Goal: Task Accomplishment & Management: Use online tool/utility

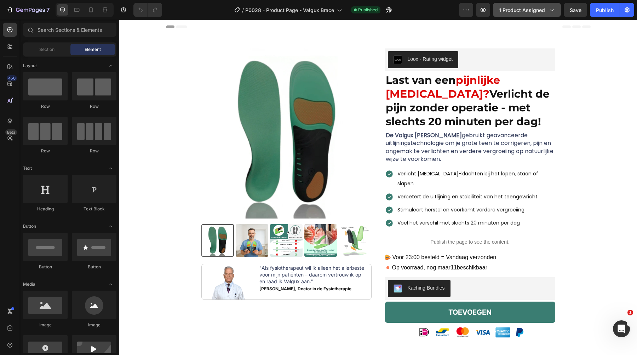
click at [525, 3] on button "1 product assigned" at bounding box center [527, 10] width 68 height 14
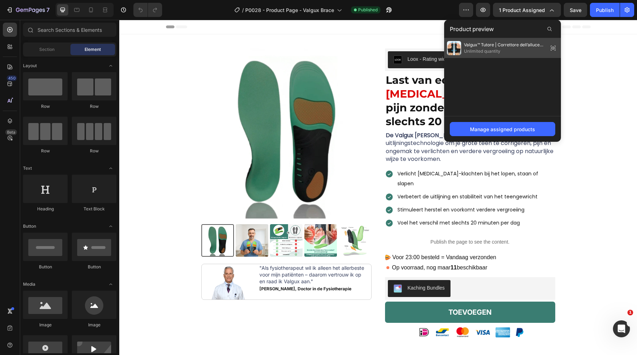
click at [465, 48] on span "Unlimited quantity" at bounding box center [504, 51] width 81 height 6
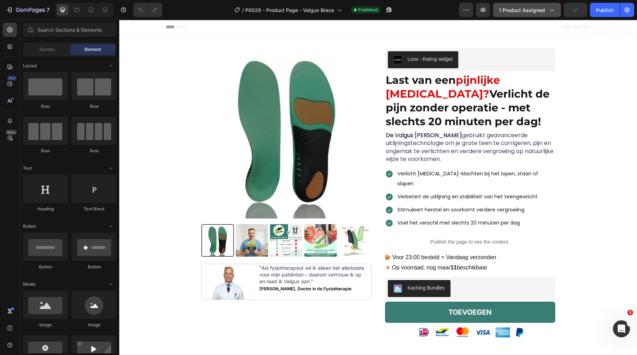
click at [537, 12] on span "1 product assigned" at bounding box center [522, 9] width 46 height 7
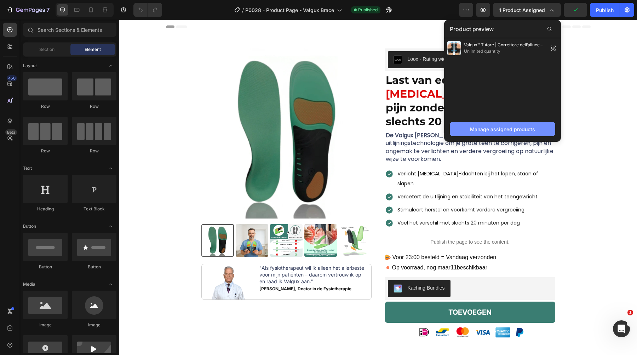
click at [495, 126] on div "Manage assigned products" at bounding box center [502, 129] width 65 height 7
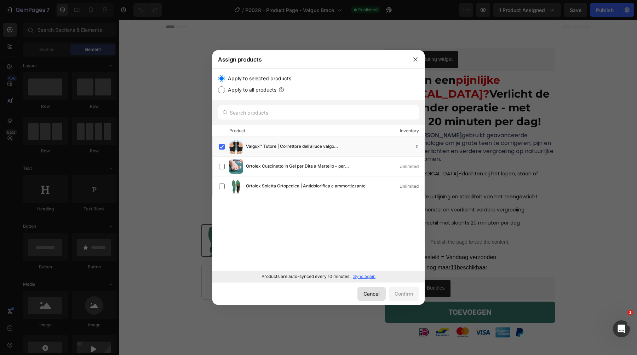
click at [370, 290] on div "Cancel" at bounding box center [371, 293] width 16 height 7
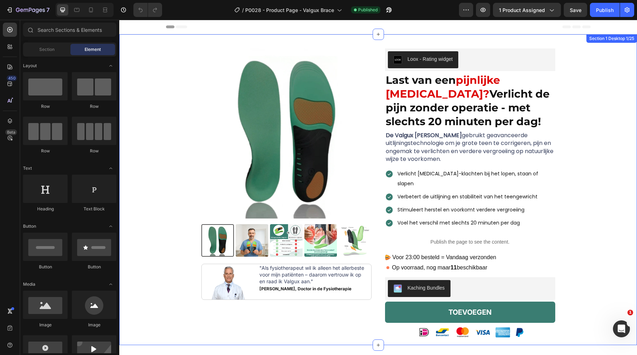
click at [190, 85] on div "Product Images Image "Als fysiotherapeut wil ik alleen het allerbeste voor mijn…" at bounding box center [377, 196] width 507 height 297
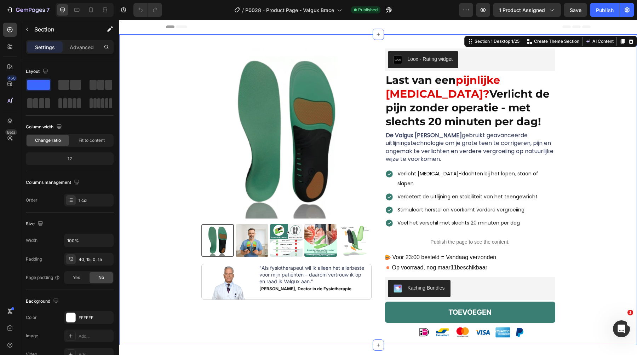
click at [224, 85] on img at bounding box center [286, 133] width 170 height 170
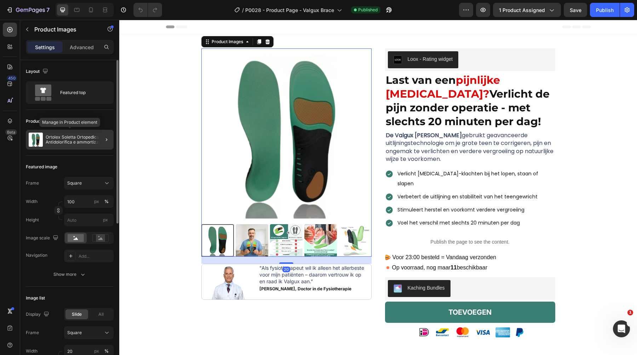
click at [84, 139] on p "Ortolex Soletta Ortopedica | Antidolorifica e ammortizzante" at bounding box center [78, 140] width 65 height 10
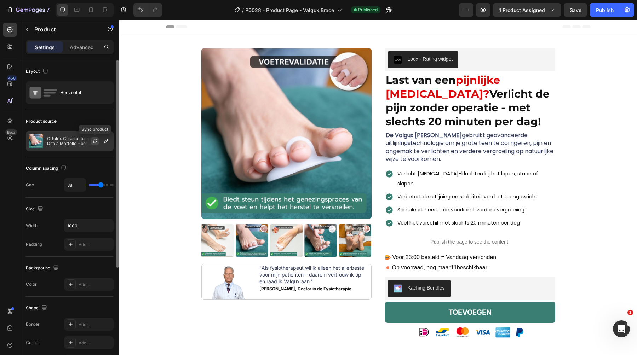
click at [96, 139] on icon "button" at bounding box center [95, 140] width 4 height 2
click at [104, 141] on icon "button" at bounding box center [106, 141] width 6 height 6
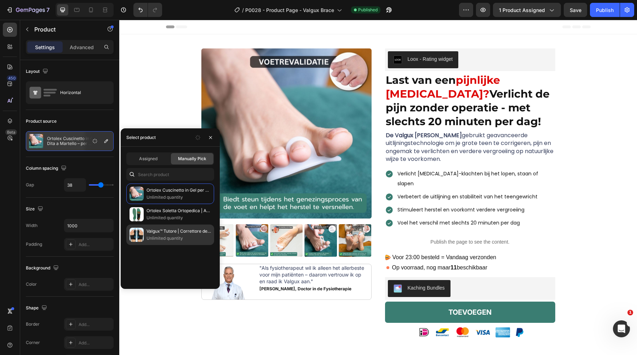
click at [155, 229] on p "Valgux™ Tutore | Correttore dell’alluce valgo ([MEDICAL_DATA])" at bounding box center [178, 231] width 64 height 7
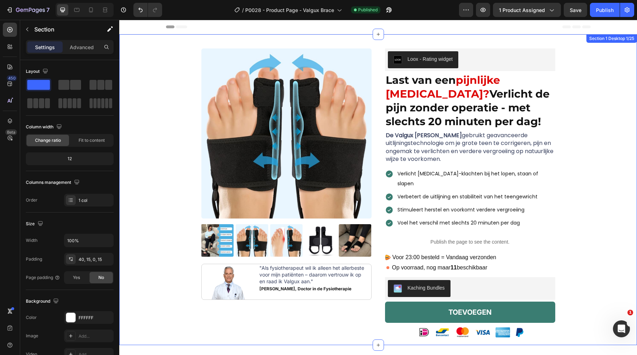
click at [147, 87] on div "Product Images Image "Als fysiotherapeut wil ik alleen het allerbeste voor mijn…" at bounding box center [377, 196] width 507 height 297
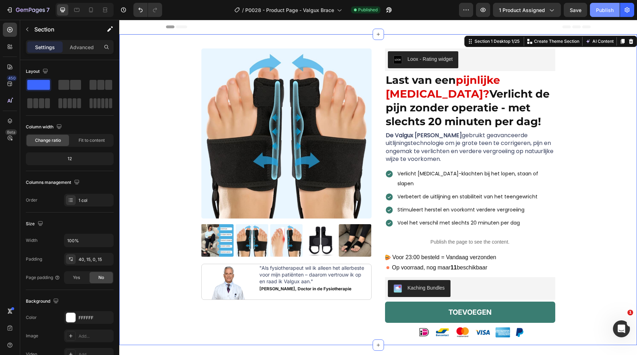
click at [593, 9] on button "Publish" at bounding box center [605, 10] width 30 height 14
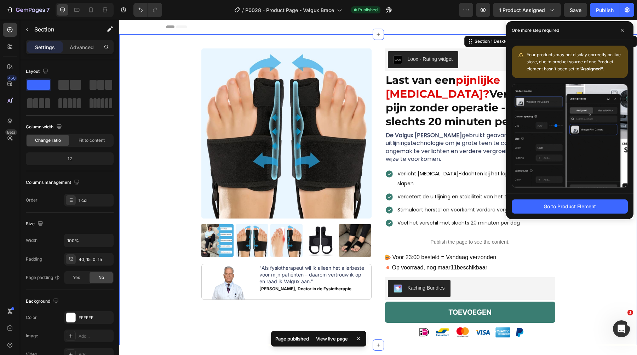
click at [171, 76] on div "Product Images Image "Als fysiotherapeut wil ik alleen het allerbeste voor mijn…" at bounding box center [377, 196] width 507 height 297
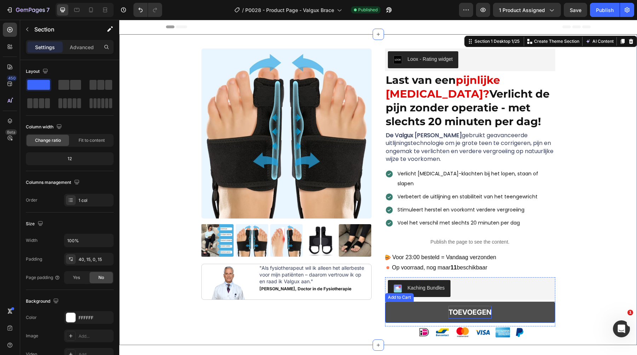
click at [466, 306] on strong "TOEVOEGEN" at bounding box center [469, 312] width 43 height 13
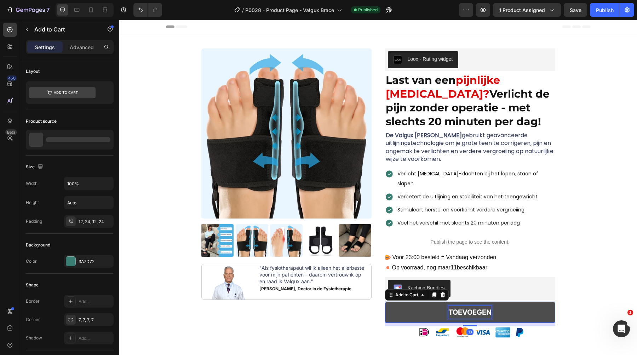
click at [466, 308] on strong "TOEVOEGEN" at bounding box center [469, 312] width 43 height 8
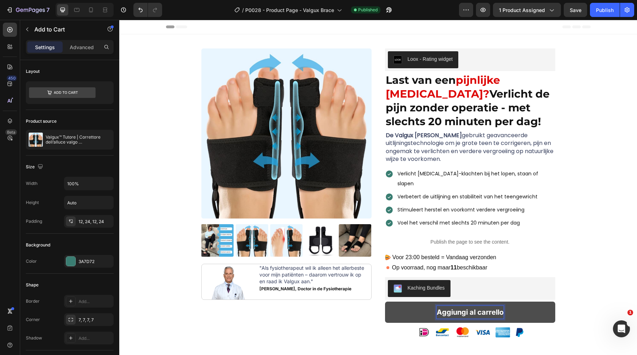
click at [481, 308] on strong "Aggiungi al carrello" at bounding box center [469, 312] width 67 height 8
click at [442, 308] on strong "Aggiungi al carrello" at bounding box center [469, 312] width 67 height 8
click at [385, 302] on button "AGGIUNGI ggiungi al carrello" at bounding box center [470, 312] width 170 height 21
click at [385, 302] on button "AGGIUNGI ALggiungi al carrello" at bounding box center [470, 312] width 170 height 21
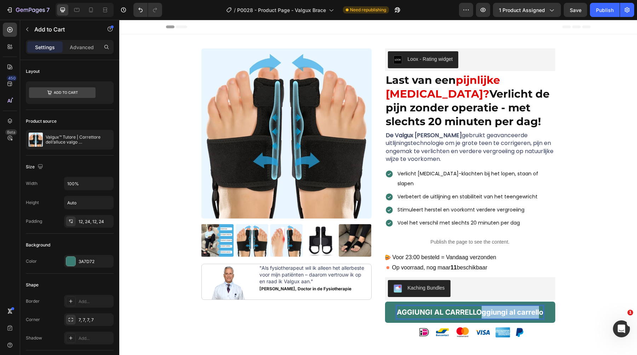
drag, startPoint x: 482, startPoint y: 305, endPoint x: 541, endPoint y: 302, distance: 58.8
click at [541, 308] on strong "AGGIUNGI AL CARRELLOggiungi al carrello" at bounding box center [469, 312] width 146 height 8
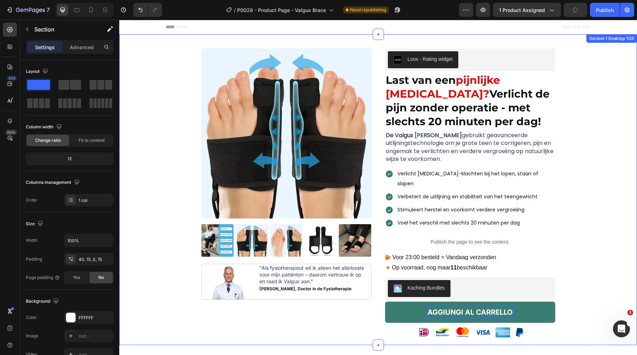
click at [603, 276] on div "Product Images Image "Als fysiotherapeut wil ik alleen het allerbeste voor mijn…" at bounding box center [377, 196] width 507 height 297
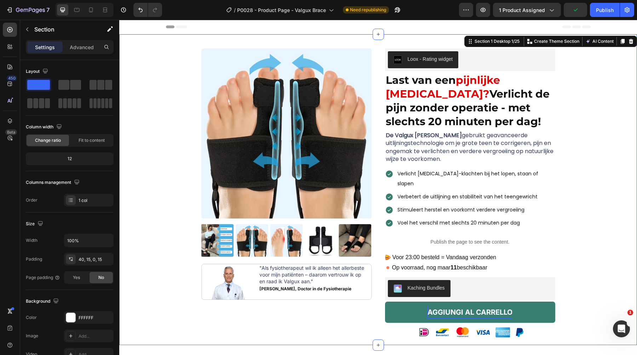
click at [573, 213] on div "Product Images Image "Als fysiotherapeut wil ik alleen het allerbeste voor mijn…" at bounding box center [377, 196] width 507 height 297
click at [187, 6] on div "/ P0028 - Product Page - Valgux Brace Need republishing" at bounding box center [313, 10] width 291 height 14
click at [192, 10] on div "/ P0028 - Product Page - Valgux Brace Need republishing" at bounding box center [313, 10] width 291 height 14
click at [565, 8] on button "Save" at bounding box center [574, 10] width 23 height 14
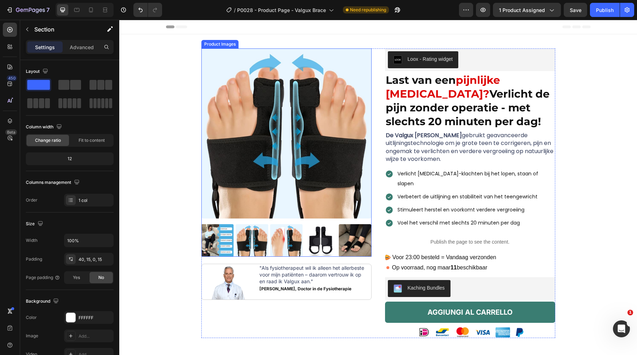
click at [226, 239] on img at bounding box center [217, 240] width 33 height 33
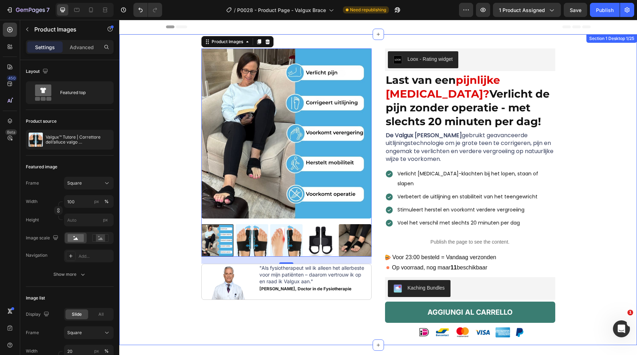
click at [160, 61] on div "Product Images 20 Image "Als fysiotherapeut wil ik alleen het allerbeste voor m…" at bounding box center [377, 196] width 507 height 297
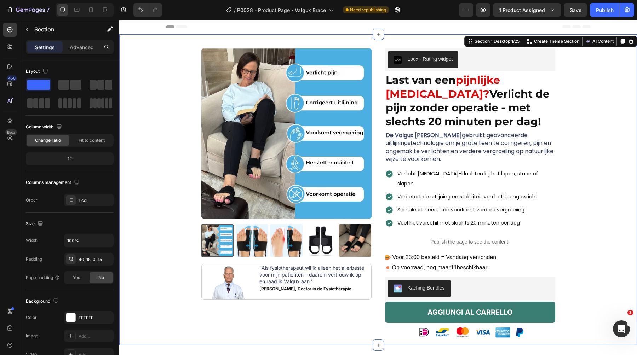
click at [438, 103] on strong "Verlicht de pijn zonder operatie - met slechts 20 minuten per dag!" at bounding box center [467, 107] width 164 height 41
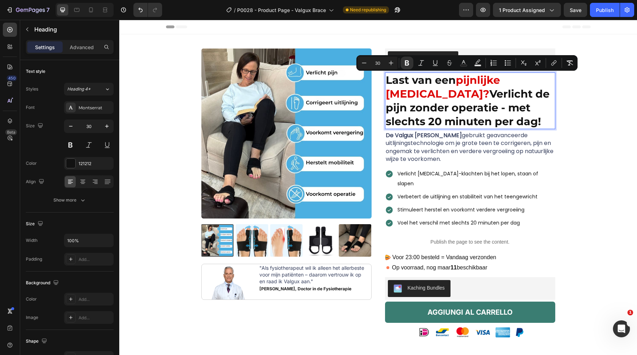
click at [400, 99] on strong "pijnlijke [MEDICAL_DATA]?" at bounding box center [442, 87] width 114 height 27
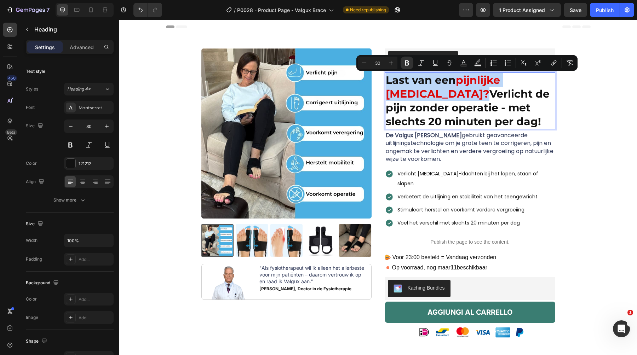
click at [400, 99] on strong "pijnlijke [MEDICAL_DATA]?" at bounding box center [442, 87] width 114 height 27
click at [424, 99] on strong "pijnlijke [MEDICAL_DATA]?" at bounding box center [442, 87] width 114 height 27
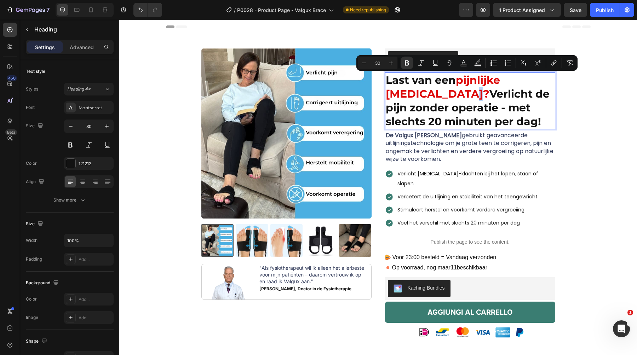
click at [424, 99] on strong "pijnlijke [MEDICAL_DATA]?" at bounding box center [442, 87] width 114 height 27
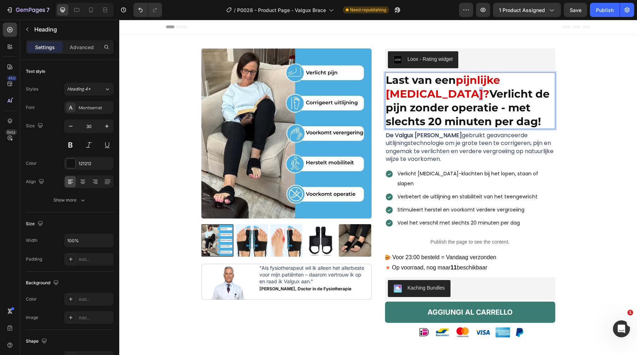
click at [424, 99] on strong "pijnlijke [MEDICAL_DATA]?" at bounding box center [442, 87] width 114 height 27
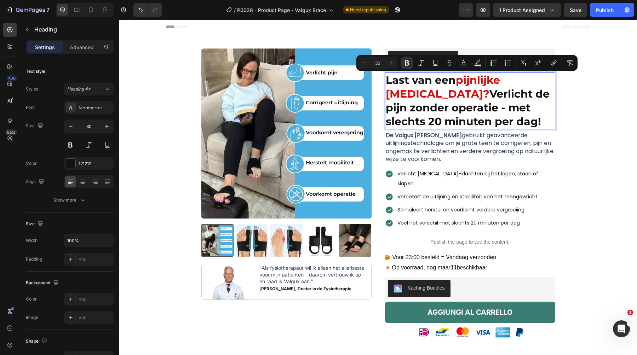
click at [460, 116] on strong "Verlicht de pijn zonder operatie - met slechts 20 minuten per dag!" at bounding box center [467, 107] width 164 height 41
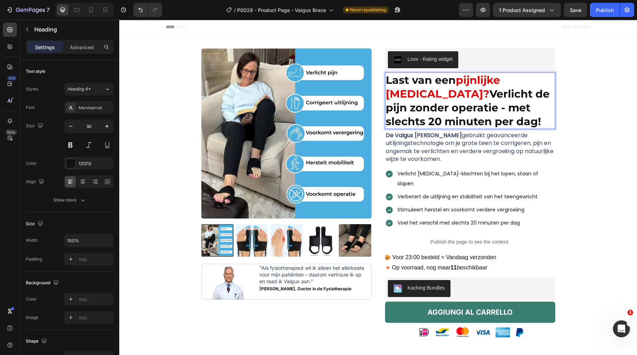
click at [482, 83] on strong "pijnlijke [MEDICAL_DATA]?" at bounding box center [442, 87] width 114 height 27
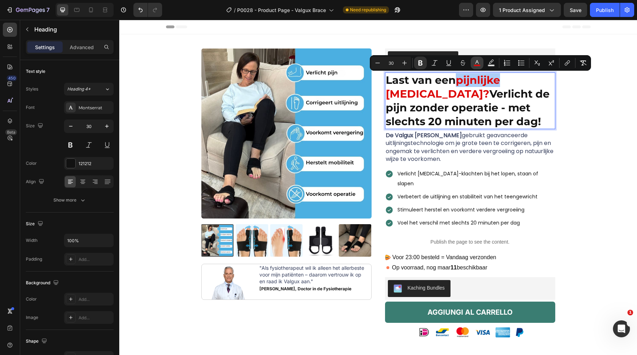
click at [480, 66] on rect "Editor contextual toolbar" at bounding box center [477, 66] width 7 height 2
type input "DD0808"
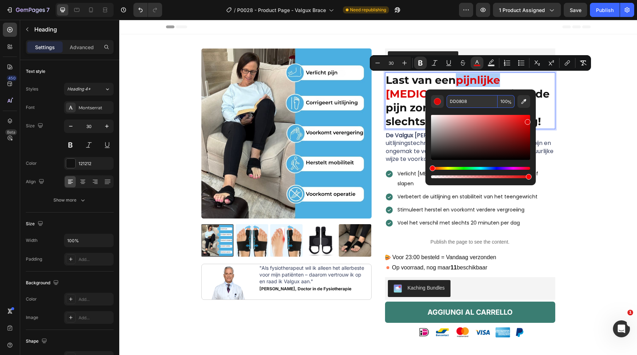
click at [459, 101] on input "DD0808" at bounding box center [471, 101] width 51 height 13
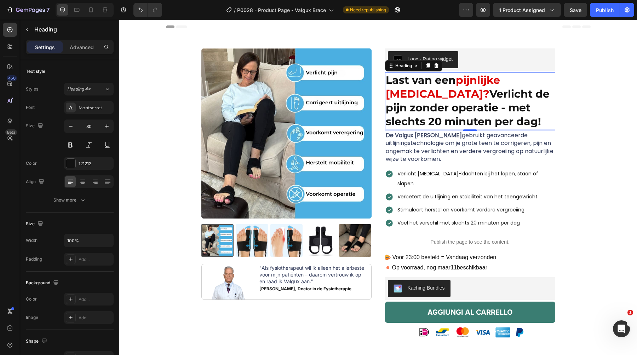
click at [474, 105] on strong "Verlicht de pijn zonder operatie - met slechts 20 minuten per dag!" at bounding box center [467, 107] width 164 height 41
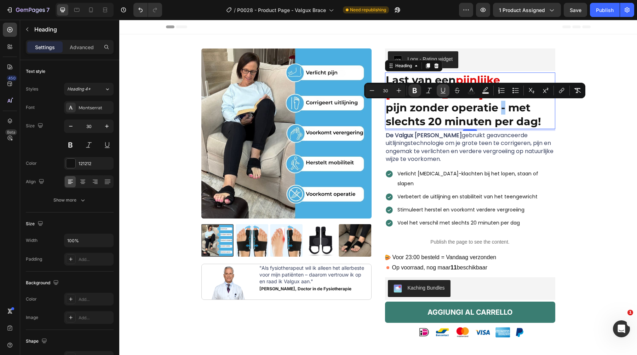
click at [445, 89] on icon "Editor contextual toolbar" at bounding box center [443, 90] width 4 height 5
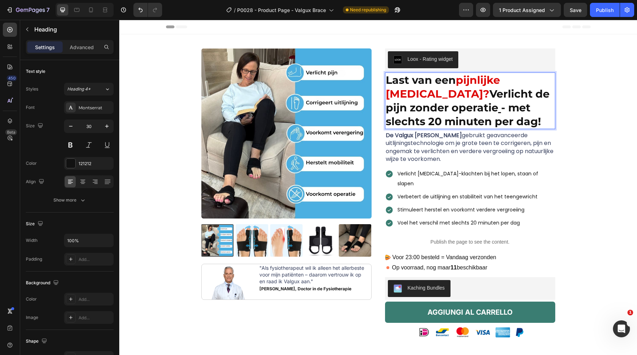
click at [460, 110] on strong "Verlicht de pijn zonder operatie - met slechts 20 minuten per dag!" at bounding box center [467, 107] width 164 height 41
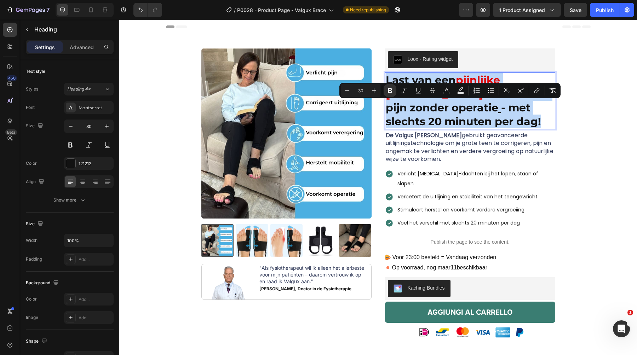
click at [460, 110] on strong "Verlicht de pijn zonder operatie - met slechts 20 minuten per dag!" at bounding box center [467, 107] width 164 height 41
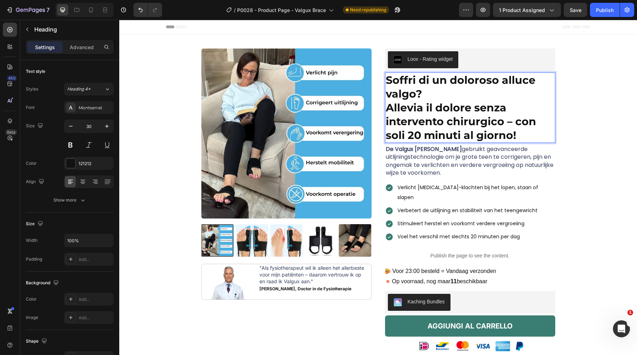
click at [449, 80] on strong "Soffri di un doloroso alluce valgo?" at bounding box center [460, 87] width 150 height 27
drag, startPoint x: 447, startPoint y: 79, endPoint x: 455, endPoint y: 90, distance: 13.9
click at [455, 90] on p "Soffri di un doloroso alluce valgo? Allevia il dolore senza intervento chirurgi…" at bounding box center [469, 107] width 169 height 69
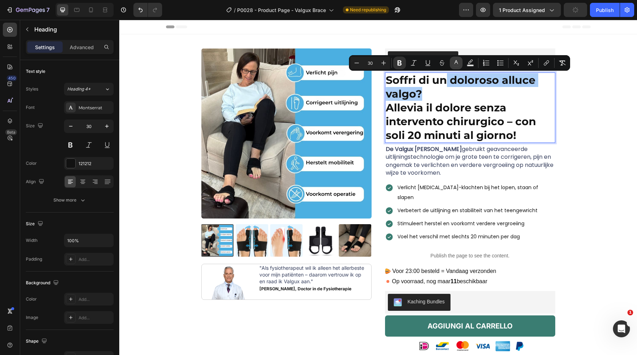
click at [456, 61] on icon "Editor contextual toolbar" at bounding box center [455, 62] width 7 height 7
type input "121212"
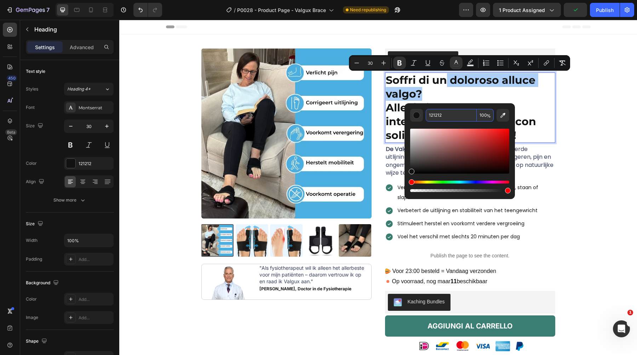
click at [458, 120] on input "121212" at bounding box center [450, 115] width 51 height 13
paste input "DD0808"
type input "DD0808"
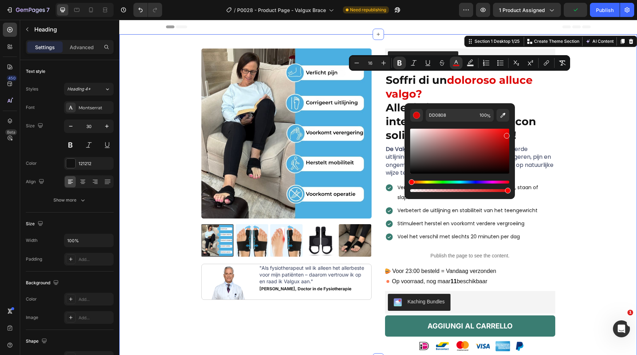
click at [583, 116] on div "Product Images Image "Als fysiotherapeut wil ik alleen het allerbeste voor mijn…" at bounding box center [377, 203] width 507 height 311
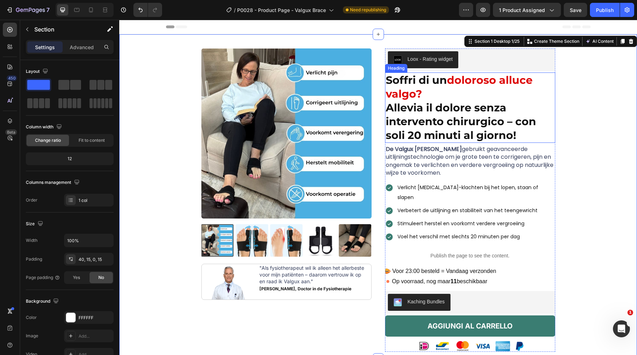
scroll to position [40, 0]
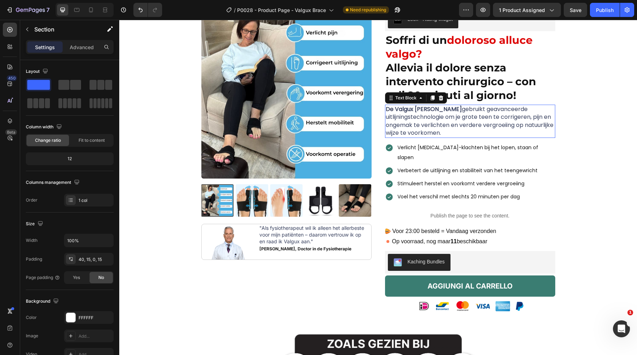
click at [441, 115] on span "De Valgux Brace van Boomee gebruikt geavanceerde uitlijningstechnologie om je g…" at bounding box center [469, 121] width 168 height 32
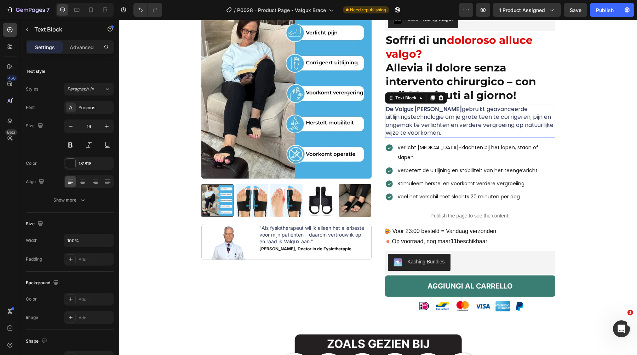
click at [441, 115] on span "De Valgux Brace van Boomee gebruikt geavanceerde uitlijningstechnologie om je g…" at bounding box center [469, 121] width 168 height 32
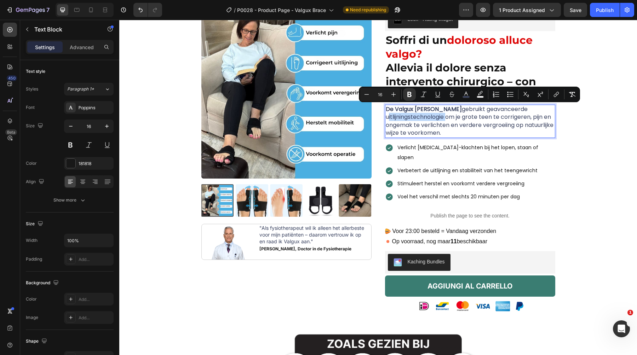
copy span "De Valgux Brace van Boomee gebruikt geavanceerde uitlijningstechnologie om je g…"
click at [440, 122] on span "De Valgux Brace van Boomee gebruikt geavanceerde uitlijningstechnologie om je g…" at bounding box center [469, 121] width 168 height 32
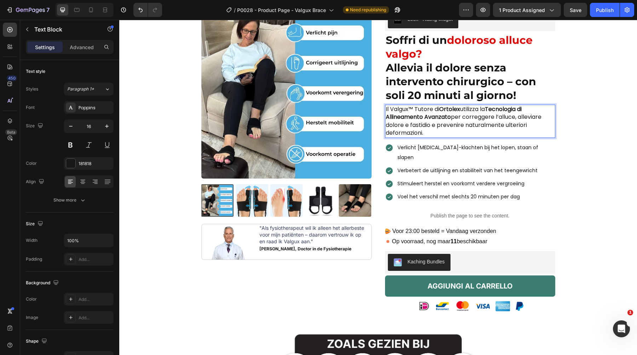
click at [440, 122] on p "Il Valgux™ Tutore di Ortolex utilizza la Tecnologia di Allineamento Avanzato pe…" at bounding box center [469, 121] width 169 height 32
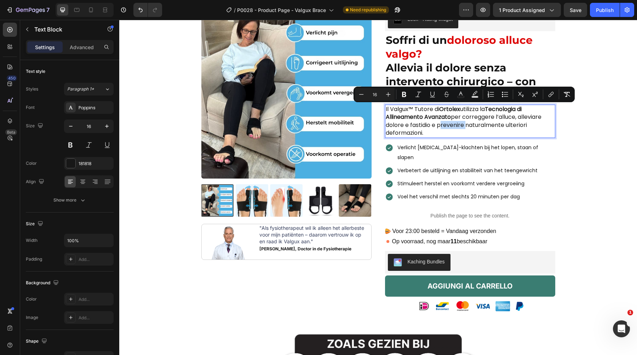
click at [422, 121] on p "Il Valgux™ Tutore di Ortolex utilizza la Tecnologia di Allineamento Avanzato pe…" at bounding box center [469, 121] width 169 height 32
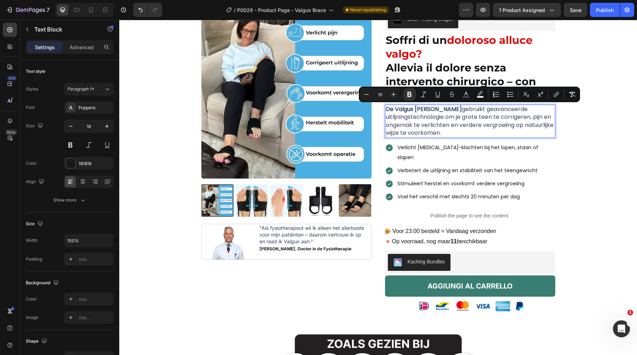
click at [454, 118] on span "De Valgux Brace van Boomee gebruikt geavanceerde uitlijningstechnologie om je g…" at bounding box center [469, 121] width 168 height 32
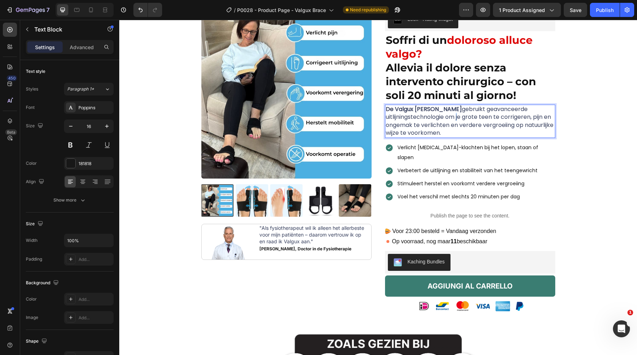
click at [454, 118] on span "De Valgux Brace van Boomee gebruikt geavanceerde uitlijningstechnologie om je g…" at bounding box center [469, 121] width 168 height 32
click at [453, 122] on strong "Il Valgux™ Tutore di Ortolex utilizza la Tecnologia di Allineamento Avanzato pe…" at bounding box center [463, 121] width 157 height 32
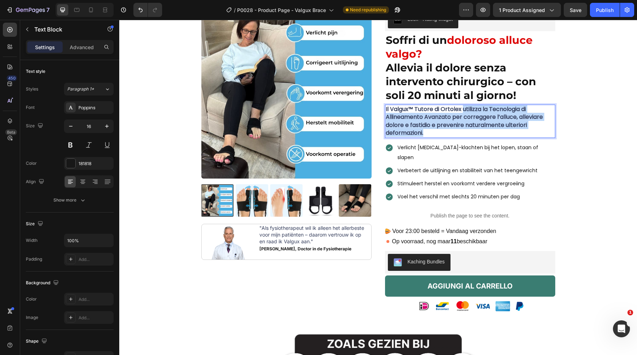
drag, startPoint x: 436, startPoint y: 133, endPoint x: 463, endPoint y: 108, distance: 37.0
click at [463, 108] on p "Il Valgux™ Tutore di Ortolex utilizza la Tecnologia di Allineamento Avanzato pe…" at bounding box center [469, 121] width 169 height 32
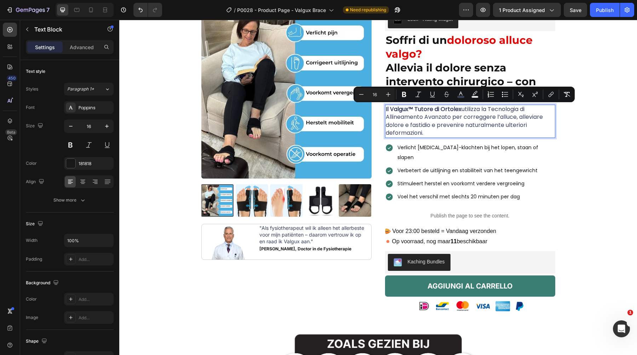
click at [487, 127] on span "Il Valgux™ Tutore di Ortolex utilizza la Tecnologia di Allineamento Avanzato pe…" at bounding box center [463, 121] width 157 height 32
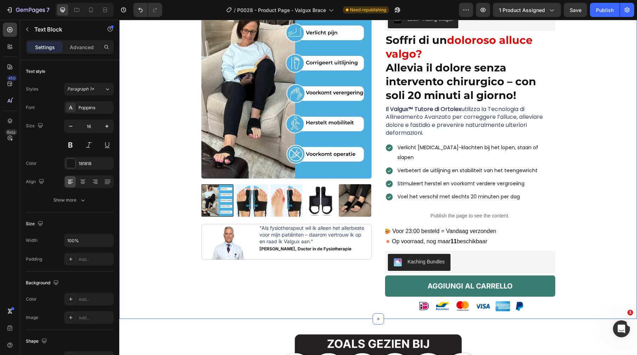
click at [599, 130] on div "Product Images Image "Als fysiotherapeut wil ik alleen het allerbeste voor mijn…" at bounding box center [377, 163] width 507 height 311
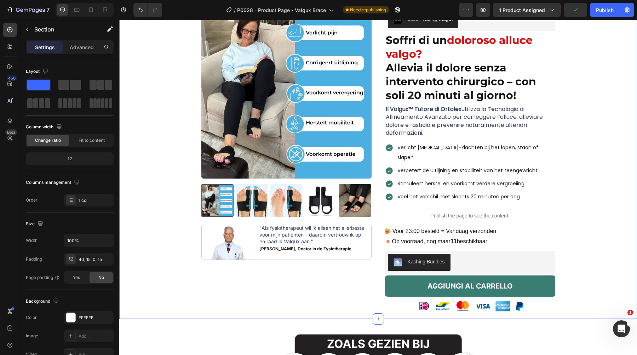
click at [584, 112] on div "Product Images Image "Als fysiotherapeut wil ik alleen het allerbeste voor mijn…" at bounding box center [377, 163] width 507 height 311
click at [424, 149] on span "Verlicht [MEDICAL_DATA]-klachten bij het lopen, staan of slapen" at bounding box center [467, 152] width 141 height 17
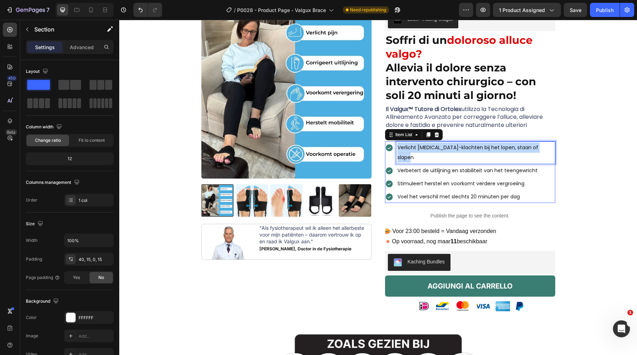
click at [424, 149] on span "Verlicht [MEDICAL_DATA]-klachten bij het lopen, staan of slapen" at bounding box center [467, 152] width 141 height 17
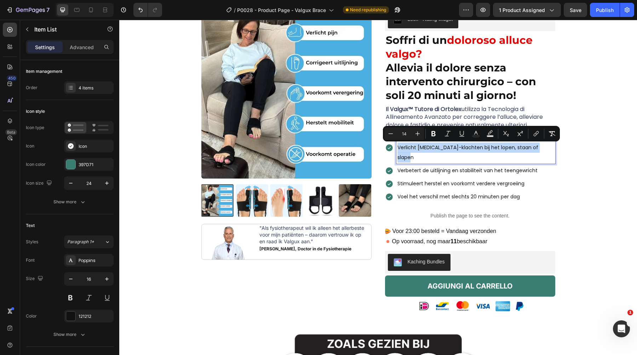
click at [576, 154] on div "Product Images Image "Als fysiotherapeut wil ik alleen het allerbeste voor mijn…" at bounding box center [377, 163] width 507 height 311
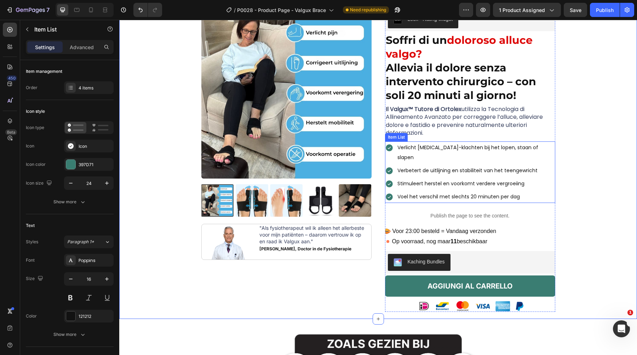
click at [508, 146] on span "Verlicht [MEDICAL_DATA]-klachten bij het lopen, staan of slapen" at bounding box center [467, 152] width 141 height 17
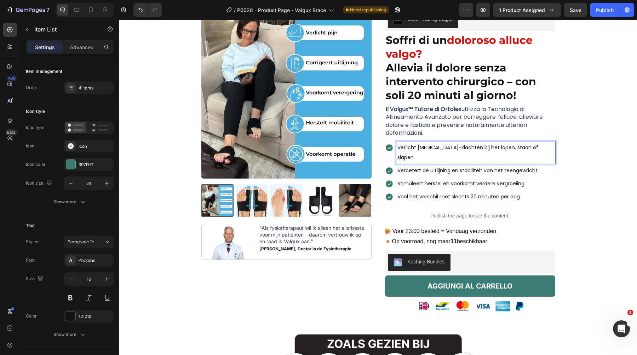
click at [508, 146] on span "Verlicht [MEDICAL_DATA]-klachten bij het lopen, staan of slapen" at bounding box center [467, 152] width 141 height 17
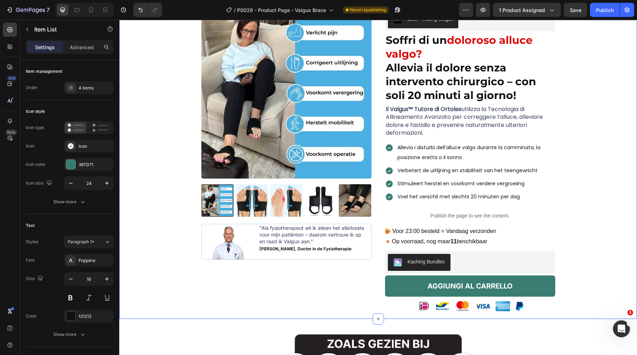
click at [583, 139] on div "Product Images Image "Als fysiotherapeut wil ik alleen het allerbeste voor mijn…" at bounding box center [377, 163] width 507 height 311
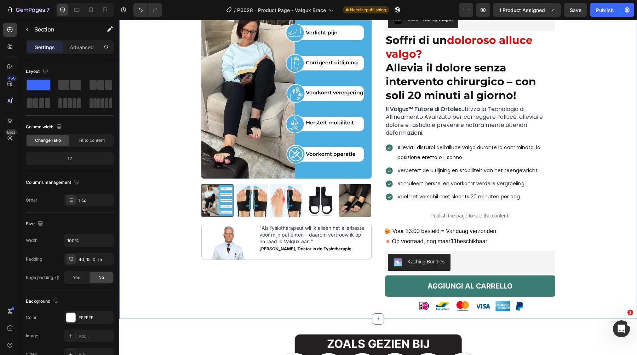
click at [465, 171] on span "Verbetert de uitlijning en stabiliteit van het teengewricht" at bounding box center [467, 170] width 140 height 7
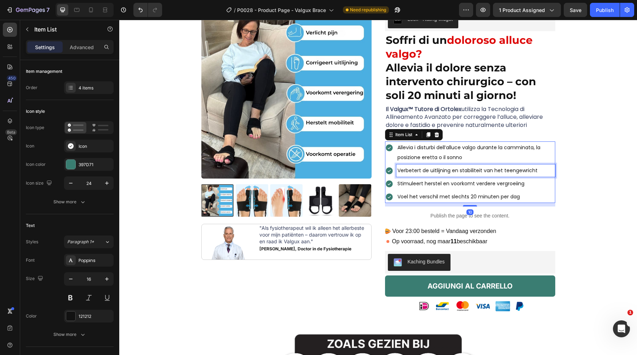
click at [465, 171] on span "Verbetert de uitlijning en stabiliteit van het teengewricht" at bounding box center [467, 170] width 140 height 7
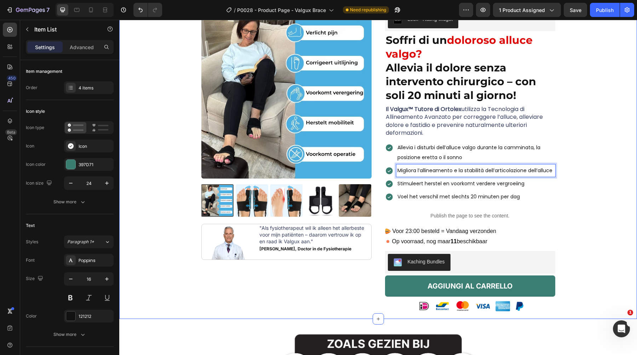
click at [602, 181] on div "Product Images Image "Als fysiotherapeut wil ik alleen het allerbeste voor mijn…" at bounding box center [377, 163] width 507 height 311
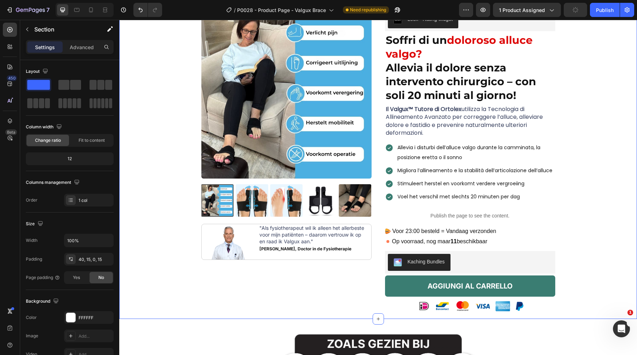
click at [429, 187] on span "Stimuleert herstel en voorkomt verdere vergroeiing" at bounding box center [460, 183] width 127 height 7
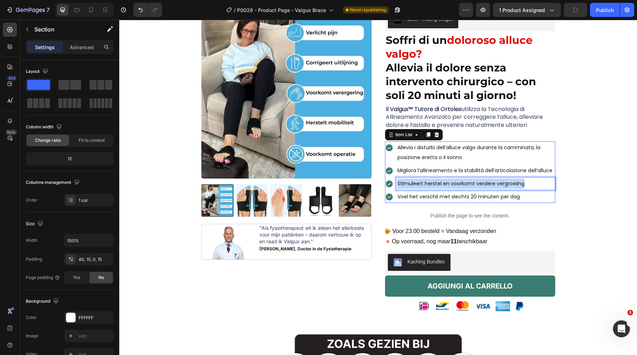
click at [429, 187] on span "Stimuleert herstel en voorkomt verdere vergroeiing" at bounding box center [460, 183] width 127 height 7
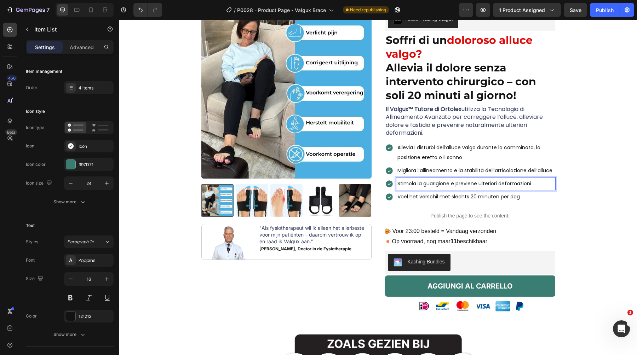
click at [429, 187] on span "Stimola la guarigione e previene ulteriori deformazioni" at bounding box center [464, 183] width 134 height 7
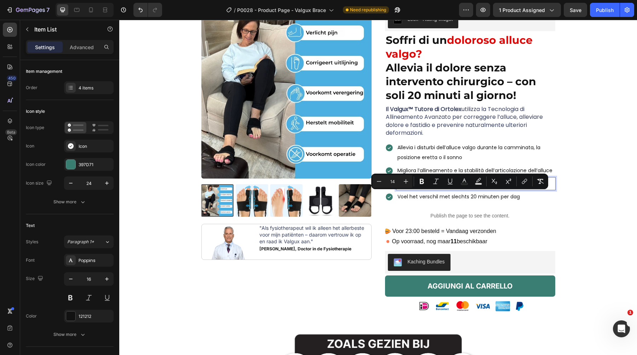
click at [457, 187] on span "Stimuleert herstel en voorkomt verdere vergroeiing" at bounding box center [460, 183] width 127 height 7
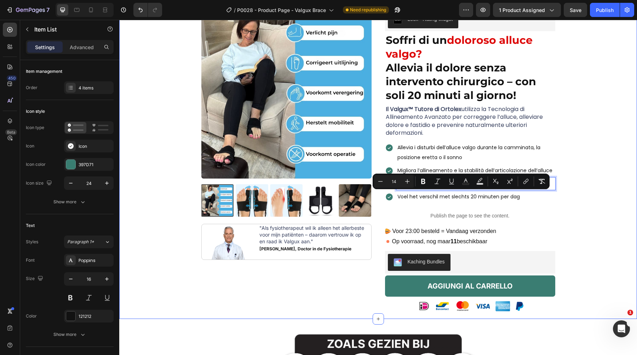
click at [608, 186] on div "Product Images Image "Als fysiotherapeut wil ik alleen het allerbeste voor mijn…" at bounding box center [377, 163] width 507 height 311
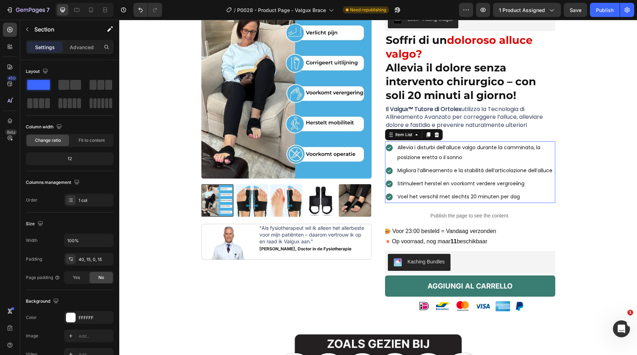
click at [458, 189] on p "Stimuleert herstel en voorkomt verdere vergroeiing" at bounding box center [475, 184] width 157 height 10
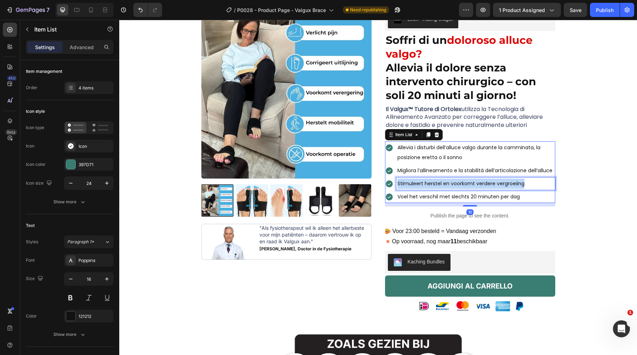
click at [458, 189] on p "Stimuleert herstel en voorkomt verdere vergroeiing" at bounding box center [475, 184] width 157 height 10
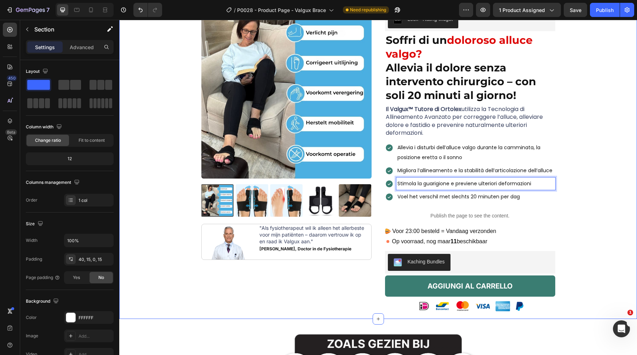
click at [575, 190] on div "Product Images Image "Als fysiotherapeut wil ik alleen het allerbeste voor mijn…" at bounding box center [377, 163] width 507 height 311
click at [430, 202] on p "Voel het verschil met slechts 20 minuten per dag" at bounding box center [475, 197] width 157 height 10
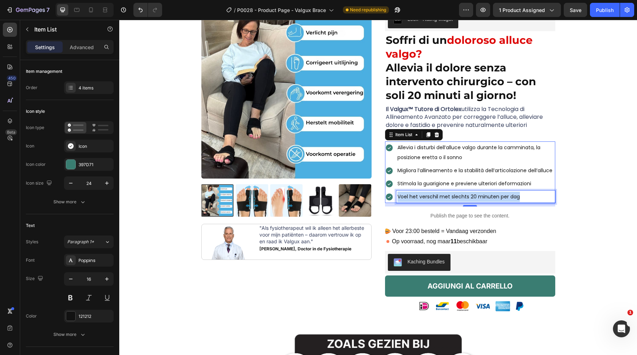
click at [430, 202] on p "Voel het verschil met slechts 20 minuten per dag" at bounding box center [475, 197] width 157 height 10
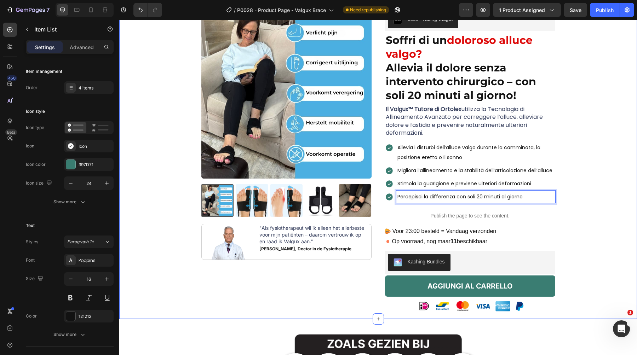
click at [587, 185] on div "Product Images Image "Als fysiotherapeut wil ik alleen het allerbeste voor mijn…" at bounding box center [377, 163] width 507 height 311
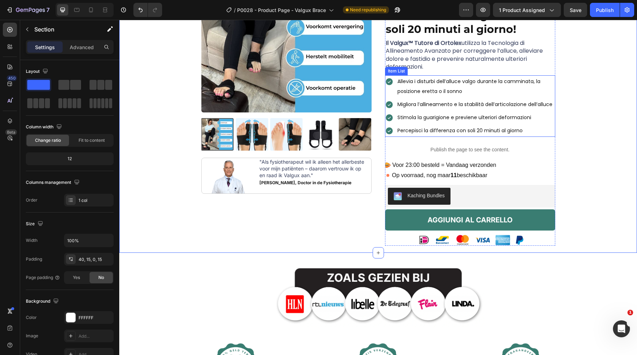
scroll to position [110, 0]
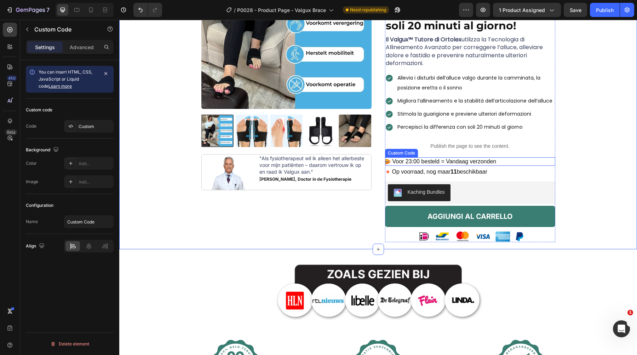
click at [421, 166] on span "Voor 23:00 besteld = Vandaag verzonden" at bounding box center [444, 161] width 104 height 8
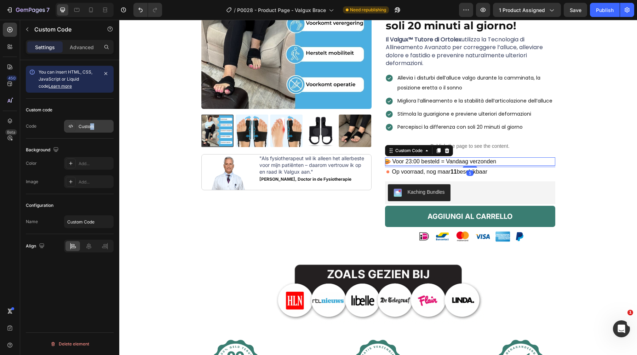
click at [90, 129] on div "Custom" at bounding box center [89, 126] width 50 height 13
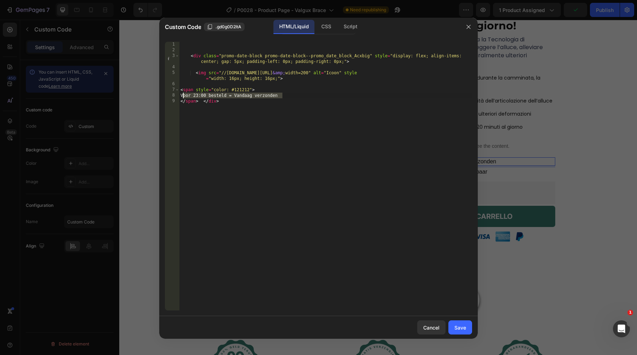
drag, startPoint x: 298, startPoint y: 96, endPoint x: 182, endPoint y: 95, distance: 116.0
click at [182, 95] on div "< div class = "promo-date-block promo-date-block--promo_date_block_Acxbig" styl…" at bounding box center [325, 182] width 293 height 280
click at [259, 97] on div "< div class = "promo-date-block promo-date-block--promo_date_block_Acxbig" styl…" at bounding box center [325, 182] width 293 height 280
drag, startPoint x: 286, startPoint y: 97, endPoint x: 184, endPoint y: 94, distance: 101.9
click at [184, 94] on div "< div class = "promo-date-block promo-date-block--promo_date_block_Acxbig" styl…" at bounding box center [325, 182] width 293 height 280
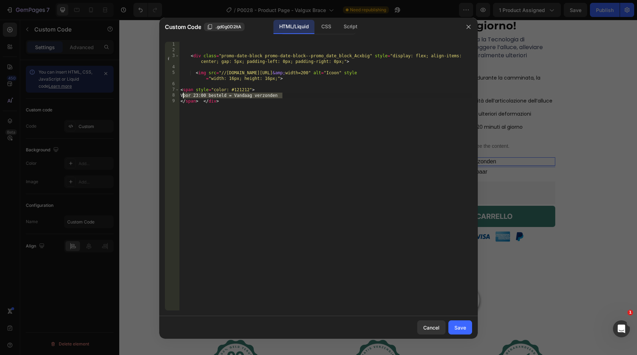
click at [224, 97] on div "< div class = "promo-date-block promo-date-block--promo_date_block_Acxbig" styl…" at bounding box center [325, 182] width 293 height 280
drag, startPoint x: 285, startPoint y: 97, endPoint x: 186, endPoint y: 97, distance: 99.0
click at [186, 97] on div "< div class = "promo-date-block promo-date-block--promo_date_block_Acxbig" styl…" at bounding box center [325, 182] width 293 height 280
paste textarea "Ordinato entro le 23:00 = Spedito oggi stesso"
click at [324, 161] on div "< div class = "promo-date-block promo-date-block--promo_date_block_Acxbig" styl…" at bounding box center [325, 182] width 293 height 280
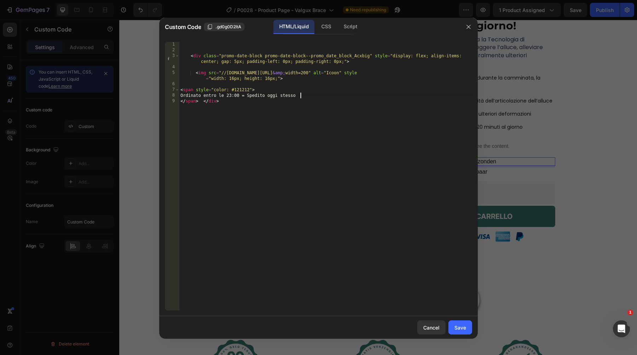
type textarea "</span> </div>"
click at [459, 333] on button "Save" at bounding box center [460, 327] width 24 height 14
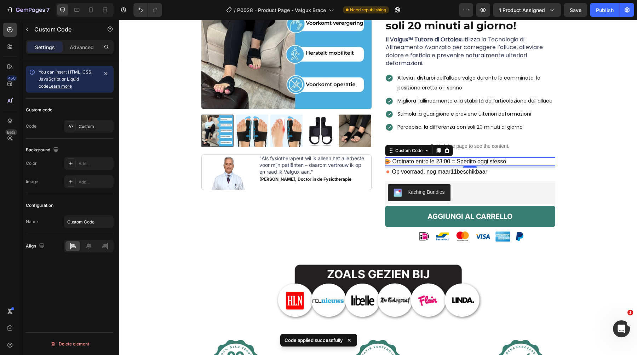
click at [390, 166] on div "Ordinato entro le 23:00 = Spedito oggi stesso" at bounding box center [470, 161] width 170 height 8
click at [100, 128] on div "Custom" at bounding box center [95, 126] width 33 height 6
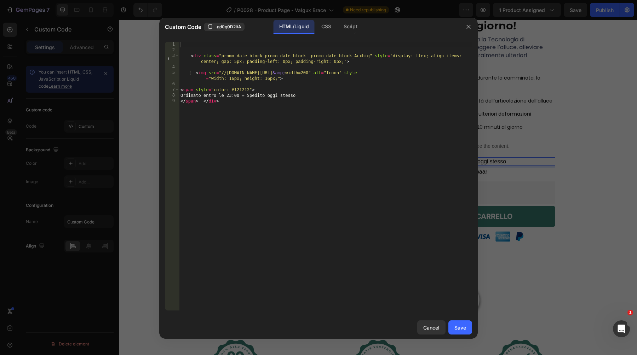
type textarea "<img src="//boomee.nl/cdn/shop/files/PostNL-integration.webp?v=1745562748&amp;w…"
click at [254, 78] on div "< div class = "promo-date-block promo-date-block--promo_date_block_Acxbig" styl…" at bounding box center [325, 182] width 293 height 280
click at [527, 108] on div at bounding box center [318, 177] width 637 height 355
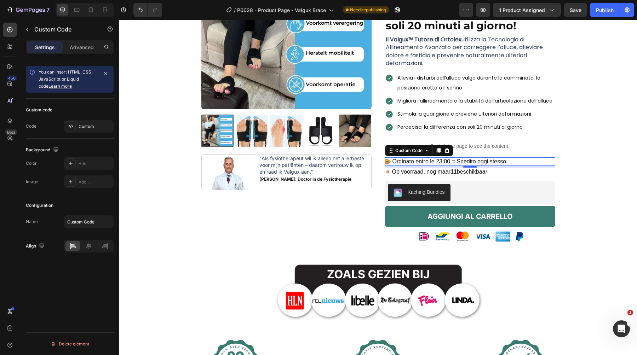
click at [398, 166] on span "Ordinato entro le 23:00 = Spedito oggi stesso" at bounding box center [449, 161] width 114 height 8
click at [77, 127] on div "Custom" at bounding box center [89, 126] width 50 height 13
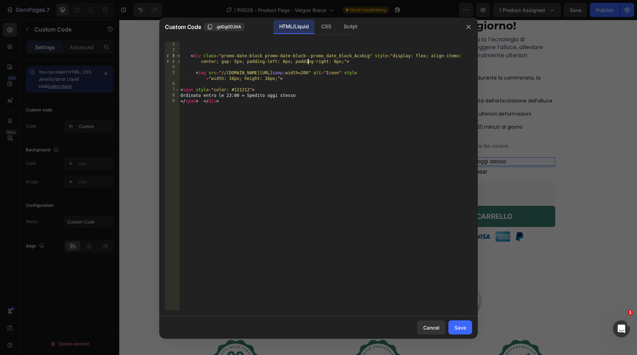
click at [309, 64] on div "< div class = "promo-date-block promo-date-block--promo_date_block_Acxbig" styl…" at bounding box center [325, 182] width 293 height 280
click at [221, 74] on div "< div class = "promo-date-block promo-date-block--promo_date_block_Acxbig" styl…" at bounding box center [325, 182] width 293 height 280
drag, startPoint x: 381, startPoint y: 71, endPoint x: 227, endPoint y: 76, distance: 153.9
click at [227, 76] on div "< div class = "promo-date-block promo-date-block--promo_date_block_Acxbig" styl…" at bounding box center [325, 182] width 293 height 280
click at [412, 72] on div "< div class = "promo-date-block promo-date-block--promo_date_block_Acxbig" styl…" at bounding box center [325, 182] width 293 height 280
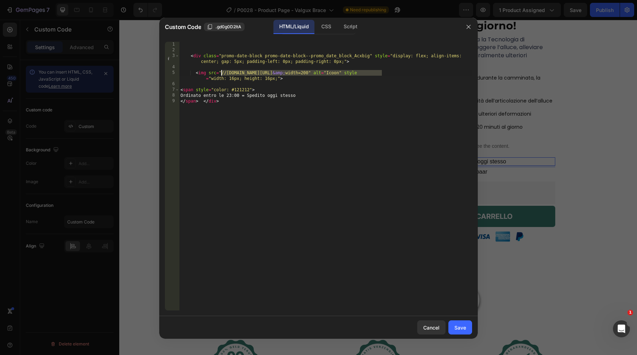
drag, startPoint x: 382, startPoint y: 74, endPoint x: 222, endPoint y: 74, distance: 159.9
click at [222, 74] on div "< div class = "promo-date-block promo-date-block--promo_date_block_Acxbig" styl…" at bounding box center [325, 182] width 293 height 280
paste textarea "https://cdn.shopify.com/s/files/1/0895/8843/3239/files/1200px-Logo_semplice_Pos…"
click at [315, 104] on div "< div class = "promo-date-block promo-date-block--promo_date_block_Acxbig" styl…" at bounding box center [325, 182] width 293 height 280
type textarea "</span> </div>"
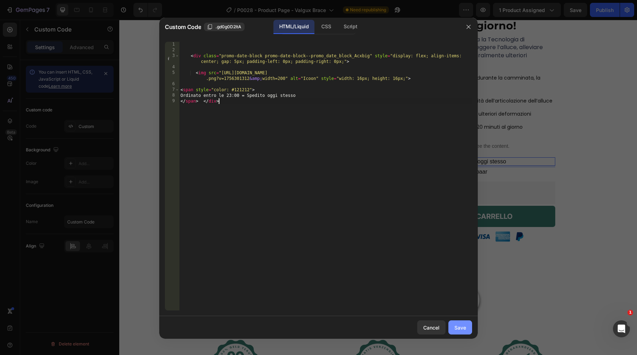
click at [461, 329] on div "Save" at bounding box center [460, 327] width 12 height 7
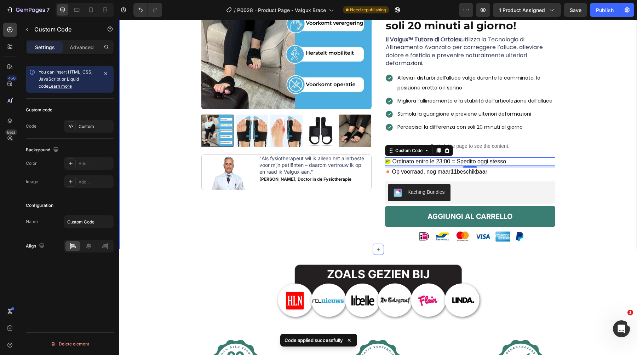
click at [593, 119] on div "Product Images Image "Als fysiotherapeut wil ik alleen het allerbeste voor mijn…" at bounding box center [377, 94] width 507 height 311
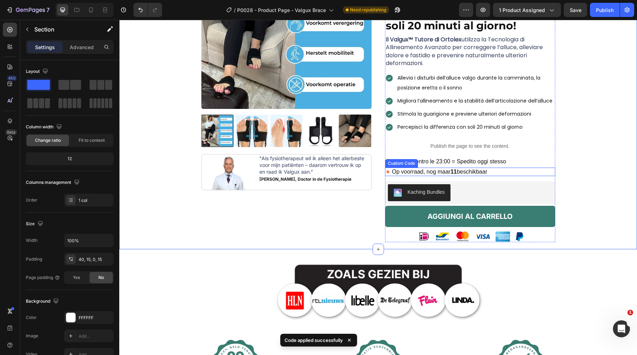
click at [437, 176] on span "Op voorraad, nog maar 11 beschikbaar" at bounding box center [439, 172] width 95 height 8
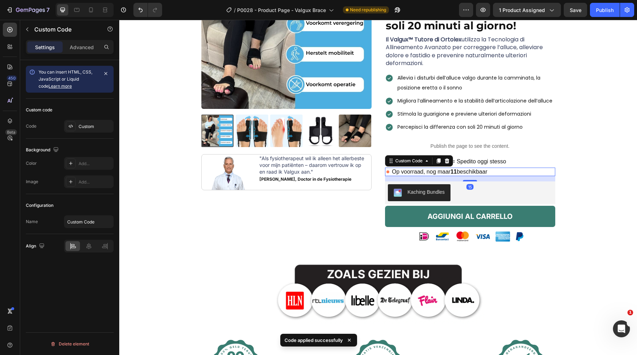
click at [95, 117] on div "Custom code Code Custom" at bounding box center [70, 119] width 88 height 40
click at [95, 132] on div "Custom" at bounding box center [89, 126] width 50 height 13
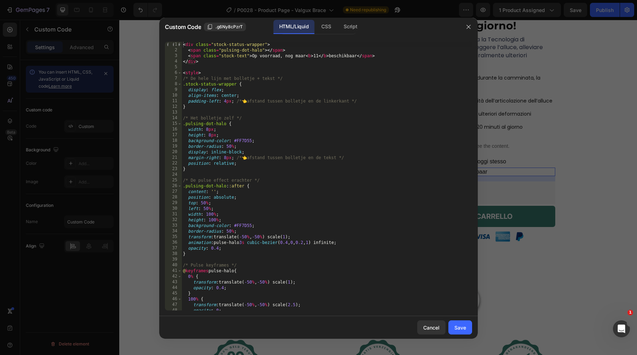
type textarea "<span class="stock-text">Op voorraad, nog maar <b>11</b> beschikbaar</span>"
drag, startPoint x: 251, startPoint y: 56, endPoint x: 362, endPoint y: 56, distance: 111.0
click at [362, 56] on div "< div class = "stock-status-wrapper" > < span class = "pulsing-dot-halo" > </ s…" at bounding box center [326, 182] width 290 height 280
click at [430, 327] on div "Cancel" at bounding box center [431, 327] width 16 height 7
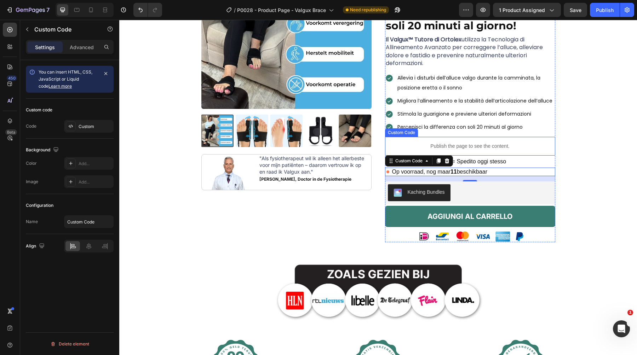
click at [580, 144] on div "Product Images Image "Als fysiotherapeut wil ik alleen het allerbeste voor mijn…" at bounding box center [377, 94] width 507 height 311
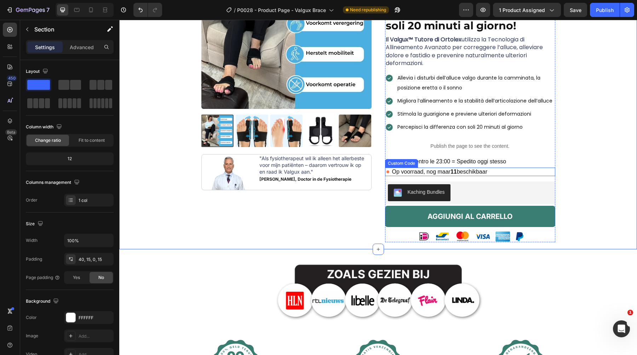
click at [439, 176] on span "Op voorraad, nog maar 11 beschikbaar" at bounding box center [439, 172] width 95 height 8
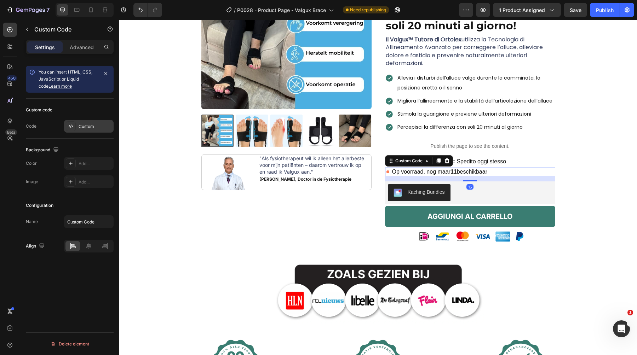
click at [89, 126] on div "Custom" at bounding box center [95, 126] width 33 height 6
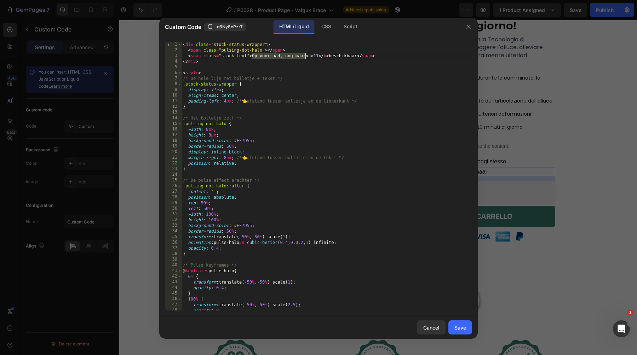
drag, startPoint x: 252, startPoint y: 56, endPoint x: 305, endPoint y: 58, distance: 53.1
click at [305, 58] on div "< div class = "stock-status-wrapper" > < span class = "pulsing-dot-halo" > </ s…" at bounding box center [326, 182] width 290 height 280
paste textarea "Disponibile, ancora solo"
click at [354, 57] on div "< div class = "stock-status-wrapper" > < span class = "pulsing-dot-halo" > </ s…" at bounding box center [326, 182] width 290 height 280
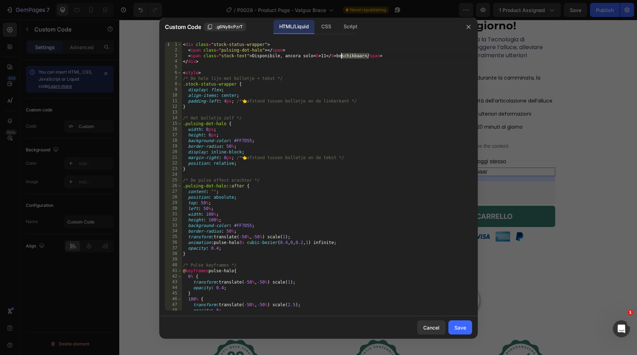
paste textarea "pezzi rimasti"
click at [407, 79] on div "< div class = "stock-status-wrapper" > < span class = "pulsing-dot-halo" > </ s…" at bounding box center [326, 182] width 290 height 280
type textarea "/* De hele lijn met bolletje + tekst */"
click at [465, 330] on div "Save" at bounding box center [460, 327] width 12 height 7
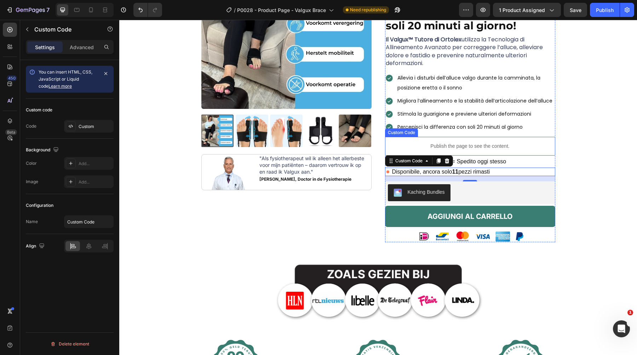
click at [474, 150] on p "Publish the page to see the content." at bounding box center [470, 146] width 170 height 7
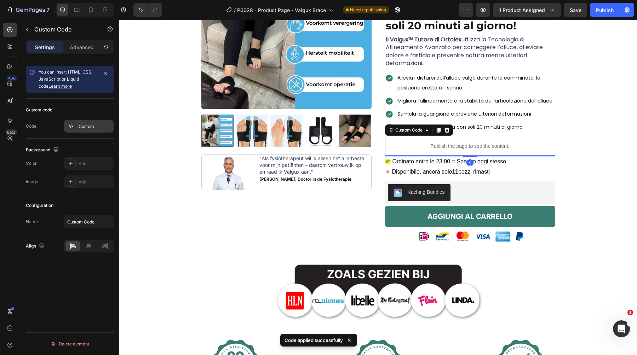
click at [91, 127] on div "Custom" at bounding box center [95, 126] width 33 height 6
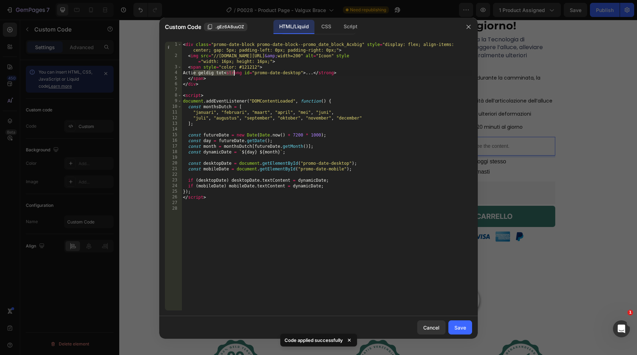
drag, startPoint x: 193, startPoint y: 73, endPoint x: 233, endPoint y: 73, distance: 40.7
click at [233, 73] on div "< div class = "promo-date-block promo-date-block--promo_date_block_Acxbig" styl…" at bounding box center [326, 185] width 290 height 286
click at [216, 72] on div "< div class = "promo-date-block promo-date-block--promo_date_block_Acxbig" styl…" at bounding box center [326, 185] width 290 height 286
drag, startPoint x: 234, startPoint y: 74, endPoint x: 192, endPoint y: 74, distance: 42.4
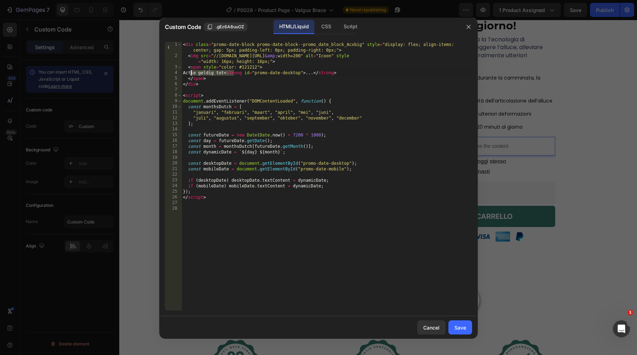
click at [192, 74] on div "< div class = "promo-date-block promo-date-block--promo_date_block_Acxbig" styl…" at bounding box center [326, 185] width 290 height 286
paste textarea "Offerta valida fino al"
type textarea "Offerta valida fino al <strong id="promo-date-desktop">...</strong>"
click at [228, 90] on div "< div class = "promo-date-block promo-date-block--promo_date_block_Acxbig" styl…" at bounding box center [326, 185] width 290 height 286
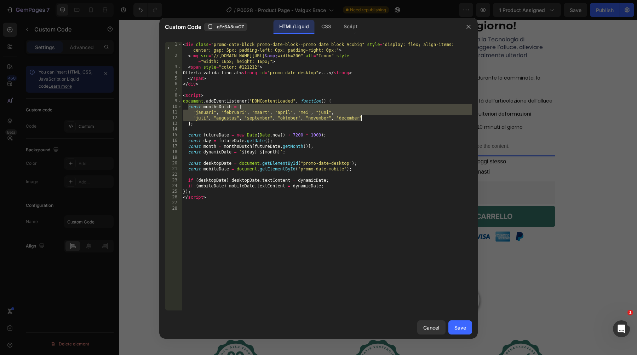
drag, startPoint x: 187, startPoint y: 107, endPoint x: 364, endPoint y: 119, distance: 177.6
click at [364, 119] on div "< div class = "promo-date-block promo-date-block--promo_date_block_Acxbig" styl…" at bounding box center [326, 185] width 290 height 286
click at [382, 119] on div "< div class = "promo-date-block promo-date-block--promo_date_block_Acxbig" styl…" at bounding box center [326, 185] width 290 height 286
drag, startPoint x: 201, startPoint y: 123, endPoint x: 189, endPoint y: 109, distance: 18.6
click at [189, 109] on div "< div class = "promo-date-block promo-date-block--promo_date_block_Acxbig" styl…" at bounding box center [326, 185] width 290 height 286
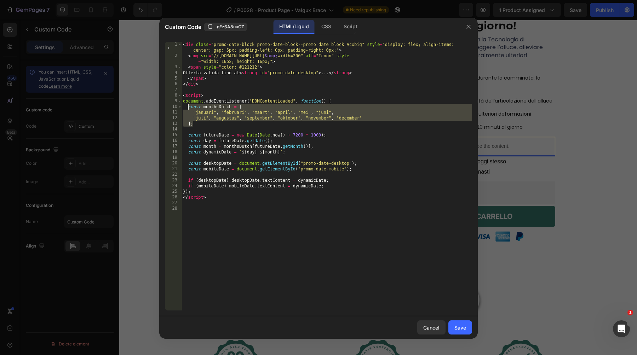
paste textarea "];"
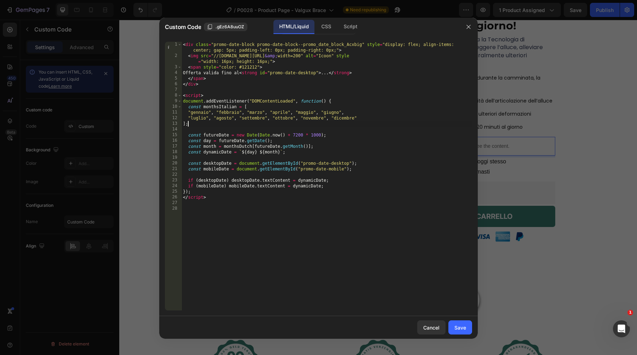
click at [236, 146] on div "< div class = "promo-date-block promo-date-block--promo_date_block_Acxbig" styl…" at bounding box center [326, 185] width 290 height 286
click at [250, 147] on div "< div class = "promo-date-block promo-date-block--promo_date_block_Acxbig" styl…" at bounding box center [326, 185] width 290 height 286
click at [347, 184] on div "< div class = "promo-date-block promo-date-block--promo_date_block_Acxbig" styl…" at bounding box center [326, 185] width 290 height 286
type textarea "if (mobileDate) mobileDate.textContent = dynamicDate;"
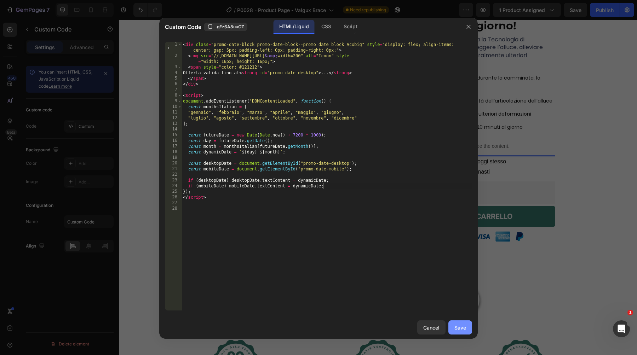
click at [453, 323] on button "Save" at bounding box center [460, 327] width 24 height 14
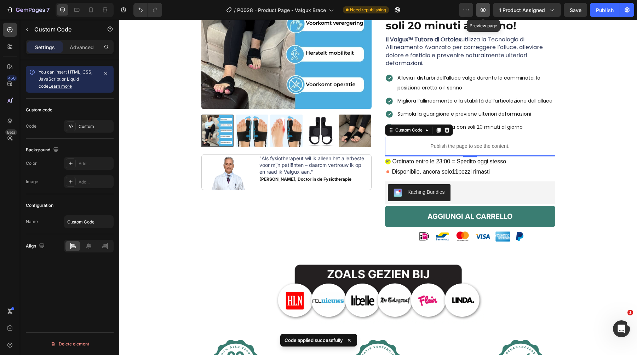
click at [488, 10] on button "button" at bounding box center [483, 10] width 14 height 14
click at [483, 7] on icon "button" at bounding box center [482, 9] width 7 height 7
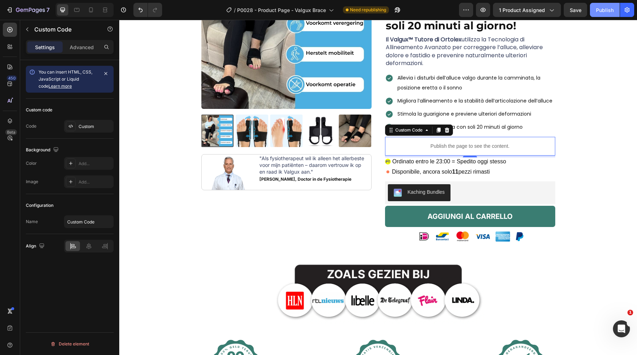
click at [603, 12] on div "Publish" at bounding box center [605, 9] width 18 height 7
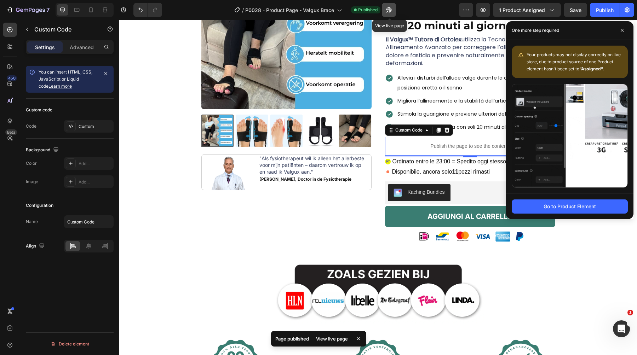
click at [387, 11] on icon "button" at bounding box center [387, 12] width 2 height 2
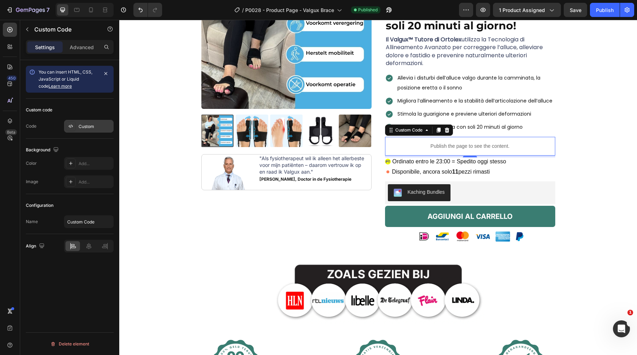
click at [80, 126] on div "Custom" at bounding box center [95, 126] width 33 height 6
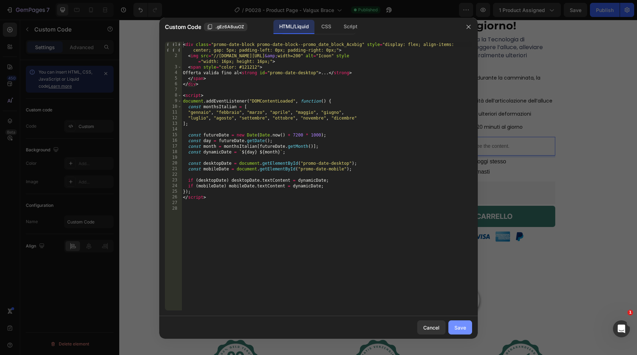
click at [452, 326] on button "Save" at bounding box center [460, 327] width 24 height 14
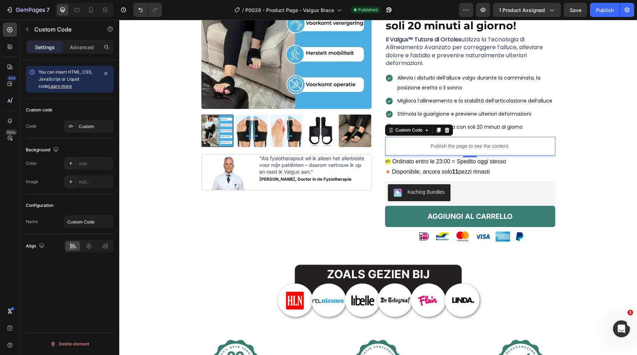
click at [449, 150] on p "Publish the page to see the content." at bounding box center [470, 146] width 170 height 7
click at [81, 122] on div "Custom" at bounding box center [89, 126] width 50 height 13
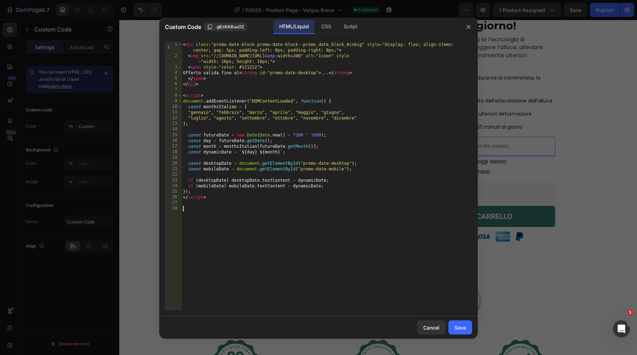
click at [234, 213] on div "< div class = "promo-date-block promo-date-block--promo_date_block_Acxbig" styl…" at bounding box center [326, 185] width 290 height 286
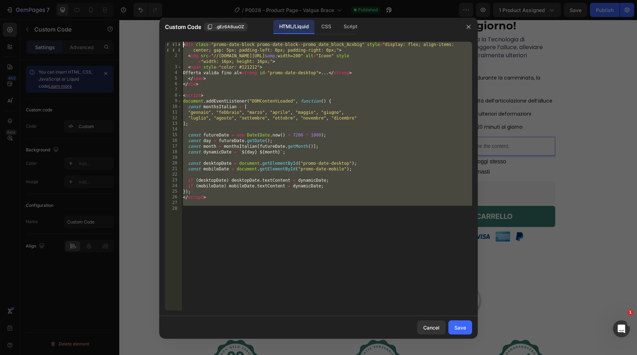
drag, startPoint x: 330, startPoint y: 216, endPoint x: 164, endPoint y: 41, distance: 241.9
click at [164, 41] on div "1 2 3 4 5 6 7 8 9 10 11 12 13 14 15 16 17 18 19 20 21 22 23 24 25 26 27 28 < di…" at bounding box center [318, 176] width 318 height 280
click at [292, 124] on div "< div class = "promo-date-block promo-date-block--promo_date_block_Acxbig" styl…" at bounding box center [326, 185] width 290 height 286
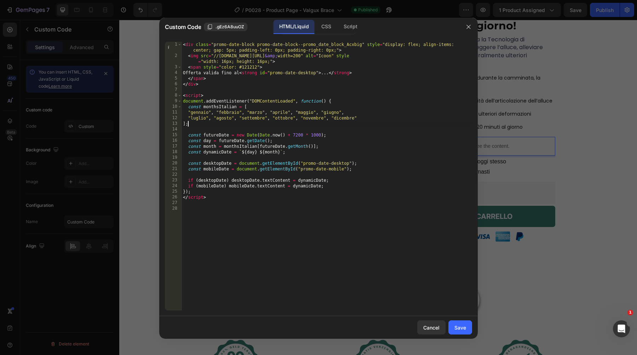
click at [306, 87] on div "< div class = "promo-date-block promo-date-block--promo_date_block_Acxbig" styl…" at bounding box center [326, 185] width 290 height 286
type textarea "</div>"
type input "dutch"
click at [466, 49] on span at bounding box center [466, 47] width 5 height 5
click at [299, 143] on div "< div class = "promo-date-block promo-date-block--promo_date_block_Acxbig" styl…" at bounding box center [326, 185] width 290 height 286
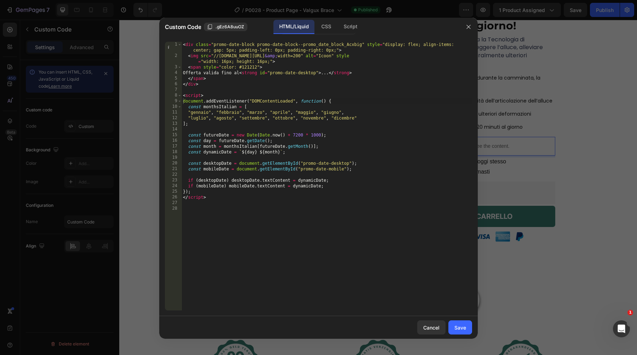
type textarea "const day = futureDate.getDate();"
click at [299, 143] on div "< div class = "promo-date-block promo-date-block--promo_date_block_Acxbig" styl…" at bounding box center [326, 185] width 290 height 286
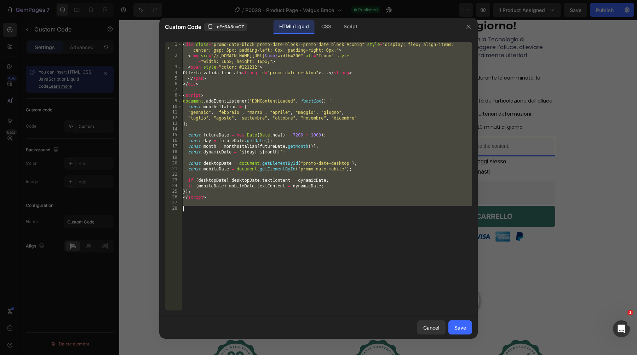
paste textarea "</script>"
type textarea "</script>"
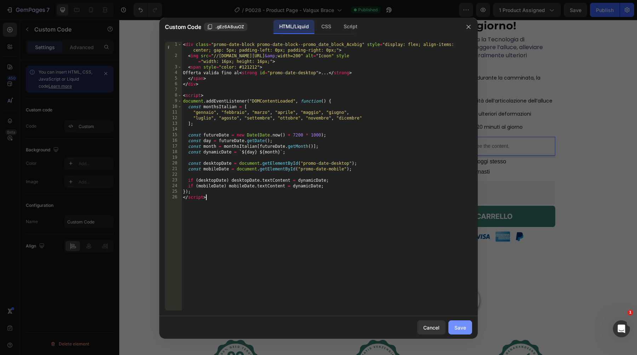
click at [462, 330] on div "Save" at bounding box center [460, 327] width 12 height 7
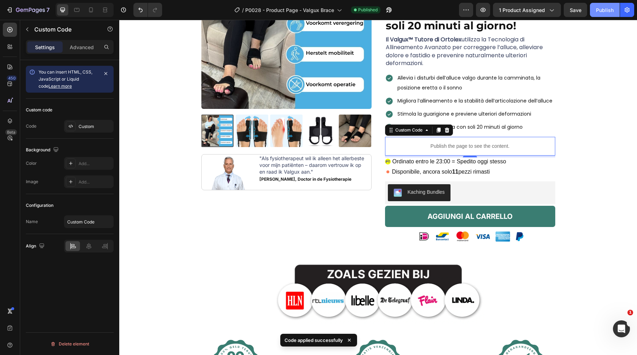
click at [598, 7] on div "Publish" at bounding box center [605, 9] width 18 height 7
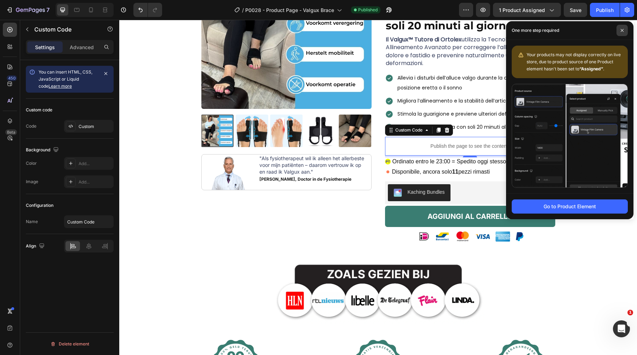
click at [622, 29] on icon at bounding box center [621, 30] width 3 height 3
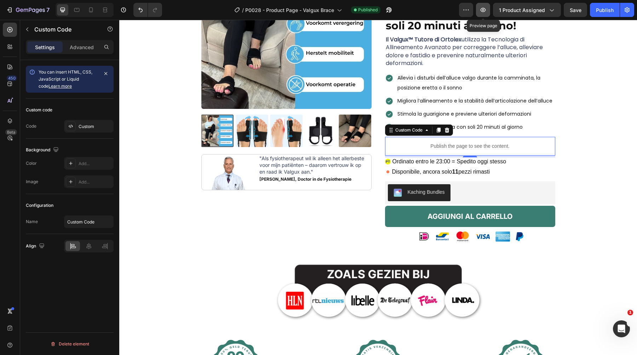
click at [484, 6] on button "button" at bounding box center [483, 10] width 14 height 14
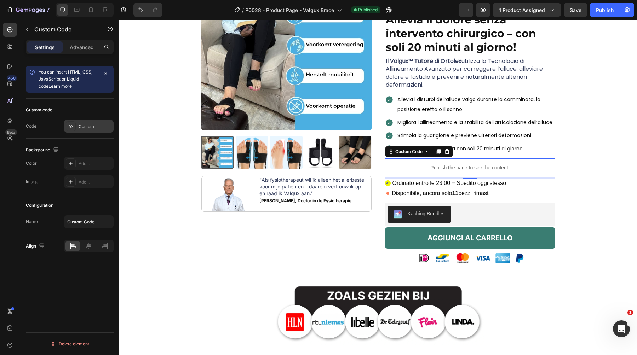
click at [77, 123] on div "Custom" at bounding box center [89, 126] width 50 height 13
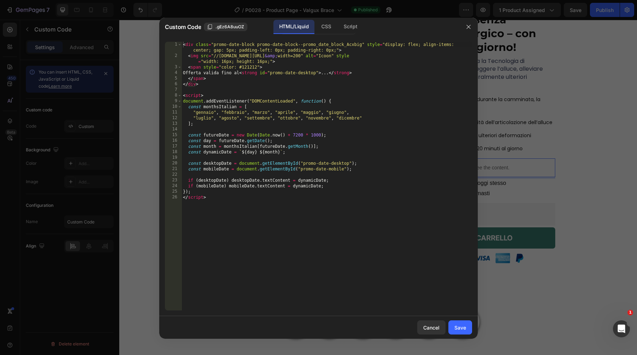
click at [249, 151] on div "< div class = "promo-date-block promo-date-block--promo_date_block_Acxbig" styl…" at bounding box center [326, 185] width 290 height 286
type textarea "}); </script>"
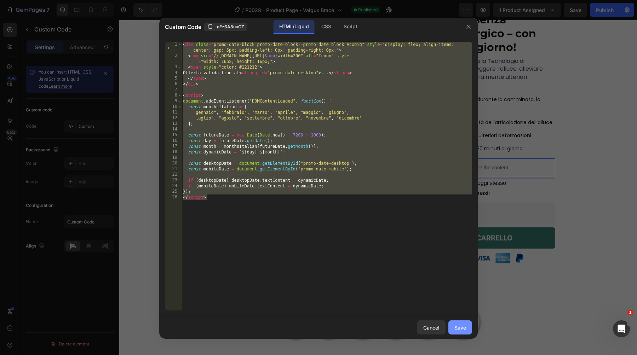
click at [459, 324] on div "Save" at bounding box center [460, 327] width 12 height 7
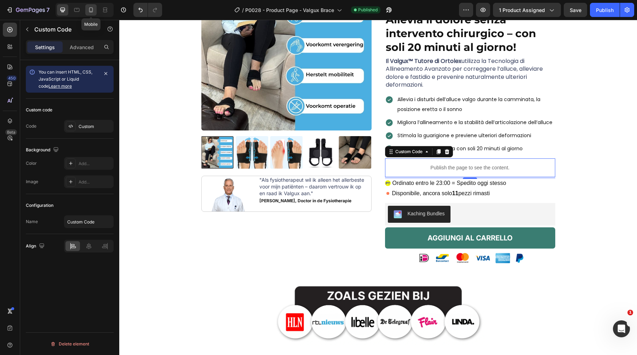
click at [92, 13] on div at bounding box center [90, 9] width 11 height 11
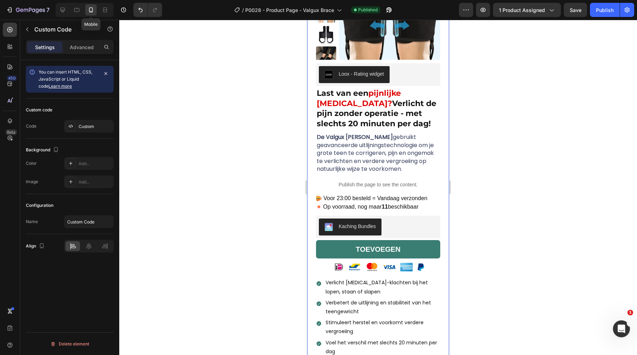
scroll to position [63, 0]
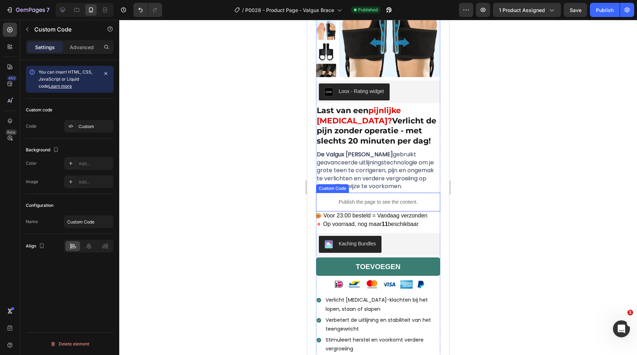
click at [362, 204] on p "Publish the page to see the content." at bounding box center [378, 201] width 124 height 7
click at [87, 132] on div "Custom" at bounding box center [89, 126] width 50 height 13
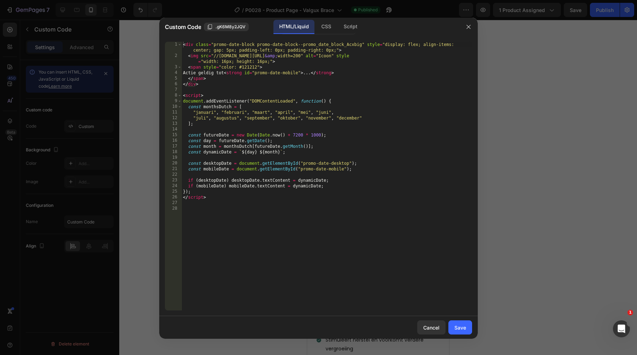
type textarea "const dynamicDate = `${day} ${month}`;"
click at [239, 150] on div "< div class = "promo-date-block promo-date-block--promo_date_block_Acxbig" styl…" at bounding box center [326, 185] width 290 height 286
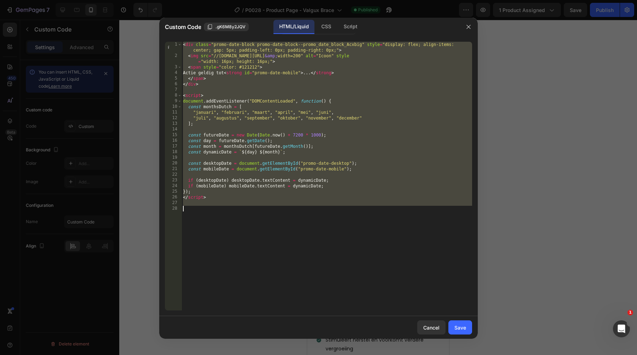
paste textarea "</script>"
type textarea "</script>"
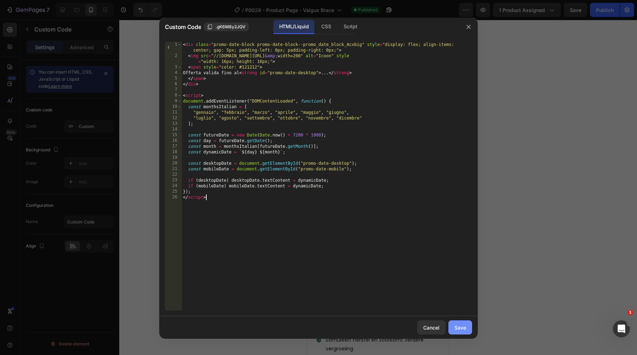
click at [460, 329] on div "Save" at bounding box center [460, 327] width 12 height 7
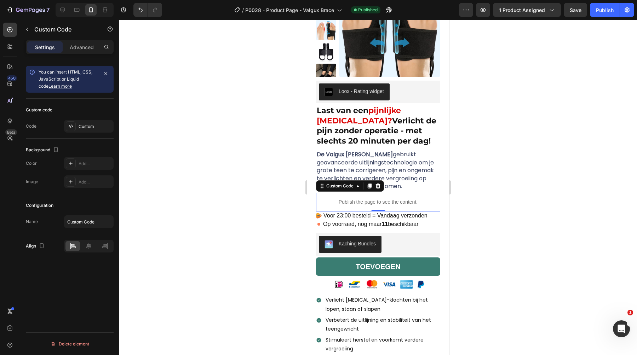
click at [510, 144] on div at bounding box center [377, 187] width 517 height 335
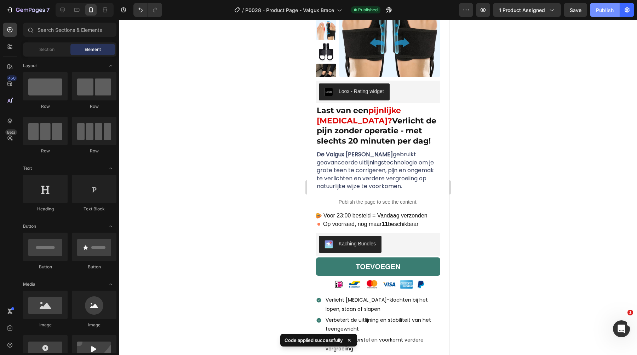
click at [596, 8] on div "Publish" at bounding box center [605, 9] width 18 height 7
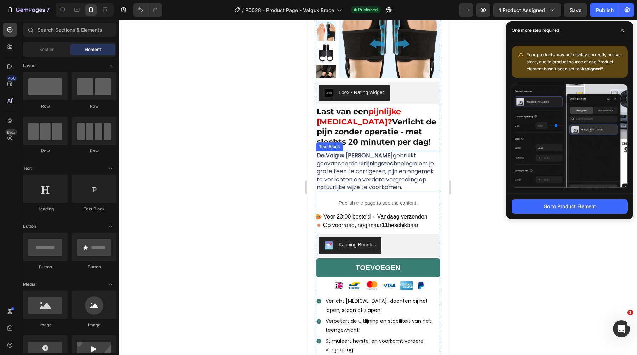
scroll to position [20, 0]
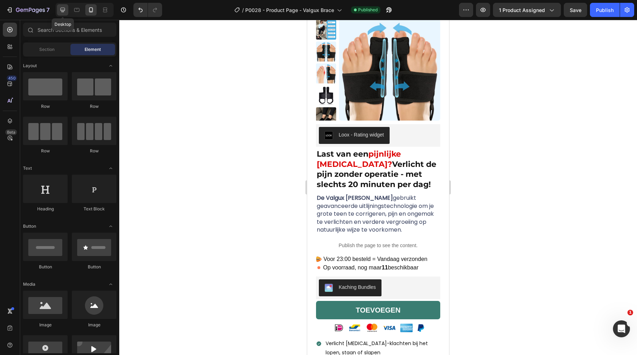
click at [62, 13] on icon at bounding box center [62, 9] width 7 height 7
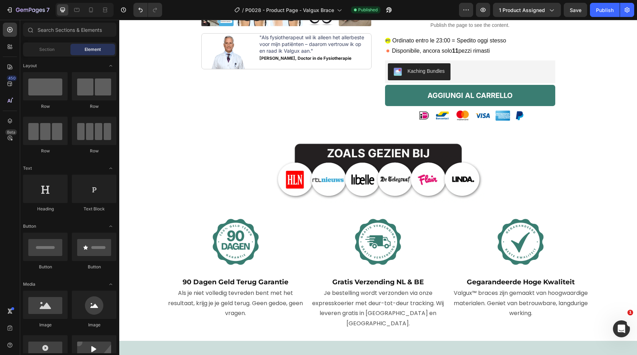
scroll to position [266, 0]
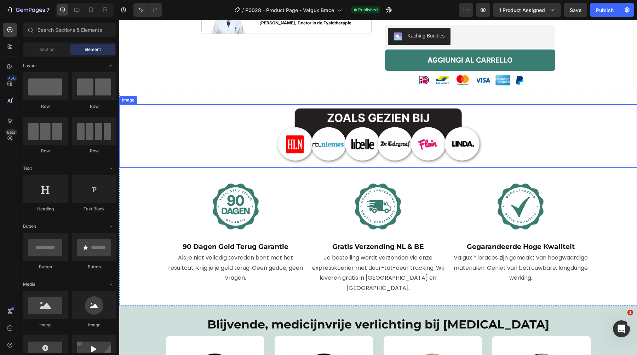
click at [277, 133] on img at bounding box center [378, 135] width 212 height 63
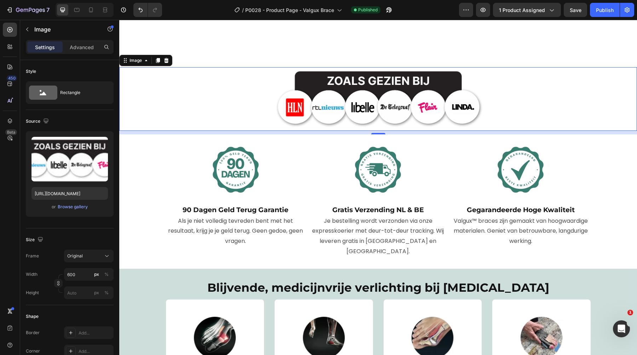
scroll to position [278, 0]
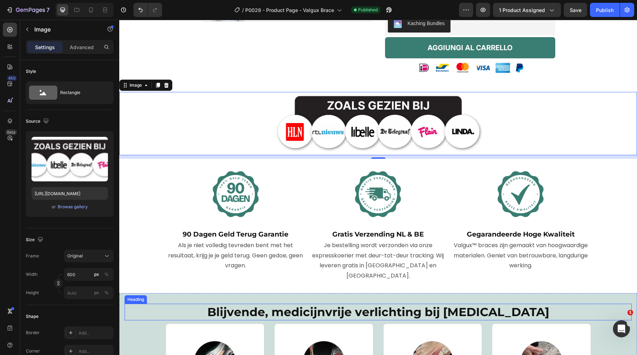
click at [335, 316] on span "Blijvende, medicijnvrije verlichting bij [MEDICAL_DATA]" at bounding box center [378, 312] width 342 height 14
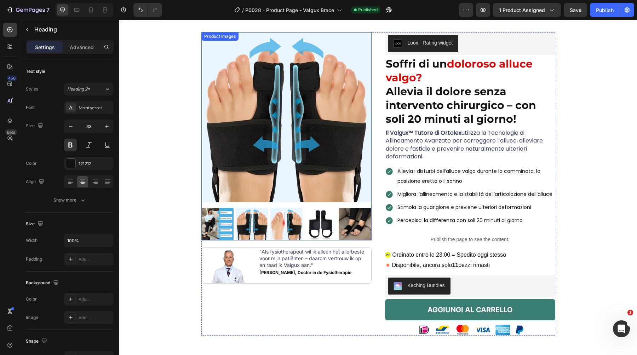
scroll to position [0, 0]
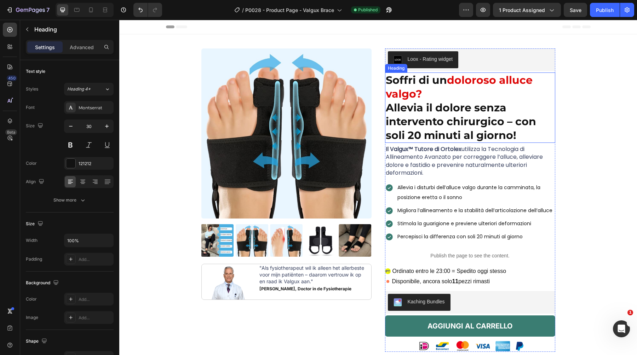
click at [439, 103] on strong "Allevia il dolore senza intervento chirurgico – con soli 20 minuti al giorno!" at bounding box center [460, 121] width 150 height 41
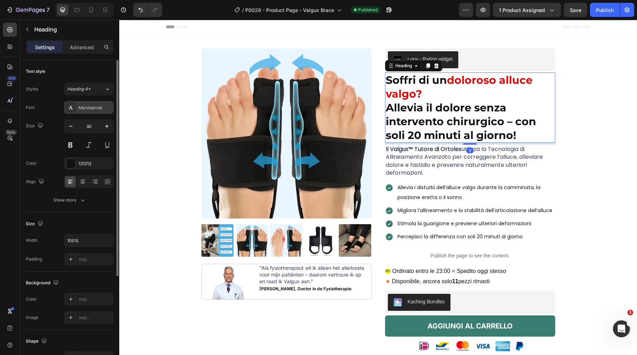
click at [96, 107] on div "Montserrat" at bounding box center [95, 108] width 33 height 6
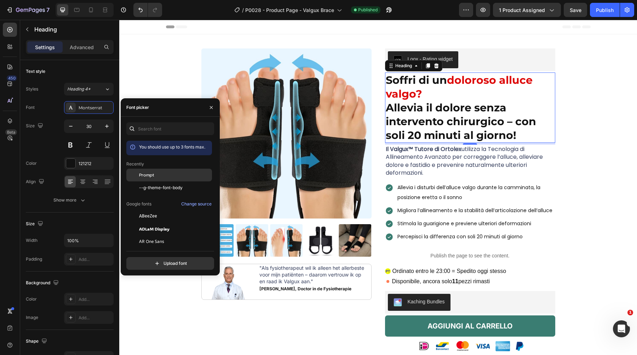
click at [153, 172] on div "Prompt" at bounding box center [174, 175] width 71 height 6
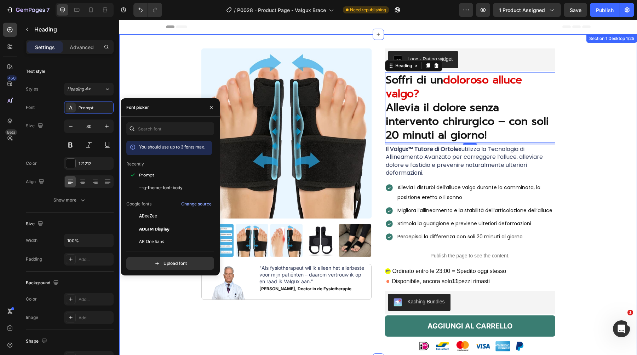
click at [591, 108] on div "Product Images Image "Als fysiotherapeut wil ik alleen het allerbeste voor mijn…" at bounding box center [377, 203] width 507 height 311
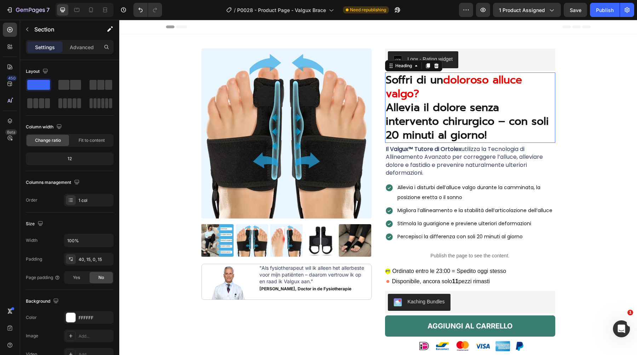
click at [486, 109] on strong "Allevia il dolore senza intervento chirurgico – con soli 20 minuti al giorno!" at bounding box center [466, 121] width 163 height 44
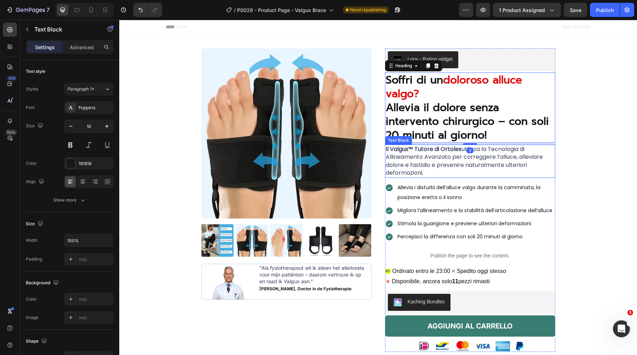
click at [424, 150] on strong "Il Valgux™ Tutore di Ortolex" at bounding box center [423, 149] width 76 height 8
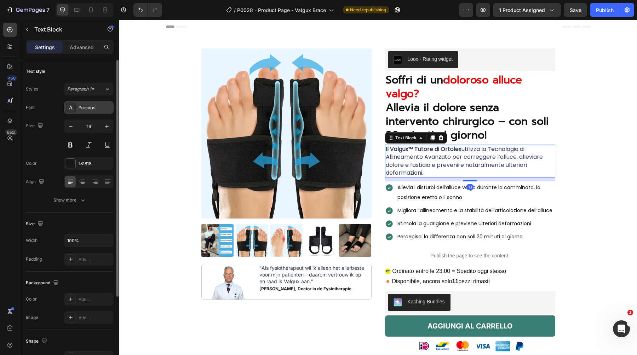
click at [98, 111] on div "Poppins" at bounding box center [89, 107] width 50 height 13
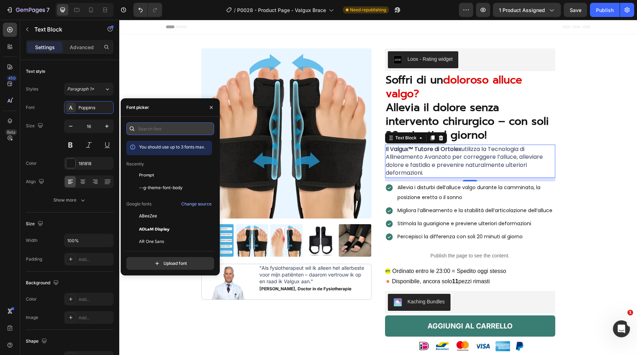
click at [164, 128] on input "text" at bounding box center [170, 128] width 88 height 13
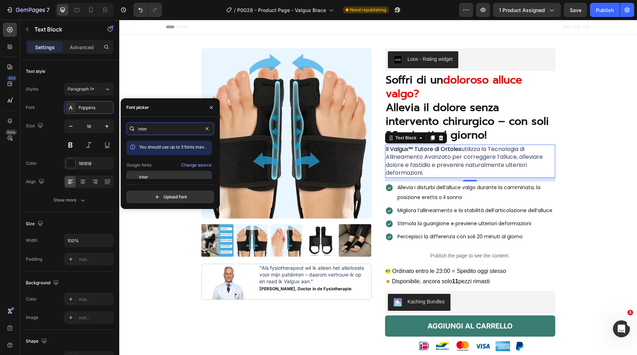
type input "inter"
click at [148, 175] on span "Inter" at bounding box center [143, 177] width 9 height 6
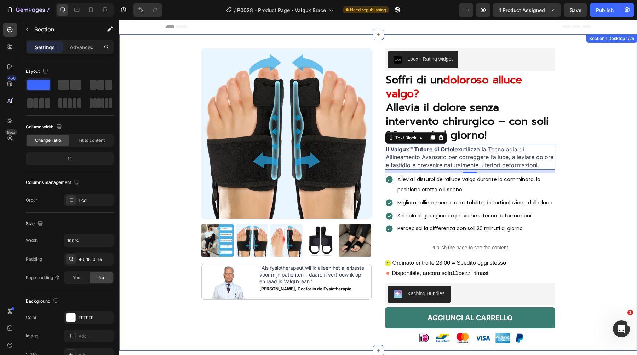
click at [168, 75] on div "Product Images Image "Als fysiotherapeut wil ik alleen het allerbeste voor mijn…" at bounding box center [377, 199] width 507 height 302
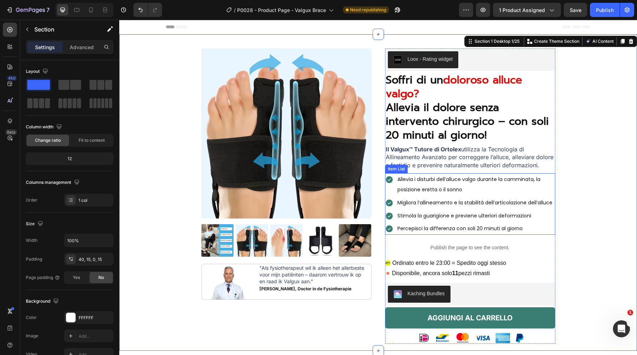
click at [424, 189] on span "Allevia i disturbi dell’alluce valgo durante la camminata, la posizione eretta …" at bounding box center [468, 184] width 143 height 17
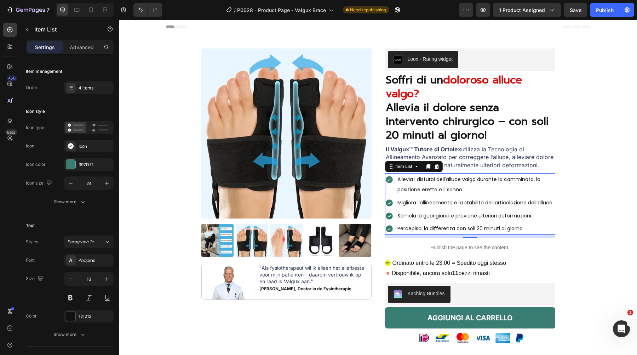
click at [386, 191] on div "Allevia i disturbi dell’alluce valgo durante la camminata, la posizione eretta …" at bounding box center [470, 184] width 170 height 23
click at [87, 263] on div "Poppins" at bounding box center [95, 260] width 33 height 6
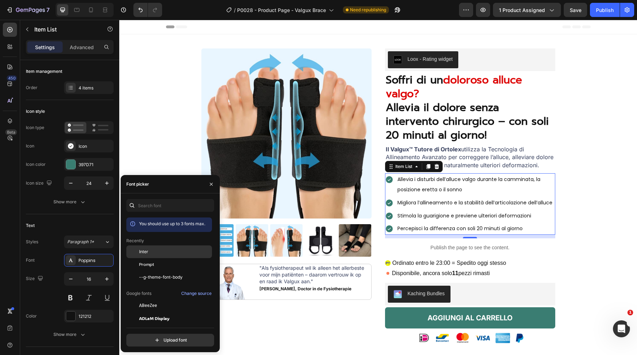
click at [147, 251] on span "Inter" at bounding box center [143, 252] width 9 height 6
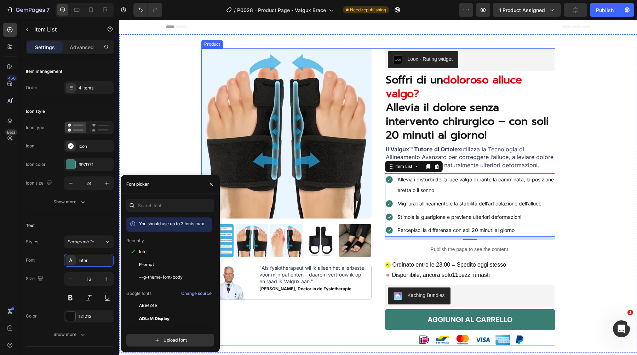
scroll to position [50, 0]
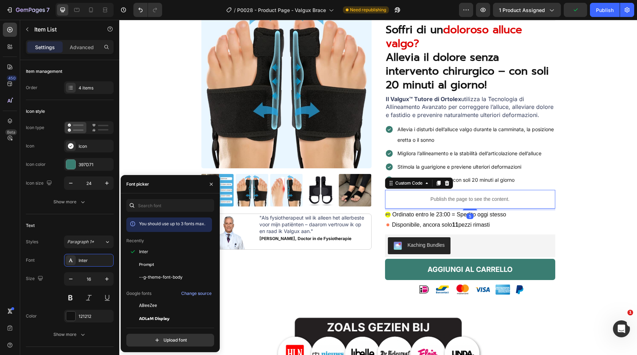
click at [414, 197] on p "Publish the page to see the content." at bounding box center [470, 199] width 170 height 7
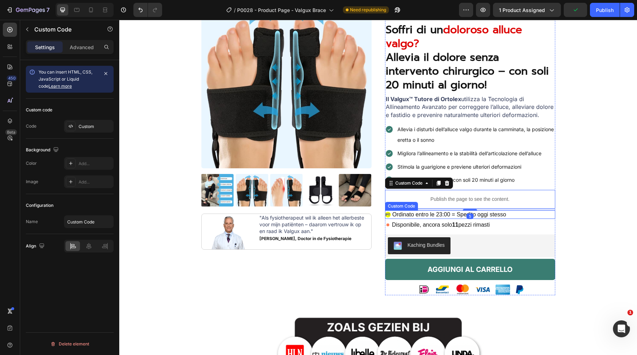
click at [415, 214] on span "Ordinato entro le 23:00 = Spedito oggi stesso" at bounding box center [449, 214] width 114 height 8
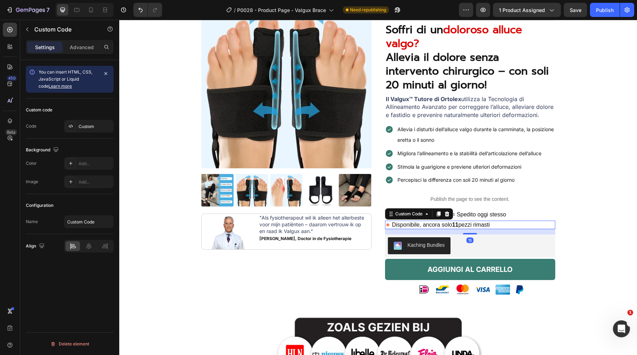
click at [425, 224] on span "Disponibile, ancora solo 11 pezzi rimasti" at bounding box center [441, 225] width 98 height 8
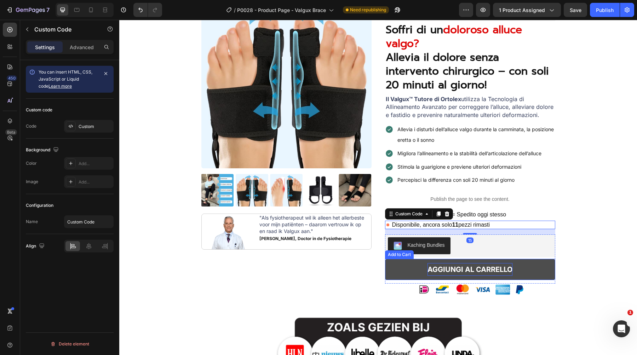
click at [443, 265] on strong "AGGIUNGI AL CARRELLO" at bounding box center [469, 269] width 85 height 13
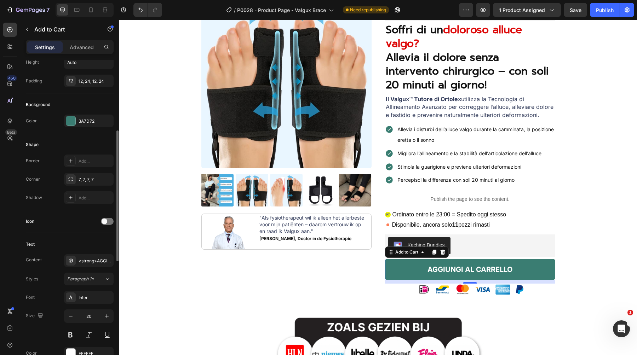
scroll to position [149, 0]
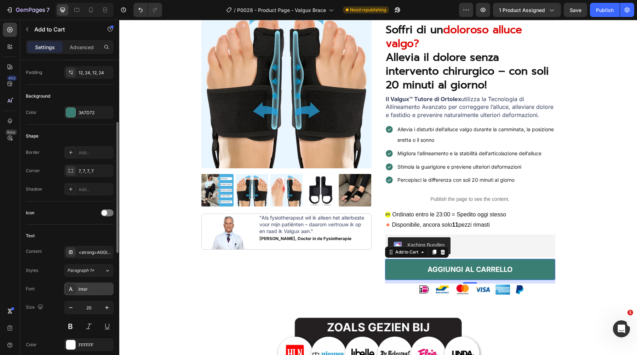
click at [86, 287] on div "Inter" at bounding box center [95, 289] width 33 height 6
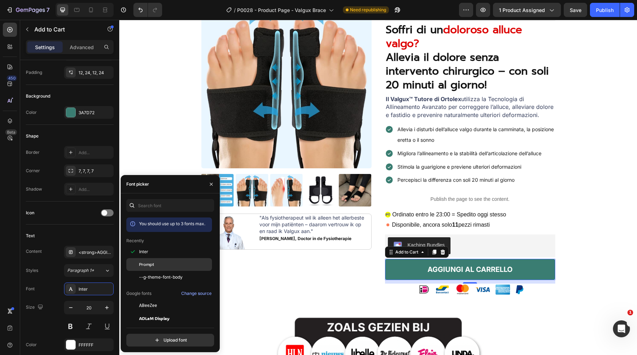
click at [144, 337] on div "Prompt" at bounding box center [169, 343] width 86 height 13
click at [151, 253] on div "Inter" at bounding box center [174, 252] width 71 height 6
click at [607, 175] on div "Product Images Image "Als fysiotherapeut wil ik alleen het allerbeste voor mijn…" at bounding box center [377, 150] width 507 height 304
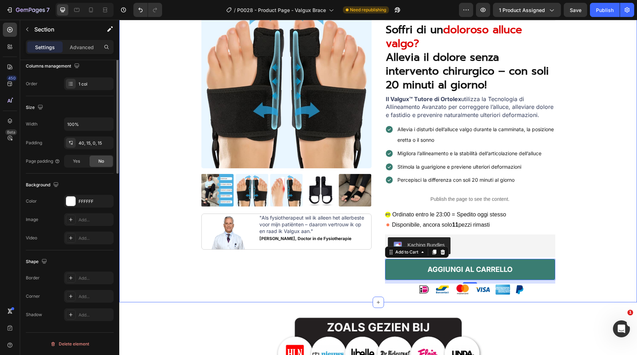
scroll to position [0, 0]
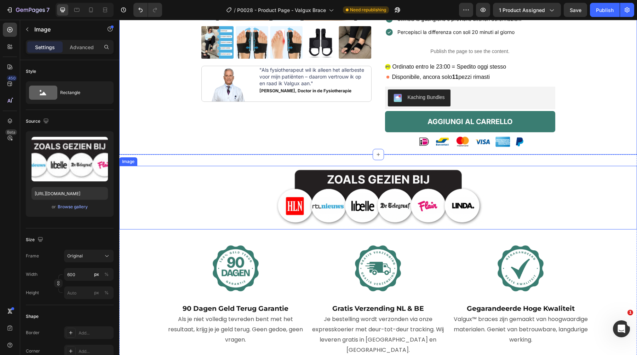
click at [393, 201] on img at bounding box center [378, 197] width 212 height 63
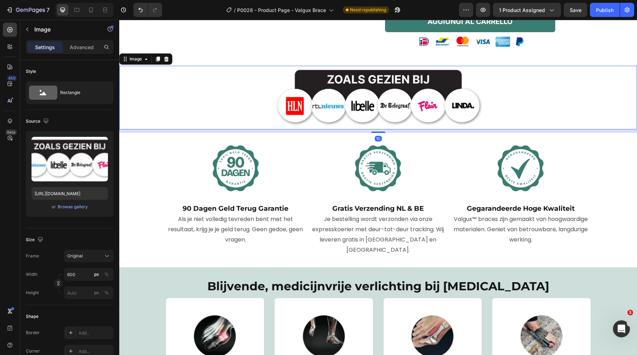
scroll to position [300, 0]
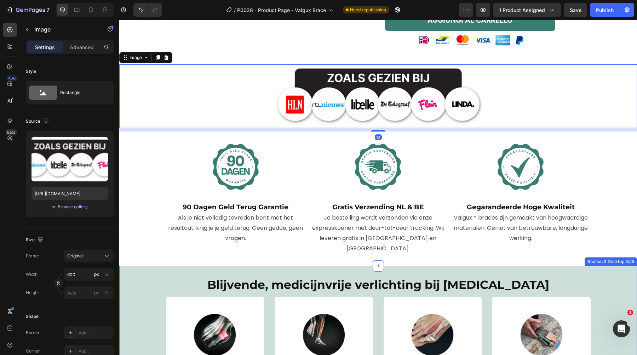
click at [361, 278] on span "Blijvende, medicijnvrije verlichting bij [MEDICAL_DATA]" at bounding box center [378, 285] width 342 height 14
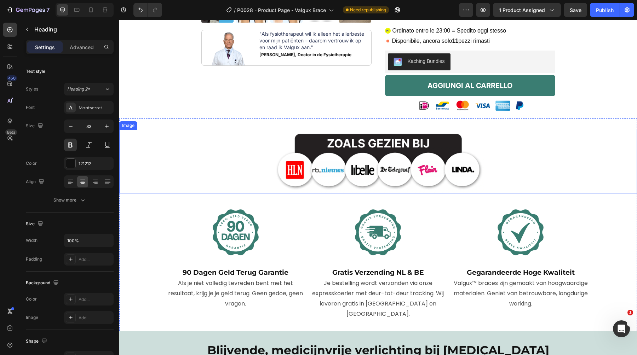
scroll to position [279, 0]
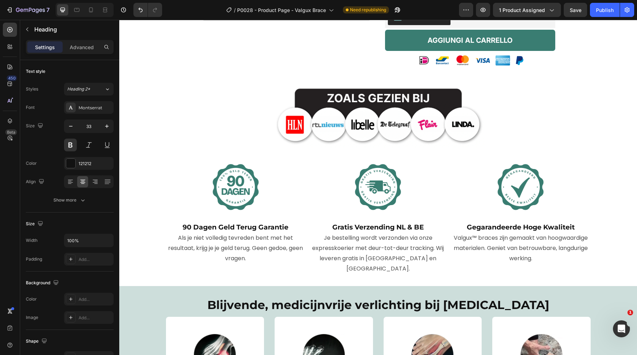
click at [314, 298] on span "Blijvende, medicijnvrije verlichting bij [MEDICAL_DATA]" at bounding box center [378, 305] width 342 height 14
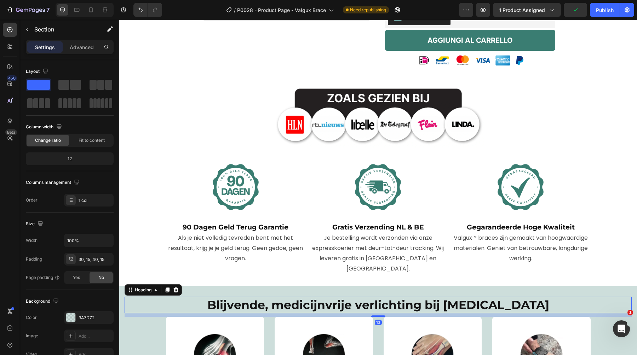
click at [189, 303] on div "⁠⁠⁠⁠⁠⁠⁠ Blijvende, medicijnvrije verlichting bij hallux valgus Heading 10" at bounding box center [377, 305] width 507 height 17
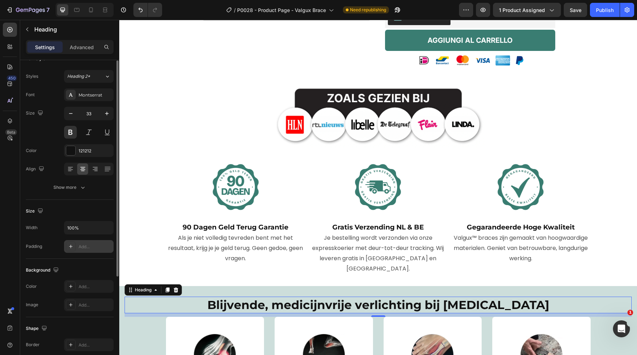
scroll to position [13, 0]
click at [91, 97] on div "Montserrat" at bounding box center [95, 94] width 33 height 6
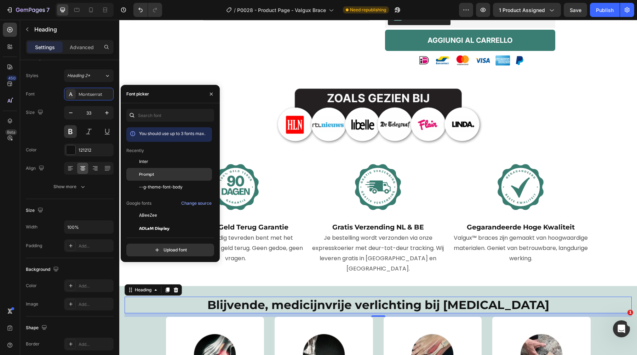
click at [148, 172] on span "Prompt" at bounding box center [146, 174] width 15 height 6
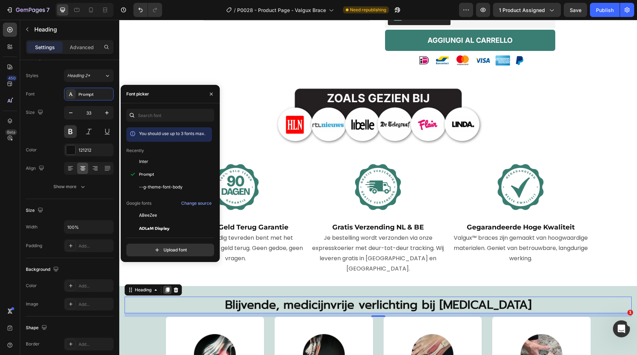
click at [167, 288] on icon at bounding box center [168, 290] width 4 height 5
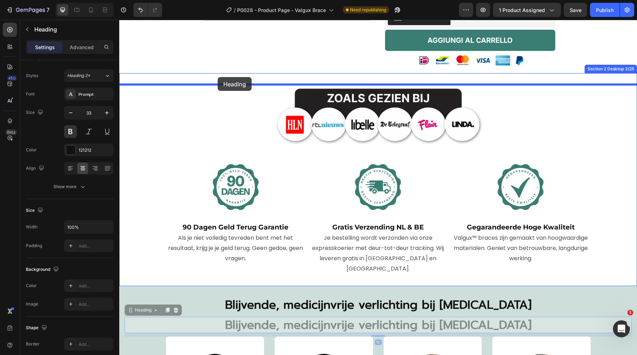
drag, startPoint x: 146, startPoint y: 301, endPoint x: 217, endPoint y: 77, distance: 235.0
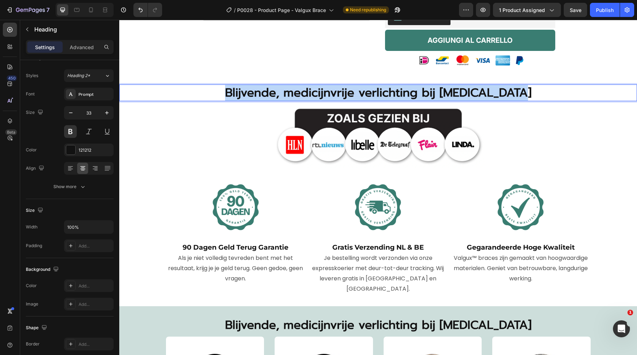
click at [411, 88] on span "Blijvende, medicijnvrije verlichting bij [MEDICAL_DATA]" at bounding box center [378, 93] width 306 height 18
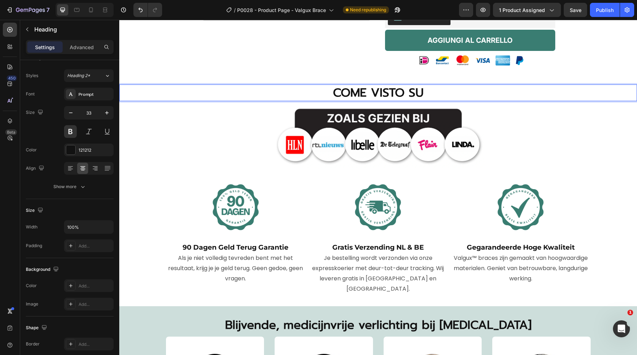
click at [390, 92] on span "COME VISTO SU" at bounding box center [378, 93] width 91 height 18
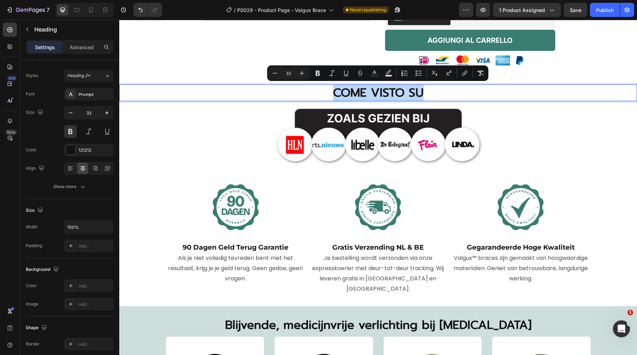
click at [309, 91] on p "COME VISTO SU" at bounding box center [378, 92] width 516 height 15
click at [376, 91] on span "COME VISTO SU" at bounding box center [378, 93] width 91 height 18
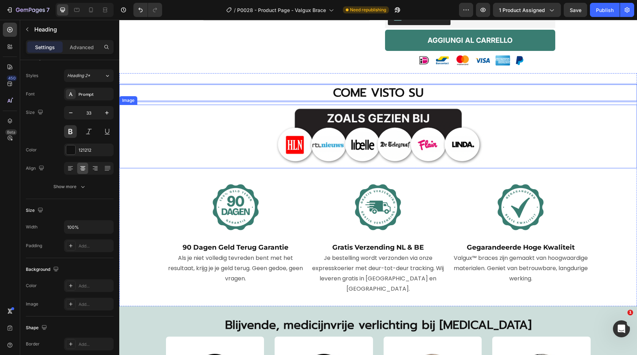
click at [375, 137] on img at bounding box center [378, 136] width 212 height 63
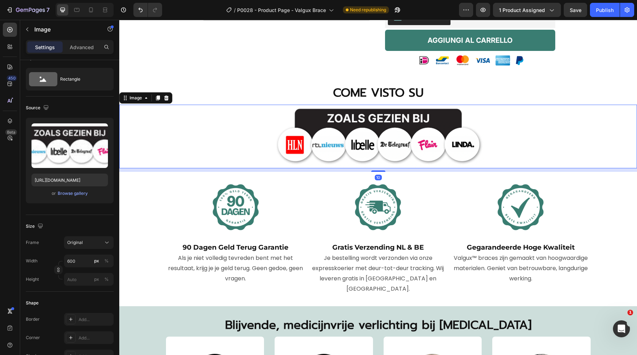
scroll to position [0, 0]
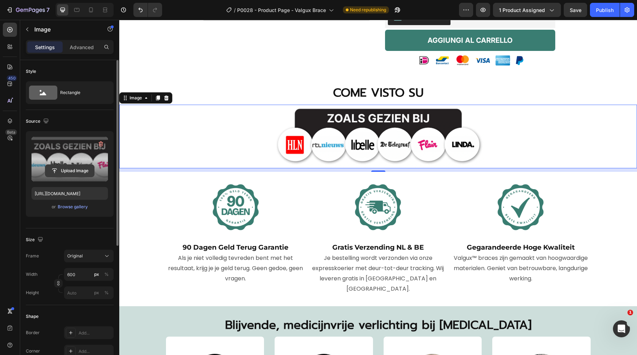
click at [81, 168] on input "file" at bounding box center [69, 171] width 49 height 12
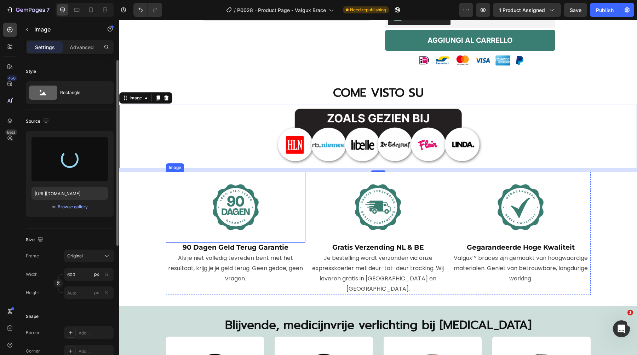
type input "[URL][DOMAIN_NAME]"
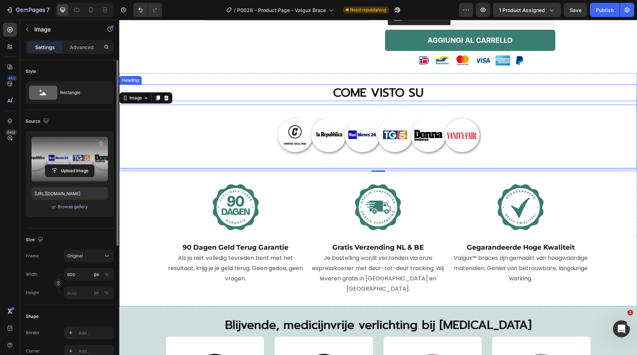
click at [366, 91] on span "COME VISTO SU" at bounding box center [378, 93] width 91 height 18
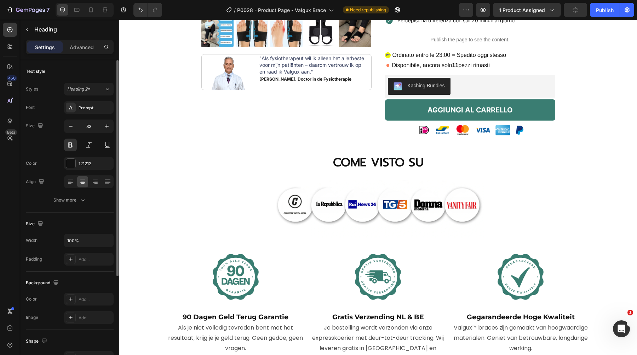
scroll to position [206, 0]
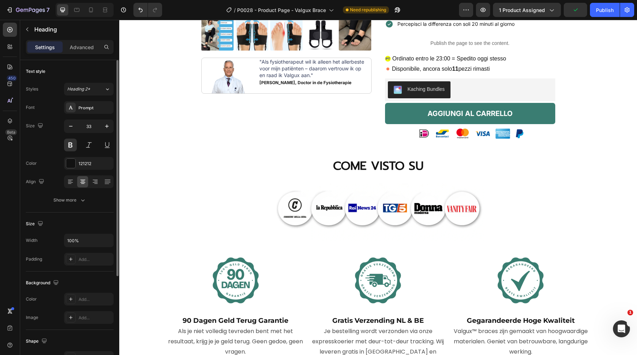
click at [373, 164] on span "COME VISTO SU" at bounding box center [378, 166] width 91 height 18
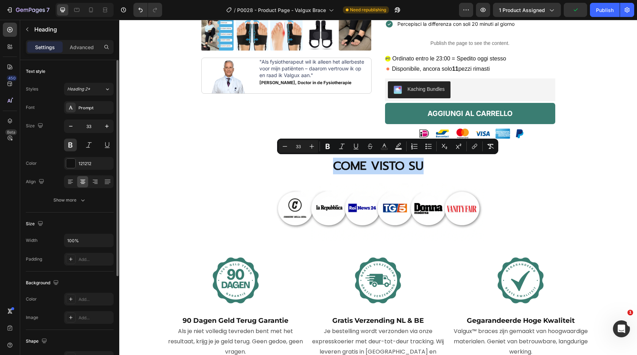
click at [373, 164] on span "COME VISTO SU" at bounding box center [378, 166] width 91 height 18
click at [389, 148] on rect "Editor contextual toolbar" at bounding box center [388, 149] width 7 height 2
type input "000000"
type input "77"
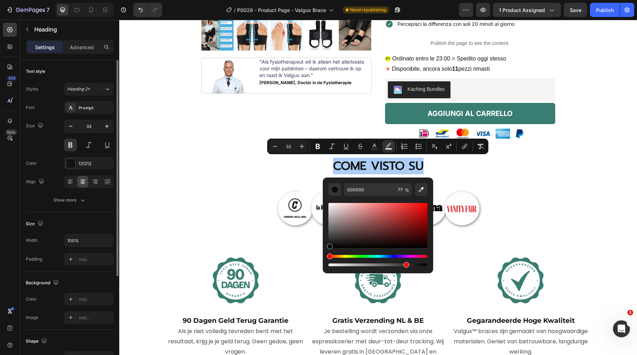
click at [341, 255] on div "Editor contextual toolbar" at bounding box center [377, 235] width 99 height 66
click at [341, 255] on div "Hue" at bounding box center [377, 256] width 99 height 3
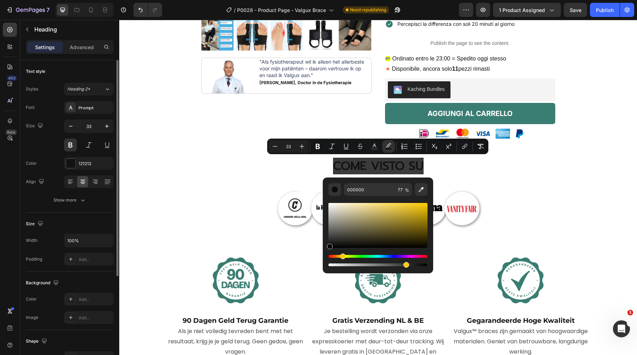
click at [342, 255] on div "Hue" at bounding box center [377, 256] width 99 height 3
drag, startPoint x: 346, startPoint y: 223, endPoint x: 402, endPoint y: 205, distance: 59.5
click at [402, 205] on div "Editor contextual toolbar" at bounding box center [377, 225] width 99 height 45
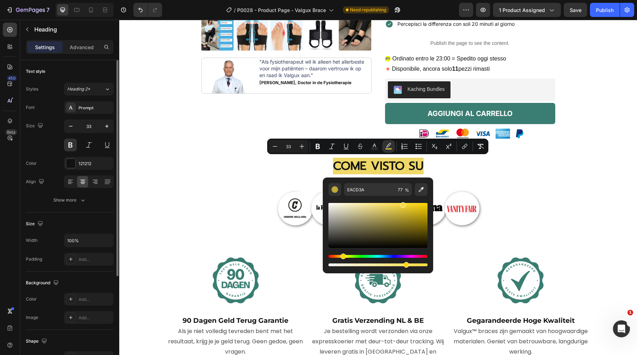
click at [401, 204] on div "Editor contextual toolbar" at bounding box center [403, 205] width 6 height 6
type input "F9DB40"
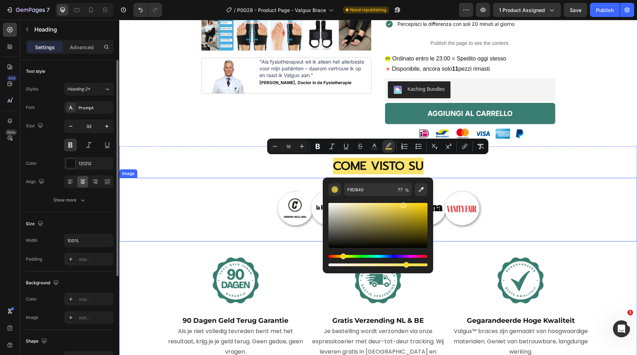
click at [566, 184] on div at bounding box center [377, 209] width 517 height 63
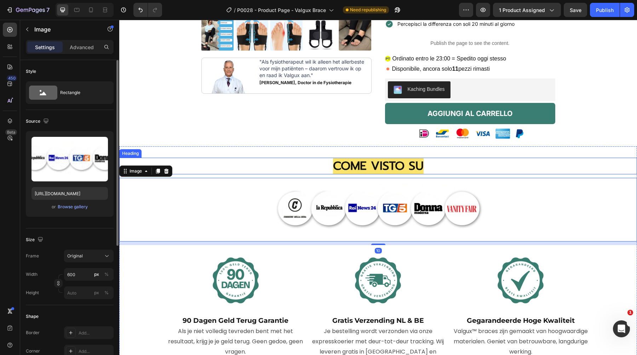
click at [379, 165] on span "COME VISTO SU" at bounding box center [378, 166] width 91 height 18
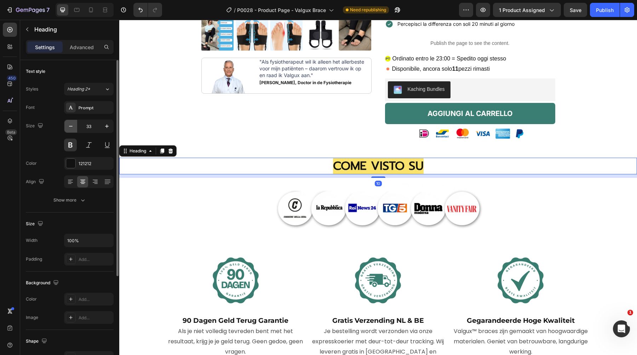
click at [70, 126] on icon "button" at bounding box center [71, 126] width 4 height 1
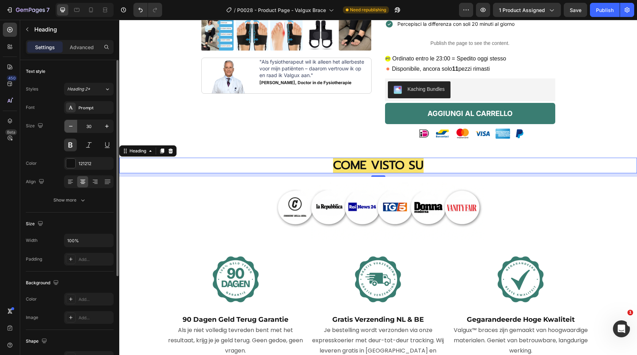
click at [70, 126] on icon "button" at bounding box center [71, 126] width 4 height 1
type input "27"
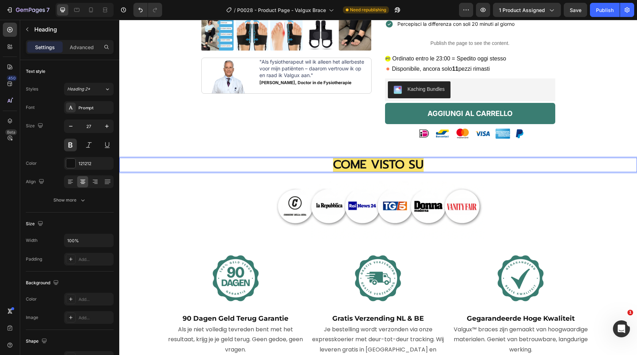
click at [383, 165] on span "COME VISTO SU" at bounding box center [378, 165] width 91 height 18
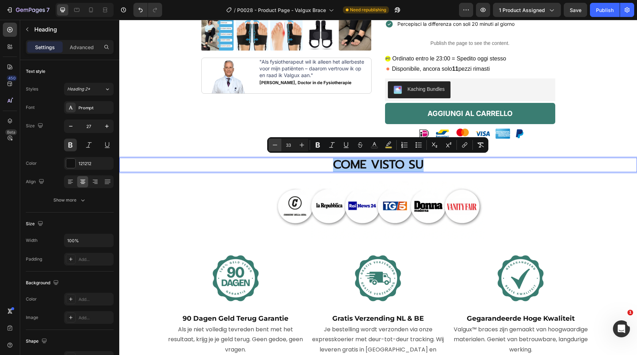
click at [274, 143] on icon "Editor contextual toolbar" at bounding box center [274, 144] width 7 height 7
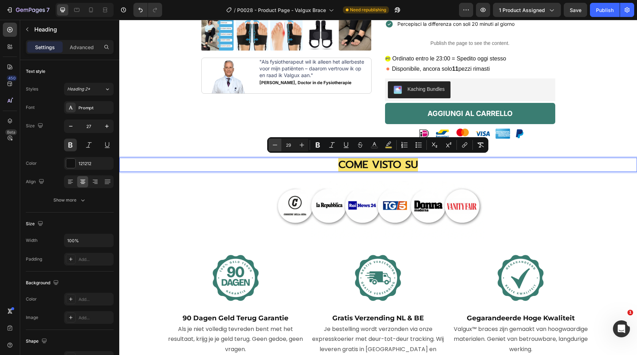
type input "28"
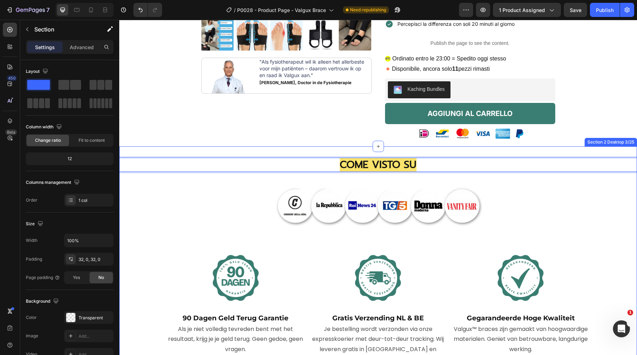
click at [228, 150] on div "COME VISTO SU Heading 10 Image Image 90 Dagen Geld Terug Garantie Heading Als j…" at bounding box center [377, 261] width 517 height 230
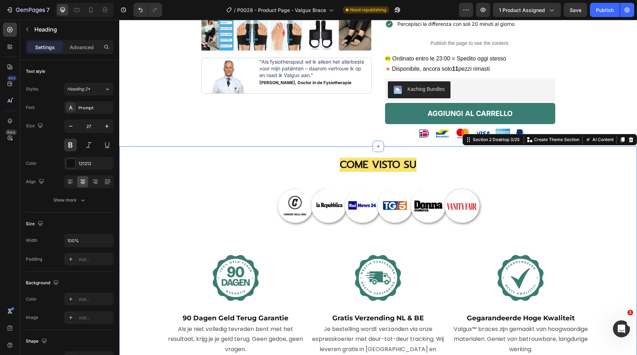
click at [326, 167] on p "⁠⁠⁠⁠⁠⁠⁠ COME VISTO SU" at bounding box center [378, 164] width 516 height 13
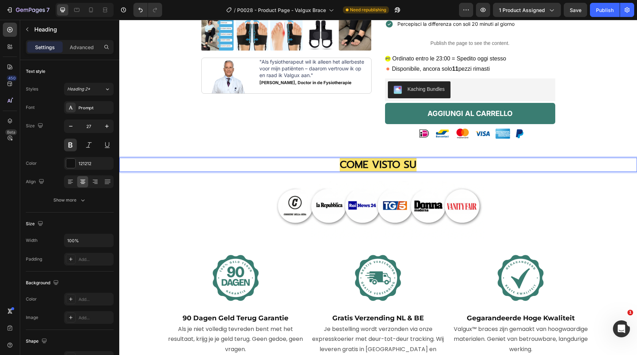
click at [309, 162] on p "COME VISTO SU" at bounding box center [378, 164] width 516 height 13
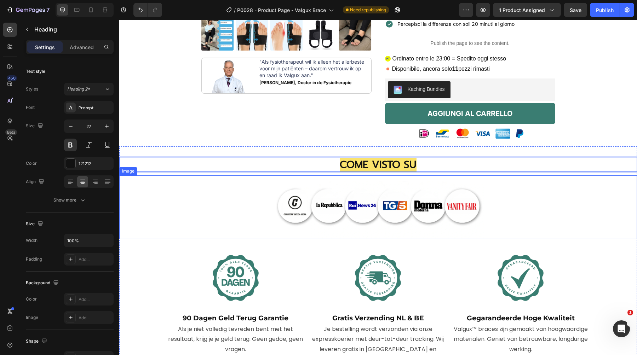
click at [300, 179] on img at bounding box center [378, 206] width 212 height 63
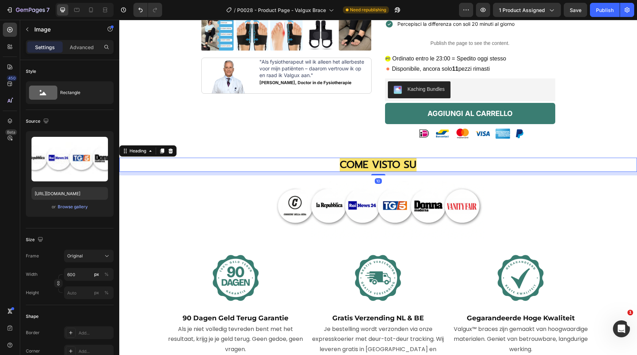
click at [312, 169] on p "⁠⁠⁠⁠⁠⁠⁠ COME VISTO SU" at bounding box center [378, 164] width 516 height 13
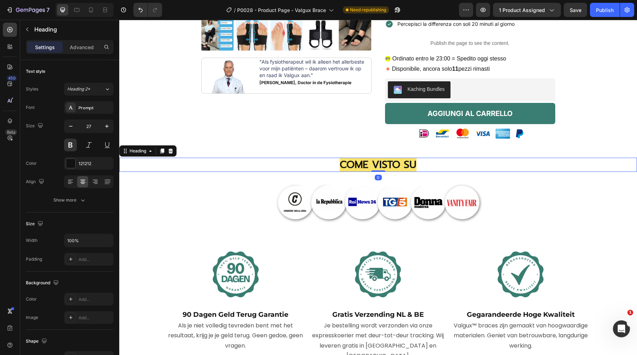
drag, startPoint x: 379, startPoint y: 175, endPoint x: 380, endPoint y: 133, distance: 42.1
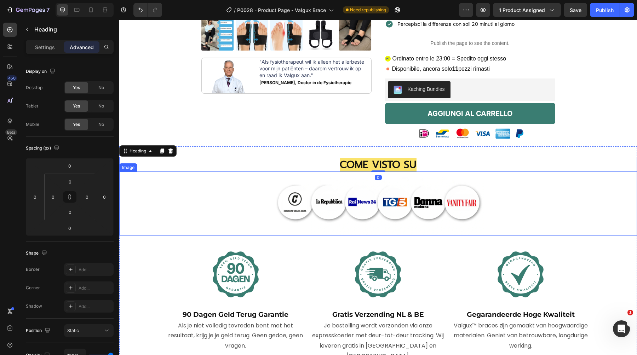
click at [347, 179] on img at bounding box center [378, 203] width 212 height 63
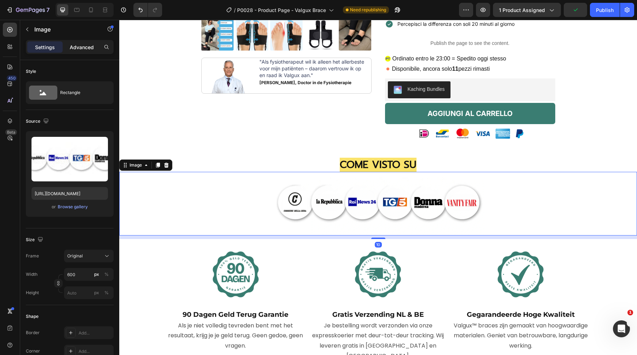
click at [87, 48] on p "Advanced" at bounding box center [82, 46] width 24 height 7
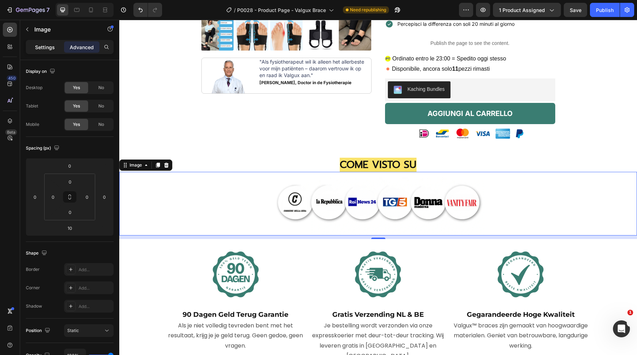
click at [43, 46] on p "Settings" at bounding box center [45, 46] width 20 height 7
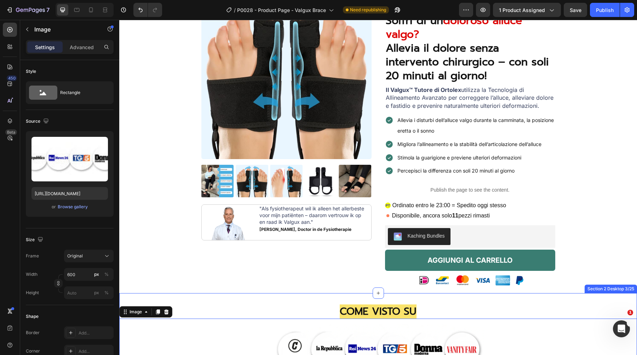
scroll to position [58, 0]
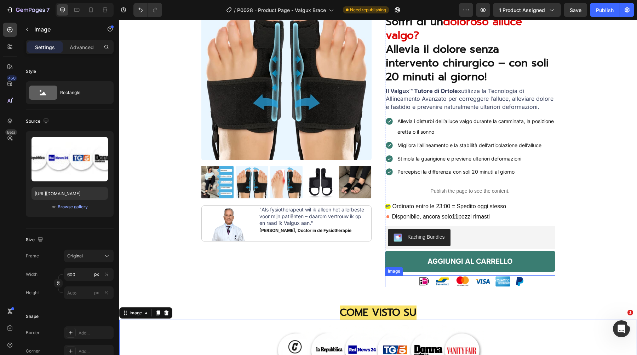
click at [478, 279] on img at bounding box center [470, 281] width 124 height 12
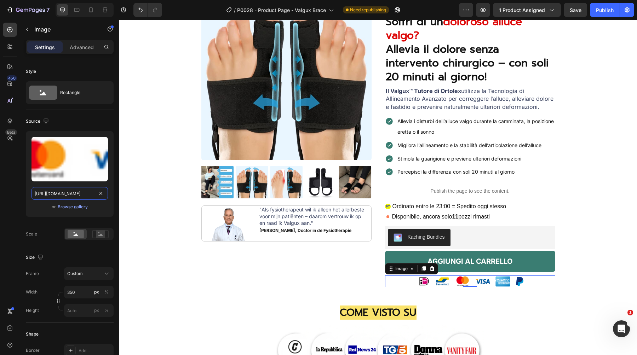
click at [81, 196] on input "https://cdn.shopify.com/s/files/1/0906/9330/4706/files/gempages_565365115889648…" at bounding box center [69, 193] width 76 height 13
paste input "895/8843/3239/files/PaymentIconsItalyOrtolex2.0-ezgif.com-png-to-webp-converter…"
type input "https://cdn.shopify.com/s/files/1/0895/8843/3239/files/PaymentIconsItalyOrtolex…"
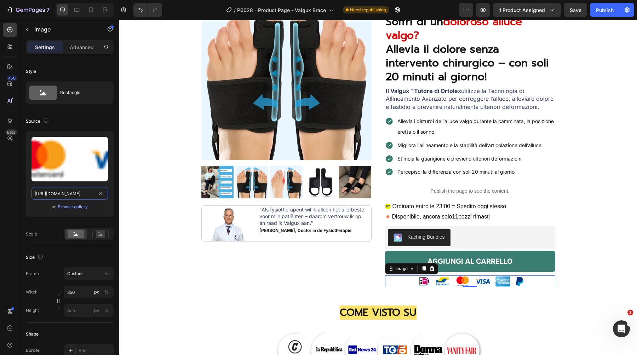
scroll to position [0, 226]
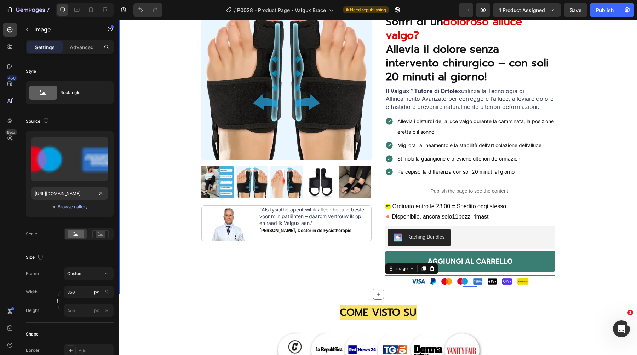
click at [573, 190] on div "Product Images Image "Als fysiotherapeut wil ik alleen het allerbeste voor mijn…" at bounding box center [377, 142] width 507 height 304
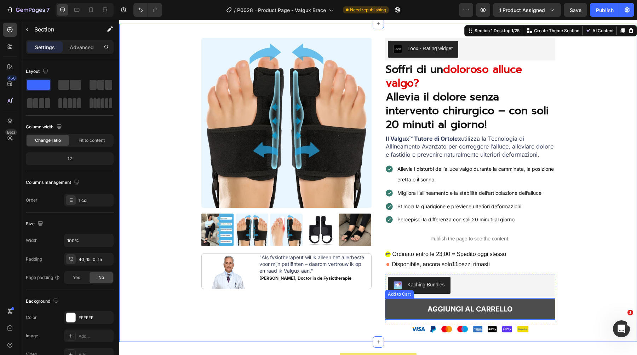
scroll to position [9, 0]
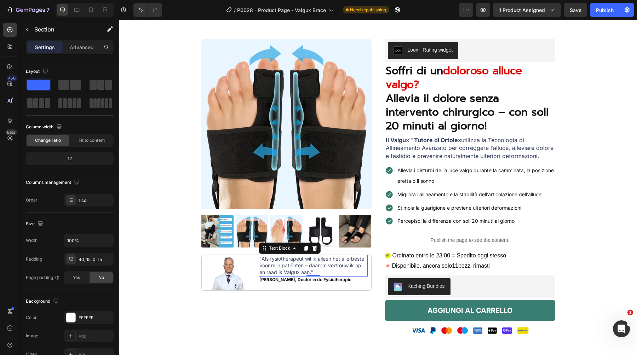
click at [283, 273] on span ""Als fysiotherapeut wil ik alleen het allerbeste voor mijn patiënten – daarom v…" at bounding box center [311, 265] width 105 height 19
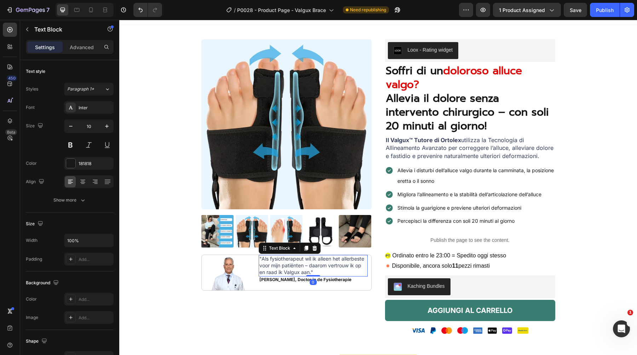
click at [293, 265] on span ""Als fysiotherapeut wil ik alleen het allerbeste voor mijn patiënten – daarom v…" at bounding box center [311, 265] width 105 height 19
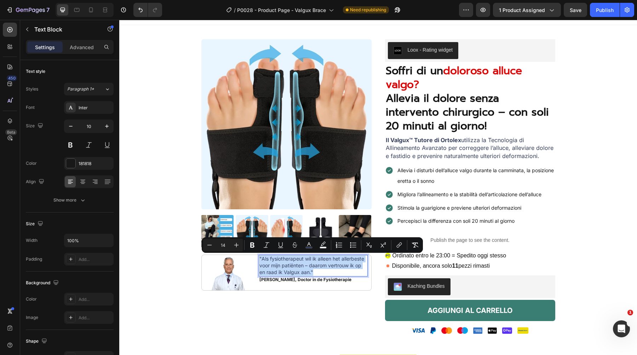
copy span ""Als fysiotherapeut wil ik alleen het allerbeste voor mijn patiënten – daarom v…"
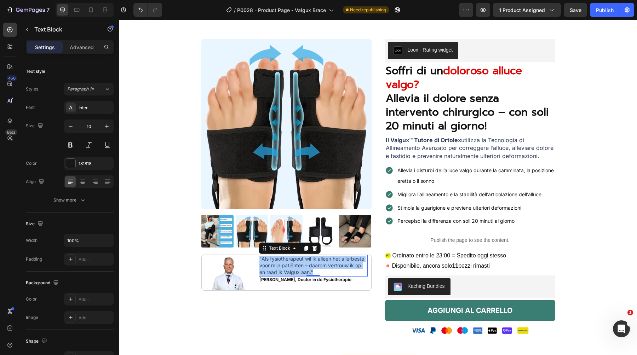
scroll to position [16, 0]
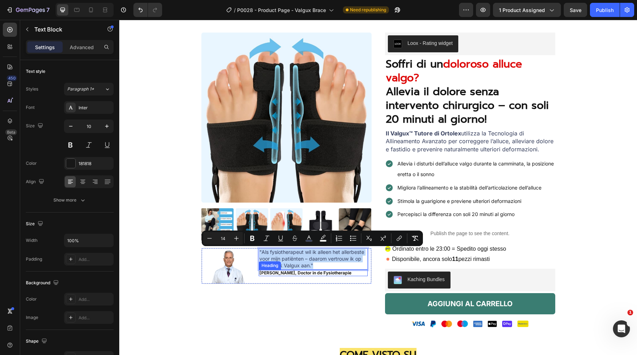
click at [307, 272] on strong "Dr. Bernard Rosendaal, Doctor in de Fysiotherapie" at bounding box center [305, 272] width 92 height 5
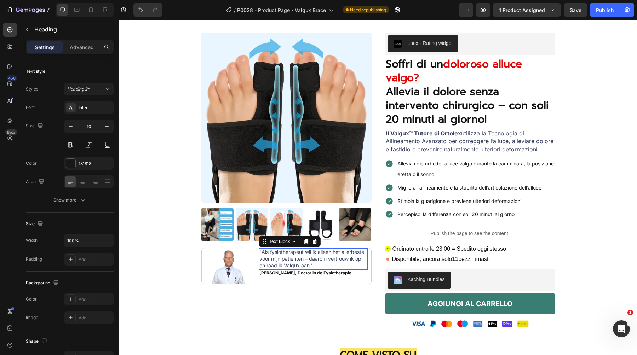
click at [326, 254] on span ""Als fysiotherapeut wil ik alleen het allerbeste voor mijn patiënten – daarom v…" at bounding box center [311, 258] width 105 height 19
click at [471, 84] on strong "Allevia il dolore senza intervento chirurgico – con soli 20 minuti al giorno!" at bounding box center [466, 105] width 163 height 44
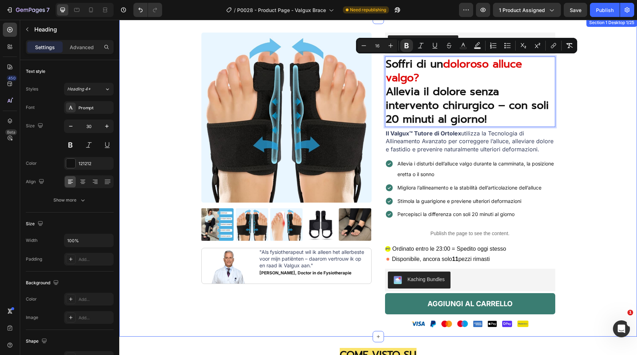
click at [580, 88] on div "Product Images Image "Als fysiotherapeut wil ik alleen het allerbeste voor mijn…" at bounding box center [377, 185] width 507 height 304
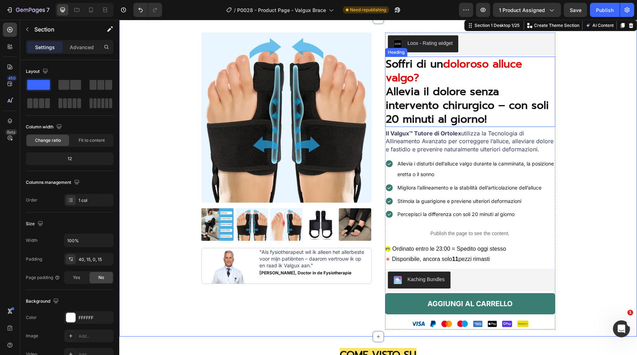
click at [423, 101] on strong "Allevia il dolore senza intervento chirurgico – con soli 20 minuti al giorno!" at bounding box center [466, 105] width 163 height 44
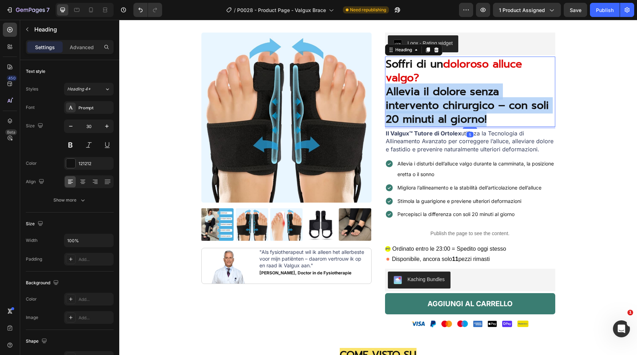
click at [423, 101] on strong "Allevia il dolore senza intervento chirurgico – con soli 20 minuti al giorno!" at bounding box center [466, 105] width 163 height 44
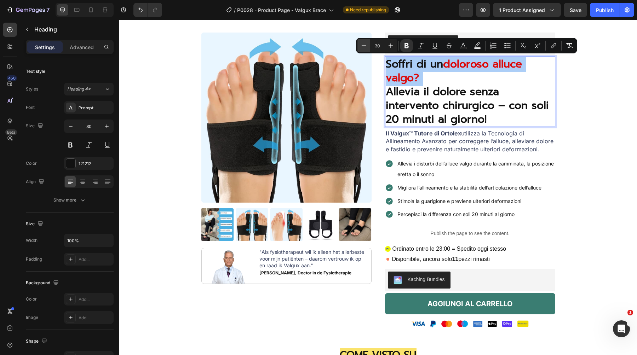
click at [362, 41] on button "Minus" at bounding box center [363, 45] width 13 height 13
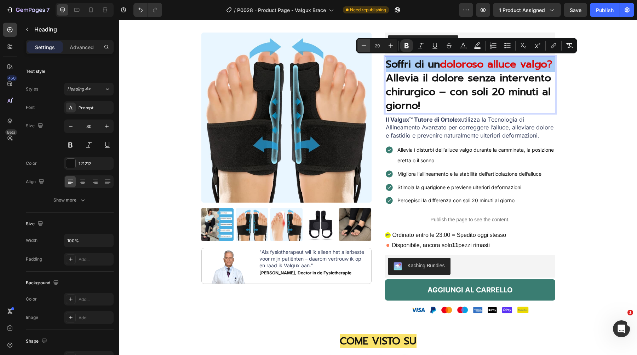
click at [362, 41] on button "Minus" at bounding box center [363, 45] width 13 height 13
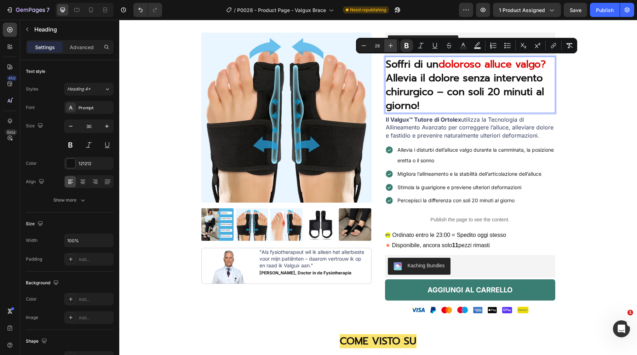
click at [388, 45] on icon "Editor contextual toolbar" at bounding box center [390, 45] width 7 height 7
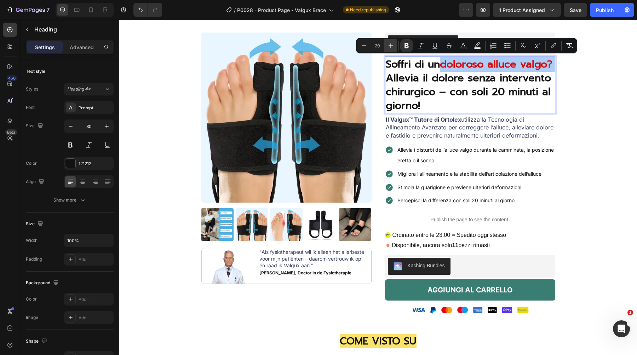
click at [388, 45] on icon "Editor contextual toolbar" at bounding box center [390, 45] width 7 height 7
type input "30"
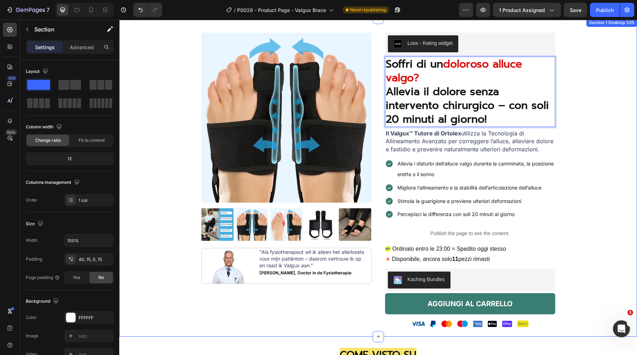
click at [603, 77] on div "Product Images Image "Als fysiotherapeut wil ik alleen het allerbeste voor mijn…" at bounding box center [377, 185] width 507 height 304
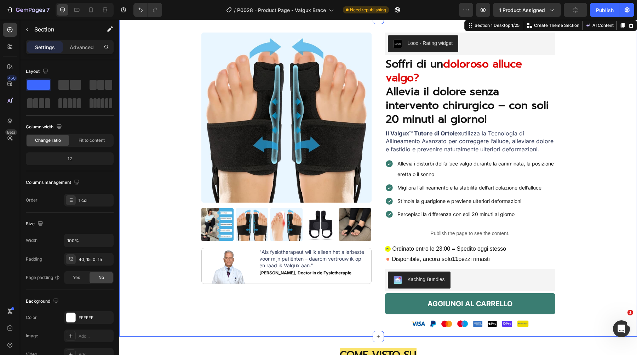
click at [296, 254] on span ""Als fysiotherapeut wil ik alleen het allerbeste voor mijn patiënten – daarom v…" at bounding box center [311, 258] width 105 height 19
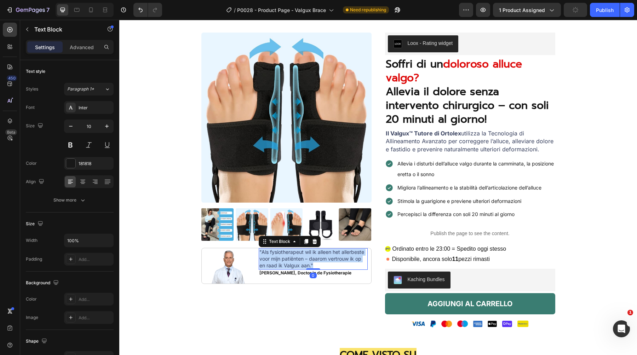
click at [296, 254] on span ""Als fysiotherapeut wil ik alleen het allerbeste voor mijn patiënten – daarom v…" at bounding box center [311, 258] width 105 height 19
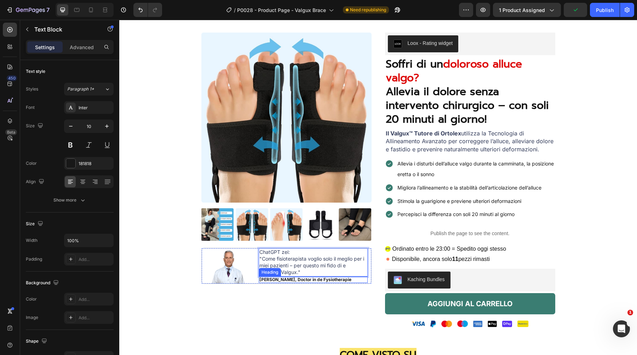
click at [285, 288] on div "Product Images Image ChatGPT zei: "Come fisioterapista voglio solo il meglio pe…" at bounding box center [286, 181] width 170 height 297
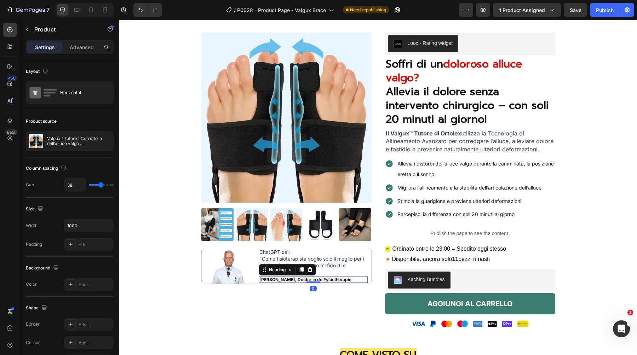
click at [299, 280] on strong "Dr. Bernard Rosendaal, Doctor in de Fysiotherapie" at bounding box center [305, 279] width 92 height 5
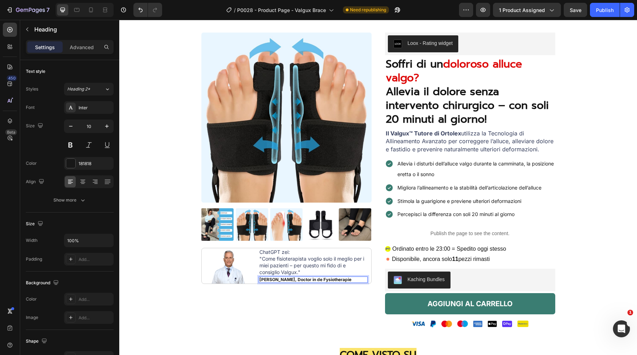
click at [303, 280] on strong "Dr. Bernard Rosendaal, Doctor in de Fysiotherapie" at bounding box center [305, 279] width 92 height 5
drag, startPoint x: 305, startPoint y: 280, endPoint x: 264, endPoint y: 281, distance: 41.0
click at [264, 281] on strong "Dr. Bernard Rosendaal, Doctor in de Fysiotherapie" at bounding box center [305, 279] width 92 height 5
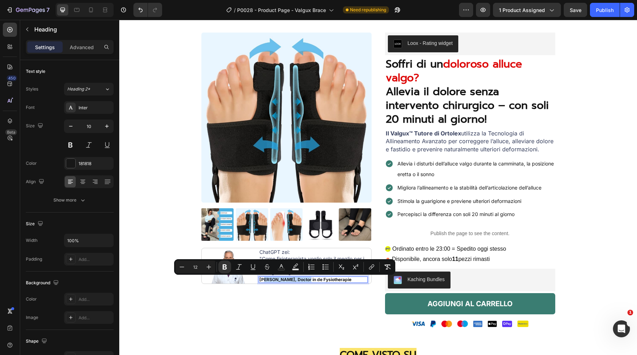
click at [283, 280] on strong "Dr. Bernard Rosendaal, Doctor in de Fysiotherapie" at bounding box center [305, 279] width 92 height 5
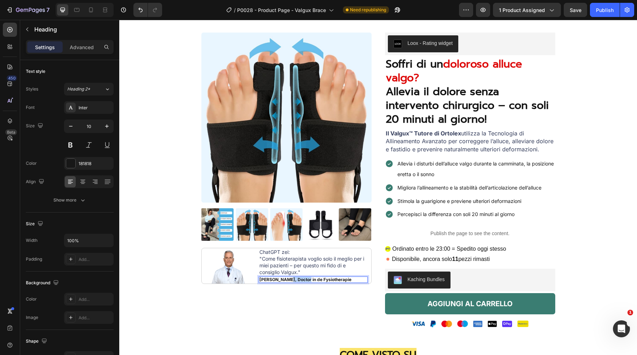
click at [283, 280] on strong "Dr. Bernard Rosendaal, Doctor in de Fysiotherapie" at bounding box center [305, 279] width 92 height 5
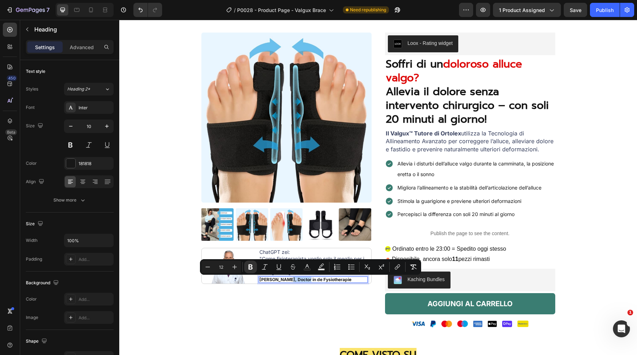
copy strong "Dr. Bernard Rosendaal, Doctor in de Fysiotherapie"
click at [324, 277] on h2 "Dr. Bernard Rosendaal, Doctor in de Fysiotherapie" at bounding box center [313, 280] width 109 height 6
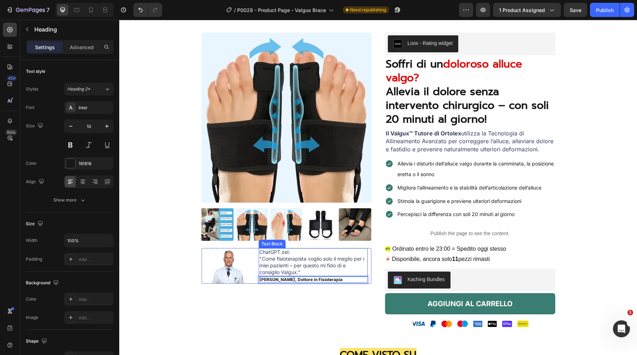
click at [281, 253] on span "ChatGPT zei:" at bounding box center [274, 252] width 30 height 6
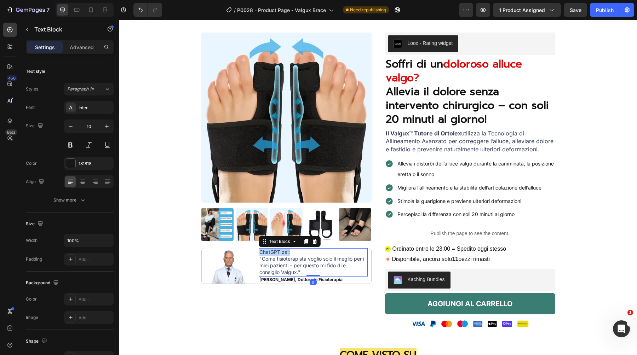
click at [281, 253] on span "ChatGPT zei:" at bounding box center [274, 252] width 30 height 6
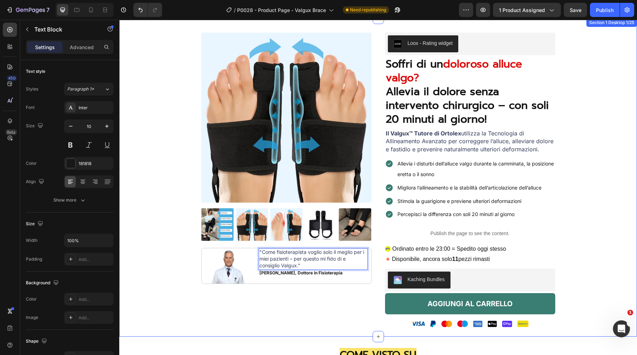
click at [153, 255] on div "Product Images Image "Come fisioterapista voglio solo il meglio per i miei pazi…" at bounding box center [377, 185] width 507 height 304
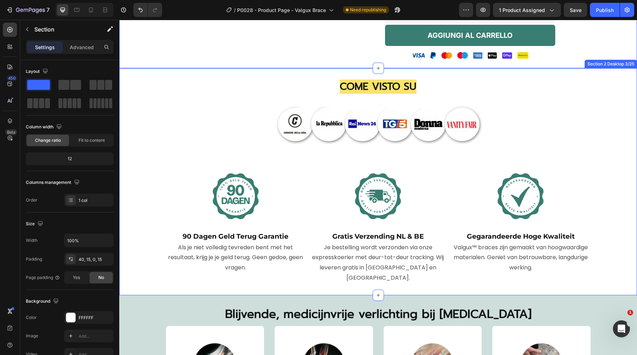
scroll to position [303, 0]
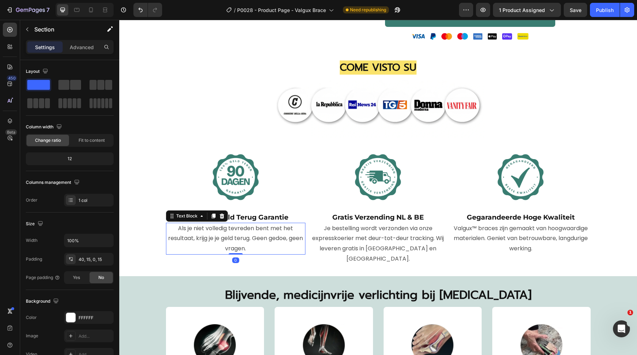
click at [239, 228] on p "Als je niet volledig tevreden bent met het resultaat, krijg je je geld terug. G…" at bounding box center [236, 239] width 138 height 30
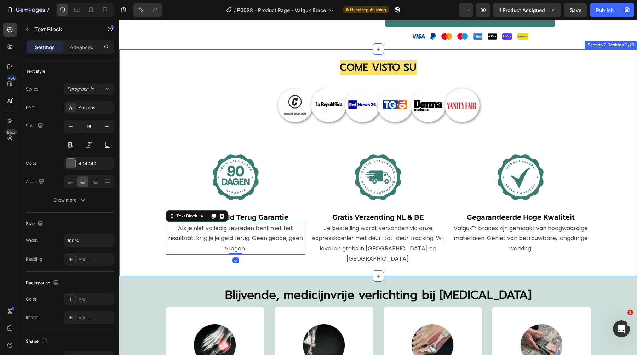
click at [137, 188] on div "⁠⁠⁠⁠⁠⁠⁠ COME VISTO SU Heading Image Image 90 Dagen Geld Terug Garantie Heading …" at bounding box center [377, 162] width 517 height 204
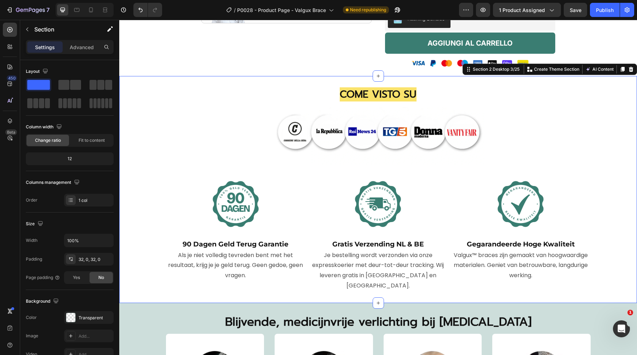
scroll to position [279, 0]
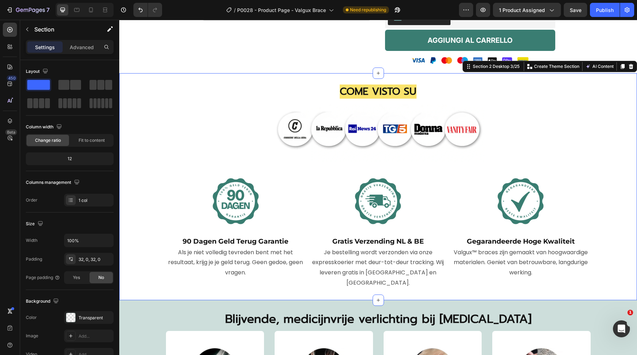
click at [220, 237] on strong "90 Dagen Geld Terug Garantie" at bounding box center [235, 241] width 106 height 8
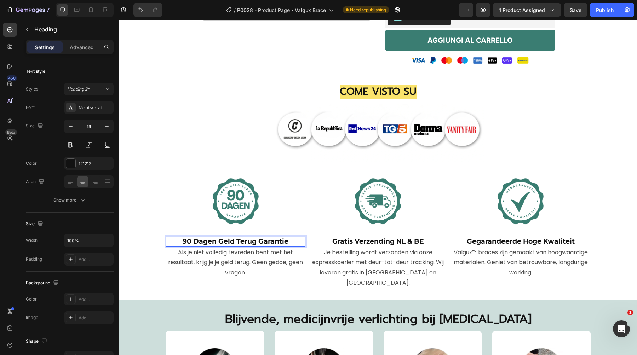
click at [217, 239] on strong "90 Dagen Geld Terug Garantie" at bounding box center [235, 241] width 106 height 8
click at [181, 241] on strong "90 Giorni Soddisfatti o Rimborsati" at bounding box center [235, 241] width 118 height 8
click at [234, 274] on p "Als je niet volledig tevreden bent met het resultaat, krijg je je geld terug. G…" at bounding box center [236, 263] width 138 height 30
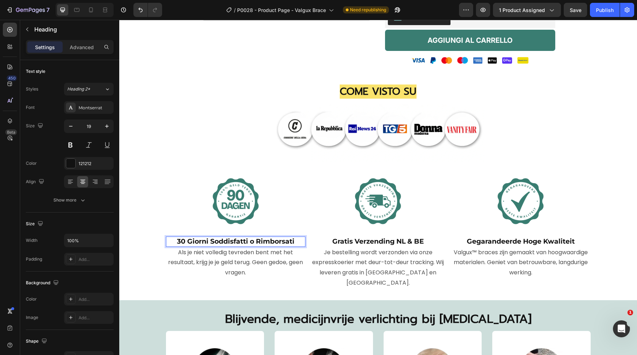
click at [234, 274] on p "Als je niet volledig tevreden bent met het resultaat, krijg je je geld terug. G…" at bounding box center [236, 263] width 138 height 30
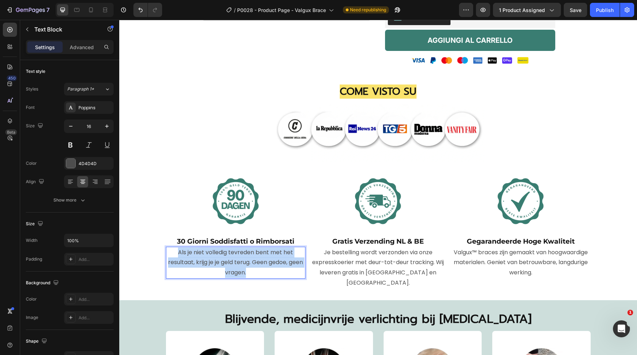
click at [234, 274] on p "Als je niet volledig tevreden bent met het resultaat, krijg je je geld terug. G…" at bounding box center [236, 263] width 138 height 30
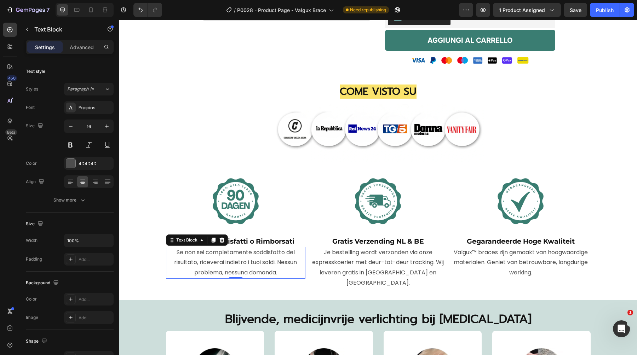
click at [362, 242] on strong "Gratis Verzending NL & BE" at bounding box center [378, 241] width 92 height 8
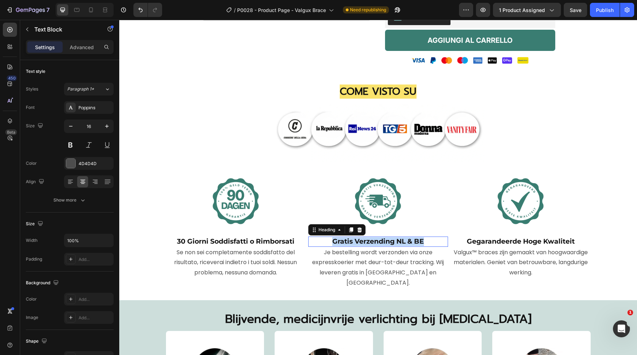
click at [362, 242] on strong "Gratis Verzending NL & BE" at bounding box center [378, 241] width 92 height 8
click at [400, 253] on p "Je bestelling wordt verzonden via onze expresskoerier met deur-tot-deur trackin…" at bounding box center [378, 268] width 138 height 41
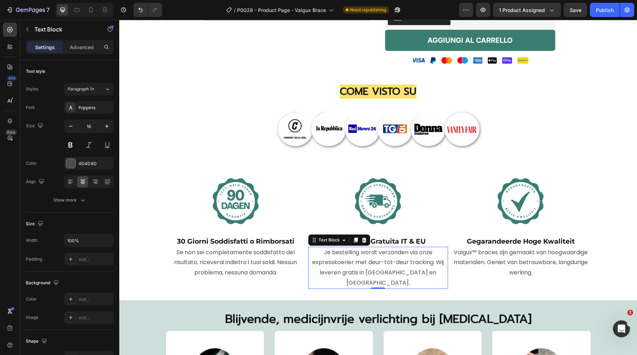
click at [400, 253] on p "Je bestelling wordt verzonden via onze expresskoerier met deur-tot-deur trackin…" at bounding box center [378, 268] width 138 height 41
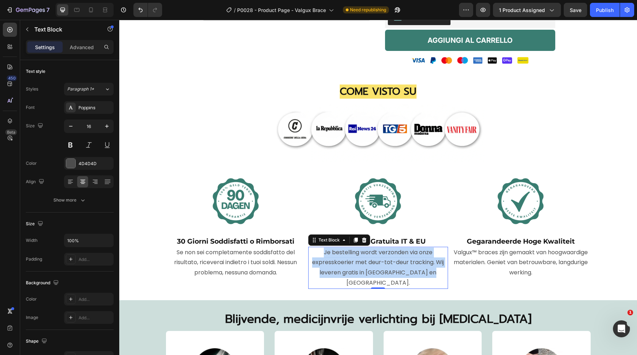
click at [400, 253] on p "Je bestelling wordt verzonden via onze expresskoerier met deur-tot-deur trackin…" at bounding box center [378, 268] width 138 height 41
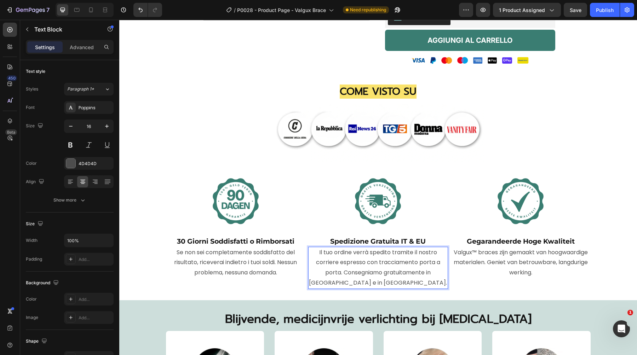
click at [519, 241] on strong "Gegarandeerde Hoge Kwaliteit" at bounding box center [520, 241] width 108 height 8
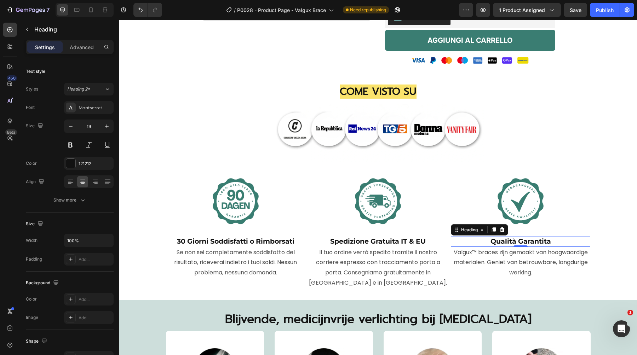
click at [519, 257] on p "Valgux™ braces zijn gemaakt van hoogwaardige materialen. Geniet van betrouwbare…" at bounding box center [520, 263] width 138 height 30
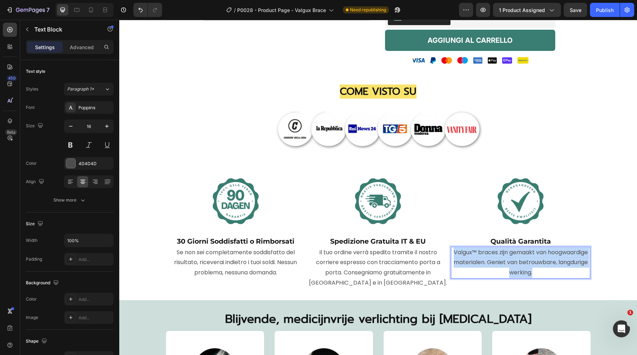
click at [519, 257] on p "Valgux™ braces zijn gemaakt van hoogwaardige materialen. Geniet van betrouwbare…" at bounding box center [520, 263] width 138 height 30
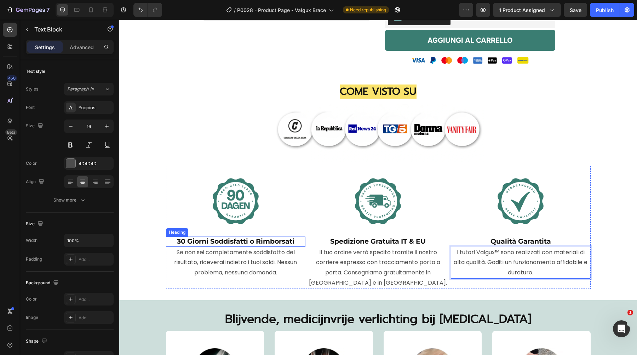
click at [240, 243] on strong "30 Giorni Soddisfatti o Rimborsati" at bounding box center [235, 241] width 117 height 8
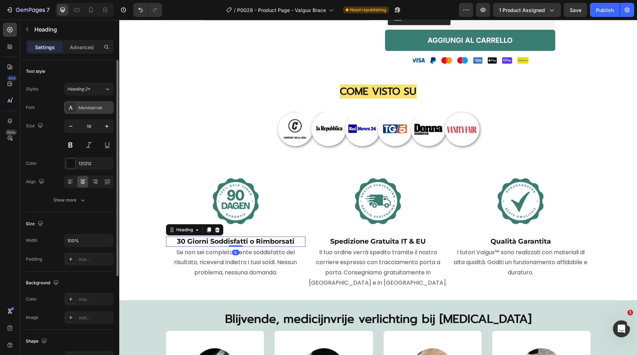
click at [101, 107] on div "Montserrat" at bounding box center [95, 108] width 33 height 6
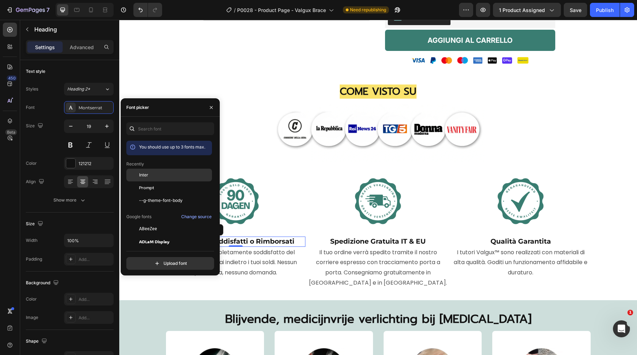
click at [167, 178] on div "Inter" at bounding box center [174, 175] width 71 height 6
click at [232, 255] on p "Se non sei completamente soddisfatto del risultato, riceverai indietro i tuoi s…" at bounding box center [236, 263] width 138 height 30
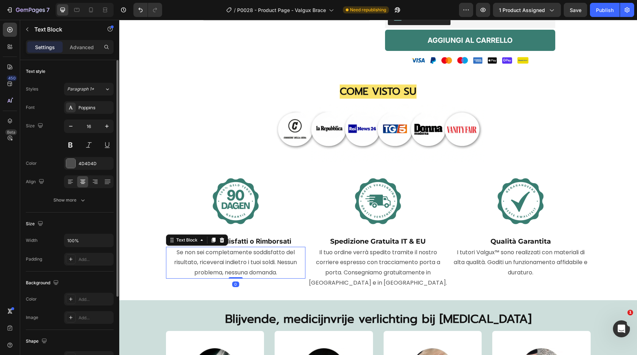
click at [95, 116] on div "Font Poppins Size 16 Color 4D4D4D Align Show more" at bounding box center [70, 153] width 88 height 105
click at [96, 111] on div "Poppins" at bounding box center [89, 107] width 50 height 13
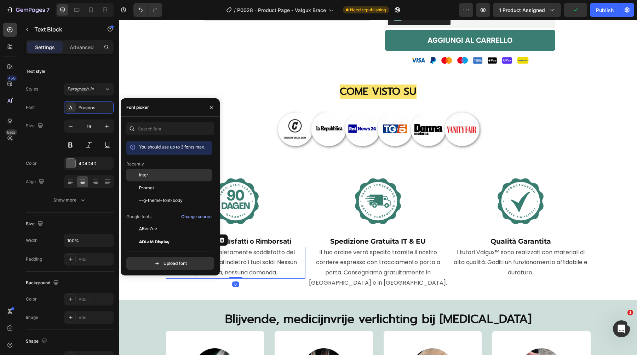
click at [162, 174] on div "Inter" at bounding box center [174, 175] width 71 height 6
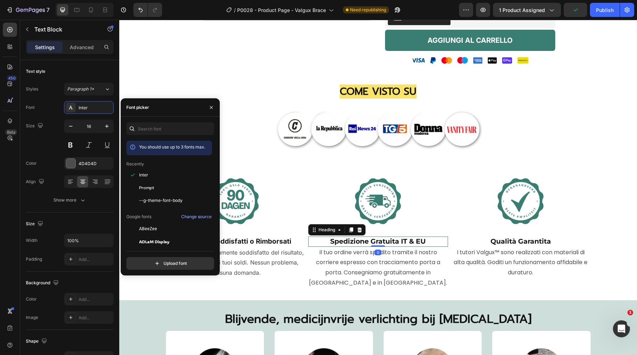
click at [359, 241] on strong "Spedizione Gratuita IT & EU" at bounding box center [377, 241] width 95 height 8
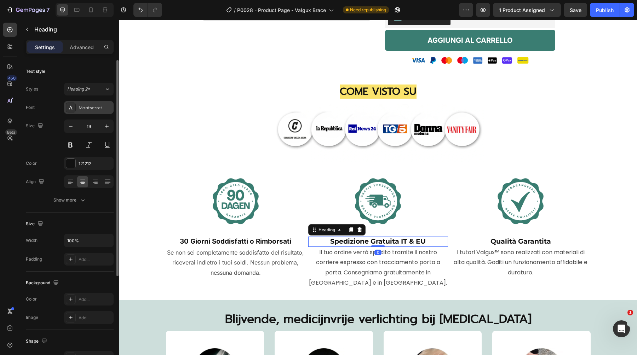
click at [82, 106] on div "Montserrat" at bounding box center [95, 108] width 33 height 6
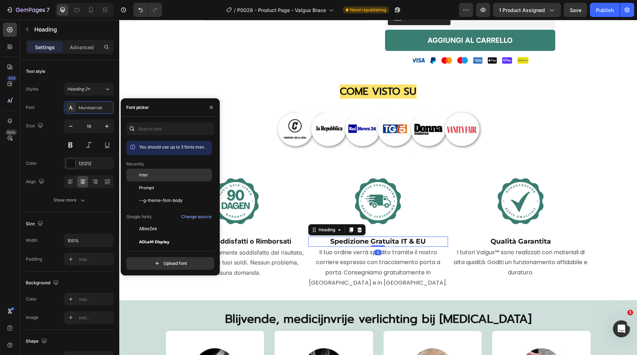
click at [155, 177] on div "Inter" at bounding box center [174, 175] width 71 height 6
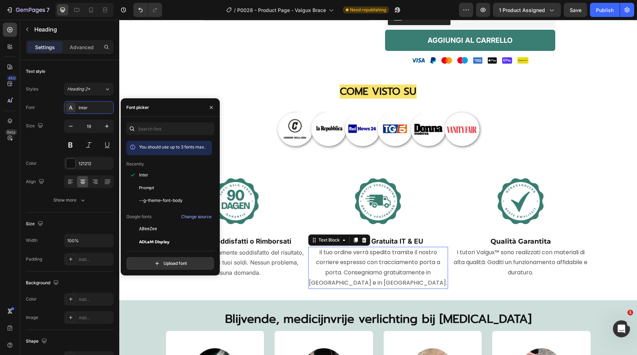
click at [340, 254] on p "Il tuo ordine verrà spedito tramite il nostro corriere espresso con tracciament…" at bounding box center [378, 268] width 138 height 41
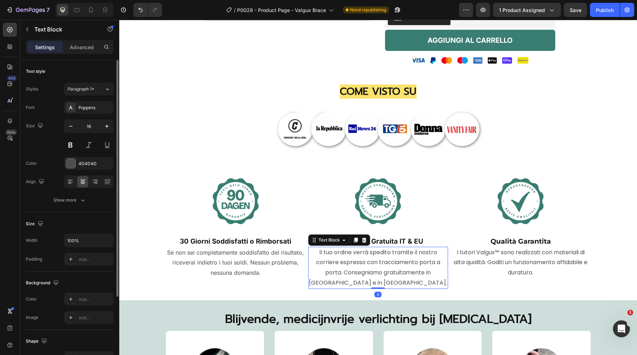
click at [83, 114] on div "Font Poppins Size 16 Color 4D4D4D Align Show more" at bounding box center [70, 153] width 88 height 105
click at [85, 108] on div "Poppins" at bounding box center [95, 108] width 33 height 6
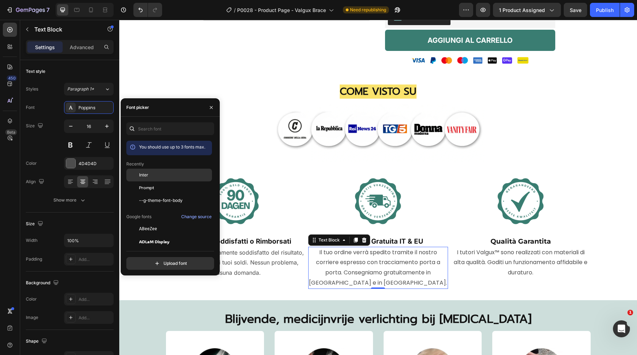
click at [151, 173] on div "Inter" at bounding box center [174, 175] width 71 height 6
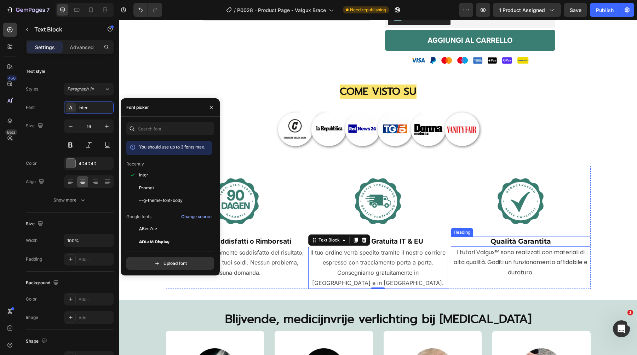
click at [503, 244] on strong "Qualità Garantita" at bounding box center [520, 241] width 60 height 8
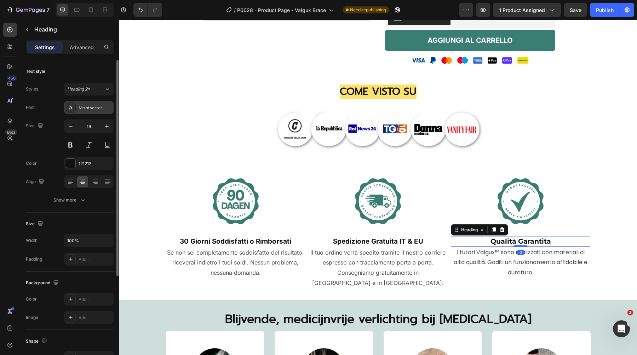
click at [102, 114] on div "Font Montserrat Size 19 Color 121212 Align Show more" at bounding box center [70, 153] width 88 height 105
click at [103, 104] on div "Montserrat" at bounding box center [89, 107] width 50 height 13
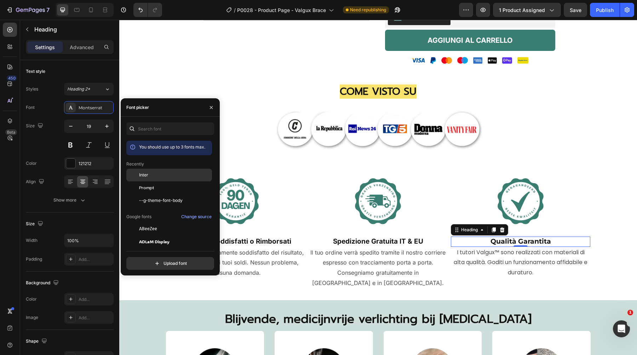
click at [164, 222] on div "Inter" at bounding box center [169, 228] width 86 height 13
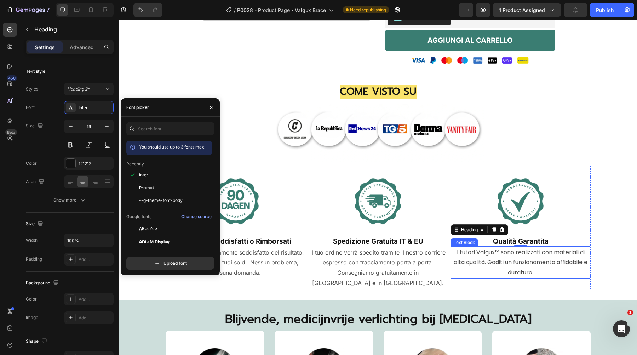
click at [470, 251] on p "I tutori Valgux™ sono realizzati con materiali di alta qualità. Goditi un funzi…" at bounding box center [520, 263] width 138 height 30
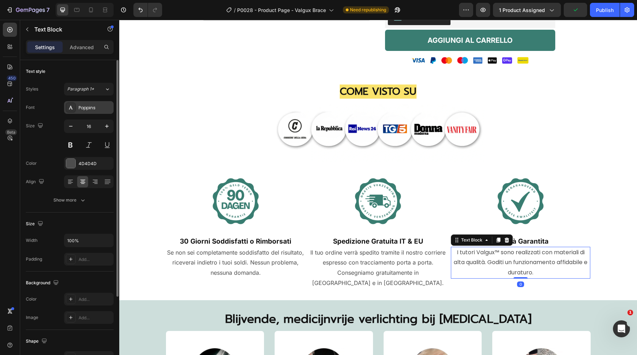
click at [95, 103] on div "Poppins" at bounding box center [89, 107] width 50 height 13
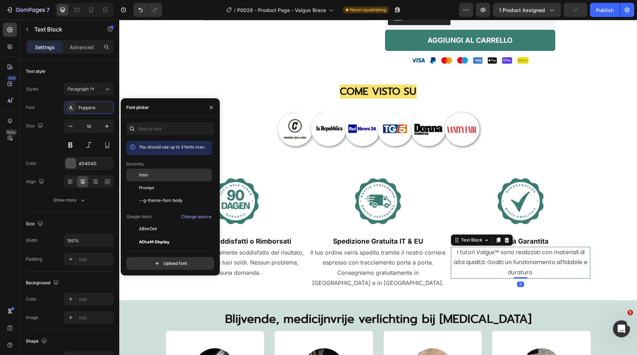
click at [157, 174] on div "Inter" at bounding box center [174, 175] width 71 height 6
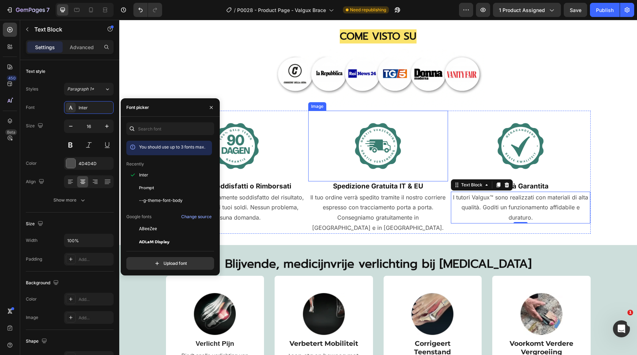
scroll to position [343, 0]
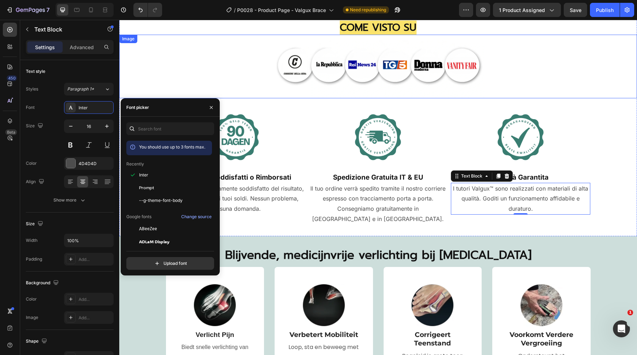
click at [603, 95] on div at bounding box center [377, 66] width 517 height 63
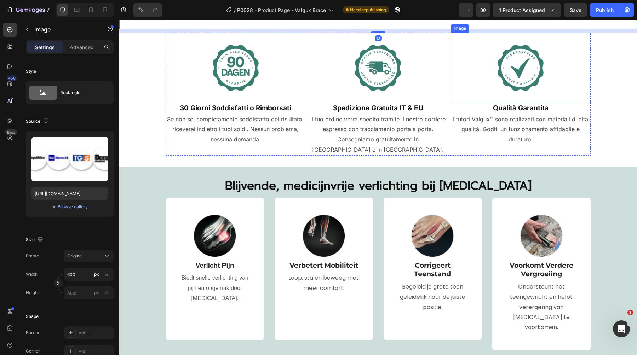
scroll to position [423, 0]
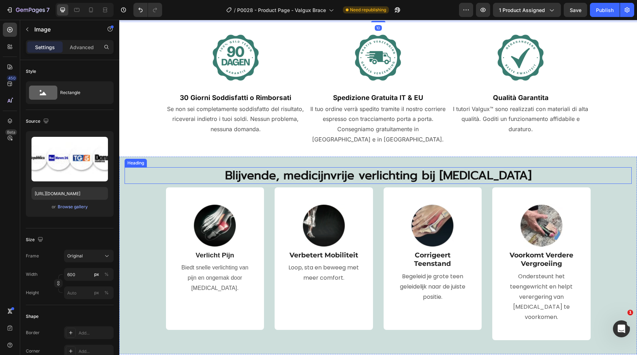
click at [395, 167] on span "Blijvende, medicijnvrije verlichting bij [MEDICAL_DATA]" at bounding box center [378, 176] width 306 height 18
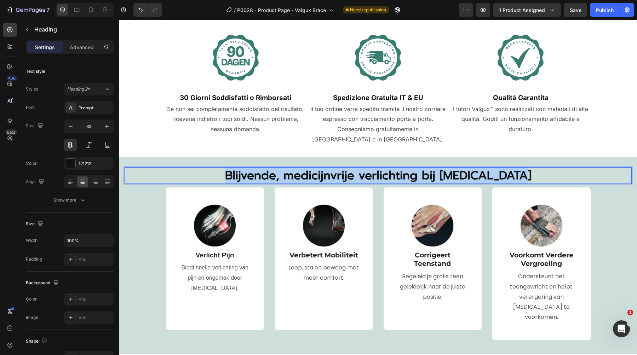
click at [395, 167] on span "Blijvende, medicijnvrije verlichting bij [MEDICAL_DATA]" at bounding box center [378, 176] width 306 height 18
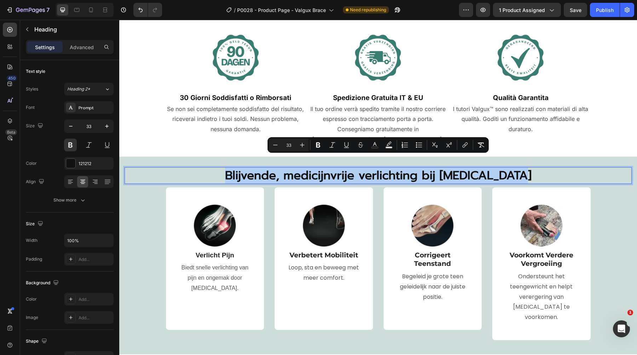
click at [296, 167] on span "Blijvende, medicijnvrije verlichting bij [MEDICAL_DATA]" at bounding box center [378, 176] width 306 height 18
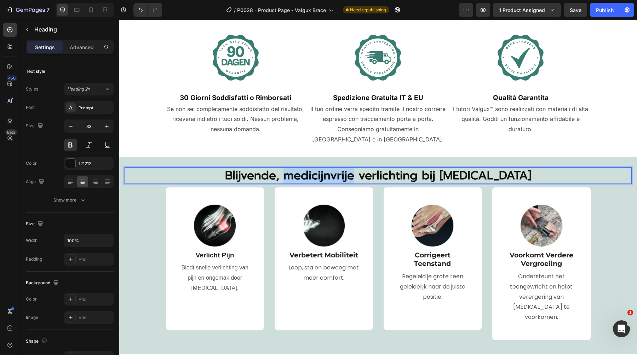
click at [296, 167] on span "Blijvende, medicijnvrije verlichting bij [MEDICAL_DATA]" at bounding box center [378, 176] width 306 height 18
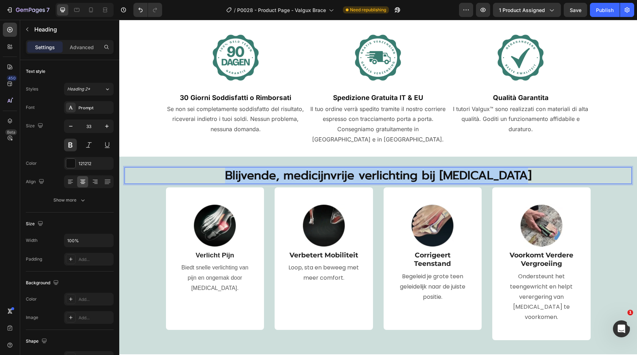
click at [296, 167] on span "Blijvende, medicijnvrije verlichting bij [MEDICAL_DATA]" at bounding box center [378, 176] width 306 height 18
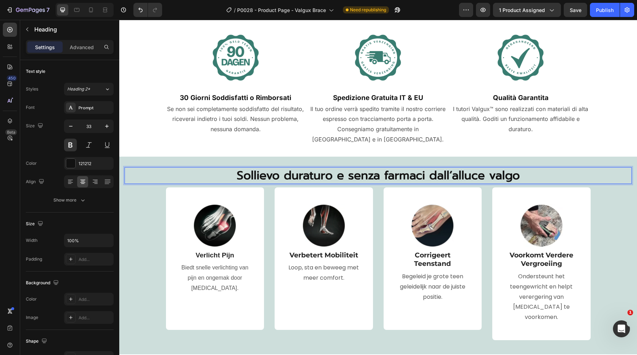
click at [296, 167] on span "Sollievo duraturo e senza farmaci dall’alluce valgo" at bounding box center [378, 176] width 283 height 18
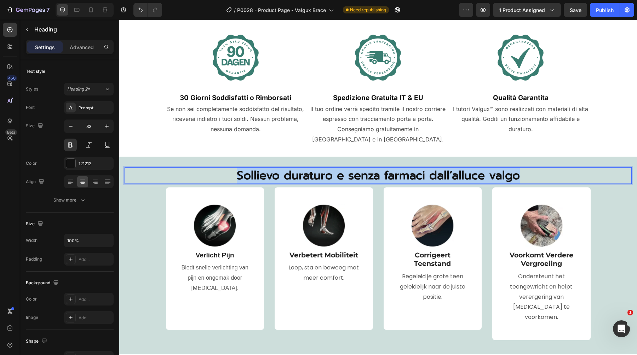
click at [296, 167] on span "Sollievo duraturo e senza farmaci dall’alluce valgo" at bounding box center [378, 176] width 283 height 18
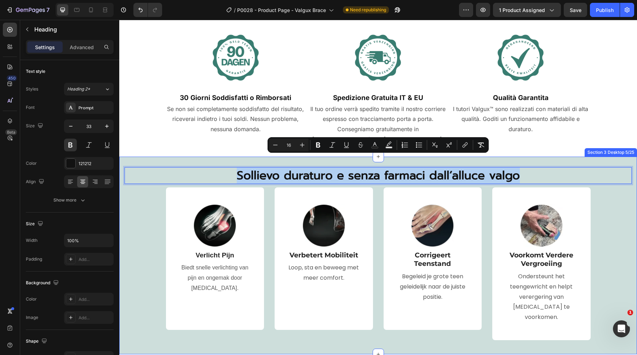
click at [192, 157] on div "Sollievo duraturo e senza farmaci dall’alluce valgo Heading 10 Image Verlicht P…" at bounding box center [377, 256] width 517 height 198
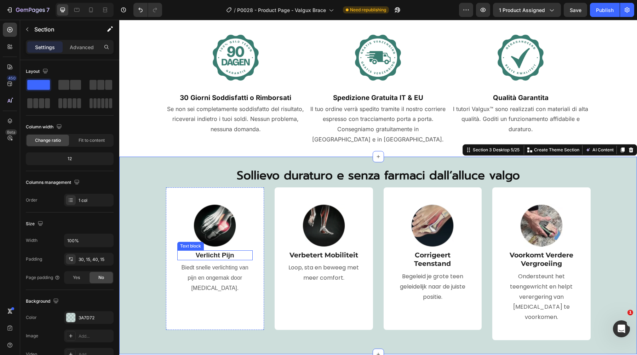
click at [214, 251] on p "Verlicht Pijn" at bounding box center [215, 255] width 74 height 9
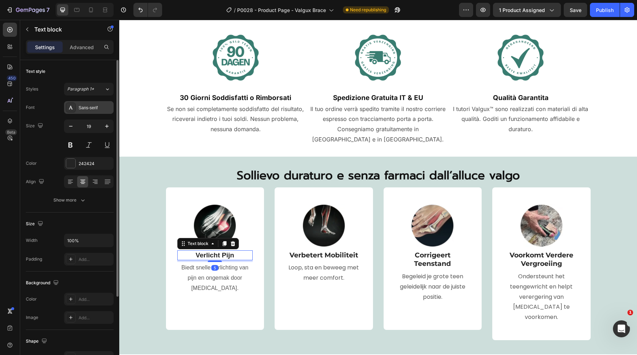
click at [95, 101] on div "Sans-serif" at bounding box center [89, 107] width 50 height 13
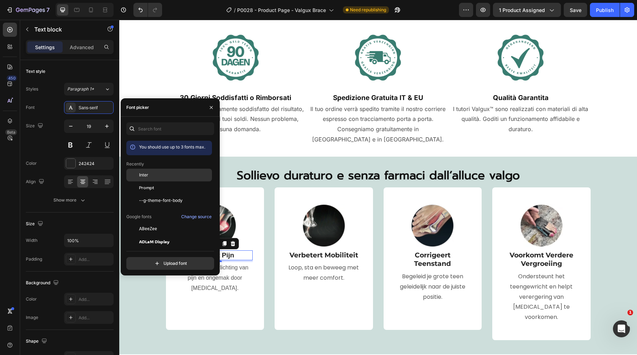
click at [164, 176] on div "Inter" at bounding box center [174, 175] width 71 height 6
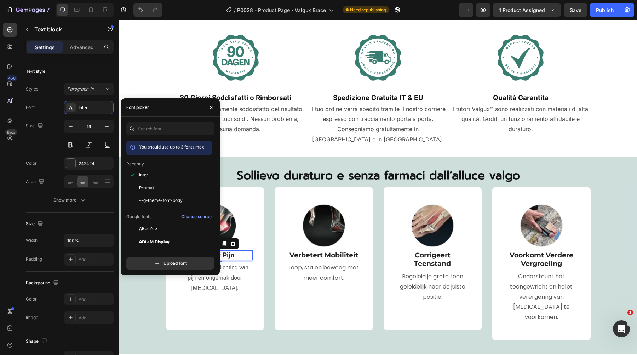
click at [229, 263] on p "Biedt snelle verlichting van pijn en ongemak door [MEDICAL_DATA]." at bounding box center [215, 278] width 74 height 30
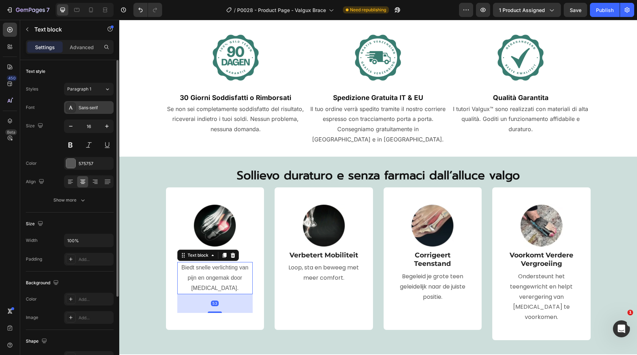
click at [105, 106] on div "Sans-serif" at bounding box center [95, 108] width 33 height 6
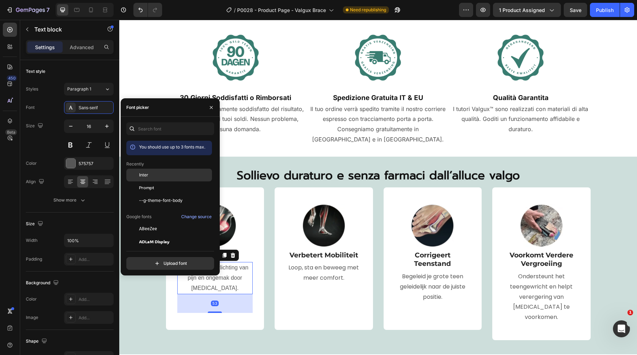
click at [146, 175] on span "Inter" at bounding box center [143, 175] width 9 height 6
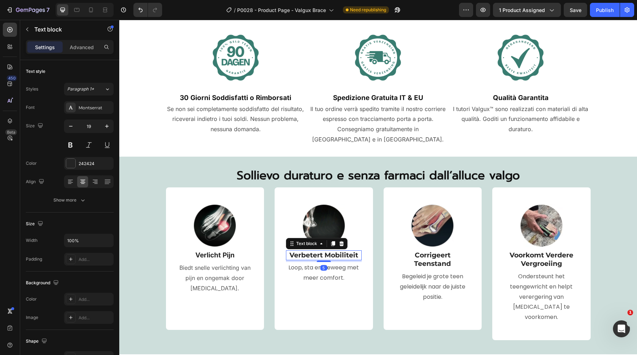
click at [306, 251] on p "Verbetert Mobiliteit" at bounding box center [323, 255] width 74 height 9
click at [91, 106] on div "Montserrat" at bounding box center [95, 108] width 33 height 6
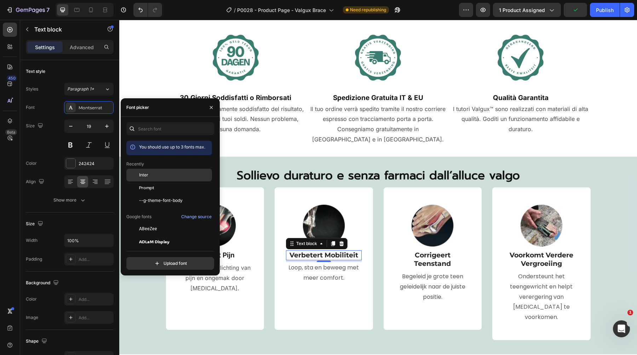
click at [144, 222] on div "Inter" at bounding box center [169, 228] width 86 height 13
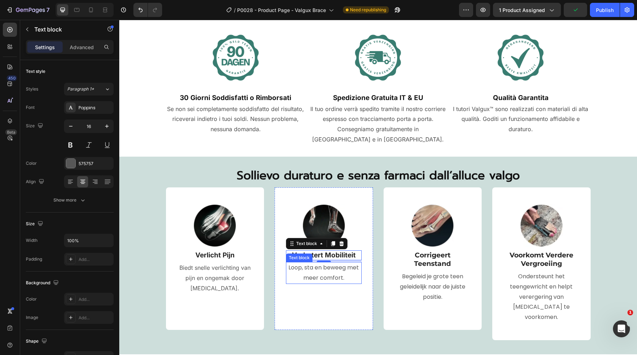
click at [299, 263] on p "Loop, sta en beweeg met meer comfort." at bounding box center [323, 273] width 74 height 21
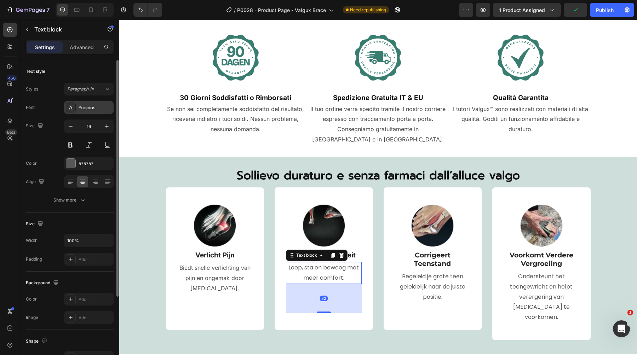
click at [91, 109] on div "Poppins" at bounding box center [95, 108] width 33 height 6
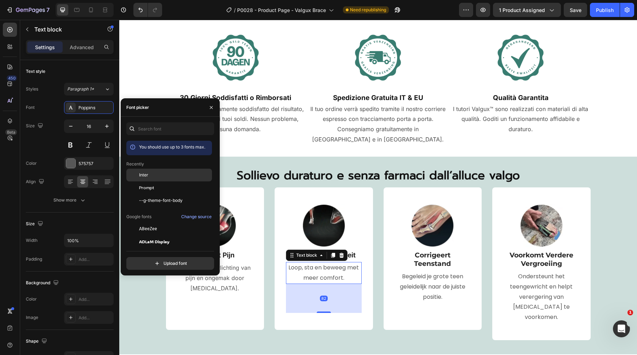
click at [153, 176] on div "Inter" at bounding box center [174, 175] width 71 height 6
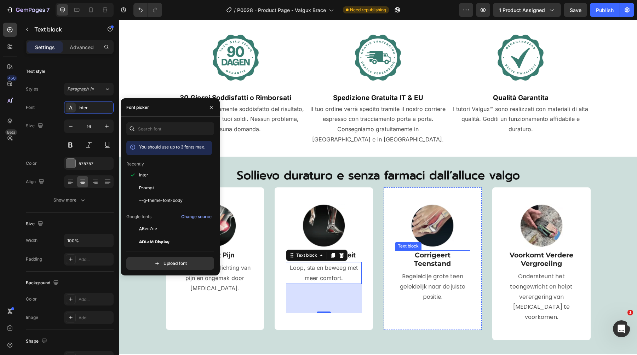
click at [436, 251] on p "Corrigeert Teenstand" at bounding box center [432, 259] width 74 height 17
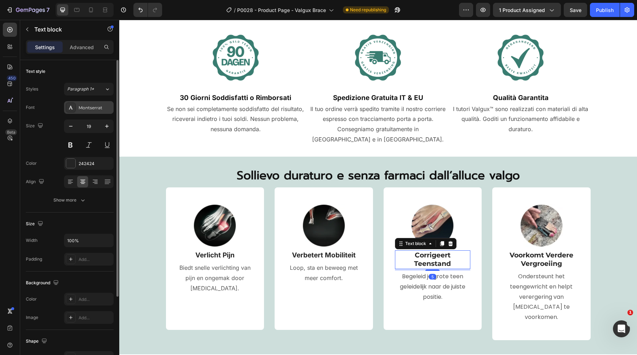
click at [90, 105] on div "Montserrat" at bounding box center [95, 108] width 33 height 6
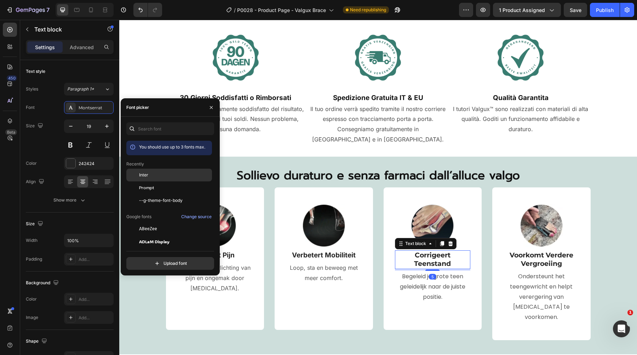
click at [173, 222] on div "Inter" at bounding box center [169, 228] width 86 height 13
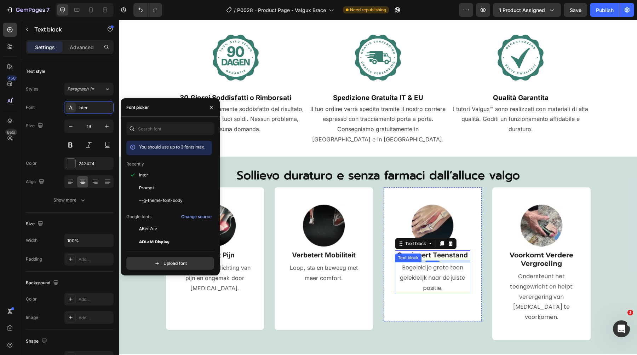
click at [431, 265] on p "Begeleid je grote teen geleidelijk naar de juiste positie." at bounding box center [432, 278] width 74 height 30
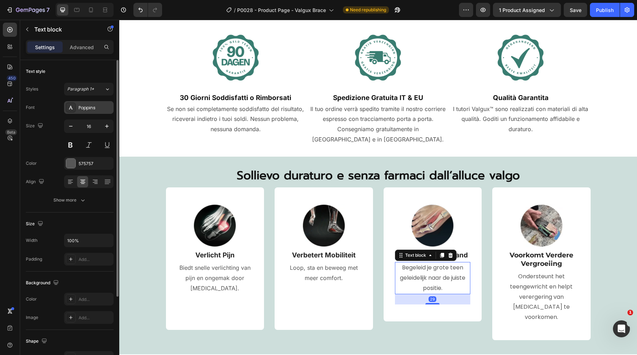
click at [86, 108] on div "Poppins" at bounding box center [95, 108] width 33 height 6
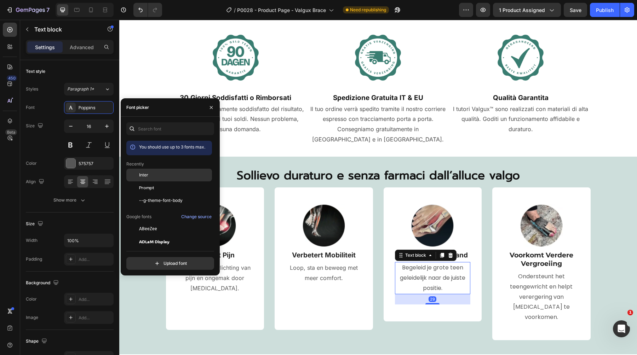
click at [152, 175] on div "Inter" at bounding box center [174, 175] width 71 height 6
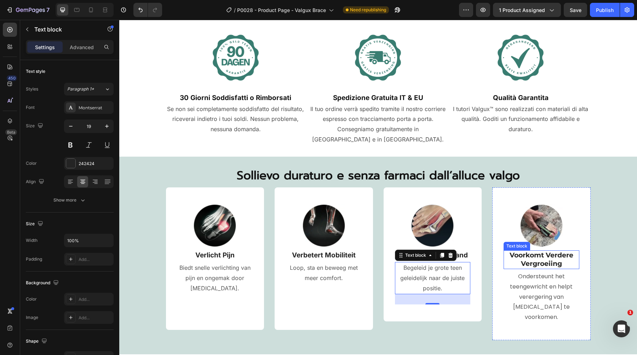
click at [545, 251] on p "Voorkomt Verdere Vergroeiing" at bounding box center [541, 259] width 74 height 17
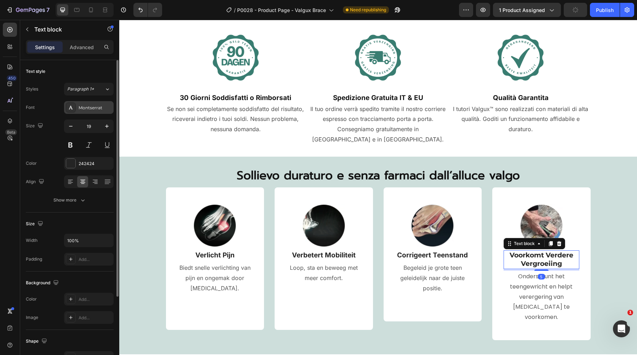
click at [105, 111] on div "Montserrat" at bounding box center [89, 107] width 50 height 13
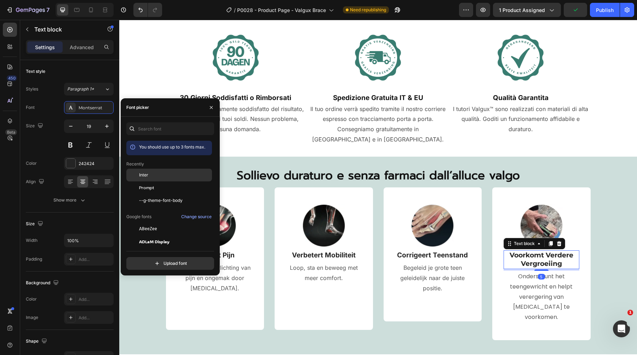
click at [153, 175] on div "Inter" at bounding box center [174, 175] width 71 height 6
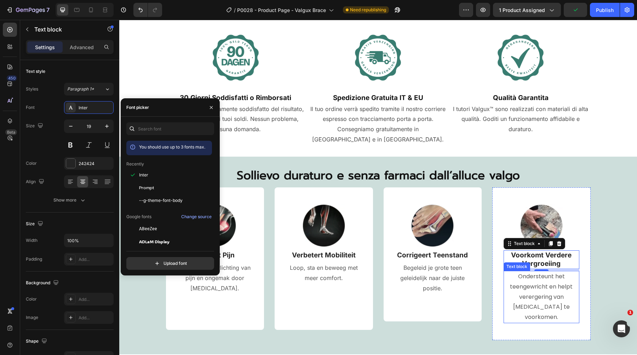
click at [532, 275] on p "Ondersteunt het teengewricht en helpt verergering van [MEDICAL_DATA] te voorkom…" at bounding box center [541, 297] width 74 height 51
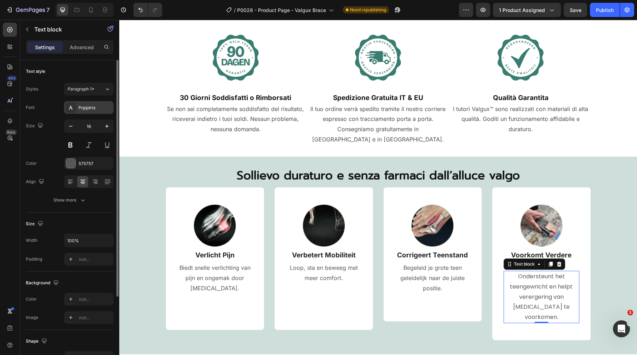
click at [87, 111] on div "Poppins" at bounding box center [89, 107] width 50 height 13
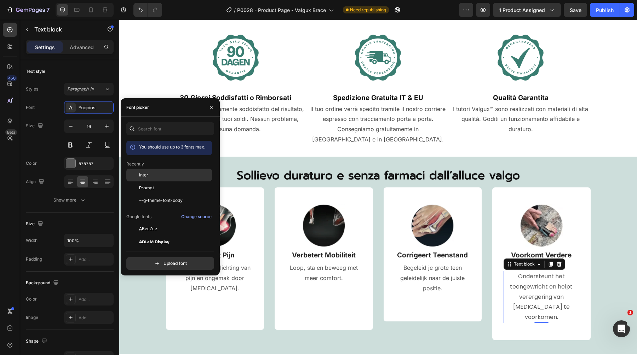
click at [145, 173] on span "Inter" at bounding box center [143, 175] width 9 height 6
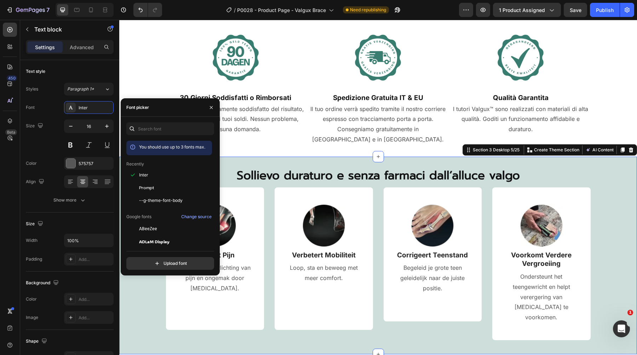
click at [220, 157] on div "⁠⁠⁠⁠⁠⁠⁠ Sollievo duraturo e senza farmaci dall’alluce valgo Heading Image Verli…" at bounding box center [377, 256] width 517 height 198
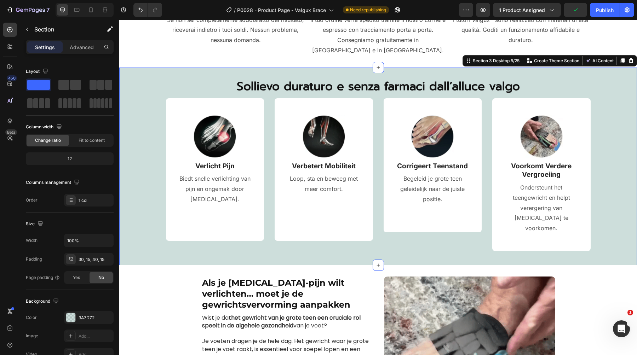
scroll to position [510, 0]
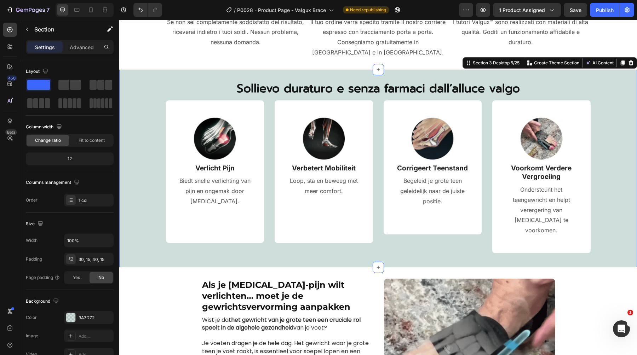
click at [204, 164] on p "Verlicht Pijn" at bounding box center [215, 168] width 74 height 9
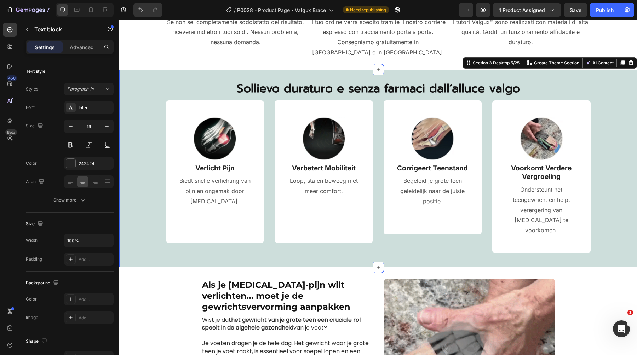
click at [204, 164] on p "Verlicht Pijn" at bounding box center [215, 168] width 74 height 9
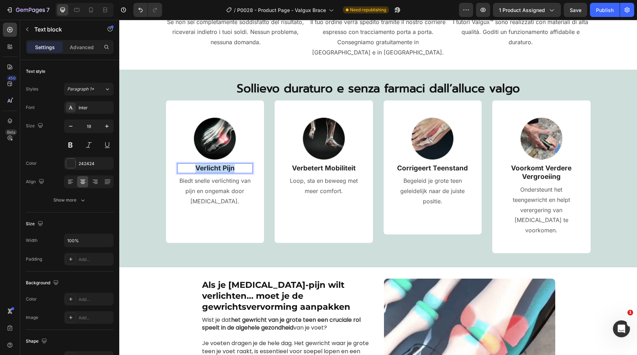
click at [204, 164] on p "Verlicht Pijn" at bounding box center [215, 168] width 74 height 9
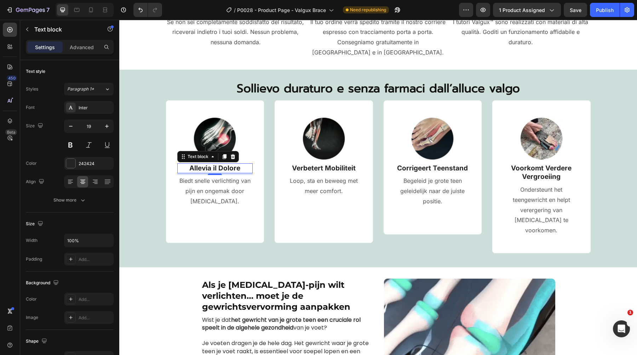
click at [203, 184] on p "Biedt snelle verlichting van pijn en ongemak door [MEDICAL_DATA]." at bounding box center [215, 191] width 74 height 30
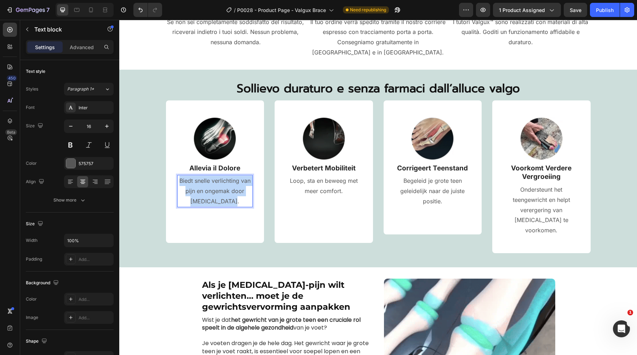
click at [203, 184] on p "Biedt snelle verlichting van pijn en ongemak door [MEDICAL_DATA]." at bounding box center [215, 191] width 74 height 30
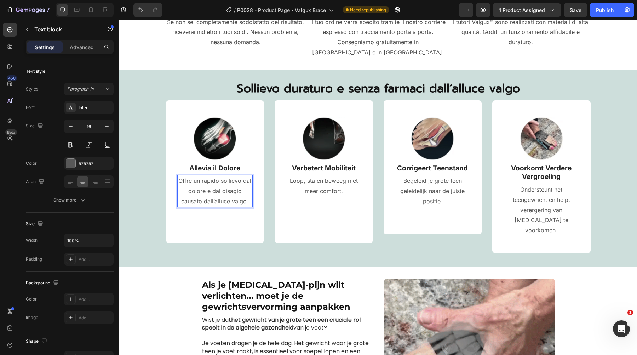
click at [321, 164] on p "Verbetert Mobiliteit" at bounding box center [323, 168] width 74 height 9
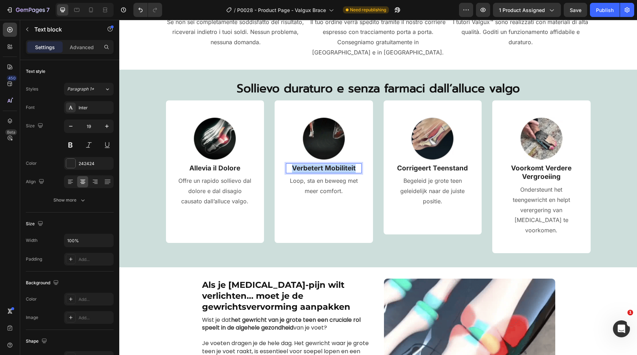
click at [321, 164] on p "Verbetert Mobiliteit" at bounding box center [323, 168] width 74 height 9
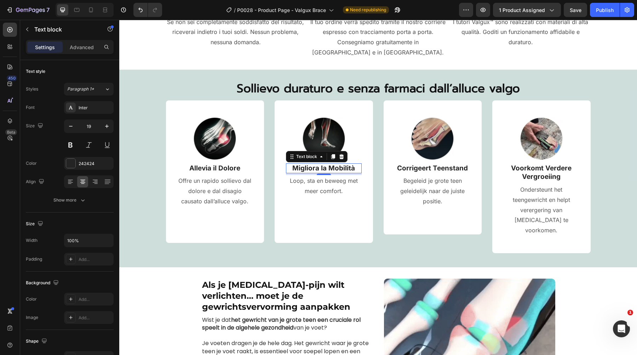
click at [323, 176] on p "Loop, sta en beweeg met meer comfort." at bounding box center [323, 186] width 74 height 21
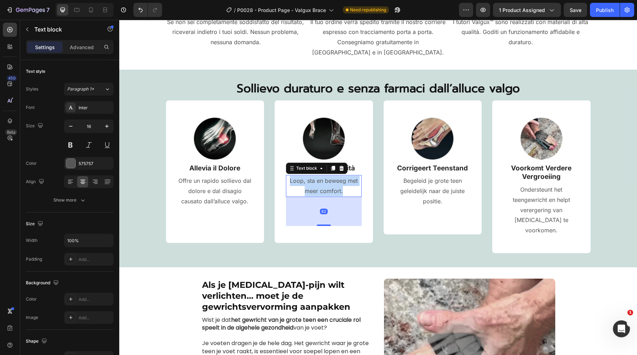
click at [323, 176] on p "Loop, sta en beweeg met meer comfort." at bounding box center [323, 186] width 74 height 21
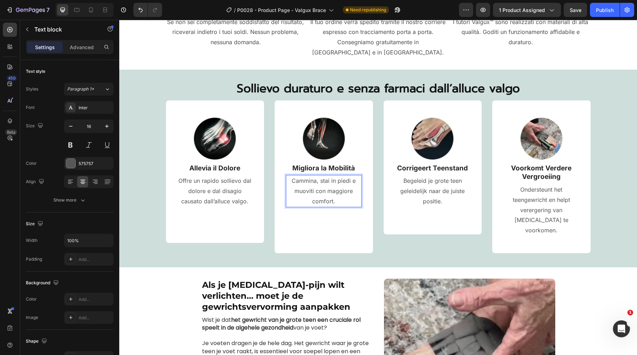
click at [406, 164] on p "Corrigeert Teenstand" at bounding box center [432, 168] width 74 height 9
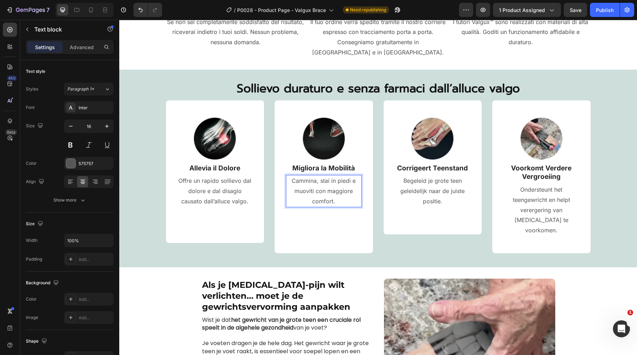
click at [406, 164] on p "Corrigeert Teenstand" at bounding box center [432, 168] width 74 height 9
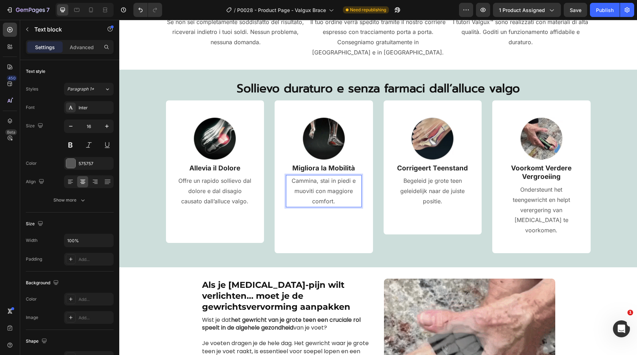
click at [406, 164] on p "Corrigeert Teenstand" at bounding box center [432, 168] width 74 height 9
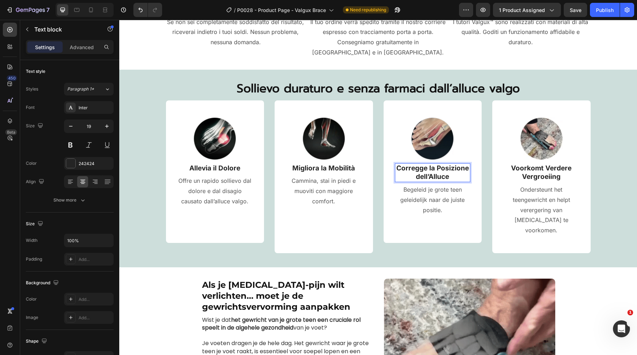
click at [455, 190] on p "Begeleid je grote teen geleidelijk naar de juiste positie." at bounding box center [432, 200] width 74 height 30
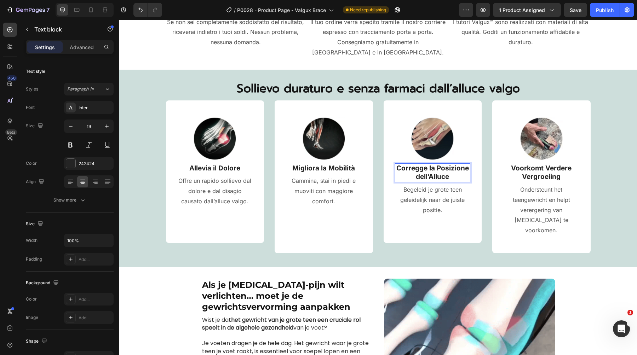
click at [455, 190] on p "Begeleid je grote teen geleidelijk naar de juiste positie." at bounding box center [432, 200] width 74 height 30
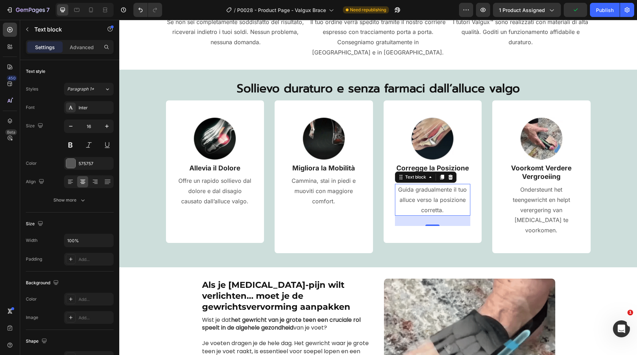
click at [535, 164] on p "Voorkomt Verdere Vergroeiing" at bounding box center [541, 172] width 74 height 17
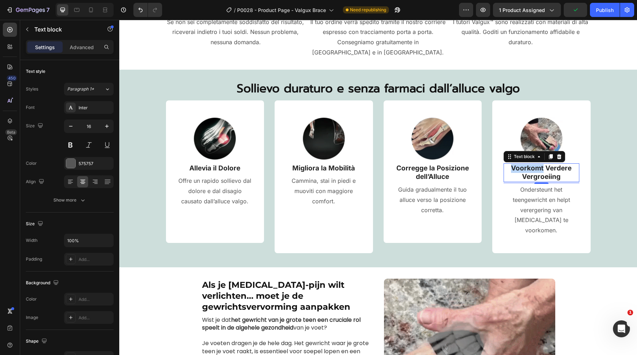
click at [535, 164] on p "Voorkomt Verdere Vergroeiing" at bounding box center [541, 172] width 74 height 17
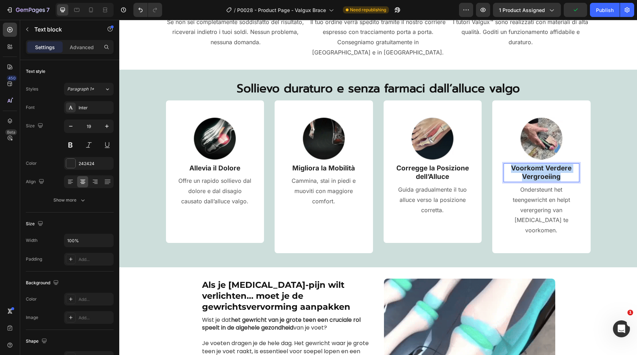
click at [535, 164] on p "Voorkomt Verdere Vergroeiing" at bounding box center [541, 172] width 74 height 17
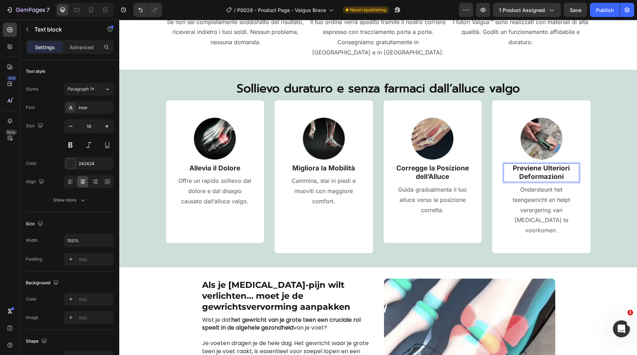
click at [547, 192] on p "Ondersteunt het teengewricht en helpt verergering van [MEDICAL_DATA] te voorkom…" at bounding box center [541, 210] width 74 height 51
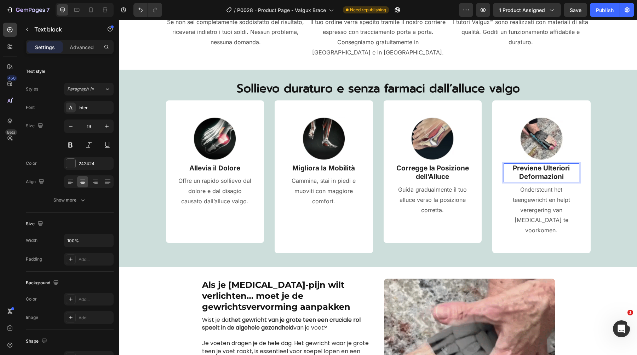
click at [547, 192] on p "Ondersteunt het teengewricht en helpt verergering van [MEDICAL_DATA] te voorkom…" at bounding box center [541, 210] width 74 height 51
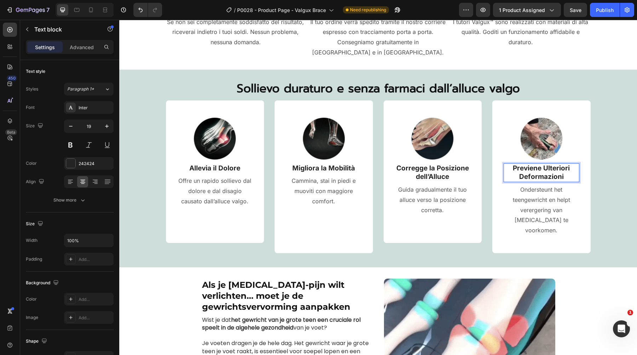
click at [547, 192] on p "Ondersteunt het teengewricht en helpt verergering van [MEDICAL_DATA] te voorkom…" at bounding box center [541, 210] width 74 height 51
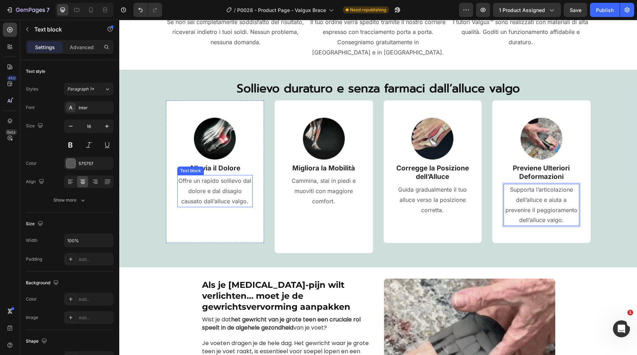
click at [220, 188] on p "Offre un rapido sollievo dal dolore e dal disagio causato dall’alluce valgo." at bounding box center [215, 191] width 74 height 30
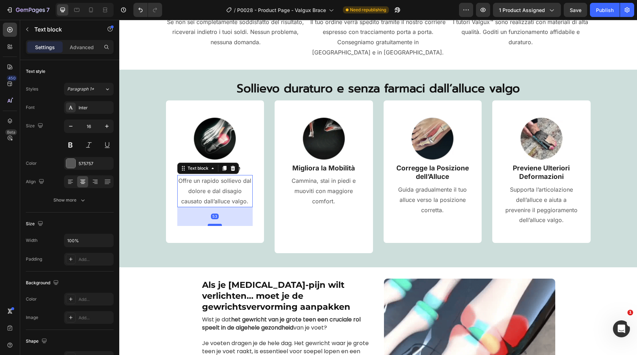
click at [216, 224] on div at bounding box center [215, 225] width 14 height 2
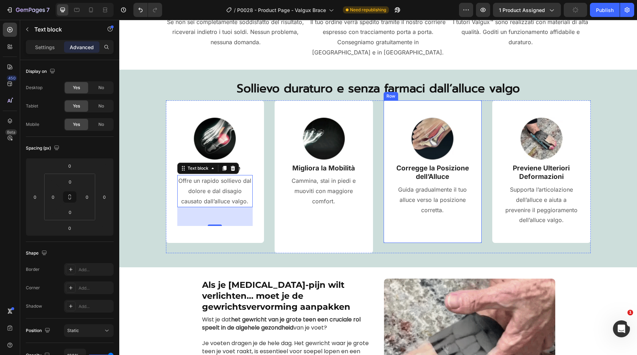
click at [530, 185] on p "Supporta l’articolazione dell’alluce e aiuta a prevenire il peggioramento dell’…" at bounding box center [541, 205] width 74 height 41
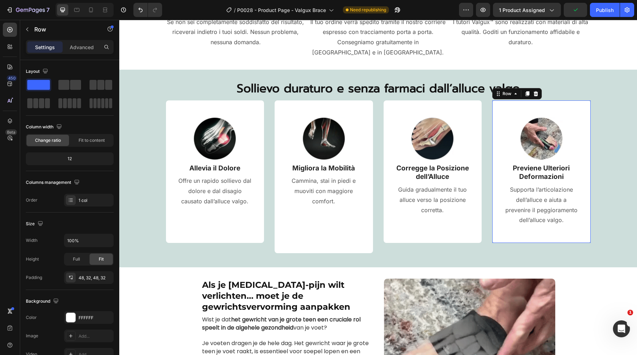
click at [538, 223] on div "Image Previene Ulteriori Deformazioni Text block Supporta l’articolazione dell’…" at bounding box center [541, 171] width 98 height 143
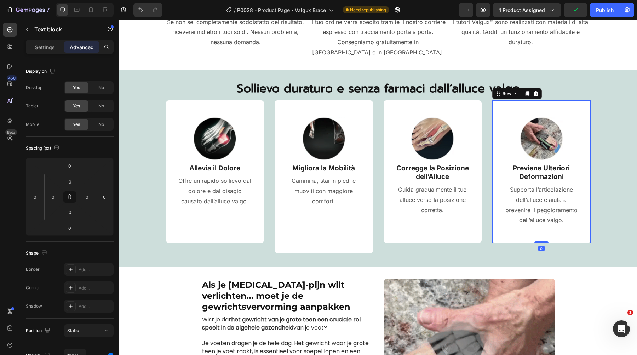
click at [540, 191] on p "Supporta l’articolazione dell’alluce e aiuta a prevenire il peggioramento dell’…" at bounding box center [541, 205] width 74 height 41
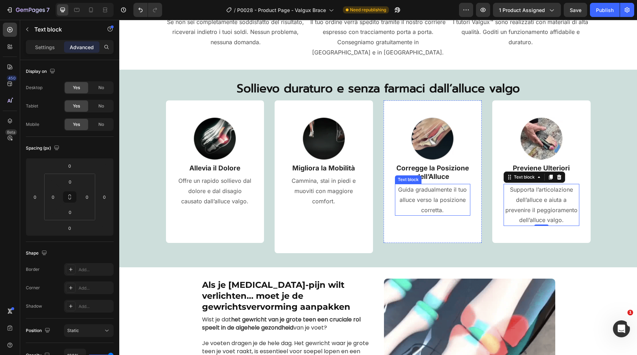
click at [420, 187] on p "Guida gradualmente il tuo alluce verso la posizione corretta." at bounding box center [432, 200] width 74 height 30
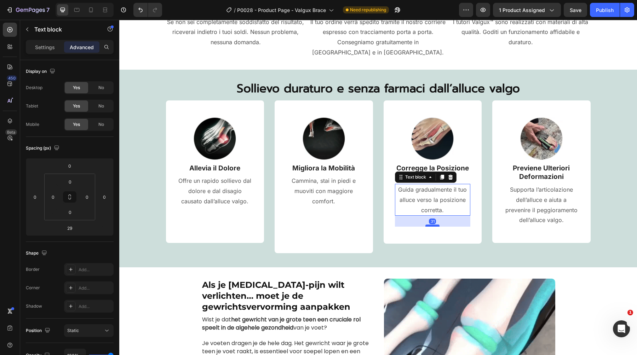
click at [432, 225] on div at bounding box center [432, 226] width 14 height 2
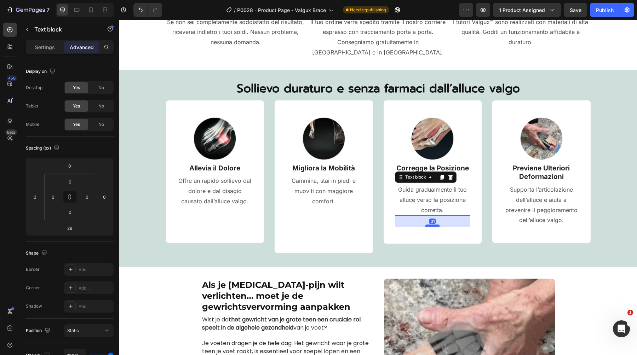
type input "31"
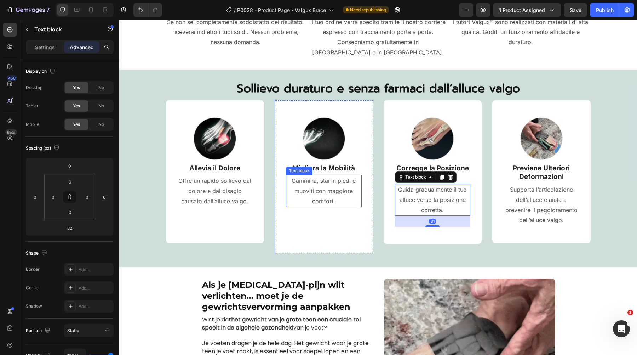
click at [326, 192] on p "Cammina, stai in piedi e muoviti con maggiore comfort." at bounding box center [323, 191] width 74 height 30
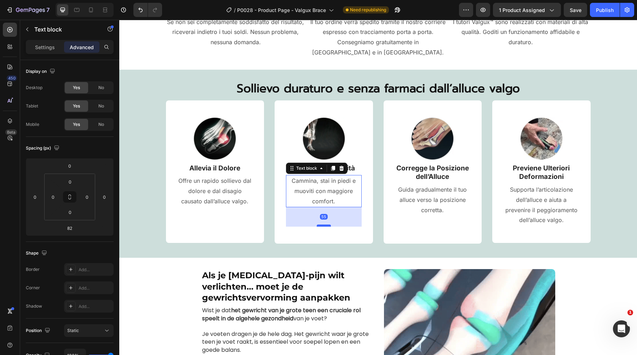
drag, startPoint x: 324, startPoint y: 224, endPoint x: 324, endPoint y: 214, distance: 9.6
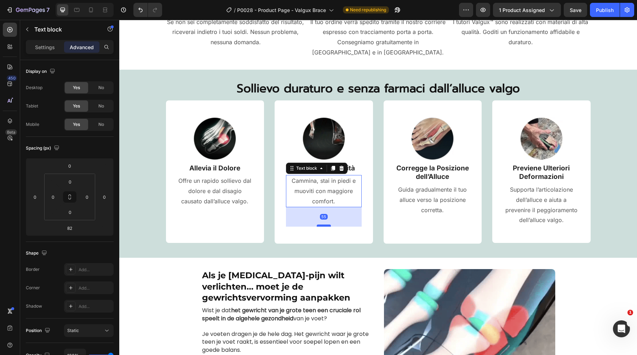
click at [324, 225] on div at bounding box center [324, 226] width 14 height 2
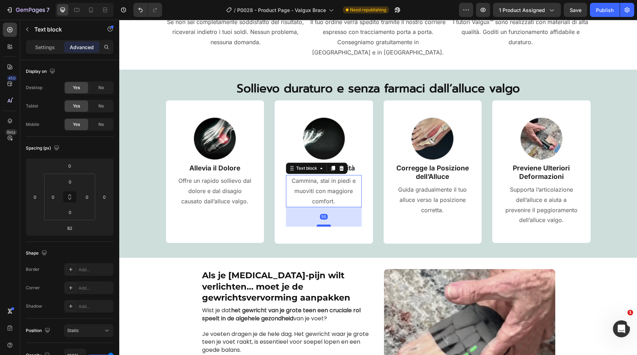
type input "55"
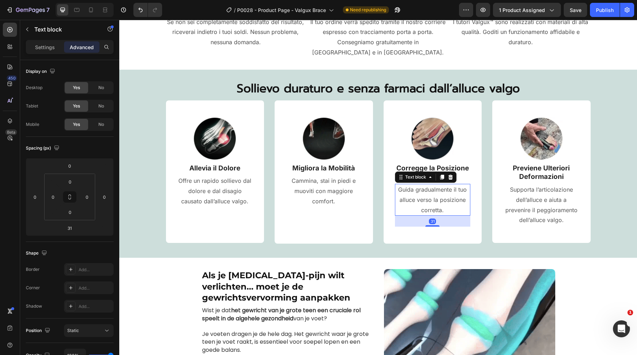
click at [421, 198] on p "Guida gradualmente il tuo alluce verso la posizione corretta." at bounding box center [432, 200] width 74 height 30
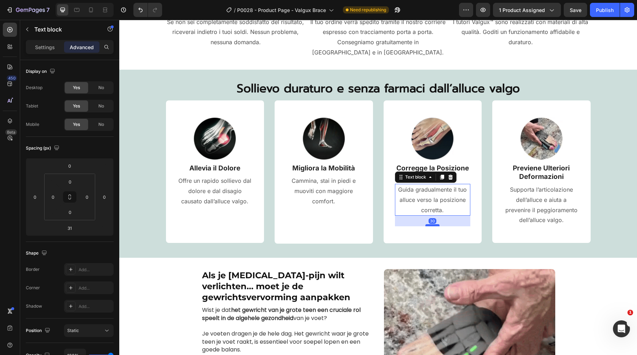
click at [425, 224] on div at bounding box center [432, 225] width 14 height 2
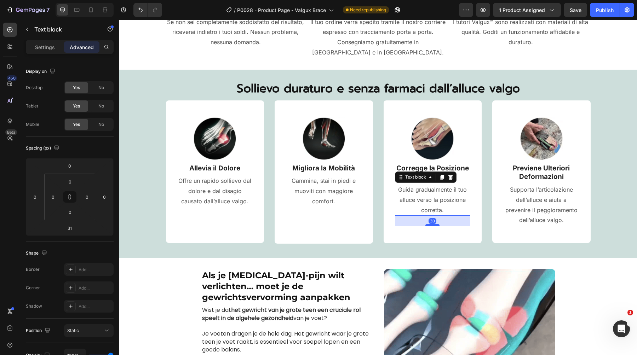
type input "30"
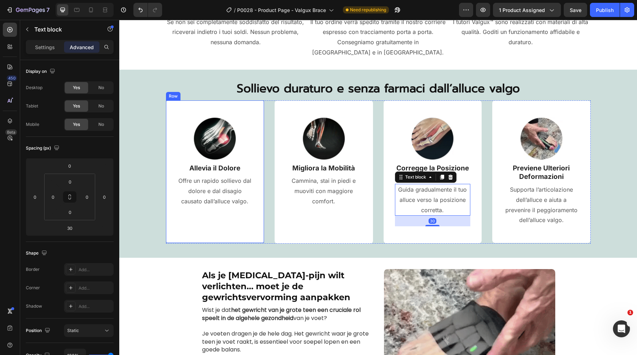
click at [150, 207] on div "⁠⁠⁠⁠⁠⁠⁠ Sollievo duraturo e senza farmaci dall’alluce valgo Heading Image Allev…" at bounding box center [377, 161] width 507 height 163
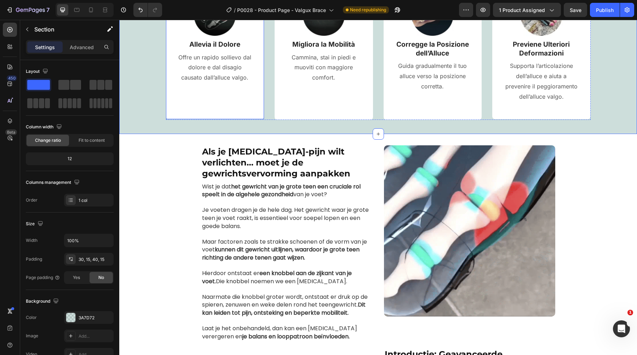
scroll to position [638, 0]
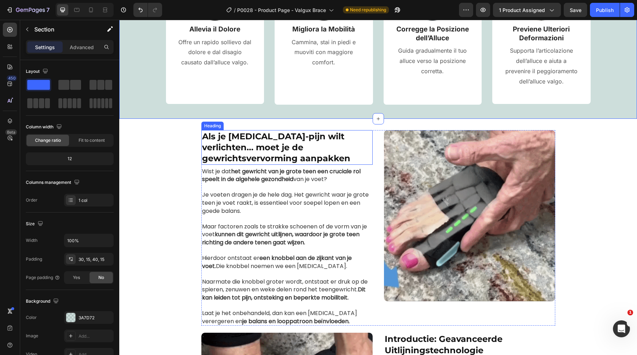
click at [256, 144] on span "Als je [MEDICAL_DATA]-pijn wilt verlichten… moet je de gewrichtsvervorming aanp…" at bounding box center [276, 147] width 148 height 32
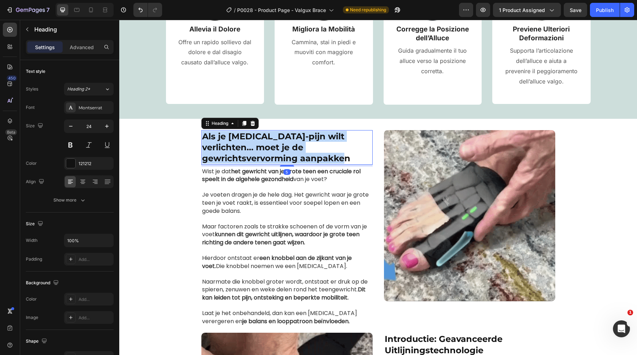
click at [256, 144] on span "Als je [MEDICAL_DATA]-pijn wilt verlichten… moet je de gewrichtsvervorming aanp…" at bounding box center [276, 147] width 148 height 32
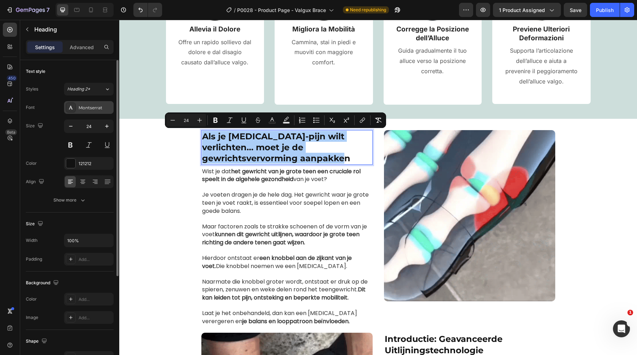
click at [99, 103] on div "Montserrat" at bounding box center [89, 107] width 50 height 13
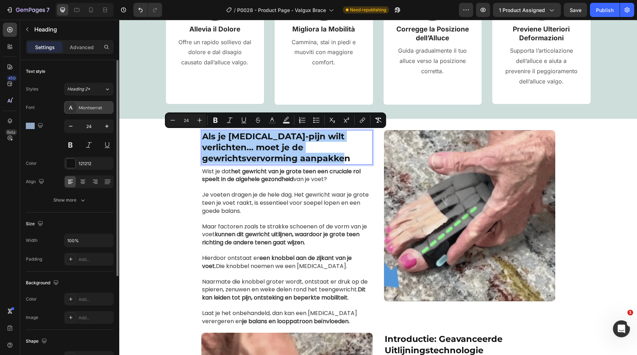
click at [99, 103] on div "Montserrat" at bounding box center [89, 107] width 50 height 13
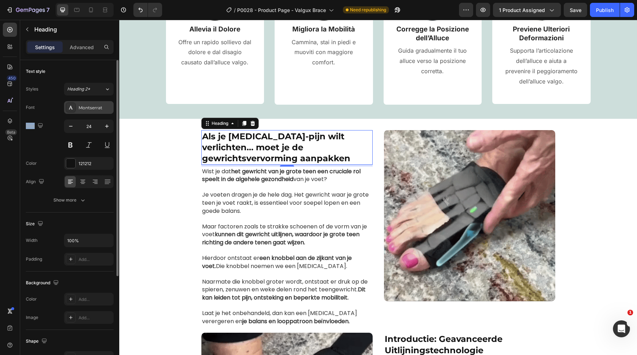
click at [99, 108] on div "Montserrat" at bounding box center [95, 108] width 33 height 6
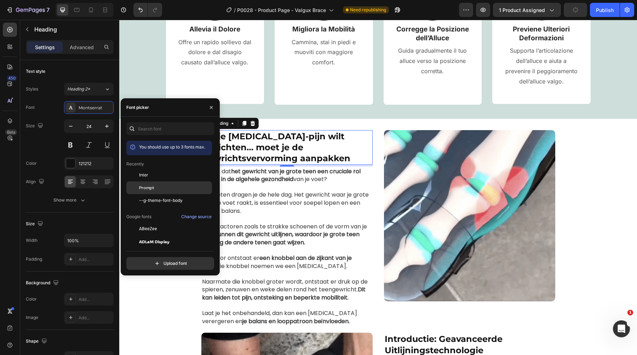
click at [152, 261] on div "Prompt" at bounding box center [169, 267] width 86 height 13
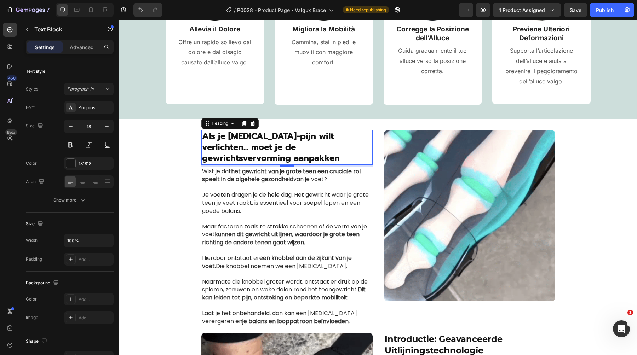
click at [269, 197] on span "Je voeten dragen je de hele dag. Het gewricht waar je grote teen je voet raakt,…" at bounding box center [285, 203] width 167 height 24
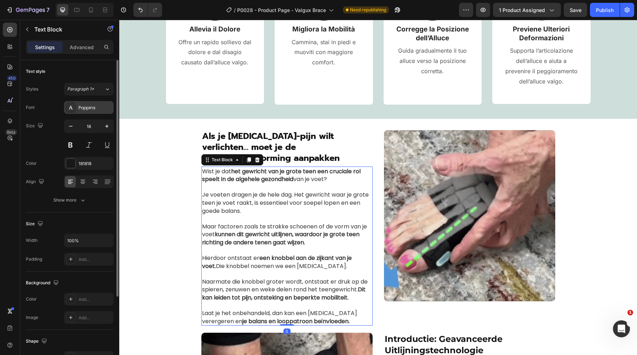
click at [93, 108] on div "Poppins" at bounding box center [95, 108] width 33 height 6
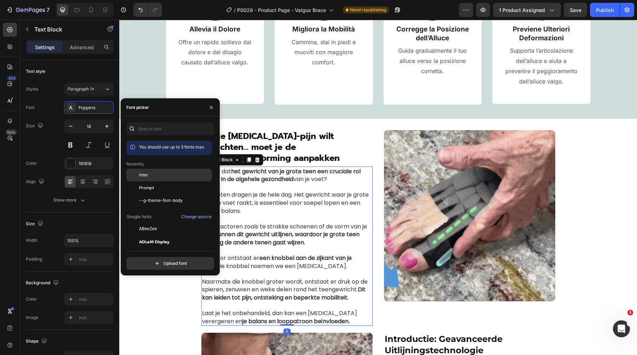
click at [140, 174] on span "Inter" at bounding box center [143, 175] width 9 height 6
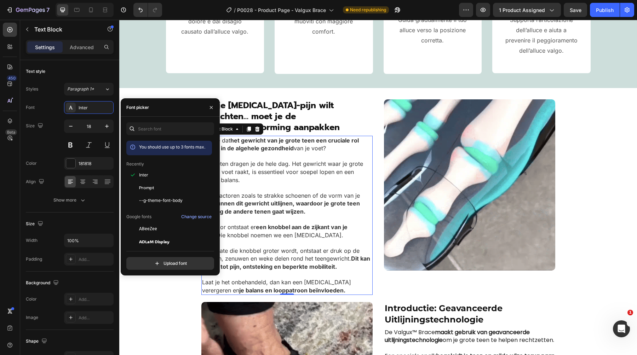
scroll to position [749, 0]
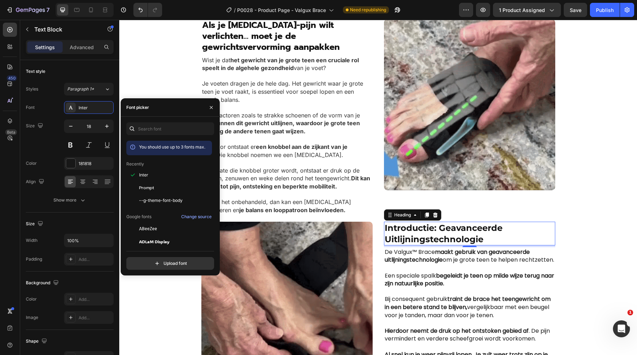
click at [396, 226] on span "Introductie: Geavanceerde Uitlijningstechnologie" at bounding box center [443, 233] width 118 height 21
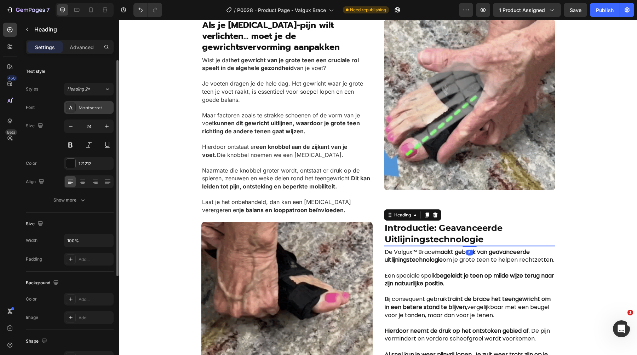
click at [86, 108] on div "Montserrat" at bounding box center [95, 108] width 33 height 6
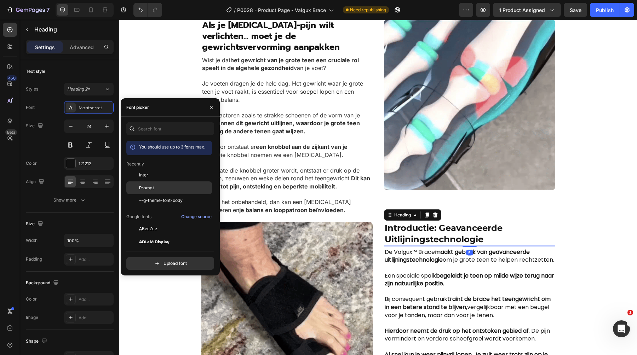
click at [151, 186] on span "Prompt" at bounding box center [146, 188] width 15 height 6
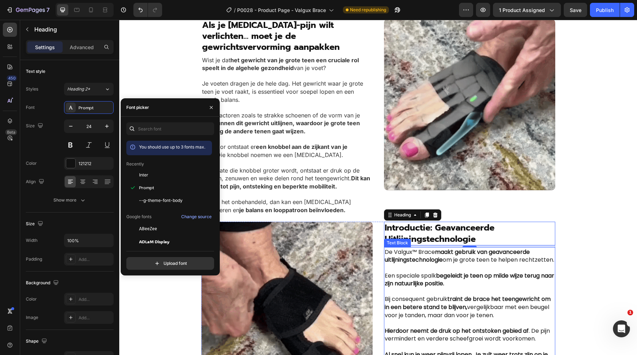
click at [497, 295] on p at bounding box center [469, 292] width 170 height 8
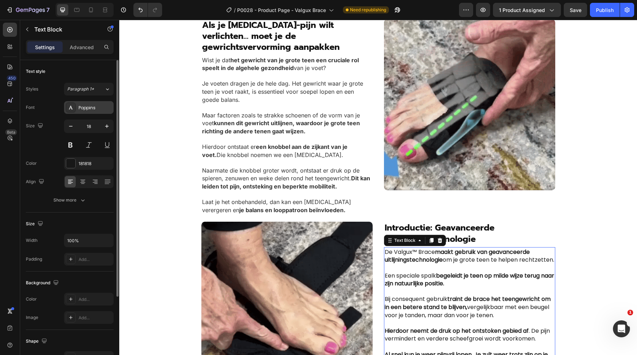
click at [95, 111] on div "Poppins" at bounding box center [89, 107] width 50 height 13
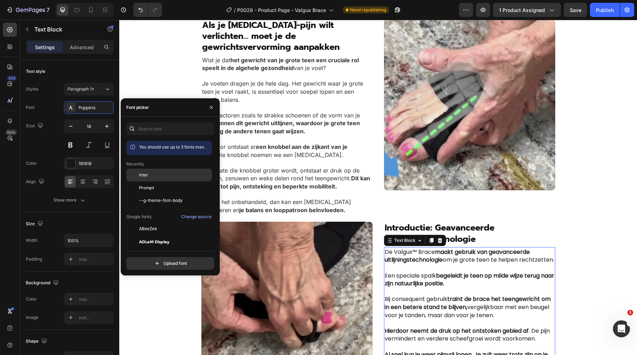
click at [164, 175] on div "Inter" at bounding box center [174, 175] width 71 height 6
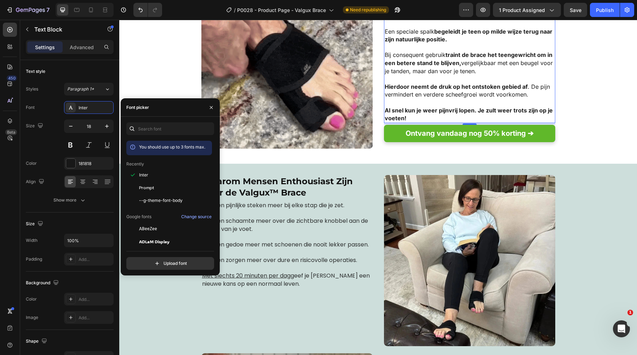
scroll to position [1021, 0]
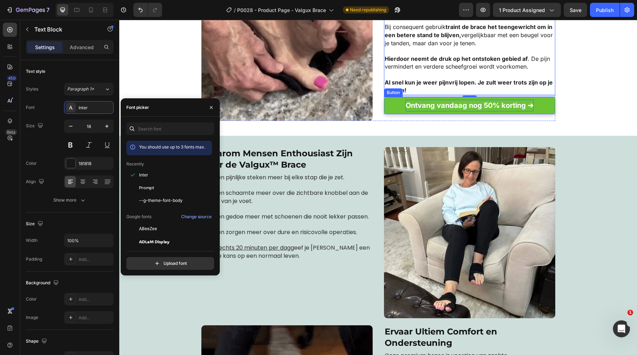
click at [425, 101] on strong "Ontvang vandaag nog 50% korting ➔" at bounding box center [469, 105] width 128 height 8
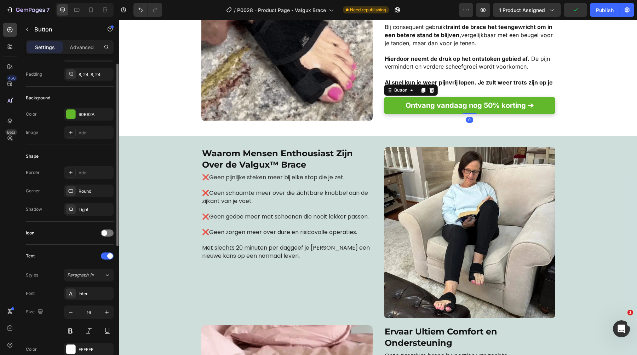
scroll to position [144, 0]
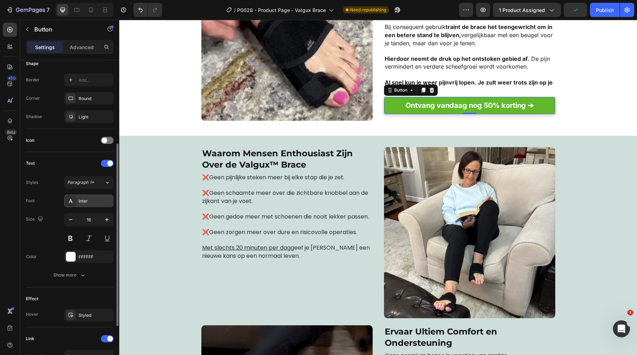
click at [87, 198] on div "Inter" at bounding box center [95, 201] width 33 height 6
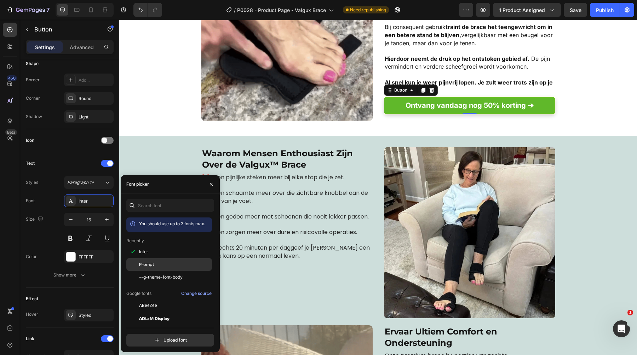
click at [151, 337] on div "Prompt" at bounding box center [169, 343] width 86 height 13
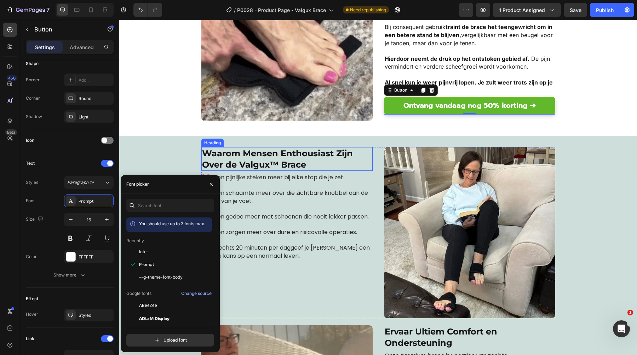
click at [281, 156] on h2 "Waarom Mensen Enthousiast Zijn Over de Valgux™ Brace" at bounding box center [286, 158] width 171 height 23
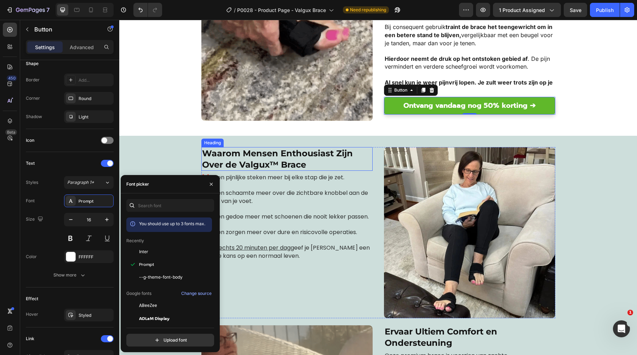
scroll to position [0, 0]
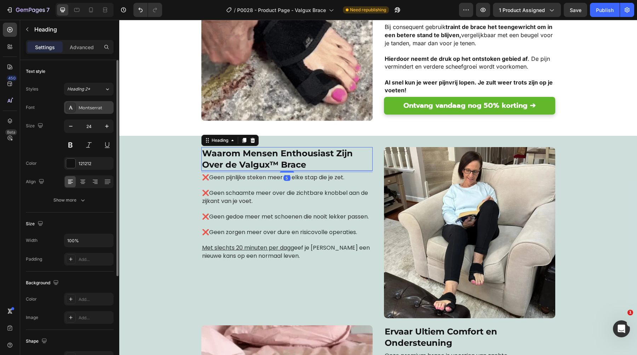
click at [100, 103] on div "Montserrat" at bounding box center [89, 107] width 50 height 13
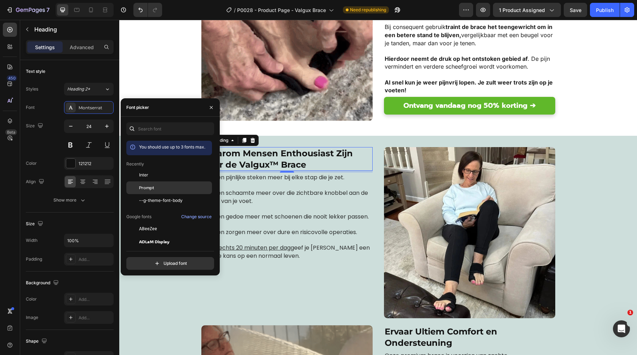
click at [158, 185] on div "Prompt" at bounding box center [174, 188] width 71 height 6
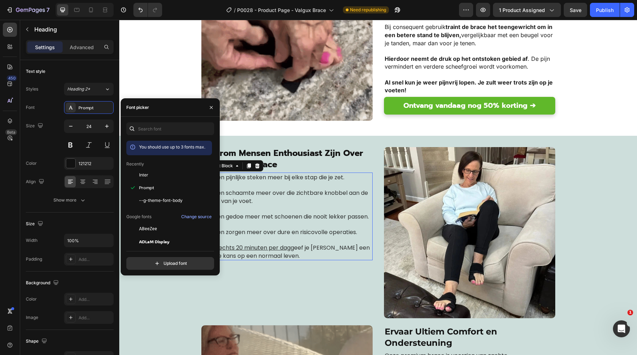
click at [273, 215] on span "❌Geen gedoe meer met schoenen die nooit lekker passen." at bounding box center [285, 217] width 167 height 8
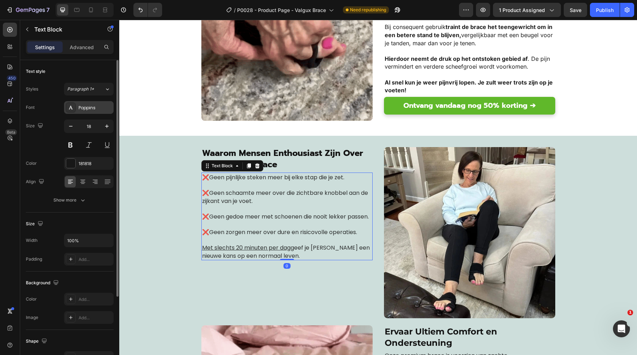
click at [87, 104] on div "Poppins" at bounding box center [89, 107] width 50 height 13
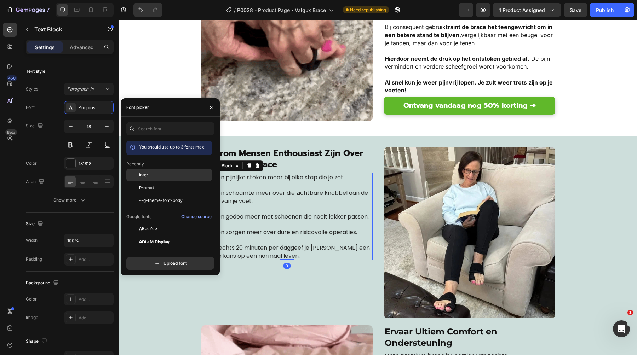
click at [168, 176] on div "Inter" at bounding box center [174, 175] width 71 height 6
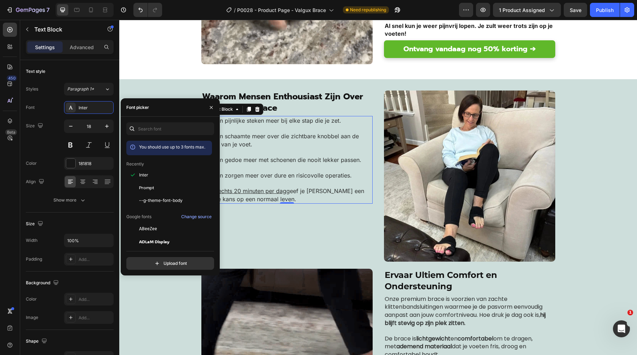
scroll to position [1084, 0]
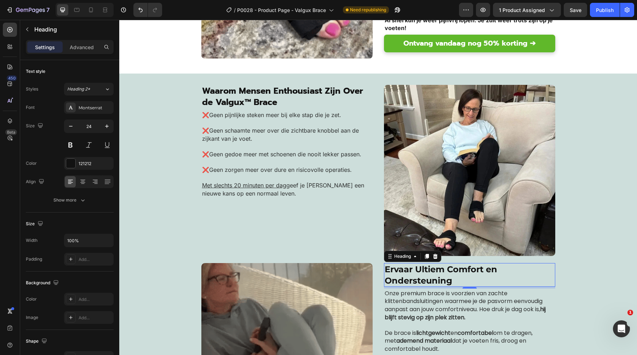
click at [395, 266] on span "Ervaar Ultiem Comfort en Ondersteuning" at bounding box center [440, 274] width 112 height 21
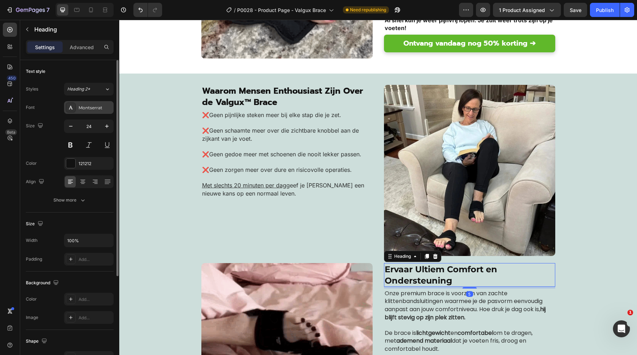
click at [95, 111] on div "Montserrat" at bounding box center [89, 107] width 50 height 13
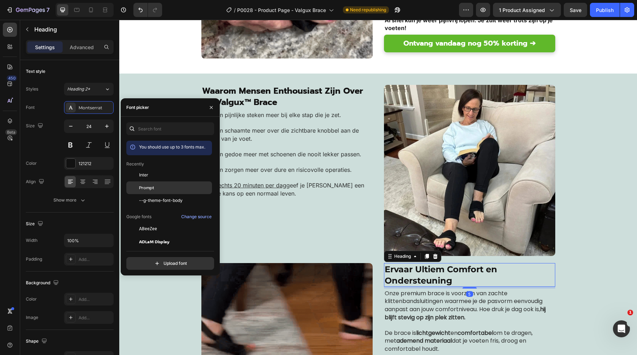
click at [149, 261] on div "Prompt" at bounding box center [169, 267] width 86 height 13
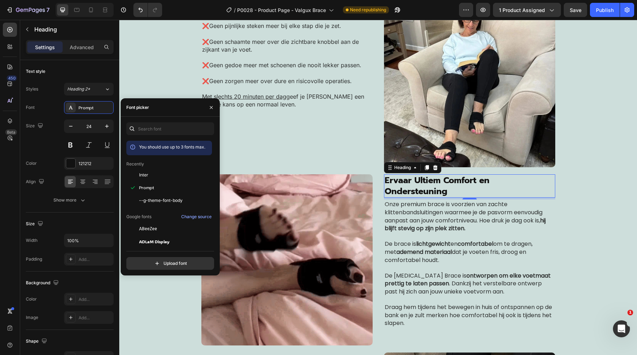
scroll to position [1182, 0]
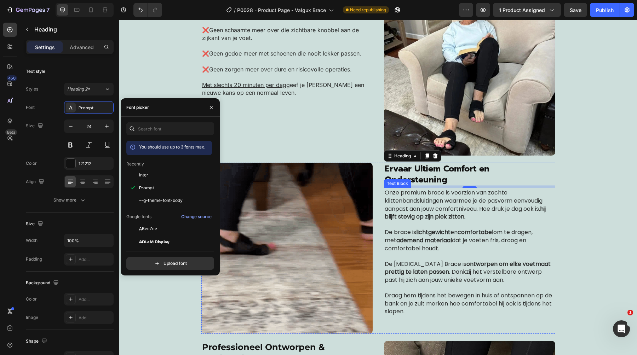
click at [429, 230] on strong "lichtgewicht" at bounding box center [433, 232] width 34 height 8
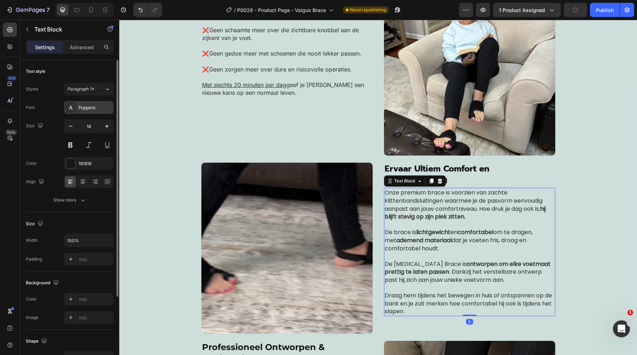
click at [85, 112] on div "Poppins" at bounding box center [89, 107] width 50 height 13
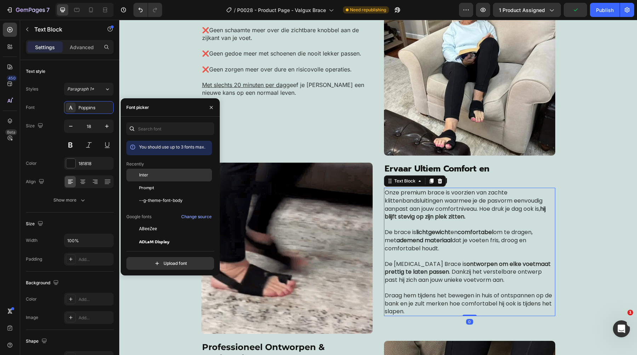
click at [144, 178] on span "Inter" at bounding box center [143, 175] width 9 height 6
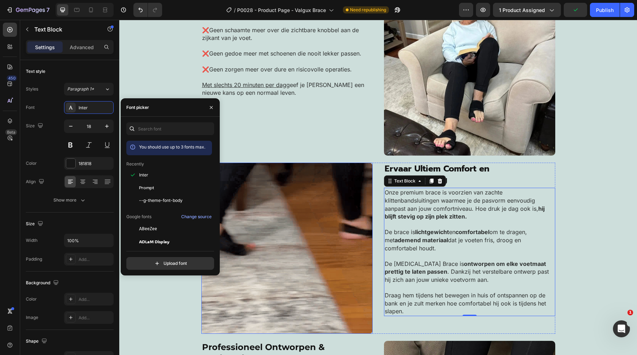
scroll to position [1321, 0]
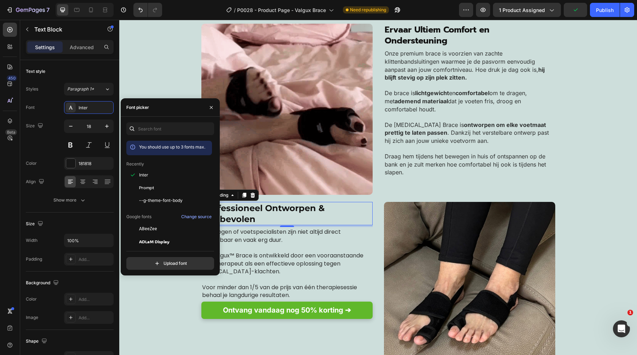
click at [270, 207] on span "Professioneel Ontworpen & Aanbevolen" at bounding box center [263, 213] width 122 height 21
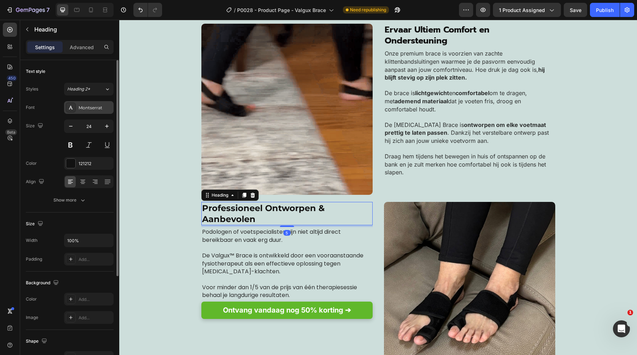
click at [91, 109] on div "Montserrat" at bounding box center [95, 108] width 33 height 6
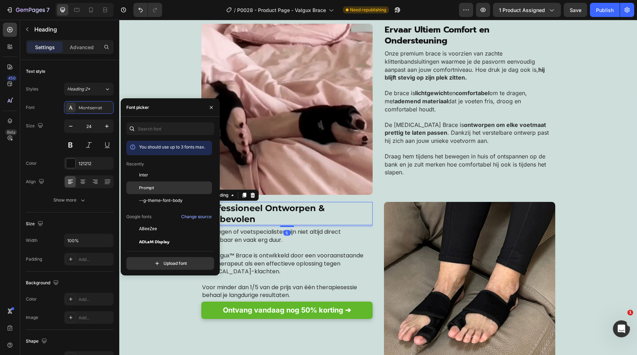
click at [144, 190] on span "Prompt" at bounding box center [146, 188] width 15 height 6
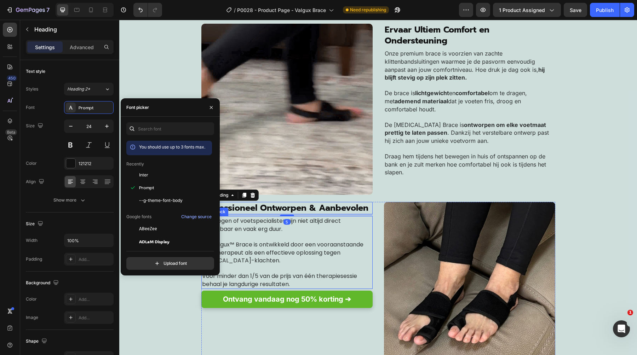
click at [307, 267] on p at bounding box center [287, 269] width 170 height 8
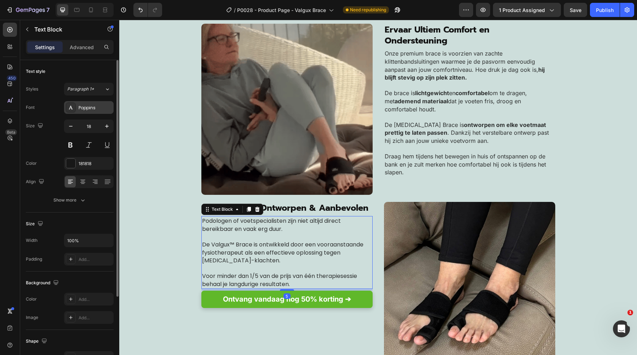
click at [85, 109] on div "Poppins" at bounding box center [95, 108] width 33 height 6
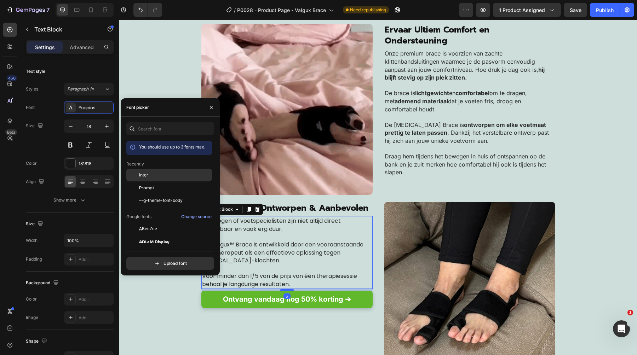
click at [163, 173] on div "Inter" at bounding box center [174, 175] width 71 height 6
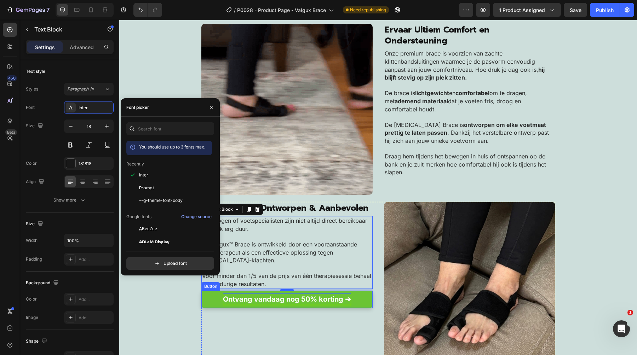
click at [251, 300] on strong "Ontvang vandaag nog 50% korting ➔" at bounding box center [287, 299] width 128 height 8
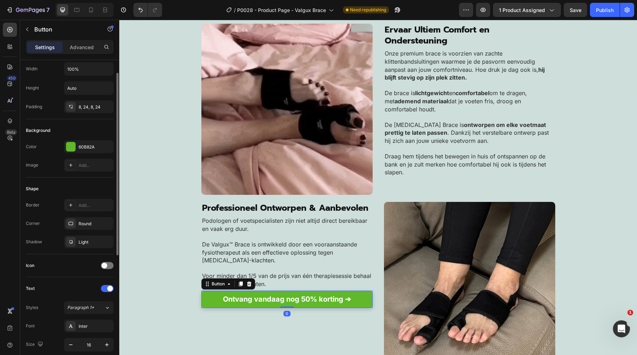
scroll to position [20, 0]
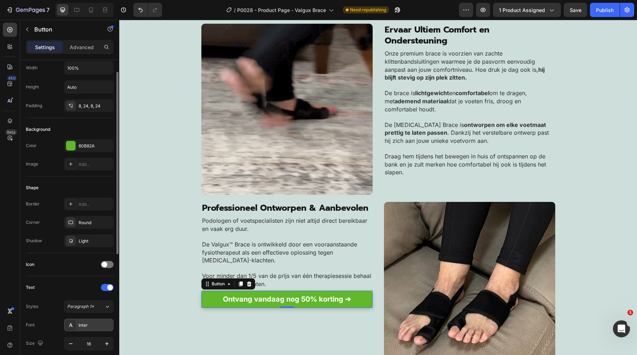
click at [89, 323] on div "Inter" at bounding box center [95, 325] width 33 height 6
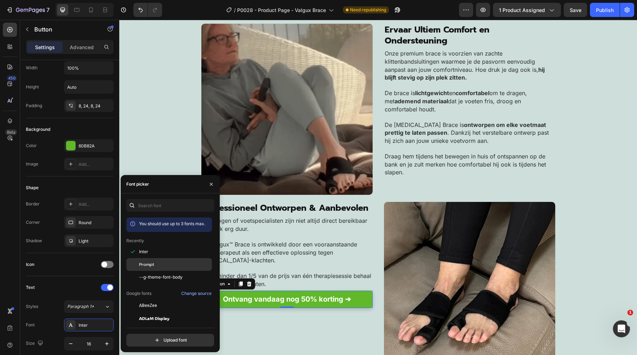
click at [148, 263] on span "Prompt" at bounding box center [146, 264] width 15 height 6
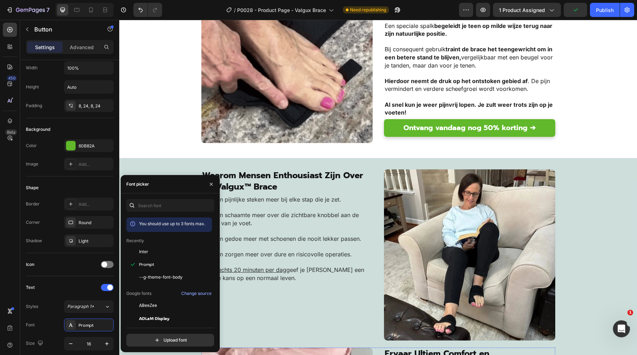
scroll to position [994, 0]
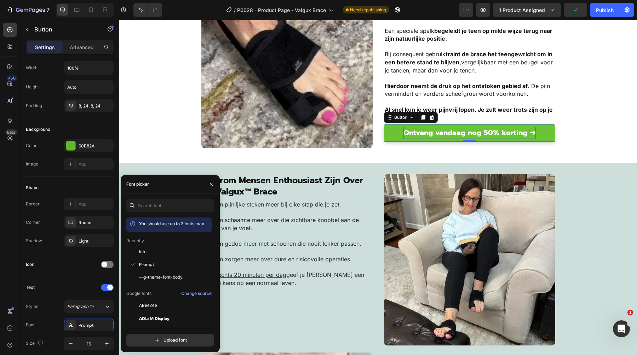
click at [452, 130] on strong "Ontvang vandaag nog 50% korting ➔" at bounding box center [469, 132] width 132 height 11
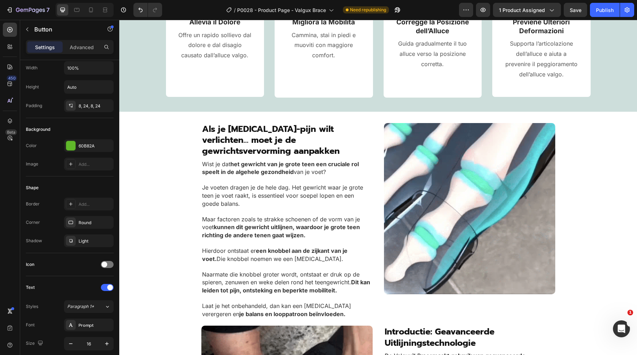
scroll to position [656, 0]
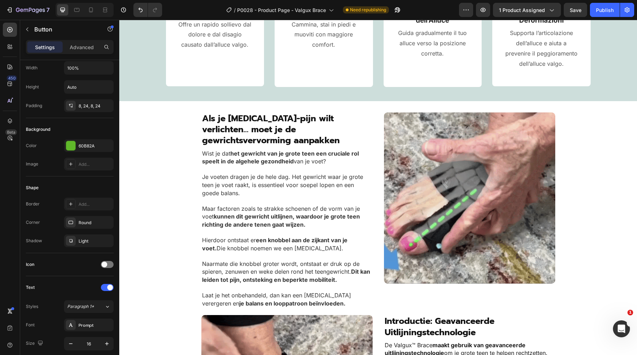
click at [231, 135] on span "Als je [MEDICAL_DATA]-pijn wilt verlichten… moet je de gewrichtsvervorming aanp…" at bounding box center [271, 129] width 138 height 35
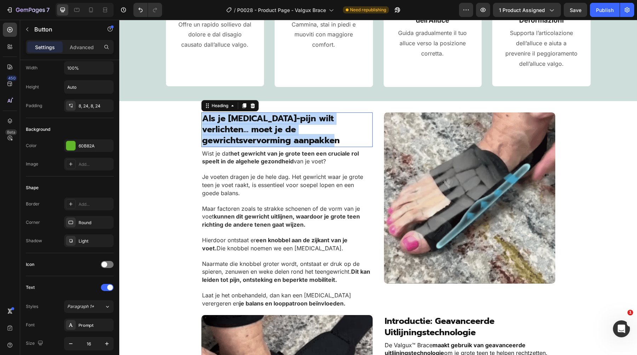
scroll to position [0, 0]
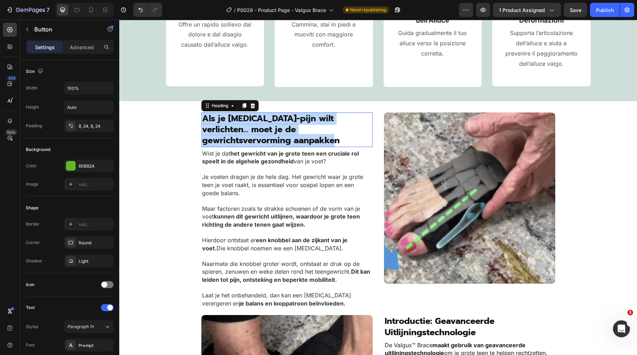
click at [231, 135] on span "Als je [MEDICAL_DATA]-pijn wilt verlichten… moet je de gewrichtsvervorming aanp…" at bounding box center [271, 129] width 138 height 35
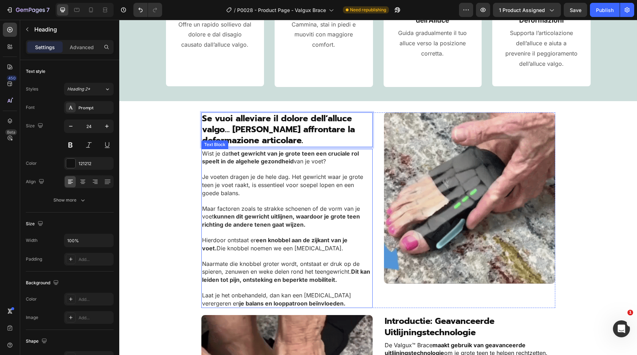
click at [282, 192] on p "Je voeten dragen je de hele dag. Het gewricht waar je grote teen je voet raakt,…" at bounding box center [287, 185] width 170 height 24
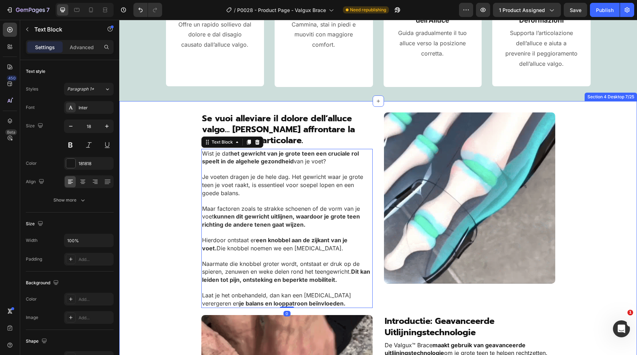
click at [226, 186] on span "Je voeten dragen je de hele dag. Het gewricht waar je grote teen je voet raakt,…" at bounding box center [282, 184] width 161 height 23
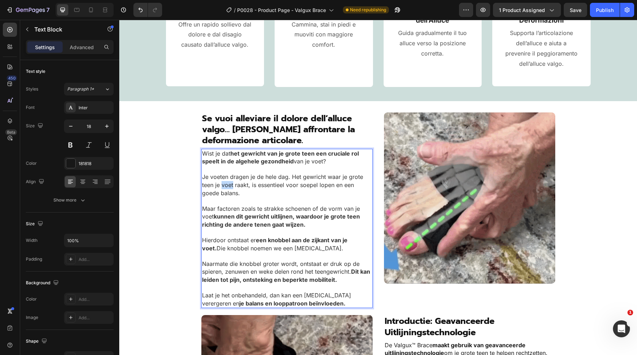
click at [226, 186] on span "Je voeten dragen je de hele dag. Het gewricht waar je grote teen je voet raakt,…" at bounding box center [282, 184] width 161 height 23
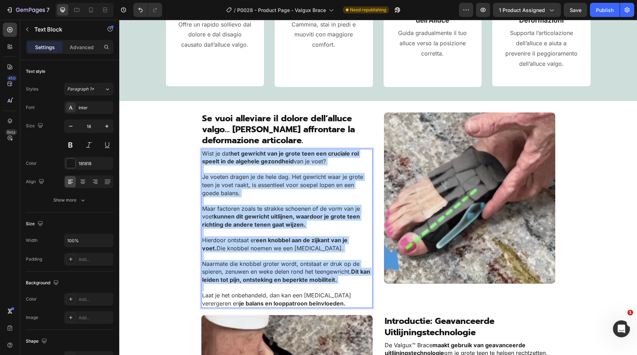
copy div "Wist je dat het gewricht van je grote teen een cruciale rol speelt in de algehe…"
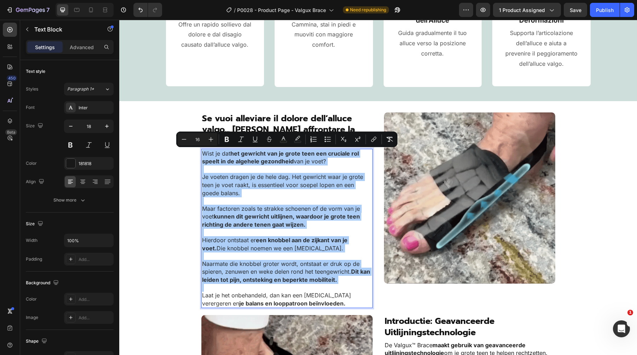
click at [152, 168] on div "Image ⁠⁠⁠⁠⁠⁠⁠ Se vuoi alleviare il dolore dell’alluce valgo… devi affrontare la…" at bounding box center [377, 300] width 517 height 377
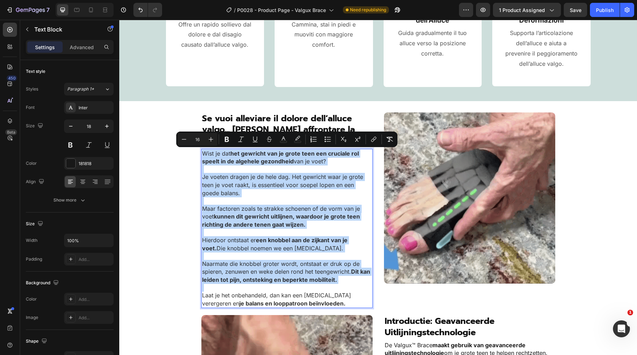
click at [152, 168] on div "Image ⁠⁠⁠⁠⁠⁠⁠ Se vuoi alleviare il dolore dell’alluce valgo… devi affrontare la…" at bounding box center [377, 300] width 517 height 377
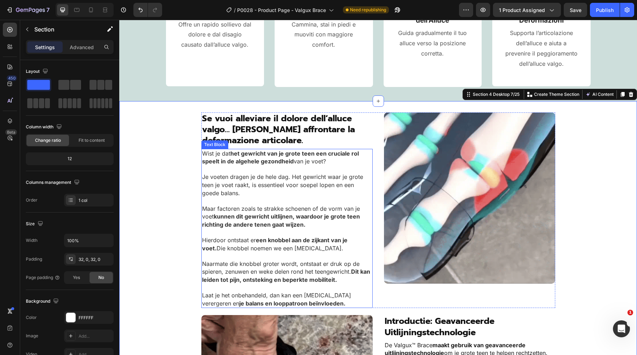
click at [205, 153] on span "Wist je dat het gewricht van je grote teen een cruciale rol speelt in de algehe…" at bounding box center [280, 157] width 157 height 15
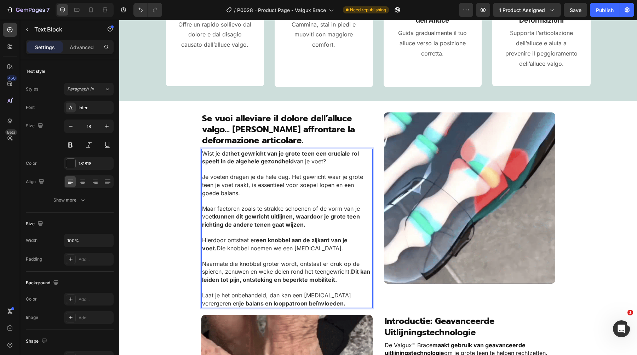
click at [280, 215] on strong "kunnen dit gewricht uitlijnen, waardoor je grote teen richting de andere tenen …" at bounding box center [281, 220] width 158 height 15
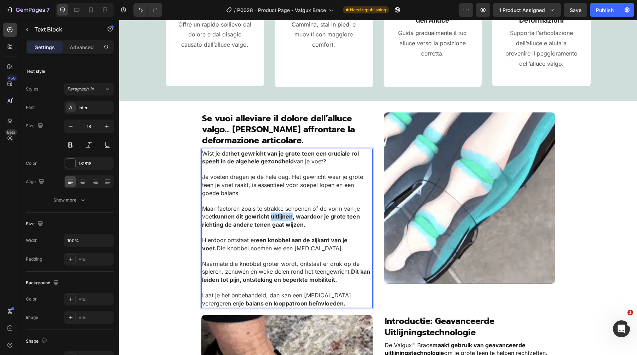
click at [280, 215] on strong "kunnen dit gewricht uitlijnen, waardoor je grote teen richting de andere tenen …" at bounding box center [281, 220] width 158 height 15
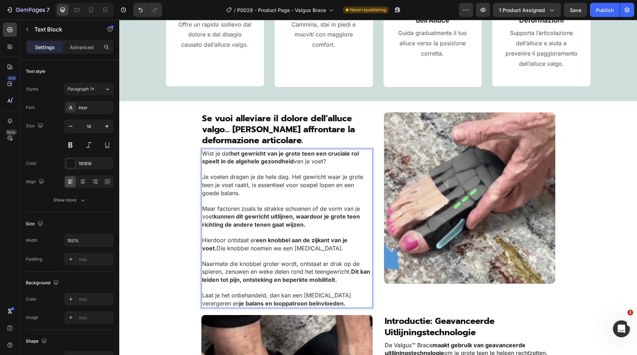
click at [258, 245] on span "Hierdoor ontstaat er een knobbel aan de zijkant van je voet. Die knobbel noemen…" at bounding box center [274, 244] width 145 height 15
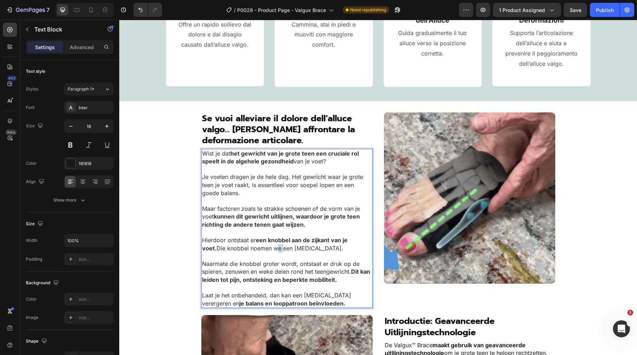
click at [258, 245] on span "Hierdoor ontstaat er een knobbel aan de zijkant van je voet. Die knobbel noemen…" at bounding box center [274, 244] width 145 height 15
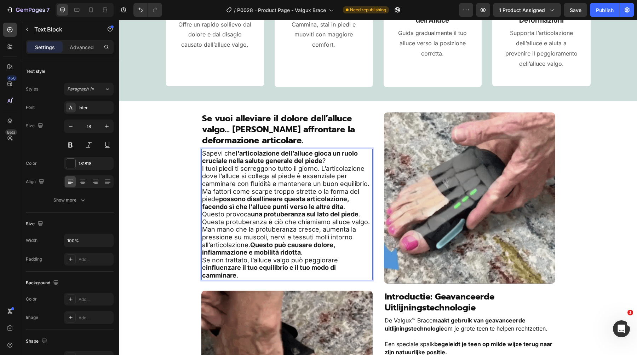
click at [265, 205] on strong "possono disallineare questa articolazione, facendo sì che l’alluce punti verso …" at bounding box center [275, 202] width 147 height 15
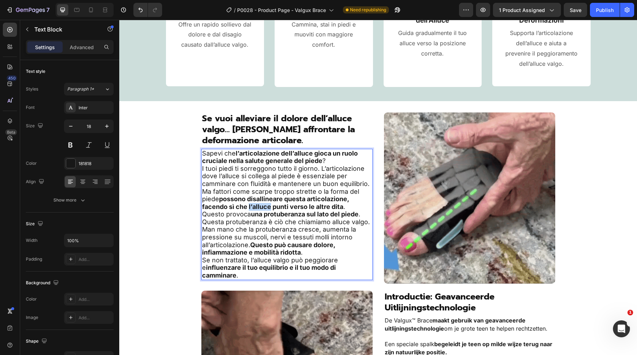
click at [265, 205] on strong "possono disallineare questa articolazione, facendo sì che l’alluce punti verso …" at bounding box center [275, 202] width 147 height 15
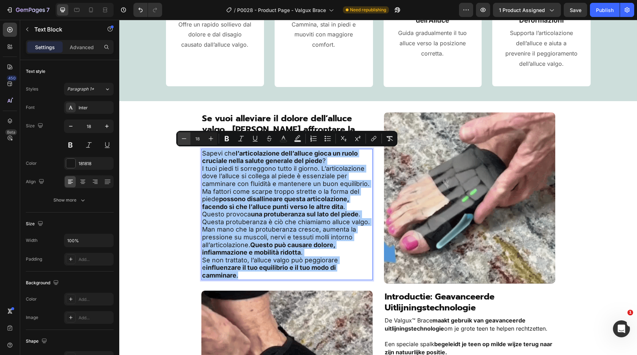
click at [185, 141] on icon "Editor contextual toolbar" at bounding box center [183, 138] width 7 height 7
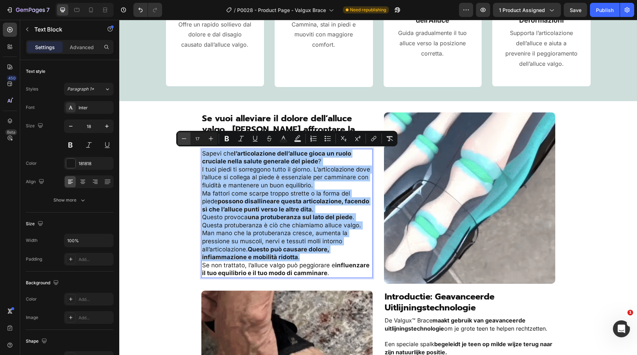
click at [185, 141] on icon "Editor contextual toolbar" at bounding box center [183, 138] width 7 height 7
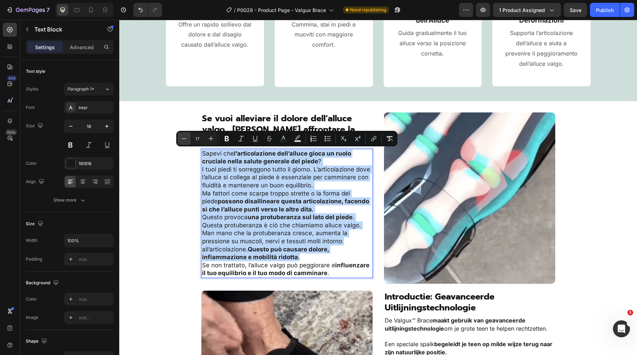
type input "16"
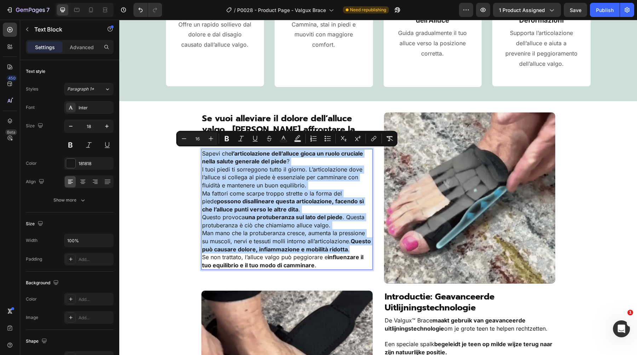
click at [254, 181] on p "I tuoi piedi ti sorreggono tutto il giorno. L’articolazione dove l’alluce si co…" at bounding box center [287, 178] width 170 height 24
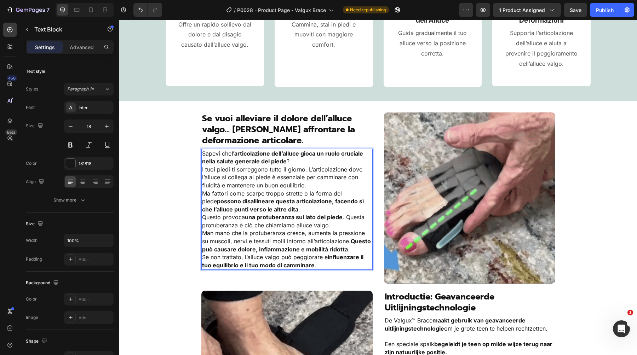
click at [302, 163] on p "Sapevi che l’articolazione dell’alluce gioca un ruolo cruciale nella salute gen…" at bounding box center [287, 158] width 170 height 16
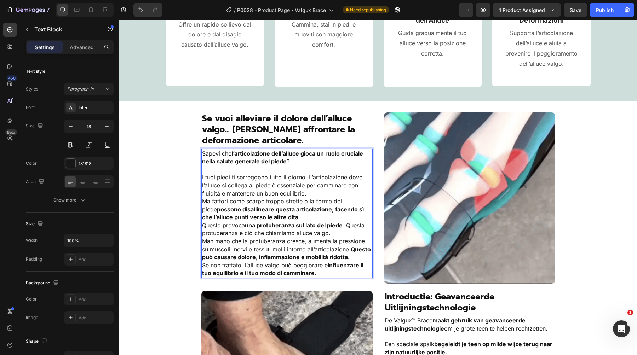
click at [327, 191] on p "I tuoi piedi ti sorreggono tutto il giorno. L’articolazione dove l’alluce si co…" at bounding box center [287, 185] width 170 height 24
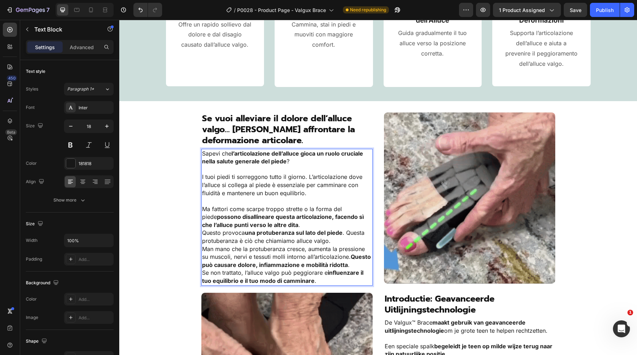
click at [337, 226] on p "Ma fattori come scarpe troppo strette o la forma del piede possono disallineare…" at bounding box center [287, 217] width 170 height 24
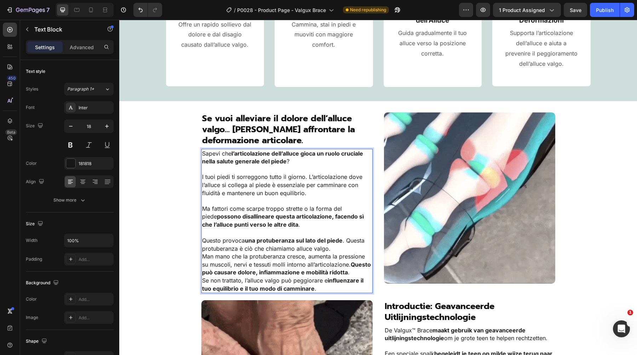
click at [342, 250] on p "Questo provoca una protuberanza sul lato del piede . Questa protuberanza è ciò …" at bounding box center [287, 245] width 170 height 16
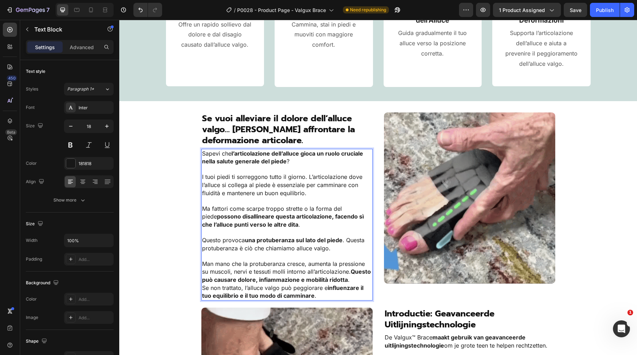
click at [353, 272] on p "Man mano che la protuberanza cresce, aumenta la pressione su muscoli, nervi e t…" at bounding box center [287, 272] width 170 height 24
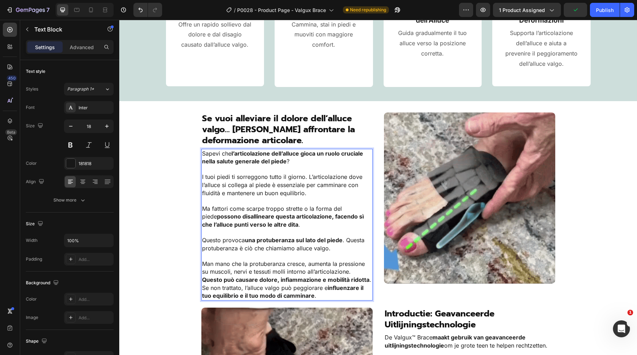
click at [370, 278] on p "Questo può causare dolore, infiammazione e mobilità ridotta ." at bounding box center [287, 280] width 170 height 8
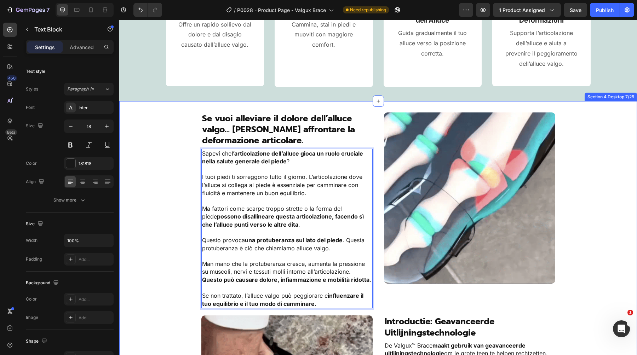
click at [134, 221] on div "Image ⁠⁠⁠⁠⁠⁠⁠ Se vuoi alleviare il dolore dell’alluce valgo… devi affrontare la…" at bounding box center [377, 301] width 517 height 378
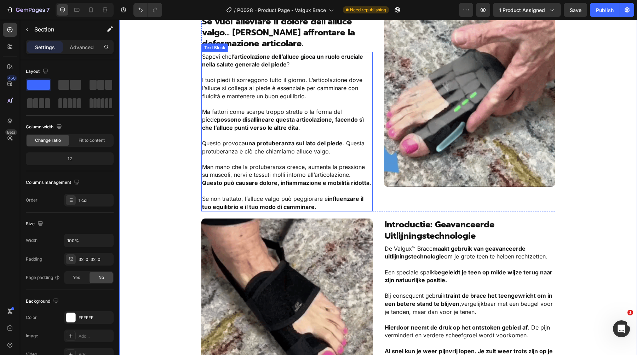
scroll to position [784, 0]
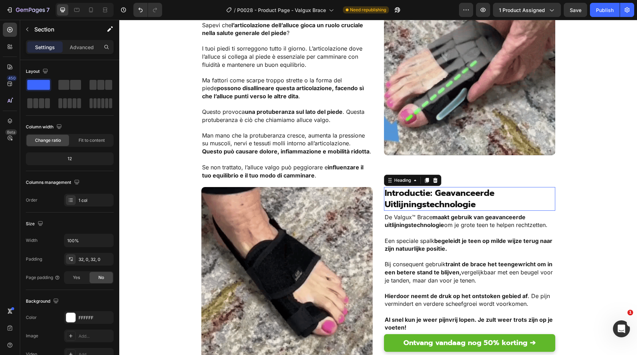
click at [407, 193] on span "Introductie: Geavanceerde Uitlijningstechnologie" at bounding box center [439, 199] width 110 height 24
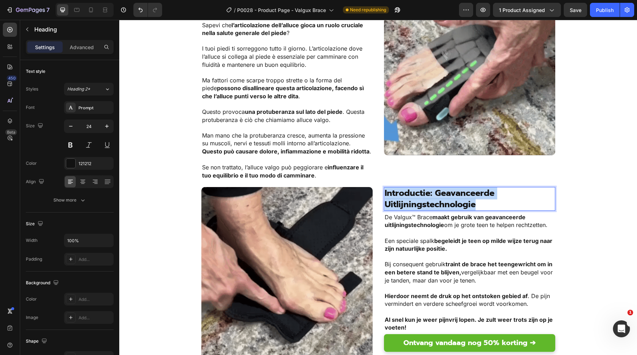
click at [407, 193] on span "Introductie: Geavanceerde Uitlijningstechnologie" at bounding box center [439, 199] width 110 height 24
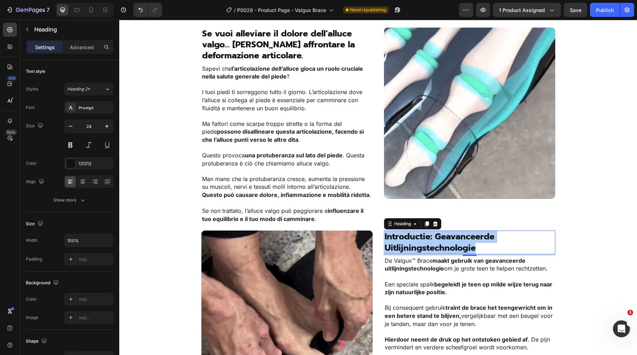
scroll to position [710, 0]
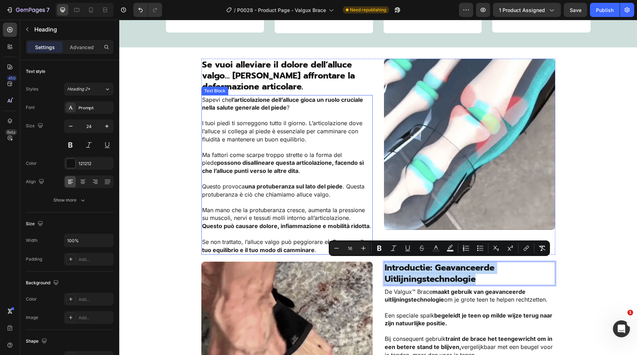
click at [207, 97] on span "Sapevi che l’articolazione dell’alluce gioca un ruolo cruciale nella salute gen…" at bounding box center [282, 103] width 161 height 15
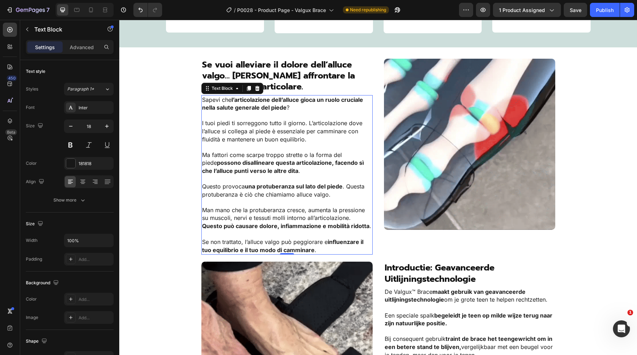
click at [431, 265] on span "Introductie: Geavanceerde Uitlijningstechnologie" at bounding box center [439, 273] width 110 height 24
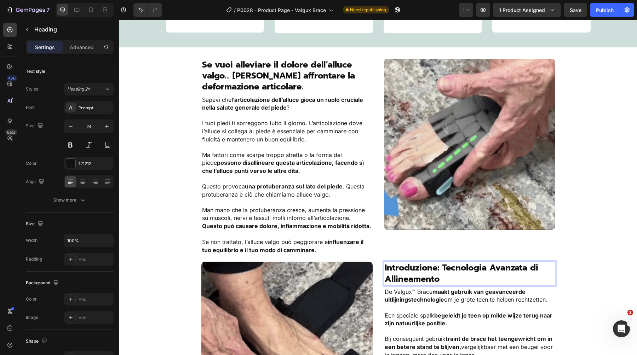
scroll to position [779, 0]
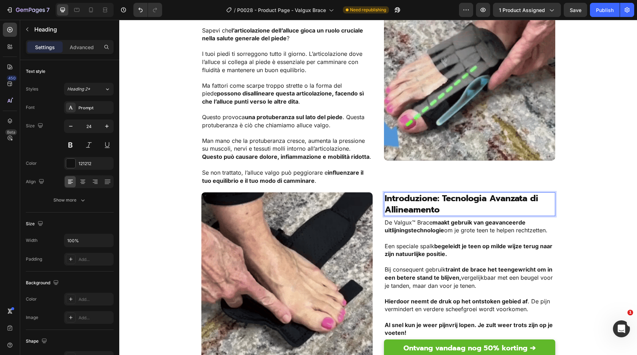
click at [477, 270] on p "Bij consequent gebruik traint de brace het teengewricht om in een betere stand …" at bounding box center [469, 281] width 170 height 31
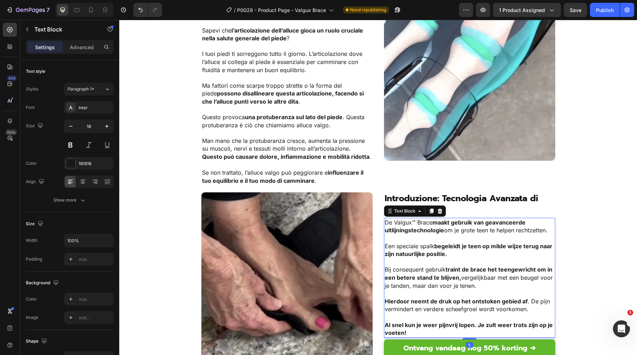
click at [564, 201] on div "Image ⁠⁠⁠⁠⁠⁠⁠ Se vuoi alleviare il dolore dell’alluce valgo… devi affrontare la…" at bounding box center [377, 178] width 517 height 378
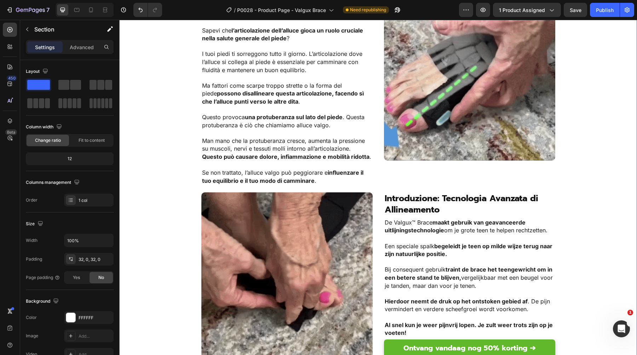
click at [434, 274] on strong "traint de brace het teengewricht om in een betere stand te blijven," at bounding box center [468, 273] width 168 height 15
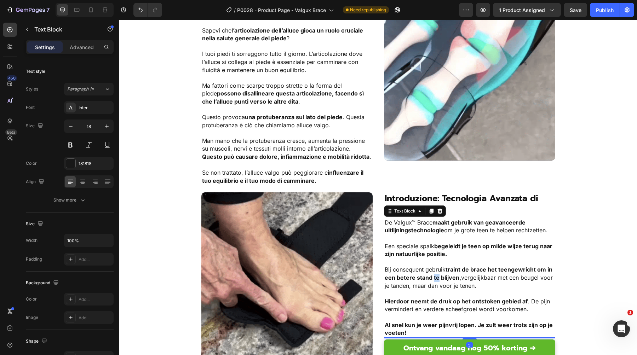
click at [434, 274] on strong "traint de brace het teengewricht om in een betere stand te blijven," at bounding box center [468, 273] width 168 height 15
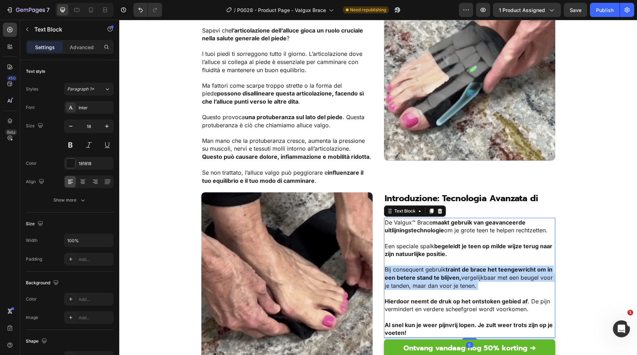
click at [434, 274] on strong "traint de brace het teengewricht om in een betere stand te blijven," at bounding box center [468, 273] width 168 height 15
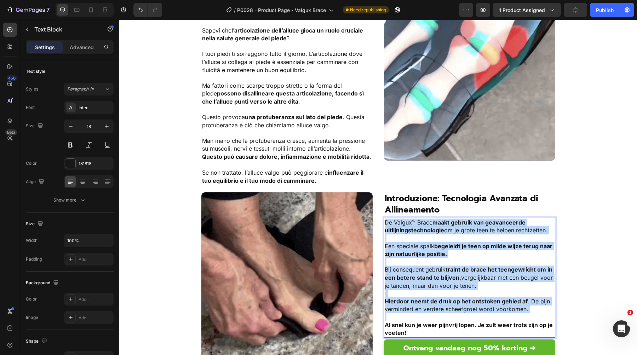
copy div "De Valgux™ Brace maakt gebruik van geavanceerde uitlijningstechnologie om je gr…"
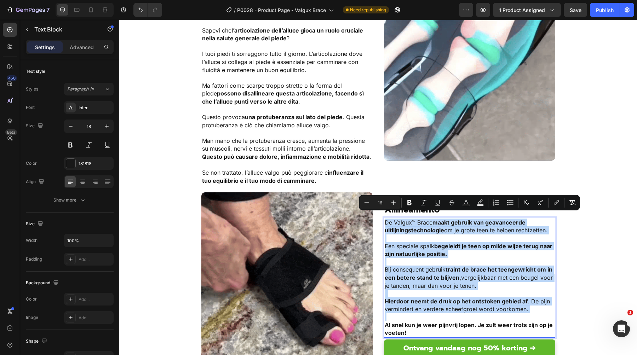
scroll to position [854, 0]
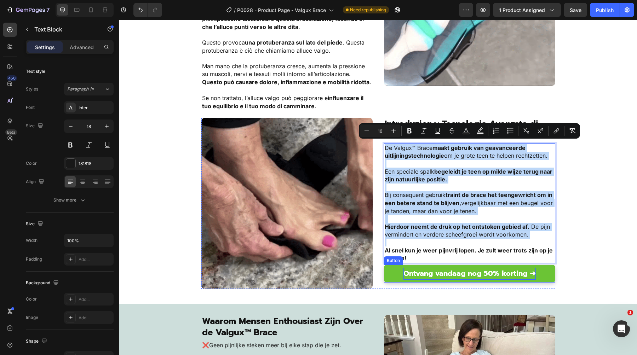
click at [433, 273] on strong "Ontvang vandaag nog 50% korting ➔" at bounding box center [469, 273] width 132 height 11
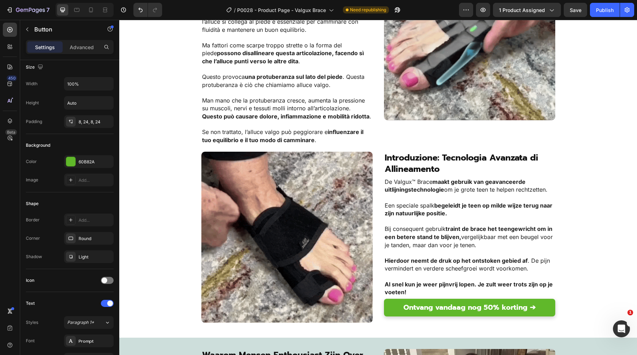
scroll to position [820, 0]
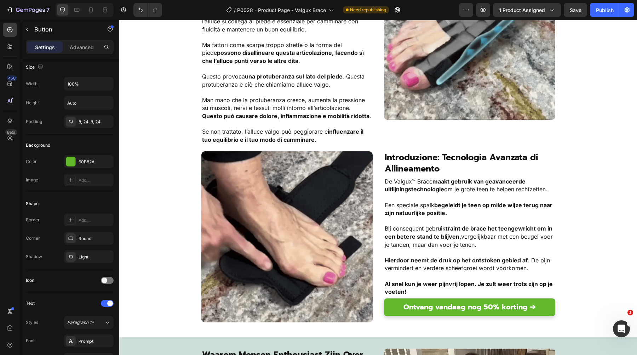
click at [424, 233] on strong "traint de brace het teengewricht om in een betere stand te blijven," at bounding box center [468, 232] width 168 height 15
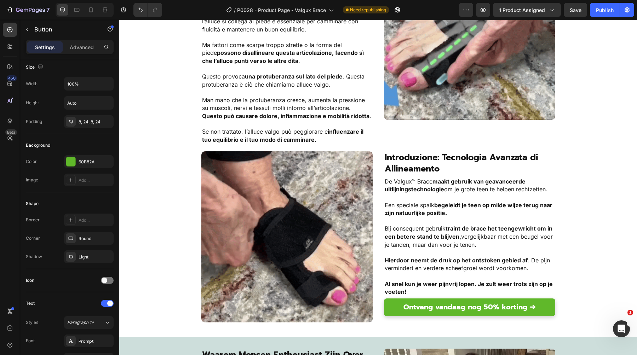
click at [424, 233] on strong "traint de brace het teengewricht om in een betere stand te blijven," at bounding box center [468, 232] width 168 height 15
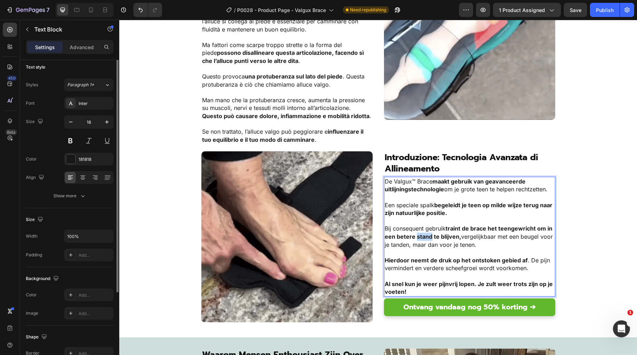
scroll to position [0, 0]
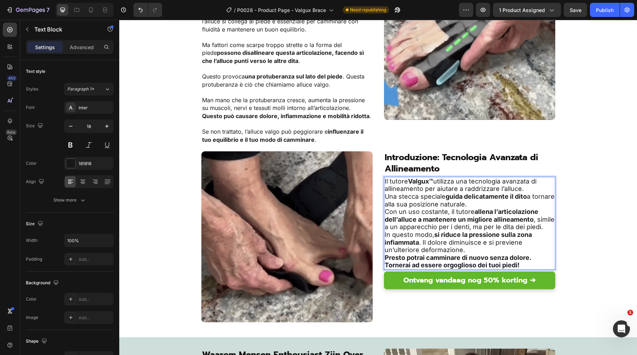
click at [438, 201] on p "Una stecca speciale guida delicatamente il dito a tornare alla sua posizione na…" at bounding box center [469, 200] width 170 height 15
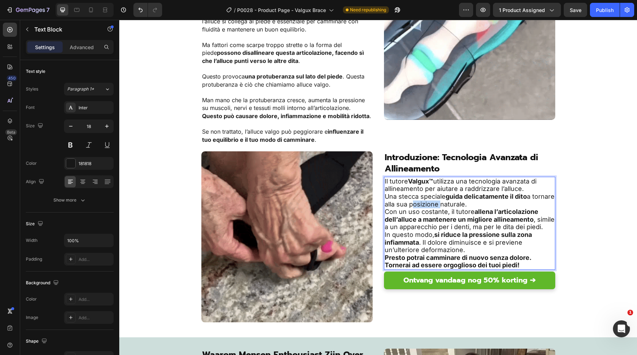
click at [438, 201] on p "Una stecca speciale guida delicatamente il dito a tornare alla sua posizione na…" at bounding box center [469, 200] width 170 height 15
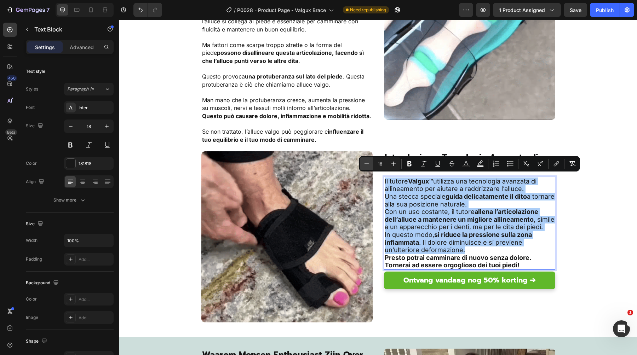
click at [368, 162] on icon "Editor contextual toolbar" at bounding box center [366, 163] width 7 height 7
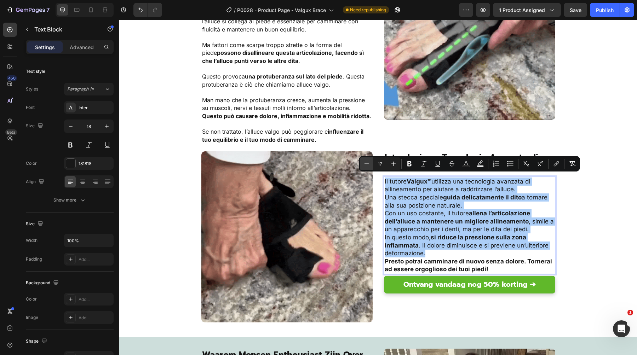
click at [368, 162] on icon "Editor contextual toolbar" at bounding box center [366, 163] width 7 height 7
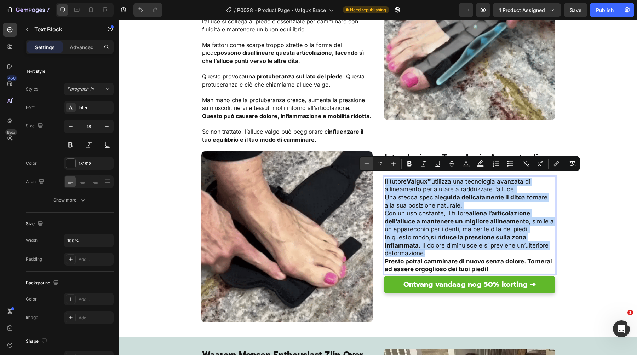
type input "16"
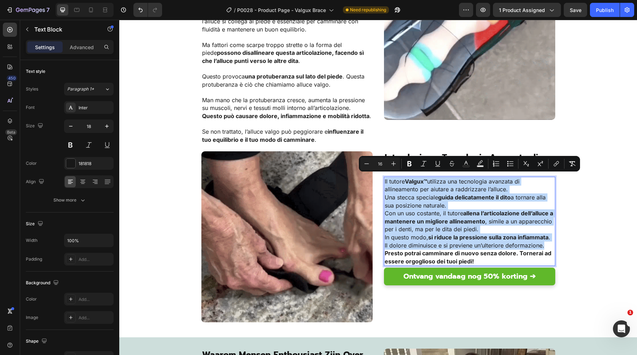
click at [467, 182] on p "Il tutore Valgux™ utilizza una tecnologia avanzata di allineamento per aiutare …" at bounding box center [469, 186] width 170 height 16
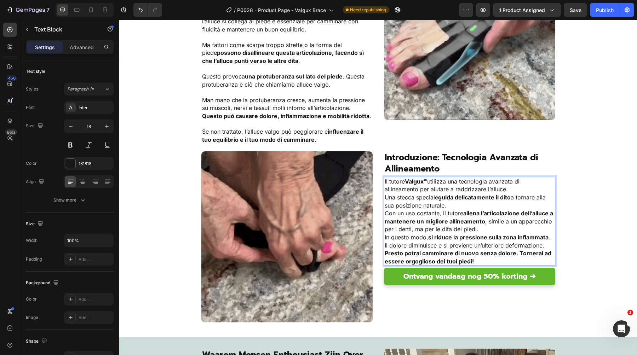
click at [505, 185] on span "Il tutore Valgux™ utilizza una tecnologia avanzata di allineamento per aiutare …" at bounding box center [451, 185] width 135 height 15
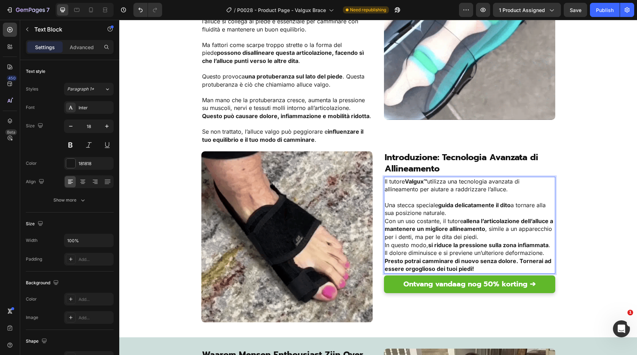
click at [516, 208] on p "Una stecca speciale guida delicatamente il dito a tornare alla sua posizione na…" at bounding box center [469, 209] width 170 height 16
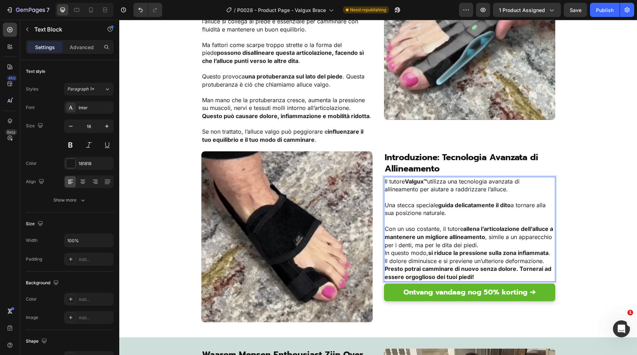
click at [528, 240] on p "Con un uso costante, il tutore allena l’articolazione dell’alluce a mantenere u…" at bounding box center [469, 237] width 170 height 24
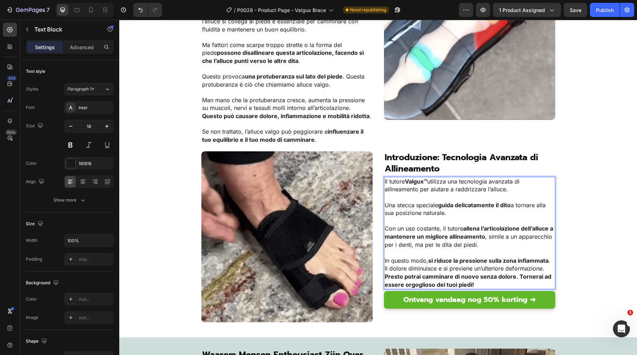
click at [546, 262] on p "In questo modo, si riduce la pressione sulla zona infiammata . Il dolore diminu…" at bounding box center [469, 265] width 170 height 16
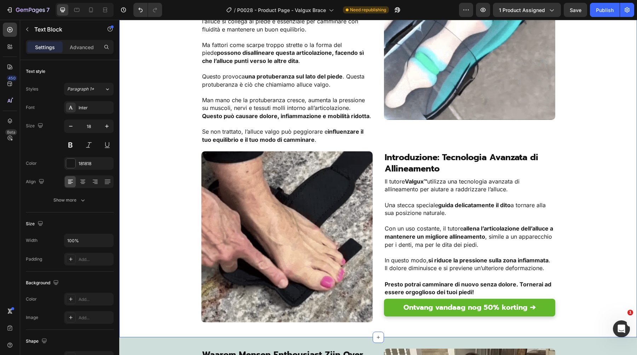
click at [578, 229] on div "Image Se vuoi alleviare il dolore dell’alluce valgo… devi affrontare la deforma…" at bounding box center [377, 137] width 517 height 377
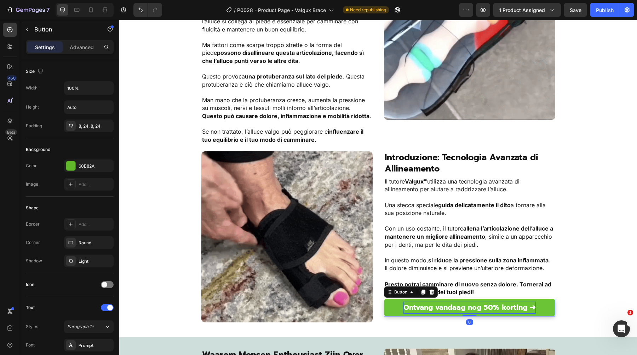
click at [447, 305] on strong "Ontvang vandaag nog 50% korting ➔" at bounding box center [469, 307] width 132 height 11
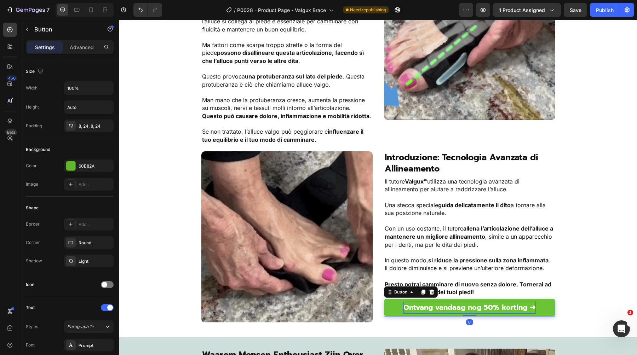
click at [447, 305] on strong "Ontvang vandaag nog 50% korting ➔" at bounding box center [469, 307] width 132 height 11
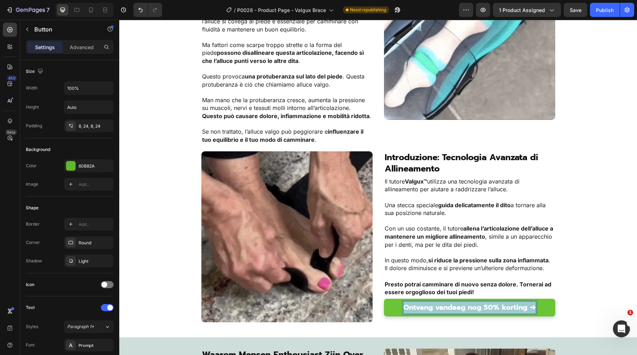
click at [447, 305] on strong "Ontvang vandaag nog 50% korting ➔" at bounding box center [469, 307] width 132 height 11
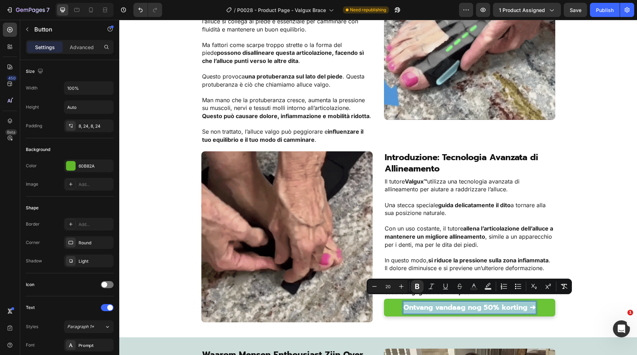
copy strong "Ontvang vandaag nog 50% korting ➔"
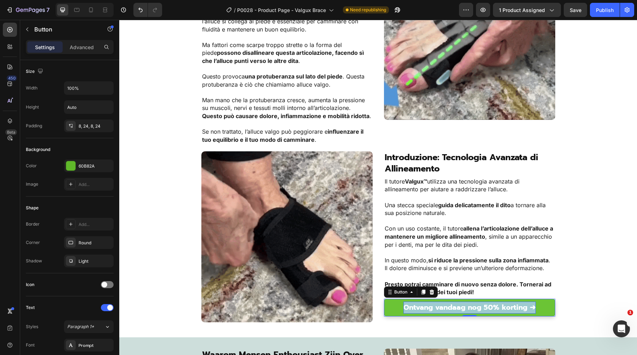
click at [485, 302] on strong "Ontvang vandaag nog 50% korting ➔" at bounding box center [469, 307] width 132 height 11
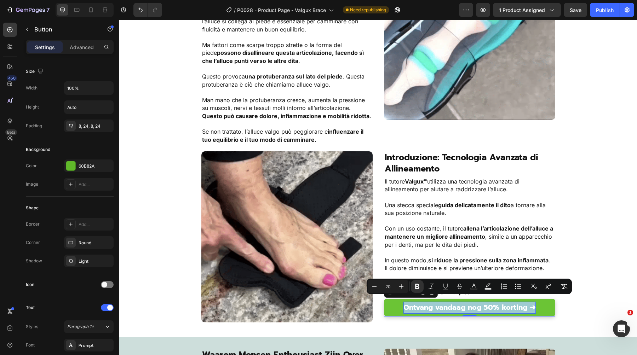
click at [485, 302] on strong "Ontvang vandaag nog 50% korting ➔" at bounding box center [469, 307] width 132 height 11
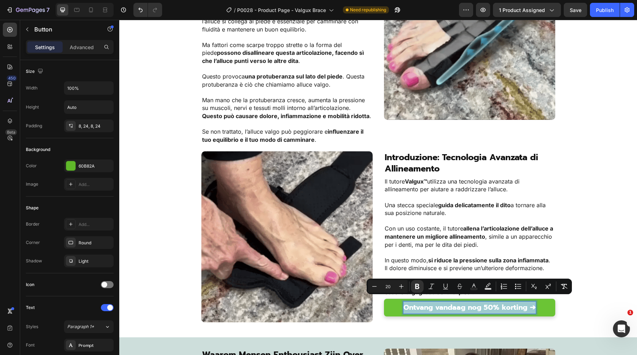
click at [485, 302] on strong "Ontvang vandaag nog 50% korting ➔" at bounding box center [469, 307] width 132 height 11
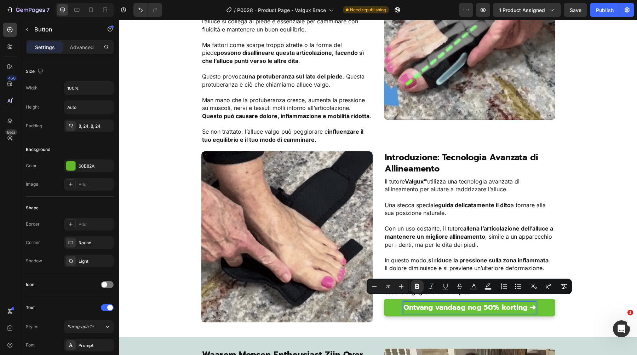
click at [475, 302] on strong "Ontvang vandaag nog 50% korting ➔" at bounding box center [469, 307] width 132 height 11
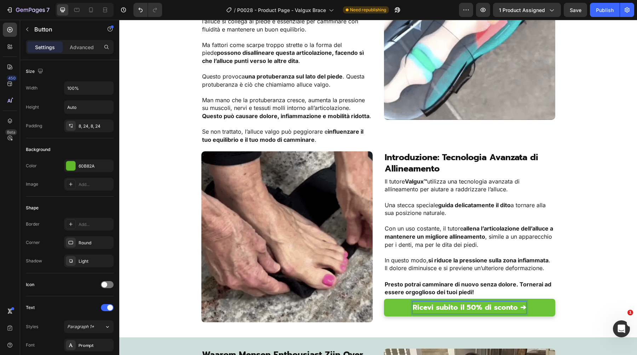
click at [442, 302] on strong "Ricevi subito il 50% di sconto ➔" at bounding box center [469, 307] width 114 height 11
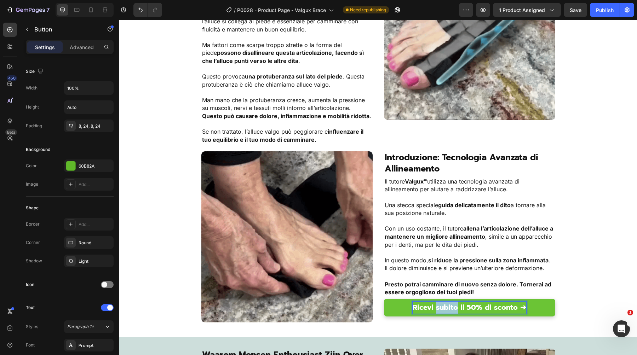
click at [442, 302] on strong "Ricevi subito il 50% di sconto ➔" at bounding box center [469, 307] width 114 height 11
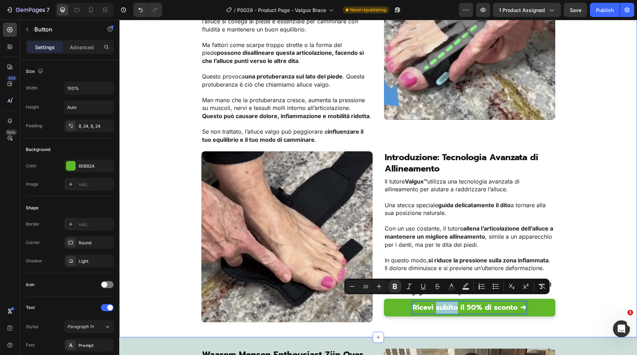
click at [581, 242] on div "Image Se vuoi alleviare il dolore dell’alluce valgo… devi affrontare la deforma…" at bounding box center [377, 137] width 517 height 377
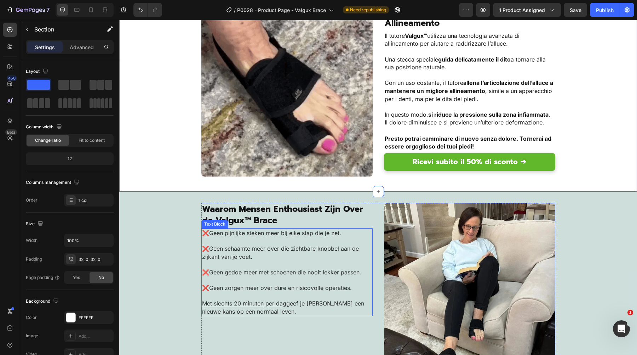
scroll to position [971, 0]
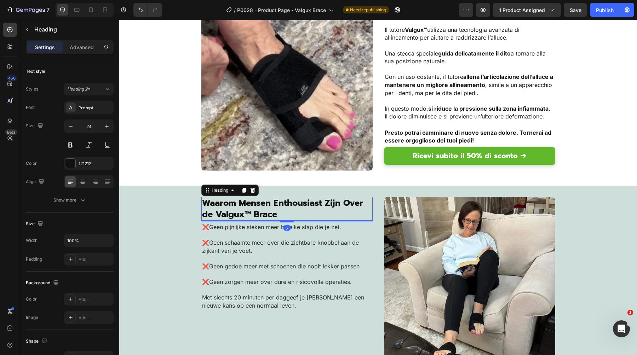
click at [257, 200] on span "Waarom Mensen Enthousiast Zijn Over de Valgux™ Brace" at bounding box center [282, 209] width 161 height 24
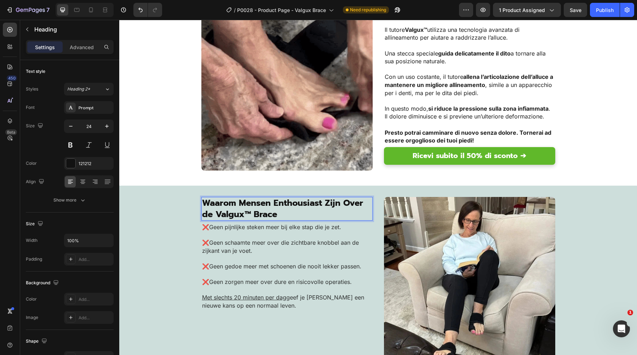
click at [257, 200] on span "Waarom Mensen Enthousiast Zijn Over de Valgux™ Brace" at bounding box center [282, 209] width 161 height 24
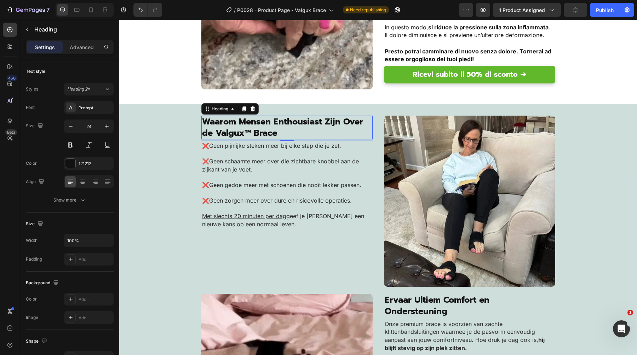
scroll to position [1055, 0]
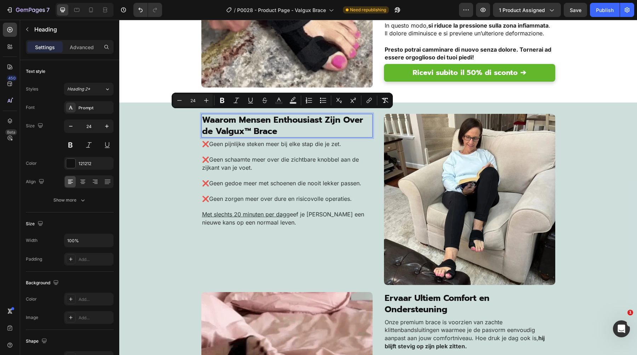
click at [285, 124] on span "Waarom Mensen Enthousiast Zijn Over de Valgux™ Brace" at bounding box center [282, 126] width 161 height 24
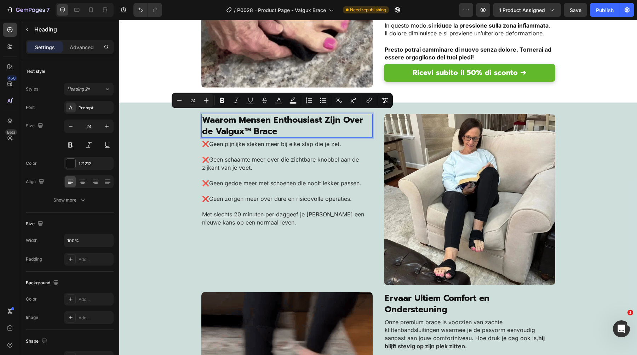
click at [285, 124] on span "Waarom Mensen Enthousiast Zijn Over de Valgux™ Brace" at bounding box center [282, 126] width 161 height 24
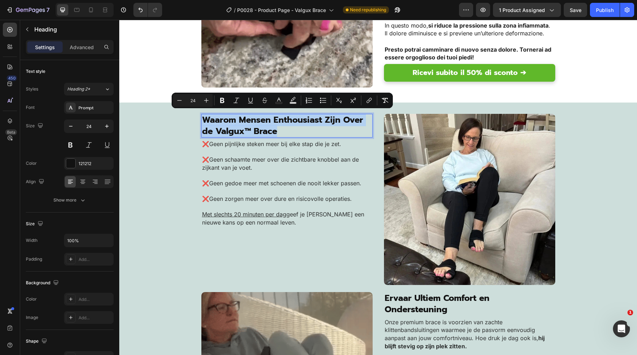
click at [285, 124] on span "Waarom Mensen Enthousiast Zijn Over de Valgux™ Brace" at bounding box center [282, 126] width 161 height 24
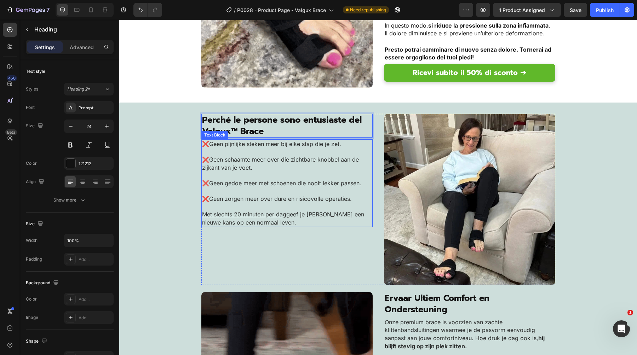
click at [259, 172] on p at bounding box center [287, 176] width 170 height 8
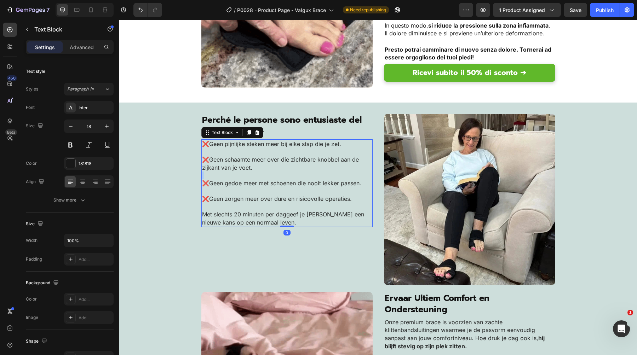
click at [259, 172] on p "Rich Text Editor. Editing area: main" at bounding box center [287, 176] width 170 height 8
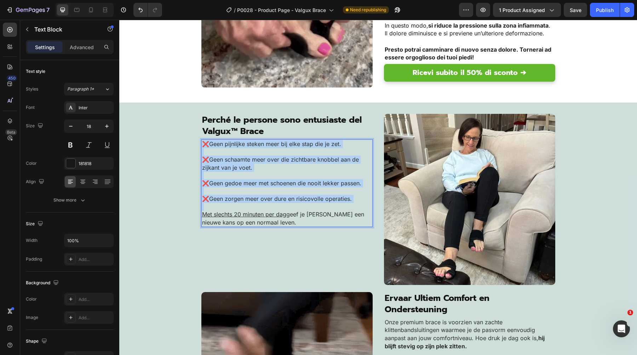
copy div "❌Geen pijnlijke steken meer bij elke stap die je zet. ❌Geen schaamte meer over …"
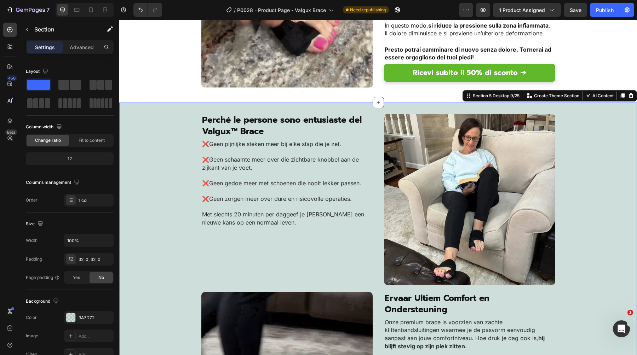
click at [269, 172] on p "Rich Text Editor. Editing area: main" at bounding box center [287, 176] width 170 height 8
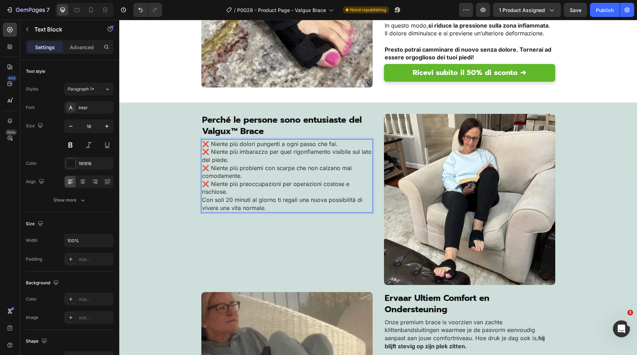
click at [343, 140] on p "❌ Niente più dolori pungenti a ogni passo che fai." at bounding box center [287, 144] width 170 height 8
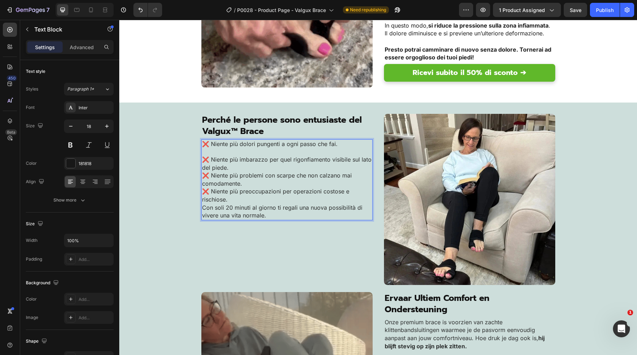
click at [327, 159] on span "❌ Niente più imbarazzo per quel rigonfiamento visibile sul lato del piede." at bounding box center [286, 163] width 169 height 15
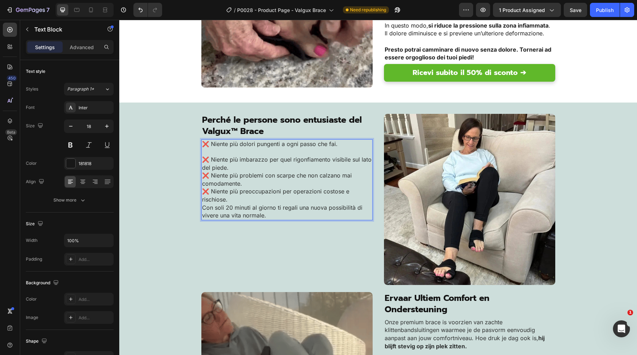
click at [322, 164] on p "❌ Niente più imbarazzo per quel rigonfiamento visibile sul lato del piede." at bounding box center [287, 164] width 170 height 16
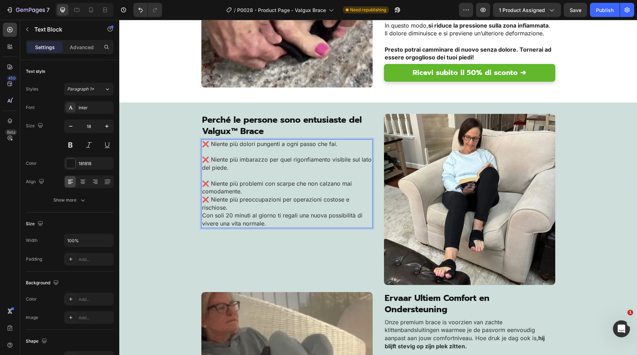
click at [321, 186] on p "❌ Niente più problemi con scarpe che non calzano mai comodamente." at bounding box center [287, 188] width 170 height 16
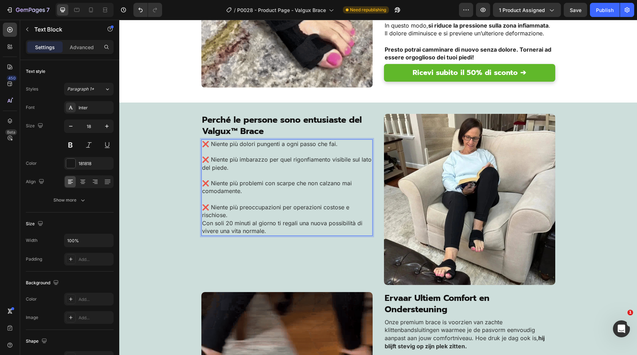
click at [307, 210] on p "❌ Niente più preoccupazioni per operazioni costose e rischiose." at bounding box center [287, 211] width 170 height 16
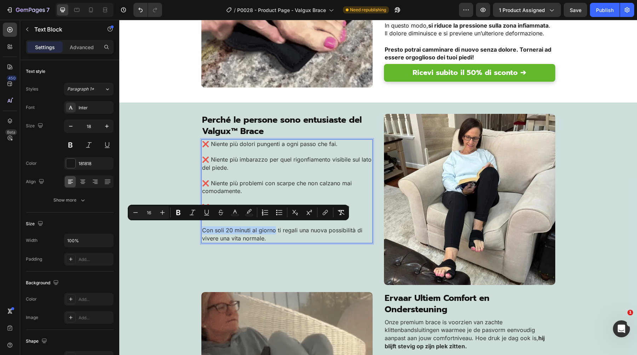
drag, startPoint x: 275, startPoint y: 226, endPoint x: 203, endPoint y: 226, distance: 72.1
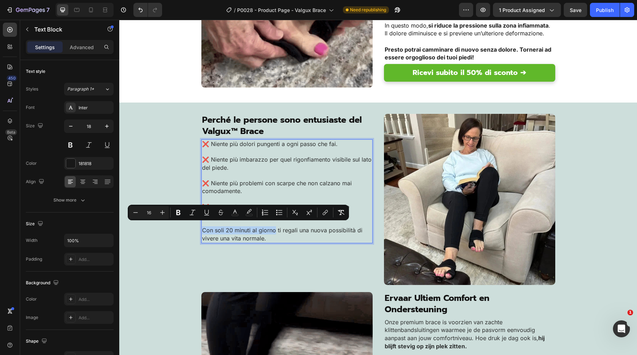
click at [203, 227] on span "Con soli 20 minuti al giorno ti regali una nuova possibilità di vivere una vita…" at bounding box center [282, 234] width 160 height 15
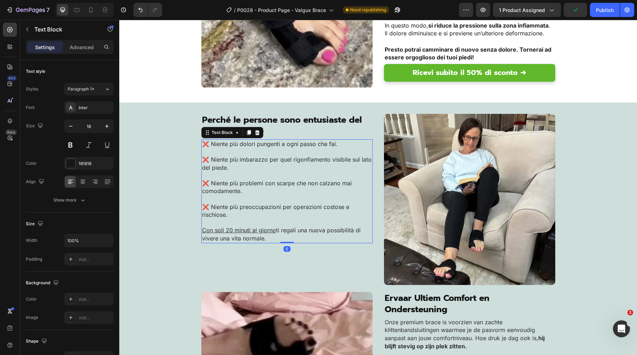
click at [240, 180] on span "❌ Niente più problemi con scarpe che non calzano mai comodamente." at bounding box center [277, 187] width 150 height 15
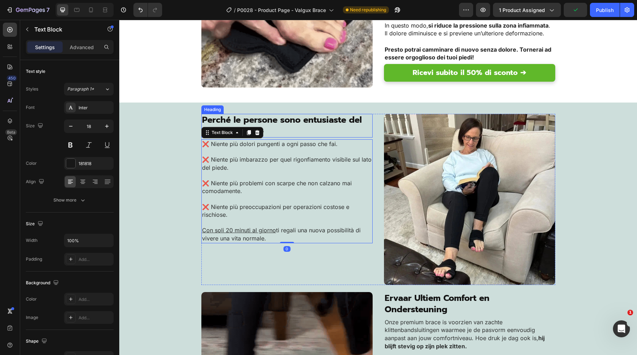
click at [269, 118] on span "Perché le persone sono entusiaste del Valgux™ Brace" at bounding box center [281, 126] width 159 height 24
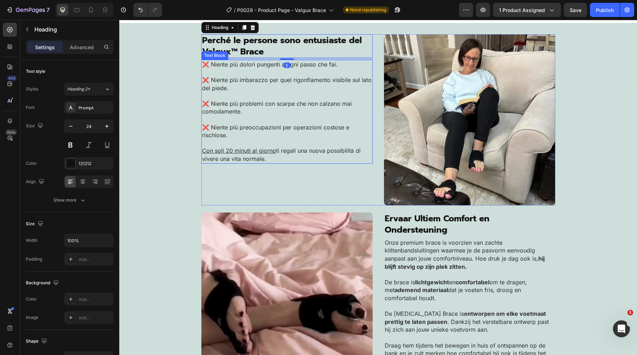
scroll to position [1147, 0]
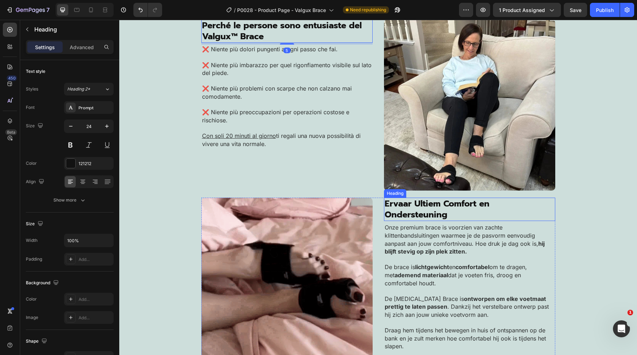
click at [411, 204] on span "Ervaar Ultiem Comfort en Ondersteuning" at bounding box center [436, 209] width 105 height 24
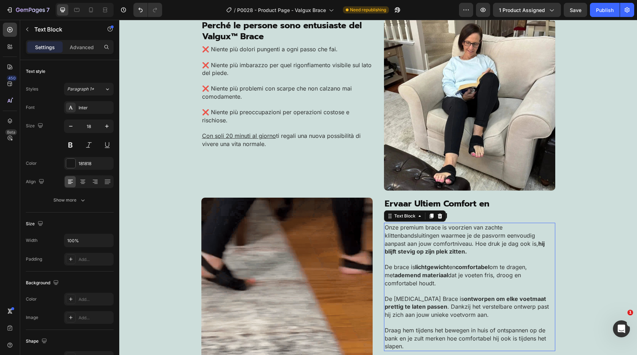
click at [432, 262] on p at bounding box center [469, 260] width 170 height 8
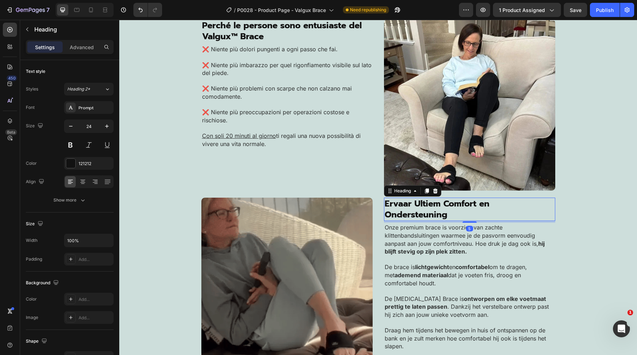
click at [457, 204] on span "Ervaar Ultiem Comfort en Ondersteuning" at bounding box center [436, 209] width 105 height 24
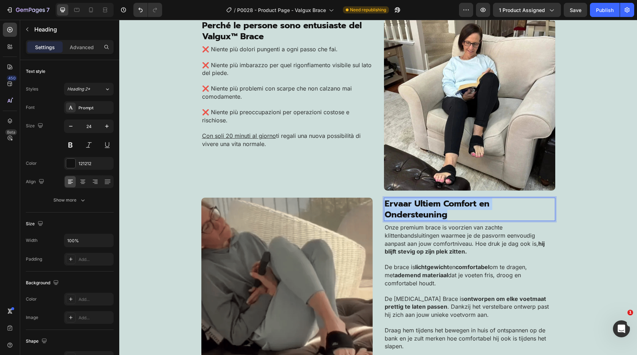
click at [457, 204] on span "Ervaar Ultiem Comfort en Ondersteuning" at bounding box center [436, 209] width 105 height 24
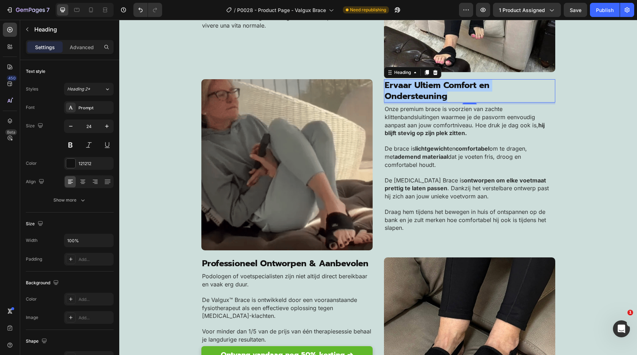
scroll to position [1263, 0]
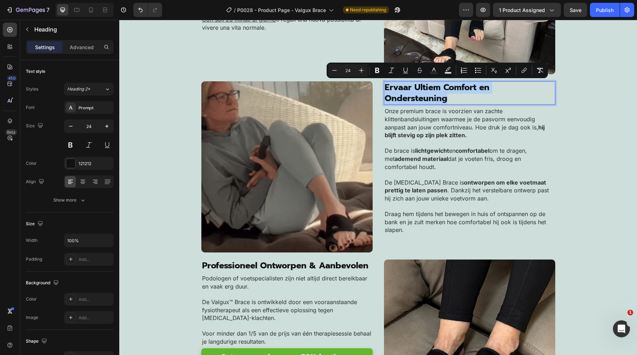
click at [441, 95] on span "Ervaar Ultiem Comfort en Ondersteuning" at bounding box center [436, 93] width 105 height 24
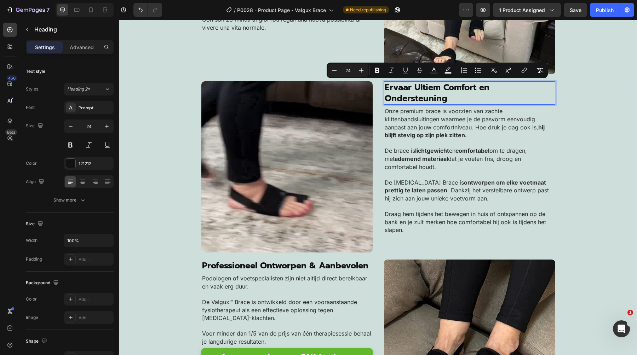
click at [441, 95] on span "Ervaar Ultiem Comfort en Ondersteuning" at bounding box center [436, 93] width 105 height 24
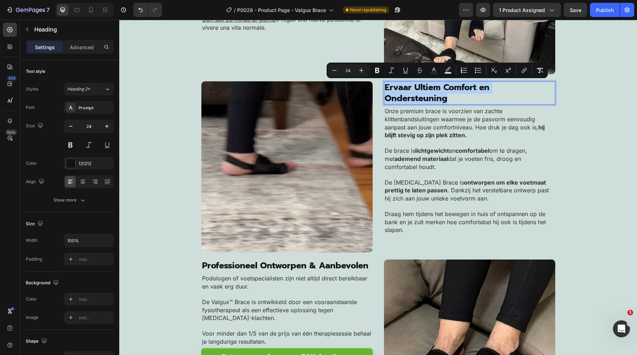
click at [441, 95] on span "Ervaar Ultiem Comfort en Ondersteuning" at bounding box center [436, 93] width 105 height 24
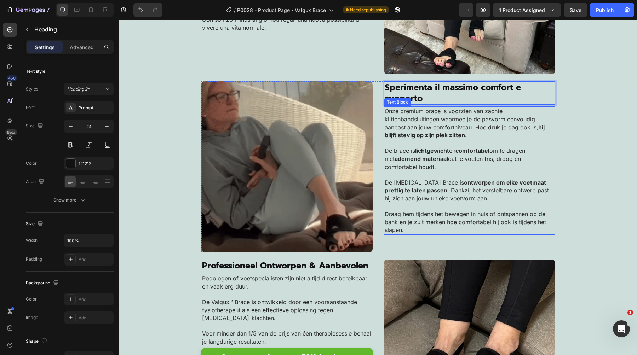
click at [466, 126] on span "Onze premium brace is voorzien van zachte klittenbandsluitingen waarmee je de p…" at bounding box center [464, 123] width 160 height 31
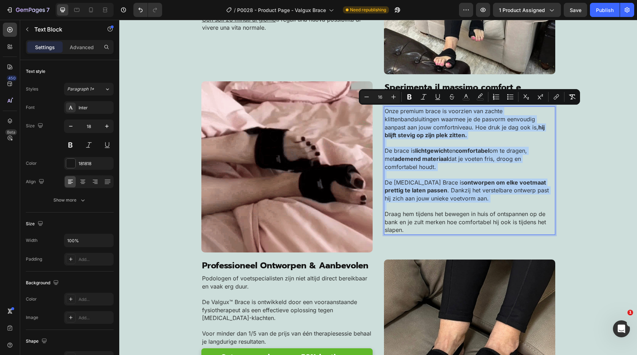
click at [492, 168] on p "De brace is lichtgewicht en comfortabel om te dragen, met ademend materiaal dat…" at bounding box center [469, 159] width 170 height 24
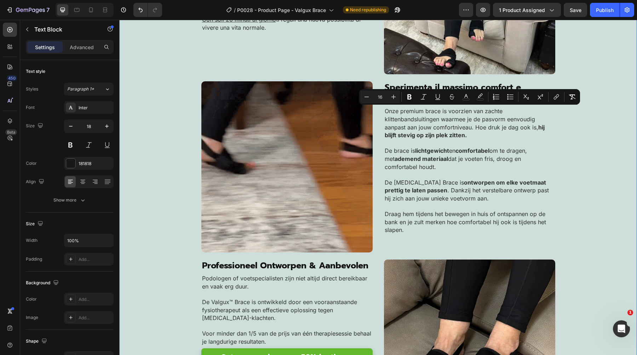
click at [613, 139] on div "⁠⁠⁠⁠⁠⁠⁠ Perché le persone sono entusiaste del Valgux™ Brace Heading ❌ Niente pi…" at bounding box center [377, 167] width 517 height 528
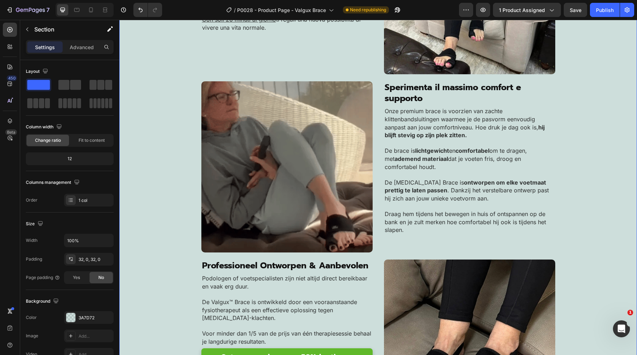
click at [489, 165] on p "De brace is lichtgewicht en comfortabel om te dragen, met ademend materiaal dat…" at bounding box center [469, 159] width 170 height 24
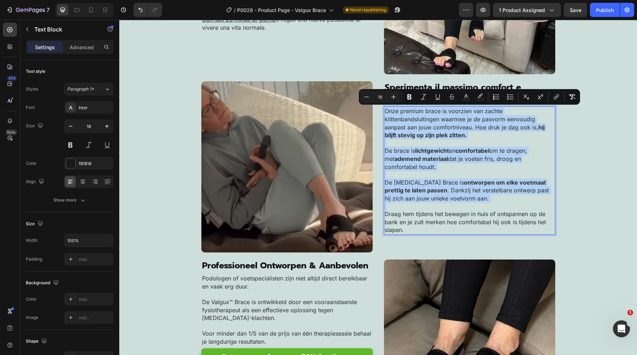
copy div "Onze premium brace is voorzien van zachte klittenbandsluitingen waarmee je de p…"
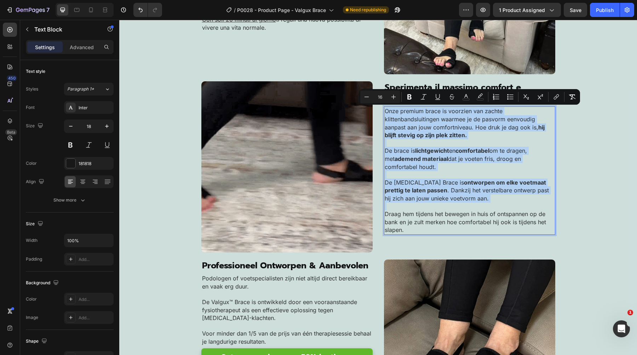
click at [423, 151] on strong "lichtgewicht" at bounding box center [432, 150] width 34 height 7
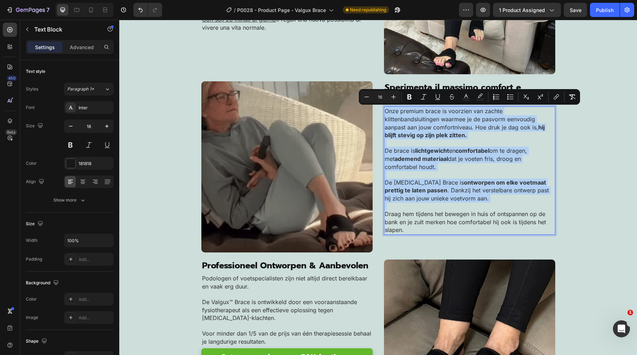
click at [423, 151] on strong "lichtgewicht" at bounding box center [432, 150] width 34 height 7
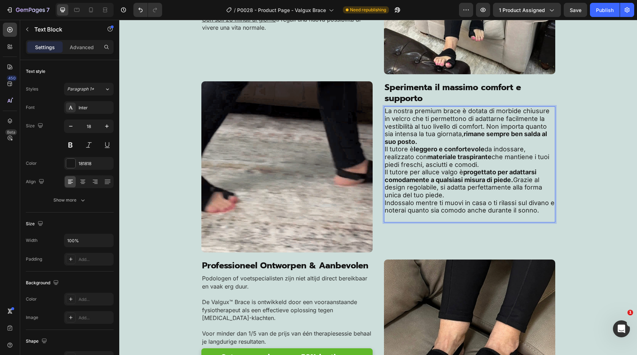
click at [425, 150] on strong "leggero e confortevole" at bounding box center [448, 148] width 71 height 7
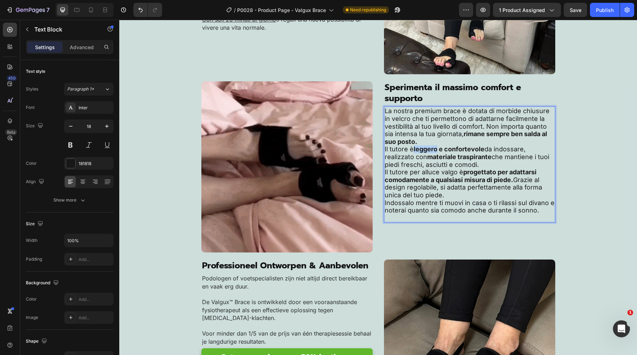
click at [425, 150] on strong "leggero e confortevole" at bounding box center [448, 148] width 71 height 7
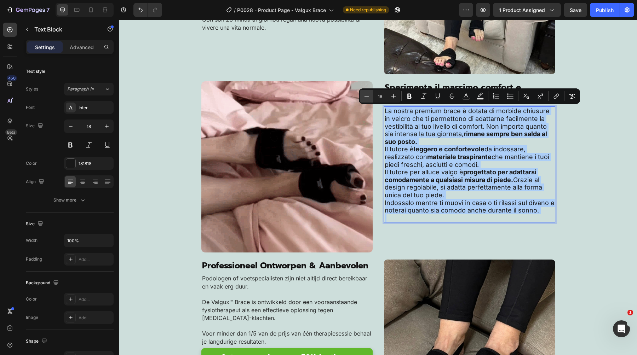
click at [366, 92] on button "Minus" at bounding box center [366, 96] width 13 height 13
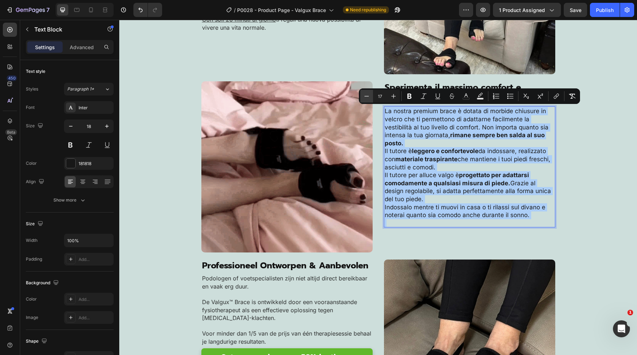
click at [366, 92] on button "Minus" at bounding box center [366, 96] width 13 height 13
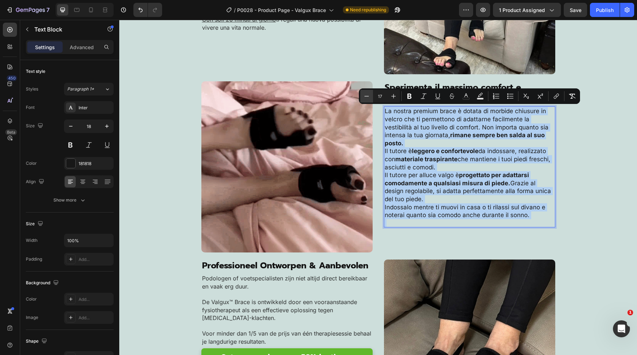
type input "16"
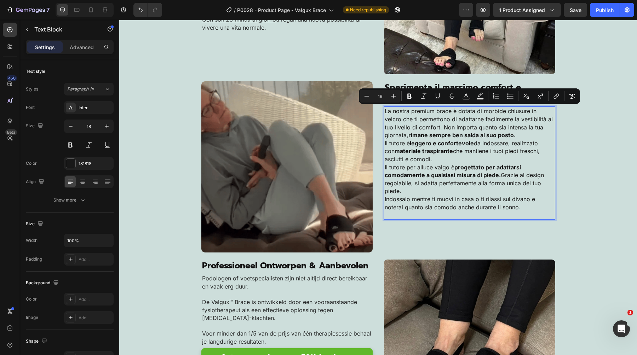
click at [449, 125] on span "La nostra premium brace è dotata di morbide chiusure in velcro che ti permetton…" at bounding box center [468, 123] width 168 height 31
click at [513, 123] on p "La nostra premium brace è dotata di morbide chiusure in velcro che ti permetton…" at bounding box center [469, 123] width 170 height 32
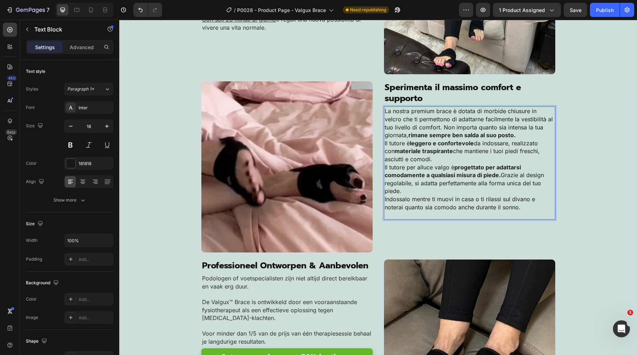
click at [517, 132] on p "La nostra premium brace è dotata di morbide chiusure in velcro che ti permetton…" at bounding box center [469, 123] width 170 height 32
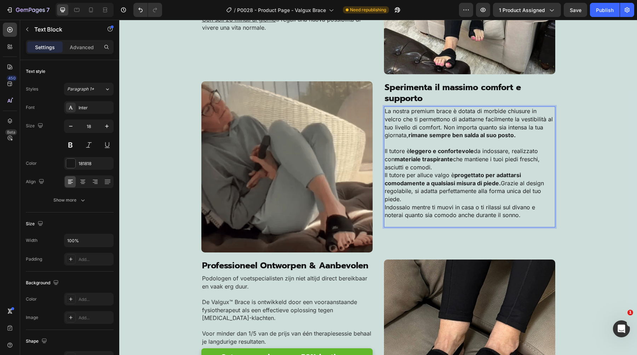
click at [517, 167] on p "Il tutore è leggero e confortevole da indossare, realizzato con materiale trasp…" at bounding box center [469, 159] width 170 height 24
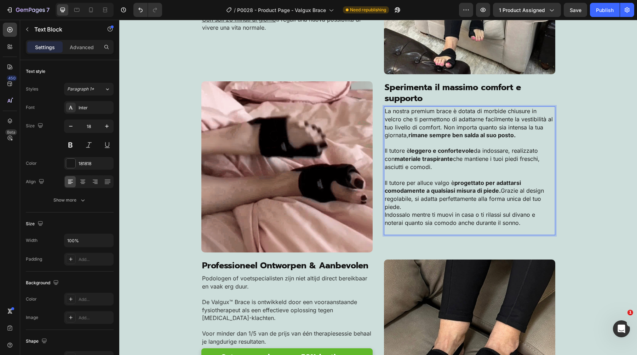
click at [511, 205] on p "Il tutore per alluce valgo è progettato per adattarsi comodamente a qualsiasi m…" at bounding box center [469, 195] width 170 height 32
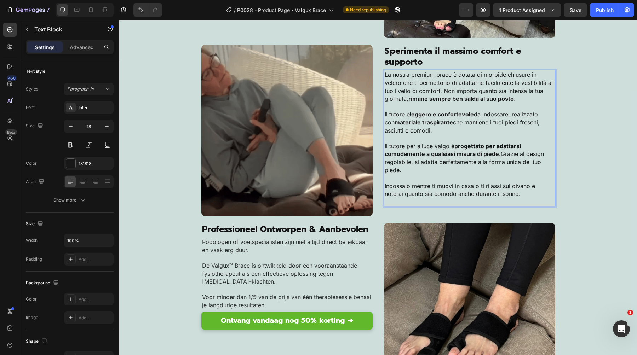
scroll to position [1352, 0]
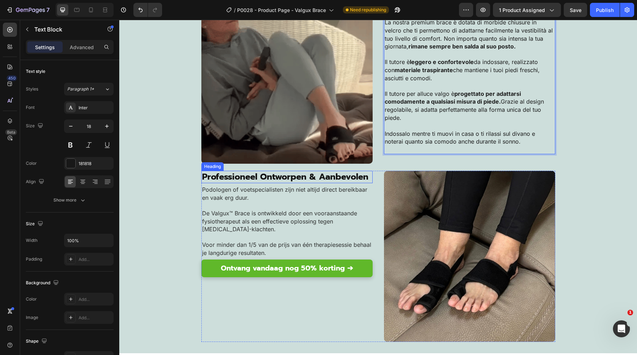
click at [284, 181] on span "Professioneel Ontworpen & Aanbevolen" at bounding box center [285, 176] width 166 height 13
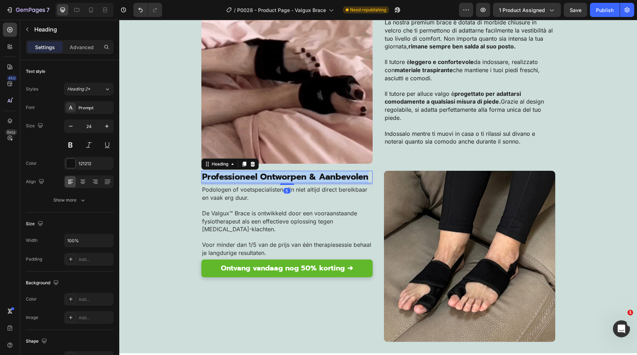
click at [284, 181] on span "Professioneel Ontworpen & Aanbevolen" at bounding box center [285, 176] width 166 height 13
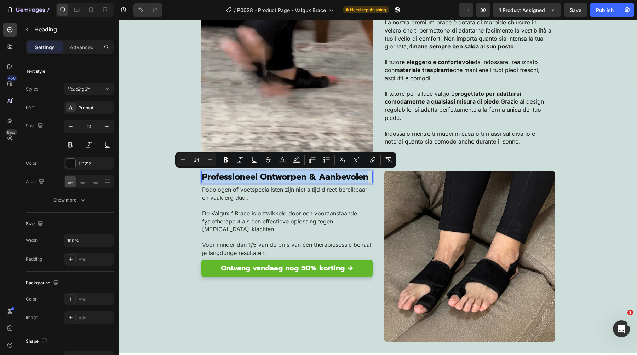
copy span "Professioneel Ontworpen & Aanbevolen"
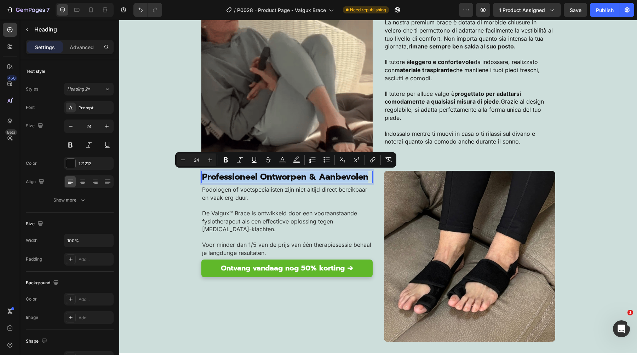
click at [267, 180] on span "Professioneel Ontworpen & Aanbevolen" at bounding box center [285, 176] width 166 height 13
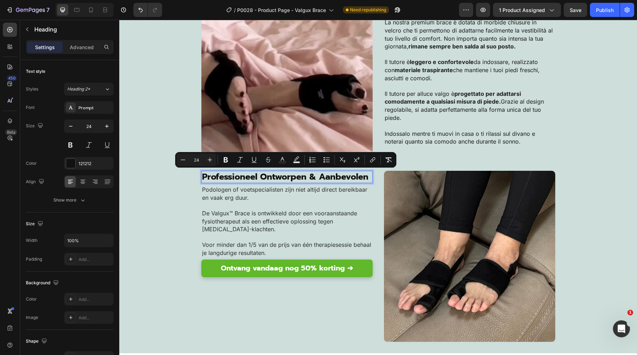
click at [267, 180] on span "Professioneel Ontworpen & Aanbevolen" at bounding box center [285, 176] width 166 height 13
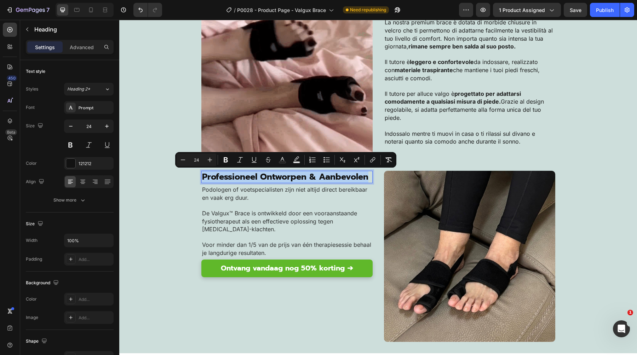
click at [267, 180] on span "Professioneel Ontworpen & Aanbevolen" at bounding box center [285, 176] width 166 height 13
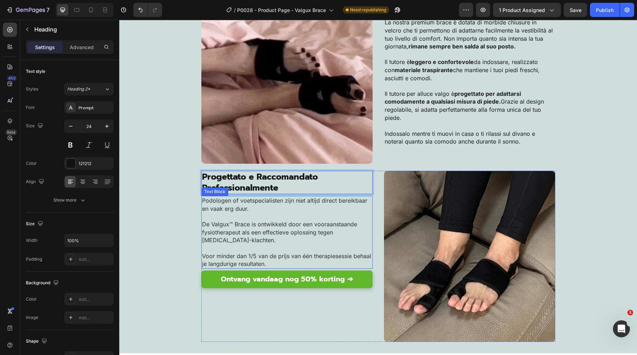
click at [237, 212] on p "Podologen of voetspecialisten zijn niet altijd direct bereikbaar en vaak erg du…" at bounding box center [287, 205] width 170 height 16
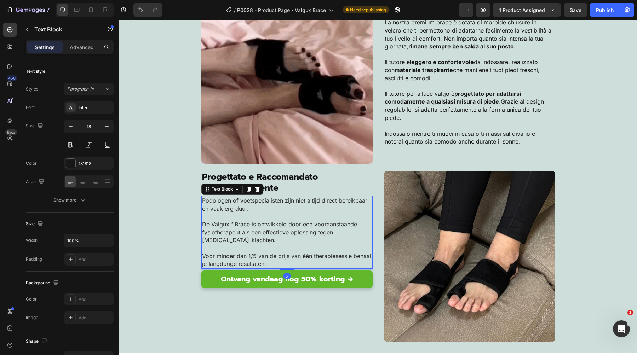
click at [237, 213] on p at bounding box center [287, 217] width 170 height 8
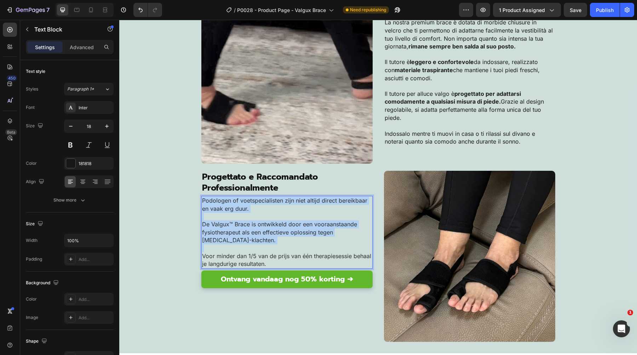
copy div "Podologen of voetspecialisten zijn niet altijd direct bereikbaar en vaak erg du…"
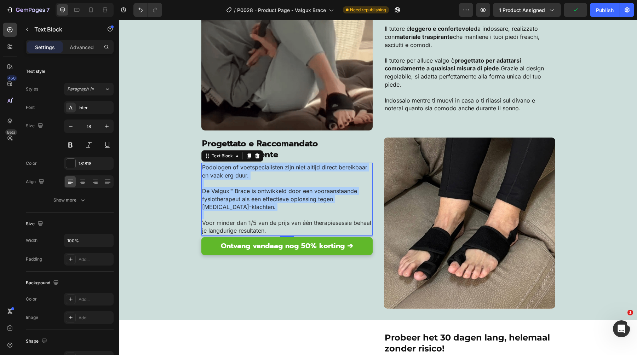
scroll to position [1374, 0]
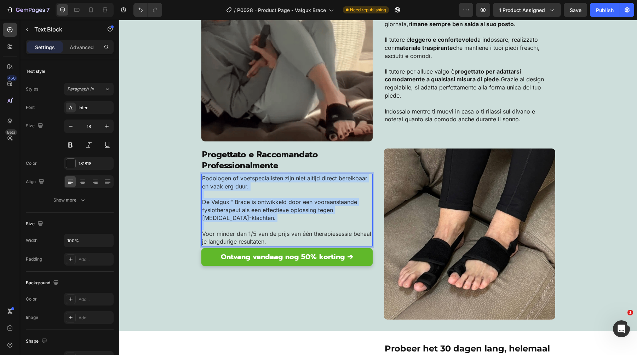
click at [229, 214] on span "De Valgux™ Brace is ontwikkeld door een vooraanstaande fysiotherapeut als een e…" at bounding box center [279, 209] width 155 height 23
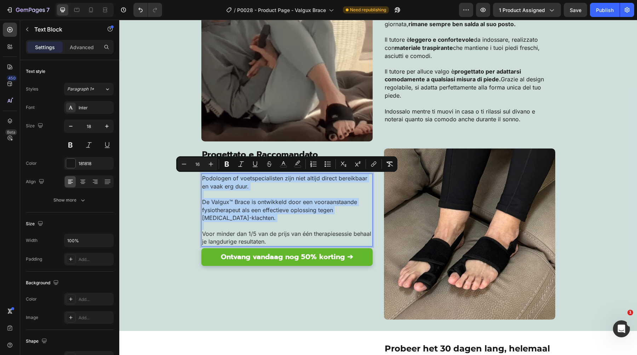
click at [229, 214] on span "De Valgux™ Brace is ontwikkeld door een vooraanstaande fysiotherapeut als een e…" at bounding box center [279, 209] width 155 height 23
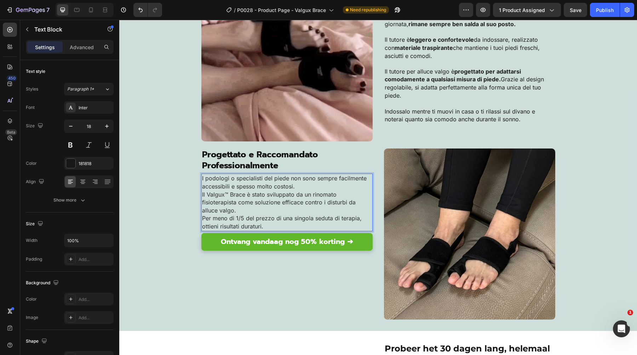
click at [297, 185] on p "I podologi o specialisti del piede non sono sempre facilmente accessibili e spe…" at bounding box center [287, 182] width 170 height 16
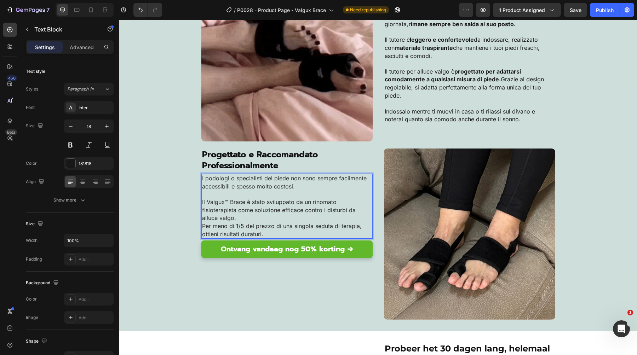
click at [268, 214] on p "Il Valgux™ Brace è stato sviluppato da un rinomato fisioterapista come soluzion…" at bounding box center [287, 210] width 170 height 24
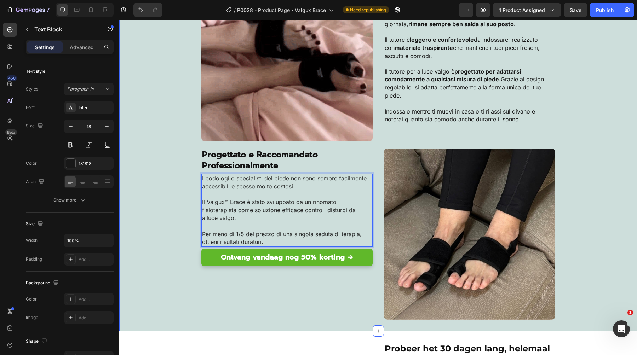
click at [138, 200] on div "⁠⁠⁠⁠⁠⁠⁠ Perché le persone sono entusiaste del Valgux™ Brace Heading ❌ Niente pi…" at bounding box center [377, 56] width 517 height 528
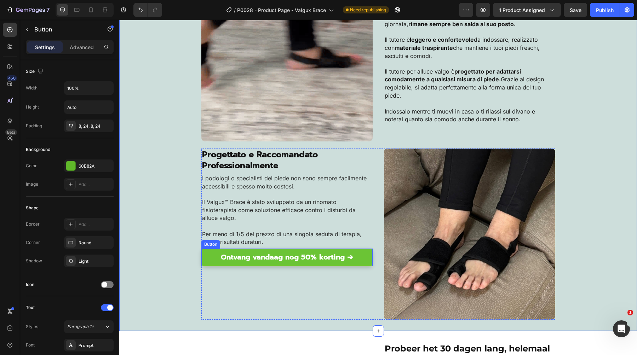
click at [237, 262] on link "Ontvang vandaag nog 50% korting ➔" at bounding box center [286, 258] width 171 height 18
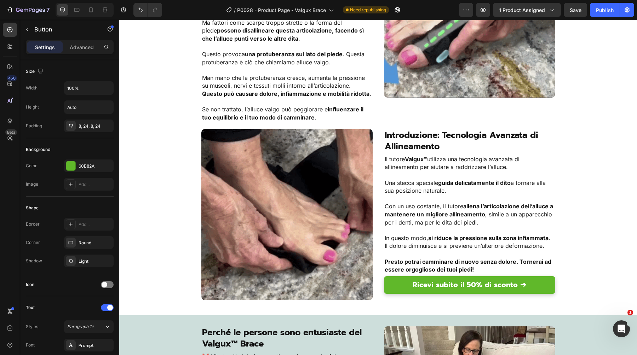
scroll to position [832, 0]
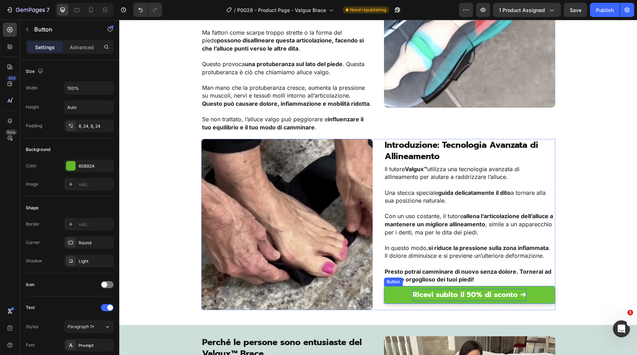
click at [424, 292] on strong "Ricevi subito il 50% di sconto ➔" at bounding box center [469, 294] width 114 height 11
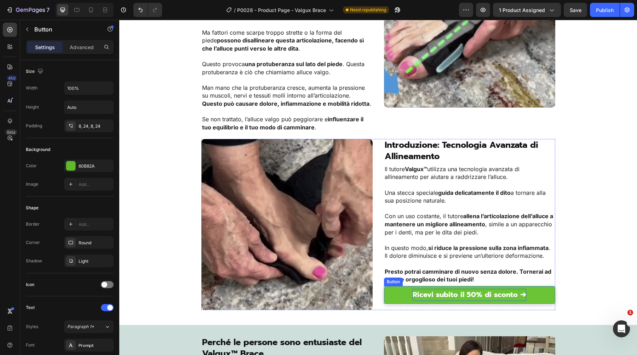
click at [424, 292] on strong "Ricevi subito il 50% di sconto ➔" at bounding box center [469, 294] width 114 height 11
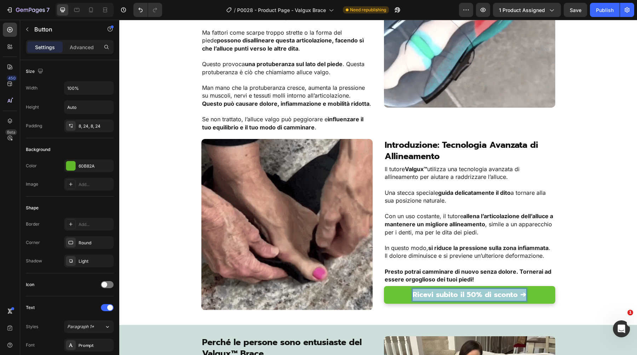
click at [424, 292] on strong "Ricevi subito il 50% di sconto ➔" at bounding box center [469, 294] width 114 height 11
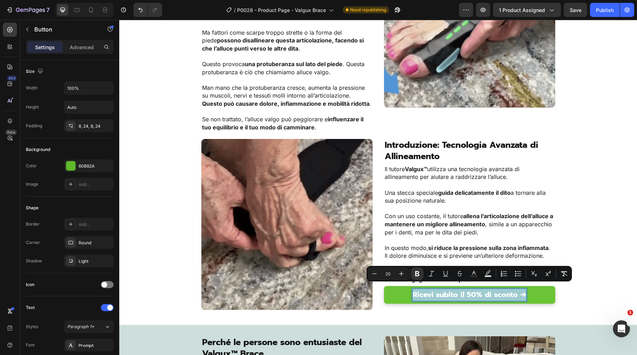
copy strong "Ricevi subito il 50% di sconto ➔"
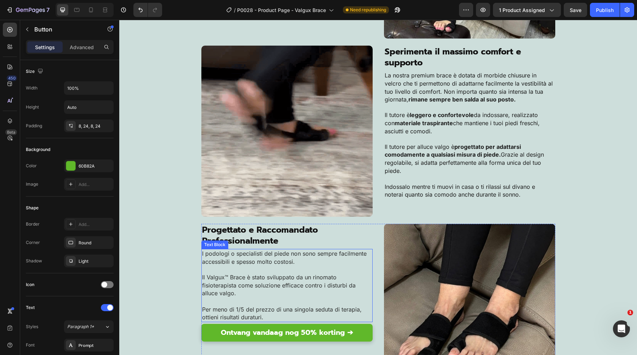
scroll to position [1332, 0]
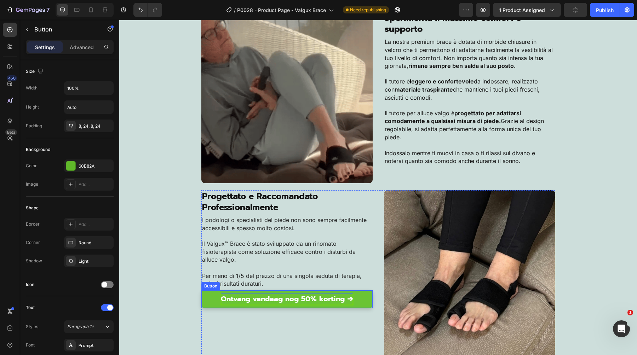
click at [248, 295] on strong "Ontvang vandaag nog 50% korting ➔" at bounding box center [287, 299] width 132 height 11
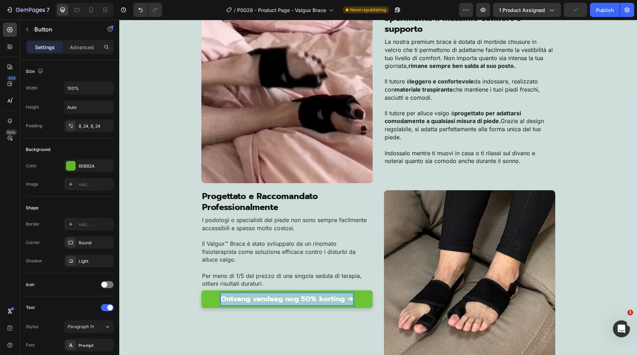
click at [248, 295] on strong "Ontvang vandaag nog 50% korting ➔" at bounding box center [287, 299] width 132 height 11
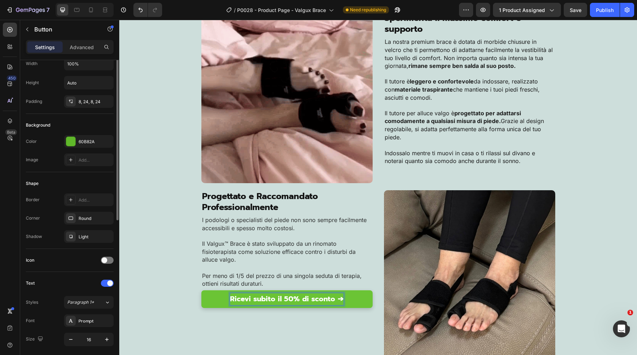
scroll to position [31, 0]
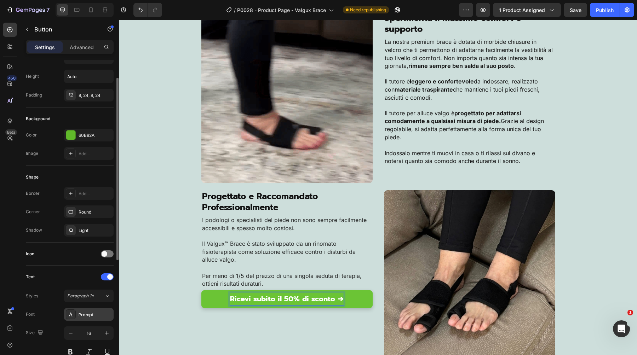
click at [92, 318] on div "Prompt" at bounding box center [95, 315] width 33 height 6
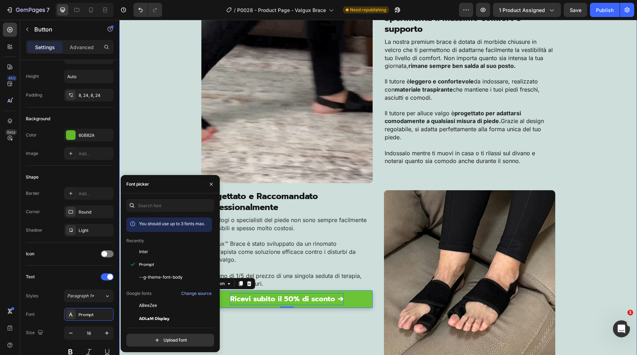
click at [162, 138] on div "⁠⁠⁠⁠⁠⁠⁠ Perché le persone sono entusiaste del Valgux™ Brace Heading ❌ Niente pi…" at bounding box center [377, 98] width 517 height 528
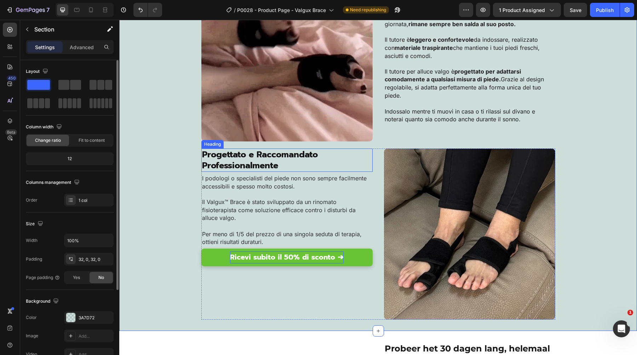
scroll to position [1377, 0]
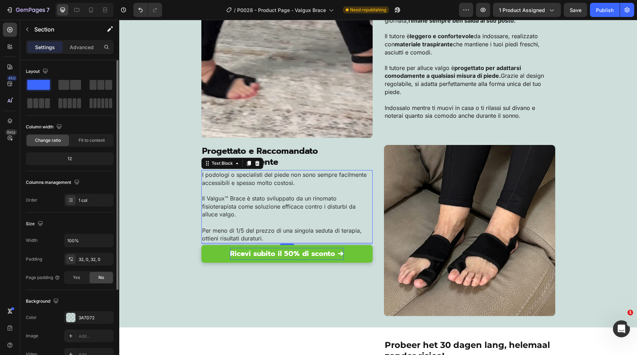
click at [238, 200] on span "Il Valgux™ Brace è stato sviluppato da un rinomato fisioterapista come soluzion…" at bounding box center [278, 206] width 153 height 23
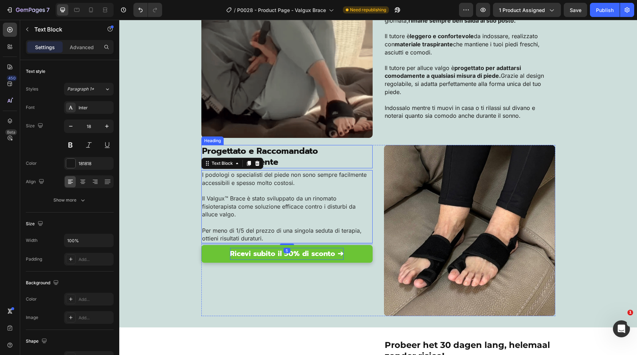
click at [290, 157] on span "Progettato e Raccomandato Professionalmente" at bounding box center [260, 157] width 116 height 24
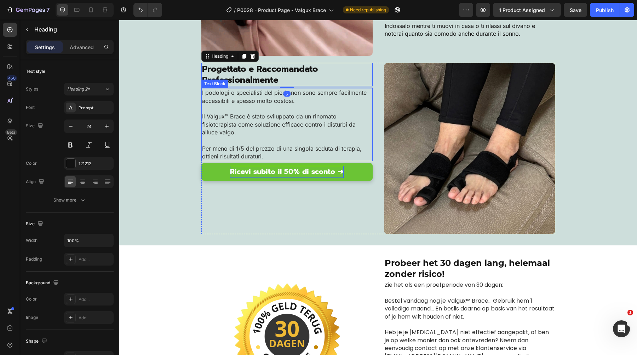
scroll to position [1507, 0]
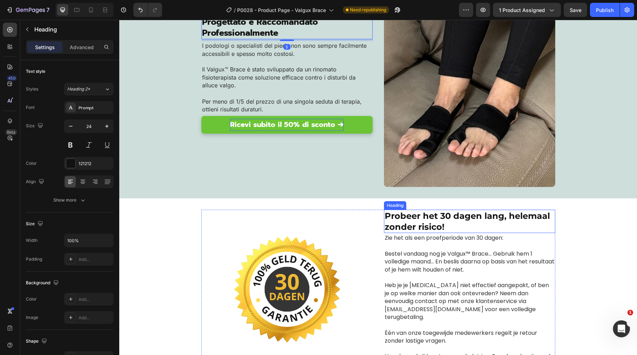
click at [411, 225] on span "Probeer het 30 dagen lang, helemaal zonder risico!" at bounding box center [466, 221] width 165 height 21
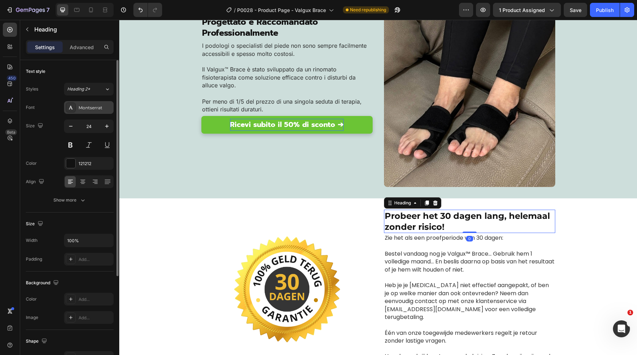
click at [94, 111] on div "Montserrat" at bounding box center [95, 108] width 33 height 6
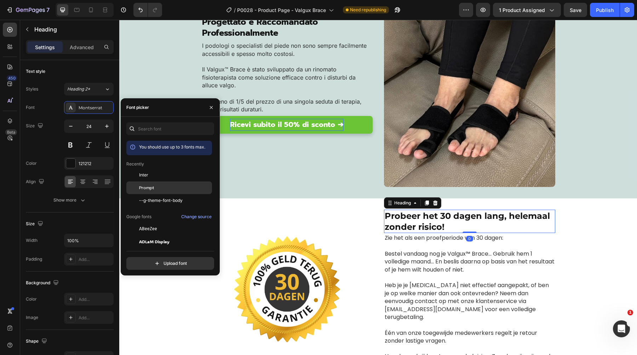
click at [167, 261] on div "Prompt" at bounding box center [169, 267] width 86 height 13
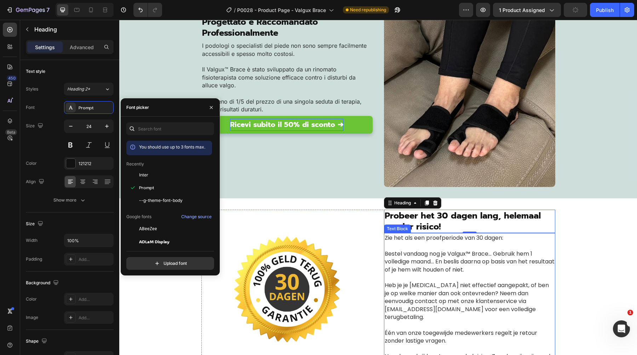
click at [427, 289] on span "Heb je je [MEDICAL_DATA] niet effectief aangepakt, of ben je op welke manier da…" at bounding box center [466, 301] width 164 height 40
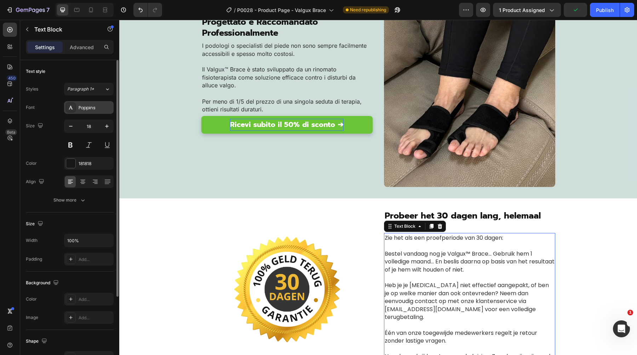
click at [79, 111] on div "Poppins" at bounding box center [89, 107] width 50 height 13
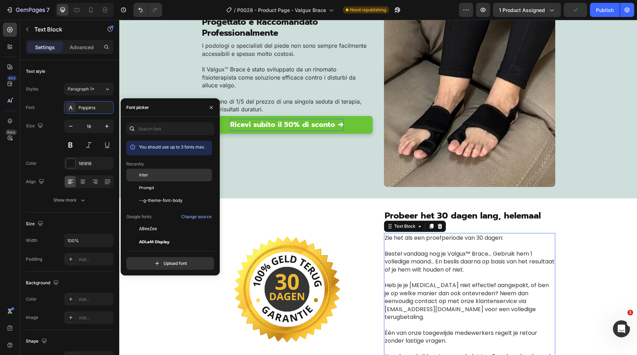
click at [140, 173] on span "Inter" at bounding box center [143, 175] width 9 height 6
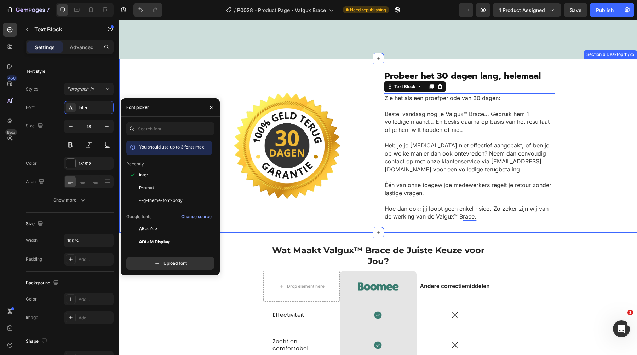
scroll to position [1731, 0]
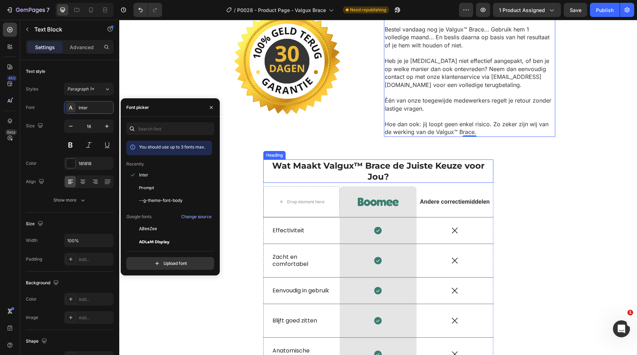
click at [362, 170] on h2 "Wat Maakt Valgux™ Brace de Juiste Keuze voor Jou?" at bounding box center [378, 170] width 230 height 23
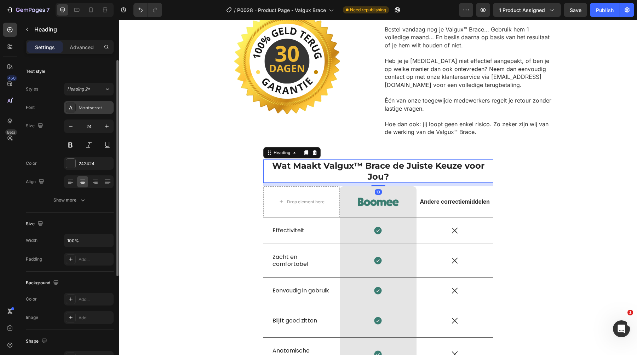
click at [93, 103] on div "Montserrat" at bounding box center [89, 107] width 50 height 13
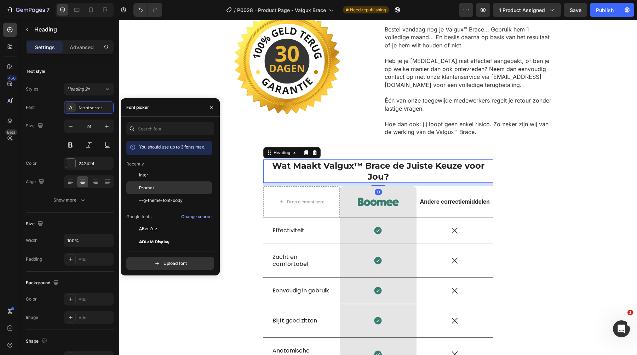
click at [161, 187] on div "Prompt" at bounding box center [174, 188] width 71 height 6
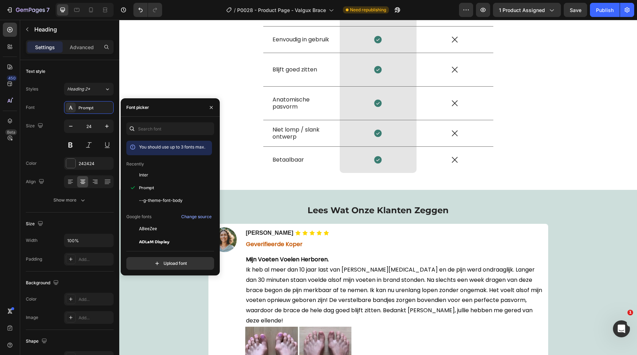
scroll to position [2000, 0]
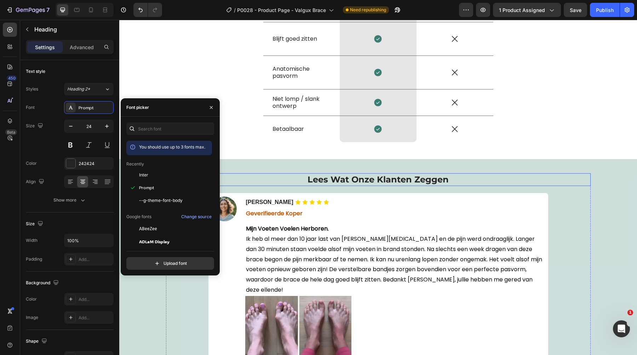
click at [349, 182] on span "Lees Wat Onze Klanten Zeggen" at bounding box center [377, 179] width 141 height 10
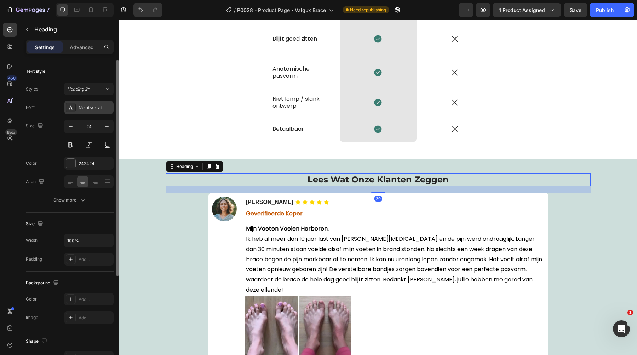
click at [91, 106] on div "Montserrat" at bounding box center [95, 108] width 33 height 6
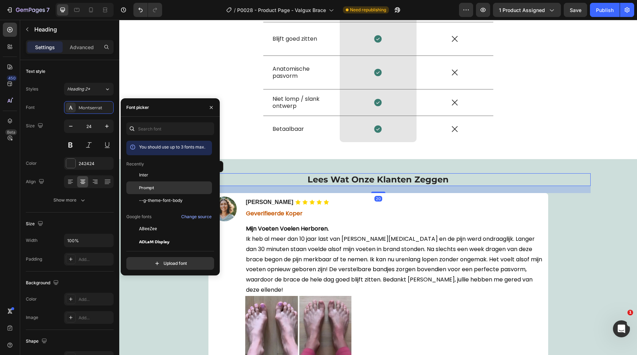
click at [154, 187] on div "Prompt" at bounding box center [174, 188] width 71 height 6
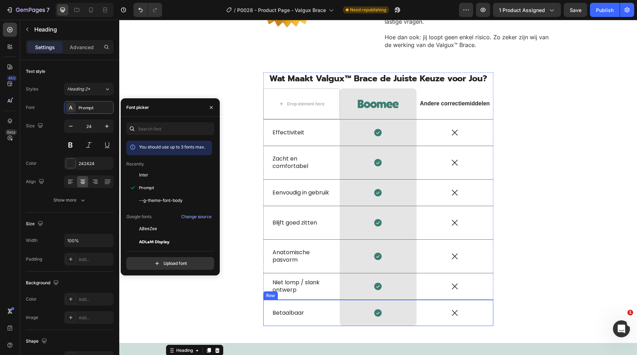
scroll to position [1817, 0]
click at [448, 103] on strong "Andere correctiemiddelen" at bounding box center [454, 104] width 70 height 6
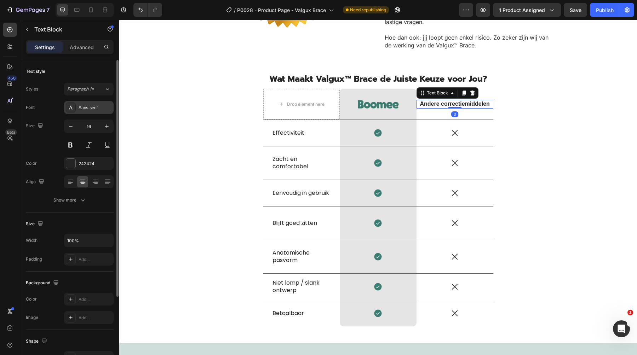
click at [95, 107] on div "Sans-serif" at bounding box center [95, 108] width 33 height 6
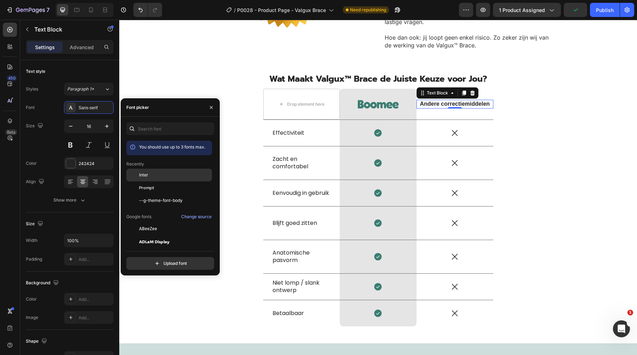
click at [162, 173] on div "Inter" at bounding box center [174, 175] width 71 height 6
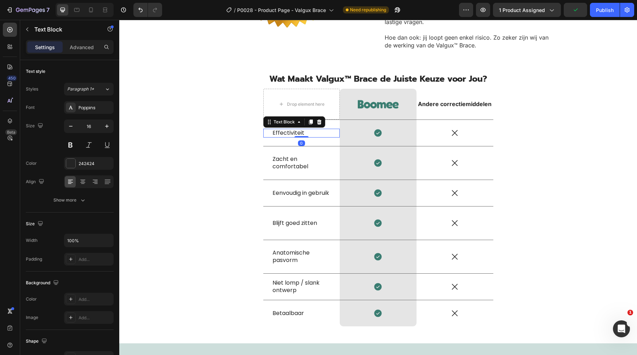
click at [296, 129] on p "Effectiviteit" at bounding box center [301, 132] width 58 height 7
click at [97, 103] on div "Poppins" at bounding box center [89, 107] width 50 height 13
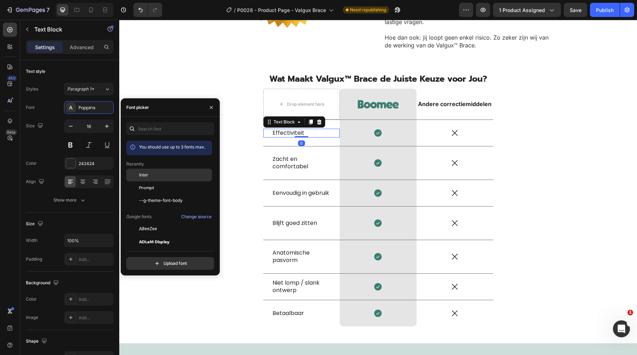
click at [136, 173] on div at bounding box center [132, 175] width 13 height 13
click at [284, 160] on p "Zacht en comfortabel" at bounding box center [301, 163] width 58 height 15
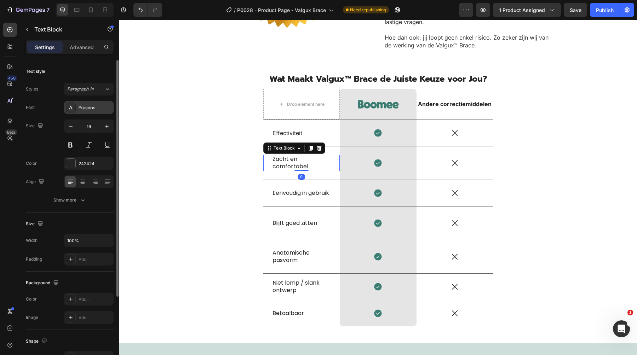
click at [83, 109] on div "Poppins" at bounding box center [95, 108] width 33 height 6
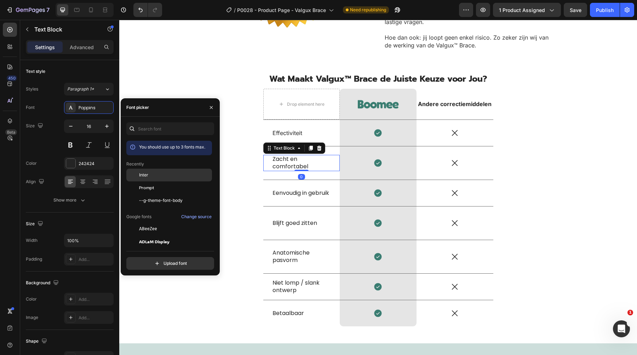
click at [139, 175] on span "Inter" at bounding box center [143, 175] width 9 height 6
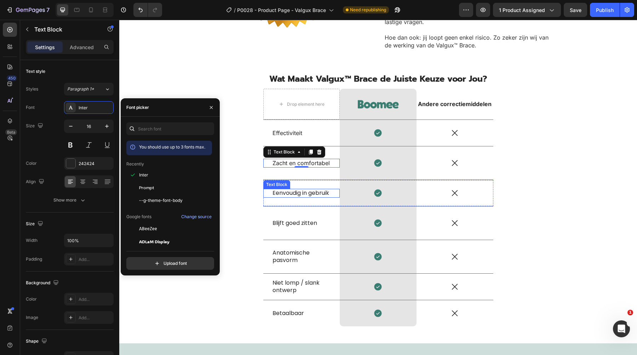
click at [276, 190] on p "Eenvoudig in gebruik" at bounding box center [301, 193] width 58 height 7
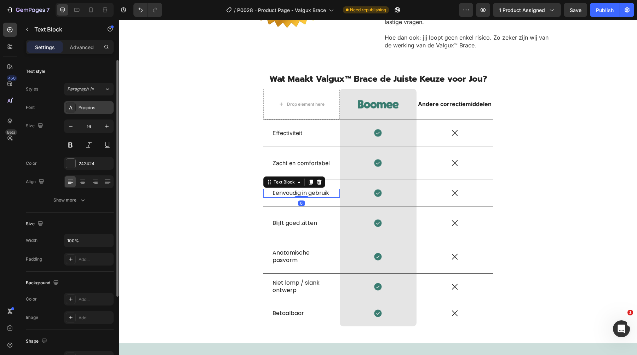
click at [80, 108] on div "Poppins" at bounding box center [95, 108] width 33 height 6
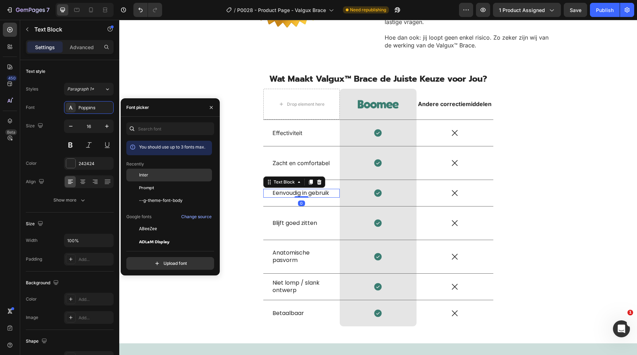
click at [158, 176] on div "Inter" at bounding box center [174, 175] width 71 height 6
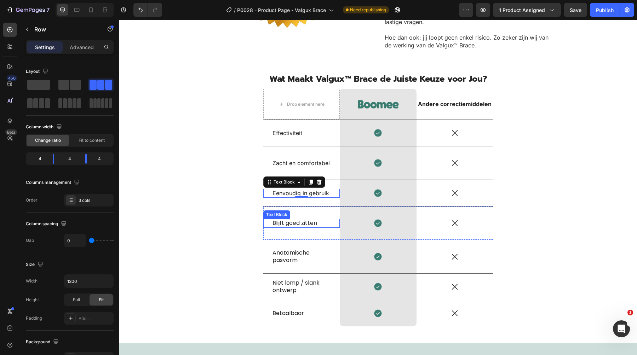
click at [301, 227] on div "Blijft goed zitten Text Block" at bounding box center [301, 223] width 77 height 33
click at [297, 220] on p "Blijft goed zitten" at bounding box center [301, 223] width 58 height 7
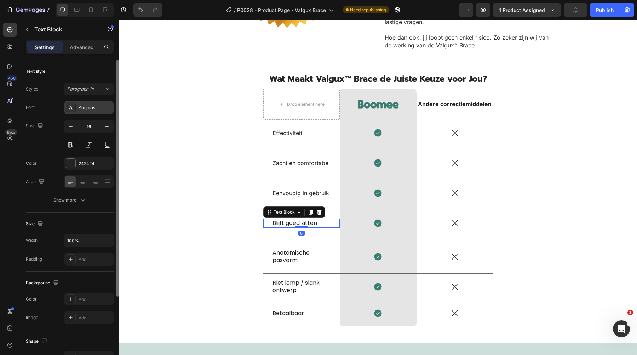
click at [80, 106] on div "Poppins" at bounding box center [95, 108] width 33 height 6
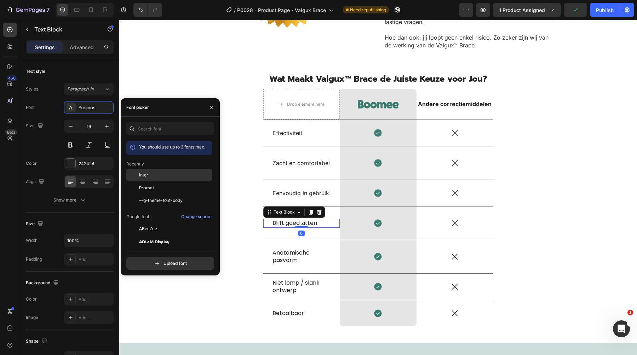
click at [143, 222] on div "Inter" at bounding box center [169, 228] width 86 height 13
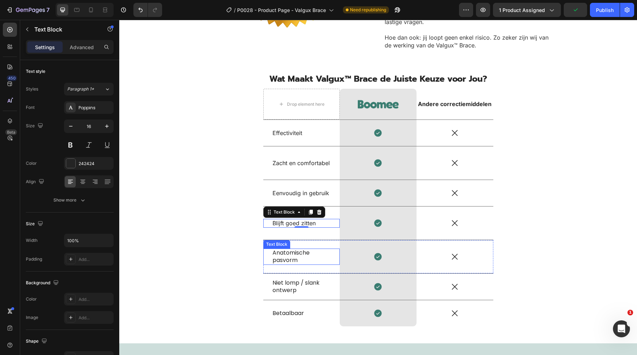
click at [282, 250] on p "Anatomische pasvorm" at bounding box center [301, 256] width 58 height 15
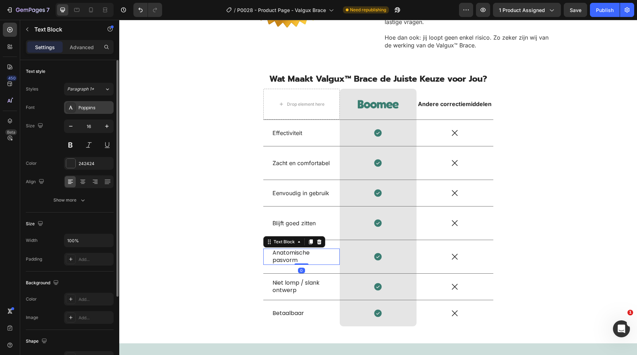
click at [108, 104] on div "Poppins" at bounding box center [89, 107] width 50 height 13
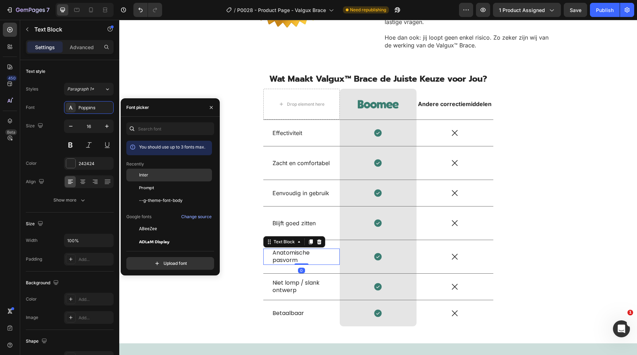
click at [155, 222] on div "Inter" at bounding box center [169, 228] width 86 height 13
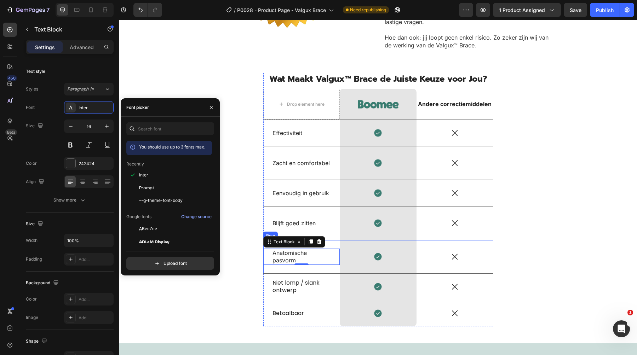
click at [290, 284] on p "Niet lomp / slank ontwerp" at bounding box center [301, 286] width 58 height 15
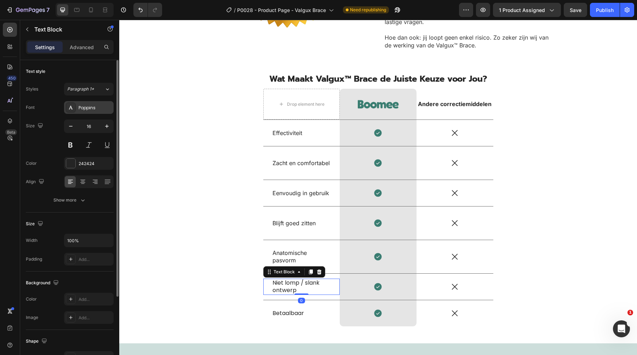
click at [95, 106] on div "Poppins" at bounding box center [95, 108] width 33 height 6
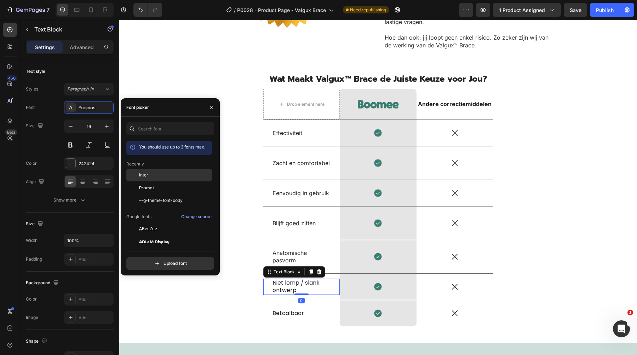
click at [166, 175] on div "Inter" at bounding box center [174, 175] width 71 height 6
click at [289, 310] on p "Betaalbaar" at bounding box center [301, 313] width 58 height 7
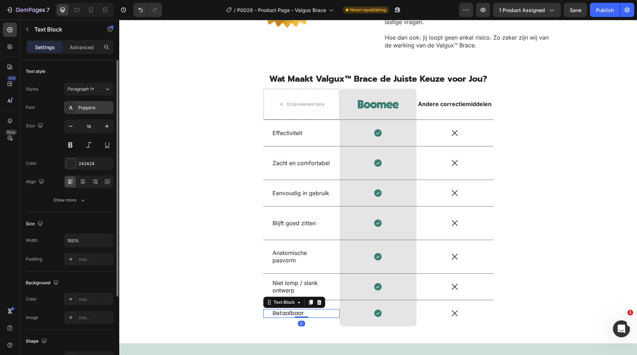
click at [77, 108] on div "Poppins" at bounding box center [89, 107] width 50 height 13
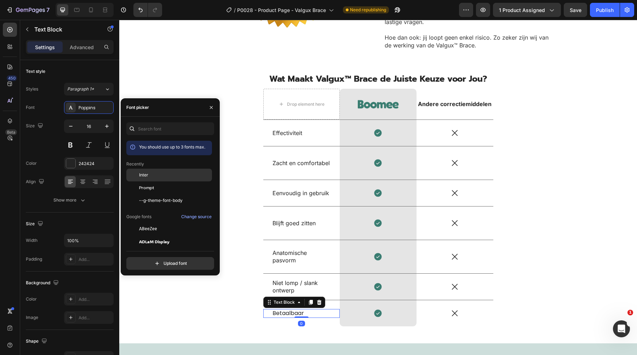
click at [136, 172] on div at bounding box center [132, 175] width 13 height 13
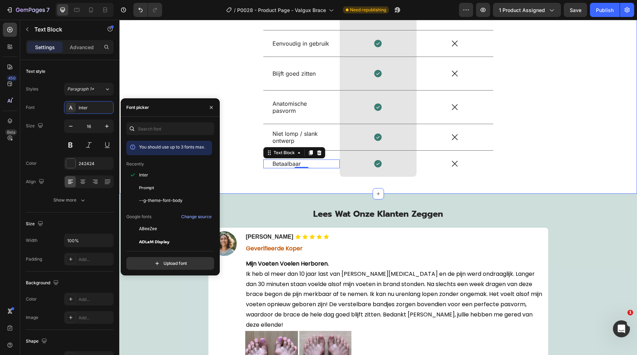
scroll to position [2057, 0]
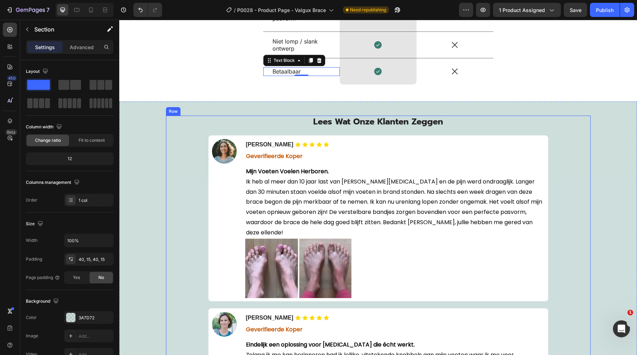
click at [350, 115] on div "Lees Wat Onze Klanten Zeggen Heading Image Icon Icon Icon Icon Icon Icon List S…" at bounding box center [377, 323] width 517 height 445
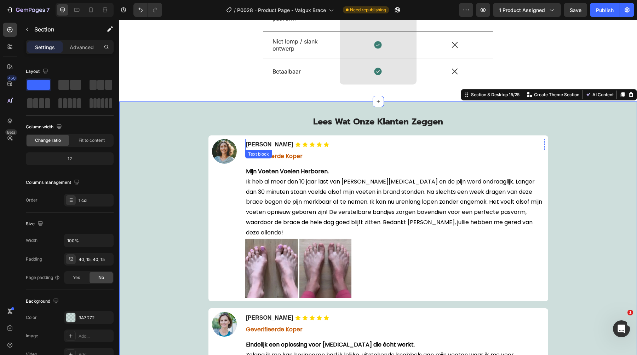
click at [254, 146] on strong "[PERSON_NAME]" at bounding box center [269, 144] width 47 height 6
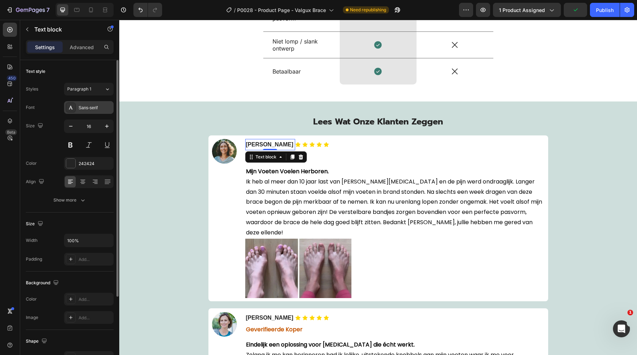
click at [98, 105] on div "Sans-serif" at bounding box center [95, 108] width 33 height 6
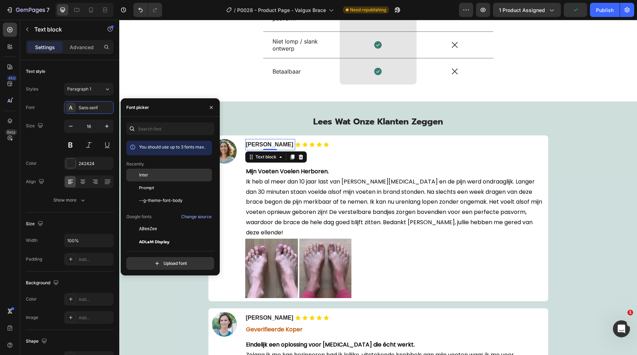
click at [162, 172] on div "Inter" at bounding box center [174, 175] width 71 height 6
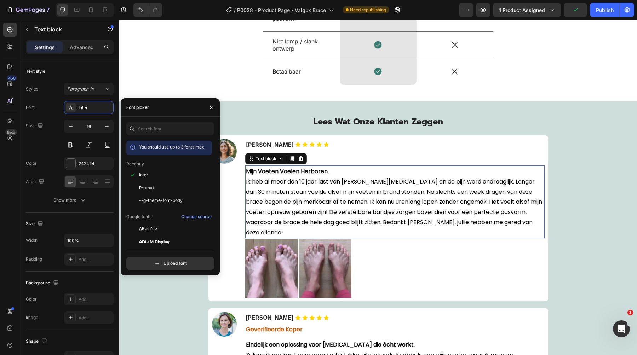
click at [286, 174] on strong "Mijn Voeten Voelen Herboren." at bounding box center [287, 171] width 83 height 8
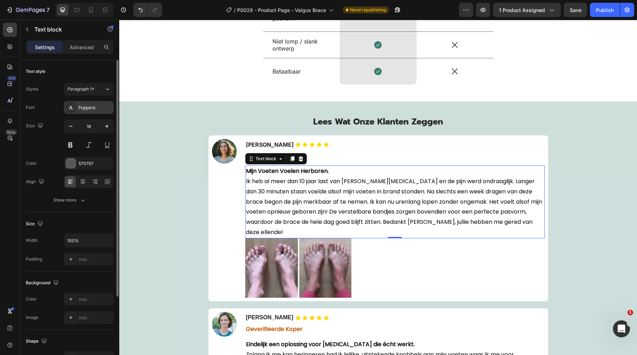
click at [80, 114] on div "Poppins" at bounding box center [89, 107] width 50 height 13
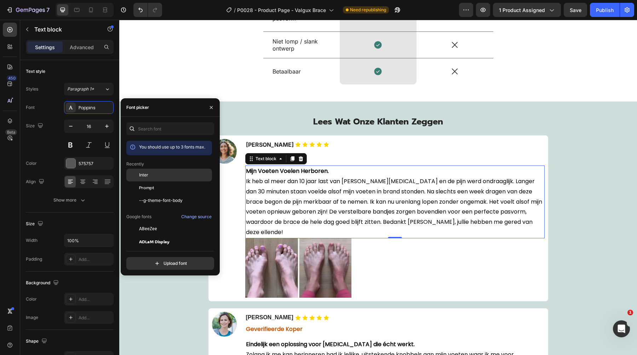
click at [146, 174] on span "Inter" at bounding box center [143, 175] width 9 height 6
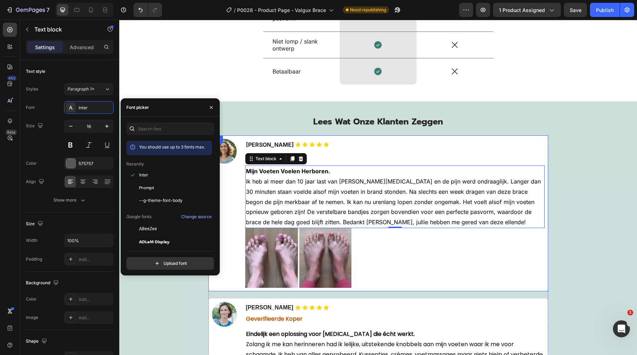
click at [324, 163] on div "Icon Icon Icon Icon Icon Icon List Sanne de Vries Text block Row Geverifieerde …" at bounding box center [394, 213] width 299 height 149
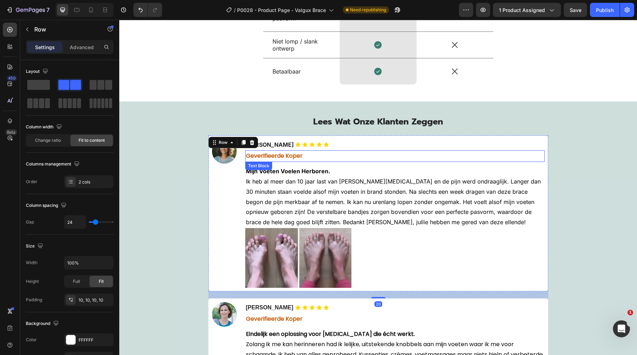
click at [295, 155] on strong "Geverifieerde Koper" at bounding box center [274, 156] width 57 height 8
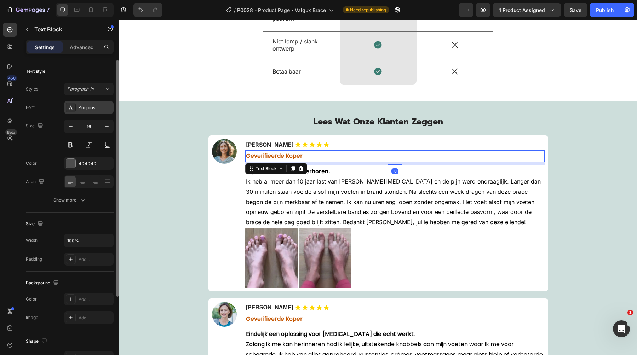
click at [74, 105] on div at bounding box center [71, 108] width 10 height 10
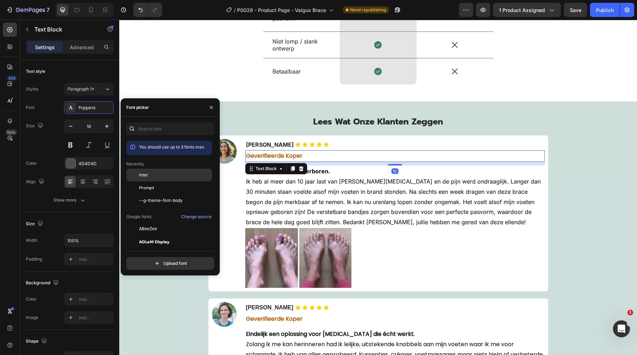
click at [142, 174] on span "Inter" at bounding box center [143, 175] width 9 height 6
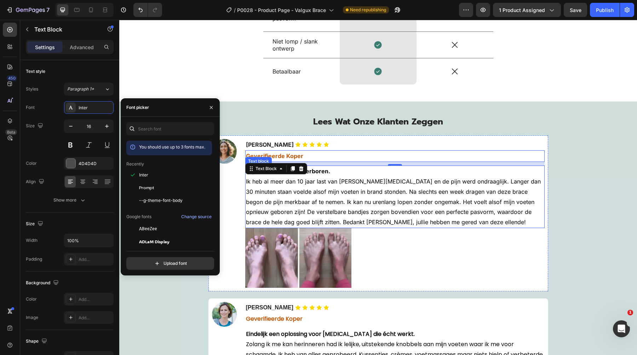
click at [294, 210] on span "Ik heb al meer dan 10 jaar last van [PERSON_NAME][MEDICAL_DATA] en de pijn werd…" at bounding box center [393, 202] width 295 height 48
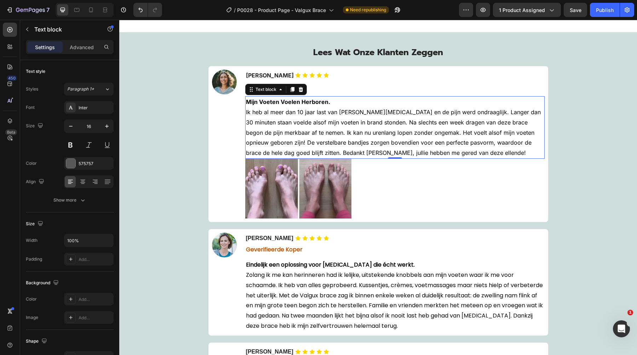
scroll to position [2131, 0]
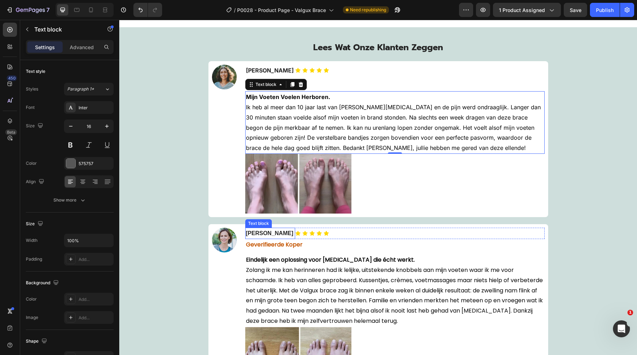
click at [278, 232] on strong "[PERSON_NAME]" at bounding box center [269, 233] width 47 height 6
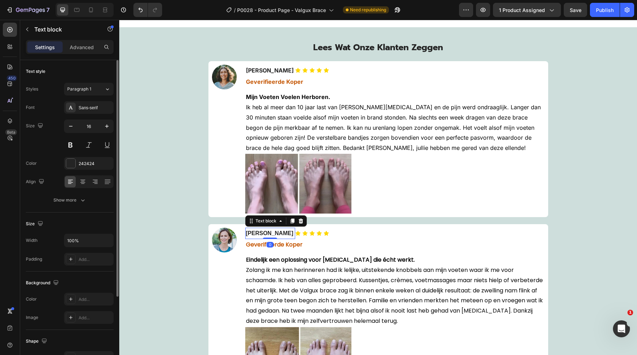
click at [95, 115] on div "Font Sans-serif Size 16 Color 242424 Align Show more" at bounding box center [70, 153] width 88 height 105
click at [95, 111] on div "Sans-serif" at bounding box center [89, 107] width 50 height 13
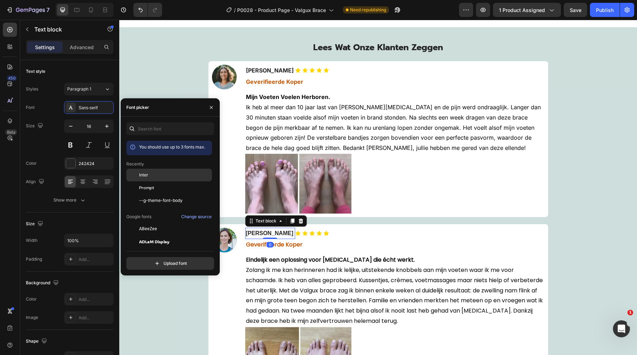
click at [144, 222] on div "Inter" at bounding box center [169, 228] width 86 height 13
click at [268, 244] on div "0" at bounding box center [269, 245] width 7 height 6
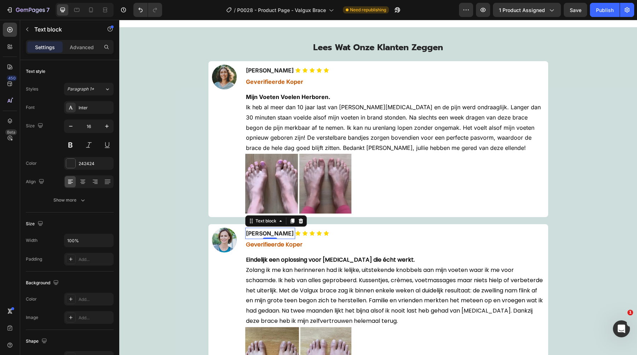
click at [268, 244] on div "0" at bounding box center [269, 245] width 7 height 6
click at [253, 243] on strong "Geverifieerde Koper" at bounding box center [274, 244] width 57 height 8
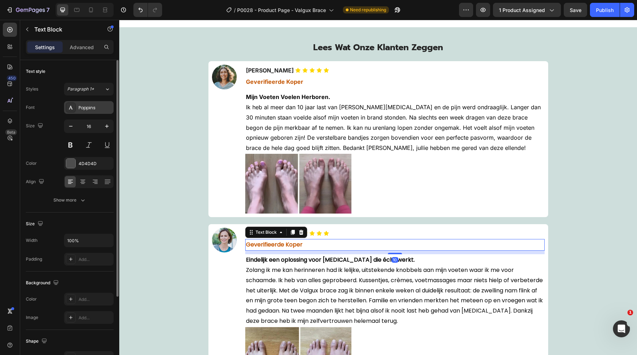
click at [105, 106] on div "Poppins" at bounding box center [95, 108] width 33 height 6
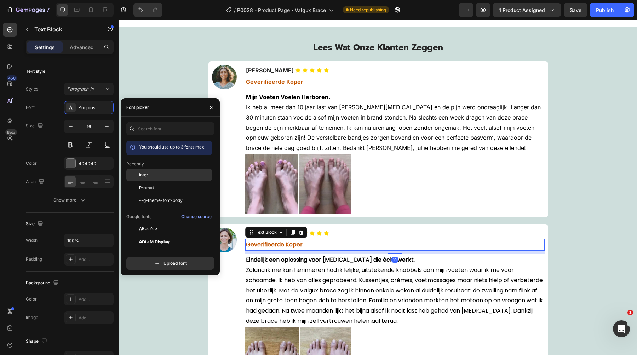
click at [146, 175] on span "Inter" at bounding box center [143, 175] width 9 height 6
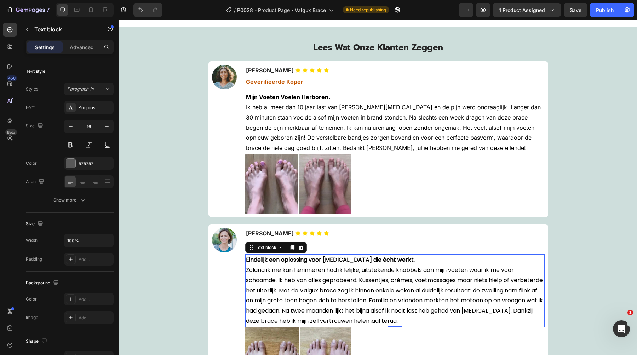
click at [309, 280] on span "Zolang ik me kan herinneren had ik lelijke, uitstekende knobbels aan mijn voete…" at bounding box center [394, 295] width 297 height 59
click at [97, 104] on div "Poppins" at bounding box center [89, 107] width 50 height 13
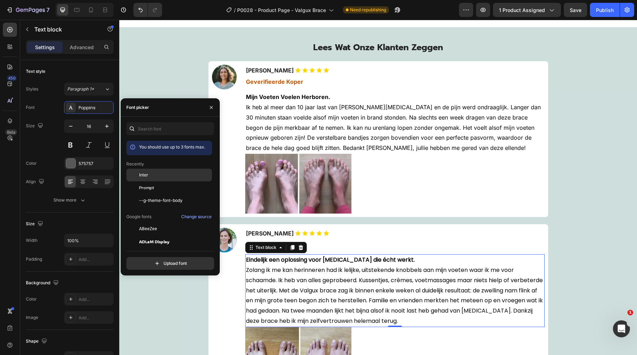
click at [153, 172] on div "Inter" at bounding box center [174, 175] width 71 height 6
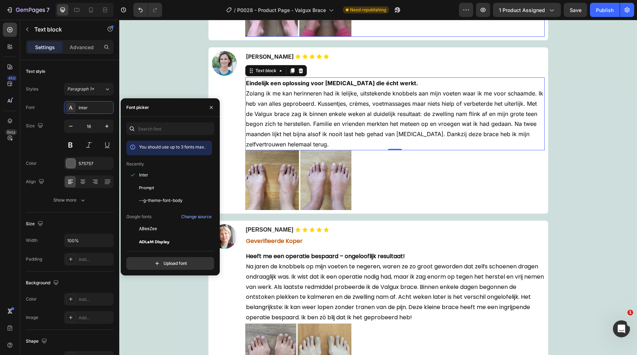
scroll to position [2323, 0]
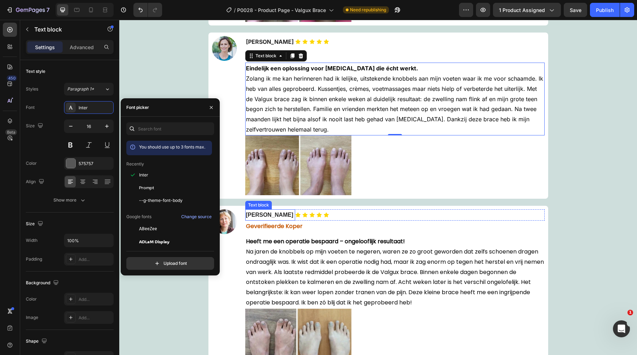
click at [259, 212] on strong "[PERSON_NAME]" at bounding box center [269, 215] width 47 height 6
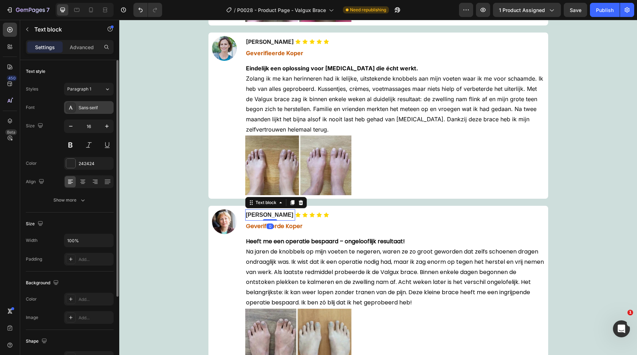
click at [102, 101] on div "Sans-serif" at bounding box center [89, 107] width 50 height 13
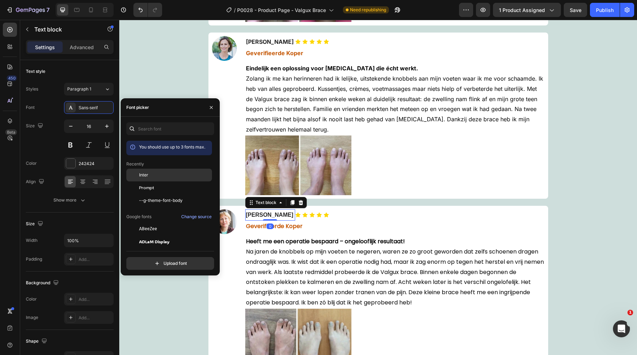
click at [153, 174] on div "Inter" at bounding box center [174, 175] width 71 height 6
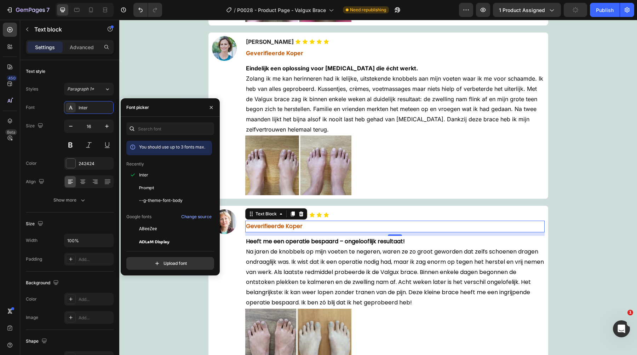
click at [279, 224] on strong "Geverifieerde Koper" at bounding box center [274, 226] width 57 height 8
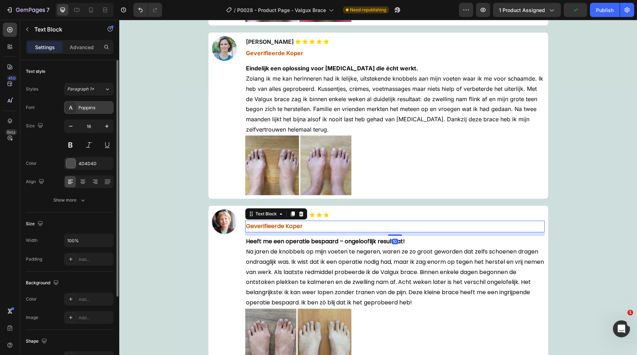
click at [99, 106] on div "Poppins" at bounding box center [95, 108] width 33 height 6
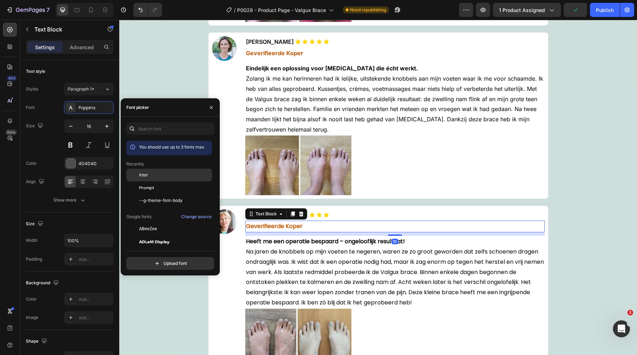
click at [144, 173] on span "Inter" at bounding box center [143, 175] width 9 height 6
click at [296, 266] on span "Na jaren de knobbels op mijn voeten te negeren, waren ze zo groot geworden dat …" at bounding box center [395, 277] width 298 height 59
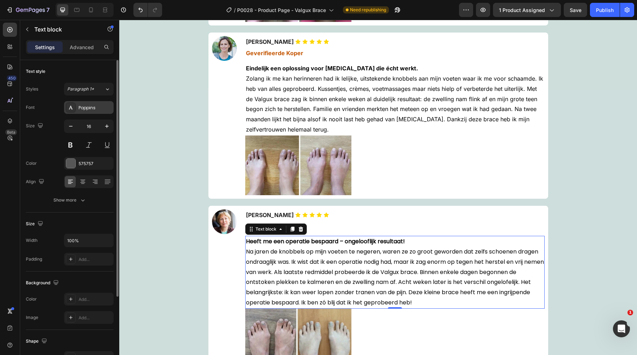
click at [96, 113] on div "Poppins" at bounding box center [89, 107] width 50 height 13
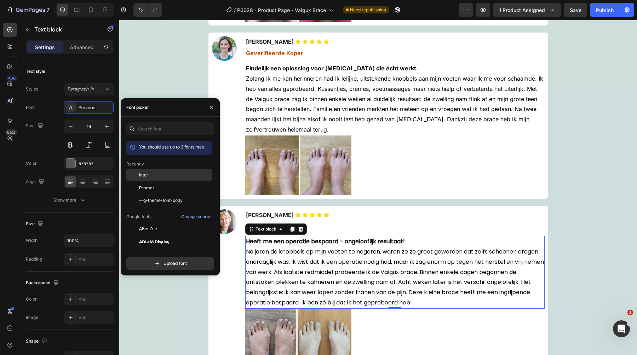
click at [155, 176] on div "Inter" at bounding box center [174, 175] width 71 height 6
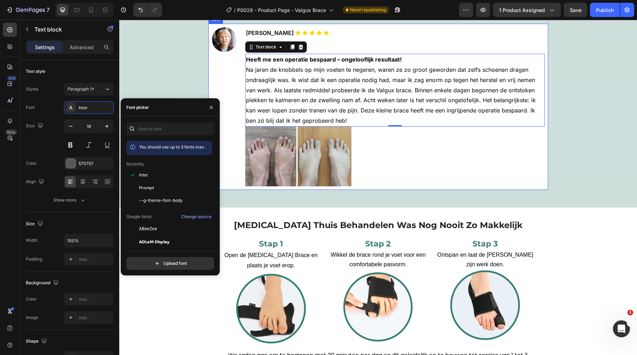
scroll to position [2514, 0]
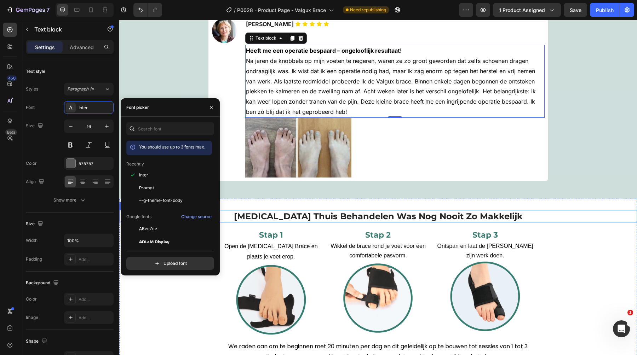
click at [318, 219] on span "[MEDICAL_DATA] Thuis Behandelen Was Nog Nooit Zo Makkelijk" at bounding box center [378, 216] width 289 height 10
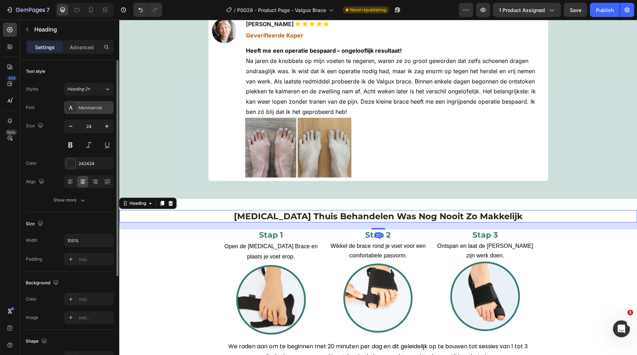
click at [88, 108] on div "Montserrat" at bounding box center [95, 108] width 33 height 6
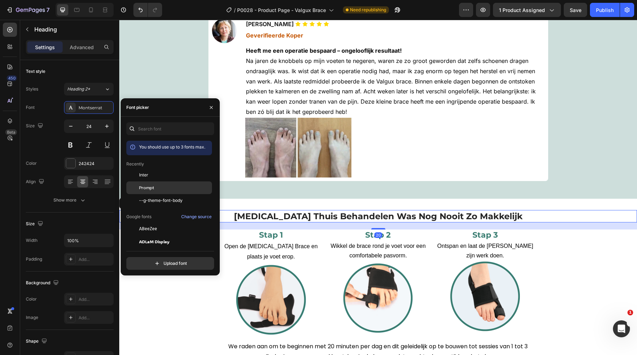
click at [170, 187] on div "Prompt" at bounding box center [174, 188] width 71 height 6
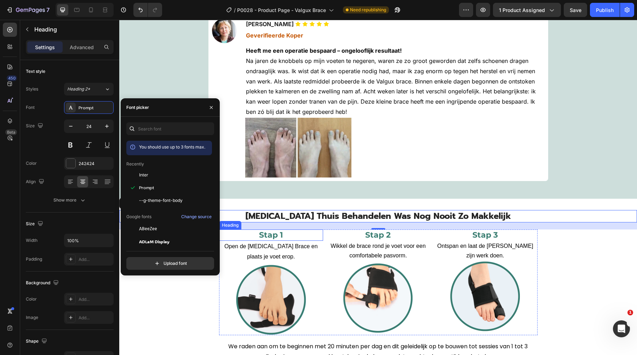
click at [274, 236] on strong "Stap 1" at bounding box center [271, 235] width 24 height 10
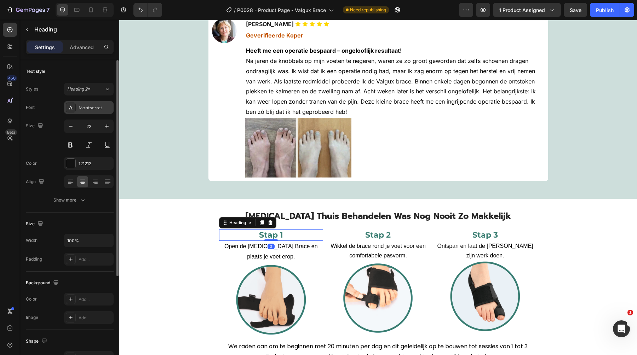
click at [100, 111] on div "Montserrat" at bounding box center [89, 107] width 50 height 13
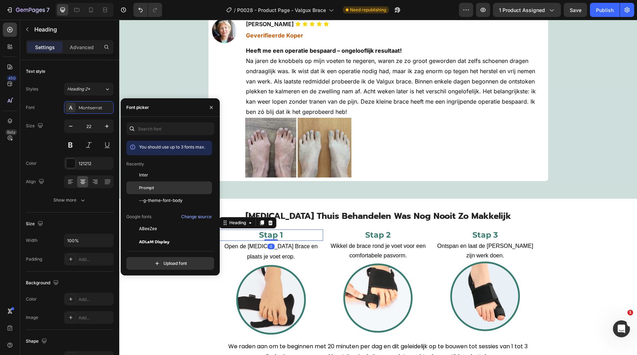
click at [168, 261] on div "Prompt" at bounding box center [169, 267] width 86 height 13
click at [376, 237] on strong "Stap 2" at bounding box center [377, 235] width 25 height 10
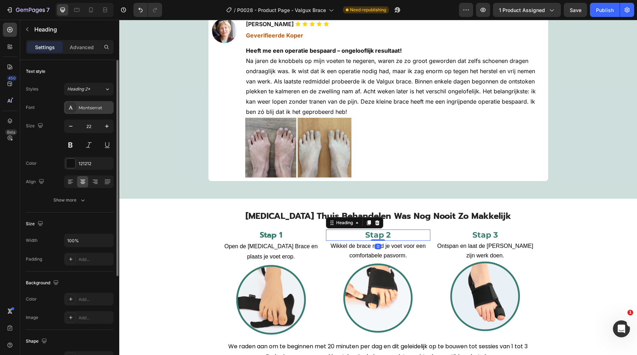
click at [90, 109] on div "Montserrat" at bounding box center [95, 108] width 33 height 6
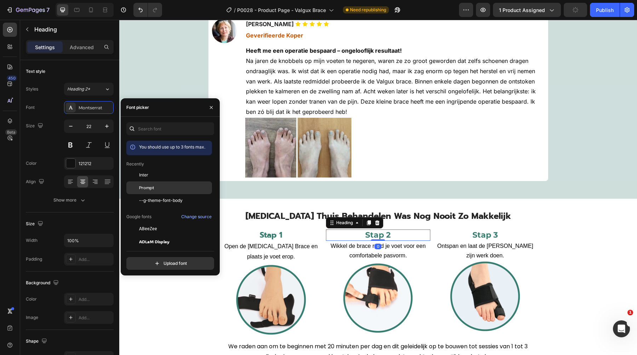
click at [153, 261] on div "Prompt" at bounding box center [169, 267] width 86 height 13
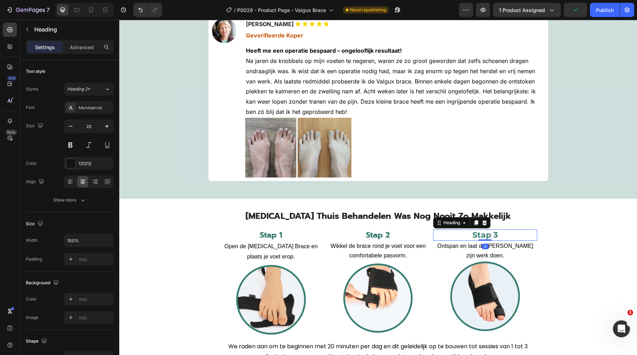
click at [481, 237] on strong "Stap 3" at bounding box center [484, 235] width 25 height 10
click at [98, 108] on div "Montserrat" at bounding box center [95, 108] width 33 height 6
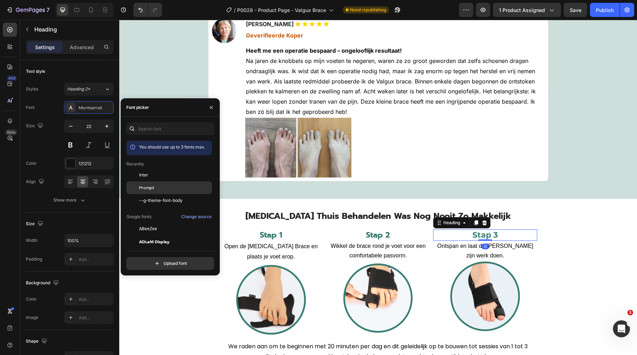
click at [155, 186] on div "Prompt" at bounding box center [174, 188] width 71 height 6
click at [245, 244] on span "Open de [MEDICAL_DATA] Brace en plaats je voet erop." at bounding box center [270, 251] width 93 height 16
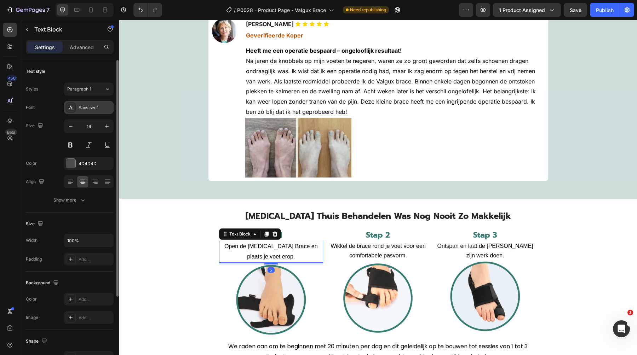
click at [91, 113] on div "Sans-serif" at bounding box center [89, 107] width 50 height 13
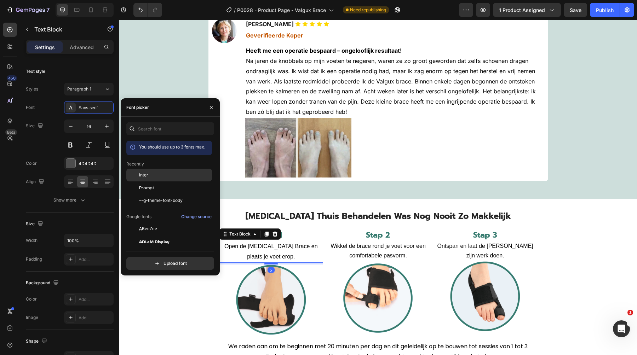
click at [147, 173] on span "Inter" at bounding box center [143, 175] width 9 height 6
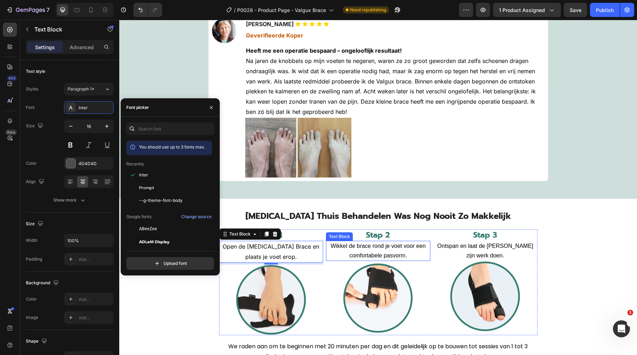
click at [356, 246] on span "Wikkel de brace rond je voet voor een comfortabele pasvorm." at bounding box center [377, 250] width 95 height 15
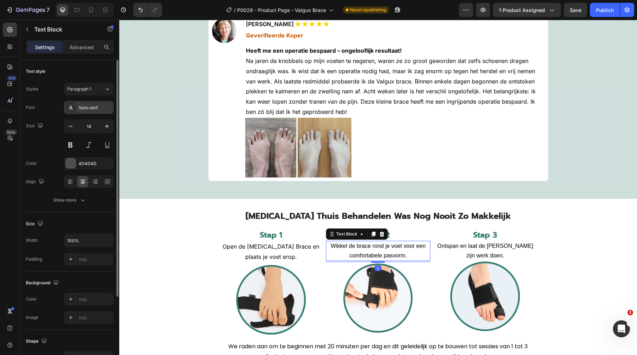
click at [107, 109] on div "Sans-serif" at bounding box center [95, 108] width 33 height 6
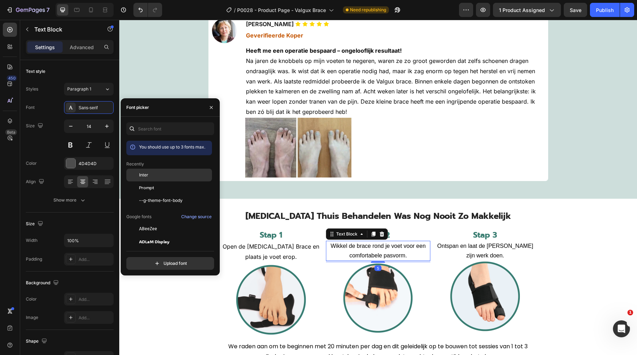
click at [164, 176] on div "Inter" at bounding box center [174, 175] width 71 height 6
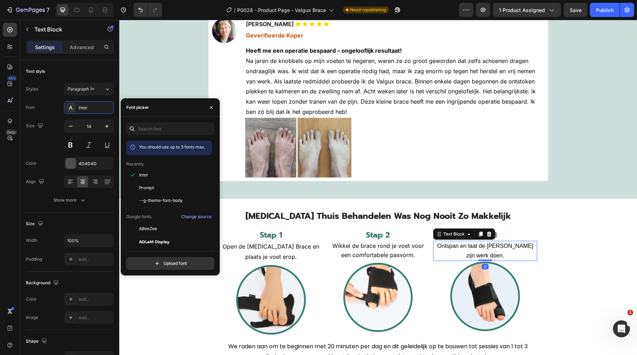
click at [504, 247] on span "Ontspan en laat de [PERSON_NAME] zijn werk doen." at bounding box center [485, 250] width 96 height 15
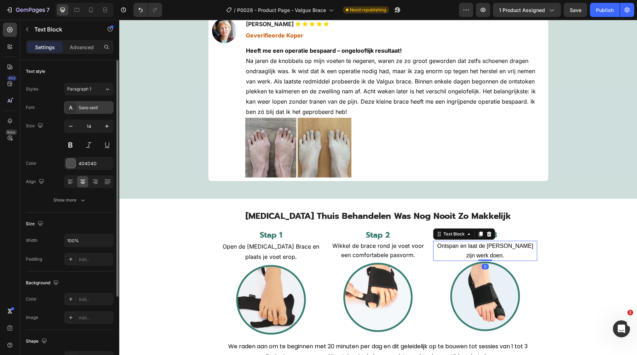
click at [84, 105] on div "Sans-serif" at bounding box center [95, 108] width 33 height 6
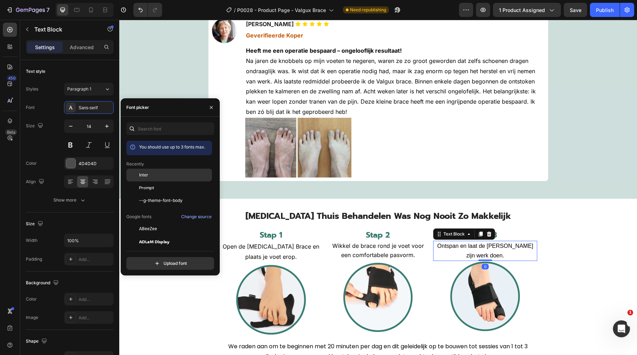
click at [151, 177] on div "Inter" at bounding box center [174, 175] width 71 height 6
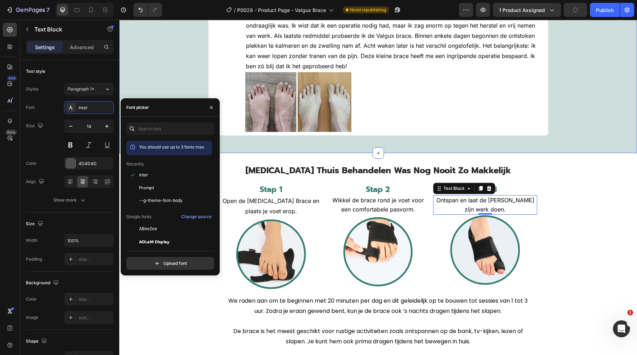
scroll to position [2570, 0]
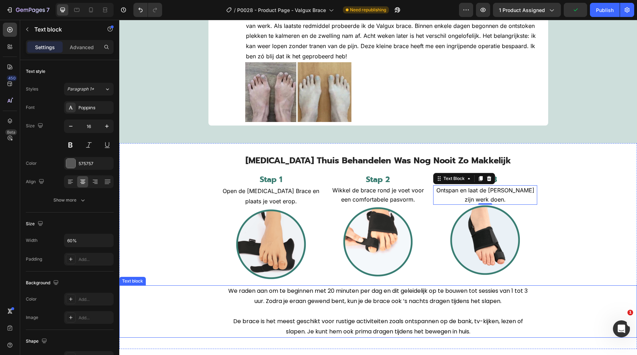
click at [267, 300] on span "We raden aan om te beginnen met 20 minuten per dag en dit geleidelijk op te bou…" at bounding box center [377, 296] width 299 height 18
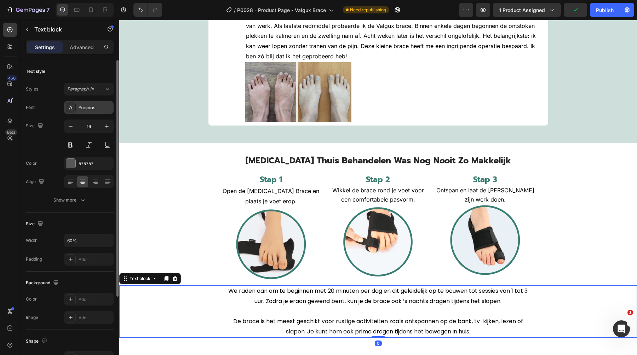
click at [76, 101] on div "Poppins" at bounding box center [89, 107] width 50 height 13
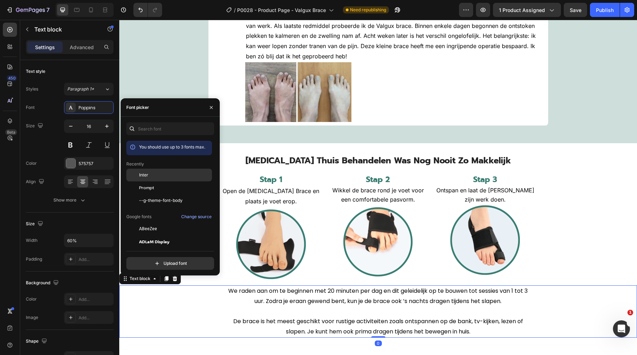
click at [155, 177] on div "Inter" at bounding box center [174, 175] width 71 height 6
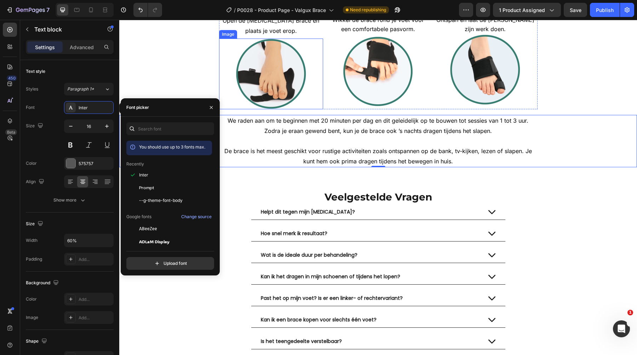
scroll to position [2818, 0]
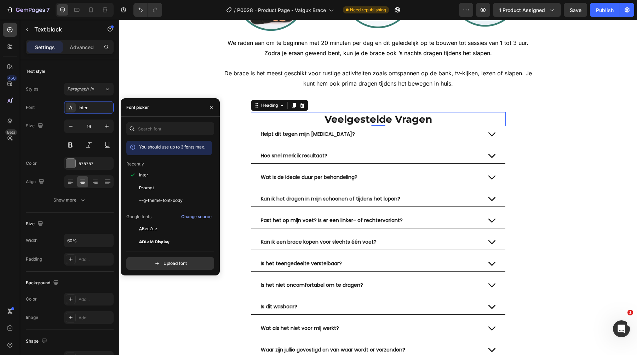
click at [364, 123] on span "Veelgestelde Vragen" at bounding box center [378, 119] width 108 height 12
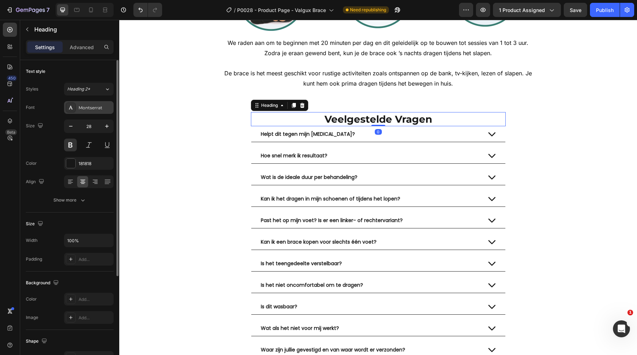
click at [92, 107] on div "Montserrat" at bounding box center [95, 108] width 33 height 6
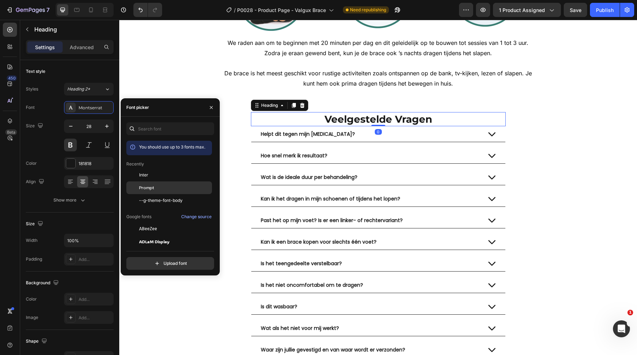
click at [169, 190] on div "Prompt" at bounding box center [174, 188] width 71 height 6
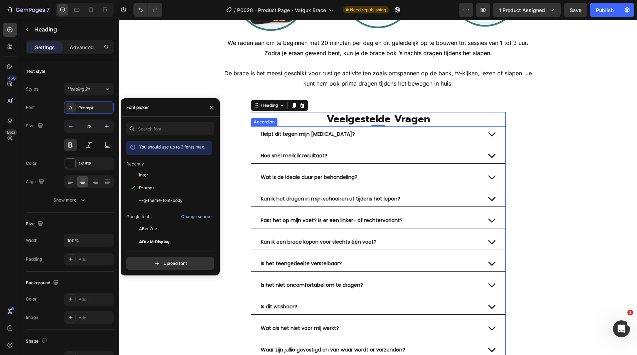
click at [252, 139] on div "Helpt dit tegen mijn hallux valgus?" at bounding box center [378, 134] width 254 height 16
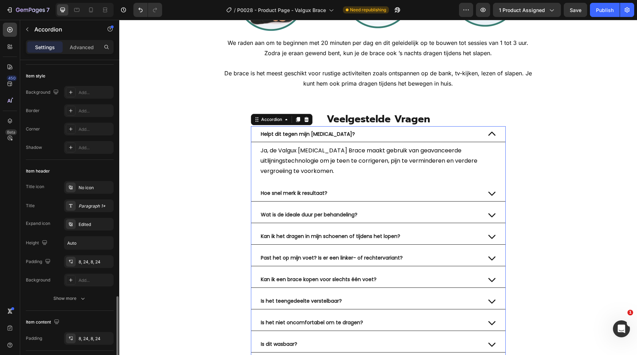
scroll to position [0, 0]
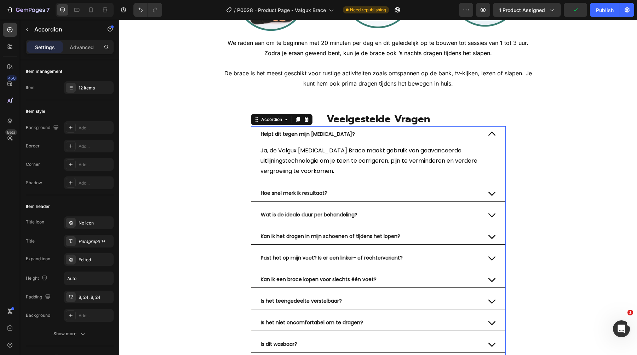
click at [202, 145] on div "Veelgestelde Vragen Heading Helpt dit tegen mijn hallux valgus? Ja, de Valgux H…" at bounding box center [377, 264] width 517 height 305
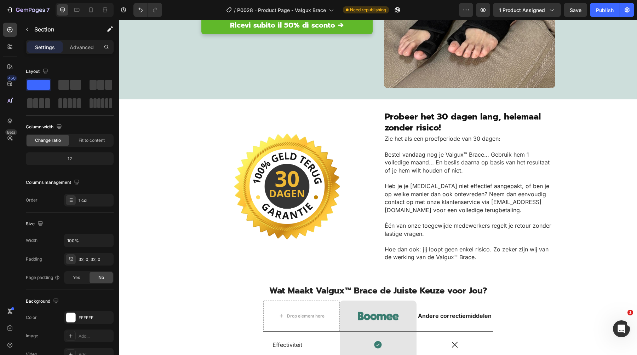
scroll to position [1612, 0]
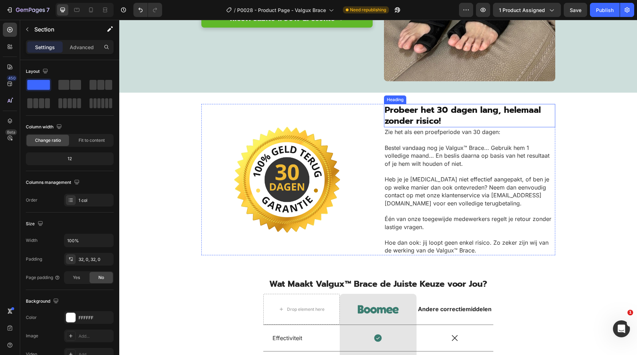
click at [448, 115] on span "Probeer het 30 dagen lang, helemaal zonder risico!" at bounding box center [462, 116] width 156 height 24
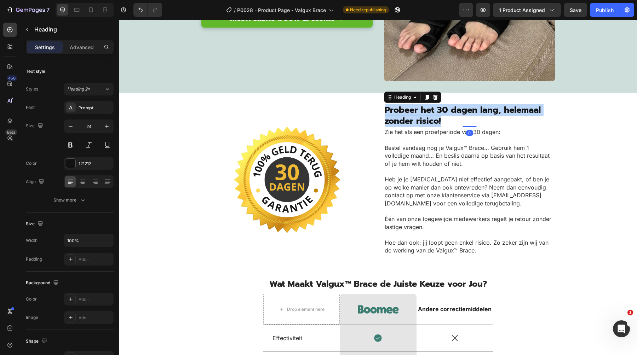
click at [448, 115] on span "Probeer het 30 dagen lang, helemaal zonder risico!" at bounding box center [462, 116] width 156 height 24
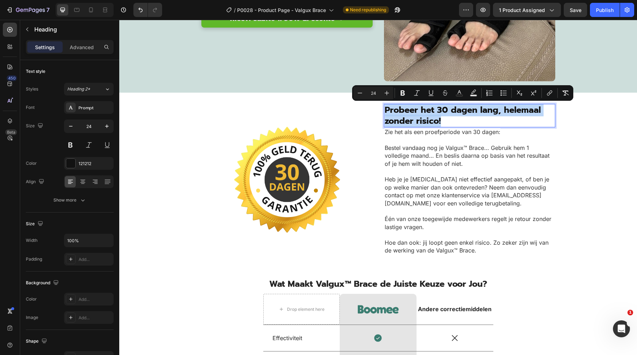
copy span "Probeer het 30 dagen lang, helemaal zonder risico!"
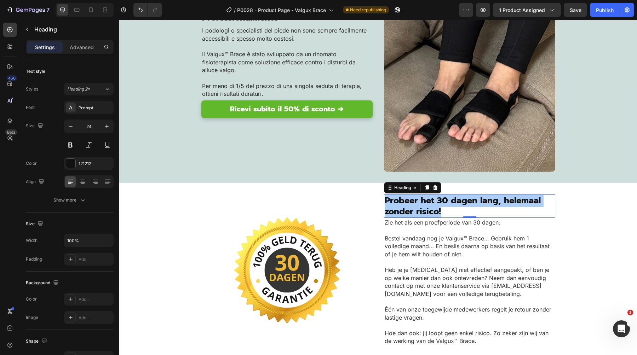
scroll to position [1577, 0]
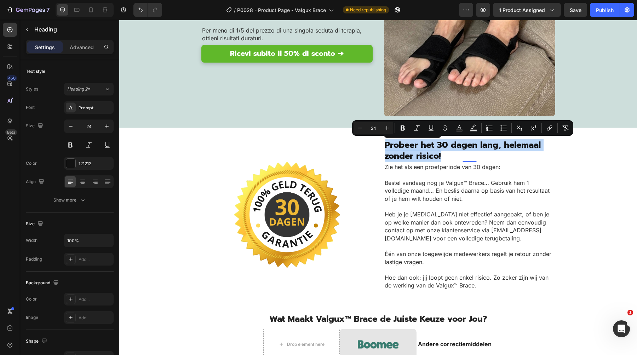
click at [425, 152] on span "Probeer het 30 dagen lang, helemaal zonder risico!" at bounding box center [462, 151] width 156 height 24
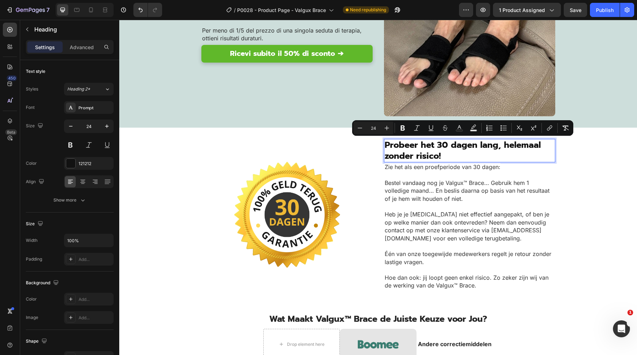
click at [425, 152] on span "Probeer het 30 dagen lang, helemaal zonder risico!" at bounding box center [462, 151] width 156 height 24
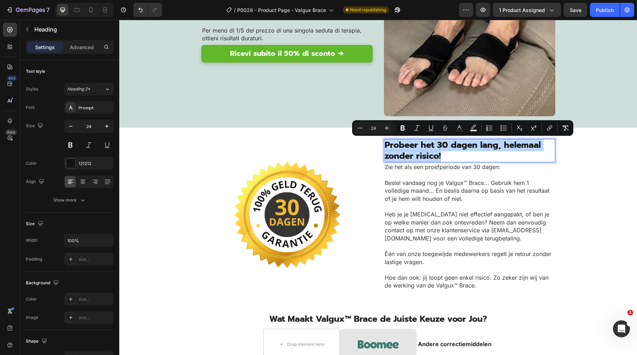
click at [425, 152] on span "Probeer het 30 dagen lang, helemaal zonder risico!" at bounding box center [462, 151] width 156 height 24
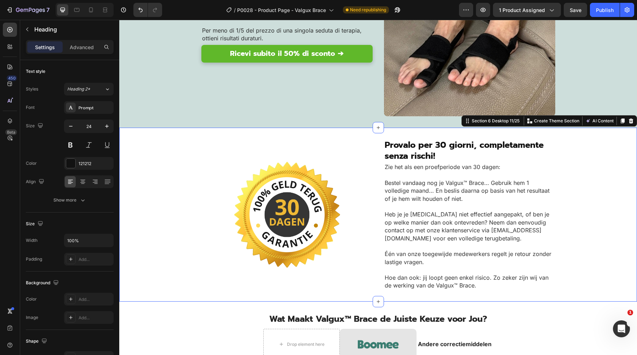
click at [570, 147] on div "⁠⁠⁠⁠⁠⁠⁠ Provalo per 30 giorni, completamente senza rischi! Heading Zie het als …" at bounding box center [377, 214] width 517 height 151
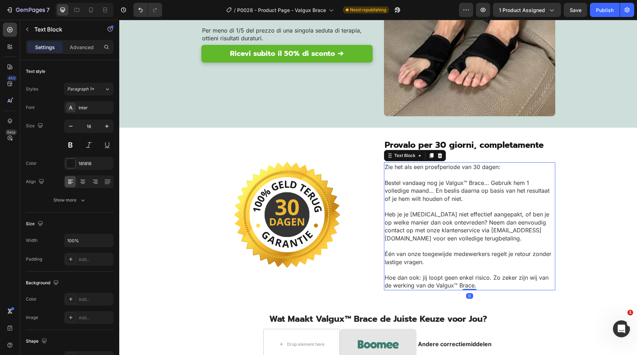
click at [460, 197] on p "Bestel vandaag nog je Valgux™ Brace… Gebruik hem 1 volledige maand… En beslis d…" at bounding box center [469, 191] width 170 height 24
copy div "Header Product Images Loox - Rating widget Loox Last van een pijnlijke hallux v…"
click at [480, 225] on span "Heb je je [MEDICAL_DATA] niet effectief aangepakt, of ben je op welke manier da…" at bounding box center [466, 226] width 164 height 31
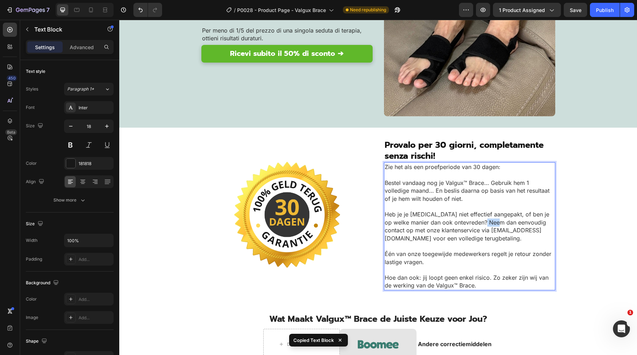
click at [480, 225] on span "Heb je je [MEDICAL_DATA] niet effectief aangepakt, of ben je op welke manier da…" at bounding box center [466, 226] width 164 height 31
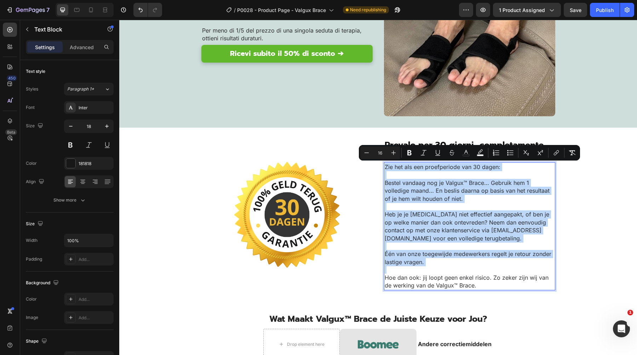
click at [452, 227] on span "Heb je je [MEDICAL_DATA] niet effectief aangepakt, of ben je op welke manier da…" at bounding box center [466, 226] width 164 height 31
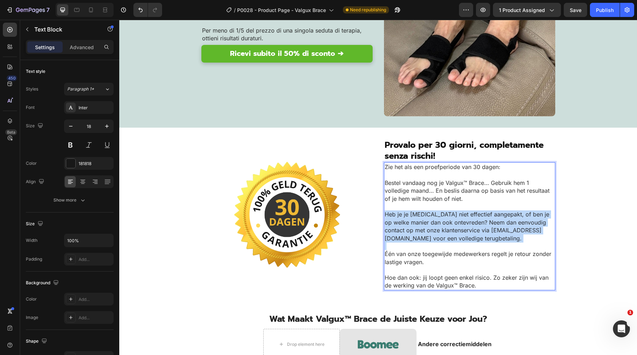
click at [452, 227] on span "Heb je je [MEDICAL_DATA] niet effectief aangepakt, of ben je op welke manier da…" at bounding box center [466, 226] width 164 height 31
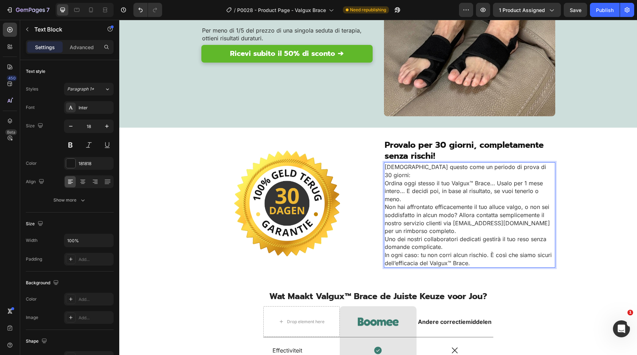
click at [518, 167] on span "Vedi questo come un periodo di prova di 30 giorni:" at bounding box center [464, 170] width 161 height 15
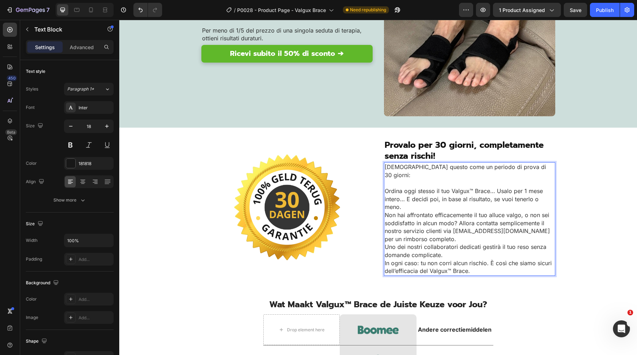
click at [507, 197] on p "Ordina oggi stesso il tuo Valgux™ Brace… Usalo per 1 mese intero… E decidi poi,…" at bounding box center [469, 199] width 170 height 24
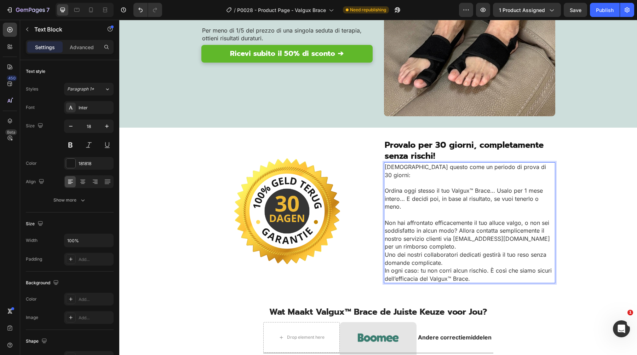
click at [522, 229] on p "Non hai affrontato efficacemente il tuo alluce valgo, o non sei soddisfatto in …" at bounding box center [469, 235] width 170 height 32
click at [522, 233] on p "Non hai affrontato efficacemente il tuo alluce valgo, o non sei soddisfatto in …" at bounding box center [469, 235] width 170 height 32
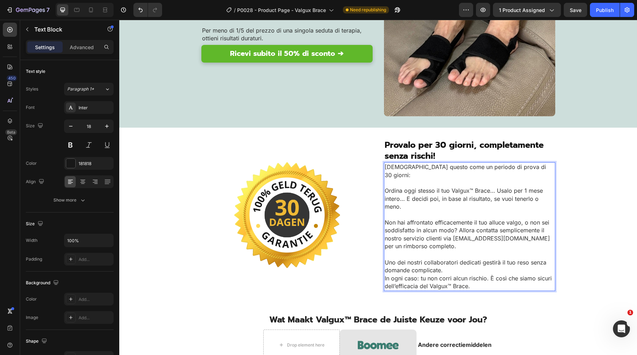
click at [523, 259] on p "Uno dei nostri collaboratori dedicati gestirà il tuo reso senza domande complic…" at bounding box center [469, 267] width 170 height 16
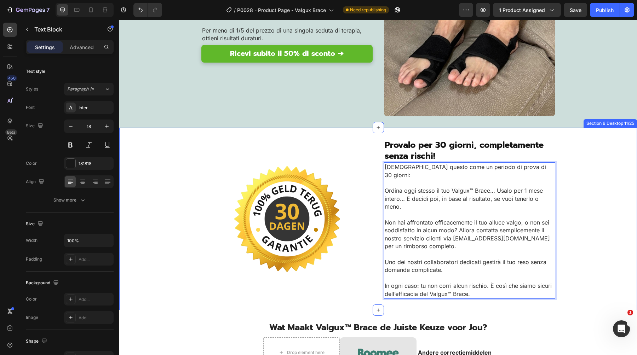
click at [585, 201] on div "⁠⁠⁠⁠⁠⁠⁠ Provalo per 30 giorni, completamente senza rischi! Heading Vedi questo …" at bounding box center [377, 219] width 517 height 160
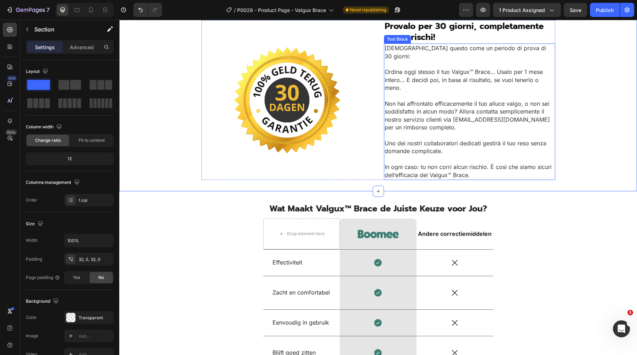
scroll to position [1733, 0]
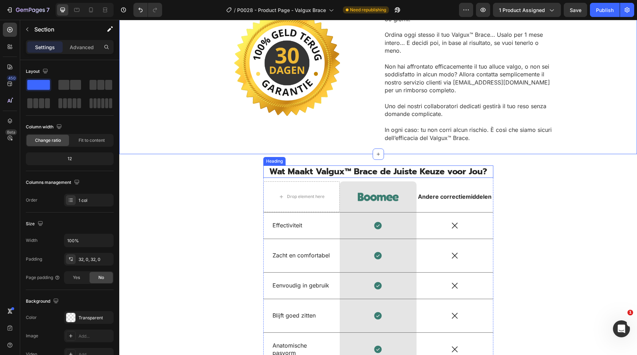
click at [425, 165] on span "Wat Maakt Valgux™ Brace de Juiste Keuze voor Jou?" at bounding box center [378, 171] width 218 height 13
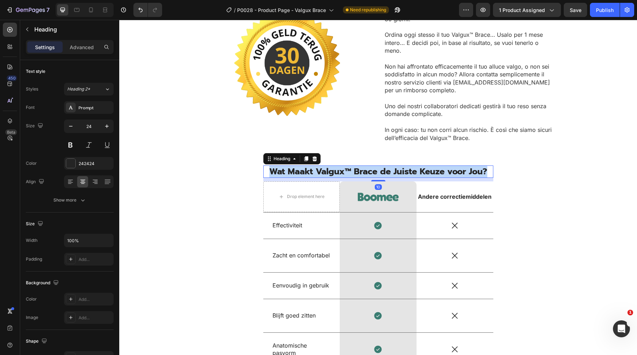
click at [425, 165] on span "Wat Maakt Valgux™ Brace de Juiste Keuze voor Jou?" at bounding box center [378, 171] width 218 height 13
click at [354, 165] on span "Wat Maakt Valgux™ Brace de Juiste Keuze voor Jou?" at bounding box center [378, 171] width 218 height 13
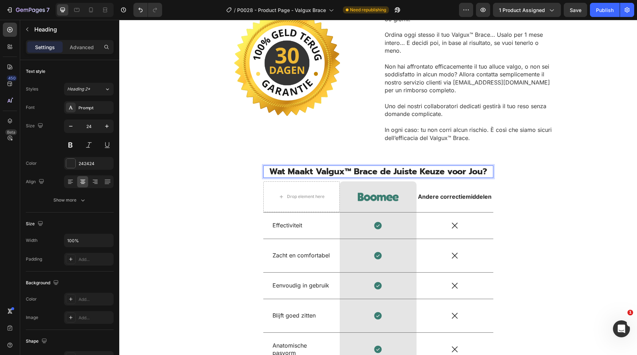
click at [354, 165] on span "Wat Maakt Valgux™ Brace de Juiste Keuze voor Jou?" at bounding box center [378, 171] width 218 height 13
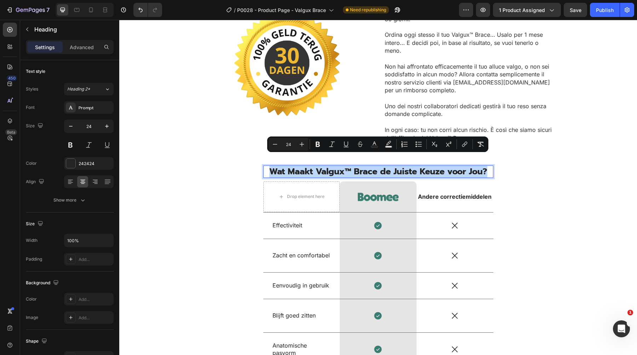
click at [354, 165] on span "Wat Maakt Valgux™ Brace de Juiste Keuze voor Jou?" at bounding box center [378, 171] width 218 height 13
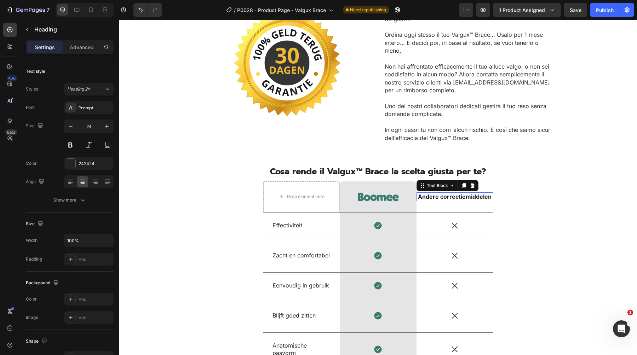
click at [435, 193] on strong "Andere correctiemiddelen" at bounding box center [455, 196] width 74 height 7
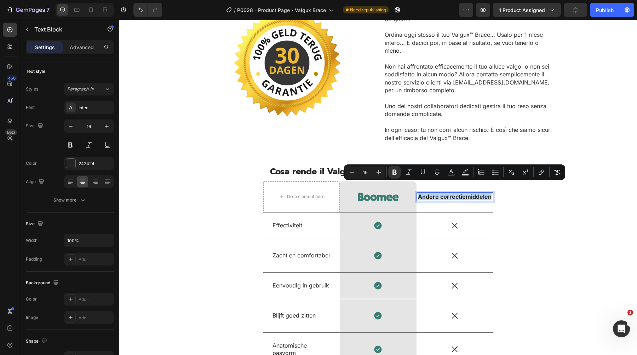
click at [451, 193] on strong "Andere correctiemiddelen" at bounding box center [455, 196] width 74 height 7
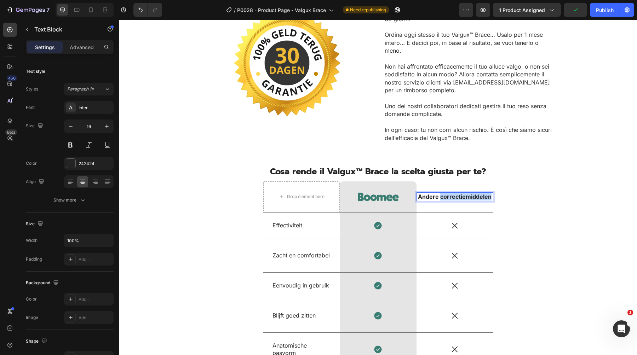
click at [451, 193] on strong "Andere correctiemiddelen" at bounding box center [455, 196] width 74 height 7
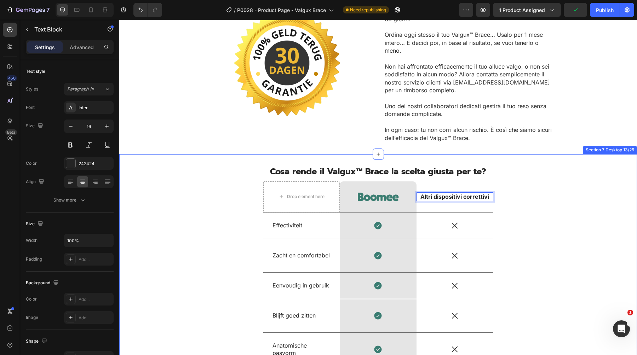
click at [570, 179] on div "⁠⁠⁠⁠⁠⁠⁠ Cosa rende il Valgux™ Brace la scelta giusta per te? Heading Drop eleme…" at bounding box center [377, 295] width 507 height 259
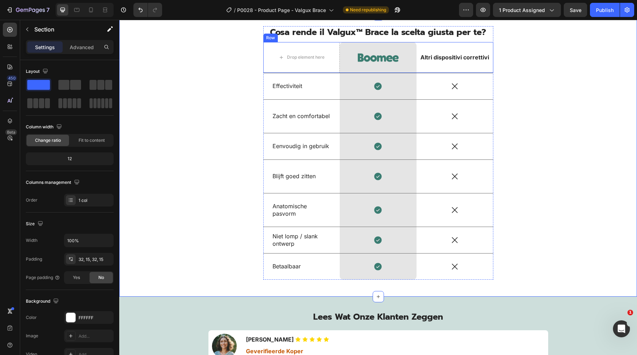
scroll to position [1843, 0]
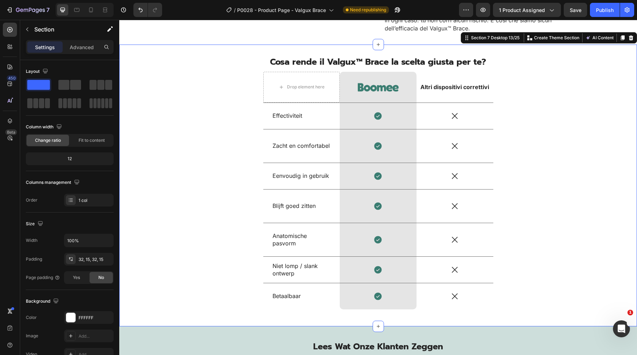
click at [213, 168] on div "⁠⁠⁠⁠⁠⁠⁠ Cosa rende il Valgux™ Brace la scelta giusta per te? Heading Drop eleme…" at bounding box center [377, 185] width 507 height 259
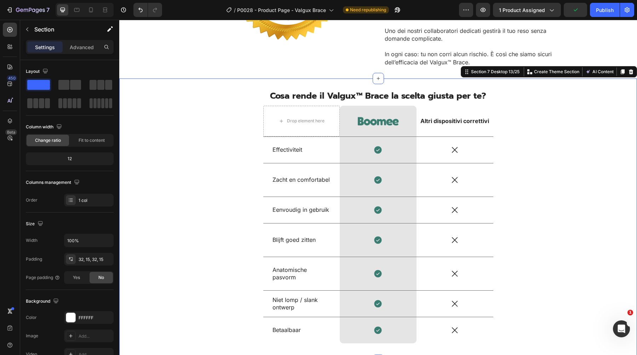
scroll to position [1803, 0]
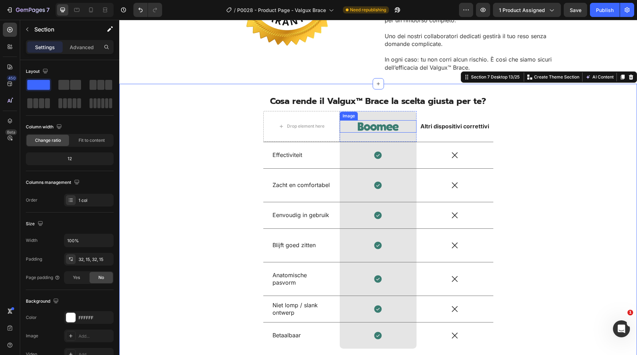
click at [379, 120] on img at bounding box center [377, 126] width 41 height 12
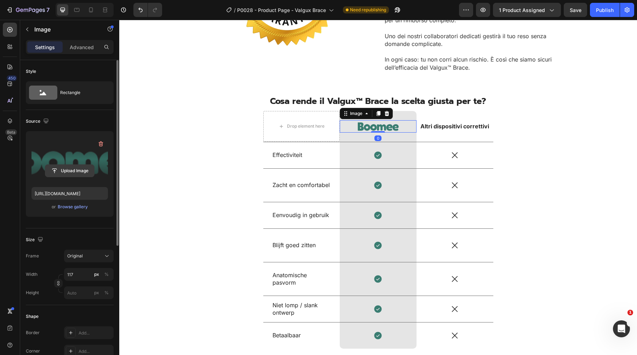
click at [73, 173] on input "file" at bounding box center [69, 171] width 49 height 12
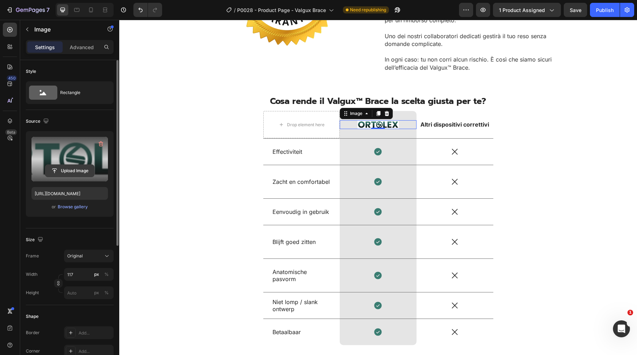
click at [76, 176] on input "file" at bounding box center [69, 171] width 49 height 12
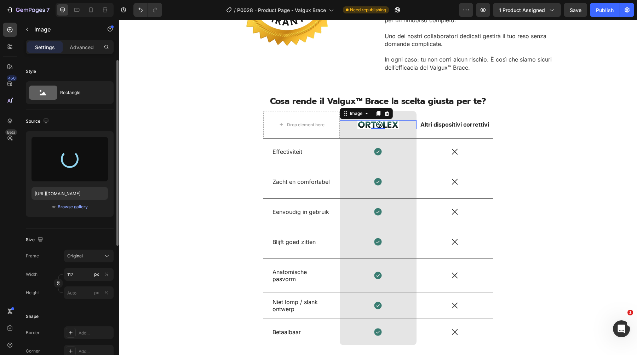
type input "https://cdn.shopify.com/s/files/1/0895/8843/3239/files/gempages_581627102344774…"
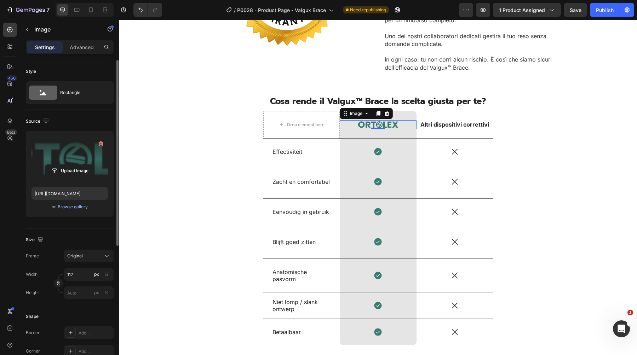
click at [287, 148] on p "Effectiviteit" at bounding box center [301, 151] width 58 height 7
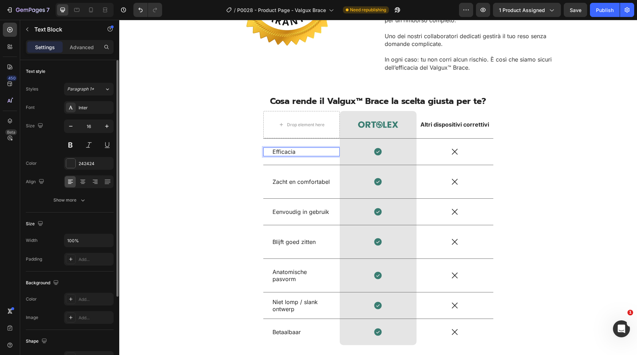
click at [275, 178] on p "Zacht en comfortabel" at bounding box center [301, 181] width 58 height 7
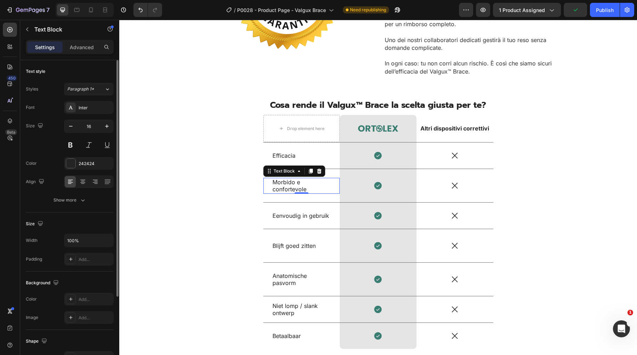
click at [320, 212] on p "Eenvoudig in gebruik" at bounding box center [301, 215] width 58 height 7
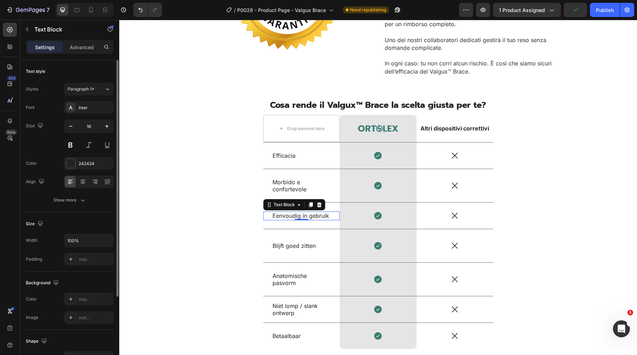
click at [320, 212] on p "Eenvoudig in gebruik" at bounding box center [301, 215] width 58 height 7
click at [298, 242] on div "Blijft goed zitten" at bounding box center [302, 246] width 60 height 9
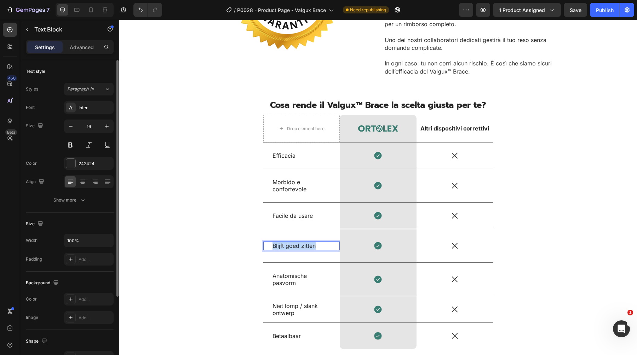
click at [298, 242] on div "Blijft goed zitten" at bounding box center [302, 246] width 60 height 9
click at [297, 272] on p "Anatomische pasvorm" at bounding box center [301, 279] width 58 height 15
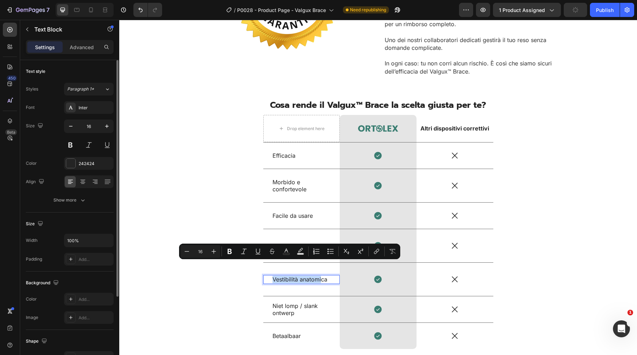
scroll to position [1803, 0]
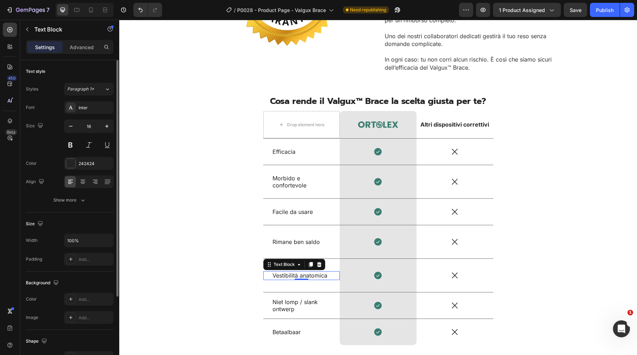
click at [285, 298] on p "Niet lomp / slank ontwerp" at bounding box center [301, 305] width 58 height 15
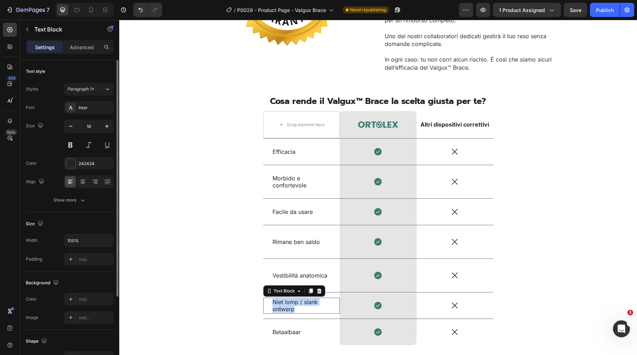
click at [285, 298] on p "Niet lomp / slank ontwerp" at bounding box center [301, 305] width 58 height 15
click at [285, 329] on p "Betaalbaar" at bounding box center [301, 332] width 58 height 7
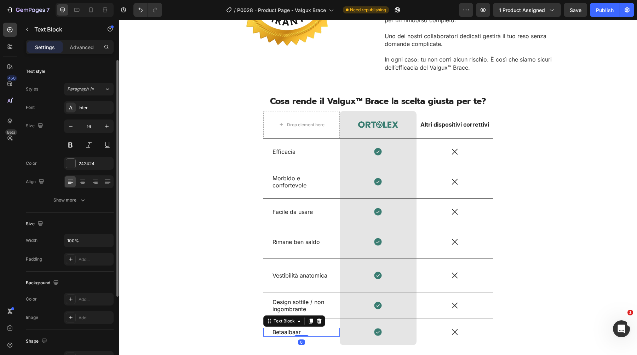
click at [285, 329] on p "Betaalbaar" at bounding box center [301, 332] width 58 height 7
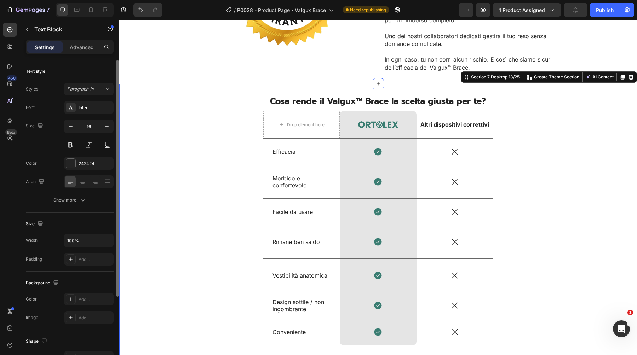
click at [178, 261] on div "⁠⁠⁠⁠⁠⁠⁠ Cosa rende il Valgux™ Brace la scelta giusta per te? Heading Drop eleme…" at bounding box center [377, 223] width 507 height 256
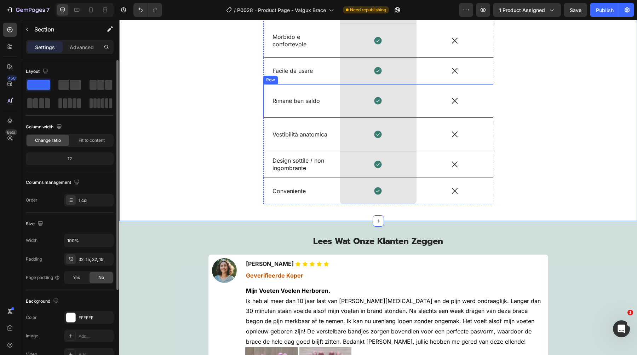
scroll to position [1971, 0]
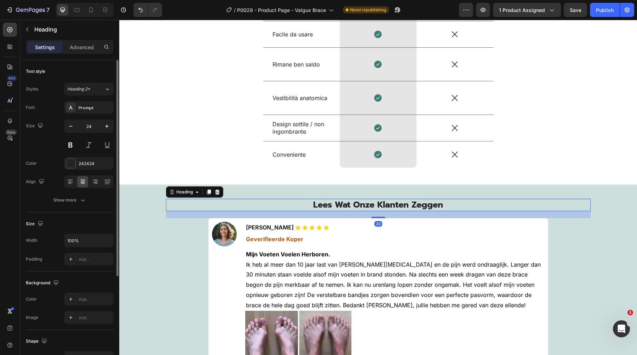
click at [363, 204] on span "Lees Wat Onze Klanten Zeggen" at bounding box center [378, 204] width 130 height 13
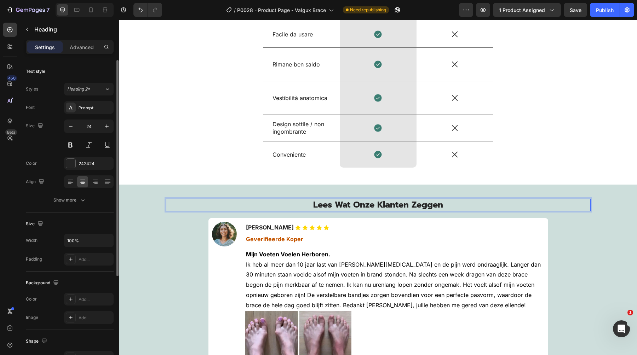
click at [363, 204] on span "Lees Wat Onze Klanten Zeggen" at bounding box center [378, 204] width 130 height 13
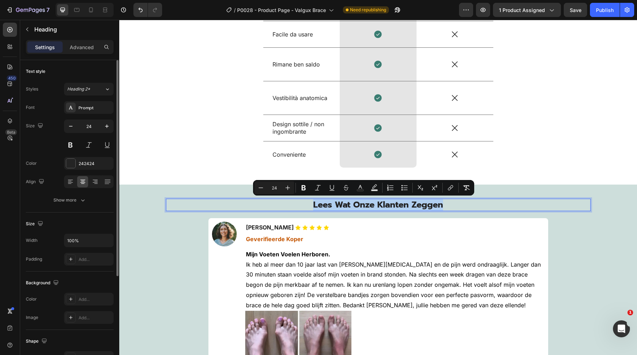
click at [363, 204] on span "Lees Wat Onze Klanten Zeggen" at bounding box center [378, 204] width 130 height 13
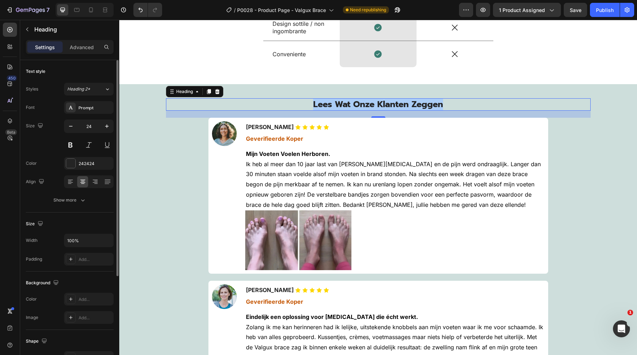
scroll to position [2077, 0]
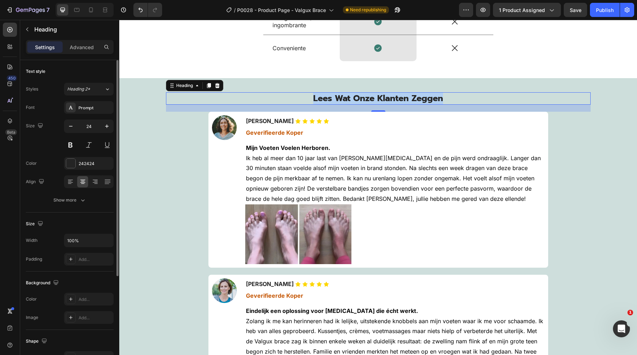
click at [347, 99] on span "Lees Wat Onze Klanten Zeggen" at bounding box center [378, 98] width 130 height 13
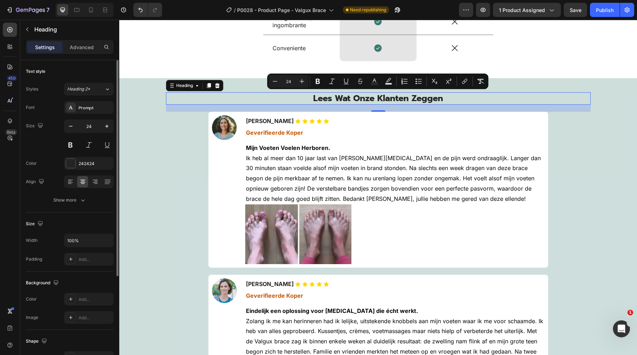
click at [347, 99] on span "Lees Wat Onze Klanten Zeggen" at bounding box center [378, 98] width 130 height 13
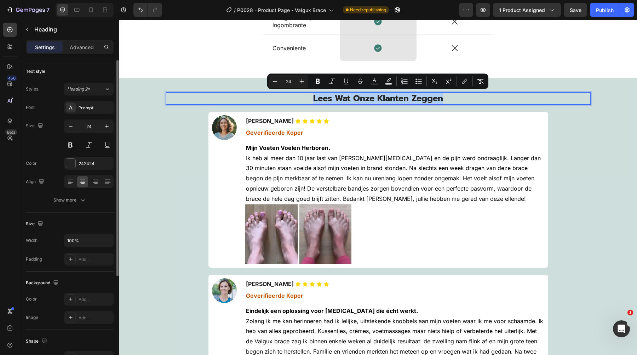
click at [347, 99] on span "Lees Wat Onze Klanten Zeggen" at bounding box center [378, 98] width 130 height 13
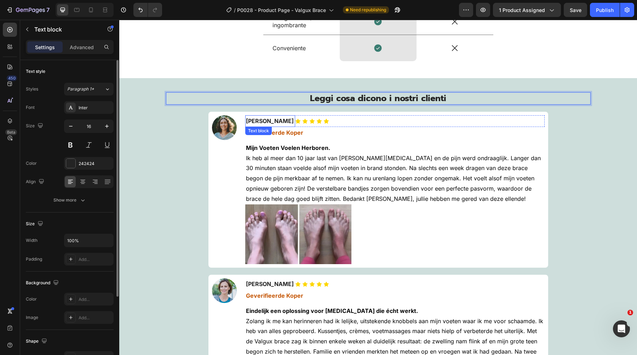
click at [260, 119] on strong "[PERSON_NAME]" at bounding box center [270, 120] width 48 height 7
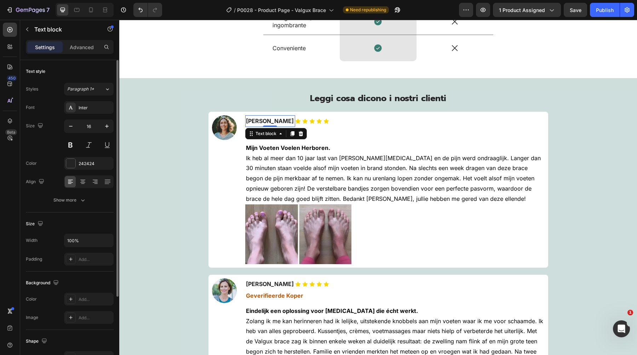
click at [260, 119] on strong "[PERSON_NAME]" at bounding box center [270, 120] width 48 height 7
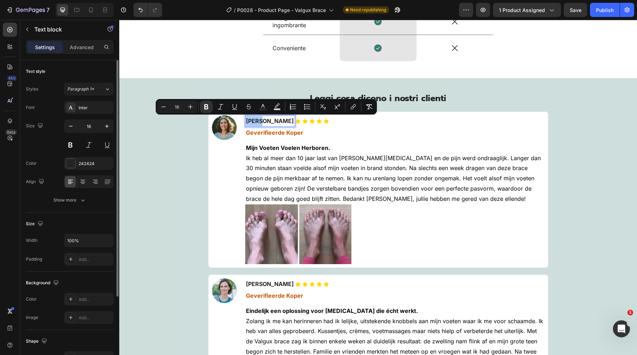
click at [271, 284] on strong "[PERSON_NAME]" at bounding box center [270, 283] width 48 height 7
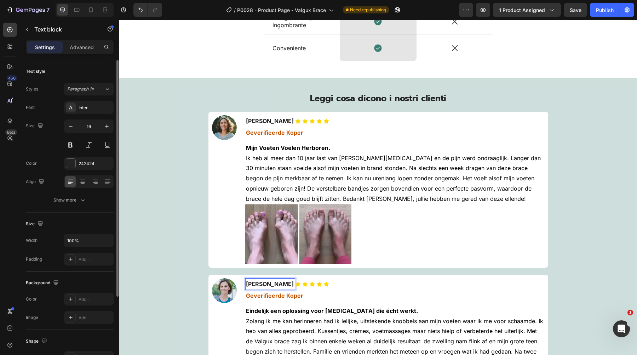
click at [271, 284] on strong "[PERSON_NAME]" at bounding box center [270, 283] width 48 height 7
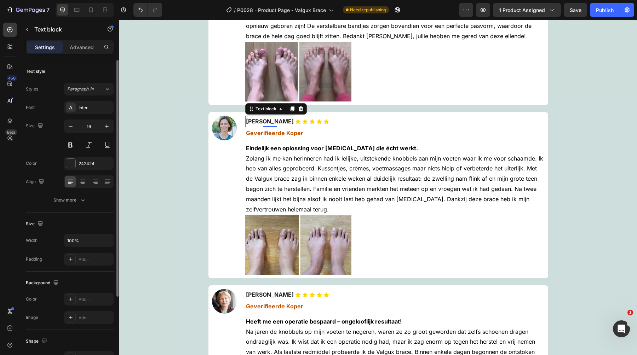
scroll to position [2287, 0]
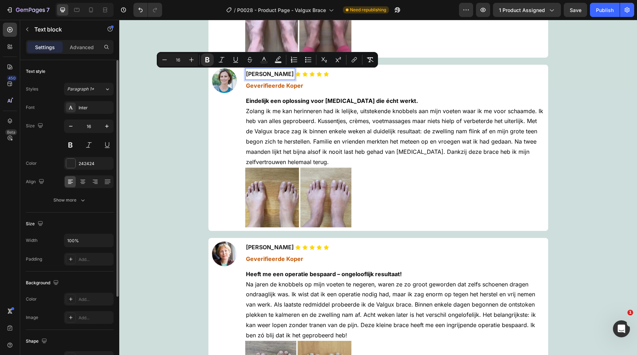
click at [262, 248] on strong "[PERSON_NAME]" at bounding box center [270, 247] width 48 height 7
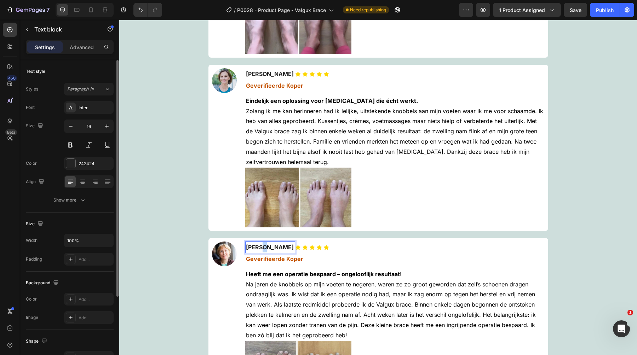
click at [262, 248] on strong "[PERSON_NAME]" at bounding box center [270, 247] width 48 height 7
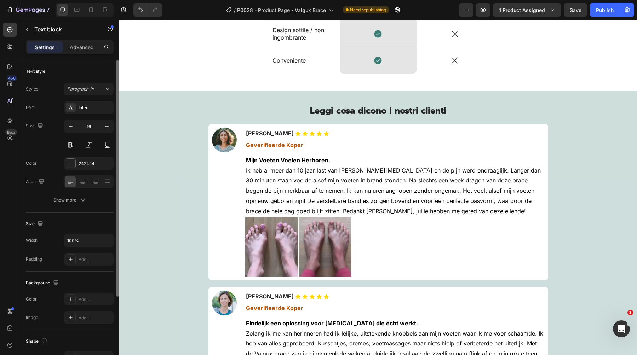
scroll to position [2064, 0]
click at [265, 134] on strong "[PERSON_NAME]" at bounding box center [270, 133] width 48 height 7
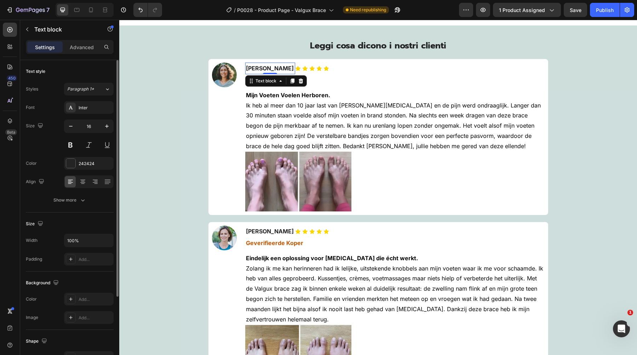
scroll to position [2141, 0]
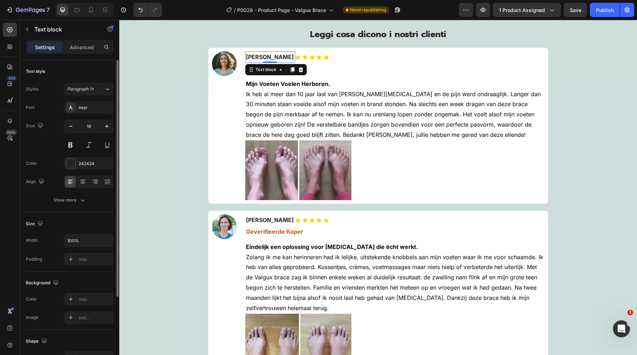
click at [265, 220] on strong "[PERSON_NAME]" at bounding box center [270, 219] width 48 height 7
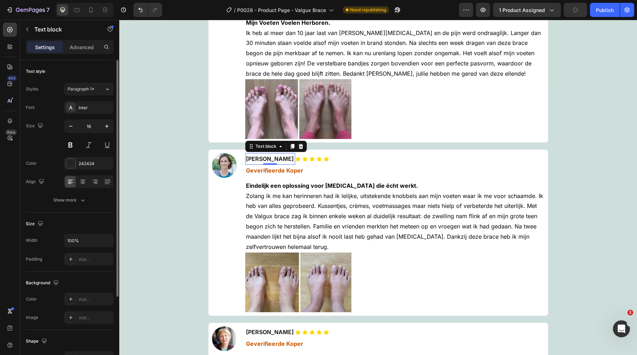
scroll to position [2216, 0]
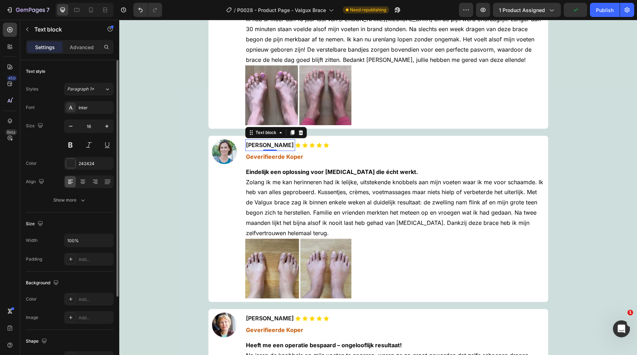
click at [261, 319] on strong "[PERSON_NAME]" at bounding box center [270, 318] width 48 height 7
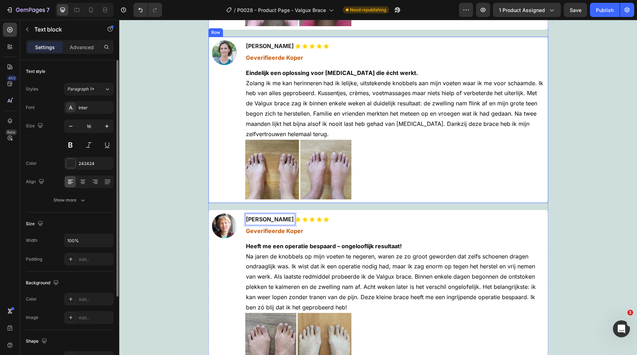
scroll to position [2319, 0]
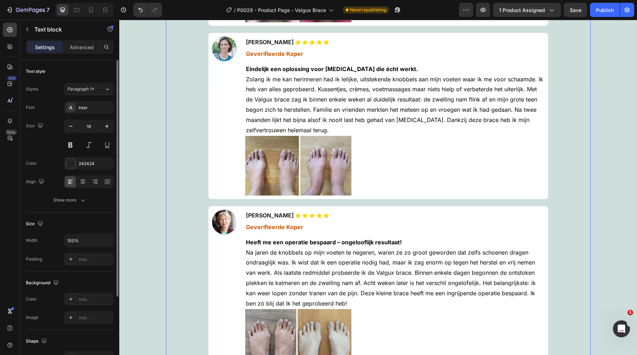
click at [183, 257] on div "Image Icon Icon Icon Icon Icon Icon List Chiara Bellini Text block Row Geverifi…" at bounding box center [378, 121] width 424 height 503
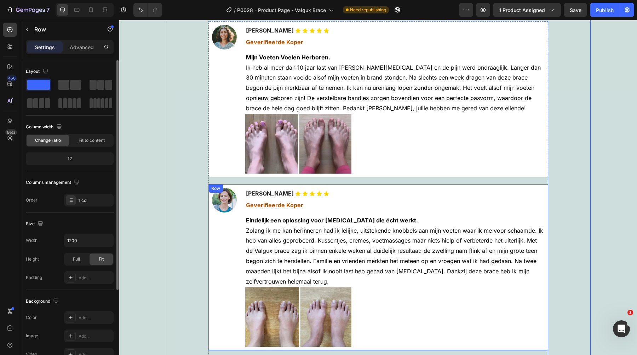
scroll to position [2129, 0]
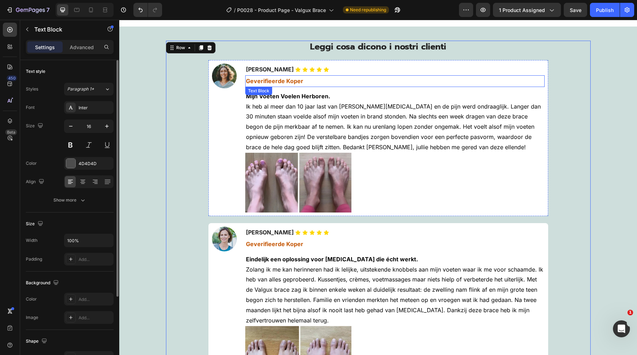
click at [288, 79] on strong "Geverifieerde Koper" at bounding box center [274, 80] width 57 height 7
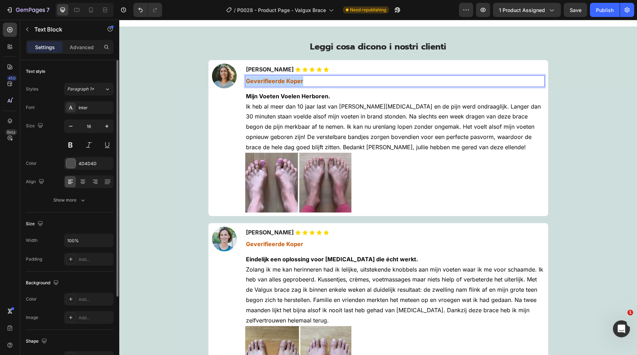
click at [288, 79] on strong "Geverifieerde Koper" at bounding box center [274, 80] width 57 height 7
click at [283, 81] on strong "Geverifieerde Koper" at bounding box center [274, 80] width 57 height 7
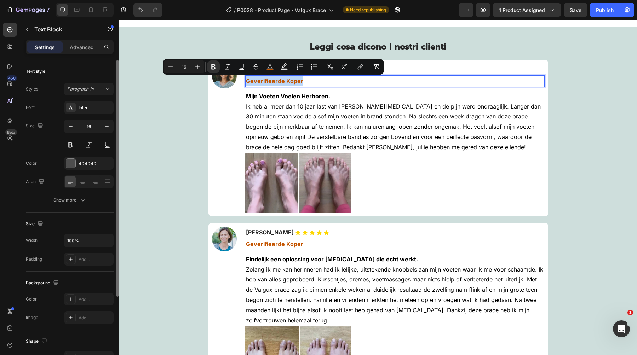
click at [283, 81] on strong "Geverifieerde Koper" at bounding box center [274, 80] width 57 height 7
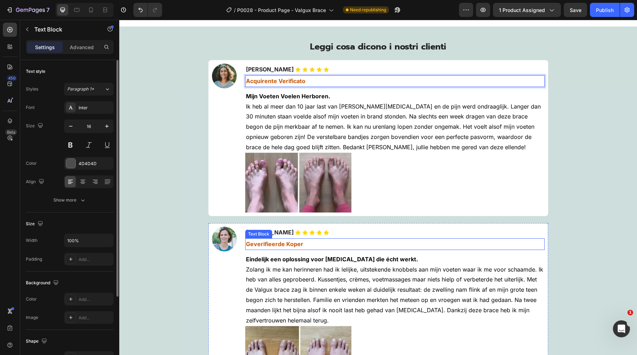
click at [267, 243] on strong "Geverifieerde Koper" at bounding box center [274, 243] width 57 height 7
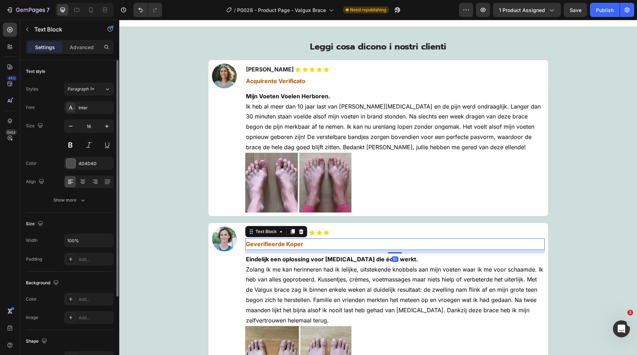
click at [267, 243] on strong "Geverifieerde Koper" at bounding box center [274, 243] width 57 height 7
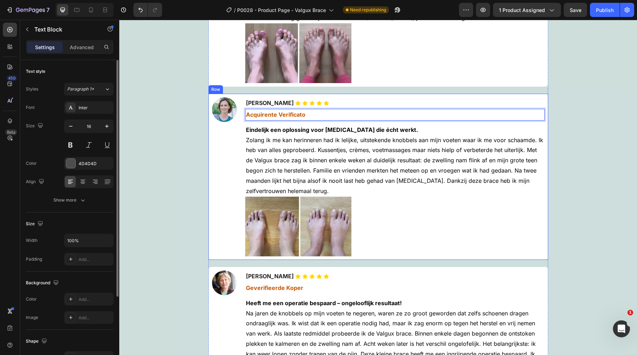
scroll to position [2329, 0]
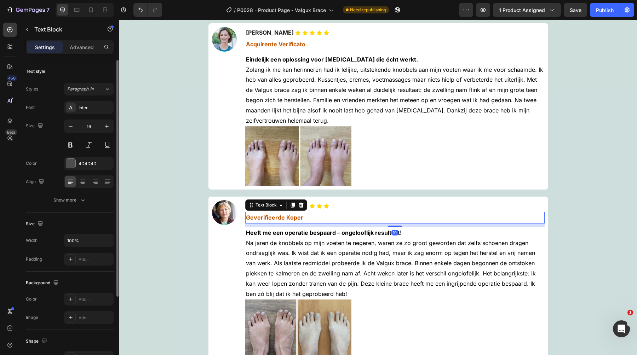
click at [283, 216] on strong "Geverifieerde Koper" at bounding box center [274, 217] width 57 height 7
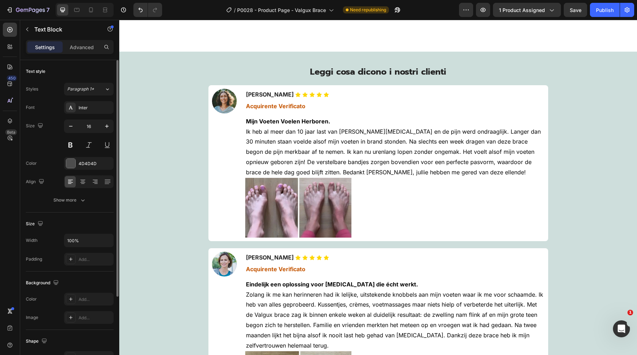
scroll to position [2088, 0]
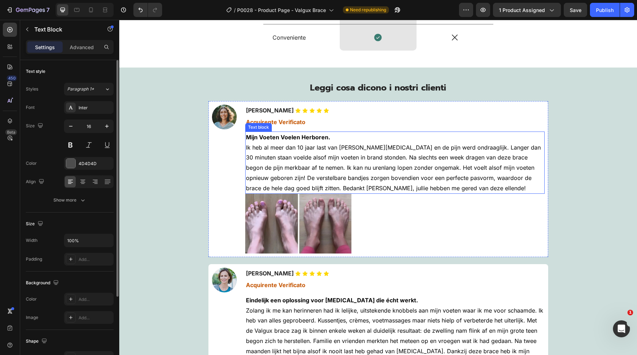
click at [314, 179] on span "Ik heb al meer dan 10 jaar last van [PERSON_NAME][MEDICAL_DATA] en de pijn werd…" at bounding box center [393, 168] width 295 height 48
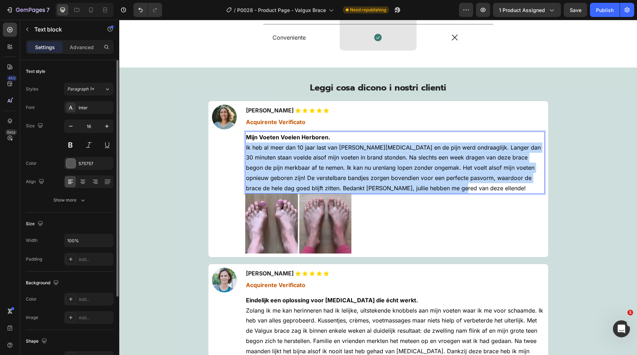
click at [314, 179] on span "Ik heb al meer dan 10 jaar last van [PERSON_NAME][MEDICAL_DATA] en de pijn werd…" at bounding box center [393, 168] width 295 height 48
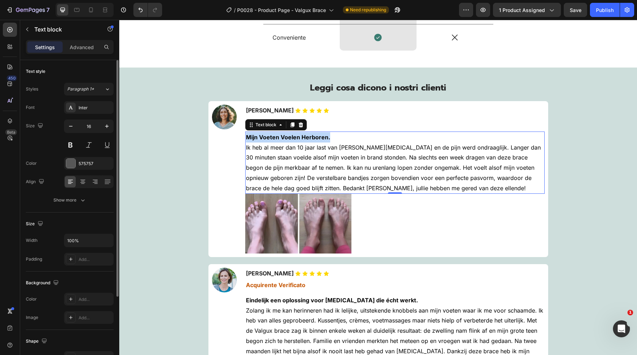
click at [354, 176] on span "Ik heb al meer dan 10 jaar last van [PERSON_NAME][MEDICAL_DATA] en de pijn werd…" at bounding box center [393, 168] width 295 height 48
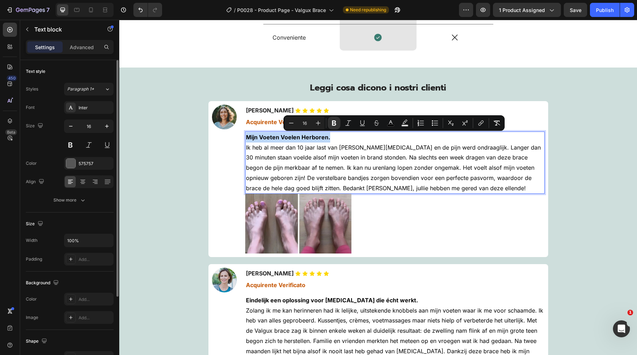
click at [354, 176] on span "Ik heb al meer dan 10 jaar last van [PERSON_NAME][MEDICAL_DATA] en de pijn werd…" at bounding box center [393, 168] width 295 height 48
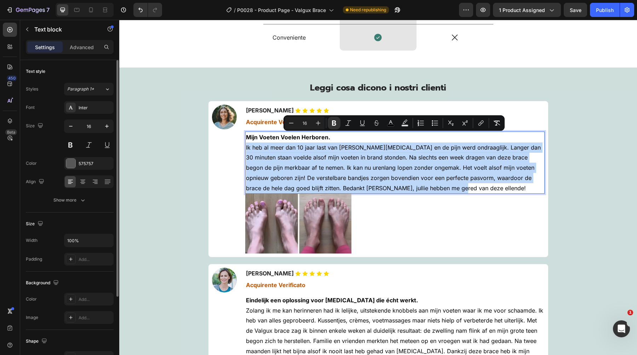
click at [354, 176] on span "Ik heb al meer dan 10 jaar last van [PERSON_NAME][MEDICAL_DATA] en de pijn werd…" at bounding box center [393, 168] width 295 height 48
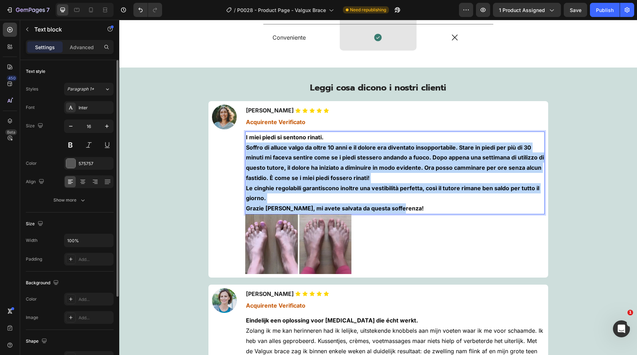
drag, startPoint x: 400, startPoint y: 207, endPoint x: 244, endPoint y: 148, distance: 167.1
click at [244, 148] on div "Image Icon Icon Icon Icon Icon Icon List Chiara Bellini Text block Row Acquiren…" at bounding box center [378, 189] width 340 height 176
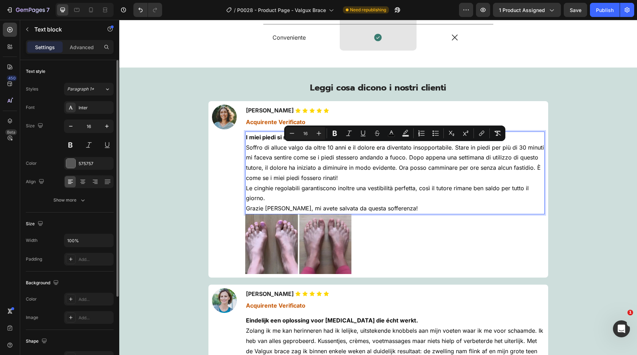
click at [301, 177] on span "Soffro di alluce valgo da oltre 10 anni e il dolore era diventato insopportabil…" at bounding box center [395, 162] width 298 height 37
click at [273, 185] on span "Le cinghie regolabili garantiscono inoltre una vestibilità perfetta, così il tu…" at bounding box center [387, 193] width 283 height 17
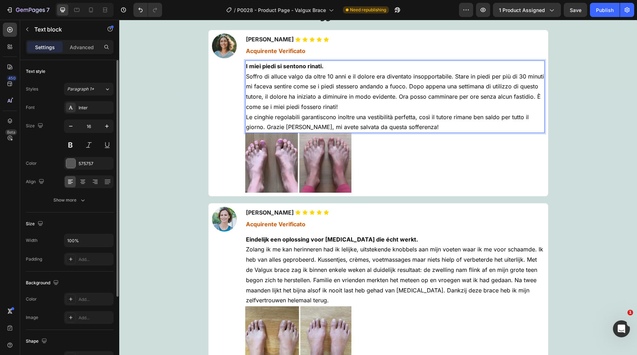
scroll to position [2176, 0]
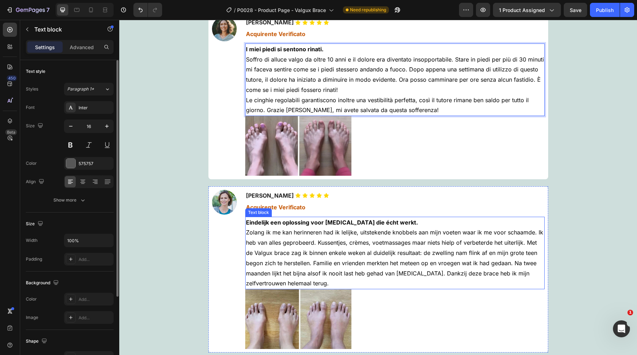
click at [286, 253] on span "Zolang ik me kan herinneren had ik lelijke, uitstekende knobbels aan mijn voete…" at bounding box center [394, 258] width 297 height 58
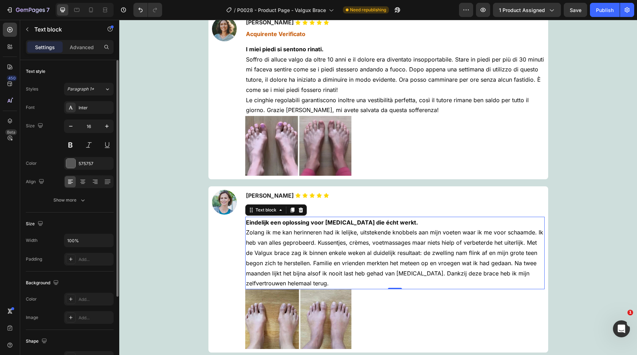
click at [286, 253] on span "Zolang ik me kan herinneren had ik lelijke, uitstekende knobbels aan mijn voete…" at bounding box center [394, 258] width 297 height 58
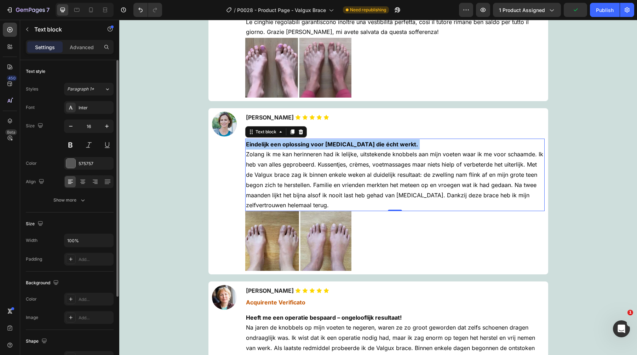
scroll to position [2255, 0]
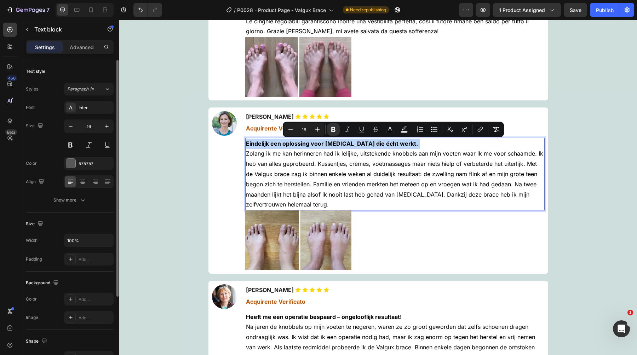
click at [348, 190] on p "Eindelijk een oplossing voor hallux valgus die écht werkt. Zolang ik me kan her…" at bounding box center [395, 174] width 298 height 71
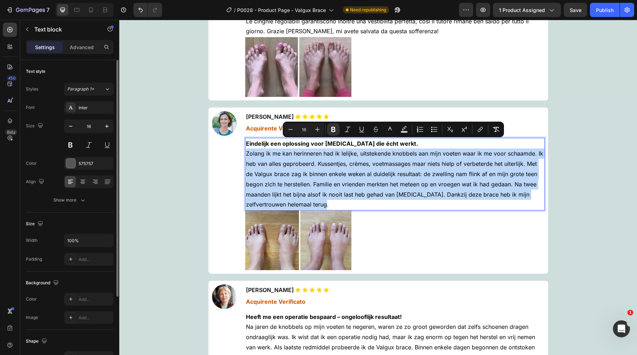
click at [348, 190] on p "Eindelijk een oplossing voor hallux valgus die écht werkt. Zolang ik me kan her…" at bounding box center [395, 174] width 298 height 71
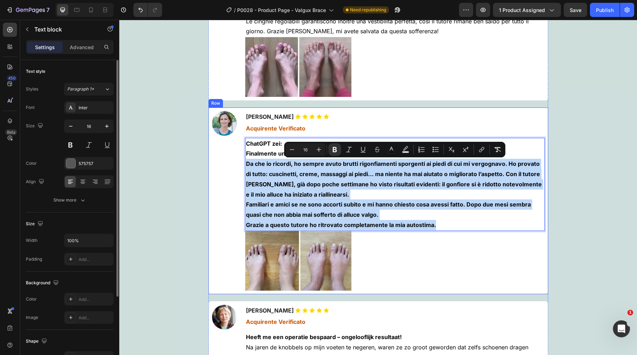
drag, startPoint x: 440, startPoint y: 224, endPoint x: 233, endPoint y: 162, distance: 216.0
click at [233, 162] on div "Image Icon Icon Icon Icon Icon Icon List Elena Gatti Text block Row Acquirente …" at bounding box center [378, 201] width 340 height 187
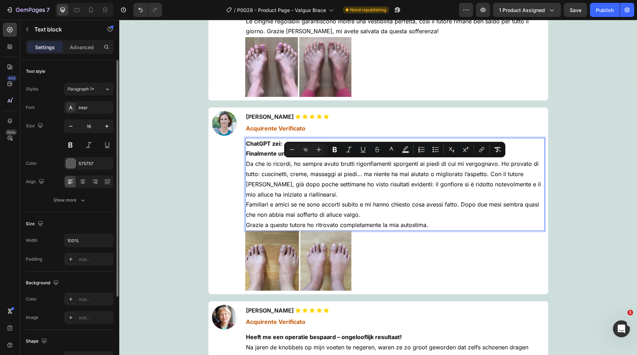
click at [258, 144] on strong "ChatGPT zei:" at bounding box center [264, 143] width 36 height 7
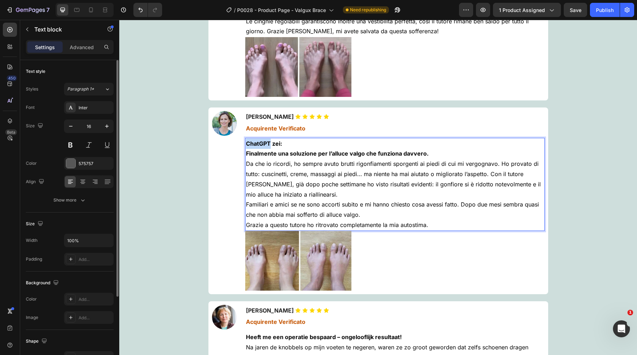
click at [258, 144] on strong "ChatGPT zei:" at bounding box center [264, 143] width 36 height 7
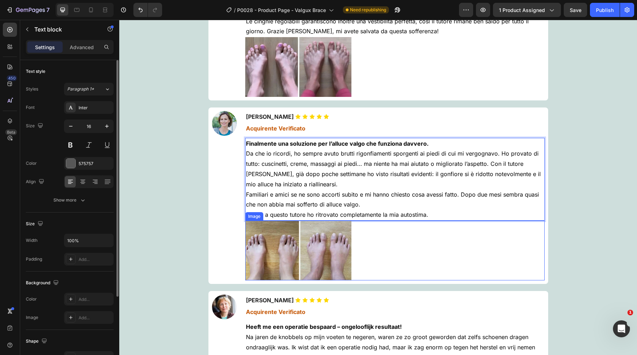
click at [402, 248] on div at bounding box center [394, 251] width 299 height 60
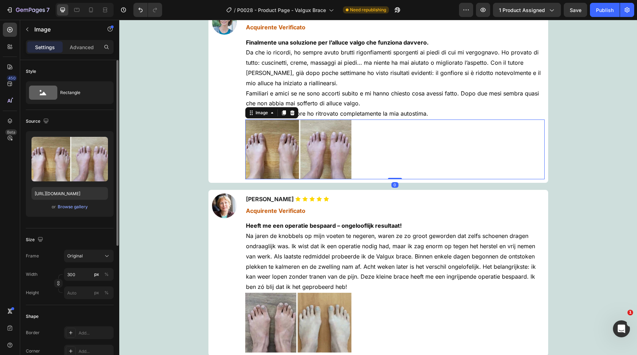
scroll to position [2369, 0]
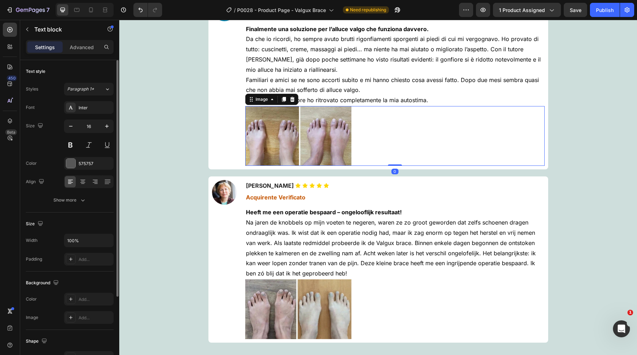
click at [370, 248] on p "Na jaren de knobbels op mijn voeten te negeren, waren ze zo groot geworden dat …" at bounding box center [395, 247] width 298 height 61
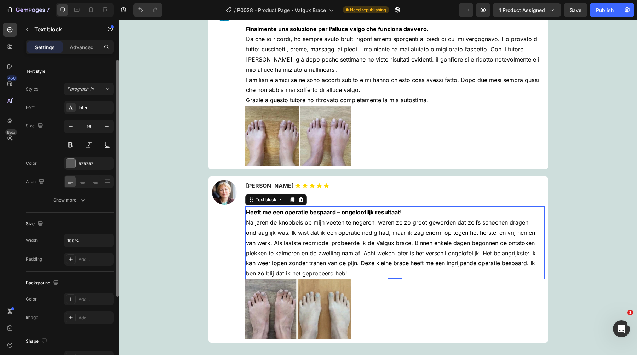
click at [370, 248] on p "Na jaren de knobbels op mijn voeten te negeren, waren ze zo groot geworden dat …" at bounding box center [395, 247] width 298 height 61
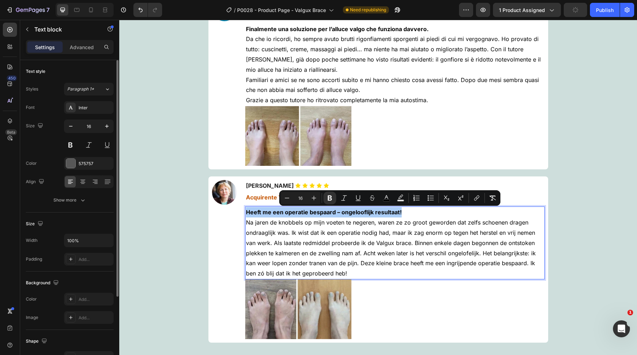
click at [570, 205] on div "Image Icon Icon Icon Icon Icon Icon List Chiara Bellini Text block Row Acquiren…" at bounding box center [378, 81] width 424 height 523
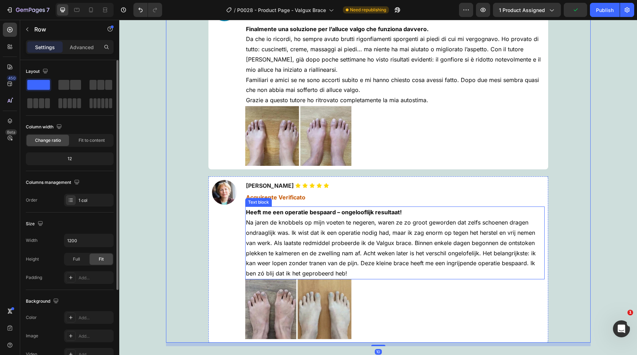
scroll to position [2397, 0]
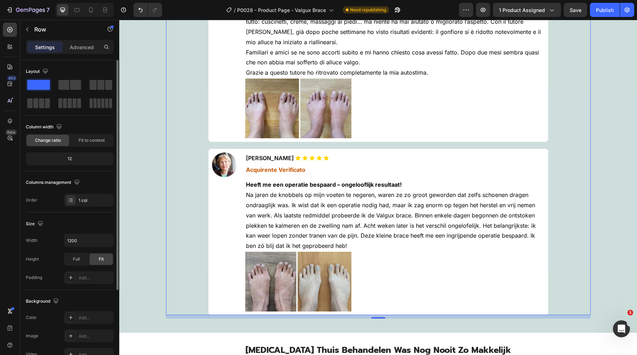
click at [325, 242] on p "Na jaren de knobbels op mijn voeten te negeren, waren ze zo groot geworden dat …" at bounding box center [395, 220] width 298 height 61
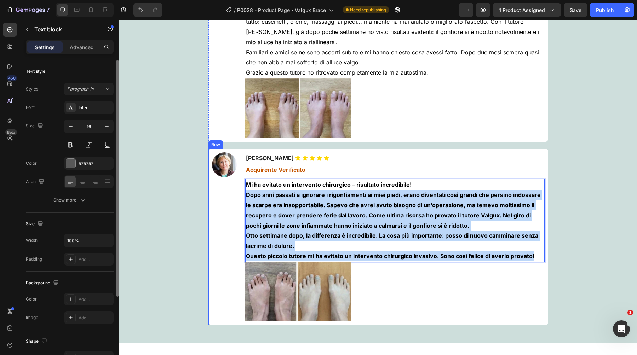
drag, startPoint x: 534, startPoint y: 257, endPoint x: 244, endPoint y: 192, distance: 297.2
click at [244, 192] on div "Image Icon Icon Icon Icon Icon Icon List Sara Conti Text block Row Acquirente V…" at bounding box center [378, 237] width 340 height 176
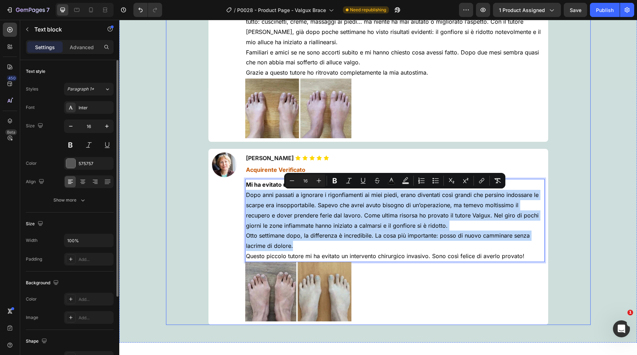
click at [183, 200] on div "Image Icon Icon Icon Icon Icon Icon List Chiara Bellini Text block Row Acquiren…" at bounding box center [378, 58] width 424 height 533
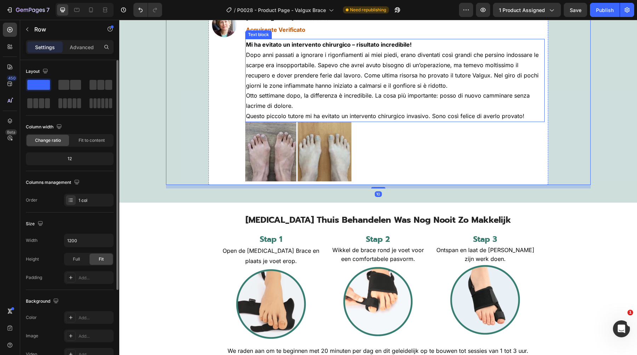
scroll to position [2541, 0]
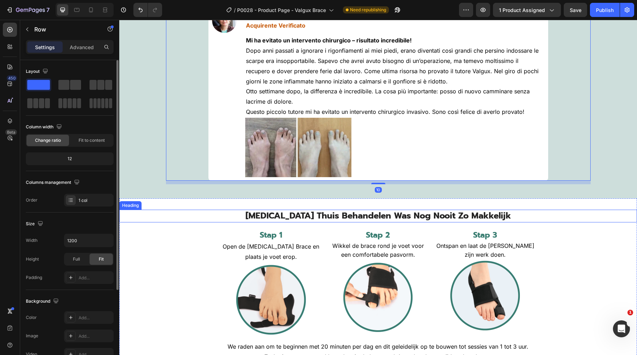
click at [302, 217] on span "[MEDICAL_DATA] Thuis Behandelen Was Nog Nooit Zo Makkelijk" at bounding box center [377, 215] width 265 height 13
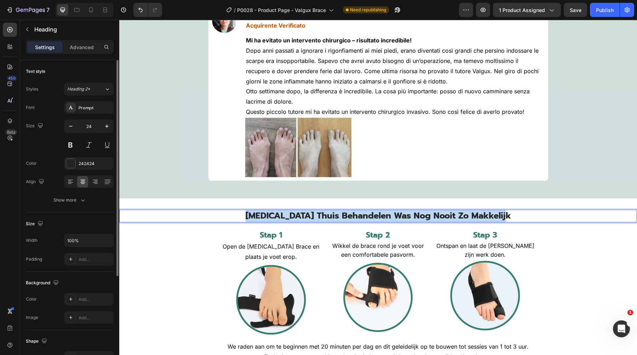
click at [302, 217] on span "[MEDICAL_DATA] Thuis Behandelen Was Nog Nooit Zo Makkelijk" at bounding box center [377, 215] width 265 height 13
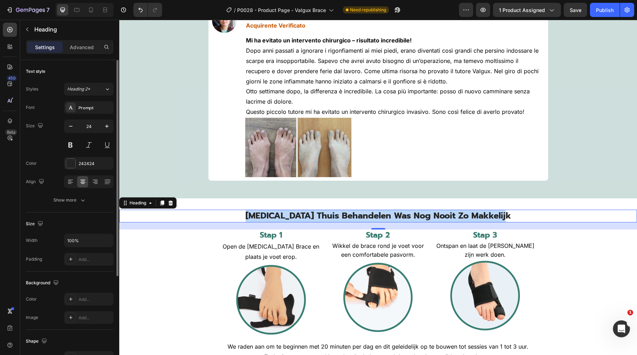
click at [280, 210] on span "[MEDICAL_DATA] Thuis Behandelen Was Nog Nooit Zo Makkelijk" at bounding box center [377, 215] width 265 height 13
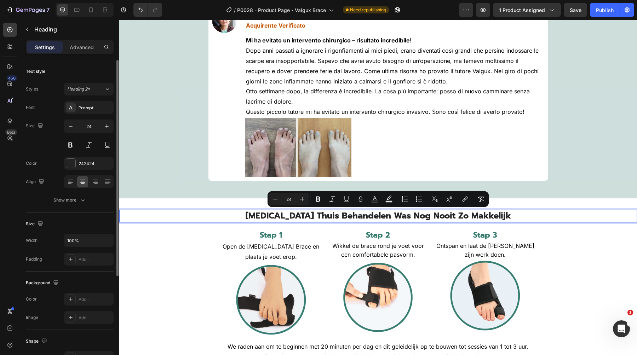
click at [280, 210] on span "[MEDICAL_DATA] Thuis Behandelen Was Nog Nooit Zo Makkelijk" at bounding box center [377, 215] width 265 height 13
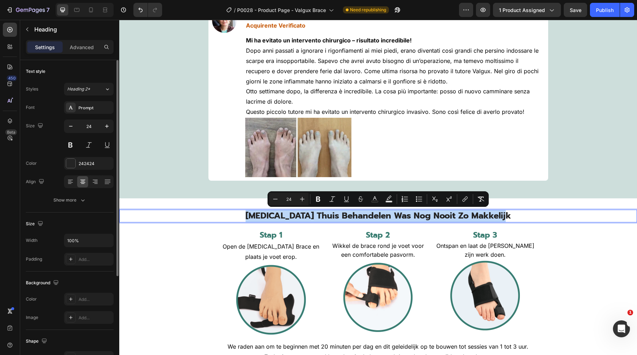
click at [280, 210] on span "[MEDICAL_DATA] Thuis Behandelen Was Nog Nooit Zo Makkelijk" at bounding box center [377, 215] width 265 height 13
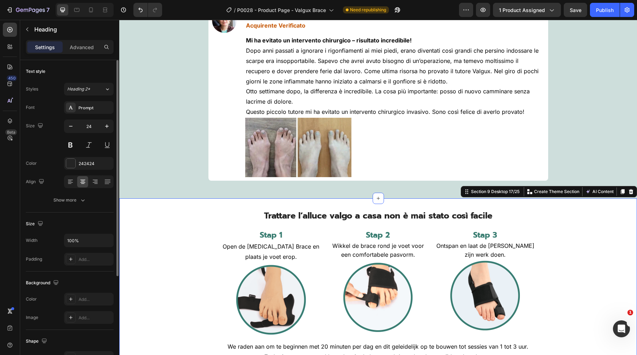
click at [185, 245] on div "⁠⁠⁠⁠⁠⁠⁠ Trattare l’alluce valgo a casa non è mai stato così facile Heading Stap…" at bounding box center [377, 301] width 517 height 183
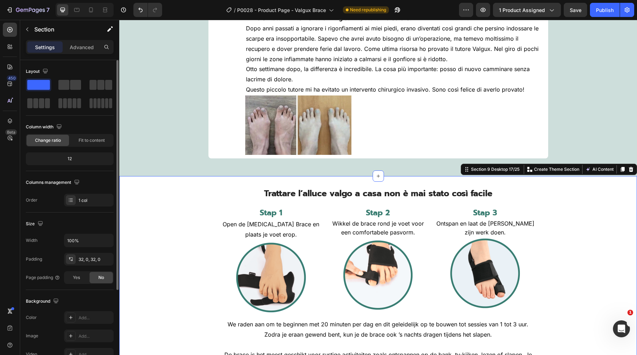
scroll to position [2567, 0]
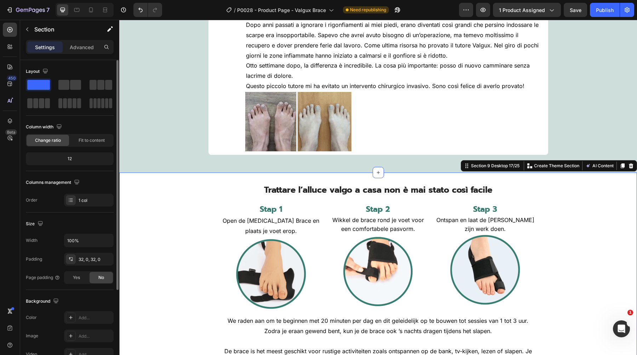
click at [268, 210] on strong "Stap 1" at bounding box center [271, 209] width 23 height 12
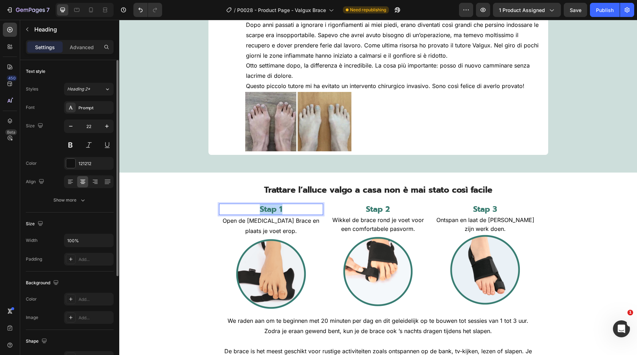
click at [268, 210] on strong "Stap 1" at bounding box center [271, 209] width 23 height 12
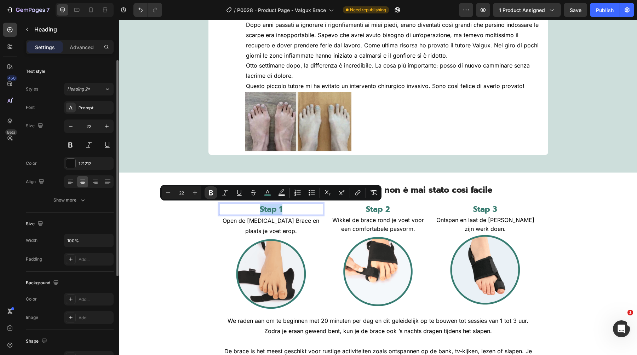
click at [268, 210] on strong "Stap 1" at bounding box center [271, 209] width 23 height 12
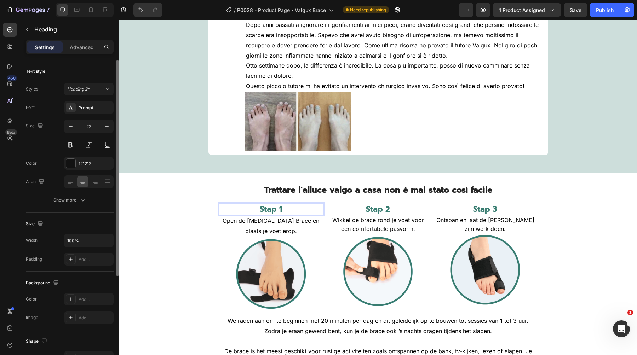
click at [274, 210] on strong "Stap 1" at bounding box center [271, 209] width 23 height 12
click at [370, 211] on strong "Stap 2" at bounding box center [378, 209] width 24 height 12
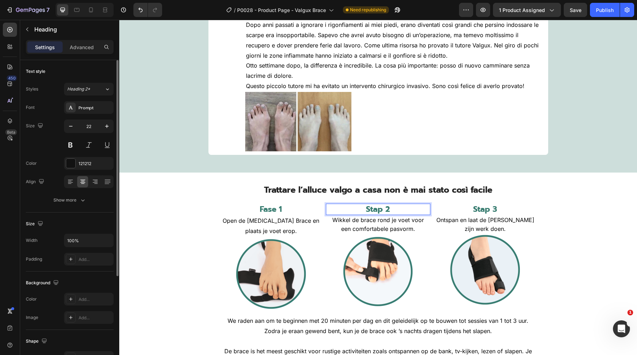
click at [373, 210] on strong "Stap 2" at bounding box center [378, 209] width 24 height 12
click at [470, 205] on h2 "Stap 3" at bounding box center [485, 210] width 104 height 12
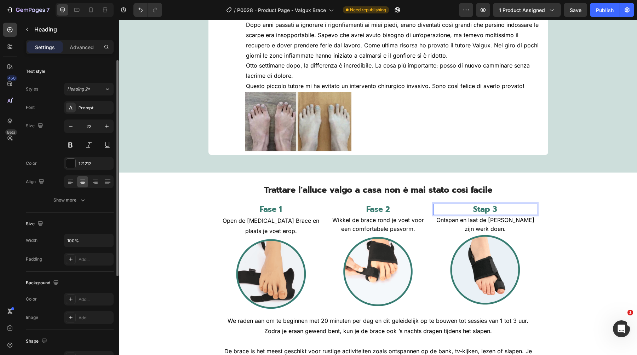
click at [476, 205] on strong "Stap 3" at bounding box center [485, 209] width 24 height 12
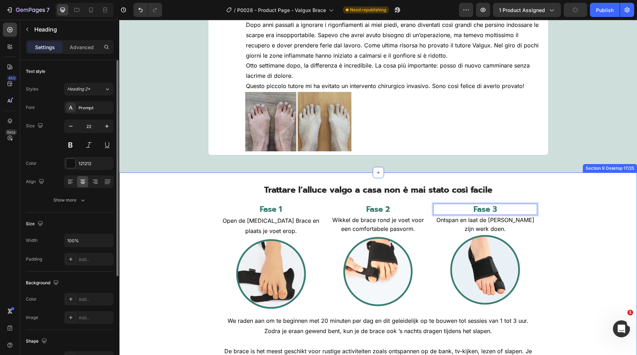
click at [553, 212] on div "⁠⁠⁠⁠⁠⁠⁠ Trattare l’alluce valgo a casa non è mai stato così facile Heading ⁠⁠⁠⁠…" at bounding box center [377, 275] width 517 height 183
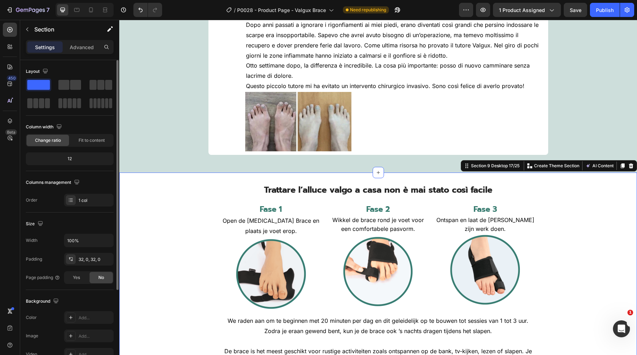
click at [271, 223] on span "Open de [MEDICAL_DATA] Brace en plaats je voet erop." at bounding box center [270, 225] width 97 height 17
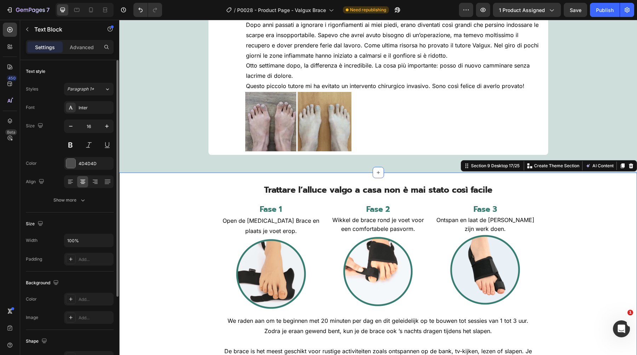
click at [271, 223] on span "Open de [MEDICAL_DATA] Brace en plaats je voet erop." at bounding box center [270, 225] width 97 height 17
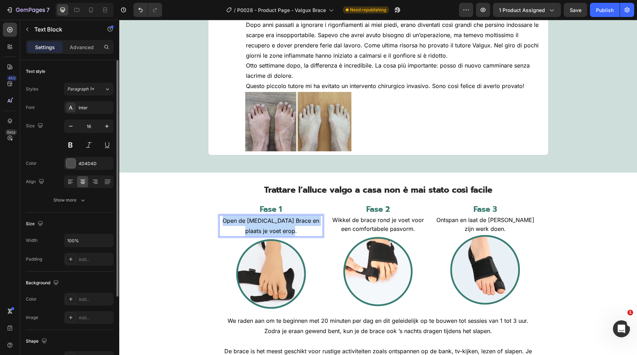
click at [271, 223] on span "Open de [MEDICAL_DATA] Brace en plaats je voet erop." at bounding box center [270, 225] width 97 height 17
click at [365, 219] on span "Wikkel de brace rond je voet voor een comfortabele pasvorm." at bounding box center [378, 224] width 92 height 16
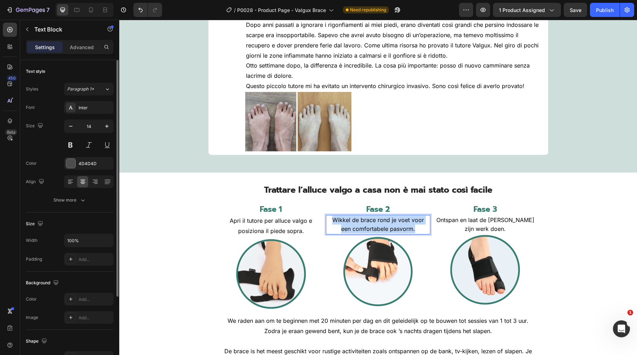
click at [365, 219] on span "Wikkel de brace rond je voet voor een comfortabele pasvorm." at bounding box center [378, 224] width 92 height 16
click at [489, 222] on span "Ontspan en laat de [PERSON_NAME] zijn werk doen." at bounding box center [485, 224] width 98 height 16
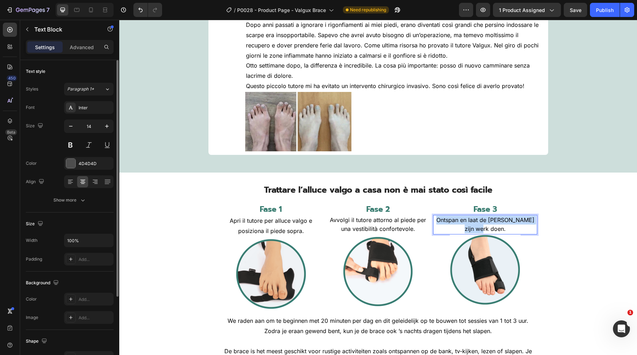
click at [489, 222] on span "Ontspan en laat de [PERSON_NAME] zijn werk doen." at bounding box center [485, 224] width 98 height 16
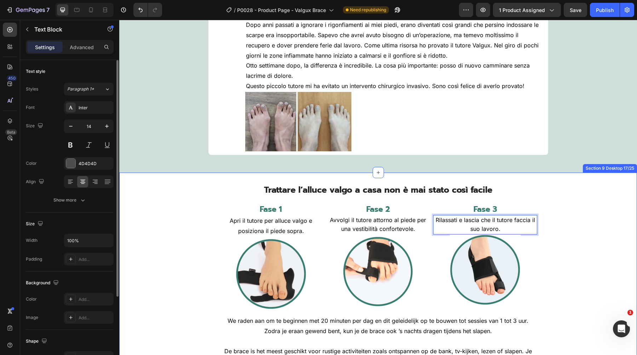
click at [578, 230] on div "⁠⁠⁠⁠⁠⁠⁠ Trattare l’alluce valgo a casa non è mai stato così facile Heading ⁠⁠⁠⁠…" at bounding box center [377, 275] width 517 height 183
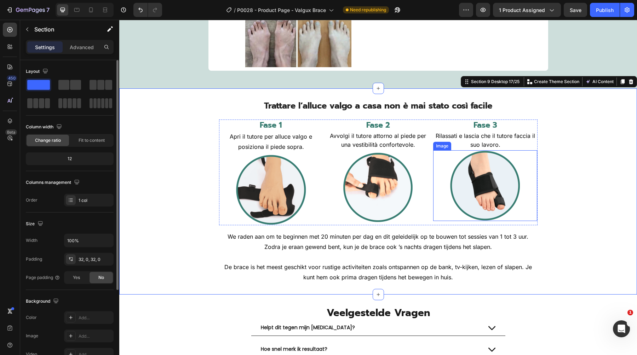
scroll to position [2666, 0]
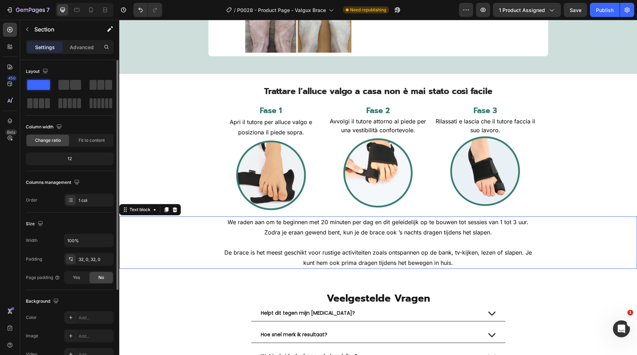
click at [368, 253] on span "De brace is het meest geschikt voor rustige activiteiten zoals ontspannen op de…" at bounding box center [377, 257] width 307 height 17
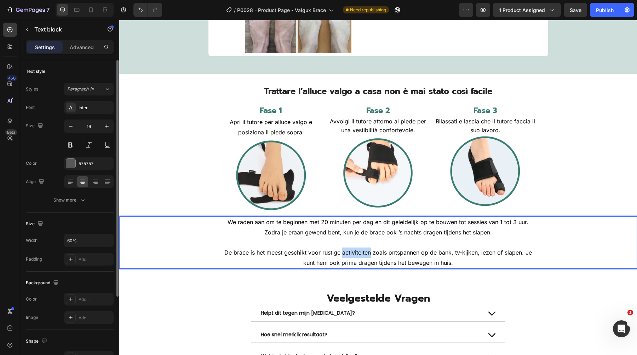
click at [368, 253] on span "De brace is het meest geschikt voor rustige activiteiten zoals ontspannen op de…" at bounding box center [377, 257] width 307 height 17
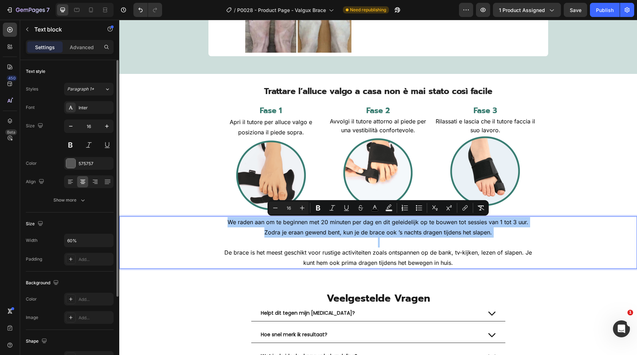
click at [152, 135] on div "⁠⁠⁠⁠⁠⁠⁠ Trattare l’alluce valgo a casa non è mai stato così facile Heading ⁠⁠⁠⁠…" at bounding box center [377, 176] width 517 height 183
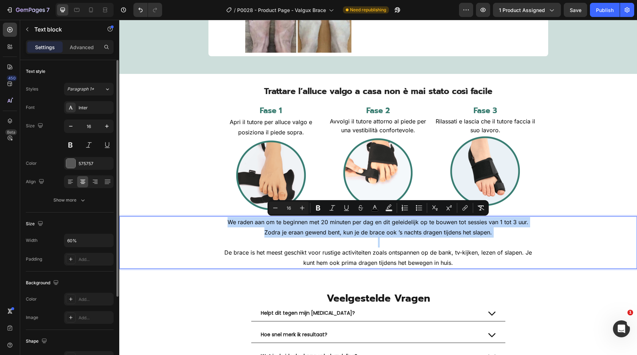
click at [152, 135] on div "⁠⁠⁠⁠⁠⁠⁠ Trattare l’alluce valgo a casa non è mai stato così facile Heading ⁠⁠⁠⁠…" at bounding box center [377, 176] width 517 height 183
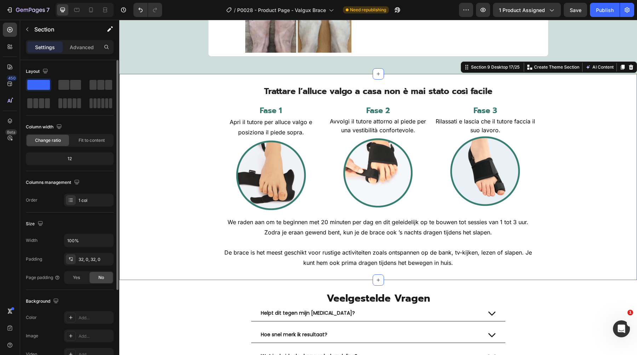
scroll to position [2670, 0]
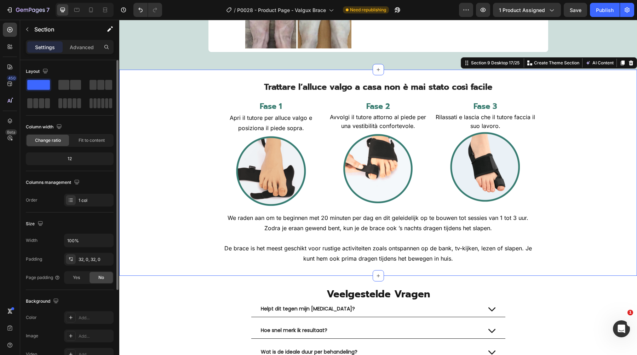
click at [302, 234] on p "Rich Text Editor. Editing area: main" at bounding box center [378, 238] width 309 height 10
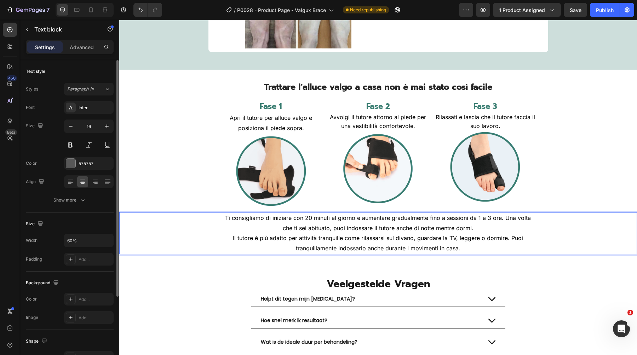
click at [485, 228] on p "Ti consigliamo di iniziare con 20 minuti al giorno e aumentare gradualmente fin…" at bounding box center [378, 223] width 309 height 21
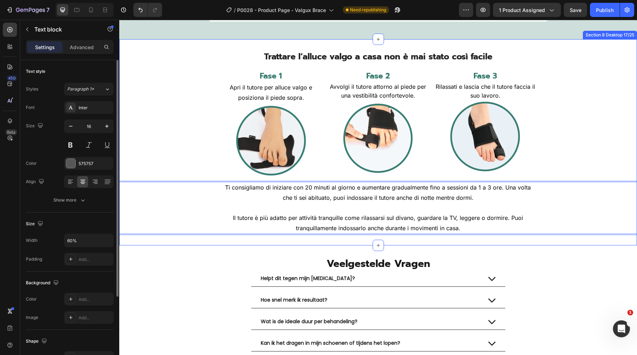
scroll to position [2701, 0]
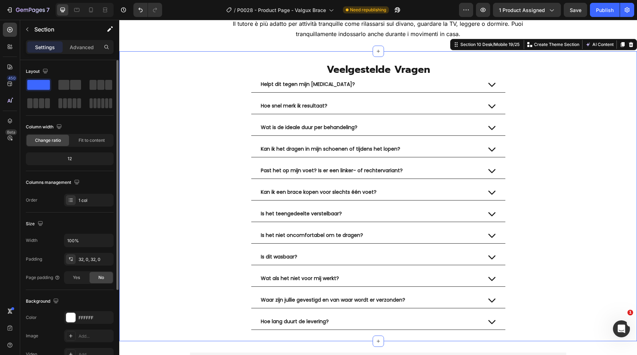
scroll to position [2893, 0]
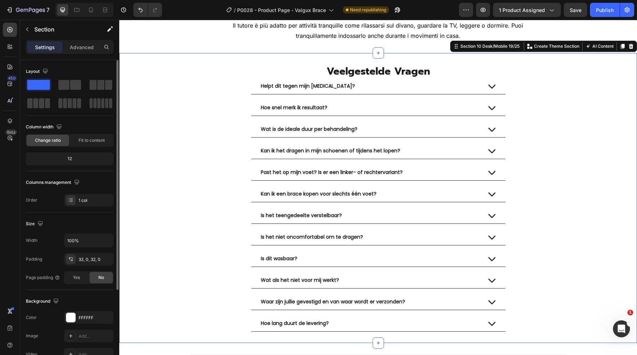
click at [166, 137] on div "Veelgestelde Vragen Heading Helpt dit tegen mijn hallux valgus? Hoe snel merk i…" at bounding box center [377, 197] width 517 height 267
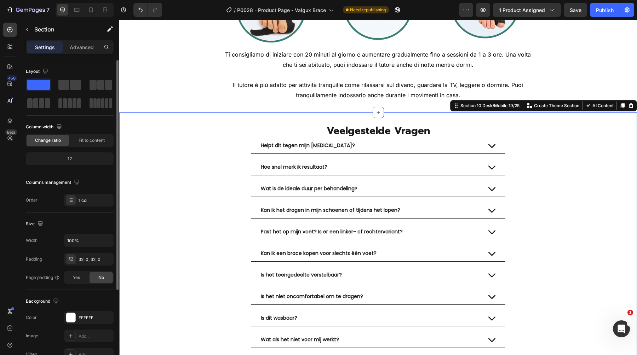
click at [346, 132] on span "Veelgestelde Vragen" at bounding box center [377, 130] width 103 height 15
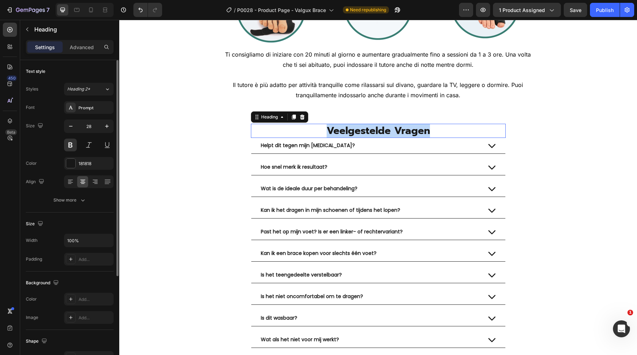
click at [346, 132] on span "Veelgestelde Vragen" at bounding box center [377, 130] width 103 height 15
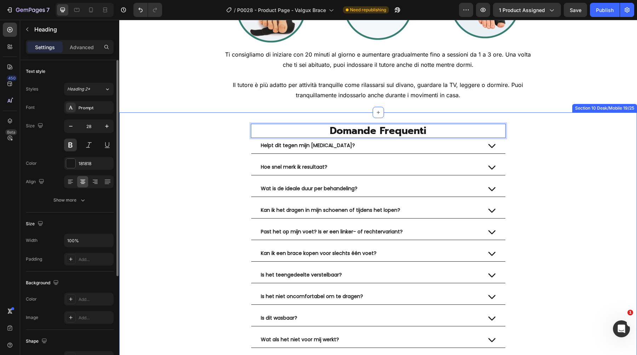
click at [534, 139] on div "Domande Frequenti Heading 0 Helpt dit tegen mijn hallux valgus? Hoe snel merk i…" at bounding box center [377, 257] width 517 height 267
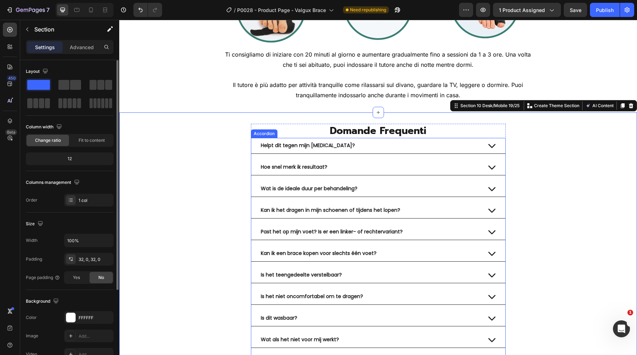
click at [311, 142] on p "Helpt dit tegen mijn hallux valgus?" at bounding box center [308, 146] width 94 height 8
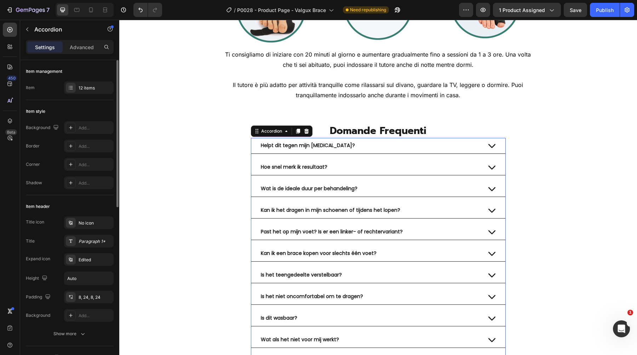
click at [311, 142] on p "Helpt dit tegen mijn hallux valgus?" at bounding box center [308, 146] width 94 height 8
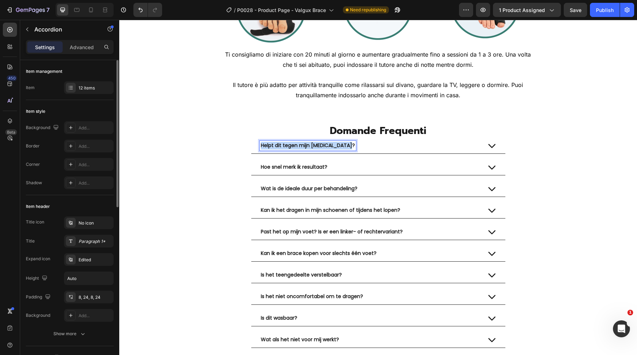
click at [311, 142] on p "Helpt dit tegen mijn hallux valgus?" at bounding box center [308, 146] width 94 height 8
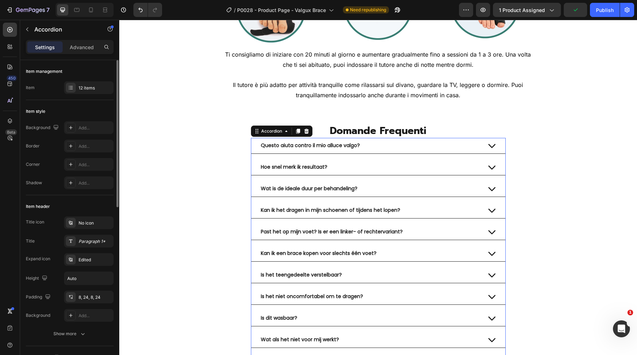
click at [319, 165] on span "Hoe snel merk ik resultaat?" at bounding box center [294, 166] width 66 height 7
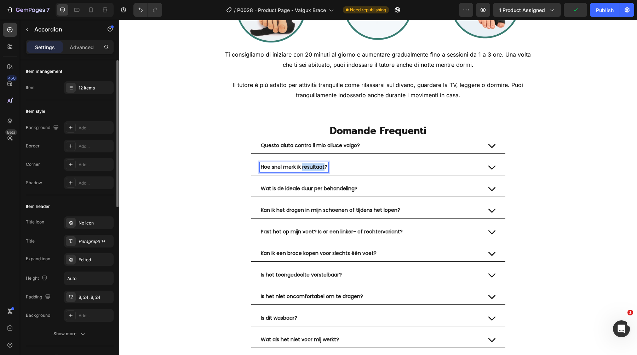
click at [319, 165] on span "Hoe snel merk ik resultaat?" at bounding box center [294, 166] width 66 height 7
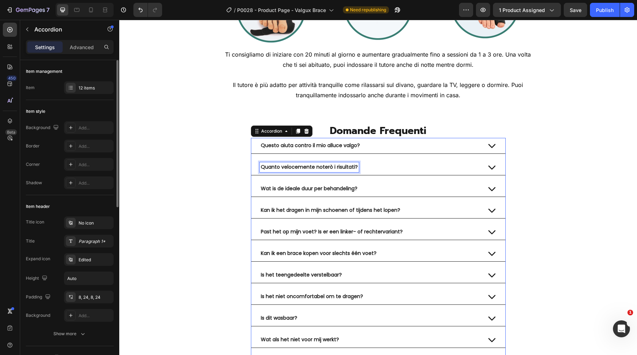
click at [321, 190] on span "Wat is de ideale duur per behandeling?" at bounding box center [309, 188] width 97 height 7
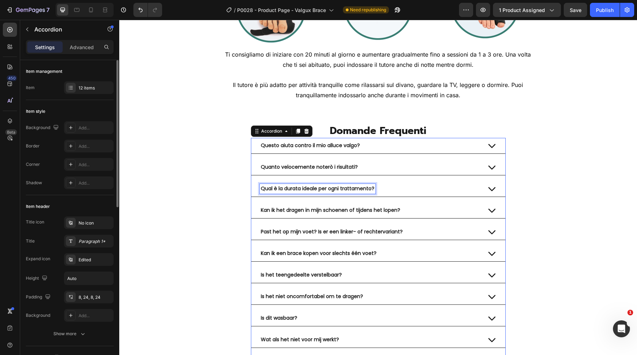
click at [360, 211] on span "Kan ik het dragen in mijn schoenen of tijdens het lopen?" at bounding box center [330, 210] width 139 height 7
click at [319, 235] on span "Past het op mijn voet? Is er een linker- of rechtervariant?" at bounding box center [332, 231] width 142 height 7
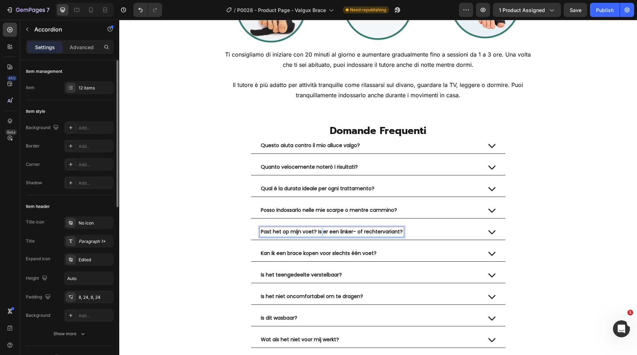
click at [319, 235] on span "Past het op mijn voet? Is er een linker- of rechtervariant?" at bounding box center [332, 231] width 142 height 7
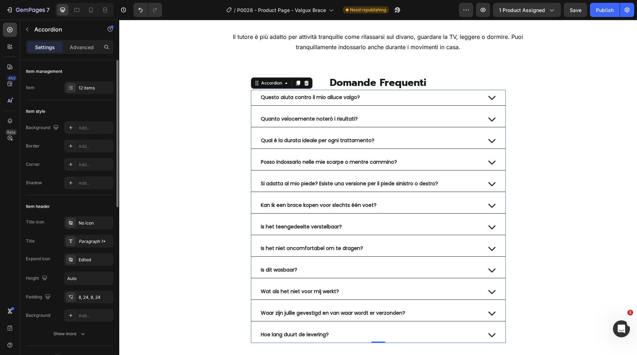
click at [346, 203] on span "Kan ik een brace kopen voor slechts één voet?" at bounding box center [319, 205] width 116 height 7
click at [326, 229] on span "Is het teengedeelte verstelbaar?" at bounding box center [301, 226] width 81 height 7
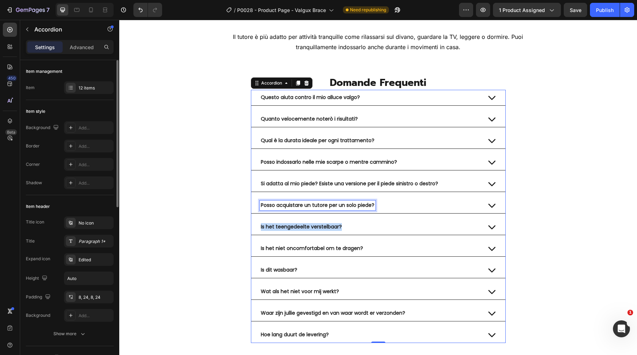
click at [326, 229] on span "Is het teengedeelte verstelbaar?" at bounding box center [301, 226] width 81 height 7
click at [311, 247] on span "Is het niet oncomfortabel om te dragen?" at bounding box center [312, 248] width 102 height 7
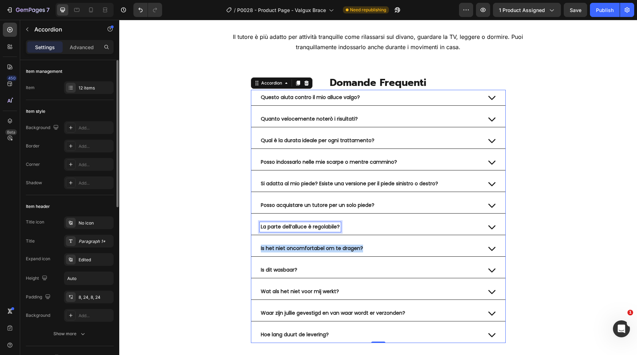
click at [311, 247] on span "Is het niet oncomfortabel om te dragen?" at bounding box center [312, 248] width 102 height 7
click at [274, 268] on span "Is dit wasbaar?" at bounding box center [279, 269] width 36 height 7
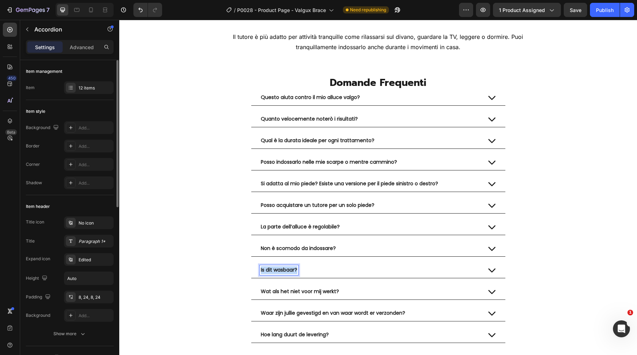
click at [274, 268] on span "Is dit wasbaar?" at bounding box center [279, 269] width 36 height 7
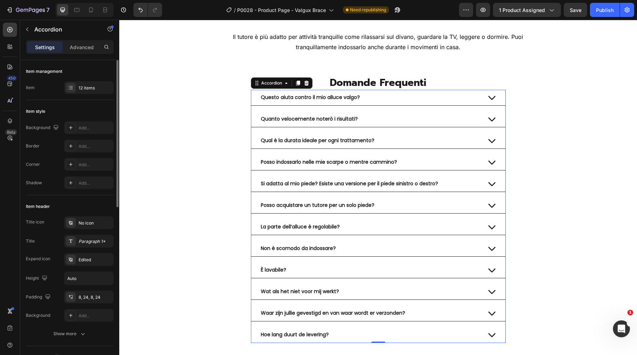
click at [276, 292] on span "Wat als het niet voor mij werkt?" at bounding box center [300, 291] width 78 height 7
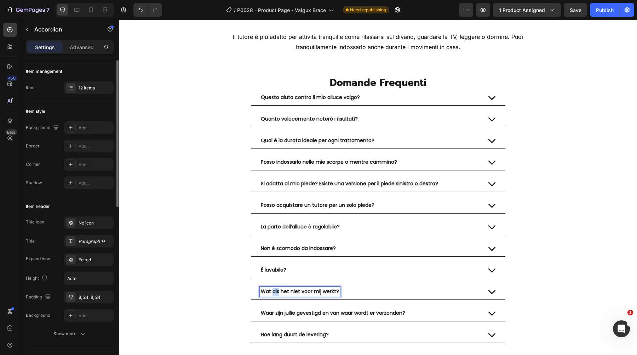
click at [276, 292] on span "Wat als het niet voor mij werkt?" at bounding box center [300, 291] width 78 height 7
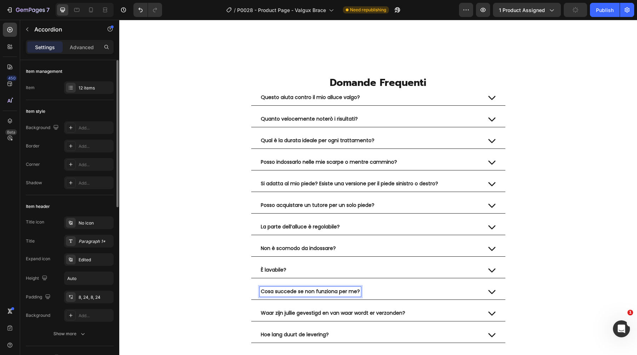
scroll to position [2961, 0]
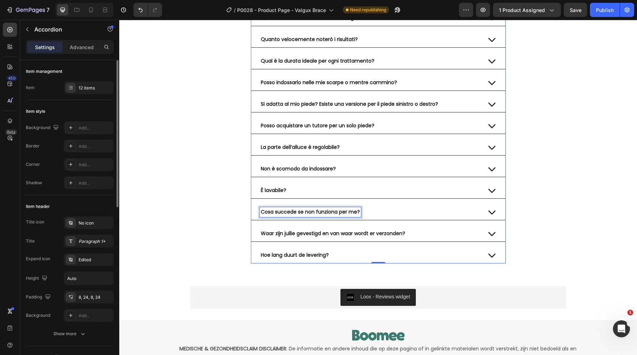
click at [350, 232] on span "Waar zijn jullie gevestigd en van waar wordt er verzonden?" at bounding box center [333, 233] width 144 height 7
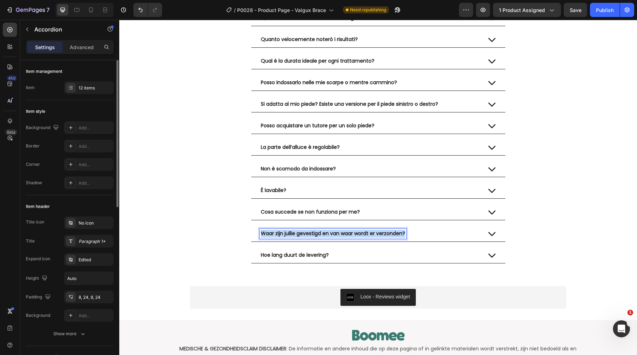
click at [350, 232] on span "Waar zijn jullie gevestigd en van waar wordt er verzonden?" at bounding box center [333, 233] width 144 height 7
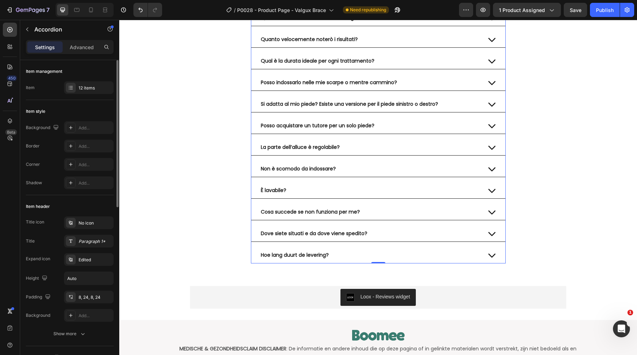
click at [304, 254] on span "Hoe lang duurt de levering?" at bounding box center [295, 254] width 68 height 7
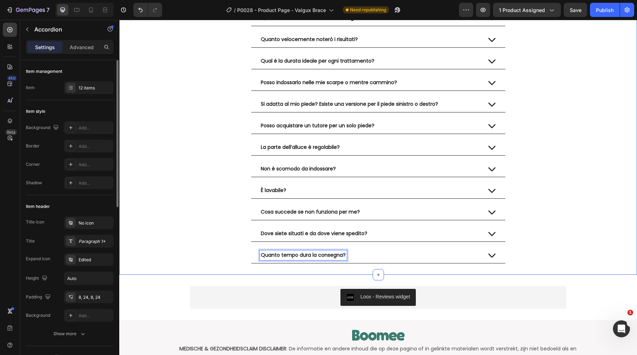
click at [160, 214] on div "⁠⁠⁠⁠⁠⁠⁠ Domande Frequenti Heading Questo aiuta contro il mio alluce valgo? Quan…" at bounding box center [377, 129] width 517 height 267
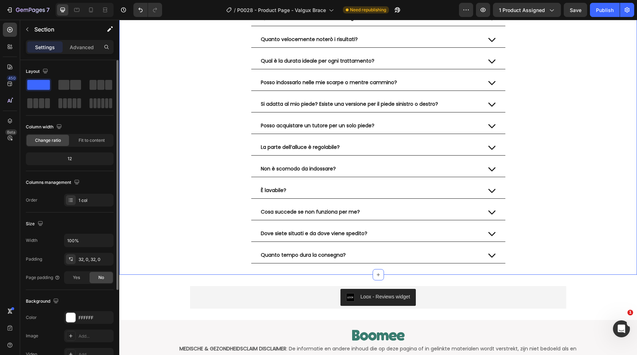
click at [538, 164] on div "⁠⁠⁠⁠⁠⁠⁠ Domande Frequenti Heading Questo aiuta contro il mio alluce valgo? Quan…" at bounding box center [377, 129] width 517 height 267
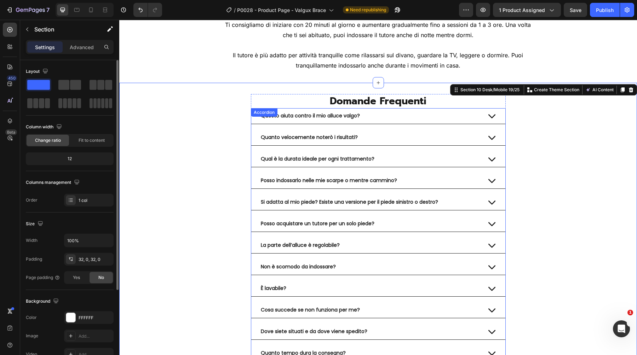
scroll to position [2848, 0]
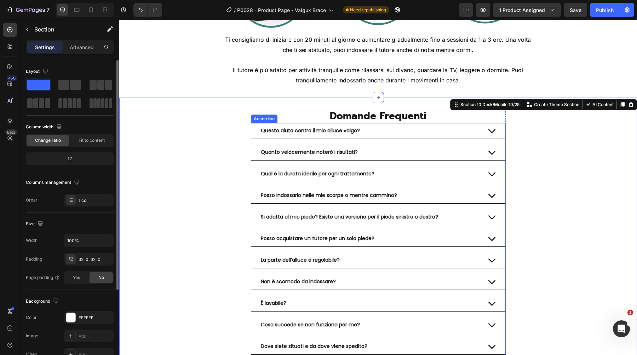
click at [420, 128] on div "Questo aiuta contro il mio alluce valgo?" at bounding box center [370, 131] width 221 height 10
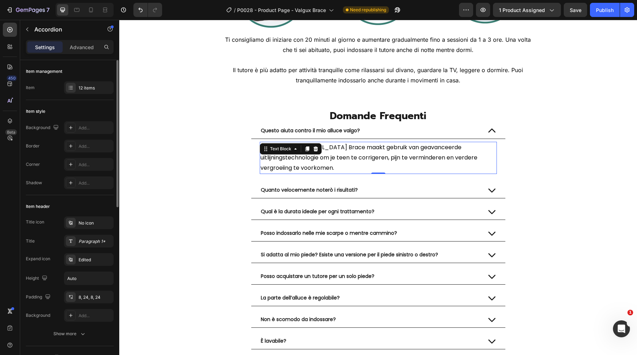
click at [327, 153] on span "Ja, de Valgux Hallux Valgus Brace maakt gebruik van geavanceerde uitlijningstec…" at bounding box center [368, 157] width 217 height 29
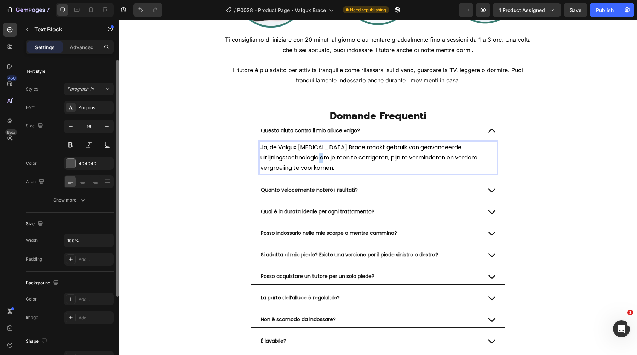
click at [327, 153] on span "Ja, de Valgux Hallux Valgus Brace maakt gebruik van geavanceerde uitlijningstec…" at bounding box center [368, 157] width 217 height 29
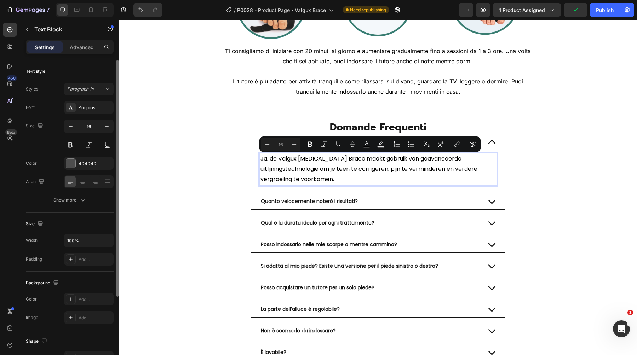
click at [549, 151] on div "⁠⁠⁠⁠⁠⁠⁠ Domande Frequenti Heading Questo aiuta contro il mio alluce valgo? Ja, …" at bounding box center [377, 272] width 517 height 305
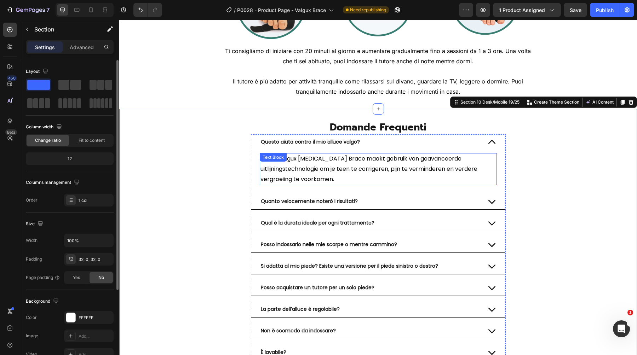
click at [313, 162] on div "Ja, de Valgux Hallux Valgus Brace maakt gebruik van geavanceerde uitlijningstec…" at bounding box center [378, 169] width 237 height 32
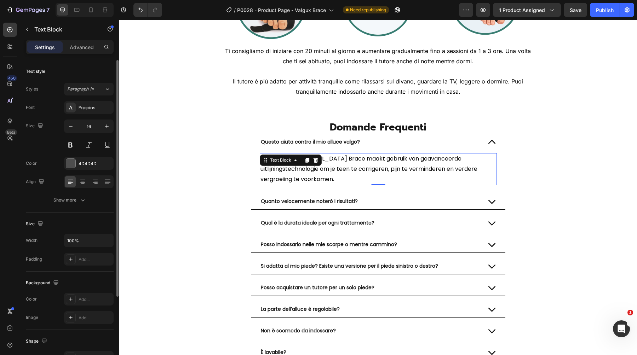
click at [313, 162] on icon at bounding box center [316, 160] width 6 height 6
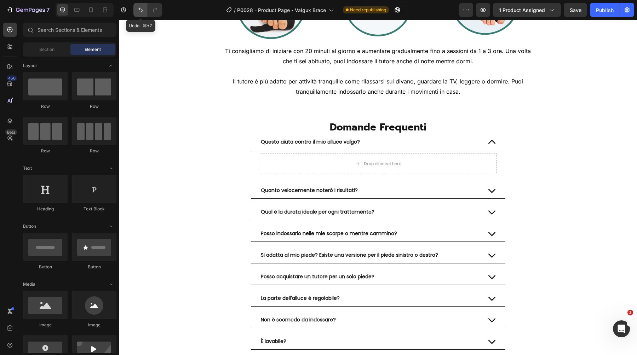
click at [141, 11] on icon "Undo/Redo" at bounding box center [140, 10] width 4 height 5
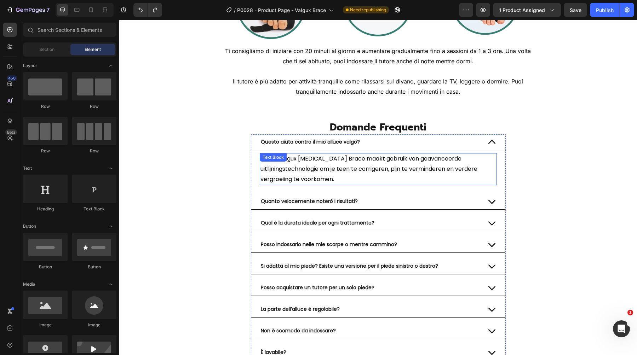
click at [323, 179] on span "Ja, de Valgux Hallux Valgus Brace maakt gebruik van geavanceerde uitlijningstec…" at bounding box center [368, 169] width 217 height 29
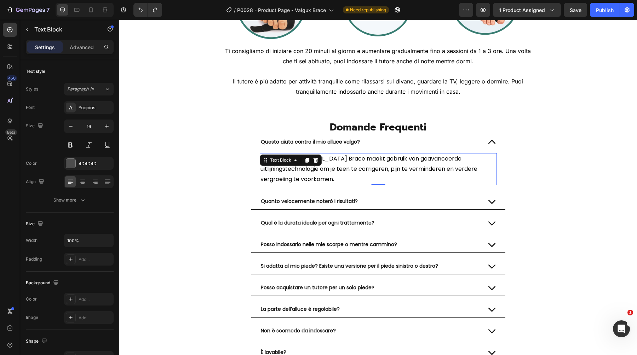
click at [323, 179] on span "Ja, de Valgux Hallux Valgus Brace maakt gebruik van geavanceerde uitlijningstec…" at bounding box center [368, 169] width 217 height 29
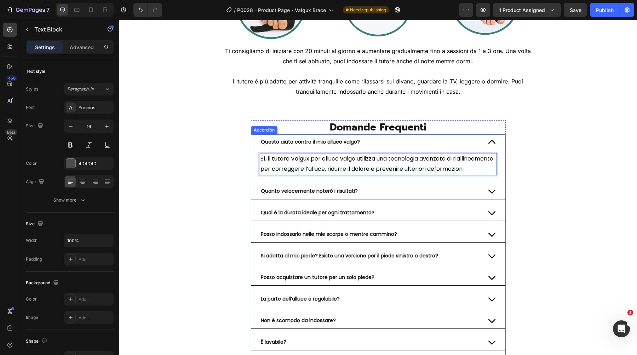
click at [425, 143] on div "Questo aiuta contro il mio alluce valgo?" at bounding box center [370, 142] width 221 height 10
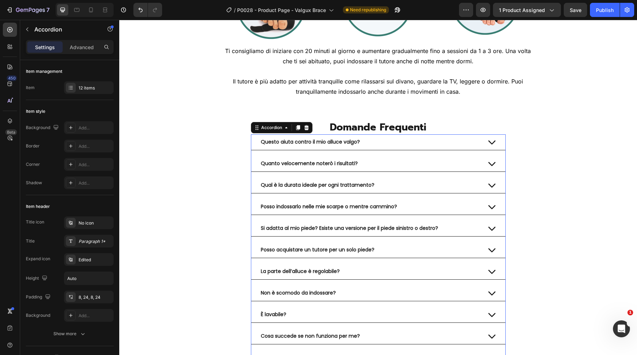
click at [410, 163] on div "Quanto velocemente noterò i risultati?" at bounding box center [370, 164] width 221 height 10
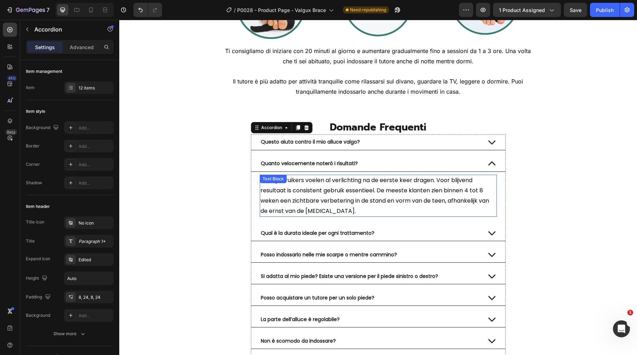
click at [343, 200] on span "Veel gebruikers voelen al verlichting na de eerste keer dragen. Voor blijvend r…" at bounding box center [374, 195] width 228 height 39
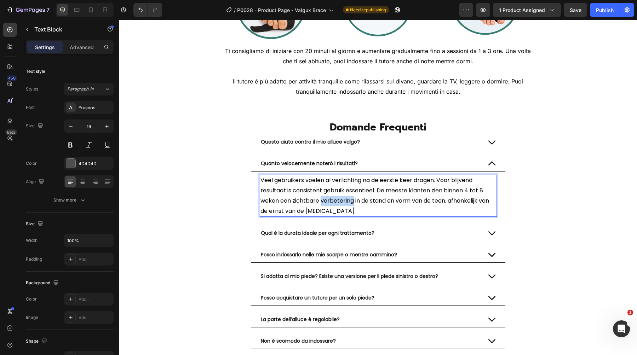
click at [343, 200] on span "Veel gebruikers voelen al verlichting na de eerste keer dragen. Voor blijvend r…" at bounding box center [374, 195] width 228 height 39
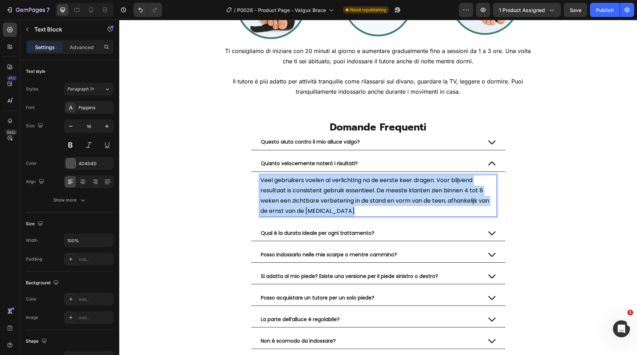
click at [343, 200] on span "Veel gebruikers voelen al verlichting na de eerste keer dragen. Voor blijvend r…" at bounding box center [374, 195] width 228 height 39
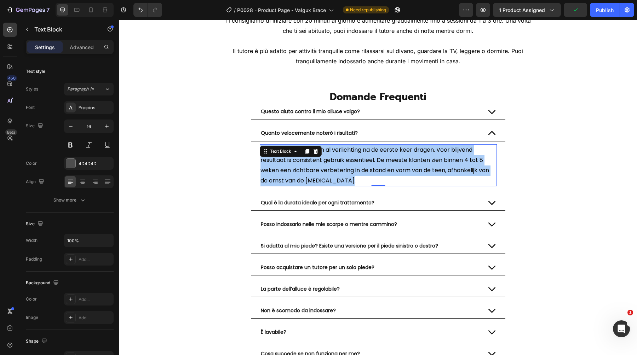
scroll to position [2868, 0]
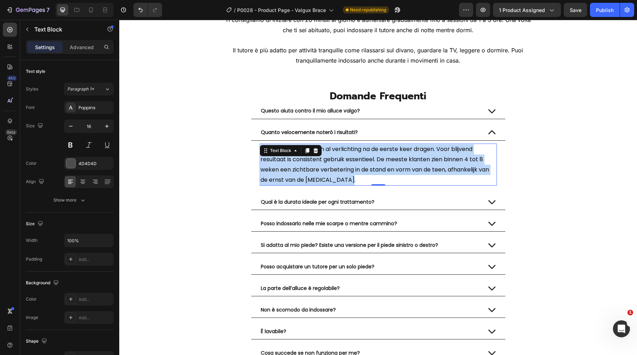
click at [368, 152] on span "Veel gebruikers voelen al verlichting na de eerste keer dragen. Voor blijvend r…" at bounding box center [374, 164] width 228 height 39
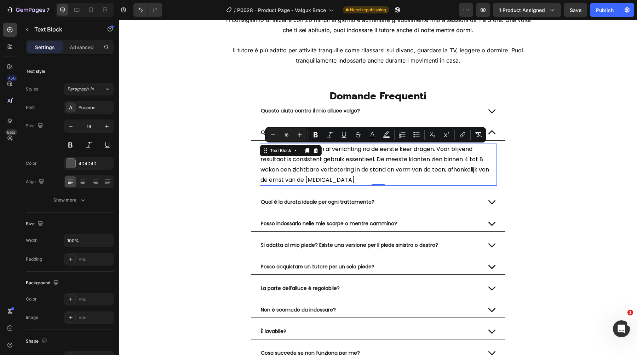
click at [368, 152] on span "Veel gebruikers voelen al verlichting na de eerste keer dragen. Voor blijvend r…" at bounding box center [374, 164] width 228 height 39
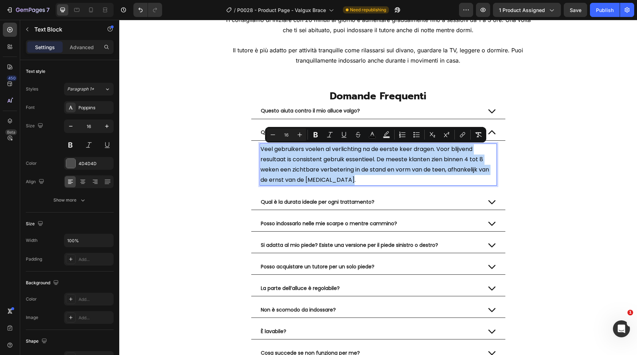
click at [368, 152] on span "Veel gebruikers voelen al verlichting na de eerste keer dragen. Voor blijvend r…" at bounding box center [374, 164] width 228 height 39
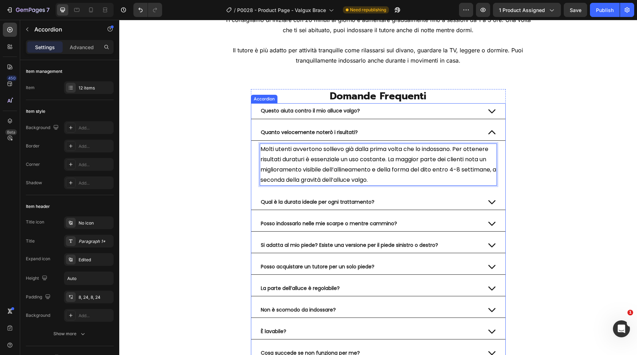
click at [472, 132] on div "Quanto velocemente noterò i risultati?" at bounding box center [370, 133] width 221 height 10
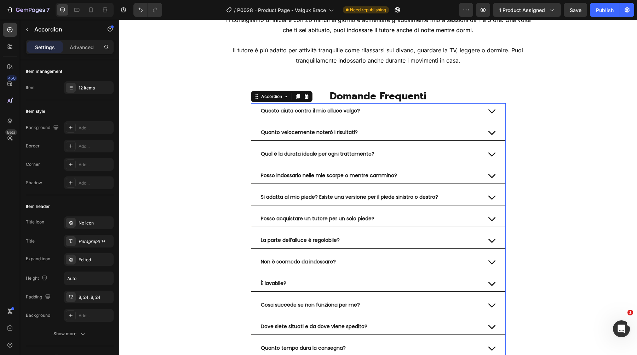
click at [460, 142] on div "Questo aiuta contro il mio alluce valgo? Quanto velocemente noterò i risultati?…" at bounding box center [378, 229] width 255 height 253
click at [418, 150] on div "Qual è la durata ideale per ogni trattamento?" at bounding box center [370, 154] width 221 height 10
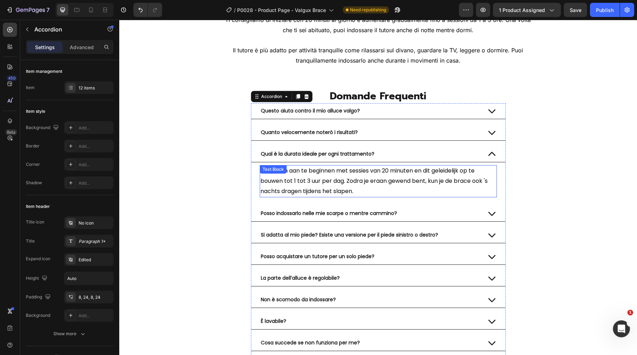
click at [337, 186] on p "We raden aan te beginnen met sessies van 20 minuten en dit geleidelijk op te bo…" at bounding box center [378, 181] width 236 height 30
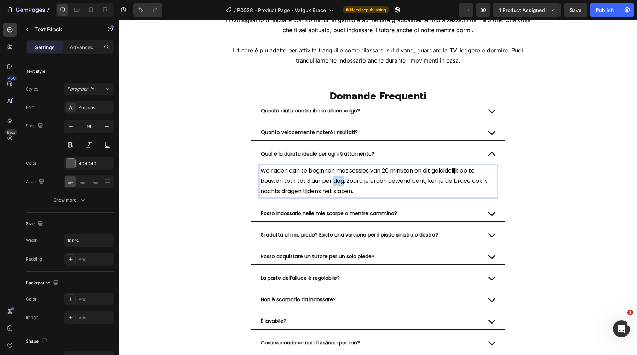
click at [337, 186] on p "We raden aan te beginnen met sessies van 20 minuten en dit geleidelijk op te bo…" at bounding box center [378, 181] width 236 height 30
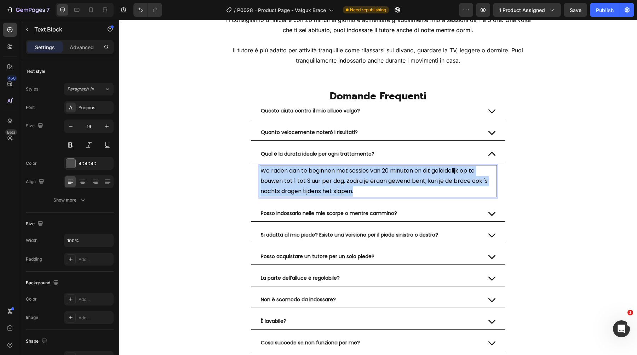
click at [337, 186] on p "We raden aan te beginnen met sessies van 20 minuten en dit geleidelijk op te bo…" at bounding box center [378, 181] width 236 height 30
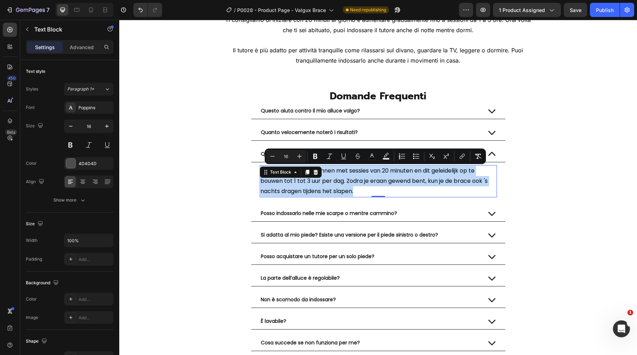
click at [389, 191] on p "We raden aan te beginnen met sessies van 20 minuten en dit geleidelijk op te bo…" at bounding box center [378, 181] width 236 height 30
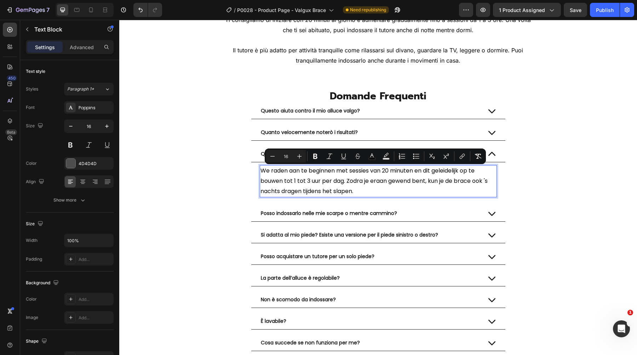
click at [389, 191] on p "We raden aan te beginnen met sessies van 20 minuten en dit geleidelijk op te bo…" at bounding box center [378, 181] width 236 height 30
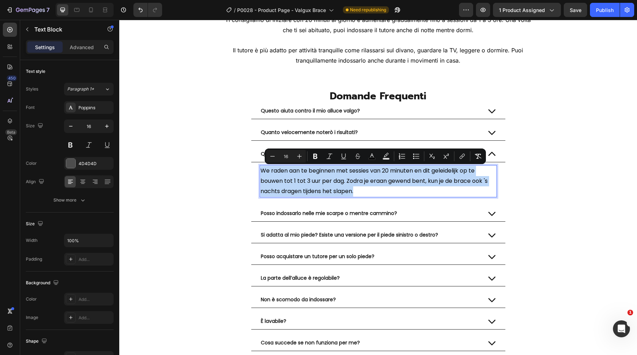
click at [389, 191] on p "We raden aan te beginnen met sessies van 20 minuten en dit geleidelijk op te bo…" at bounding box center [378, 181] width 236 height 30
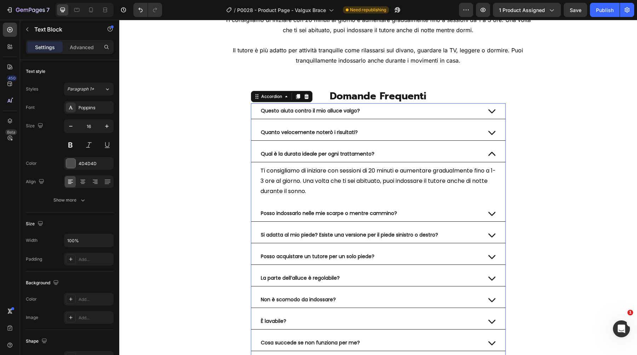
click at [463, 153] on div "Qual è la durata ideale per ogni trattamento?" at bounding box center [370, 154] width 221 height 10
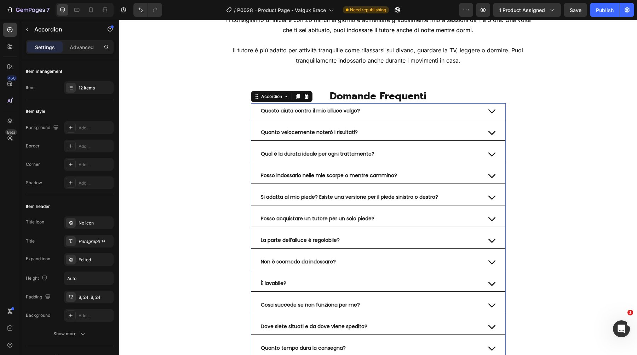
click at [437, 179] on div "Posso indossarlo nelle mie scarpe o mentre cammino?" at bounding box center [370, 176] width 221 height 10
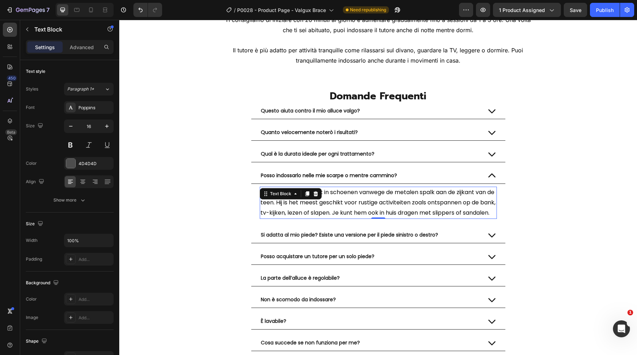
click at [353, 208] on p "De brace past moeilijk in schoenen vanwege de metalen spalk aan de zijkant van …" at bounding box center [378, 202] width 236 height 30
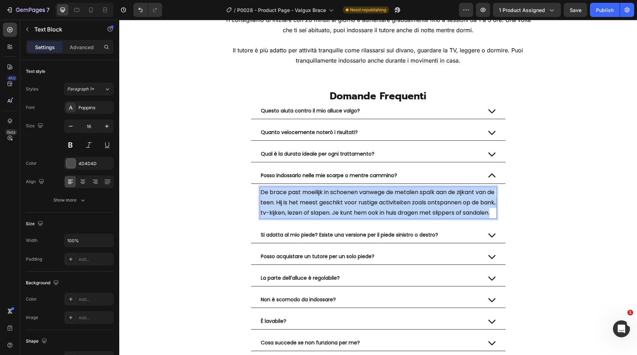
click at [353, 208] on p "De brace past moeilijk in schoenen vanwege de metalen spalk aan de zijkant van …" at bounding box center [378, 202] width 236 height 30
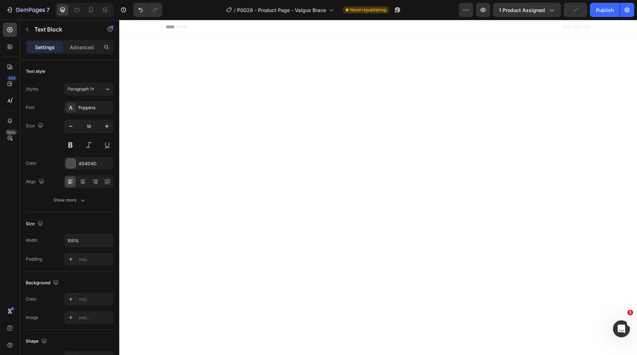
scroll to position [2868, 0]
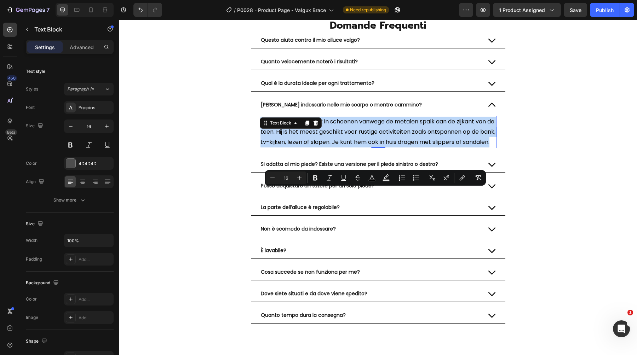
click at [394, 146] on span "De brace past moeilijk in schoenen vanwege de metalen spalk aan de zijkant van …" at bounding box center [377, 131] width 235 height 29
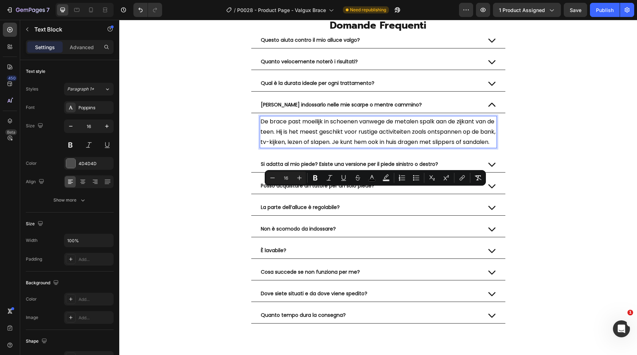
click at [394, 146] on span "De brace past moeilijk in schoenen vanwege de metalen spalk aan de zijkant van …" at bounding box center [377, 131] width 235 height 29
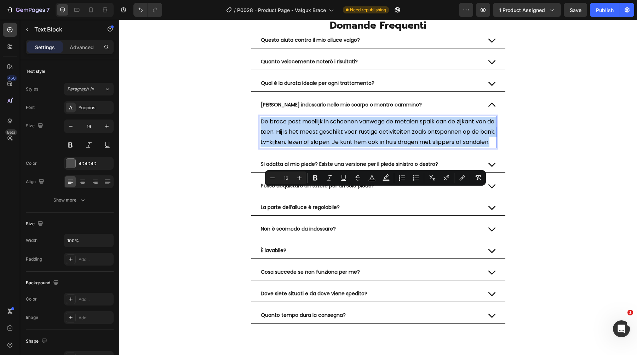
click at [394, 146] on span "De brace past moeilijk in schoenen vanwege de metalen spalk aan de zijkant van …" at bounding box center [377, 131] width 235 height 29
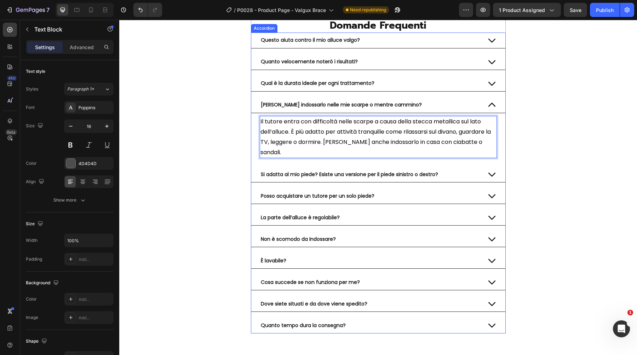
click at [472, 165] on div "Questo aiuta contro il mio alluce valgo? Quanto velocemente noterò i risultati?…" at bounding box center [378, 183] width 255 height 301
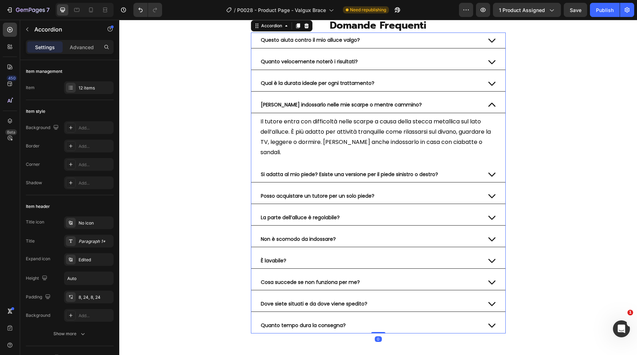
click at [467, 110] on div "[PERSON_NAME] indossarlo nelle mie scarpe o mentre cammino?" at bounding box center [370, 105] width 221 height 10
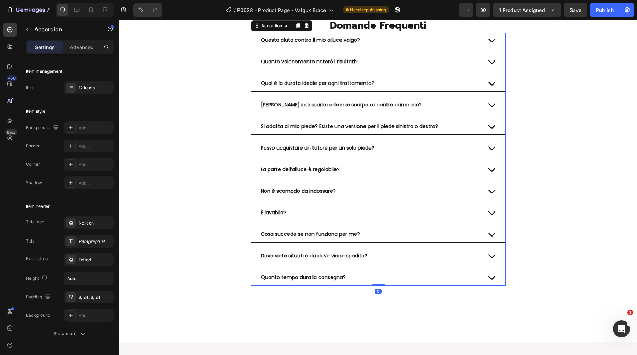
click at [455, 132] on div "Si adatta al mio piede? Esiste una versione per il piede sinistro o destro?" at bounding box center [370, 127] width 221 height 10
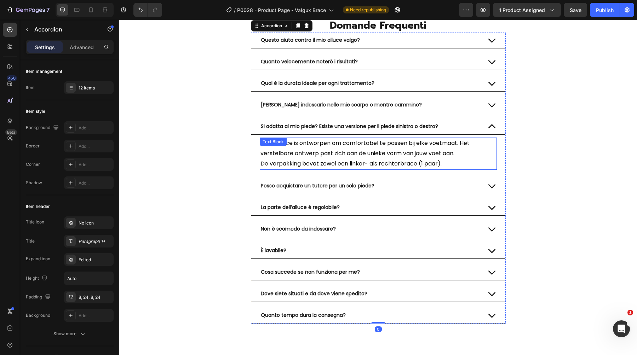
click at [343, 247] on div "Questo aiuta contro il mio alluce valgo? Quanto velocemente noterò i risultati?…" at bounding box center [378, 178] width 255 height 291
click at [359, 169] on div "Deze Brace is ontworpen om comfortabel te passen bij elke voetmaat. Het verstel…" at bounding box center [378, 154] width 237 height 32
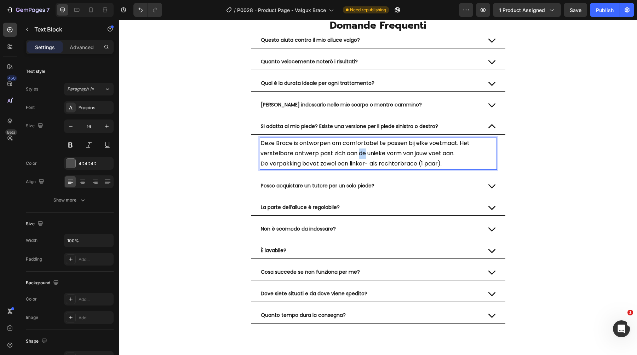
click at [359, 159] on p "Deze Brace is ontworpen om comfortabel te passen bij elke voetmaat. Het verstel…" at bounding box center [378, 148] width 236 height 21
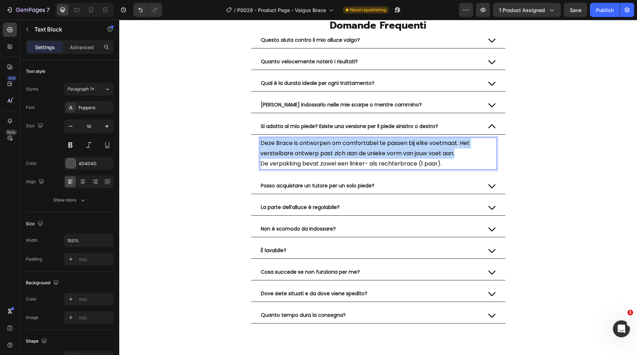
click at [359, 159] on p "Deze Brace is ontworpen om comfortabel te passen bij elke voetmaat. Het verstel…" at bounding box center [378, 148] width 236 height 21
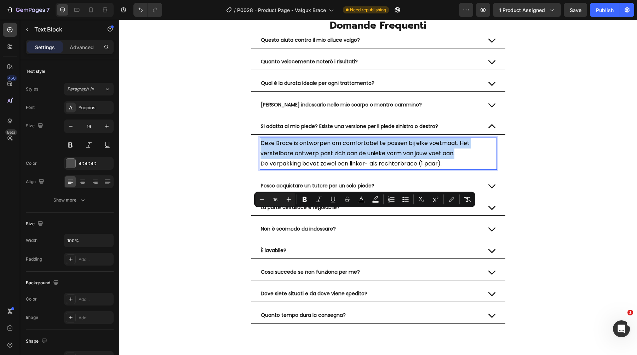
copy span "Deze Brace is ontworpen om comfortabel te passen bij elke voetmaat. Het verstel…"
click at [409, 157] on span "Deze Brace is ontworpen om comfortabel te passen bij elke voetmaat. Het verstel…" at bounding box center [364, 148] width 209 height 18
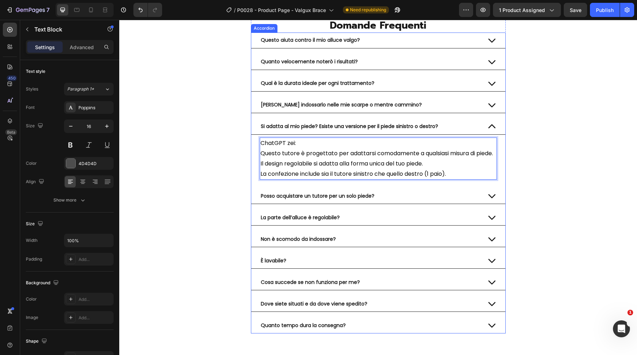
click at [277, 147] on span "ChatGPT zei:" at bounding box center [277, 143] width 35 height 8
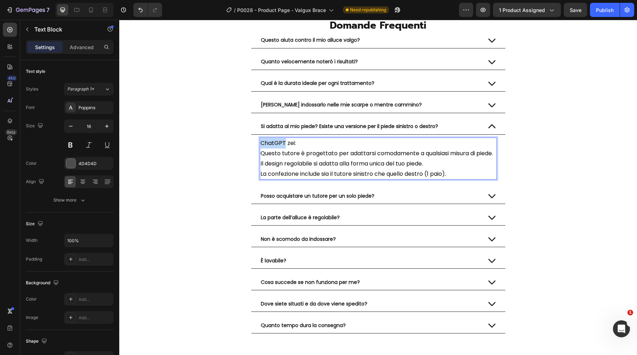
click at [277, 147] on span "ChatGPT zei:" at bounding box center [277, 143] width 35 height 8
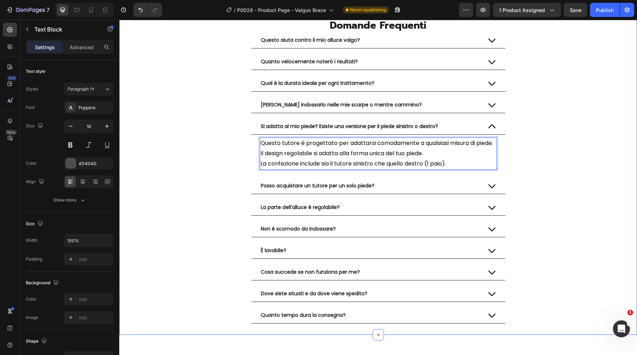
click at [165, 242] on div "⁠⁠⁠⁠⁠⁠⁠ Domande Frequenti Heading Questo aiuta contro il mio alluce valgo? Quan…" at bounding box center [377, 170] width 517 height 305
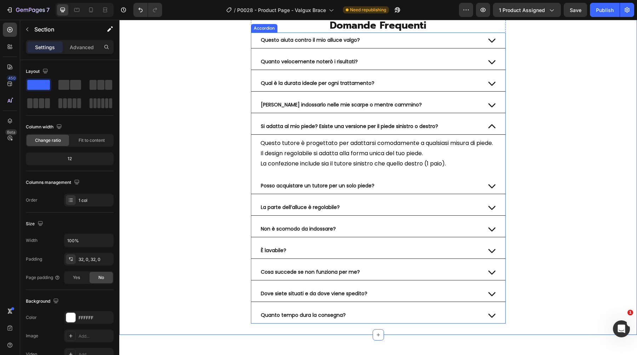
click at [457, 132] on div "Si adatta al mio piede? Esiste una versione per il piede sinistro o destro?" at bounding box center [370, 127] width 221 height 10
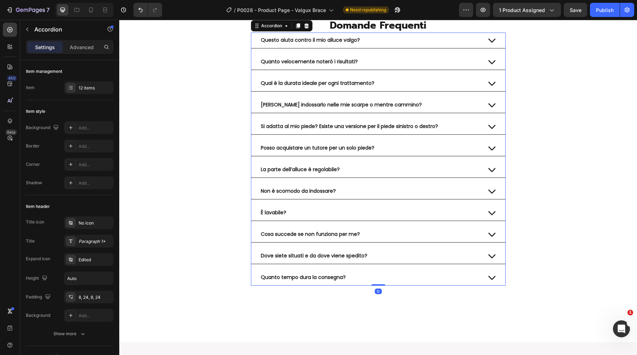
click at [442, 156] on div "Posso acquistare un tutore per un solo piede?" at bounding box center [378, 148] width 254 height 16
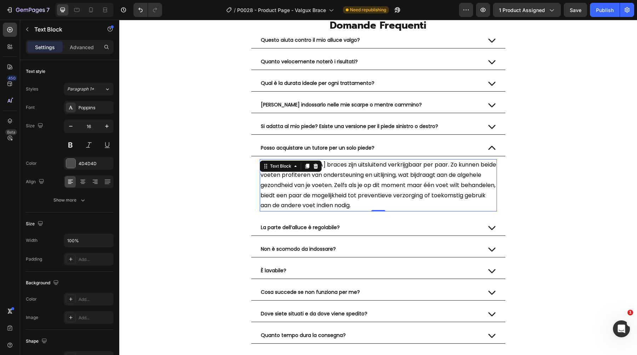
click at [342, 209] on span "Onze [MEDICAL_DATA] braces zijn uitsluitend verkrijgbaar per paar. Zo kunnen be…" at bounding box center [378, 185] width 236 height 49
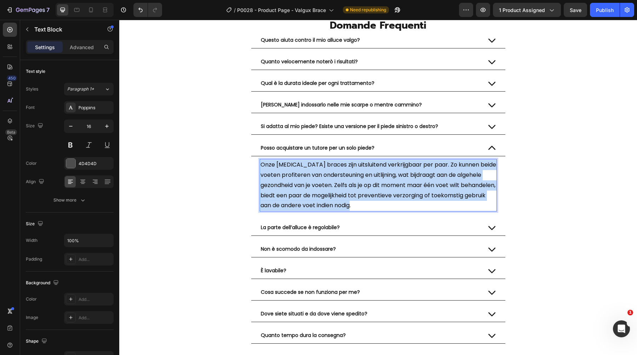
click at [342, 209] on span "Onze [MEDICAL_DATA] braces zijn uitsluitend verkrijgbaar per paar. Zo kunnen be…" at bounding box center [378, 185] width 236 height 49
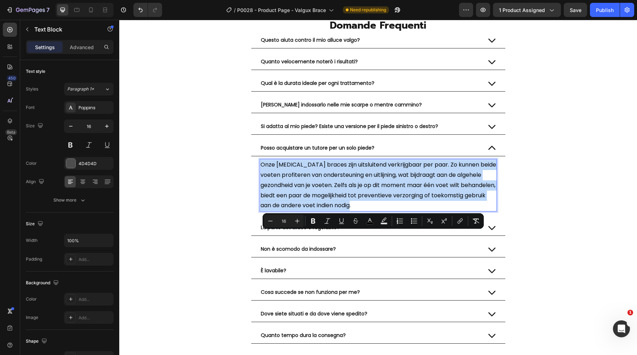
copy span "Onze [MEDICAL_DATA] braces zijn uitsluitend verkrijgbaar per paar. Zo kunnen be…"
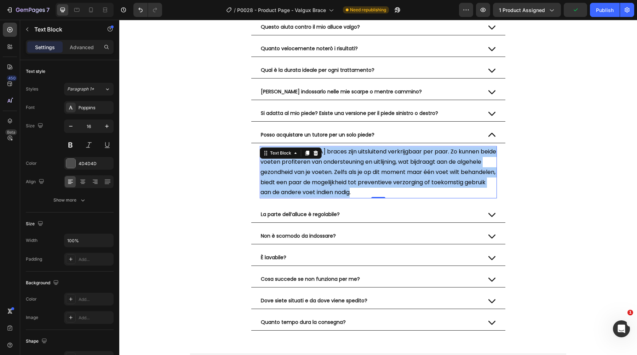
scroll to position [2967, 0]
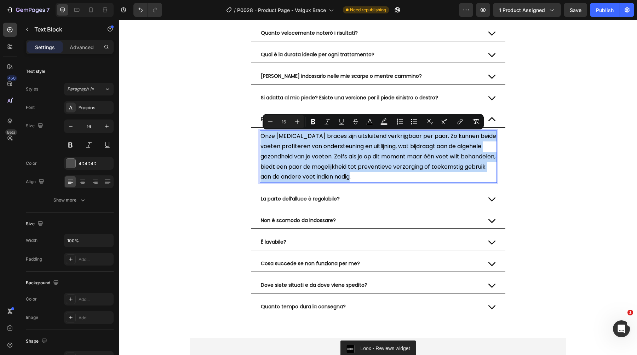
click at [361, 133] on span "Onze [MEDICAL_DATA] braces zijn uitsluitend verkrijgbaar per paar. Zo kunnen be…" at bounding box center [378, 156] width 236 height 49
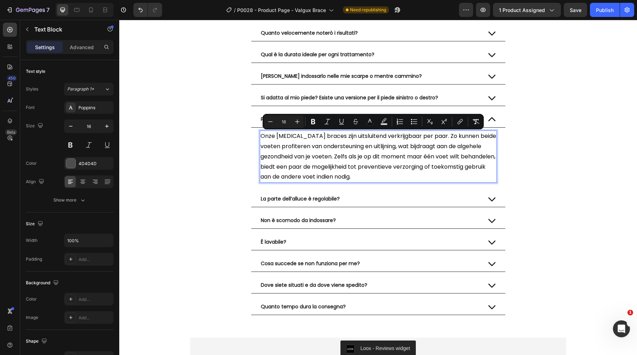
click at [361, 133] on span "Onze [MEDICAL_DATA] braces zijn uitsluitend verkrijgbaar per paar. Zo kunnen be…" at bounding box center [378, 156] width 236 height 49
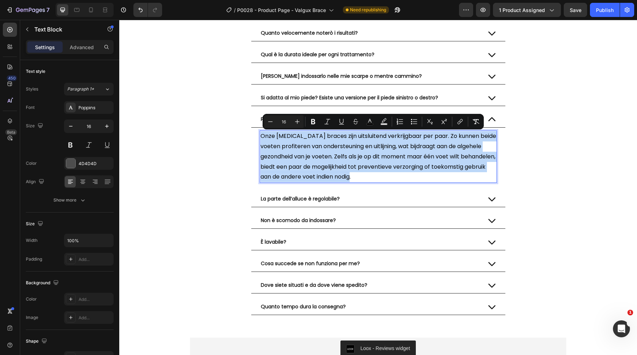
click at [361, 133] on span "Onze [MEDICAL_DATA] braces zijn uitsluitend verkrijgbaar per paar. Zo kunnen be…" at bounding box center [378, 156] width 236 height 49
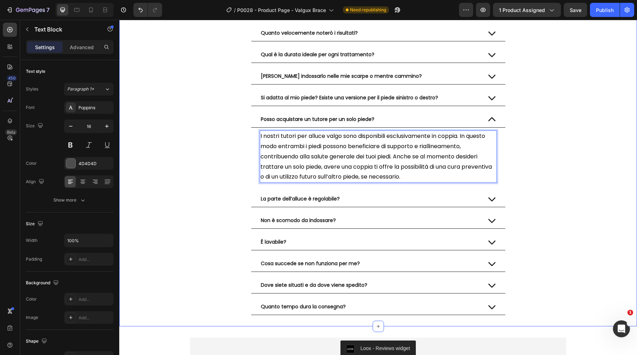
click at [544, 169] on div "⁠⁠⁠⁠⁠⁠⁠ Domande Frequenti Heading Questo aiuta contro il mio alluce valgo? Quan…" at bounding box center [377, 152] width 517 height 325
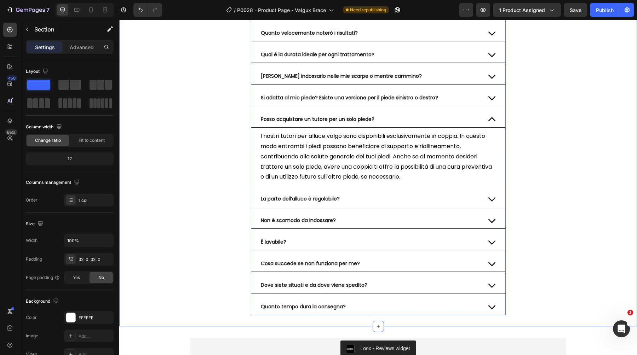
click at [453, 112] on div "Posso acquistare un tutore per un solo piede?" at bounding box center [378, 120] width 254 height 16
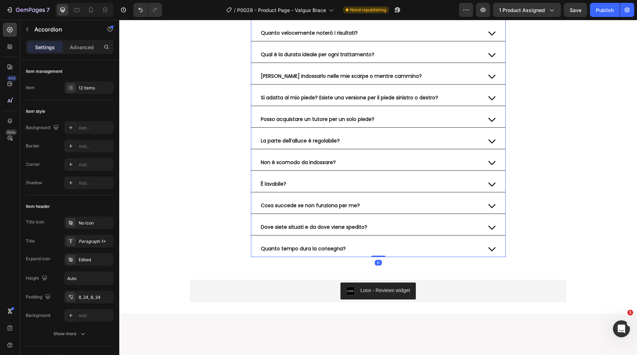
click at [451, 140] on div "La parte dell’alluce è regolabile?" at bounding box center [370, 141] width 221 height 10
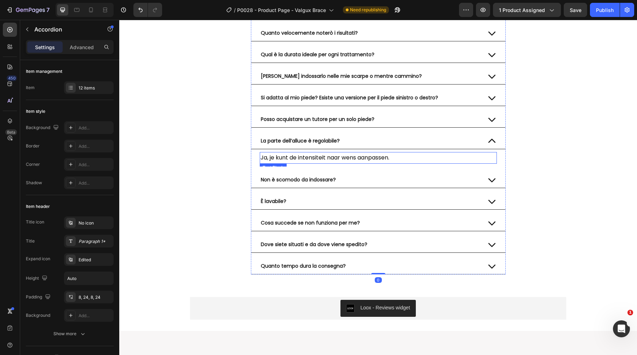
click at [356, 155] on span "Ja, je kunt de intensiteit naar wens aanpassen." at bounding box center [324, 157] width 129 height 8
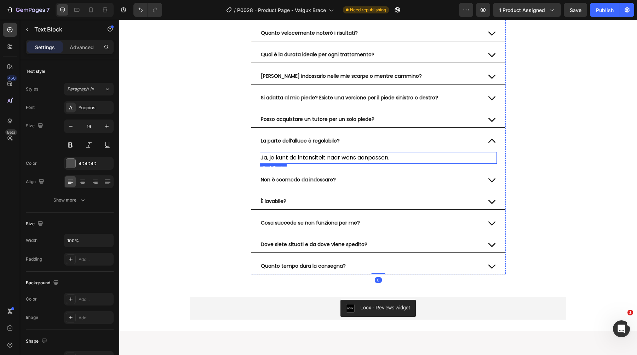
click at [356, 155] on span "Ja, je kunt de intensiteit naar wens aanpassen." at bounding box center [324, 157] width 129 height 8
copy span "Ja, je kunt de intensiteit naar wens aanpassen."
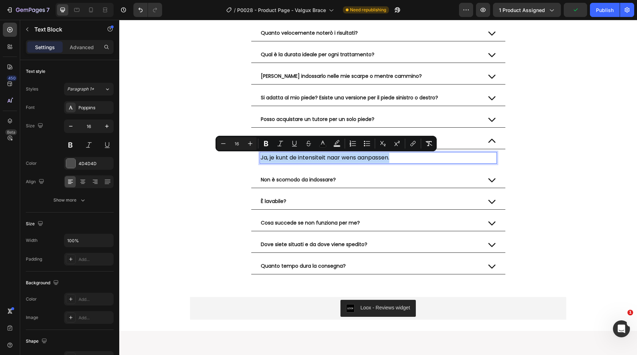
click at [419, 152] on div "Ja, je kunt de intensiteit naar wens aanpassen." at bounding box center [378, 158] width 237 height 12
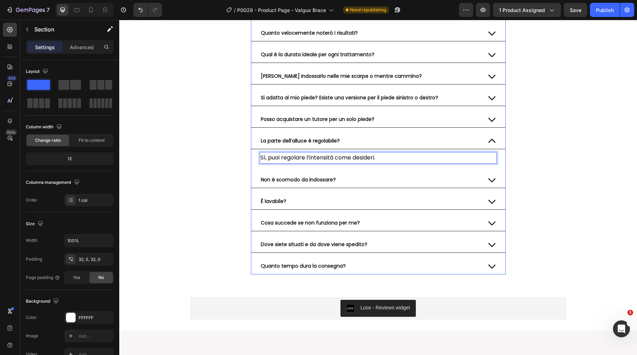
click at [556, 145] on div "⁠⁠⁠⁠⁠⁠⁠ Domande Frequenti Heading Questo aiuta contro il mio alluce valgo? Quan…" at bounding box center [377, 132] width 517 height 285
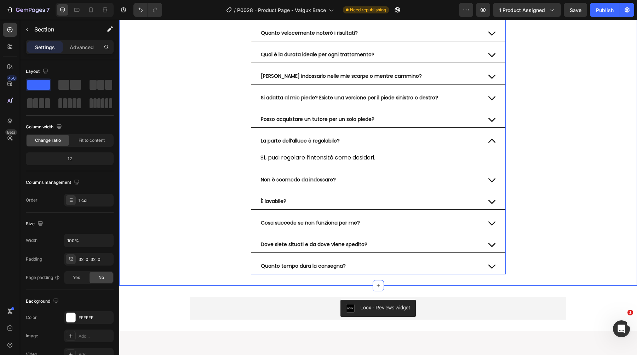
click at [437, 139] on div "La parte dell’alluce è regolabile?" at bounding box center [370, 141] width 221 height 10
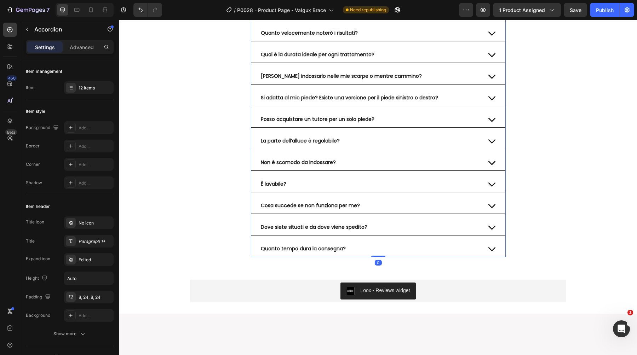
click at [410, 156] on div "Non è scomodo da indossare?" at bounding box center [378, 163] width 254 height 16
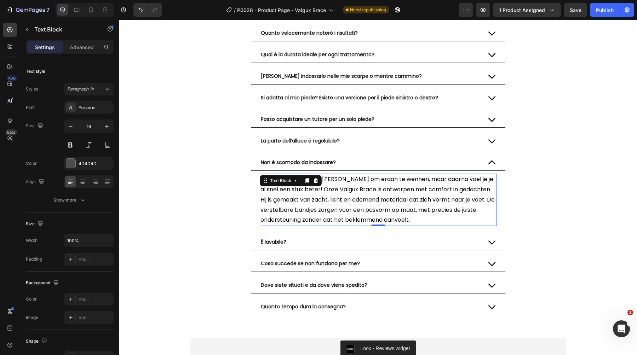
click at [345, 190] on span "Het kan 1 tot 2 sessies [PERSON_NAME] om eraan te wennen, maar daarna voel je j…" at bounding box center [377, 199] width 234 height 49
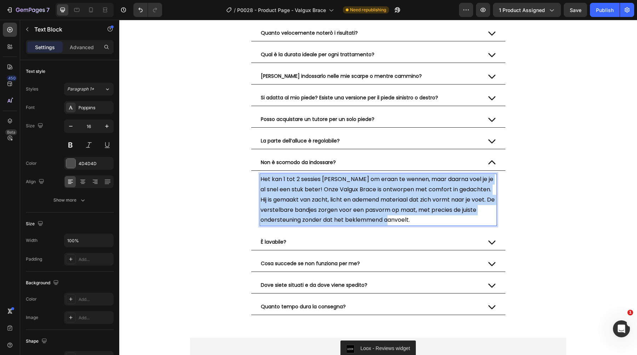
click at [345, 190] on span "Het kan 1 tot 2 sessies [PERSON_NAME] om eraan te wennen, maar daarna voel je j…" at bounding box center [377, 199] width 234 height 49
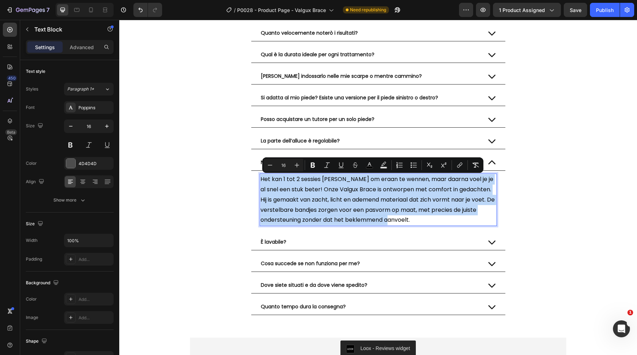
copy span "Het kan 1 tot 2 sessies [PERSON_NAME] om eraan te wennen, maar daarna voel je j…"
click at [340, 191] on span "Het kan 1 tot 2 sessies [PERSON_NAME] om eraan te wennen, maar daarna voel je j…" at bounding box center [377, 199] width 234 height 49
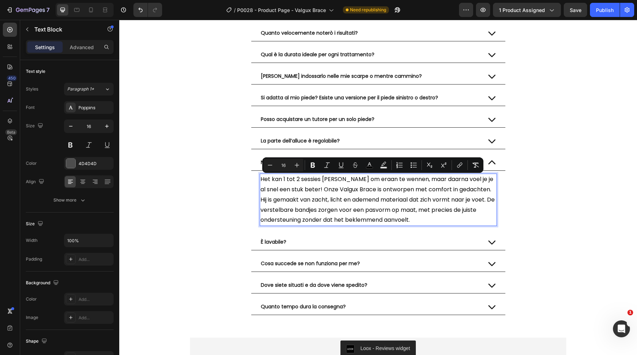
click at [340, 191] on span "Het kan 1 tot 2 sessies [PERSON_NAME] om eraan te wennen, maar daarna voel je j…" at bounding box center [377, 199] width 234 height 49
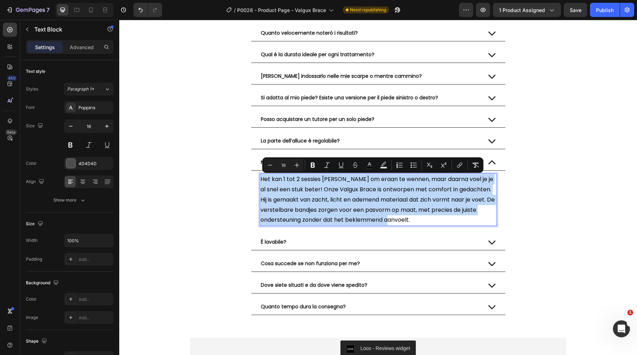
click at [340, 191] on span "Het kan 1 tot 2 sessies [PERSON_NAME] om eraan te wennen, maar daarna voel je j…" at bounding box center [377, 199] width 234 height 49
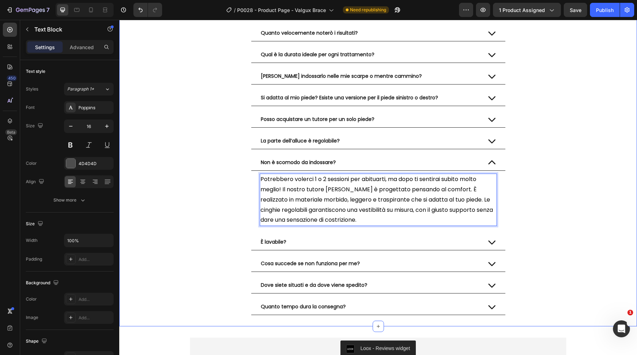
click at [535, 177] on div "⁠⁠⁠⁠⁠⁠⁠ Domande Frequenti Heading Questo aiuta contro il mio alluce valgo? Quan…" at bounding box center [377, 152] width 517 height 325
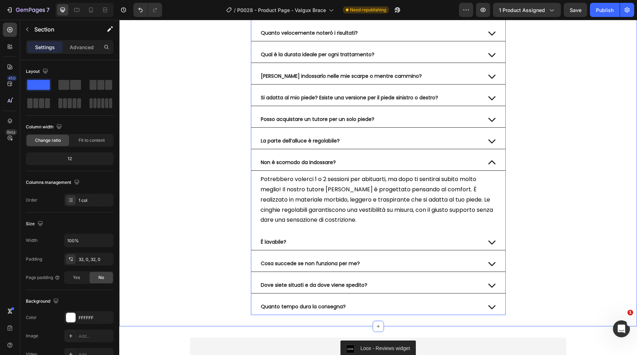
click at [456, 157] on div "Non è scomodo da indossare?" at bounding box center [378, 163] width 254 height 16
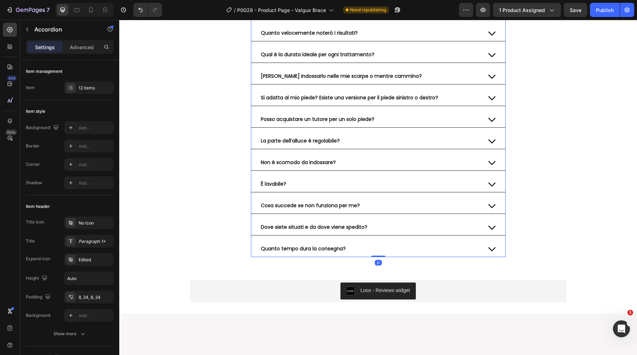
click at [427, 183] on div "È lavabile?" at bounding box center [370, 184] width 221 height 10
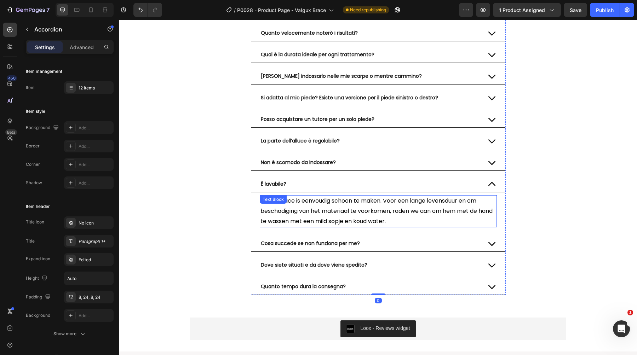
click at [397, 201] on span "Ja, de Brace is eenvoudig schoon te maken. Voor een lange levensduur en om besc…" at bounding box center [376, 211] width 232 height 29
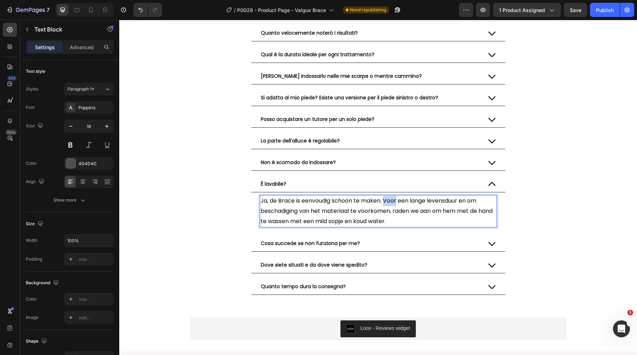
click at [397, 201] on span "Ja, de Brace is eenvoudig schoon te maken. Voor een lange levensduur en om besc…" at bounding box center [376, 211] width 232 height 29
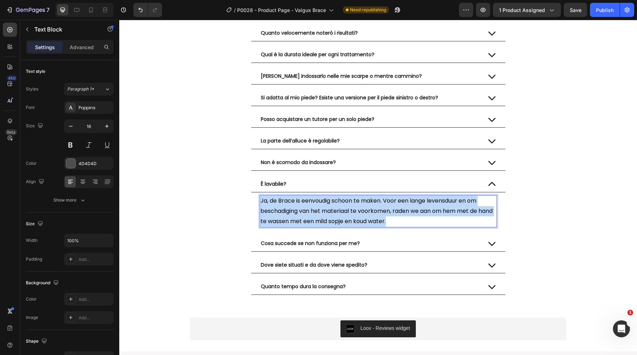
click at [397, 201] on span "Ja, de Brace is eenvoudig schoon te maken. Voor een lange levensduur en om besc…" at bounding box center [376, 211] width 232 height 29
click at [368, 222] on span "Ja, de Brace is eenvoudig schoon te maken. Voor een lange levensduur en om besc…" at bounding box center [376, 211] width 232 height 29
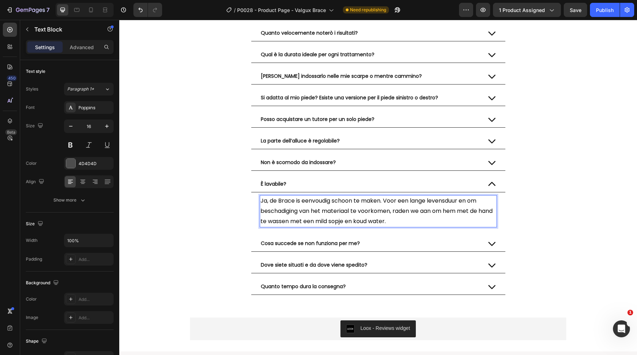
click at [368, 222] on span "Ja, de Brace is eenvoudig schoon te maken. Voor een lange levensduur en om besc…" at bounding box center [376, 211] width 232 height 29
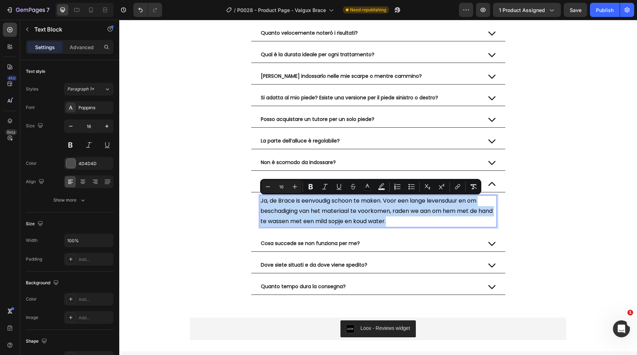
click at [368, 222] on span "Ja, de Brace is eenvoudig schoon te maken. Voor een lange levensduur en om besc…" at bounding box center [376, 211] width 232 height 29
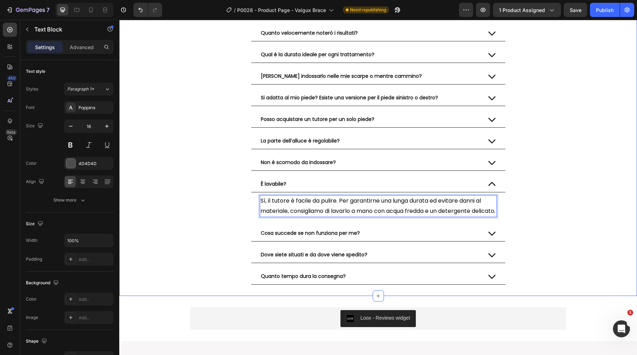
click at [583, 200] on div "⁠⁠⁠⁠⁠⁠⁠ Domande Frequenti Heading Questo aiuta contro il mio alluce valgo? Quan…" at bounding box center [377, 137] width 517 height 295
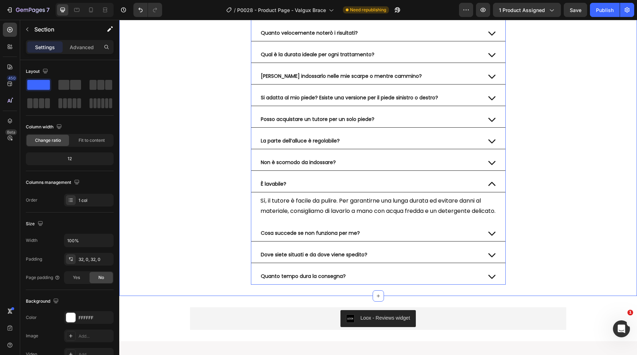
click at [471, 177] on div "È lavabile?" at bounding box center [378, 184] width 254 height 16
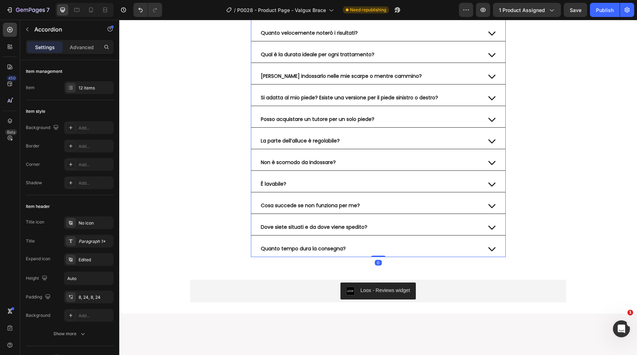
click at [429, 204] on div "Cosa succede se non funziona per me?" at bounding box center [370, 206] width 221 height 10
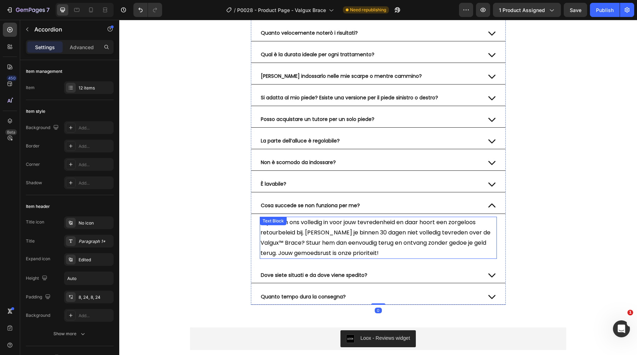
click at [349, 232] on span "Wij zetten ons volledig in voor jouw tevredenheid en daar hoort een zorgeloos r…" at bounding box center [375, 237] width 230 height 39
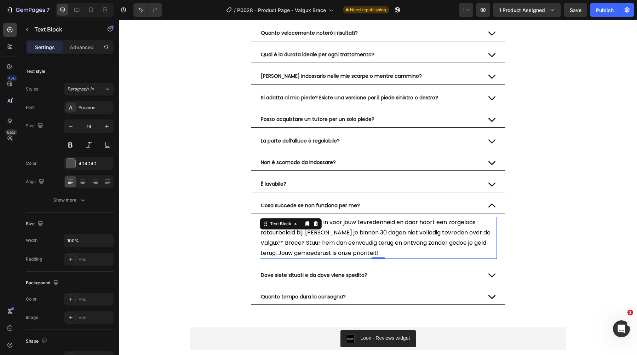
click at [349, 232] on span "Wij zetten ons volledig in voor jouw tevredenheid en daar hoort een zorgeloos r…" at bounding box center [375, 237] width 230 height 39
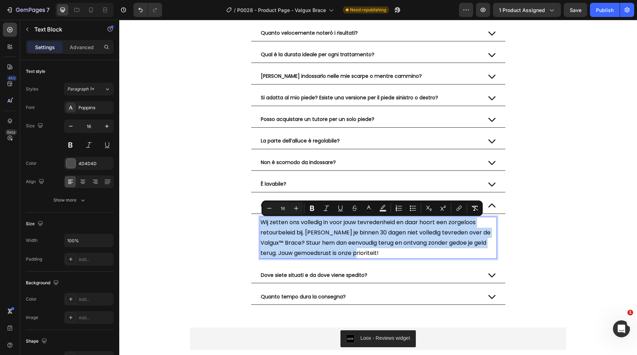
copy span "Wij zetten ons volledig in voor jouw tevredenheid en daar hoort een zorgeloos r…"
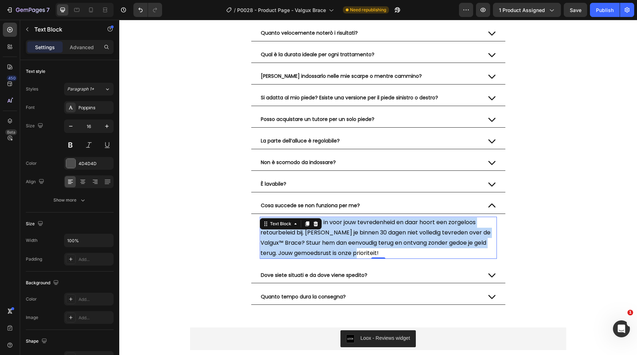
click at [353, 231] on span "Wij zetten ons volledig in voor jouw tevredenheid en daar hoort een zorgeloos r…" at bounding box center [375, 237] width 230 height 39
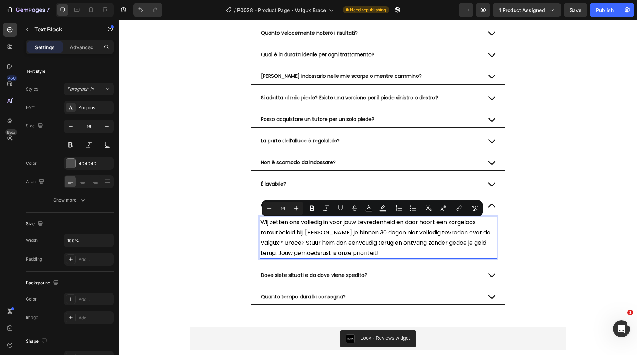
click at [353, 231] on span "Wij zetten ons volledig in voor jouw tevredenheid en daar hoort een zorgeloos r…" at bounding box center [375, 237] width 230 height 39
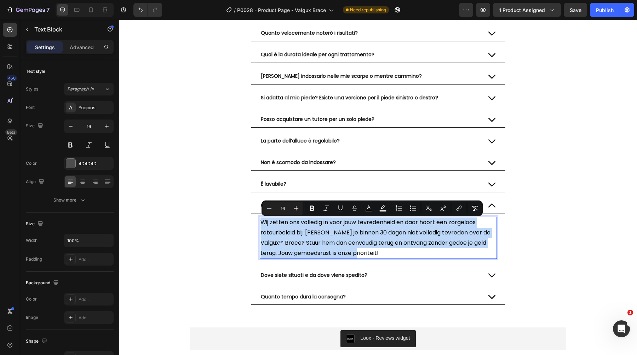
click at [353, 231] on span "Wij zetten ons volledig in voor jouw tevredenheid en daar hoort een zorgeloos r…" at bounding box center [375, 237] width 230 height 39
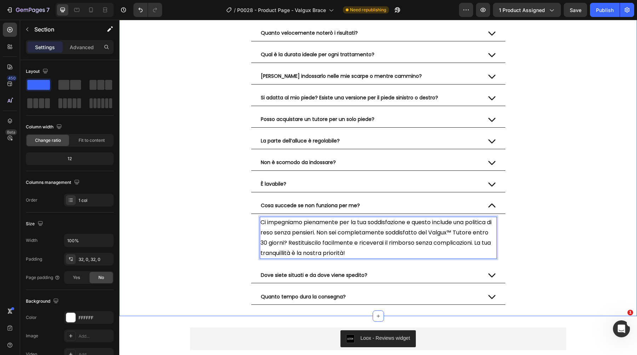
click at [528, 211] on div "⁠⁠⁠⁠⁠⁠⁠ Domande Frequenti Heading Questo aiuta contro il mio alluce valgo? Quan…" at bounding box center [377, 147] width 517 height 315
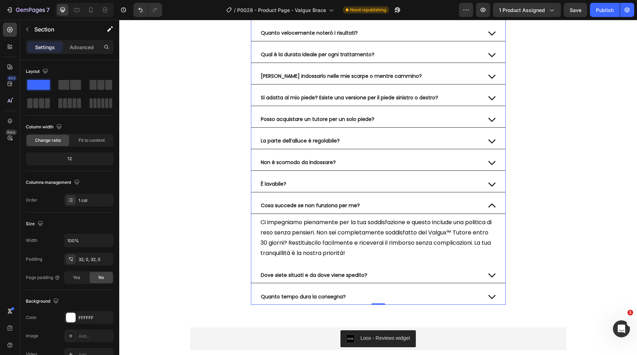
click at [439, 211] on div "Cosa succede se non funziona per me?" at bounding box center [378, 206] width 254 height 16
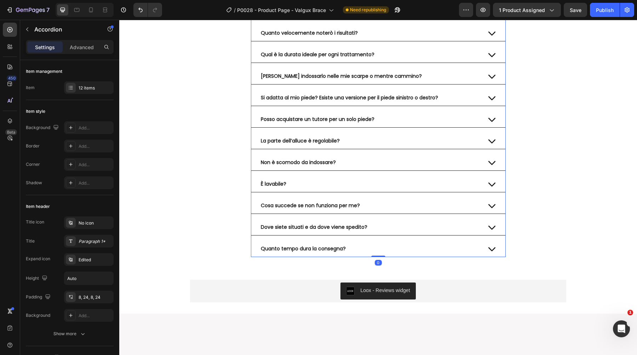
click at [431, 224] on div "Dove siete situati e da dove viene spedito?" at bounding box center [370, 227] width 221 height 10
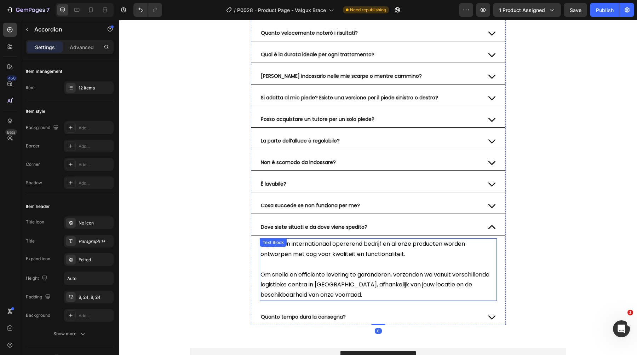
click at [343, 260] on p at bounding box center [378, 265] width 236 height 10
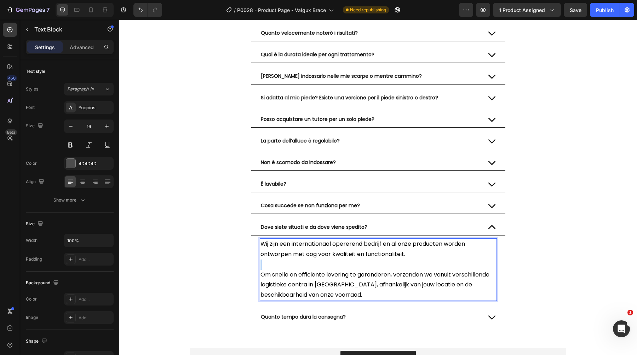
click at [343, 260] on p "Rich Text Editor. Editing area: main" at bounding box center [378, 265] width 236 height 10
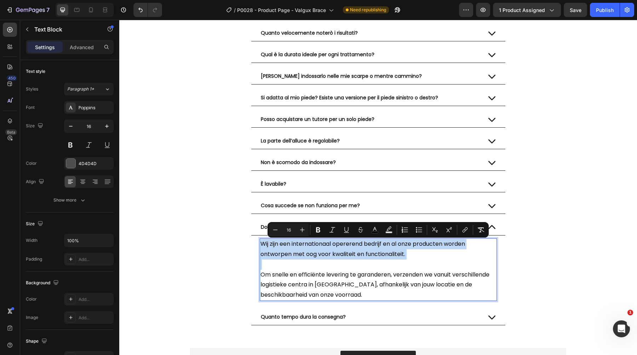
copy div "Wij zijn een internationaal opererend bedrijf en al onze producten worden ontwo…"
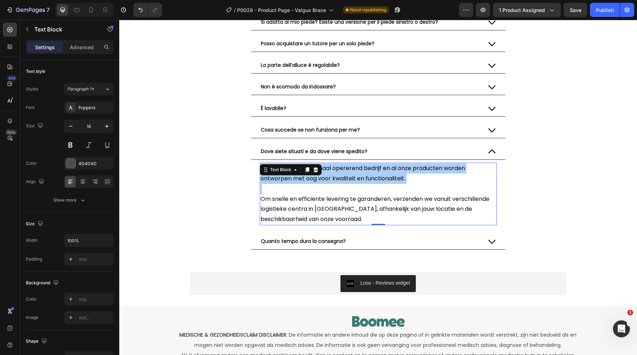
scroll to position [3044, 0]
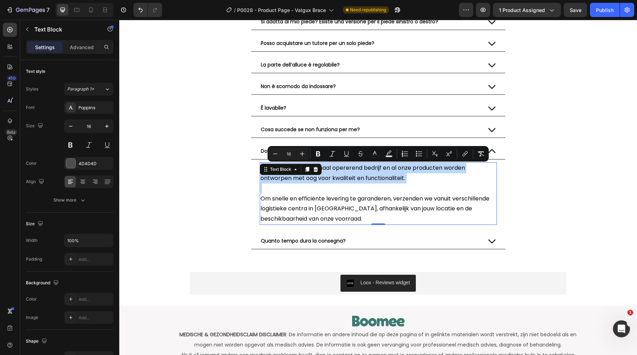
click at [381, 180] on span "Wij zijn een internationaal opererend bedrijf en al onze producten worden ontwo…" at bounding box center [362, 173] width 204 height 18
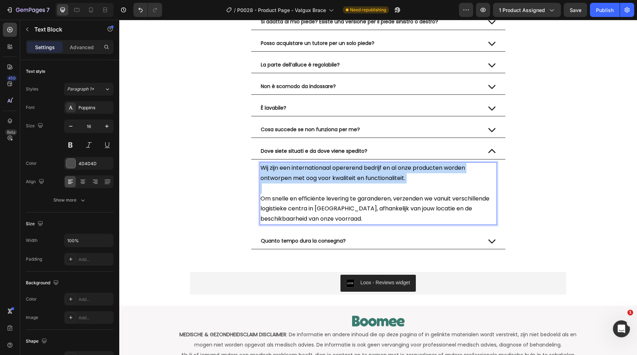
click at [381, 180] on span "Wij zijn een internationaal opererend bedrijf en al onze producten worden ontwo…" at bounding box center [362, 173] width 204 height 18
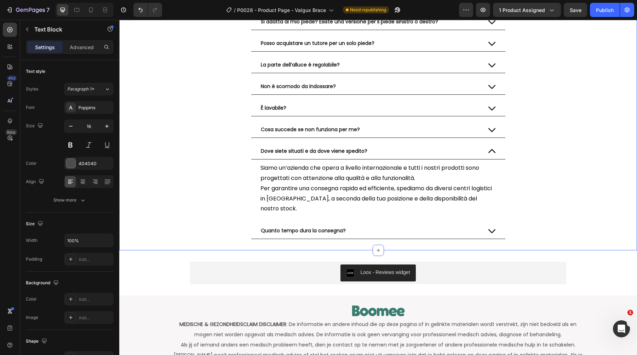
click at [553, 160] on div "⁠⁠⁠⁠⁠⁠⁠ Domande Frequenti Heading Questo aiuta contro il mio alluce valgo? Quan…" at bounding box center [377, 76] width 517 height 325
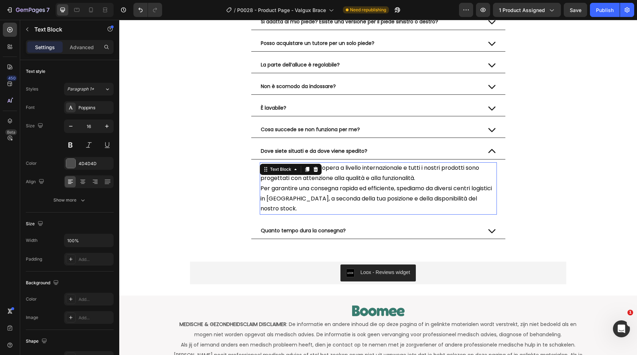
click at [436, 178] on p "Siamo un’azienda che opera a livello internazionale e tutti i nostri prodotti s…" at bounding box center [378, 173] width 236 height 21
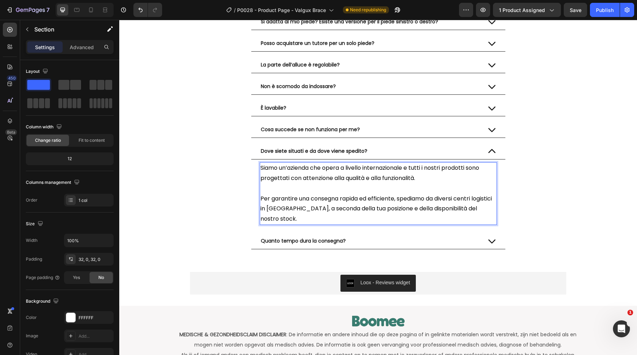
click at [589, 146] on div "⁠⁠⁠⁠⁠⁠⁠ Domande Frequenti Heading Questo aiuta contro il mio alluce valgo? Quan…" at bounding box center [377, 82] width 517 height 336
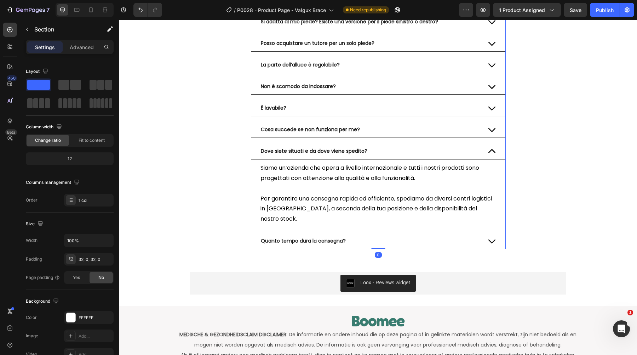
click at [452, 153] on div "Dove siete situati e da dove viene spedito?" at bounding box center [370, 151] width 221 height 10
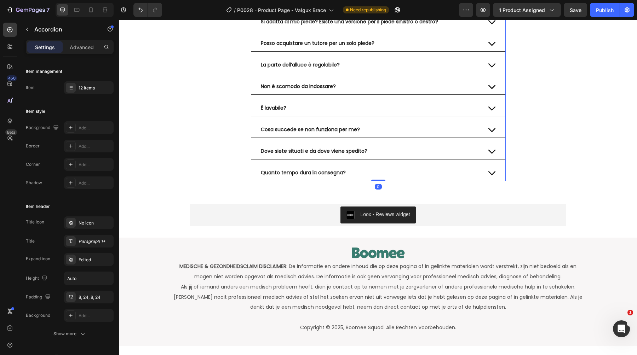
click at [432, 174] on div "Quanto tempo dura la consegna?" at bounding box center [370, 173] width 221 height 10
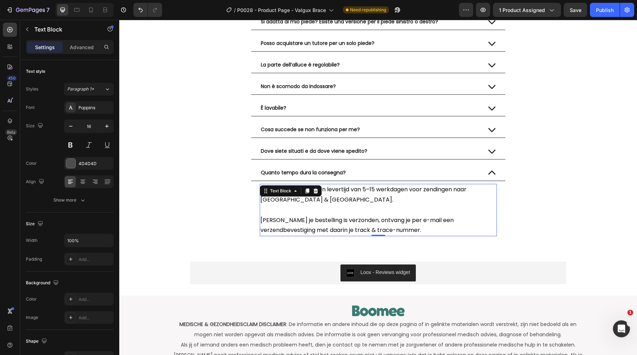
click at [349, 204] on p "Houd rekening met een levertijd van 5–15 werkdagen voor zendingen naar [GEOGRAP…" at bounding box center [378, 195] width 236 height 21
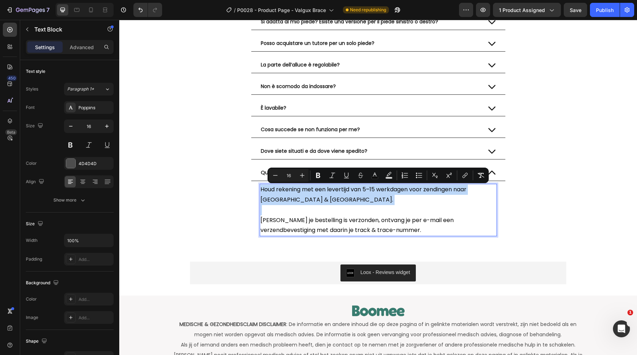
copy div "Houd rekening met een levertijd van 5–15 werkdagen voor zendingen naar [GEOGRAP…"
click at [382, 196] on p "Houd rekening met een levertijd van 5–15 werkdagen voor zendingen naar [GEOGRAP…" at bounding box center [378, 195] width 236 height 21
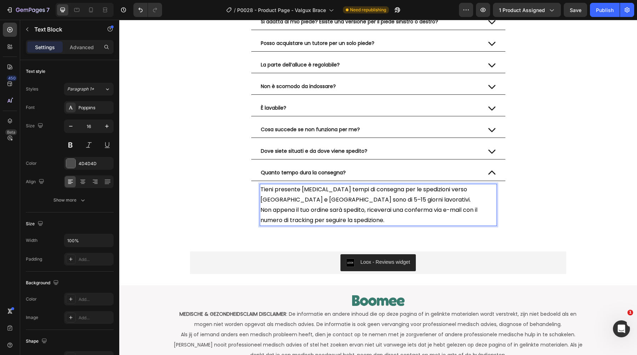
click at [363, 198] on p "Tieni presente [MEDICAL_DATA] tempi di consegna per le spedizioni verso [GEOGRA…" at bounding box center [378, 195] width 236 height 21
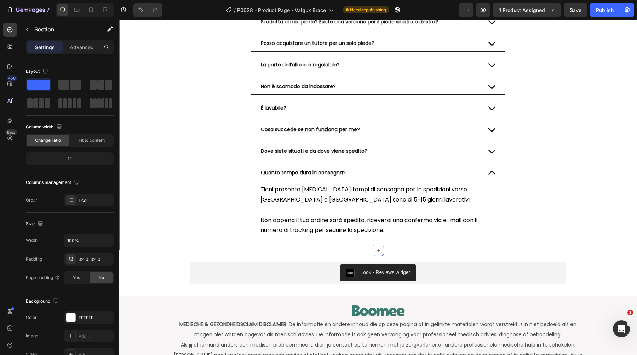
click at [186, 177] on div "⁠⁠⁠⁠⁠⁠⁠ Domande Frequenti Heading Questo aiuta contro il mio alluce valgo? Quan…" at bounding box center [377, 76] width 517 height 325
click at [377, 172] on div "Quanto tempo dura la consegna?" at bounding box center [370, 173] width 221 height 10
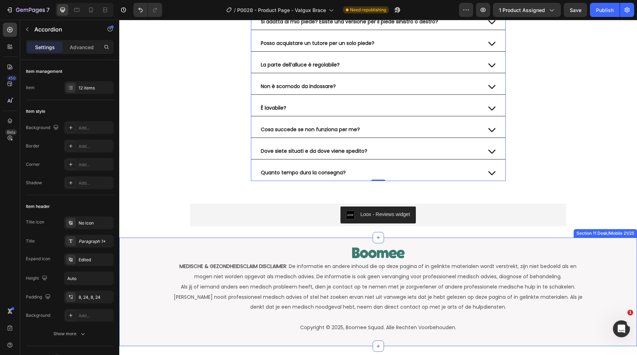
click at [348, 249] on div at bounding box center [377, 253] width 517 height 16
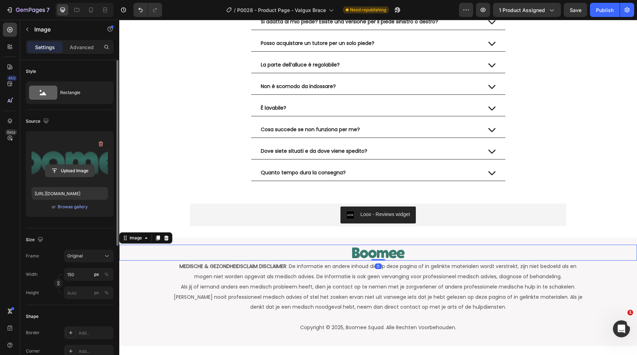
click at [64, 169] on input "file" at bounding box center [69, 171] width 49 height 12
click at [76, 207] on div "Browse gallery" at bounding box center [73, 207] width 30 height 6
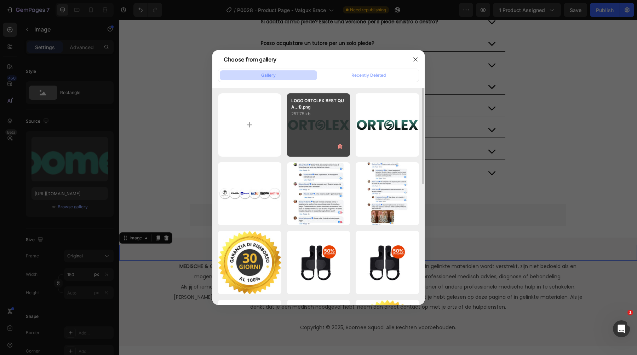
click at [331, 139] on div "LOGO ORTOLEX BEST QUA...1).png 257.75 kb" at bounding box center [318, 124] width 63 height 63
type input "[URL][DOMAIN_NAME]"
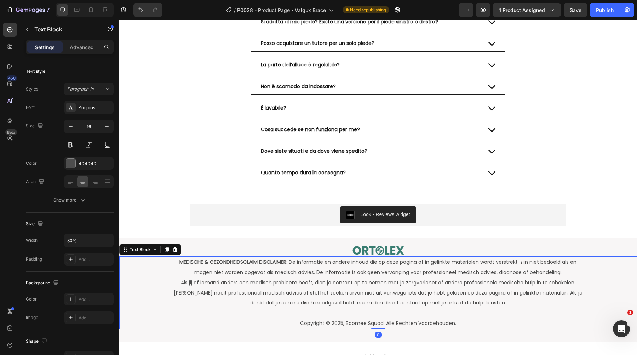
click at [377, 275] on span "MEDISCHE & GEZONDHEIDSCLAIM DISCLAIMER : De informatie en andere inhoud die op …" at bounding box center [377, 267] width 397 height 17
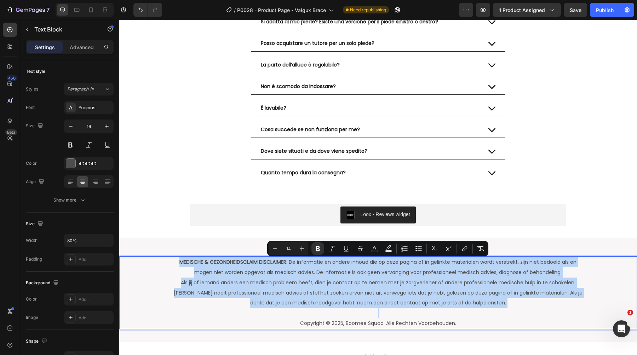
copy div "MEDISCHE & GEZONDHEIDSCLAIM DISCLAIMER : De informatie en andere inhoud die op …"
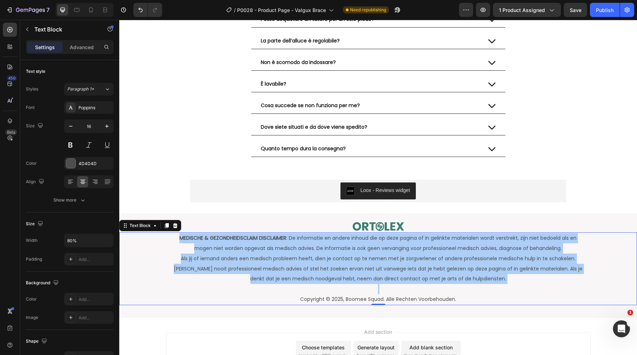
scroll to position [3058, 0]
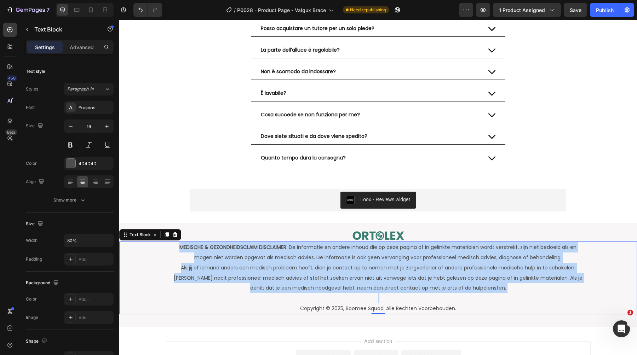
click at [350, 274] on p "Als jij of iemand anders een medisch probleem heeft, dien je contact op te neme…" at bounding box center [378, 278] width 412 height 30
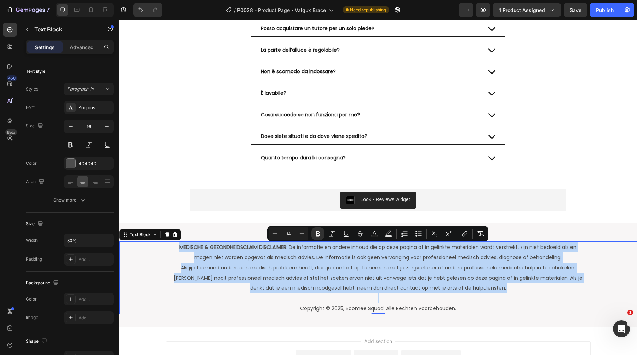
click at [350, 274] on p "Als jij of iemand anders een medisch probleem heeft, dien je contact op te neme…" at bounding box center [378, 278] width 412 height 30
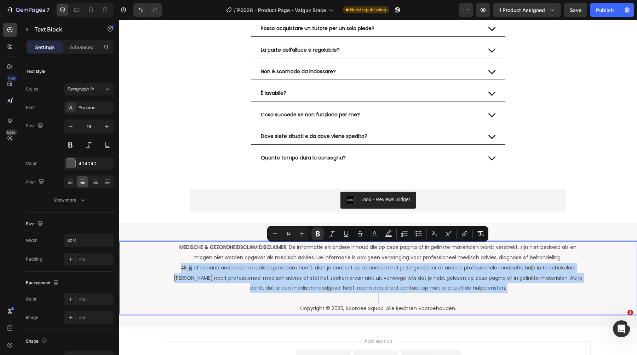
click at [350, 274] on p "Als jij of iemand anders een medisch probleem heeft, dien je contact op te neme…" at bounding box center [378, 278] width 412 height 30
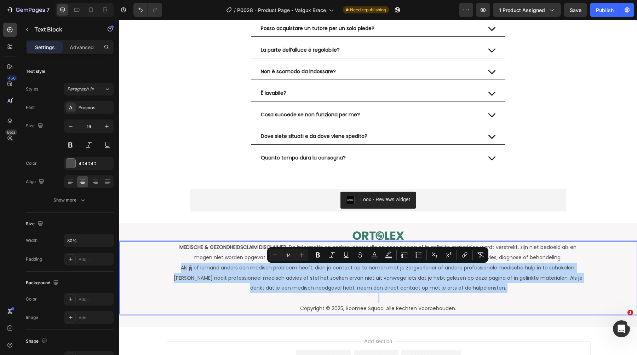
click at [482, 292] on span "Als jij of iemand anders een medisch probleem heeft, dien je contact op te neme…" at bounding box center [378, 278] width 408 height 28
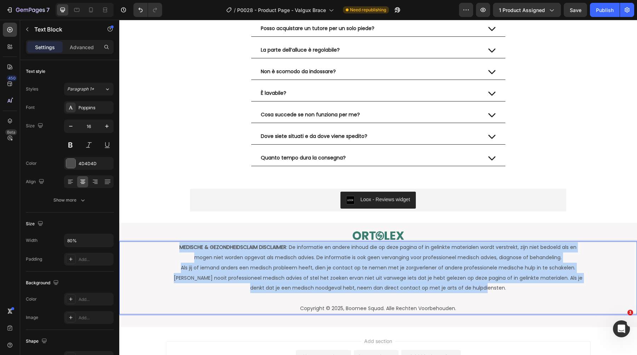
drag, startPoint x: 493, startPoint y: 293, endPoint x: 175, endPoint y: 243, distance: 322.2
click at [175, 243] on div "MEDISCHE & GEZONDHEIDSCLAIM DISCLAIMER : De informatie en andere inhoud die op …" at bounding box center [378, 278] width 414 height 73
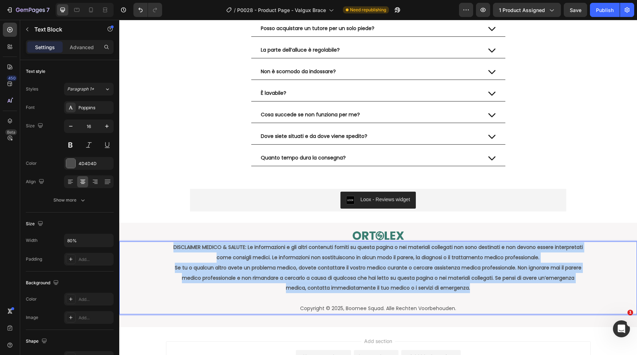
drag, startPoint x: 474, startPoint y: 289, endPoint x: 174, endPoint y: 246, distance: 302.9
click at [174, 246] on div "DISCLAIMER MEDICO & SALUTE: Le informazioni e gli altri contenuti forniti su qu…" at bounding box center [378, 278] width 414 height 73
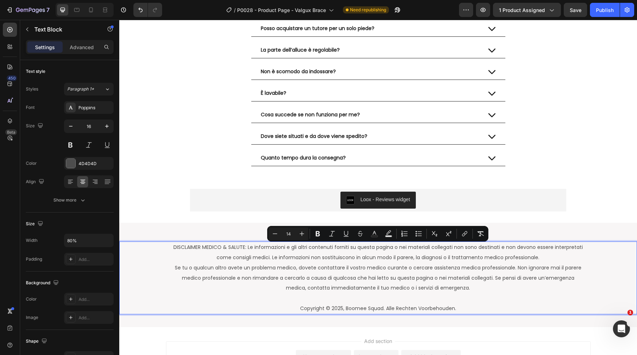
click at [174, 246] on span "DISCLAIMER MEDICO & SALUTE: Le informazioni e gli altri contenuti forniti su qu…" at bounding box center [377, 252] width 409 height 17
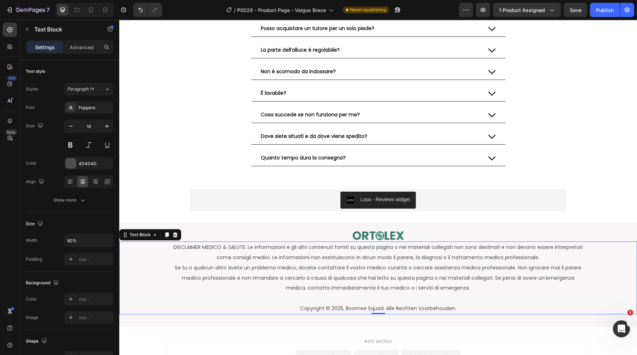
drag, startPoint x: 167, startPoint y: 246, endPoint x: 235, endPoint y: 248, distance: 67.6
click at [235, 248] on div "DISCLAIMER MEDICO & SALUTE: Le informazioni e gli altri contenuti forniti su qu…" at bounding box center [377, 278] width 517 height 73
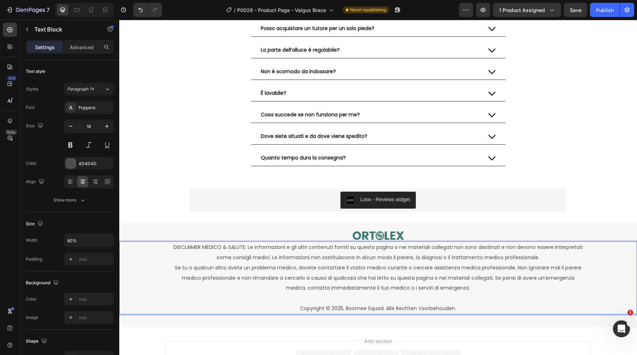
click at [237, 248] on span "DISCLAIMER MEDICO & SALUTE: Le informazioni e gli altri contenuti forniti su qu…" at bounding box center [377, 252] width 409 height 17
click at [246, 248] on span "DISCLAIMER MEDICO & SALUTE: Le informazioni e gli altri contenuti forniti su qu…" at bounding box center [377, 252] width 409 height 17
drag, startPoint x: 249, startPoint y: 248, endPoint x: 172, endPoint y: 248, distance: 77.1
click at [172, 248] on p "DISCLAIMER MEDICO & SALUTE: Le informazioni e gli altri contenuti forniti su qu…" at bounding box center [378, 252] width 412 height 21
click at [258, 271] on span "Se tu o qualcun altro avete un problema medico, dovete contattare il vostro med…" at bounding box center [378, 278] width 406 height 28
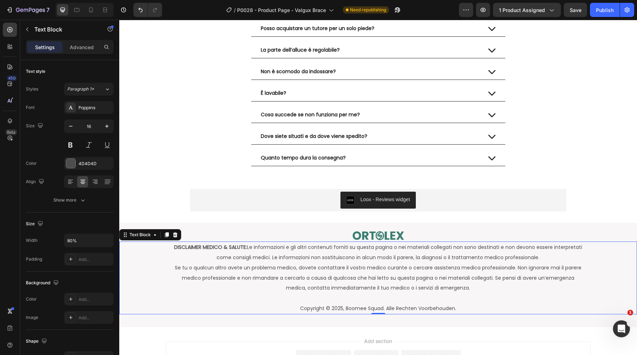
click at [407, 311] on span "Copyright © 2025, Boomee Squad. Alle Rechten Voorbehouden." at bounding box center [378, 308] width 156 height 7
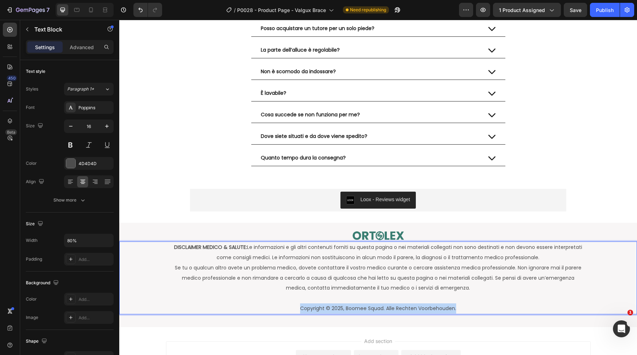
click at [407, 311] on span "Copyright © 2025, Boomee Squad. Alle Rechten Voorbehouden." at bounding box center [378, 308] width 156 height 7
click at [387, 312] on span "Copyright © 2025, Ortolex Squad. Tutti i diritti riservati." at bounding box center [377, 308] width 133 height 7
click at [450, 300] on p "Rich Text Editor. Editing area: main" at bounding box center [378, 298] width 412 height 10
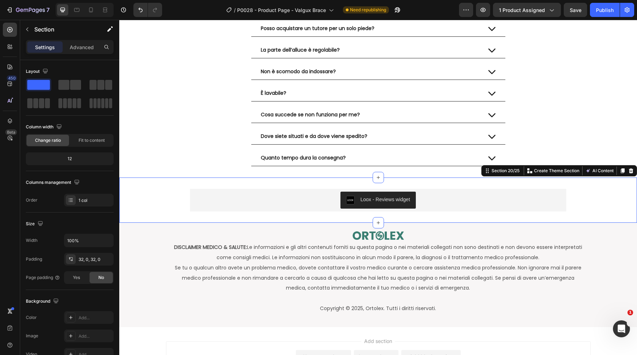
click at [164, 205] on div "Loox - Reviews widget Loox" at bounding box center [377, 200] width 517 height 23
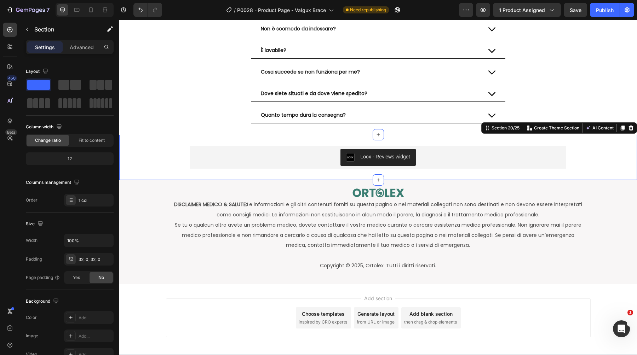
scroll to position [3118, 0]
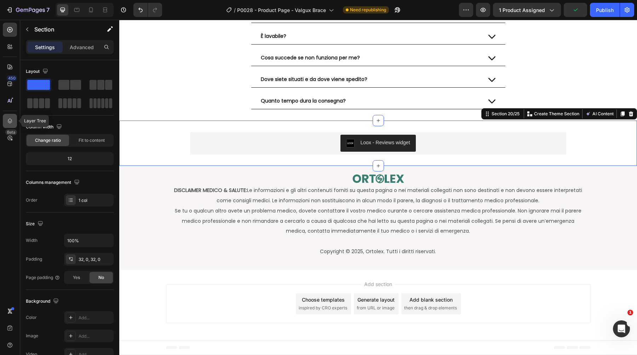
click at [10, 125] on div at bounding box center [10, 121] width 14 height 14
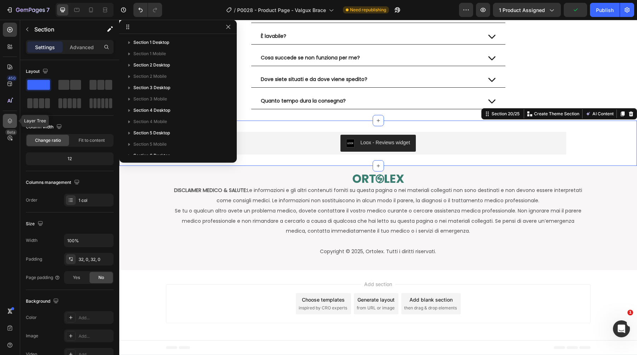
scroll to position [120, 0]
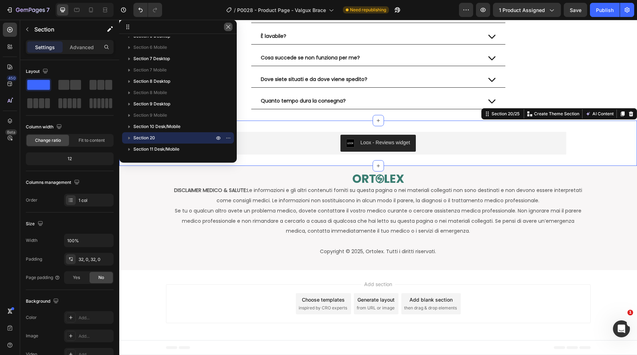
click at [230, 25] on icon "button" at bounding box center [228, 27] width 6 height 6
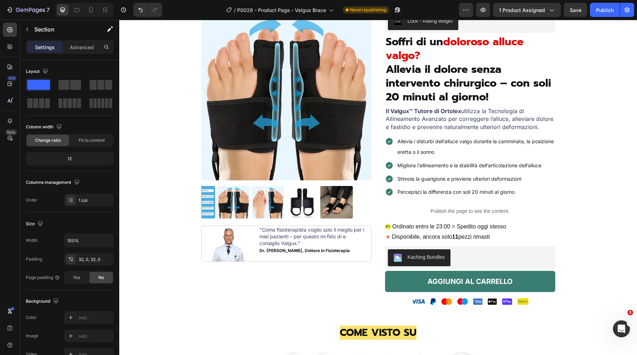
scroll to position [0, 0]
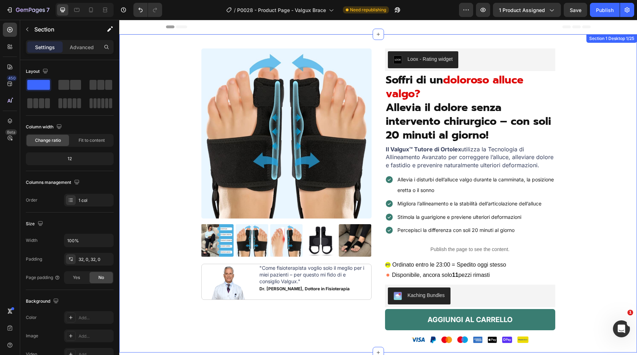
click at [175, 93] on div "Product Images Image "Come fisioterapista voglio solo il meglio per i miei pazi…" at bounding box center [377, 200] width 507 height 304
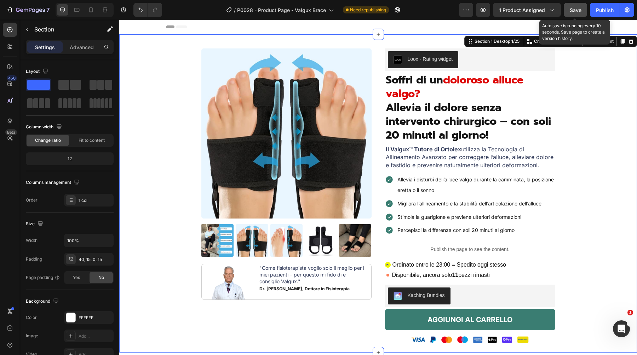
click at [578, 10] on span "Save" at bounding box center [575, 10] width 12 height 6
click at [93, 12] on icon at bounding box center [90, 9] width 7 height 7
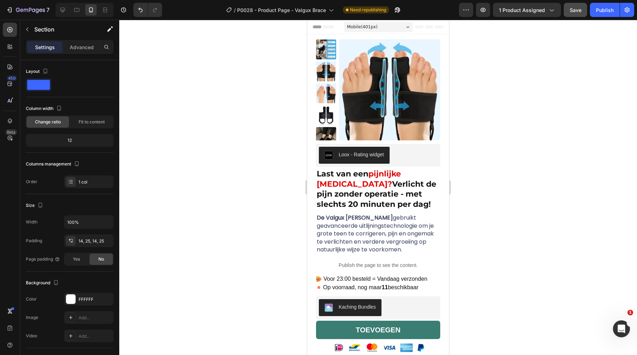
click at [366, 196] on strong "Verlicht de pijn zonder operatie - met slechts 20 minuten per dag!" at bounding box center [377, 194] width 120 height 30
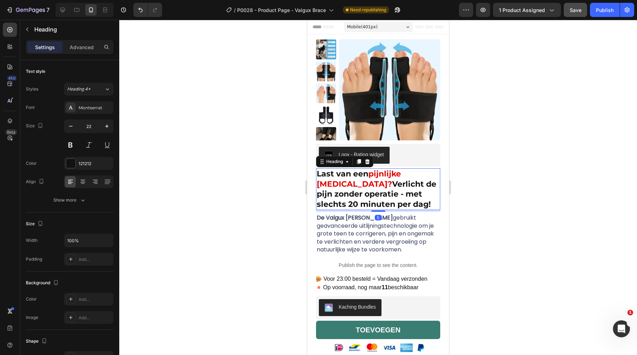
click at [366, 196] on strong "Verlicht de pijn zonder operatie - met slechts 20 minuten per dag!" at bounding box center [377, 194] width 120 height 30
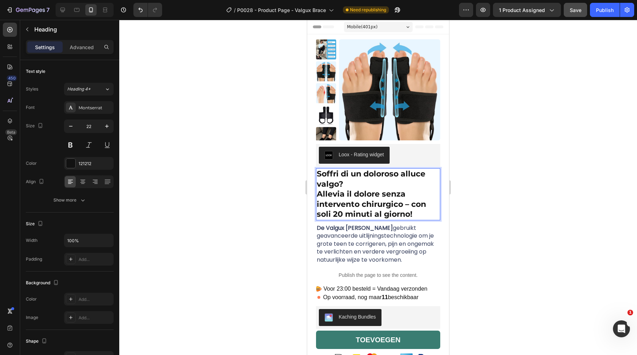
click at [366, 196] on strong "Allevia il dolore senza intervento chirurgico – con soli 20 minuti al giorno!" at bounding box center [371, 204] width 109 height 30
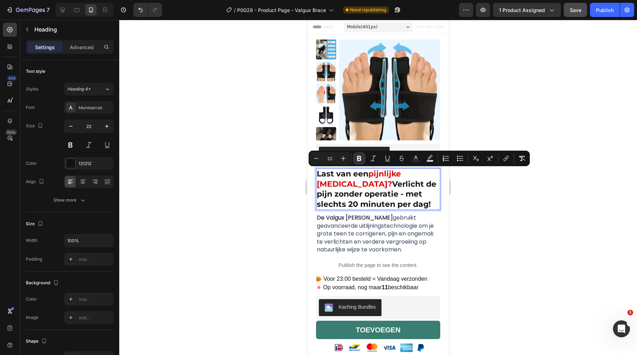
click at [381, 174] on strong "pijnlijke [MEDICAL_DATA]?" at bounding box center [359, 179] width 84 height 20
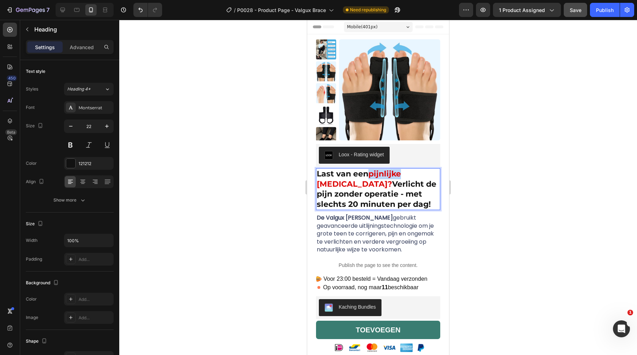
click at [381, 174] on strong "pijnlijke [MEDICAL_DATA]?" at bounding box center [359, 179] width 84 height 20
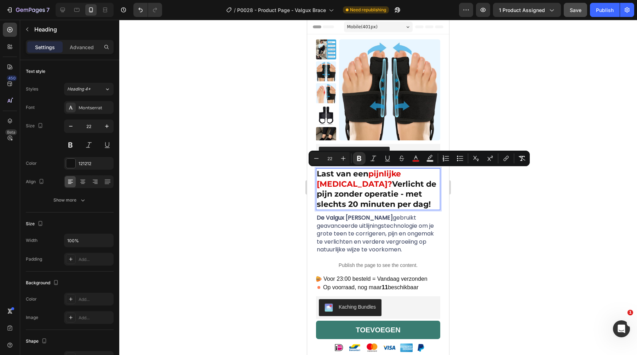
click at [380, 192] on strong "Verlicht de pijn zonder operatie - met slechts 20 minuten per dag!" at bounding box center [377, 194] width 120 height 30
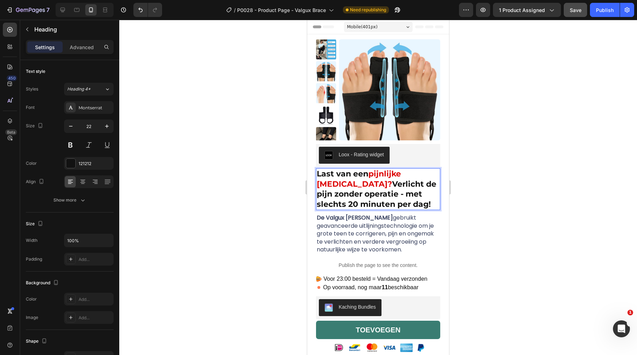
drag, startPoint x: 404, startPoint y: 204, endPoint x: 318, endPoint y: 176, distance: 90.4
click at [318, 176] on p "Last van een pijnlijke [MEDICAL_DATA]? Verlicht de pijn zonder operatie - met s…" at bounding box center [378, 189] width 123 height 40
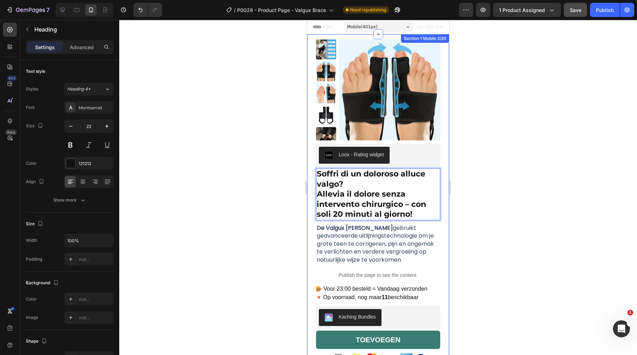
click at [260, 180] on div at bounding box center [377, 187] width 517 height 335
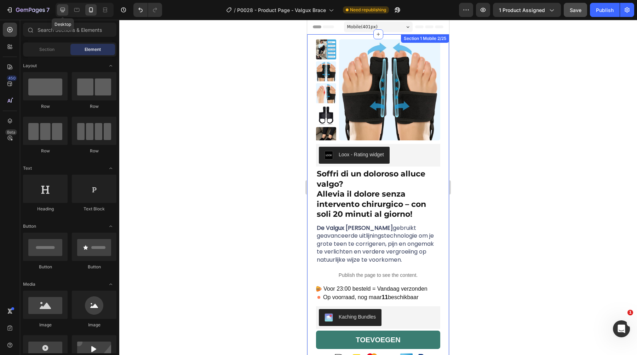
click at [65, 11] on icon at bounding box center [62, 9] width 7 height 7
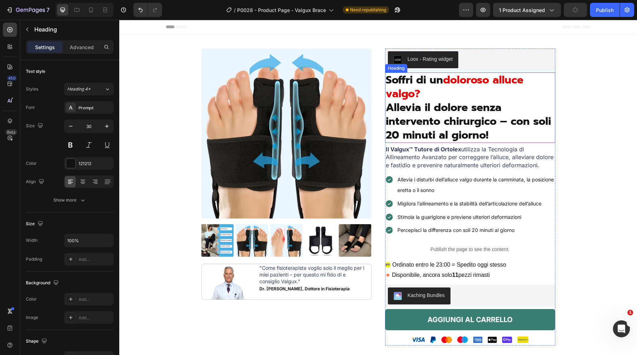
click at [472, 83] on strong "doloroso alluce valgo?" at bounding box center [454, 87] width 138 height 30
click at [472, 82] on strong "doloroso alluce valgo?" at bounding box center [454, 87] width 138 height 30
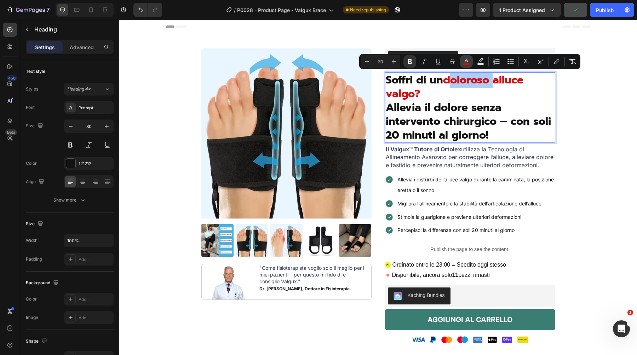
click at [467, 62] on icon "Editor contextual toolbar" at bounding box center [466, 61] width 7 height 7
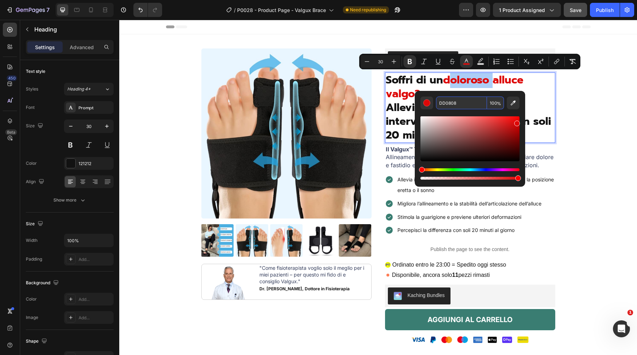
click at [444, 100] on input "DD0808" at bounding box center [461, 103] width 51 height 13
click at [445, 101] on input "DD0808" at bounding box center [461, 103] width 51 height 13
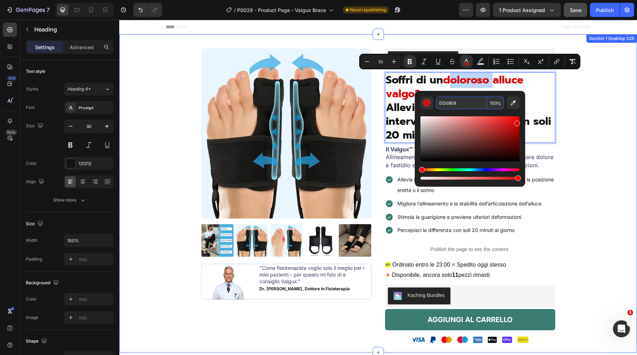
click at [129, 72] on div "Product Images Image "Come fisioterapista voglio solo il meglio per i miei pazi…" at bounding box center [377, 200] width 507 height 304
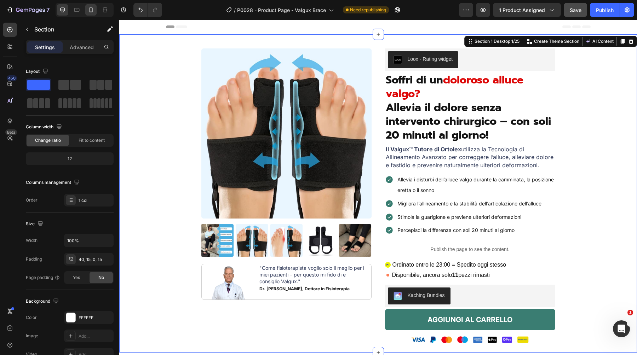
click at [92, 10] on icon at bounding box center [90, 9] width 7 height 7
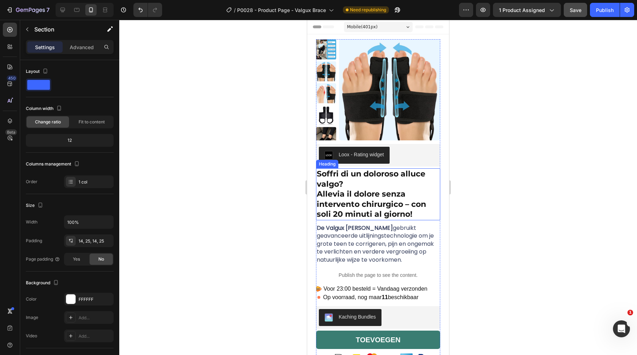
click at [356, 204] on strong "Allevia il dolore senza intervento chirurgico – con soli 20 minuti al giorno!" at bounding box center [371, 204] width 109 height 30
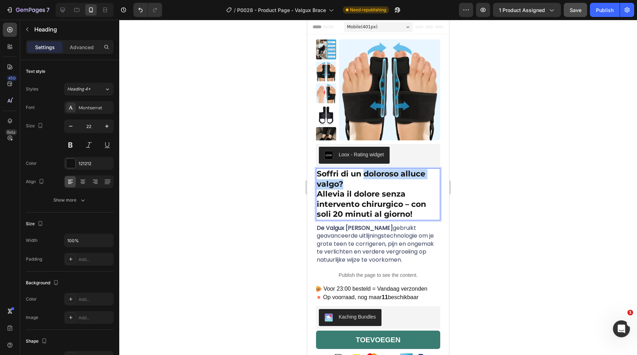
drag, startPoint x: 364, startPoint y: 173, endPoint x: 367, endPoint y: 181, distance: 8.2
click at [367, 181] on p "Soffri di un doloroso alluce valgo? Allevia il dolore senza intervento chirurgi…" at bounding box center [378, 194] width 123 height 51
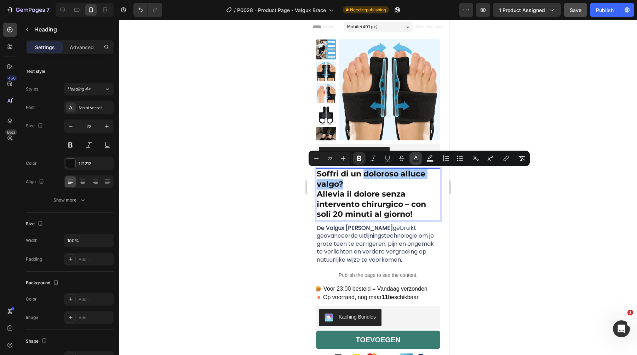
click at [413, 160] on rect "Editor contextual toolbar" at bounding box center [415, 161] width 7 height 2
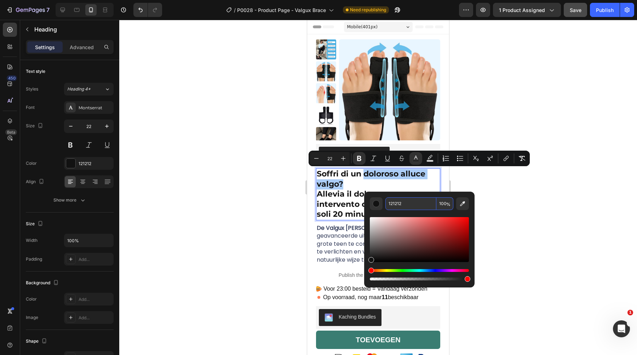
click at [413, 205] on input "121212" at bounding box center [410, 203] width 51 height 13
paste input "DD0808"
type input "DD0808"
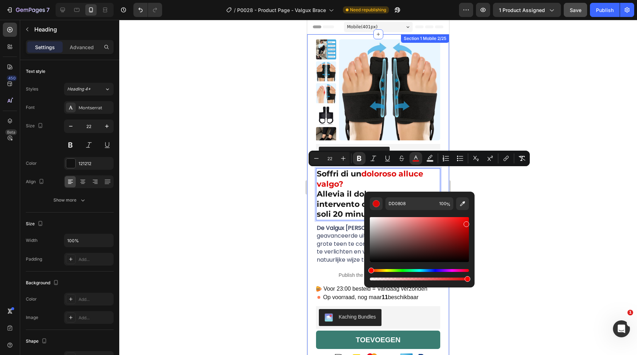
click at [280, 198] on div at bounding box center [377, 187] width 517 height 335
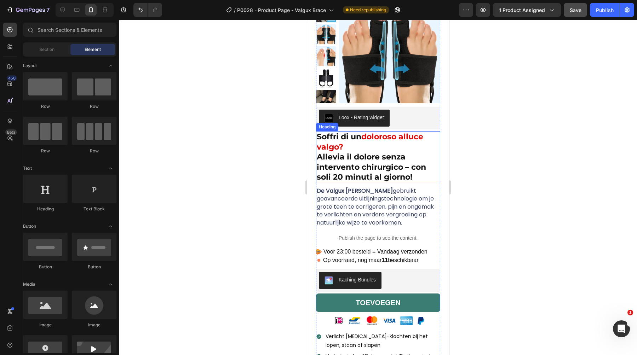
scroll to position [40, 0]
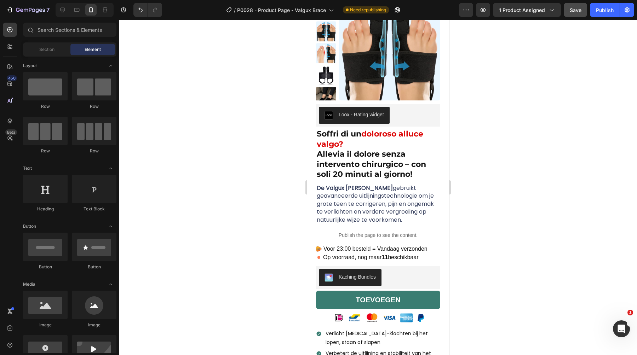
click at [344, 200] on span "De Valgux Brace van Boomee gebruikt geavanceerde uitlijningstechnologie om je g…" at bounding box center [375, 204] width 117 height 40
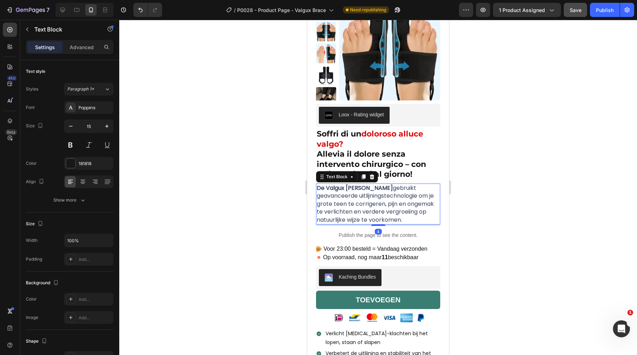
click at [344, 200] on span "De Valgux Brace van Boomee gebruikt geavanceerde uitlijningstechnologie om je g…" at bounding box center [375, 204] width 117 height 40
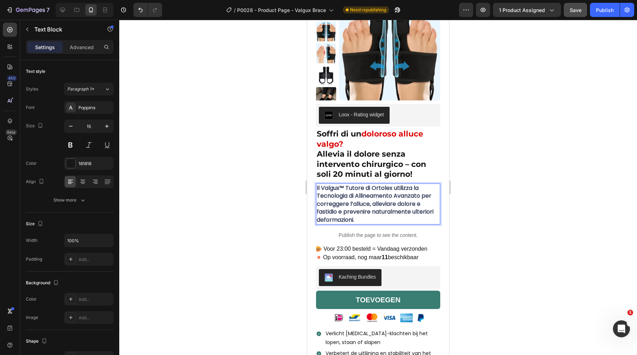
click at [358, 196] on strong "Il Valgux™ Tutore di Ortolex utilizza la Tecnologia di Allineamento Avanzato pe…" at bounding box center [375, 204] width 117 height 40
click at [356, 197] on strong "Il Valgux™ Tutore di Ortolex utilizza la Tecnologia di Allineamento Avanzato pe…" at bounding box center [375, 204] width 117 height 40
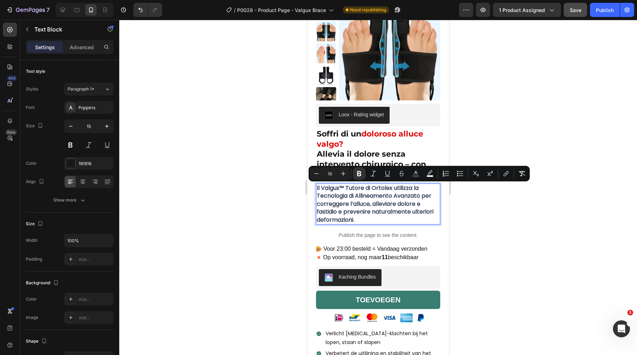
click at [355, 208] on strong "Il Valgux™ Tutore di Ortolex utilizza la Tecnologia di Allineamento Avanzato pe…" at bounding box center [375, 204] width 117 height 40
click at [355, 210] on strong "Il Valgux™ Tutore di Ortolex utilizza la Tecnologia di Allineamento Avanzato pe…" at bounding box center [375, 204] width 117 height 40
click at [366, 217] on p "Il Valgux™ Tutore di Ortolex utilizza la Tecnologia di Allineamento Avanzato pe…" at bounding box center [378, 204] width 123 height 40
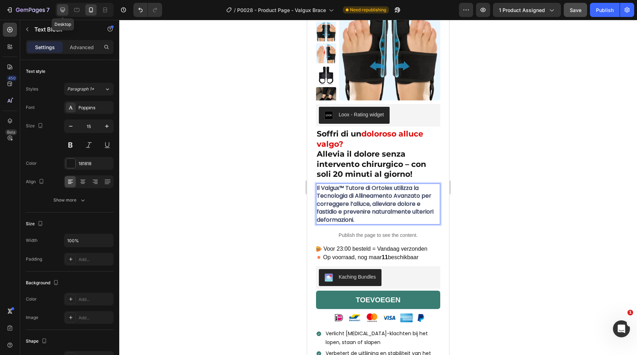
click at [65, 11] on icon at bounding box center [62, 9] width 7 height 7
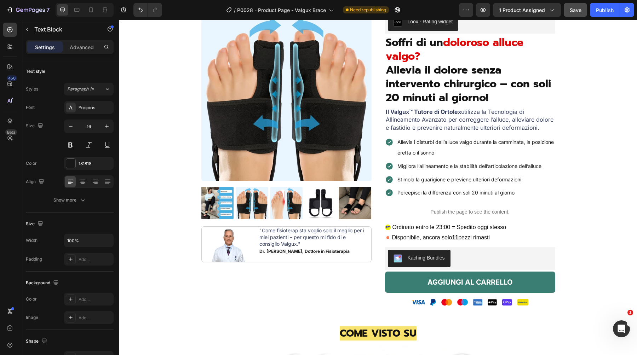
scroll to position [24, 0]
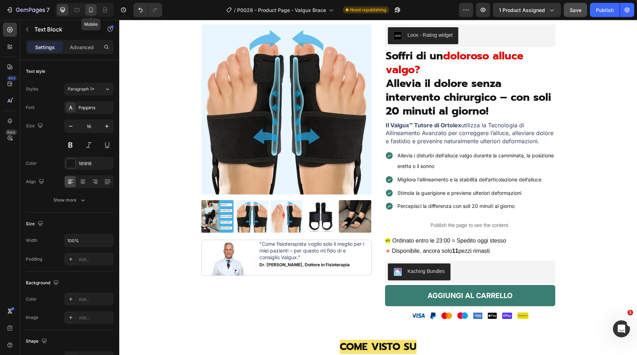
click at [89, 9] on icon at bounding box center [90, 9] width 7 height 7
type input "15"
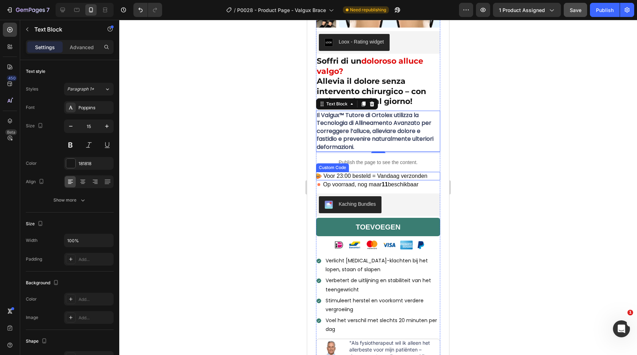
scroll to position [109, 0]
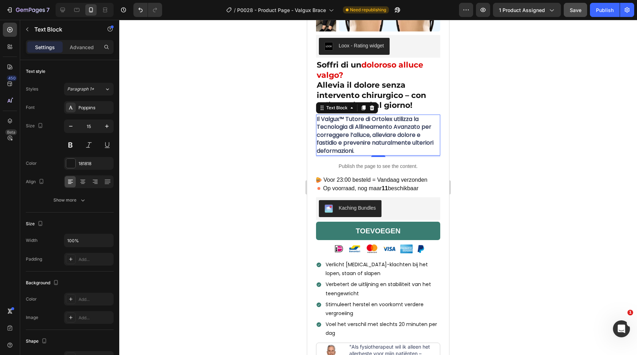
click at [389, 147] on strong "Il Valgux™ Tutore di Ortolex utilizza la Tecnologia di Allineamento Avanzato pe…" at bounding box center [375, 135] width 117 height 40
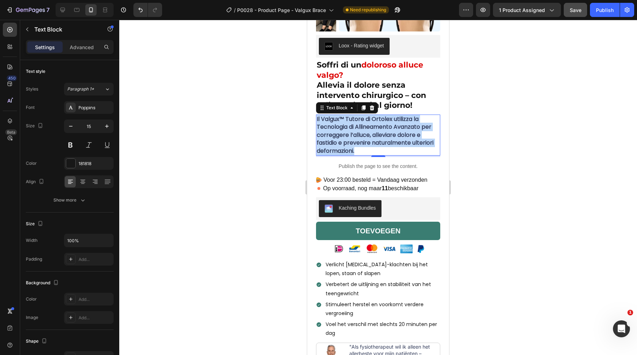
click at [389, 147] on strong "Il Valgux™ Tutore di Ortolex utilizza la Tecnologia di Allineamento Avanzato pe…" at bounding box center [375, 135] width 117 height 40
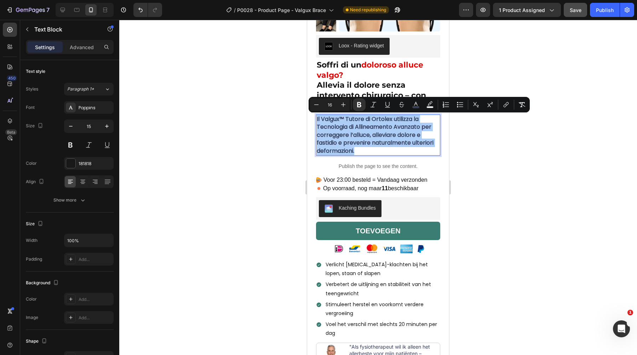
click at [249, 63] on div at bounding box center [377, 187] width 517 height 335
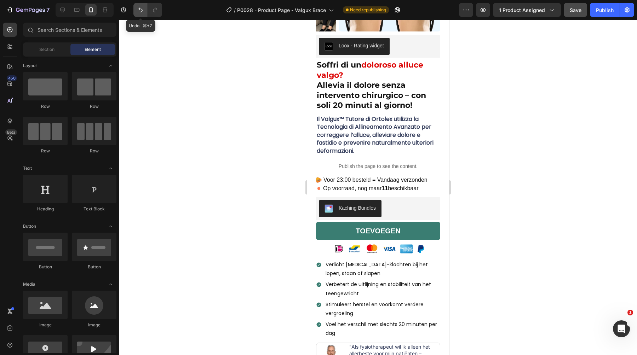
click at [137, 11] on icon "Undo/Redo" at bounding box center [140, 9] width 7 height 7
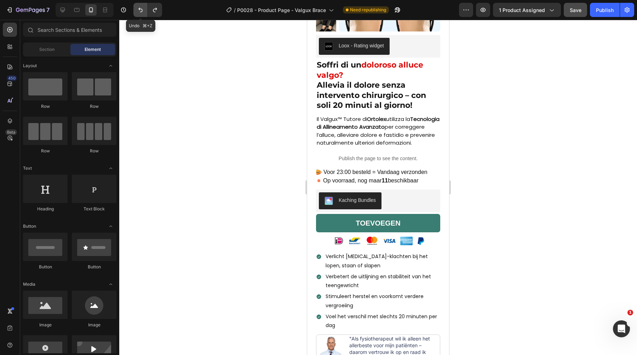
click at [140, 12] on icon "Undo/Redo" at bounding box center [140, 9] width 7 height 7
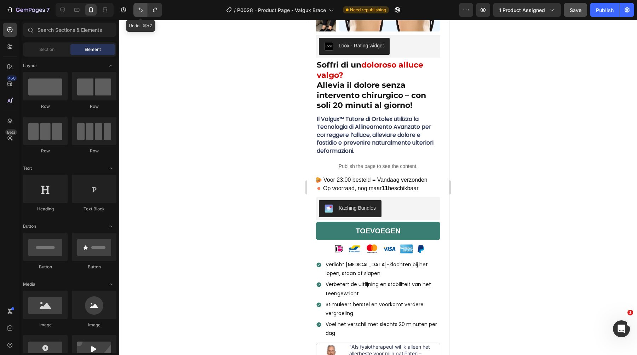
click at [140, 12] on icon "Undo/Redo" at bounding box center [140, 9] width 7 height 7
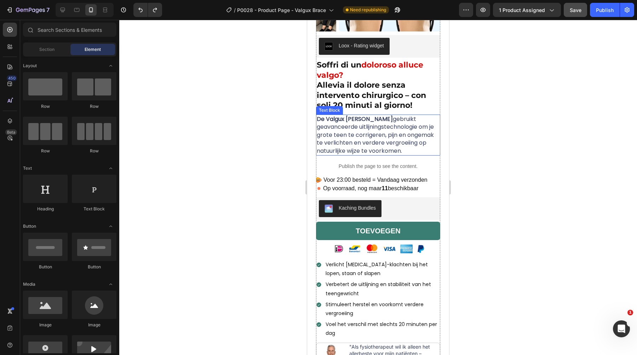
click at [383, 138] on span "De Valgux Brace van Boomee gebruikt geavanceerde uitlijningstechnologie om je g…" at bounding box center [375, 135] width 117 height 40
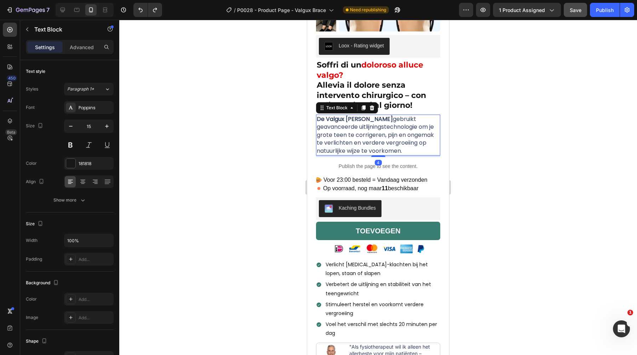
click at [383, 138] on span "De Valgux Brace van Boomee gebruikt geavanceerde uitlijningstechnologie om je g…" at bounding box center [375, 135] width 117 height 40
click at [365, 134] on span "Il Valgux™ Tutore di Ortolex utilizza la Tecnologia di Allineamento Avanzato pe…" at bounding box center [375, 135] width 117 height 40
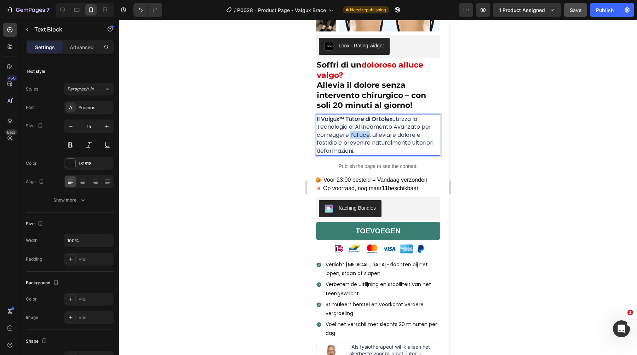
click at [365, 134] on span "Il Valgux™ Tutore di Ortolex utilizza la Tecnologia di Allineamento Avanzato pe…" at bounding box center [375, 135] width 117 height 40
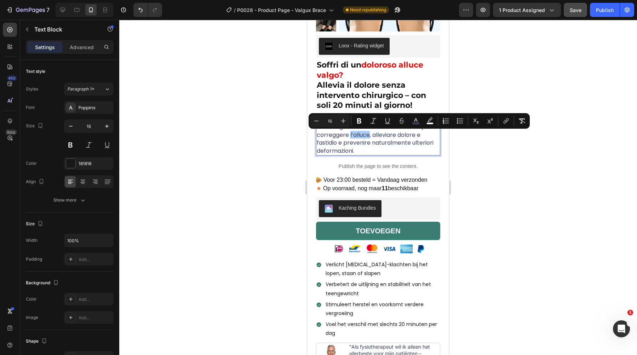
click at [493, 160] on div at bounding box center [377, 187] width 517 height 335
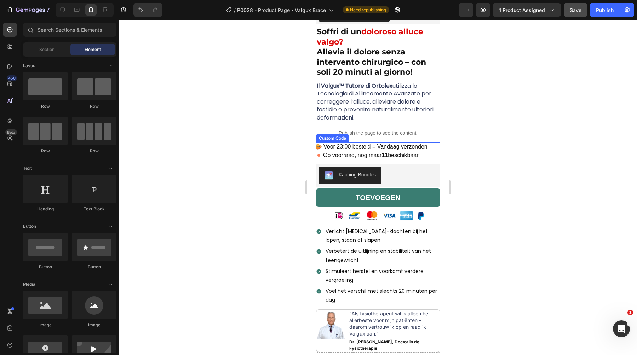
scroll to position [149, 0]
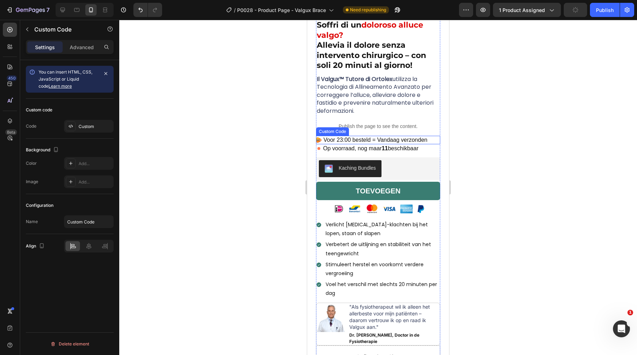
click at [389, 139] on span "Voor 23:00 besteld = Vandaag verzonden" at bounding box center [375, 140] width 104 height 8
click at [404, 125] on p "Publish the page to see the content." at bounding box center [378, 126] width 124 height 7
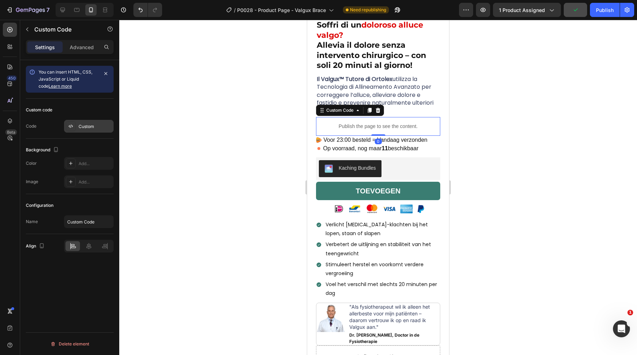
click at [85, 125] on div "Custom" at bounding box center [95, 126] width 33 height 6
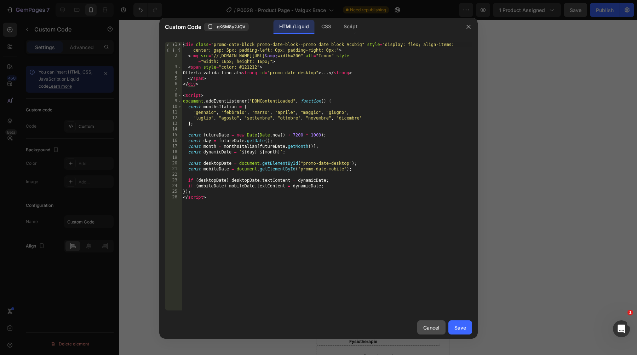
click at [439, 331] on div "Cancel" at bounding box center [431, 327] width 16 height 7
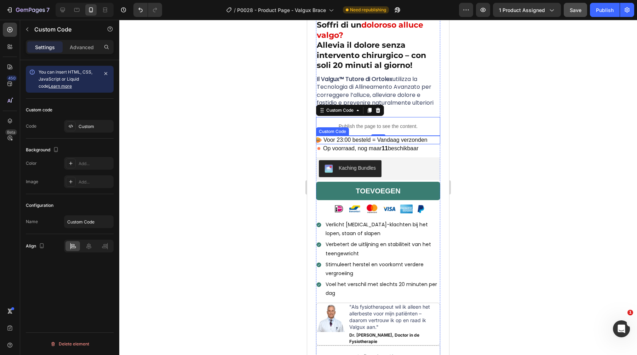
click at [408, 141] on span "Voor 23:00 besteld = Vandaag verzonden" at bounding box center [375, 140] width 104 height 8
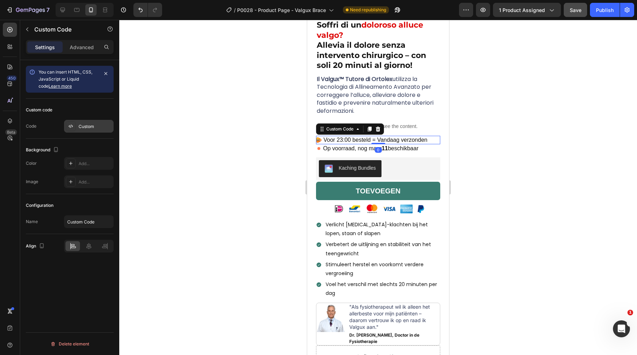
click at [82, 123] on div "Custom" at bounding box center [95, 126] width 33 height 6
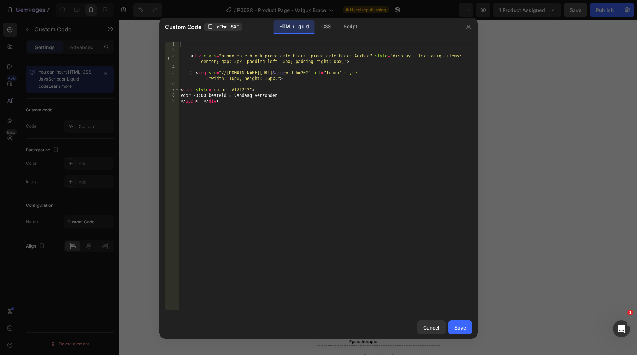
click at [311, 130] on div "< div class = "promo-date-block promo-date-block--promo_date_block_Acxbig" styl…" at bounding box center [325, 182] width 293 height 280
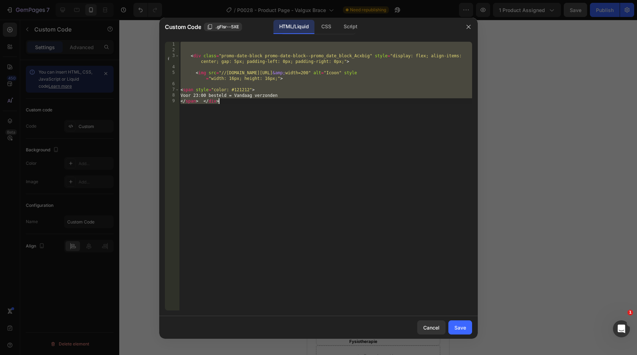
paste textarea
type textarea "</span> </div>"
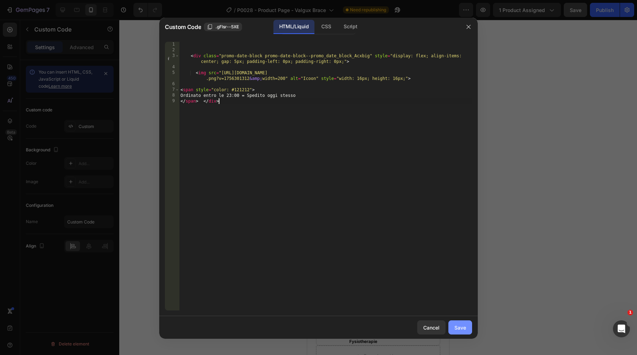
click at [460, 324] on div "Save" at bounding box center [460, 327] width 12 height 7
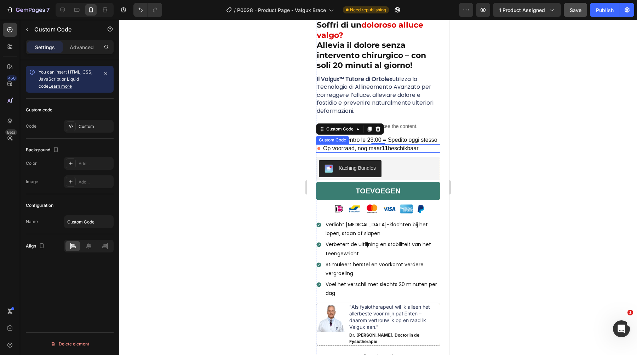
click at [400, 150] on span "Op voorraad, nog maar 11 beschikbaar" at bounding box center [370, 148] width 95 height 8
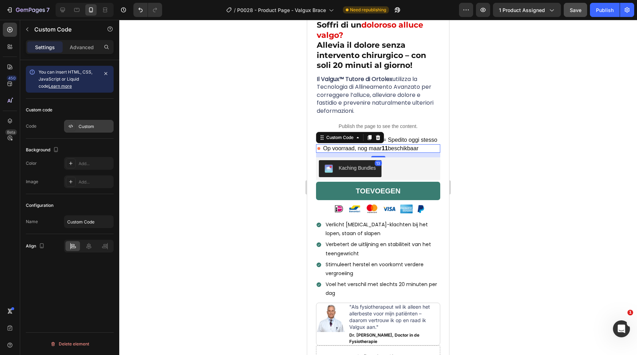
click at [81, 125] on div "Custom" at bounding box center [95, 126] width 33 height 6
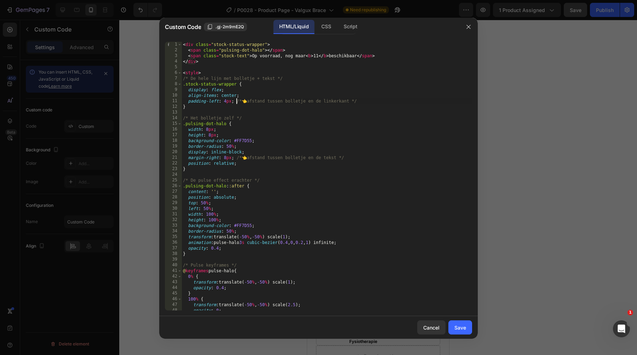
click at [236, 103] on div "< div class = "stock-status-wrapper" > < span class = "pulsing-dot-halo" > </ s…" at bounding box center [326, 182] width 290 height 280
drag, startPoint x: 253, startPoint y: 55, endPoint x: 305, endPoint y: 56, distance: 52.7
click at [305, 56] on div "< div class = "stock-status-wrapper" > < span class = "pulsing-dot-halo" > </ s…" at bounding box center [326, 182] width 290 height 280
paste textarea "Disponibile, ancora solo"
click at [348, 55] on div "< div class = "stock-status-wrapper" > < span class = "pulsing-dot-halo" > </ s…" at bounding box center [326, 182] width 290 height 280
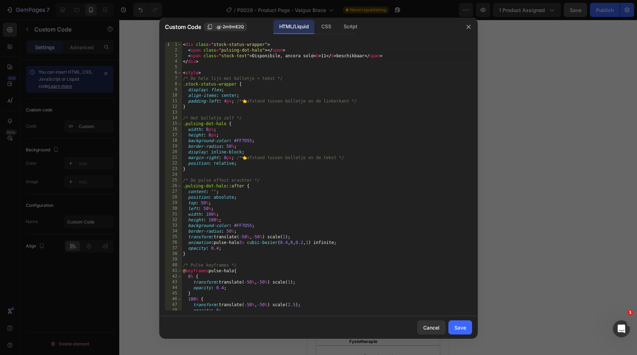
click at [348, 55] on div "< div class = "stock-status-wrapper" > < span class = "pulsing-dot-halo" > </ s…" at bounding box center [326, 182] width 290 height 280
paste textarea "pezzi rimasti"
type textarea "<span class="stock-text">Disponibile, ancora solo <b>11</b> pezzi rimasti</span>"
click at [464, 326] on div "Save" at bounding box center [460, 327] width 12 height 7
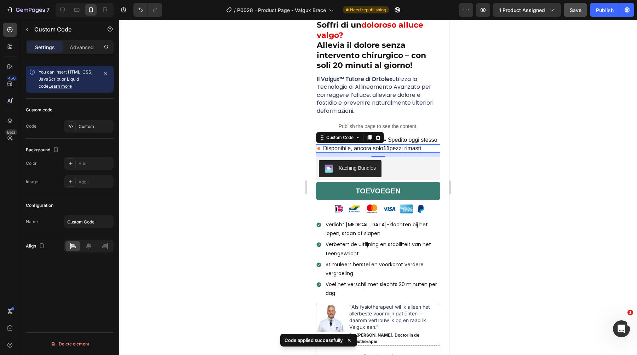
click at [517, 155] on div at bounding box center [377, 187] width 517 height 335
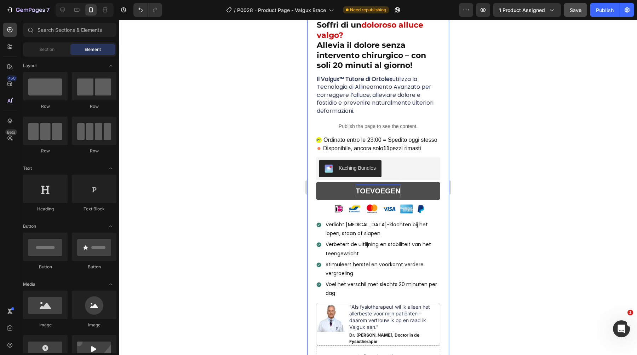
click at [374, 192] on strong "TOEVOEGEN" at bounding box center [377, 191] width 45 height 13
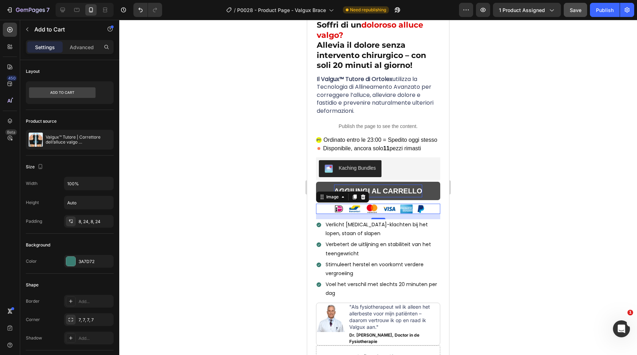
click at [372, 207] on img at bounding box center [378, 209] width 106 height 10
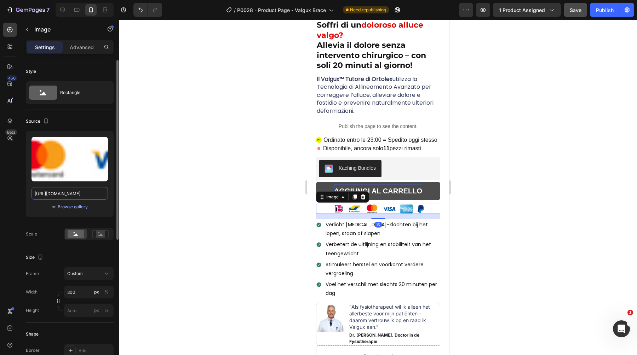
click at [68, 197] on input "https://cdn.shopify.com/s/files/1/0895/8843/3239/files/gempages_581627102344774…" at bounding box center [69, 193] width 76 height 13
paste input "PaymentIconsItalyOrtolex2.0-ezgif.com-png-to-webp-converter.webp?v=1756276274"
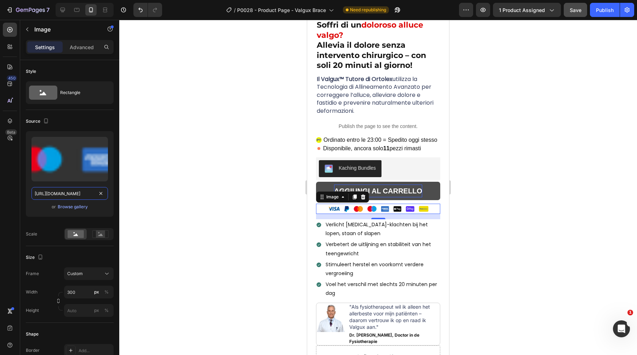
type input "https://cdn.shopify.com/s/files/1/0895/8843/3239/files/PaymentIconsItalyOrtolex…"
click at [186, 187] on div at bounding box center [377, 187] width 517 height 335
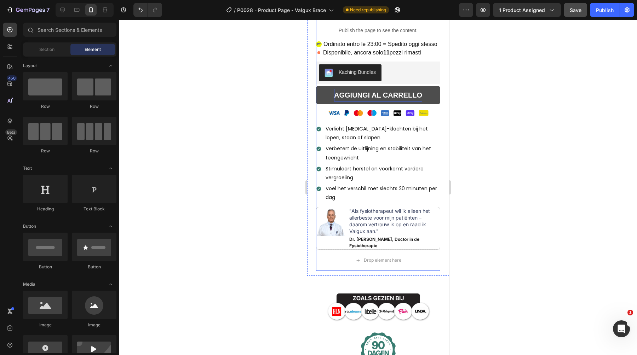
scroll to position [245, 0]
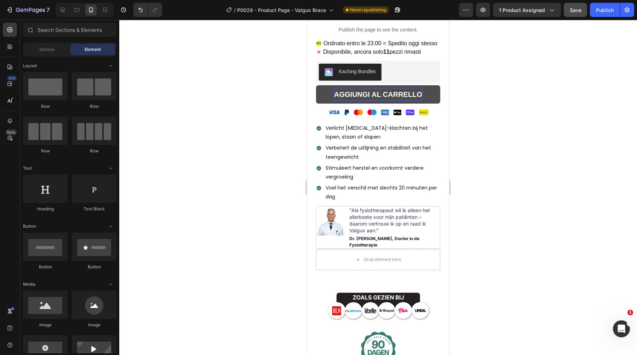
click at [356, 132] on p "Verlicht [MEDICAL_DATA]-klachten bij het lopen, staan of slapen" at bounding box center [382, 133] width 114 height 18
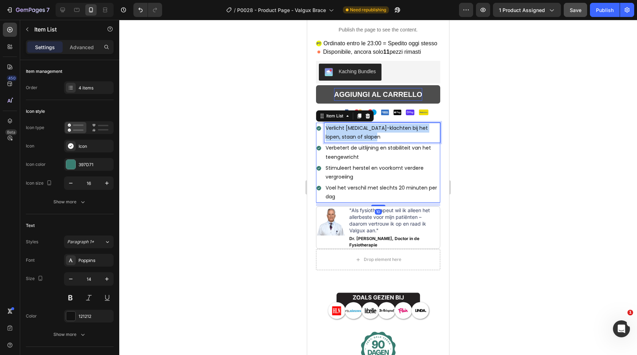
click at [356, 132] on p "Verlicht [MEDICAL_DATA]-klachten bij het lopen, staan of slapen" at bounding box center [382, 133] width 114 height 18
click at [362, 153] on p "Verbetert de uitlijning en stabiliteit van het teengewricht" at bounding box center [382, 153] width 114 height 18
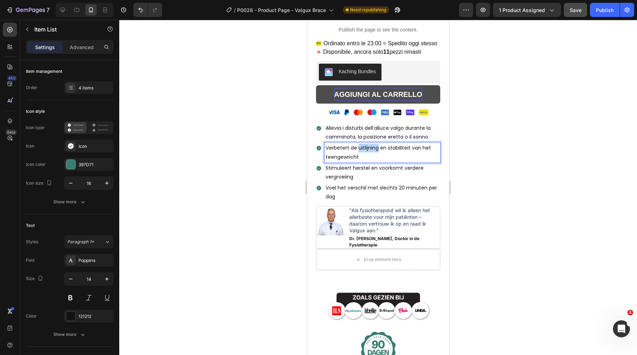
click at [362, 153] on p "Verbetert de uitlijning en stabiliteit van het teengewricht" at bounding box center [382, 153] width 114 height 18
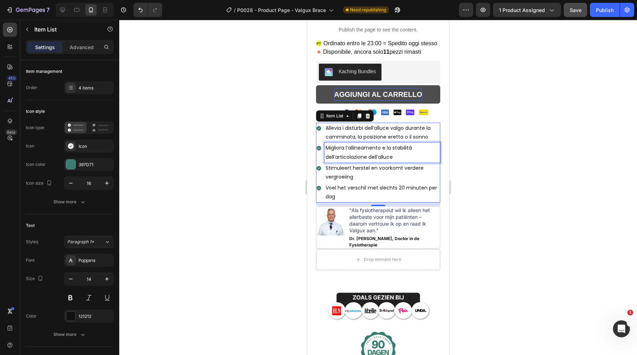
click at [338, 170] on span "Stimuleert herstel en voorkomt verdere vergroeiing" at bounding box center [374, 172] width 98 height 16
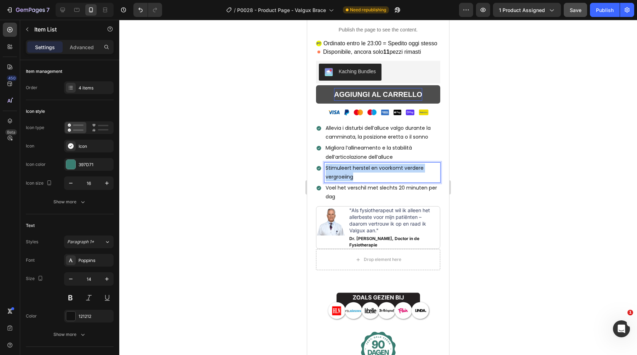
click at [338, 170] on span "Stimuleert herstel en voorkomt verdere vergroeiing" at bounding box center [374, 172] width 98 height 16
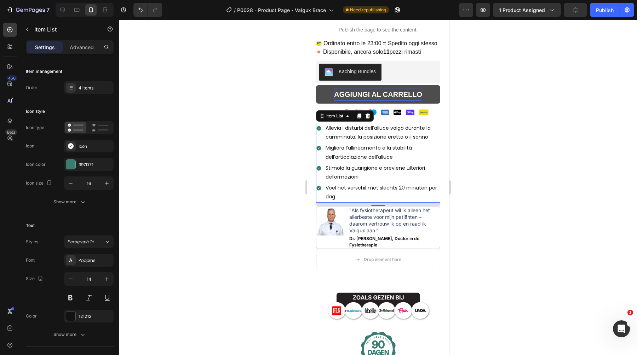
click at [330, 188] on span "Voel het verschil met slechts 20 minuten per dag" at bounding box center [380, 192] width 111 height 16
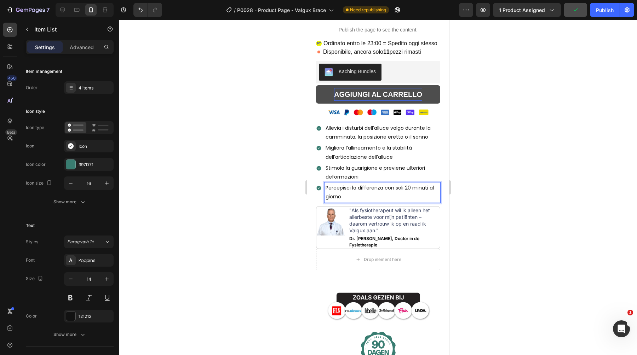
click at [511, 155] on div at bounding box center [377, 187] width 517 height 335
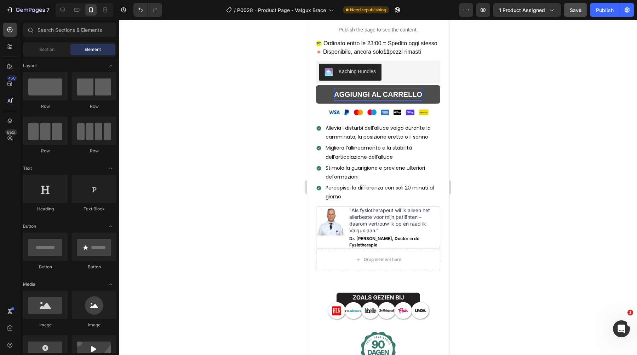
click at [377, 225] on span ""Als fysiotherapeut wil ik alleen het allerbeste voor mijn patiënten – daarom v…" at bounding box center [389, 220] width 81 height 26
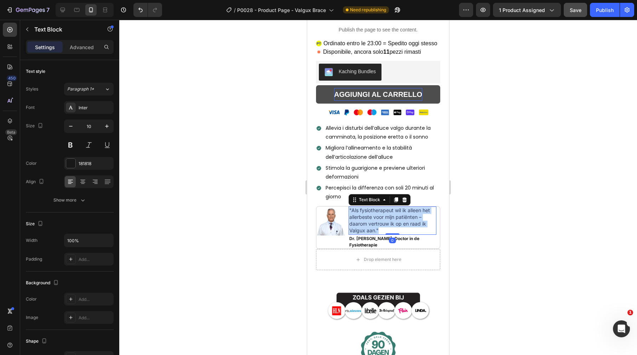
click at [377, 225] on span ""Als fysiotherapeut wil ik alleen het allerbeste voor mijn patiënten – daarom v…" at bounding box center [389, 220] width 81 height 26
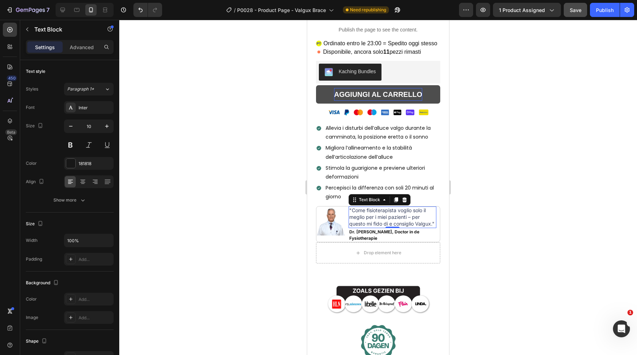
click at [367, 232] on strong "[PERSON_NAME], Doctor in de Fysiotherapie" at bounding box center [384, 235] width 70 height 12
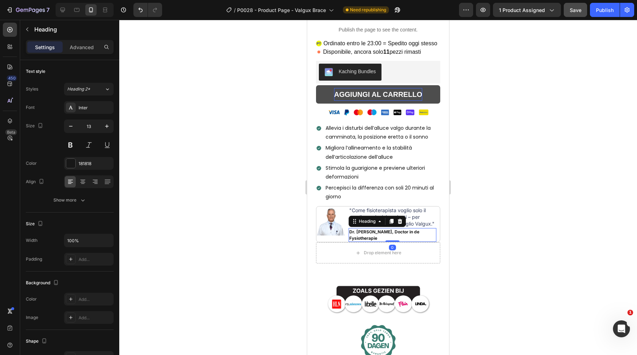
click at [367, 232] on strong "[PERSON_NAME], Doctor in de Fysiotherapie" at bounding box center [384, 235] width 70 height 12
click at [549, 207] on div at bounding box center [377, 187] width 517 height 335
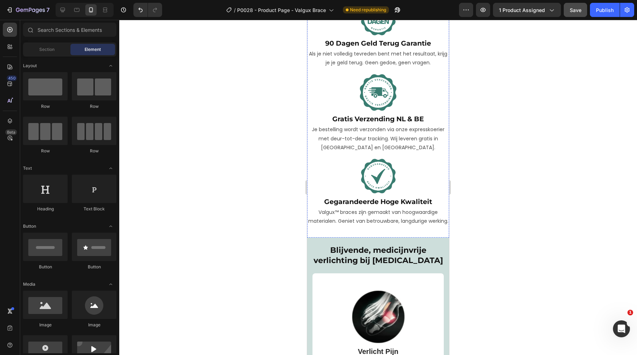
scroll to position [580, 0]
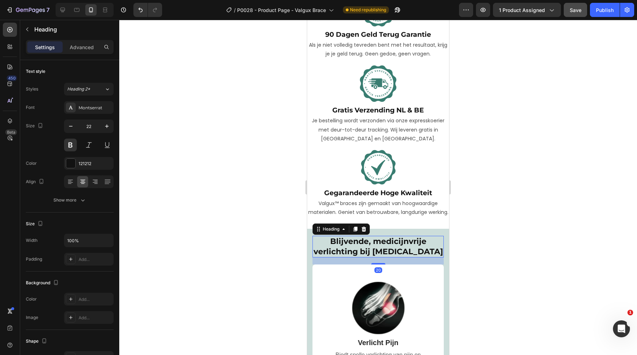
click at [380, 247] on span "Blijvende, medicijnvrije verlichting bij [MEDICAL_DATA]" at bounding box center [377, 247] width 129 height 20
click at [353, 232] on icon at bounding box center [355, 229] width 6 height 6
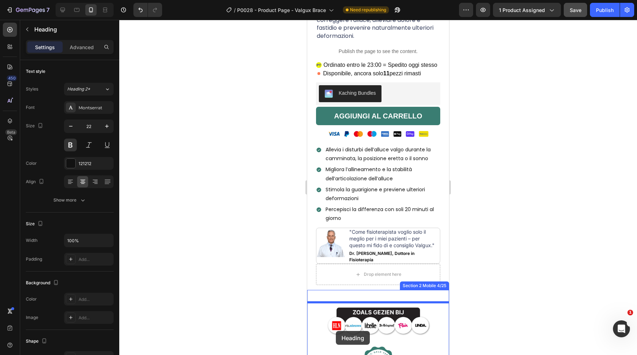
scroll to position [236, 0]
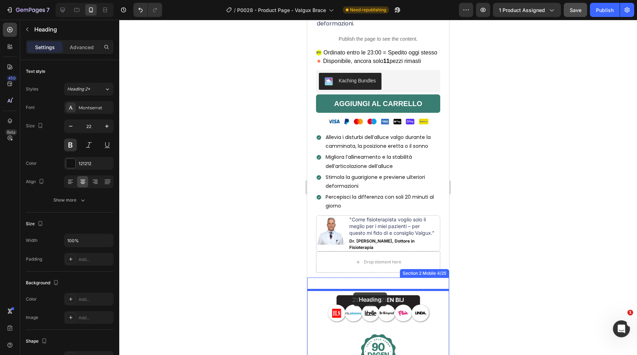
drag, startPoint x: 329, startPoint y: 300, endPoint x: 353, endPoint y: 292, distance: 25.2
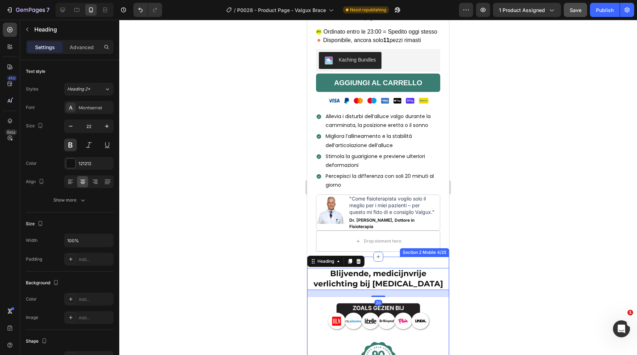
scroll to position [253, 0]
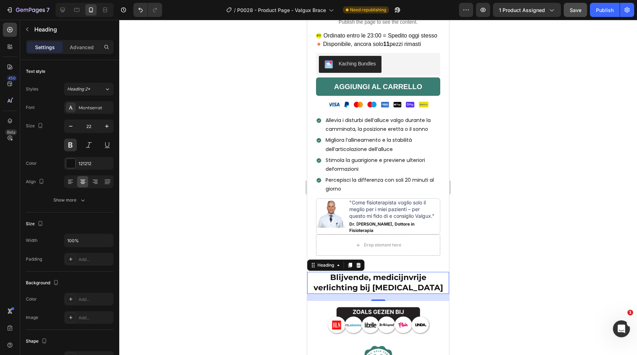
click at [367, 284] on h2 "Blijvende, medicijnvrije verlichting bij [MEDICAL_DATA]" at bounding box center [378, 283] width 142 height 22
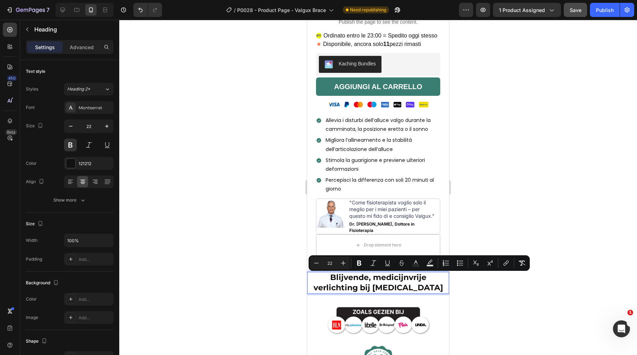
type input "28"
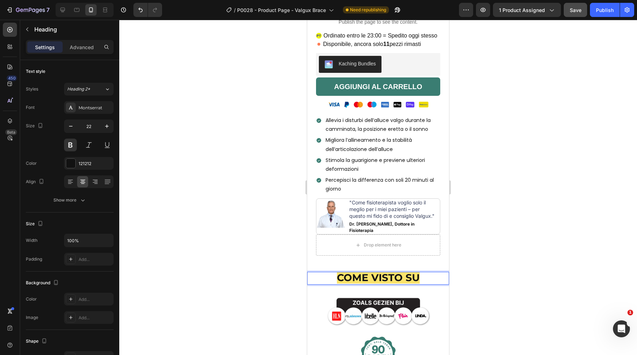
click at [368, 282] on span "COME VISTO SU" at bounding box center [378, 278] width 83 height 12
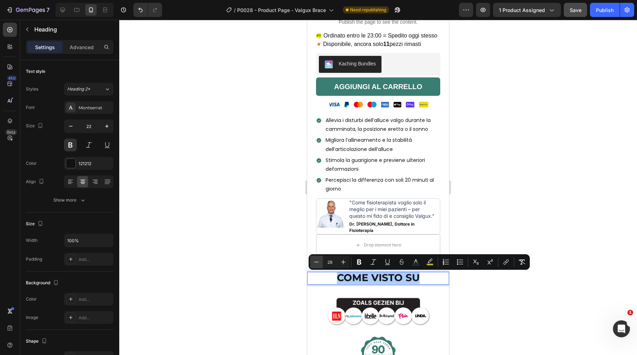
click at [319, 260] on icon "Editor contextual toolbar" at bounding box center [316, 262] width 7 height 7
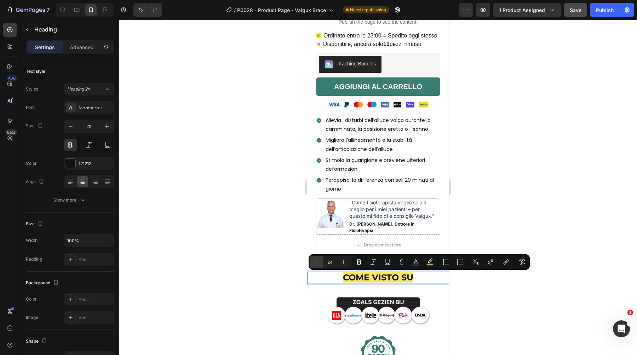
type input "23"
click at [272, 264] on div at bounding box center [377, 187] width 517 height 335
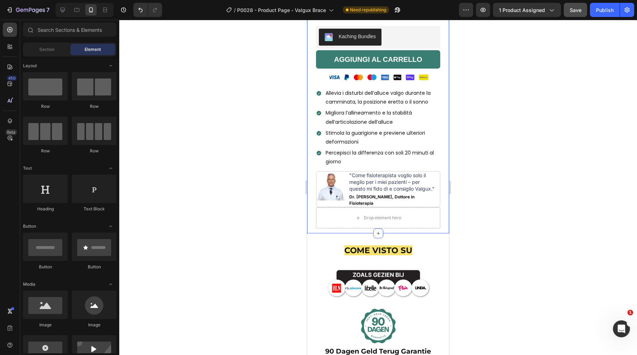
scroll to position [289, 0]
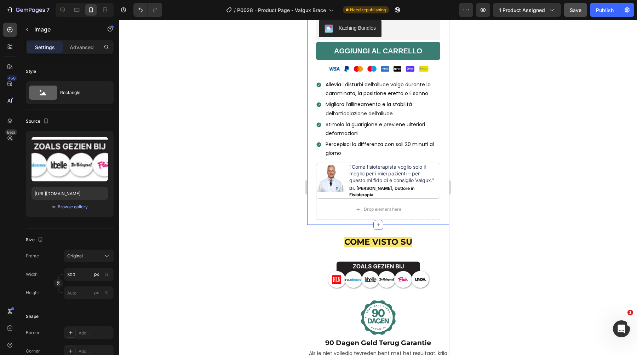
click at [393, 263] on img at bounding box center [378, 276] width 106 height 32
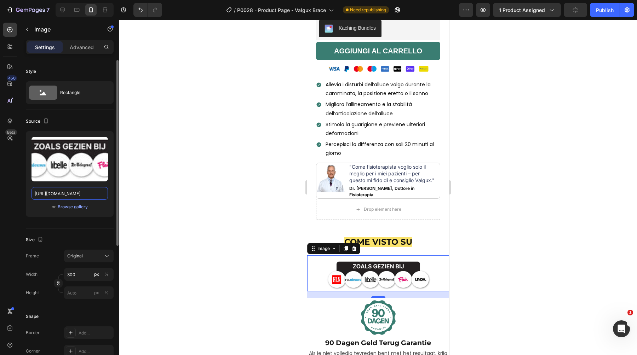
click at [81, 191] on input "https://cdn.shopify.com/s/files/1/0906/9330/4706/files/Eentiteltoevoegen12-ezgi…" at bounding box center [69, 193] width 76 height 13
paste input "895/8843/3239/files/gempages_581627102344774504-9bccb43c-331a-414a-9238-39c0545…"
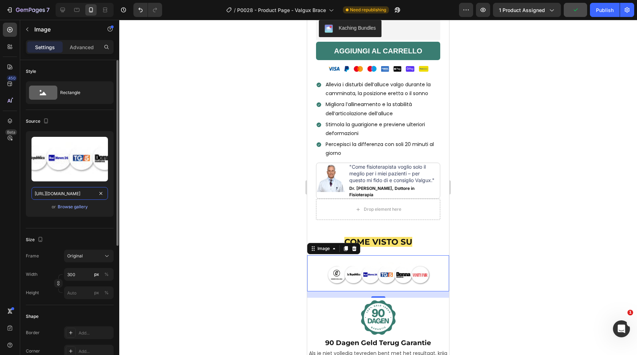
scroll to position [0, 224]
type input "https://cdn.shopify.com/s/files/1/0895/8843/3239/files/gempages_581627102344774…"
click at [194, 195] on div at bounding box center [377, 187] width 517 height 335
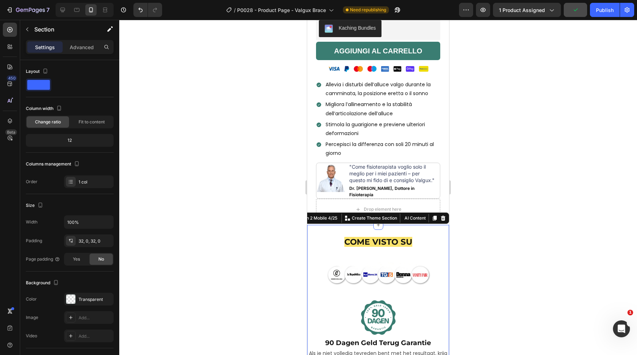
click at [366, 241] on span "COME VISTO SU" at bounding box center [378, 242] width 68 height 10
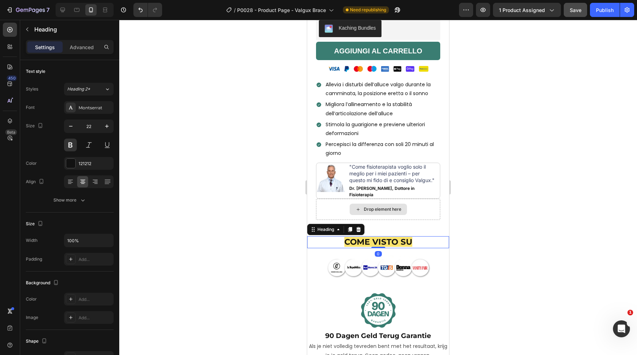
drag, startPoint x: 380, startPoint y: 255, endPoint x: 387, endPoint y: 215, distance: 40.6
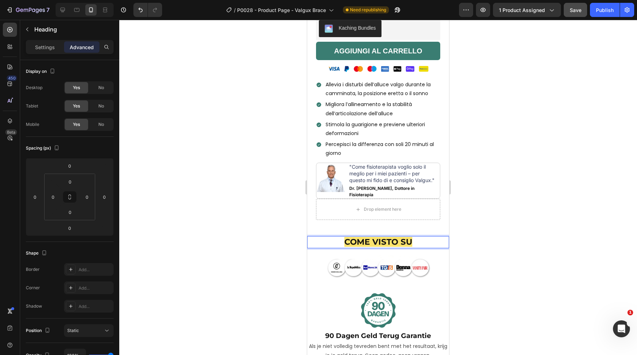
click at [330, 246] on p "COME VISTO SU" at bounding box center [378, 242] width 140 height 11
click at [359, 246] on span "COME VISTO SU" at bounding box center [378, 242] width 68 height 10
click at [181, 219] on div at bounding box center [377, 187] width 517 height 335
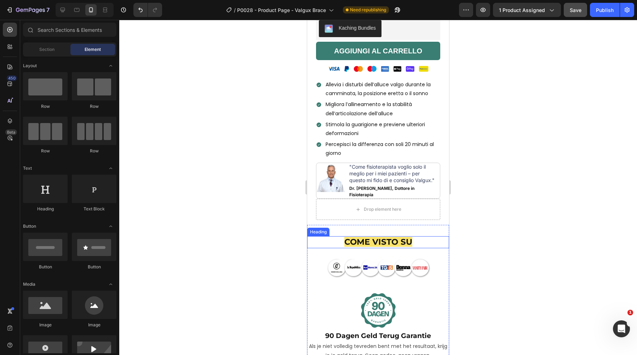
click at [340, 245] on p "⁠⁠⁠⁠⁠⁠⁠ COME VISTO SU" at bounding box center [378, 242] width 140 height 11
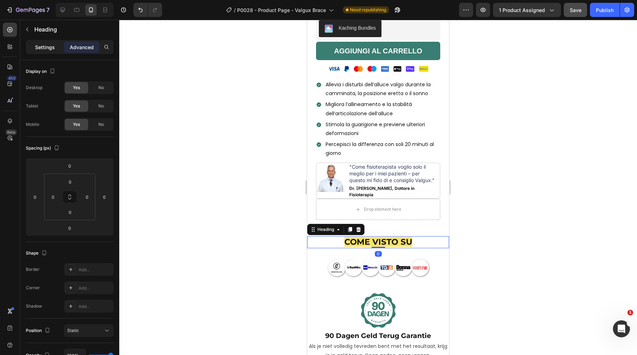
click at [36, 42] on div "Settings" at bounding box center [44, 46] width 35 height 11
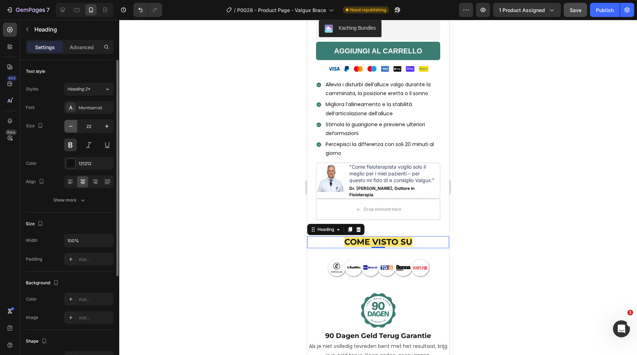
click at [74, 126] on icon "button" at bounding box center [70, 126] width 7 height 7
type input "20"
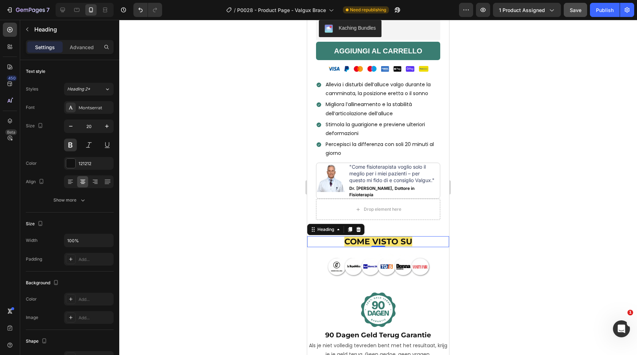
click at [544, 214] on div at bounding box center [377, 187] width 517 height 335
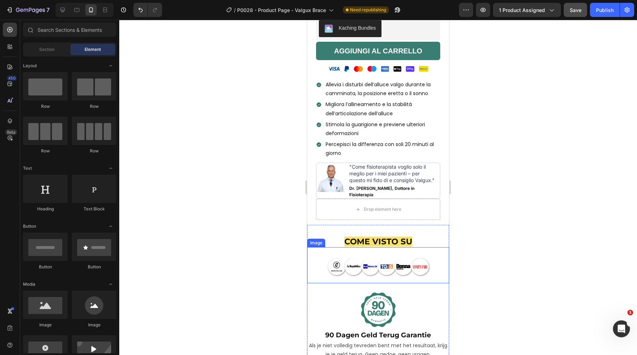
click at [373, 265] on img at bounding box center [378, 267] width 106 height 32
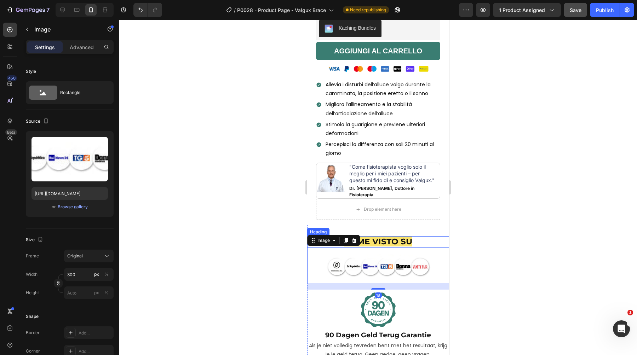
click at [516, 199] on div at bounding box center [377, 187] width 517 height 335
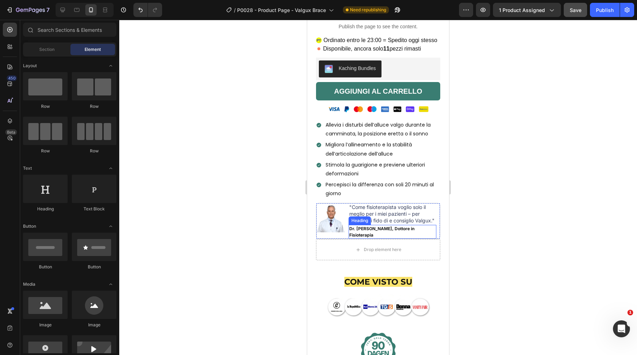
scroll to position [248, 0]
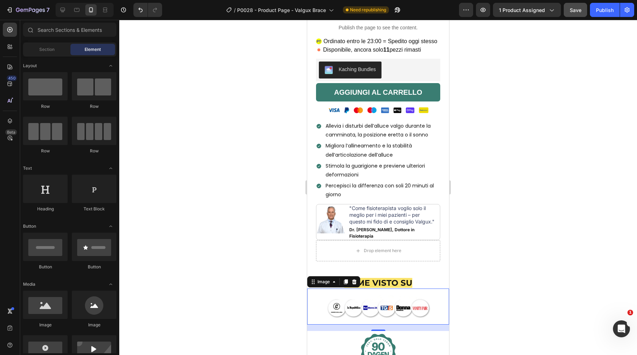
click at [368, 302] on img at bounding box center [378, 309] width 106 height 32
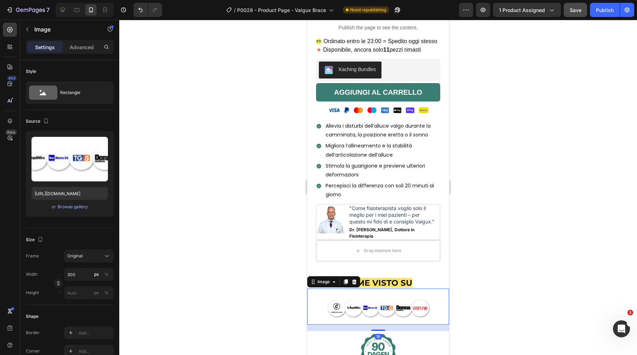
click at [232, 237] on div at bounding box center [377, 187] width 517 height 335
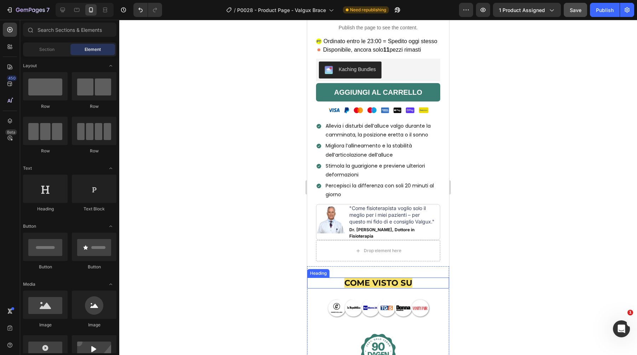
click at [369, 286] on span "COME VISTO SU" at bounding box center [378, 283] width 68 height 10
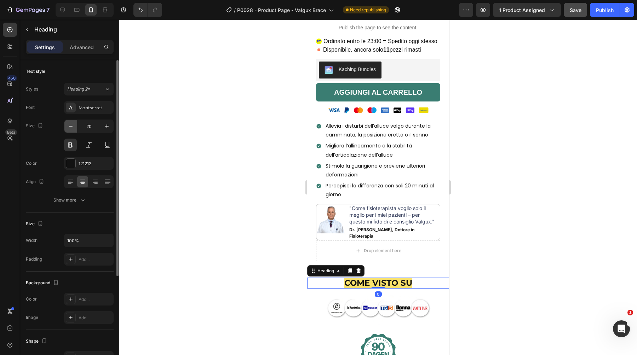
click at [74, 127] on button "button" at bounding box center [70, 126] width 13 height 13
click at [74, 127] on icon "button" at bounding box center [70, 126] width 7 height 7
type input "17"
click at [356, 283] on span "COME VISTO SU" at bounding box center [378, 282] width 68 height 10
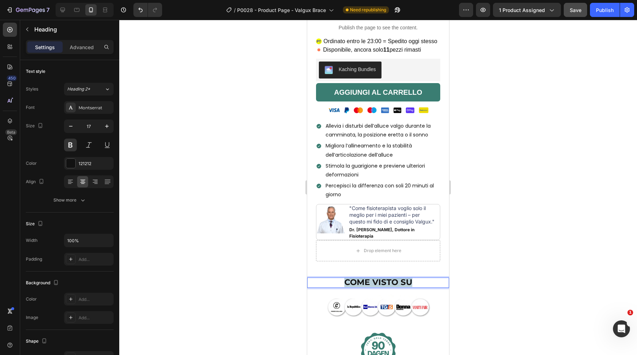
click at [356, 283] on span "COME VISTO SU" at bounding box center [378, 282] width 68 height 10
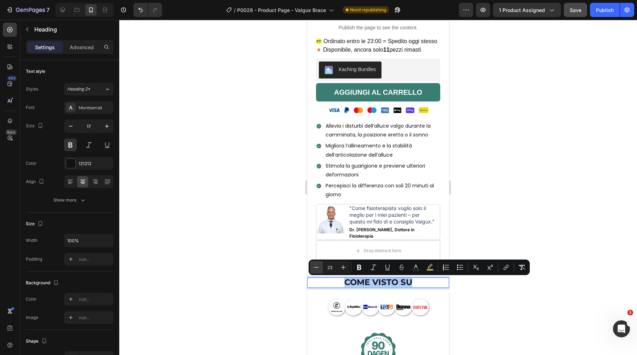
click at [316, 262] on button "Minus" at bounding box center [316, 267] width 13 height 13
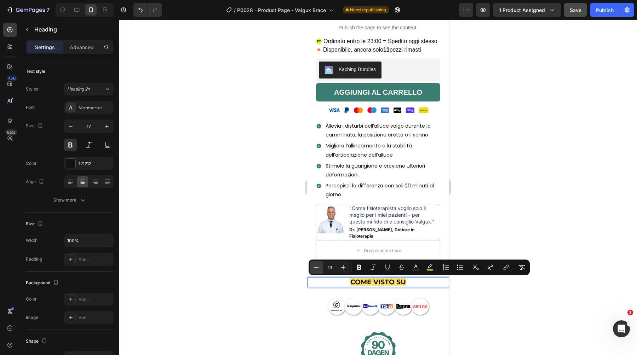
type input "18"
click at [298, 266] on div at bounding box center [377, 187] width 517 height 335
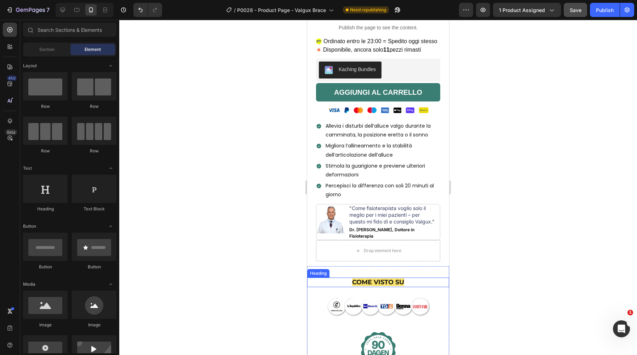
click at [366, 280] on span "COME VISTO SU" at bounding box center [378, 282] width 52 height 8
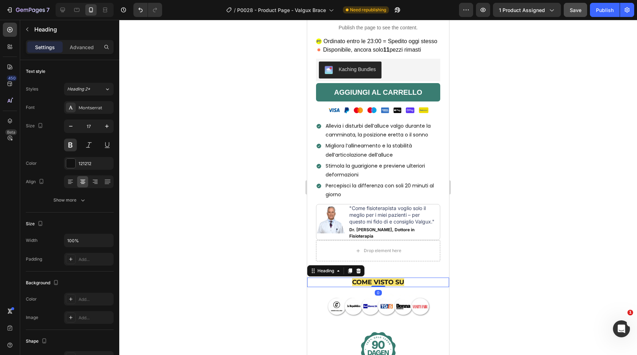
click at [143, 127] on div at bounding box center [377, 187] width 517 height 335
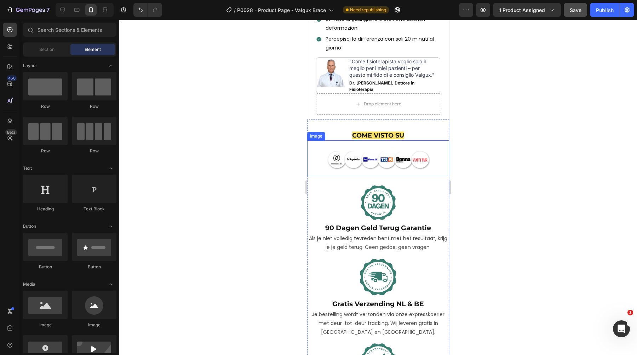
scroll to position [430, 0]
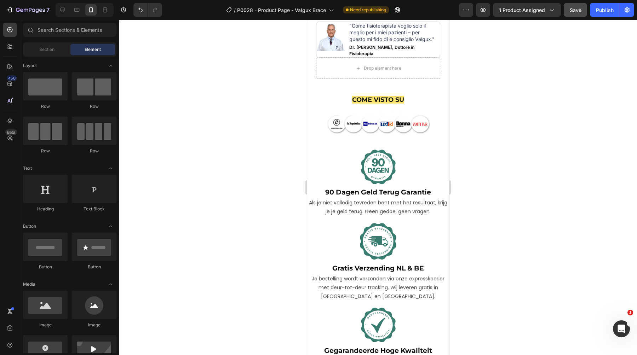
click at [363, 193] on strong "90 Dagen Geld Terug Garantie" at bounding box center [378, 192] width 106 height 8
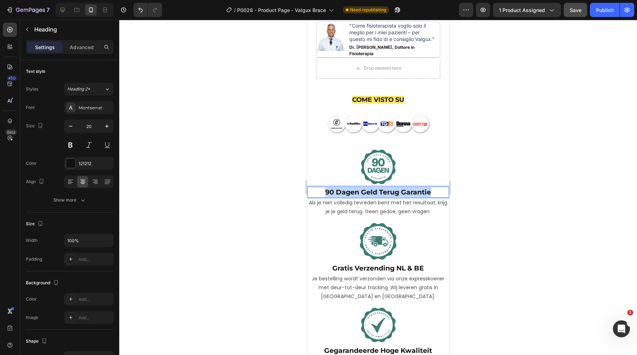
click at [363, 193] on strong "90 Dagen Geld Terug Garantie" at bounding box center [378, 192] width 106 height 8
click at [417, 270] on strong "Gratis Verzending NL & BE" at bounding box center [378, 268] width 92 height 8
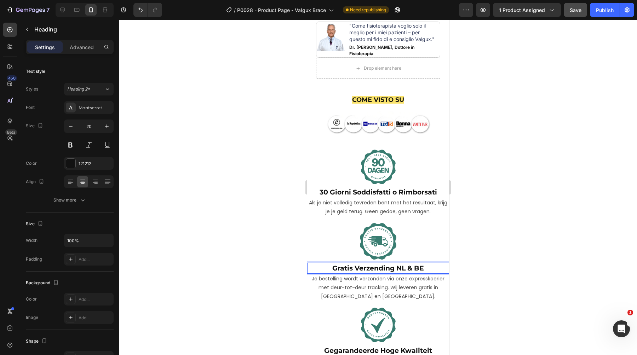
click at [417, 270] on strong "Gratis Verzending NL & BE" at bounding box center [378, 268] width 92 height 8
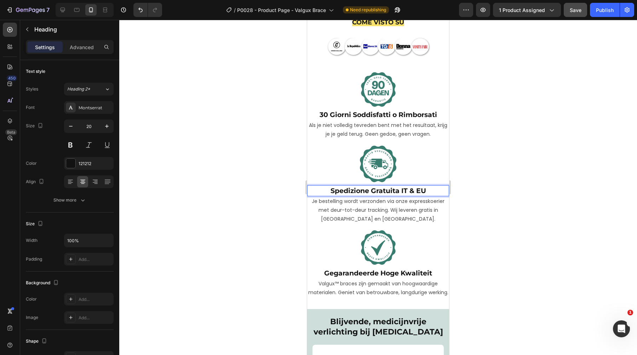
click at [402, 278] on h2 "Gegarandeerde Hoge Kwaliteit" at bounding box center [378, 273] width 142 height 11
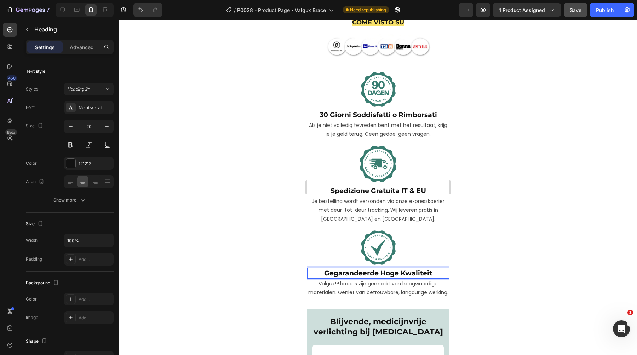
click at [408, 275] on strong "Gegarandeerde Hoge Kwaliteit" at bounding box center [378, 273] width 108 height 8
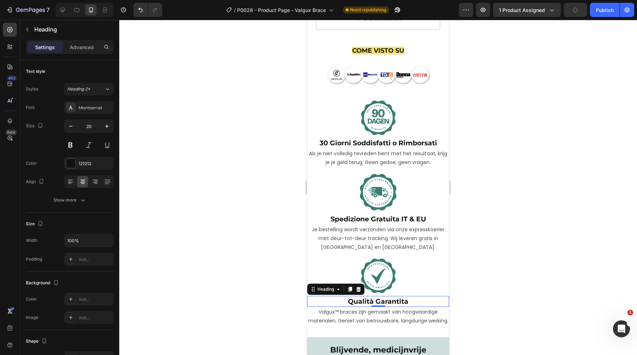
scroll to position [475, 0]
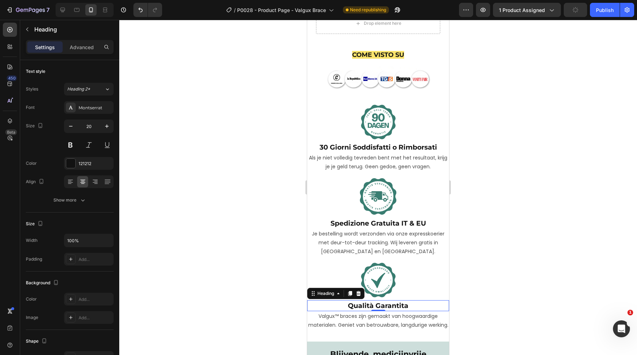
click at [375, 166] on p "Als je niet volledig tevreden bent met het resultaat, krijg je je geld terug. G…" at bounding box center [378, 162] width 140 height 18
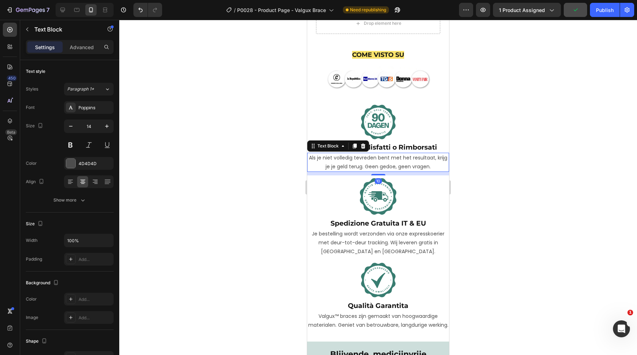
click at [375, 166] on p "Als je niet volledig tevreden bent met het resultaat, krijg je je geld terug. G…" at bounding box center [378, 162] width 140 height 18
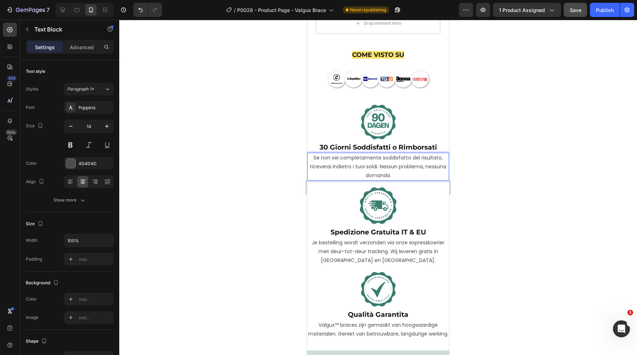
click at [362, 243] on p "Je bestelling wordt verzonden via onze expresskoerier met deur-tot-deur trackin…" at bounding box center [378, 251] width 140 height 27
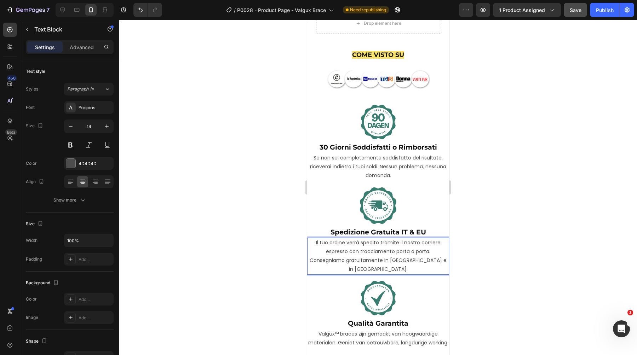
click at [377, 330] on p "Valgux™ braces zijn gemaakt van hoogwaardige materialen. Geniet van betrouwbare…" at bounding box center [378, 339] width 140 height 18
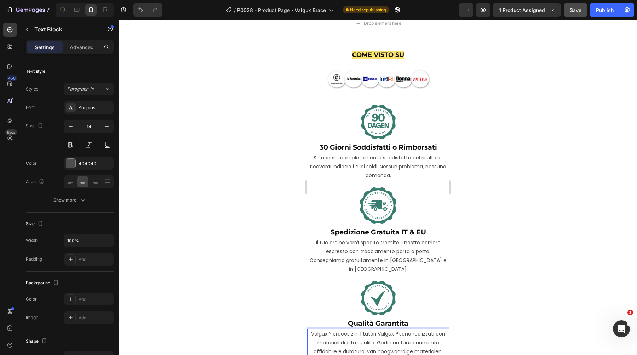
click at [377, 330] on p "Valgux™ braces zijn I tutori Valgux™ sono realizzati con materiali di alta qual…" at bounding box center [378, 348] width 140 height 36
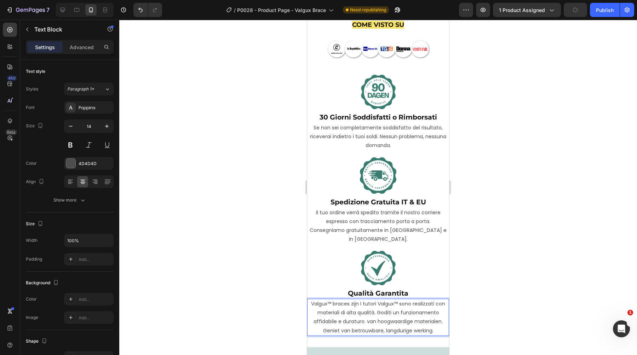
scroll to position [509, 0]
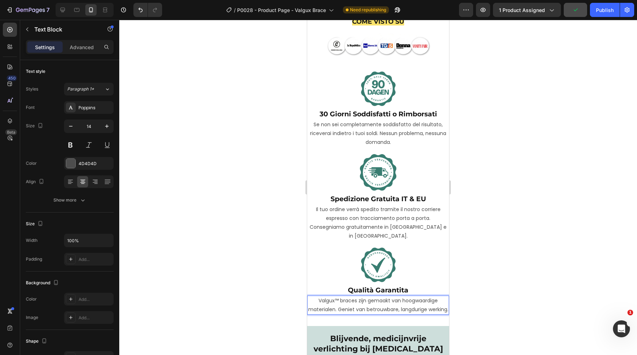
click at [392, 303] on p "Valgux™ braces zijn gemaakt van hoogwaardige materialen. Geniet van betrouwbare…" at bounding box center [378, 305] width 140 height 18
click at [495, 277] on div at bounding box center [377, 187] width 517 height 335
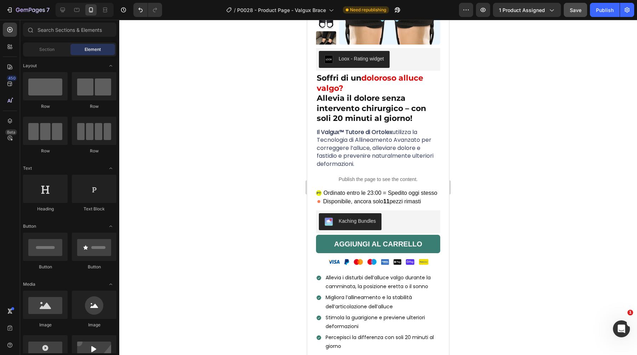
scroll to position [0, 0]
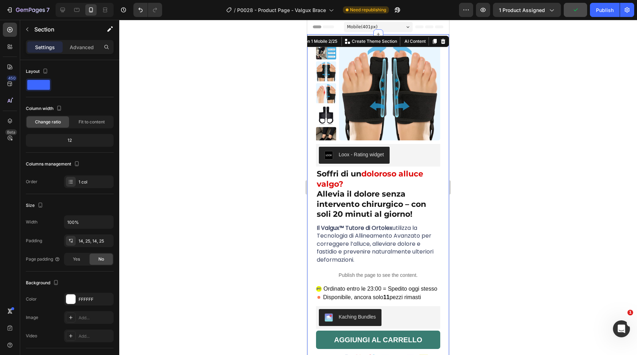
click at [312, 198] on div "Product Images Loox - Rating widget Loox Soffri di un doloroso alluce valgo? Al…" at bounding box center [378, 274] width 142 height 480
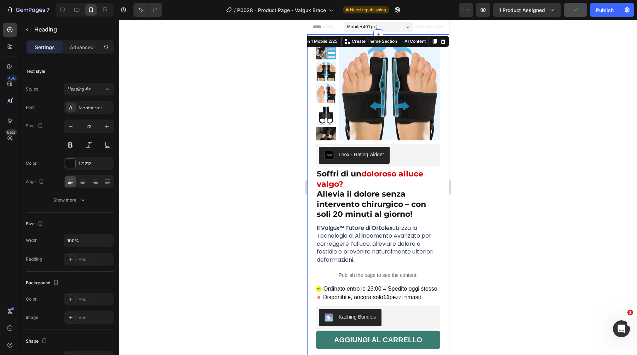
click at [362, 192] on strong "Allevia il dolore senza intervento chirurgico – con soli 20 minuti al giorno!" at bounding box center [371, 204] width 109 height 30
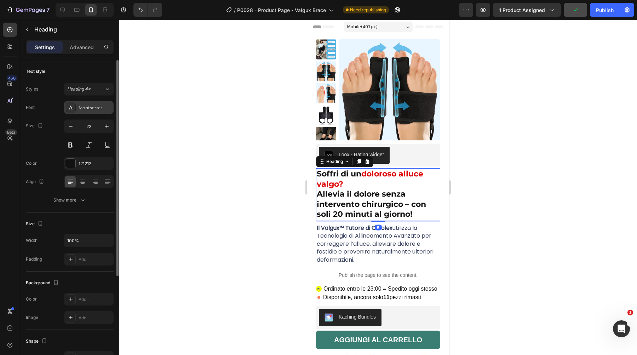
click at [98, 111] on div "Montserrat" at bounding box center [89, 107] width 50 height 13
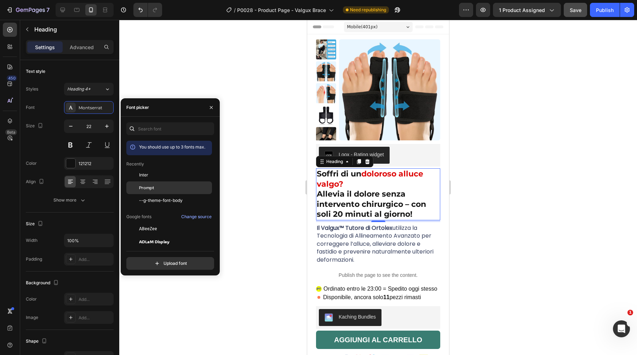
click at [150, 185] on span "Prompt" at bounding box center [146, 188] width 15 height 6
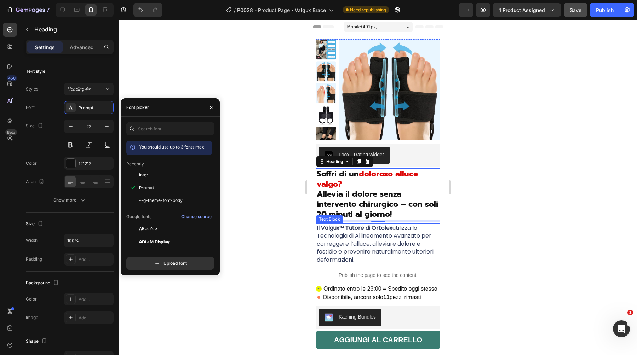
click at [332, 235] on span "Il Valgux™ Tutore di Ortolex utilizza la Tecnologia di Allineamento Avanzato pe…" at bounding box center [375, 244] width 117 height 40
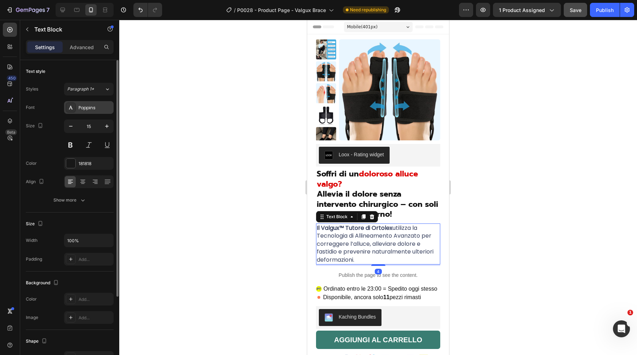
click at [80, 108] on div "Poppins" at bounding box center [95, 108] width 33 height 6
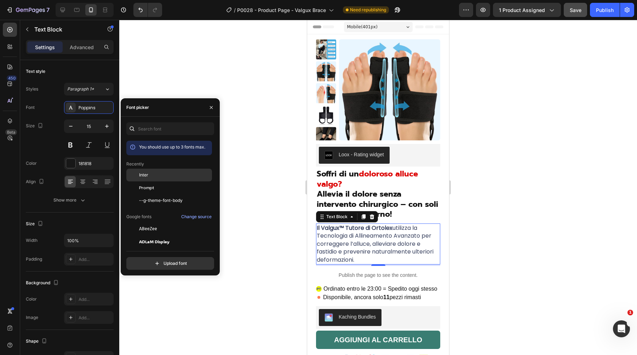
click at [144, 173] on span "Inter" at bounding box center [143, 175] width 9 height 6
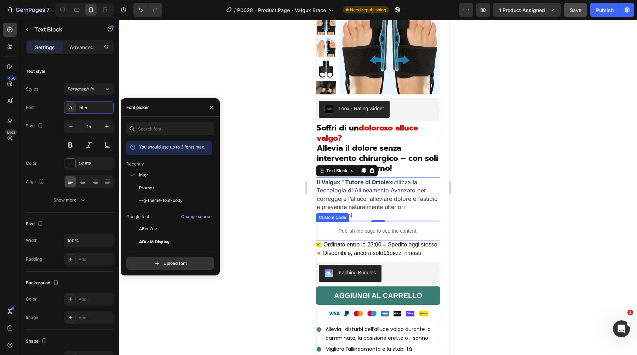
scroll to position [63, 0]
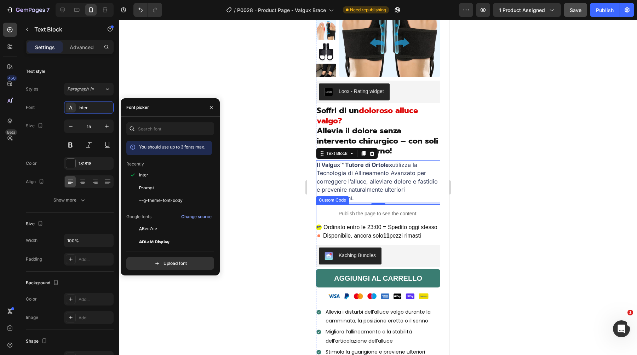
click at [377, 275] on strong "AGGIUNGI AL CARRELLO" at bounding box center [378, 278] width 88 height 13
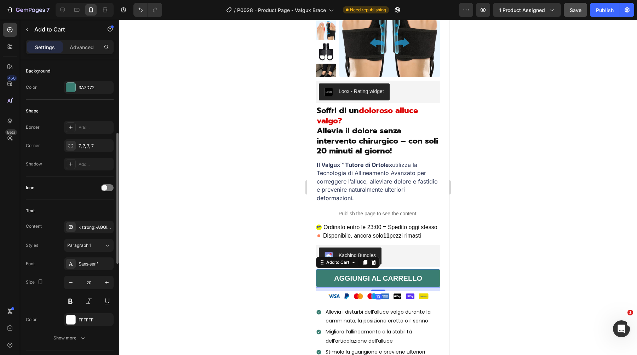
scroll to position [174, 0]
click at [91, 263] on div "Sans-serif" at bounding box center [95, 264] width 33 height 6
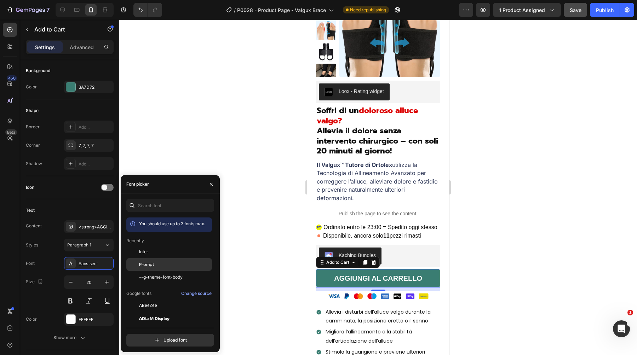
click at [162, 262] on div "Prompt" at bounding box center [174, 264] width 71 height 6
click at [151, 252] on div "Inter" at bounding box center [174, 252] width 71 height 6
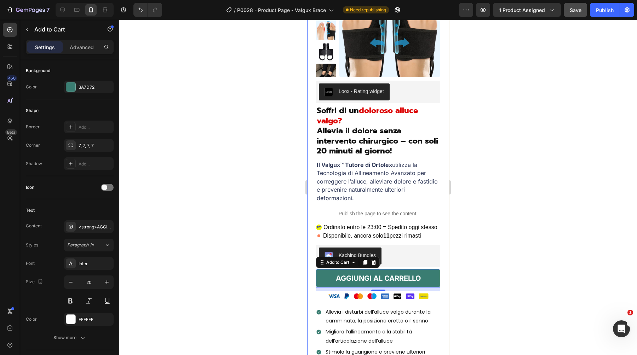
click at [504, 193] on div at bounding box center [377, 187] width 517 height 335
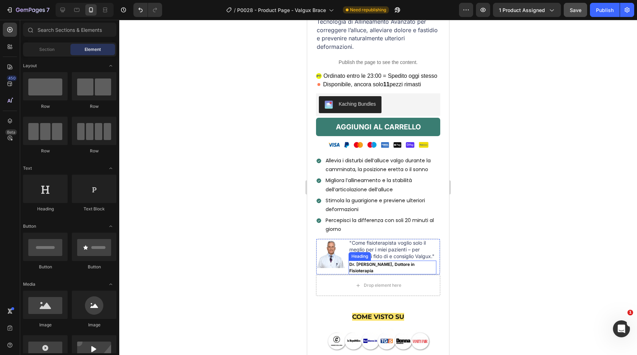
scroll to position [211, 0]
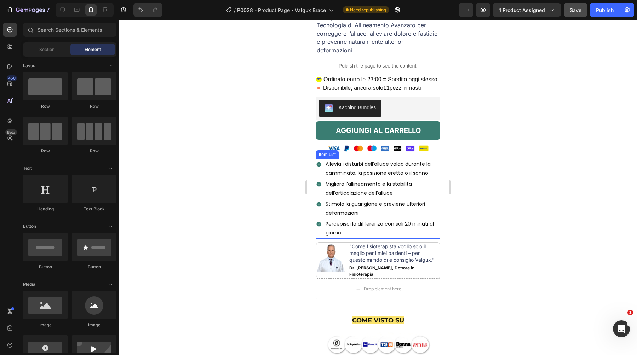
click at [318, 176] on div "Allevia i disturbi dell’alluce valgo durante la camminata, la posizione eretta …" at bounding box center [378, 169] width 124 height 20
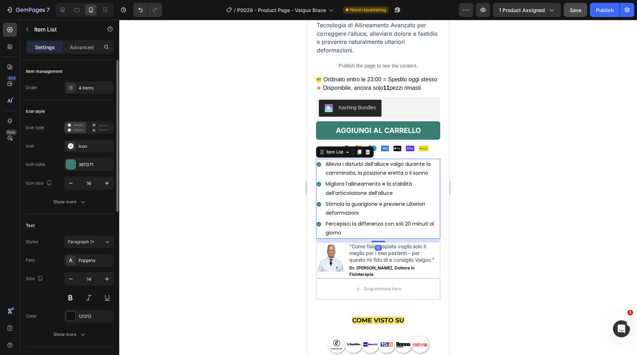
click at [75, 252] on div "Styles Paragraph 1* Font Poppins Size 14 Color 121212 Show more" at bounding box center [70, 288] width 88 height 105
click at [80, 259] on div "Poppins" at bounding box center [95, 260] width 33 height 6
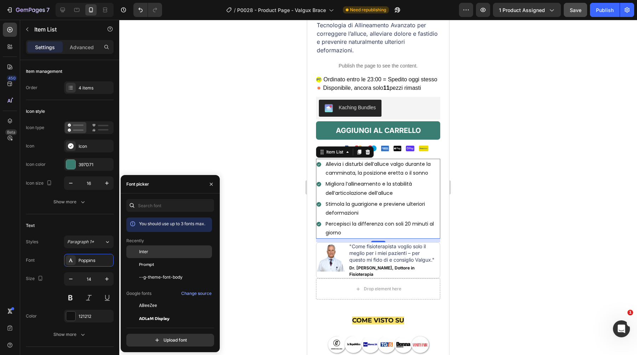
click at [153, 253] on div "Inter" at bounding box center [174, 252] width 71 height 6
click at [404, 250] on span ""Come fisioterapista voglio solo il meglio per i miei pazienti – per questo mi …" at bounding box center [391, 252] width 85 height 19
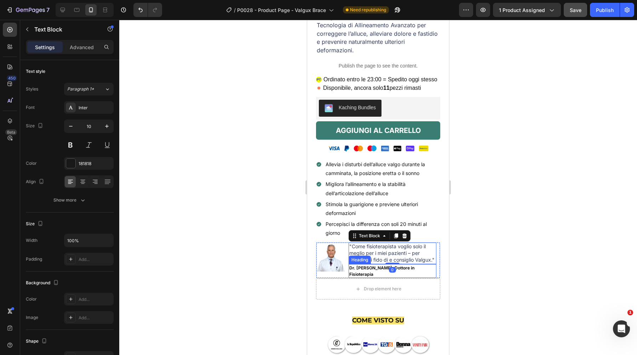
click at [362, 271] on strong "Dr. Alessandro Bianchi, Dottore in Fisioterapia" at bounding box center [381, 271] width 65 height 12
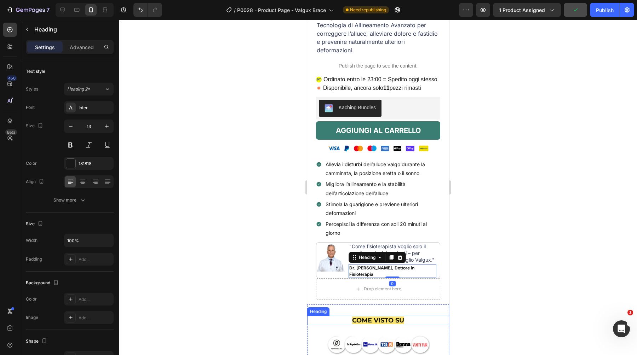
click at [362, 318] on span "COME VISTO SU" at bounding box center [378, 321] width 52 height 8
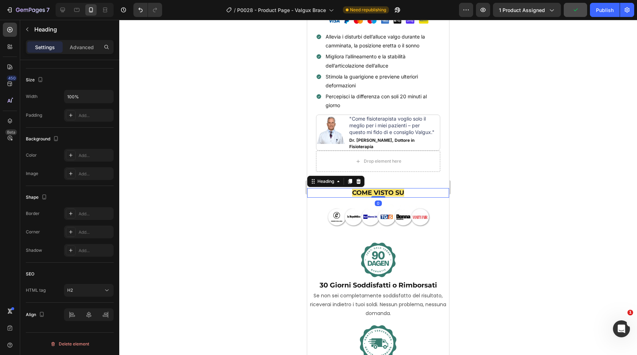
scroll to position [351, 0]
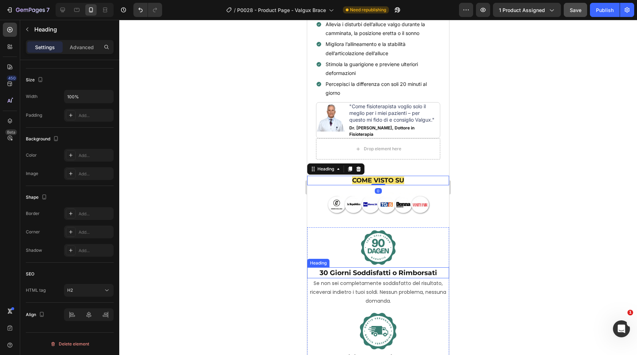
click at [354, 269] on strong "30 Giorni Soddisfatti o Rimborsati" at bounding box center [377, 273] width 117 height 8
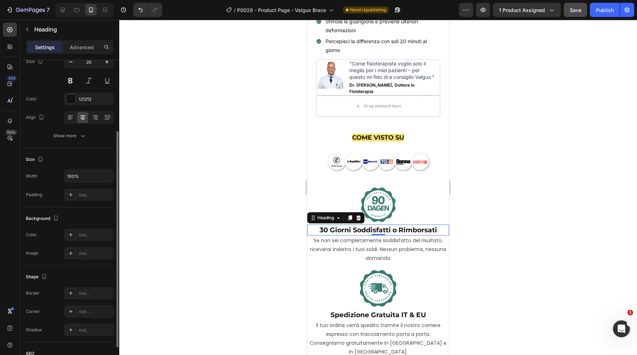
scroll to position [0, 0]
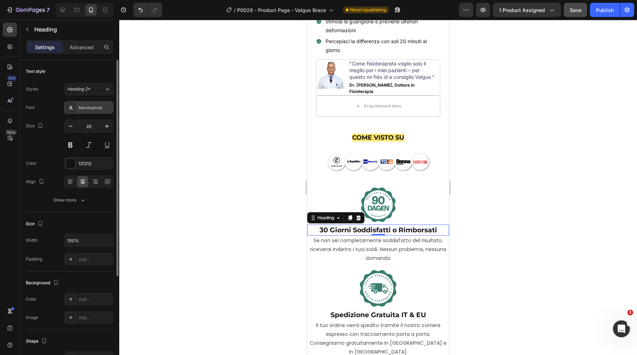
click at [98, 108] on div "Montserrat" at bounding box center [95, 108] width 33 height 6
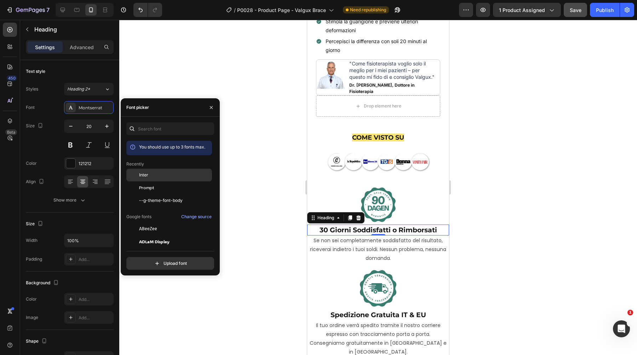
click at [162, 175] on div "Inter" at bounding box center [174, 175] width 71 height 6
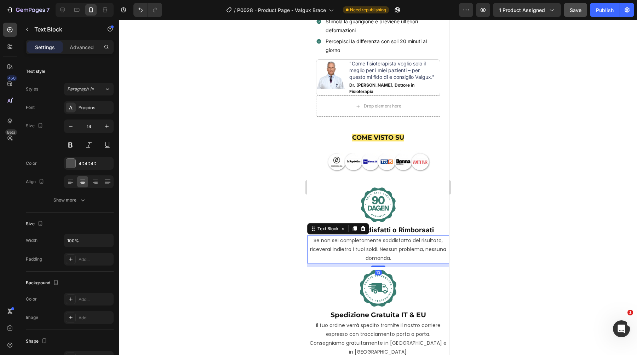
click at [352, 249] on p "Se non sei completamente soddisfatto del risultato, riceverai indietro i tuoi s…" at bounding box center [378, 249] width 140 height 27
click at [98, 110] on div "Poppins" at bounding box center [95, 108] width 33 height 6
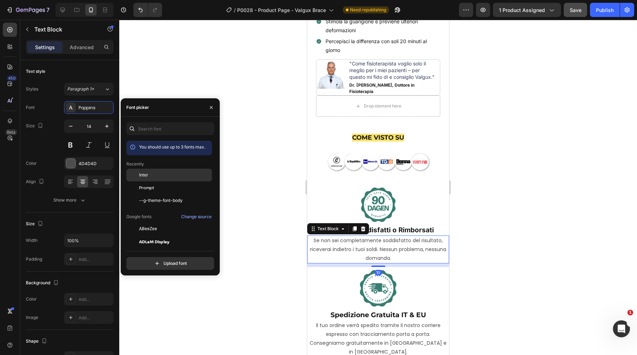
click at [140, 173] on span "Inter" at bounding box center [143, 175] width 9 height 6
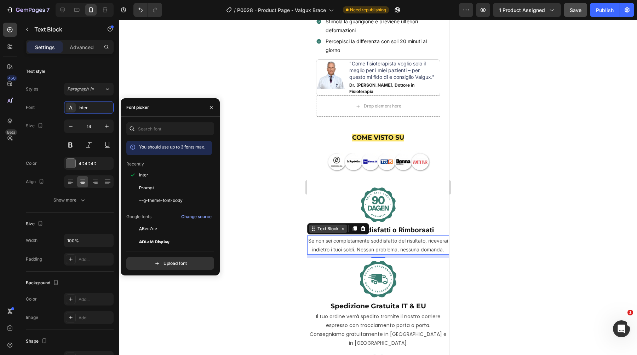
scroll to position [454, 0]
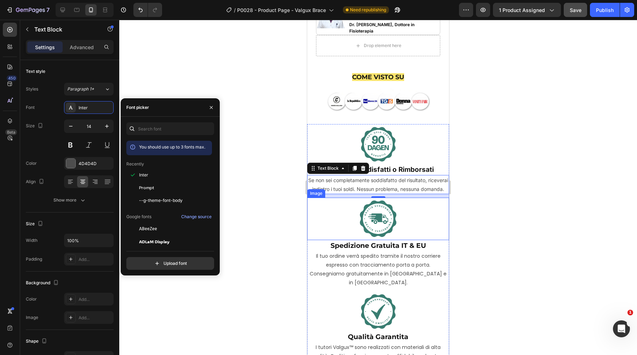
click at [361, 250] on strong "Spedizione Gratuita IT & EU" at bounding box center [377, 246] width 95 height 8
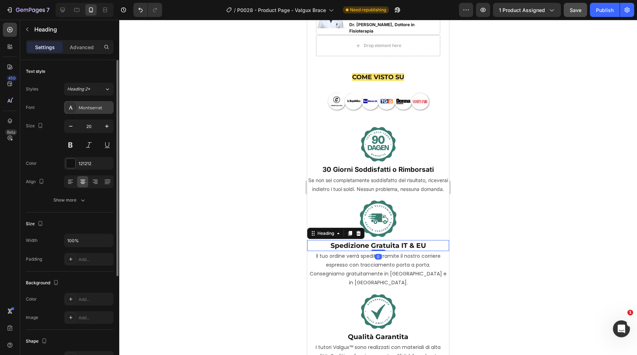
click at [97, 105] on div "Montserrat" at bounding box center [95, 108] width 33 height 6
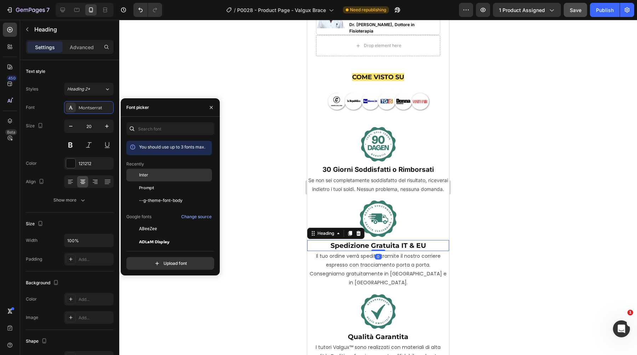
click at [147, 178] on span "Inter" at bounding box center [143, 175] width 9 height 6
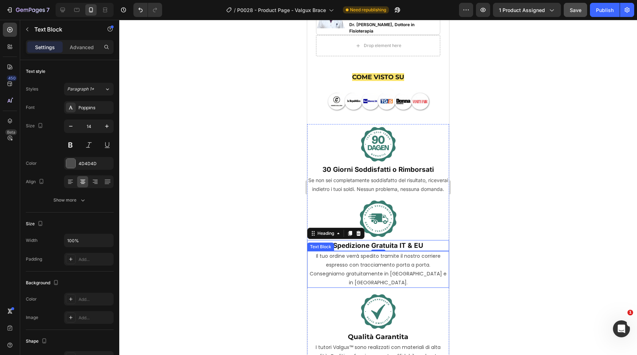
click at [375, 281] on p "Il tuo ordine verrà spedito tramite il nostro corriere espresso con tracciament…" at bounding box center [378, 270] width 140 height 36
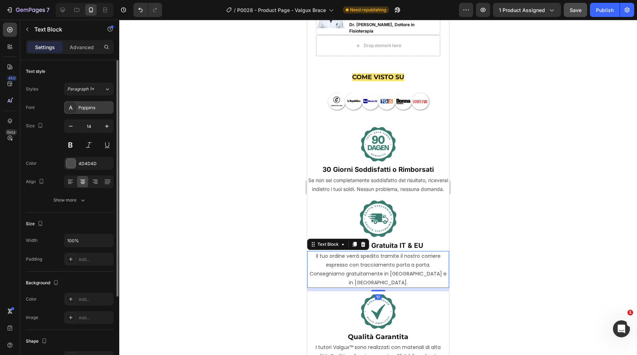
click at [98, 105] on div "Poppins" at bounding box center [95, 108] width 33 height 6
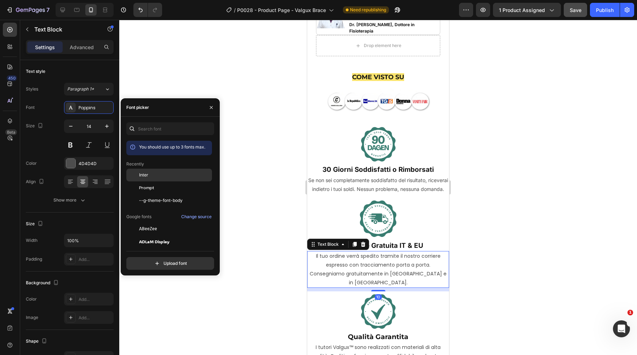
click at [162, 175] on div "Inter" at bounding box center [174, 175] width 71 height 6
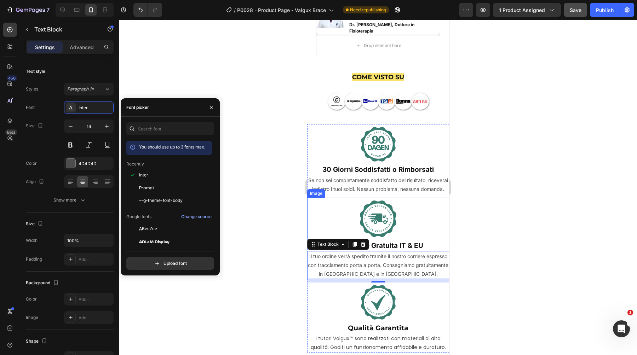
scroll to position [551, 0]
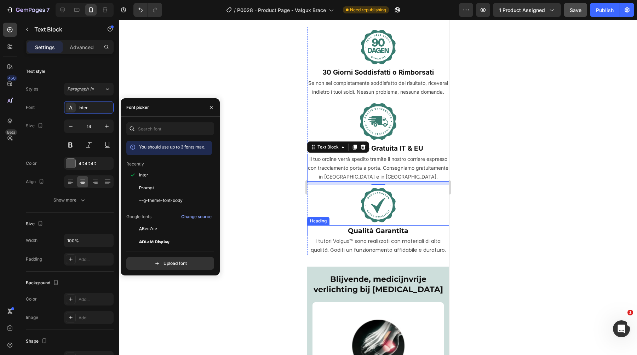
click at [371, 235] on strong "Qualità Garantita" at bounding box center [378, 231] width 60 height 8
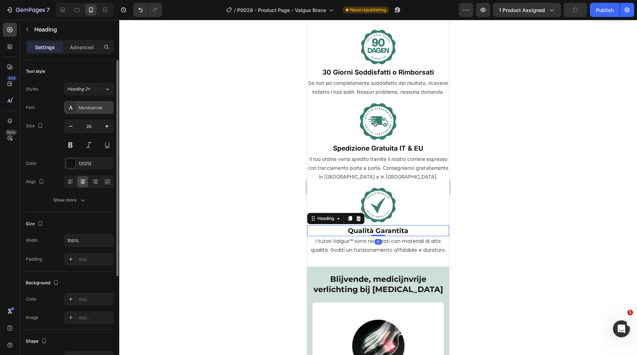
click at [95, 113] on div "Montserrat" at bounding box center [89, 107] width 50 height 13
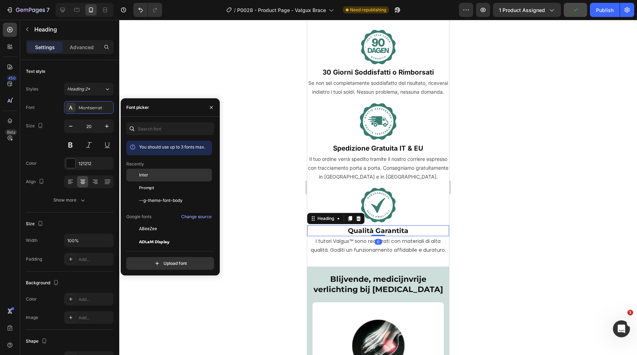
click at [156, 222] on div "Inter" at bounding box center [169, 228] width 86 height 13
click at [366, 249] on p "I tutori Valgux™ sono realizzati con materiali di alta qualità. Goditi un funzi…" at bounding box center [378, 246] width 140 height 18
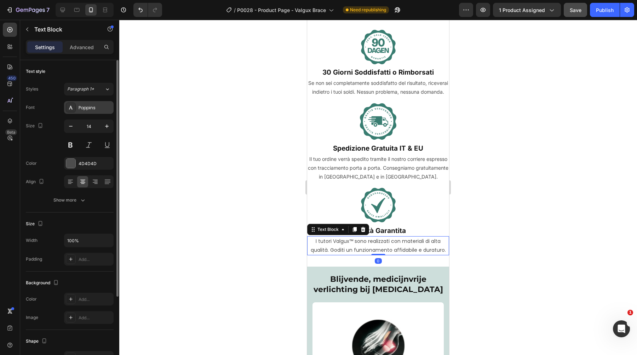
click at [93, 108] on div "Poppins" at bounding box center [95, 108] width 33 height 6
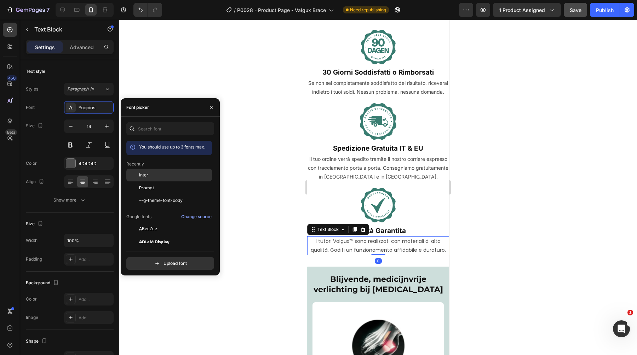
click at [156, 173] on div "Inter" at bounding box center [174, 175] width 71 height 6
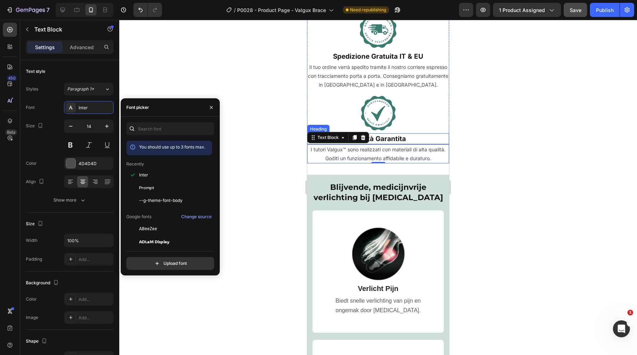
scroll to position [656, 0]
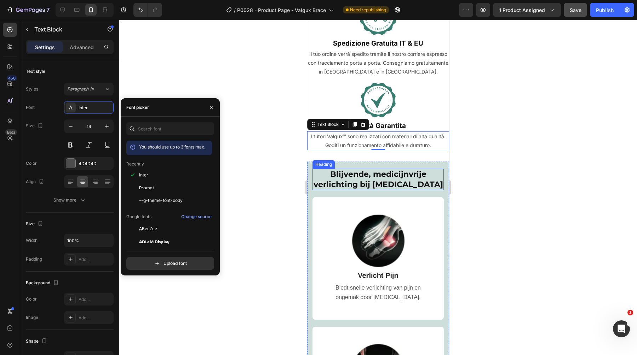
click at [399, 189] on span "Blijvende, medicijnvrije verlichting bij [MEDICAL_DATA]" at bounding box center [377, 179] width 129 height 20
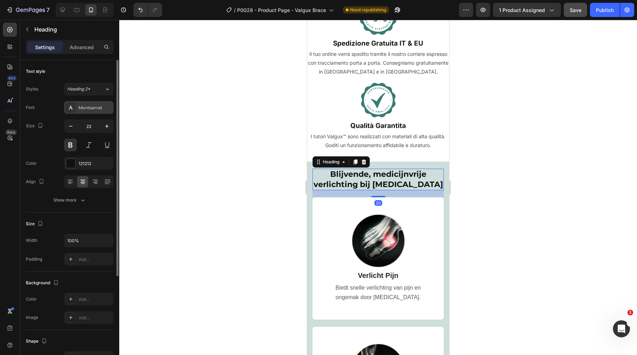
click at [94, 103] on div "Montserrat" at bounding box center [89, 107] width 50 height 13
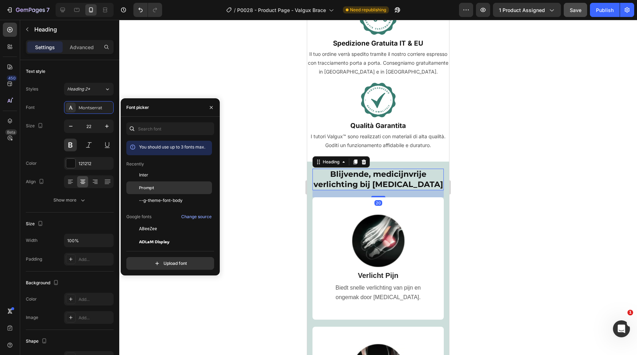
click at [166, 186] on div "Prompt" at bounding box center [174, 188] width 71 height 6
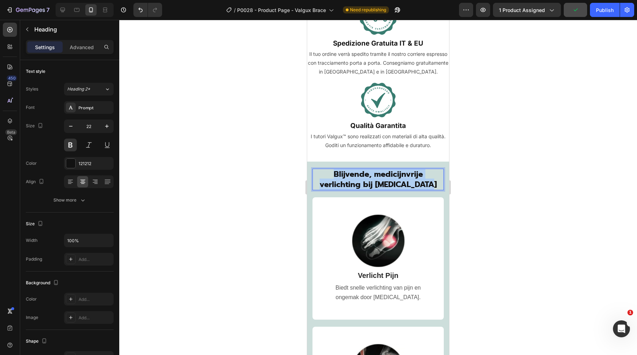
click at [396, 190] on span "Blijvende, medicijnvrije verlichting bij [MEDICAL_DATA]" at bounding box center [377, 179] width 117 height 22
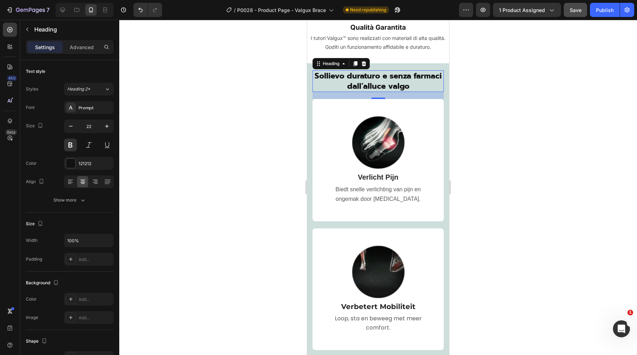
scroll to position [757, 0]
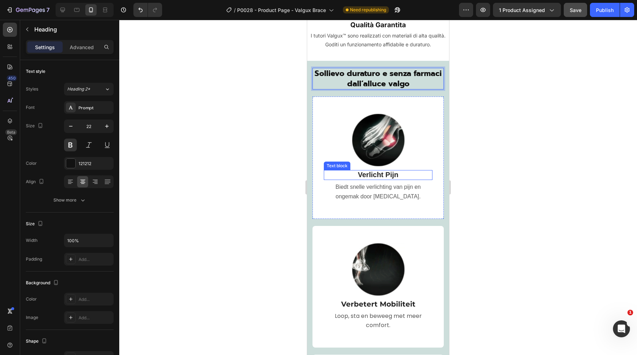
click at [377, 179] on span "Verlicht Pijn" at bounding box center [378, 175] width 40 height 8
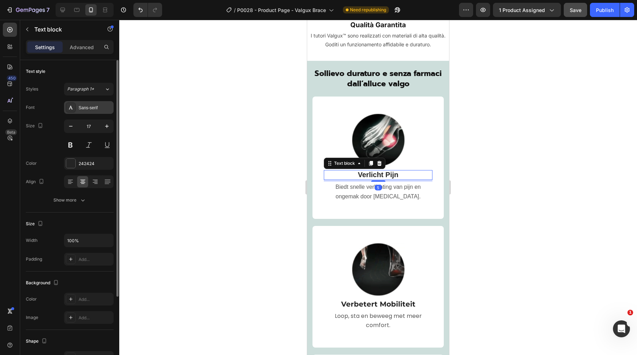
click at [101, 105] on div "Sans-serif" at bounding box center [95, 108] width 33 height 6
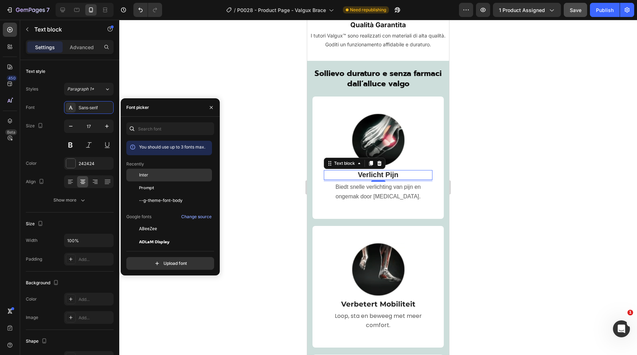
click at [176, 176] on div "Inter" at bounding box center [174, 175] width 71 height 6
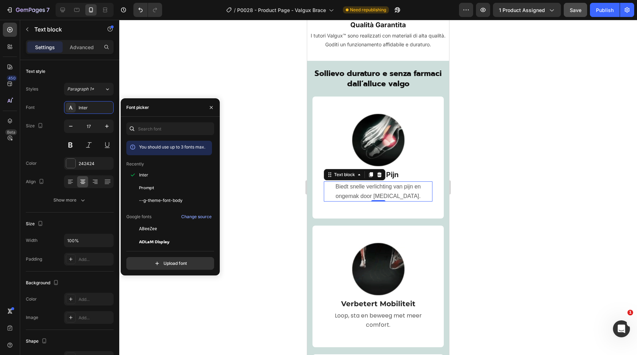
click at [346, 199] on p "Biedt snelle verlichting van pijn en ongemak door [MEDICAL_DATA]." at bounding box center [377, 191] width 107 height 18
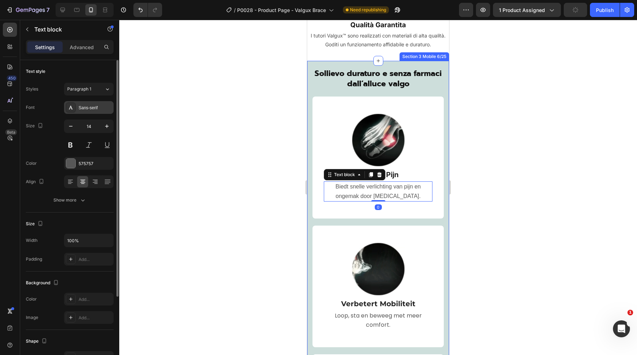
click at [75, 112] on div "Sans-serif" at bounding box center [89, 107] width 50 height 13
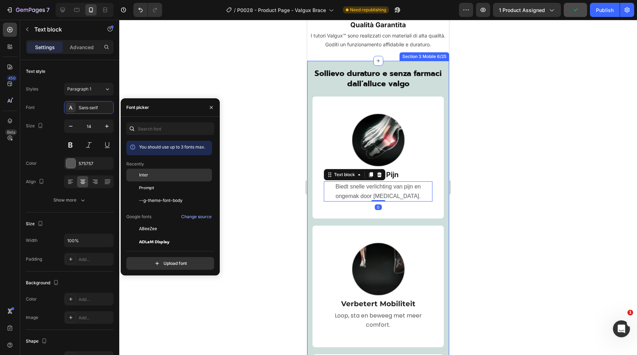
click at [168, 175] on div "Inter" at bounding box center [174, 175] width 71 height 6
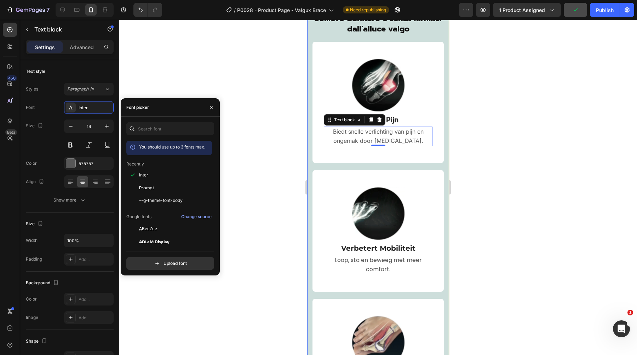
scroll to position [814, 0]
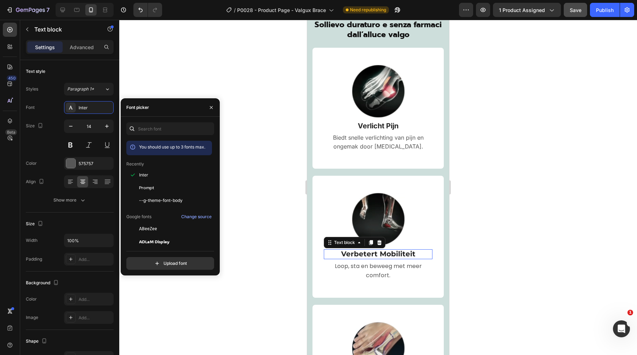
click at [378, 251] on span "Verbetert Mobiliteit" at bounding box center [378, 254] width 74 height 8
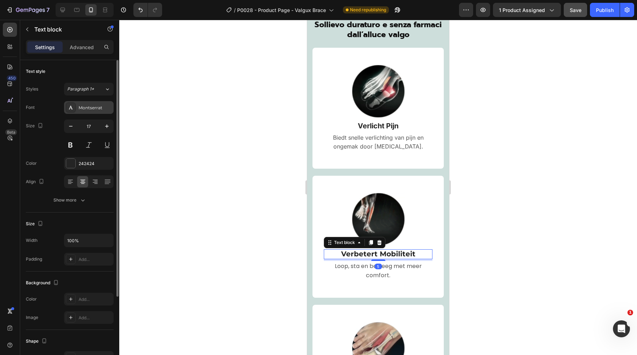
click at [96, 102] on div "Montserrat" at bounding box center [89, 107] width 50 height 13
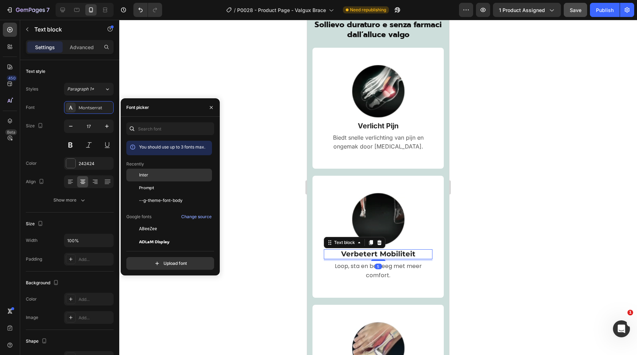
click at [178, 174] on div "Inter" at bounding box center [174, 175] width 71 height 6
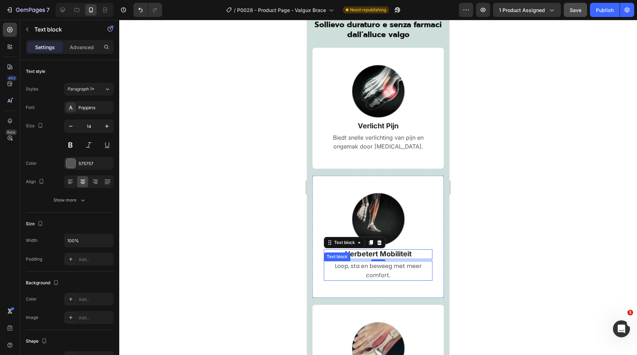
click at [374, 267] on span "Loop, sta en beweeg met meer comfort." at bounding box center [378, 270] width 87 height 17
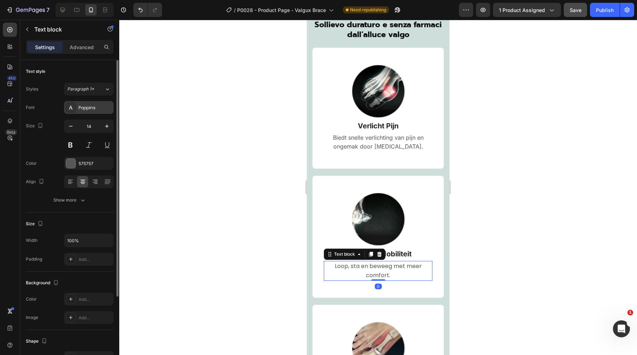
click at [99, 104] on div "Poppins" at bounding box center [89, 107] width 50 height 13
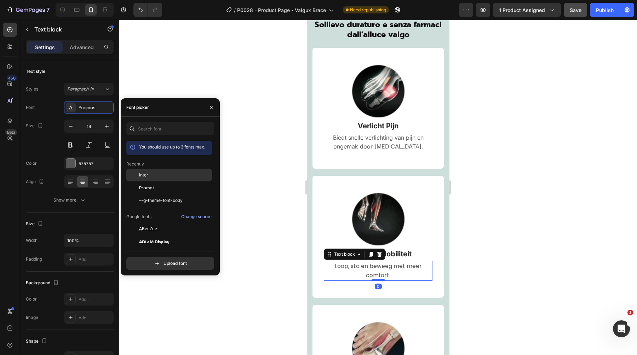
click at [164, 175] on div "Inter" at bounding box center [174, 175] width 71 height 6
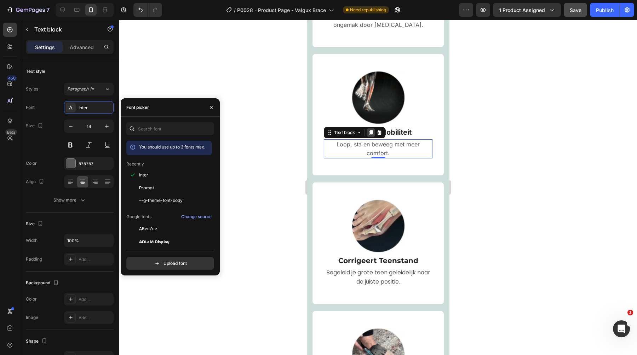
scroll to position [1050, 0]
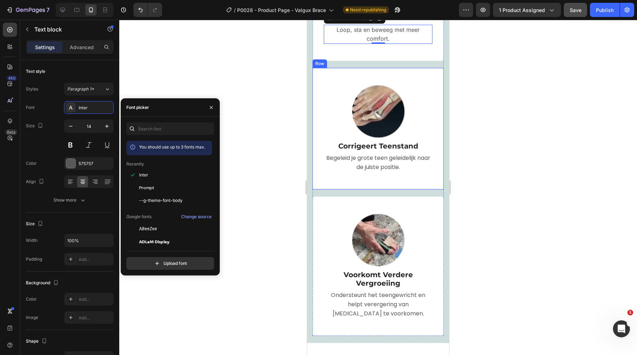
click at [400, 142] on span "Corrigeert Teenstand" at bounding box center [378, 146] width 80 height 8
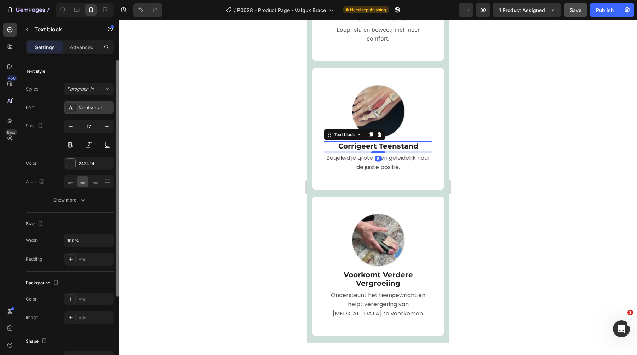
click at [76, 110] on div "Montserrat" at bounding box center [89, 107] width 50 height 13
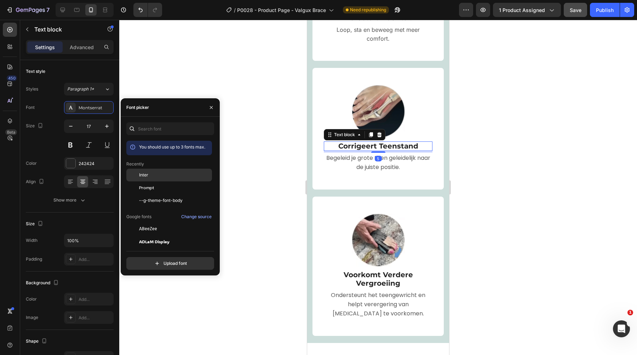
click at [138, 171] on div at bounding box center [132, 175] width 13 height 13
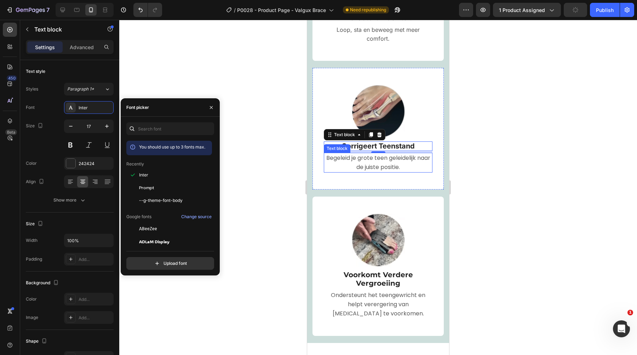
click at [356, 157] on span "Begeleid je grote teen geleidelijk naar de juiste positie." at bounding box center [378, 162] width 104 height 17
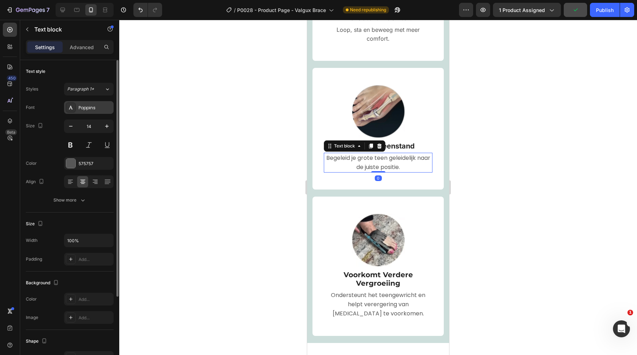
click at [94, 109] on div "Poppins" at bounding box center [95, 108] width 33 height 6
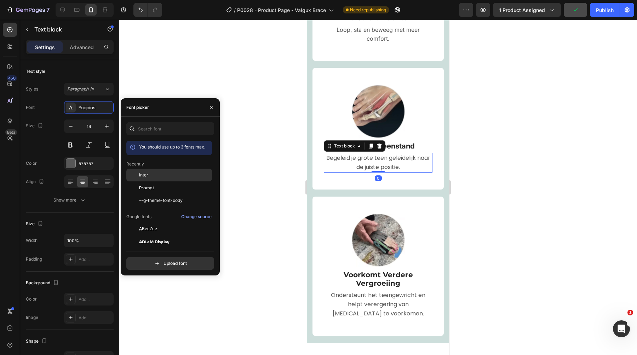
click at [153, 175] on div "Inter" at bounding box center [174, 175] width 71 height 6
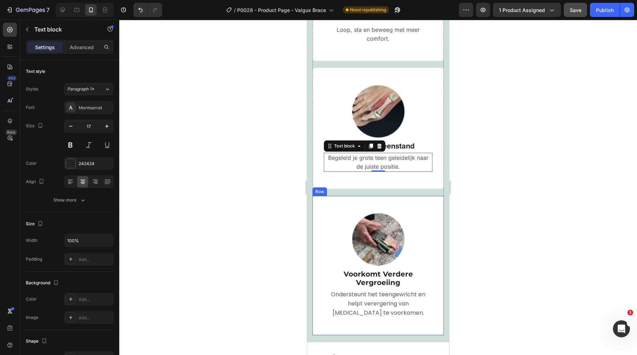
click at [369, 270] on span "Voorkomt Verdere Vergroeiing" at bounding box center [377, 278] width 69 height 17
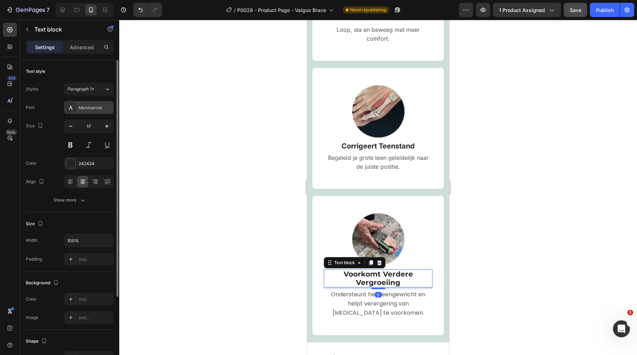
click at [90, 106] on div "Montserrat" at bounding box center [95, 108] width 33 height 6
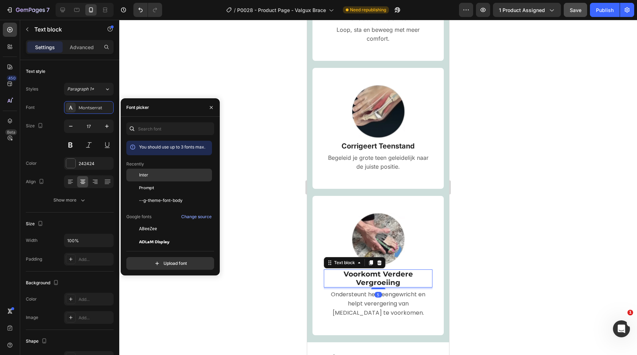
click at [140, 172] on span "Inter" at bounding box center [143, 175] width 9 height 6
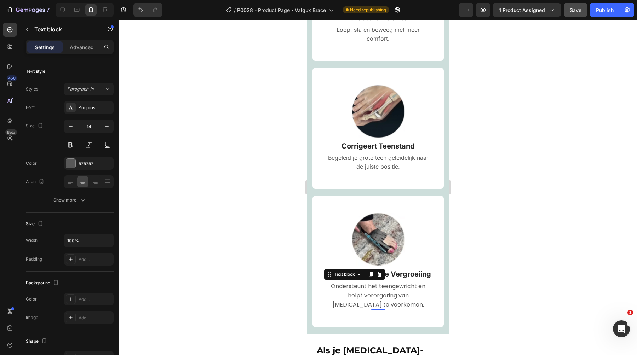
click at [373, 293] on span "Ondersteunt het teengewricht en helpt verergering van [MEDICAL_DATA] te voorkom…" at bounding box center [378, 295] width 94 height 27
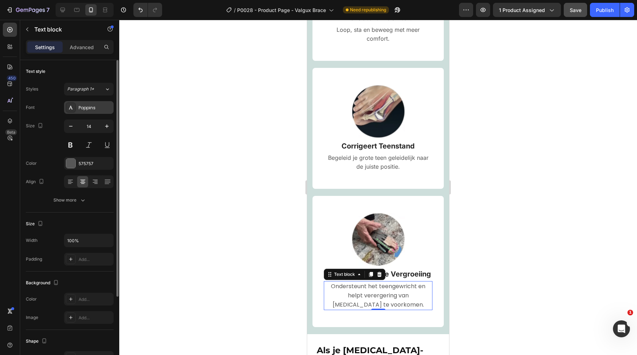
click at [83, 105] on div "Poppins" at bounding box center [95, 108] width 33 height 6
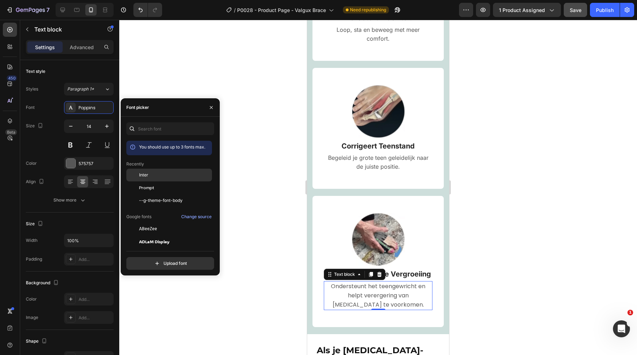
click at [149, 174] on div "Inter" at bounding box center [174, 175] width 71 height 6
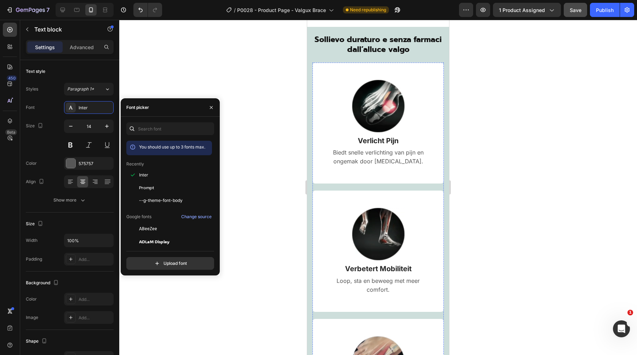
scroll to position [733, 0]
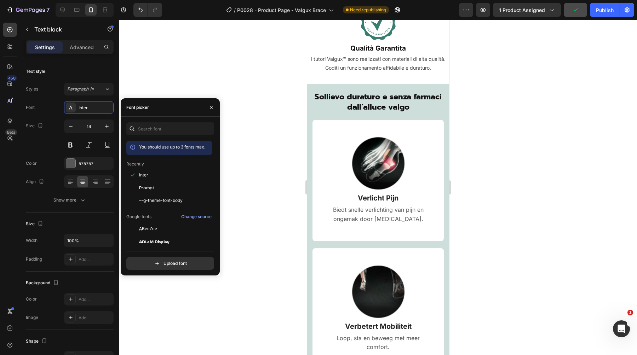
click at [358, 202] on span "Verlicht Pijn" at bounding box center [378, 198] width 41 height 8
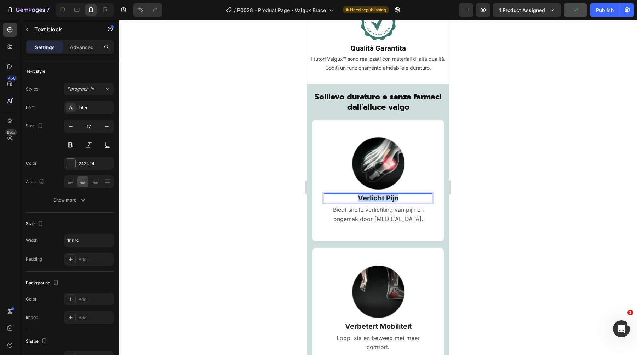
click at [358, 202] on span "Verlicht Pijn" at bounding box center [378, 198] width 41 height 8
click at [388, 221] on span "Biedt snelle verlichting van pijn en ongemak door [MEDICAL_DATA]." at bounding box center [378, 214] width 91 height 16
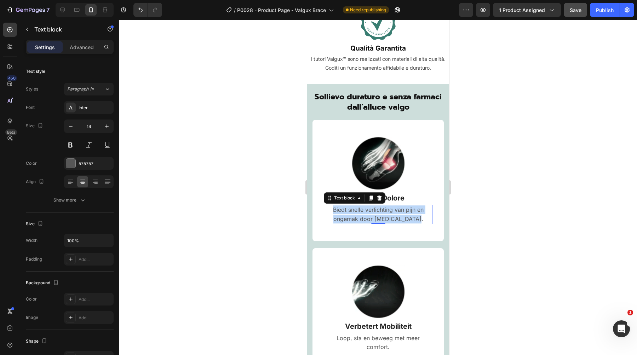
click at [388, 221] on span "Biedt snelle verlichting van pijn en ongemak door [MEDICAL_DATA]." at bounding box center [378, 214] width 91 height 16
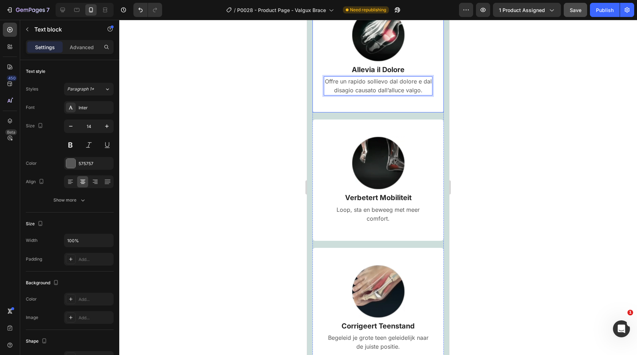
scroll to position [903, 0]
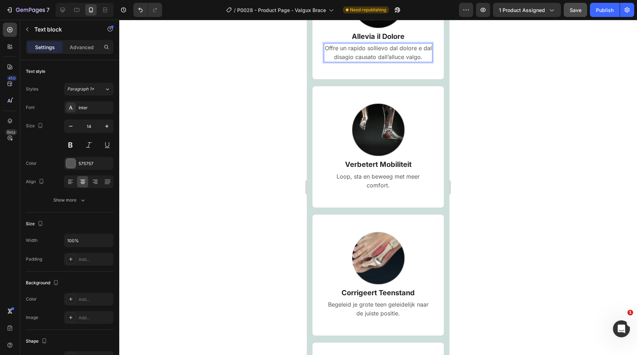
click at [361, 166] on span "Verbetert Mobiliteit" at bounding box center [378, 164] width 66 height 8
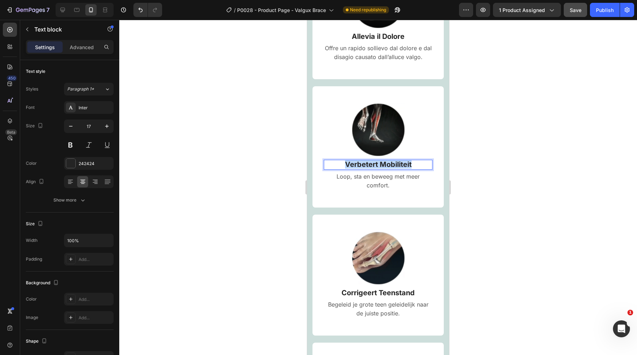
click at [361, 166] on span "Verbetert Mobiliteit" at bounding box center [378, 164] width 66 height 8
click at [401, 180] on span "Loop, sta en beweeg met meer comfort." at bounding box center [377, 181] width 83 height 16
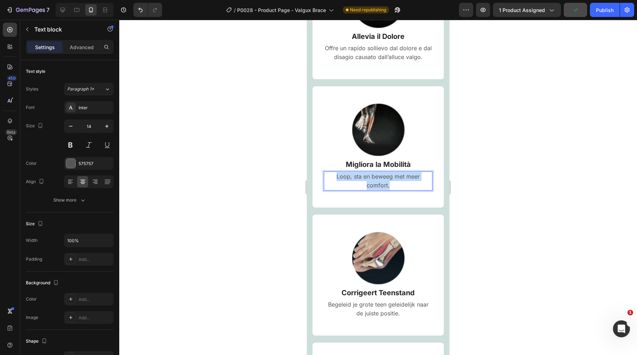
click at [401, 180] on span "Loop, sta en beweeg met meer comfort." at bounding box center [377, 181] width 83 height 16
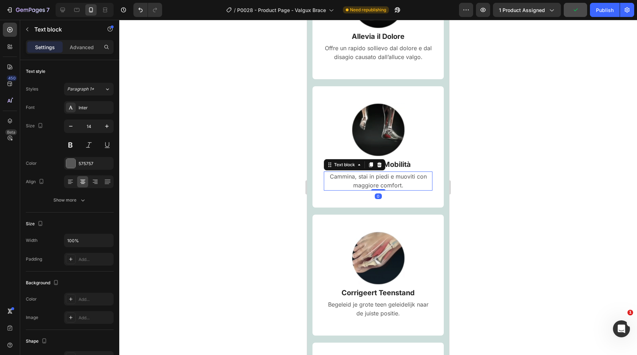
drag, startPoint x: 510, startPoint y: 190, endPoint x: 133, endPoint y: 160, distance: 377.8
click at [510, 190] on div at bounding box center [377, 187] width 517 height 335
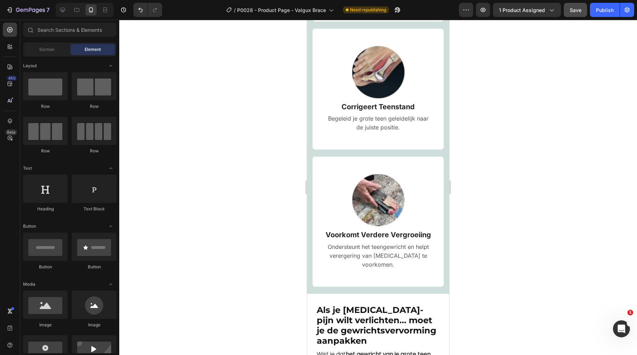
scroll to position [1086, 0]
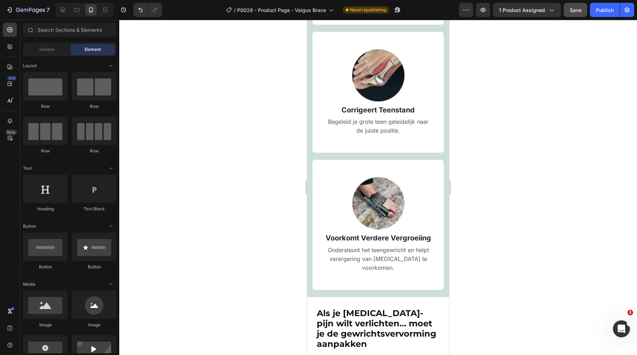
click at [395, 112] on span "Corrigeert Teenstand" at bounding box center [377, 110] width 73 height 8
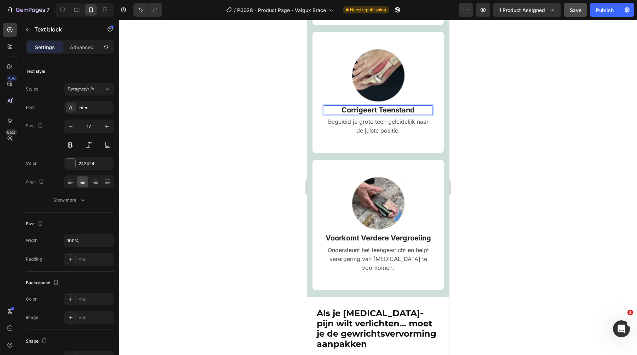
click at [395, 112] on span "Corrigeert Teenstand" at bounding box center [377, 110] width 73 height 8
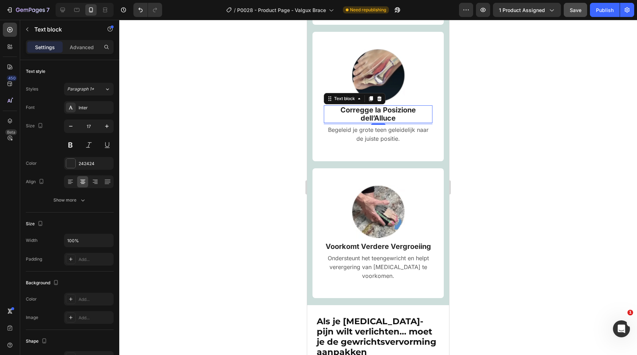
click at [389, 136] on p "Begeleid je grote teen geleidelijk naar de juiste positie." at bounding box center [377, 135] width 107 height 18
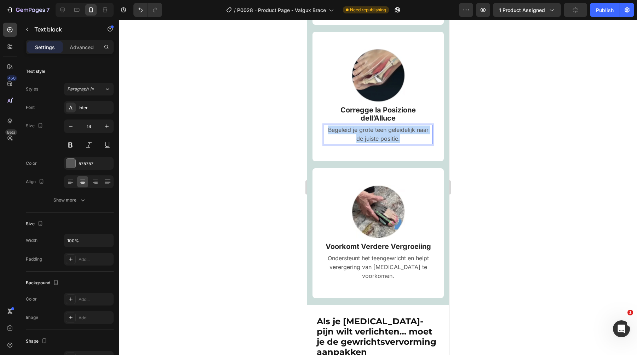
click at [389, 136] on p "Begeleid je grote teen geleidelijk naar de juiste positie." at bounding box center [377, 135] width 107 height 18
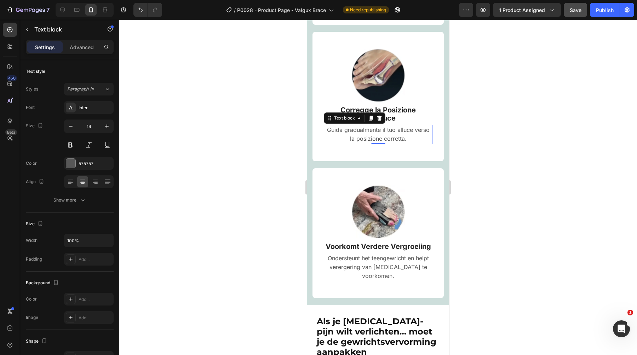
click at [409, 245] on span "Voorkomt Verdere Vergroeiing" at bounding box center [377, 246] width 105 height 8
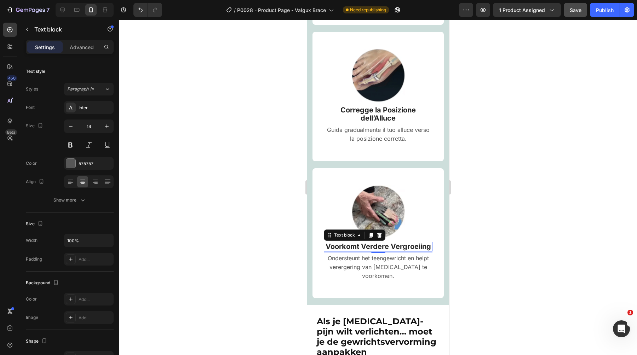
click at [409, 245] on span "Voorkomt Verdere Vergroeiing" at bounding box center [377, 246] width 105 height 8
click at [364, 275] on span "Ondersteunt het teengewricht en helpt verergering van [MEDICAL_DATA] te voorkom…" at bounding box center [377, 267] width 101 height 25
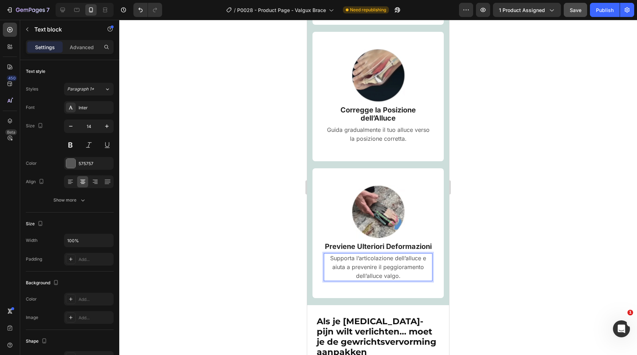
click at [232, 235] on div at bounding box center [377, 187] width 517 height 335
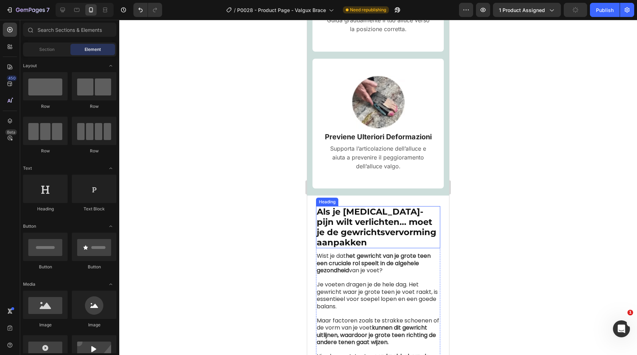
scroll to position [1198, 0]
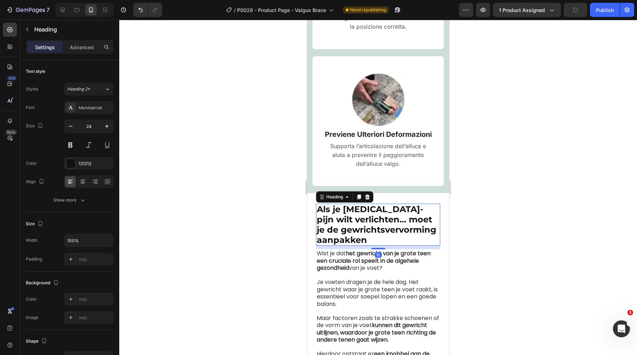
click at [361, 221] on span "Als je [MEDICAL_DATA]-pijn wilt verlichten… moet je de gewrichtsvervorming aanp…" at bounding box center [377, 224] width 120 height 41
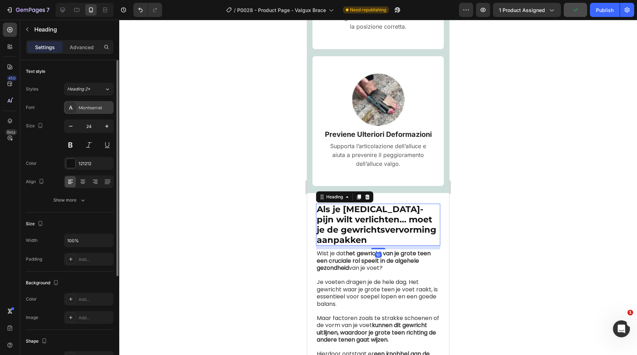
click at [93, 109] on div "Montserrat" at bounding box center [95, 108] width 33 height 6
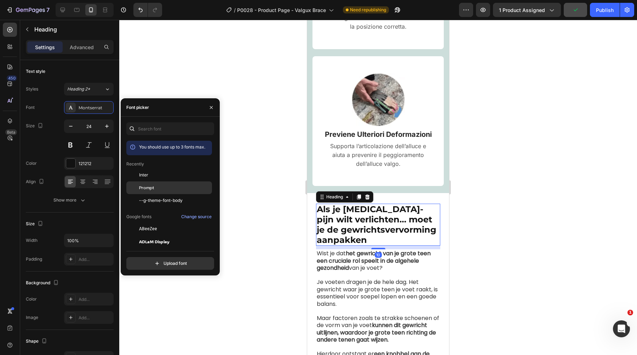
click at [176, 188] on div "Prompt" at bounding box center [174, 188] width 71 height 6
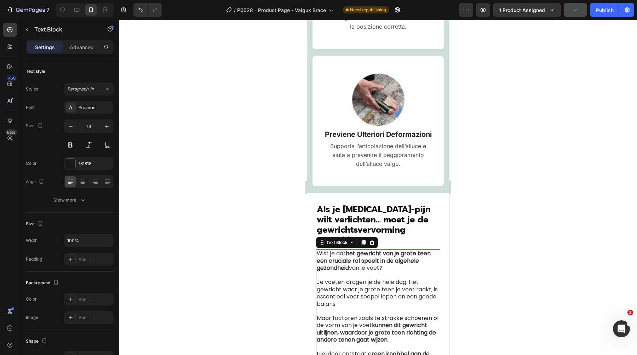
click at [335, 266] on span "Wist je dat het gewricht van je grote teen een cruciale rol speelt in de algehe…" at bounding box center [374, 260] width 114 height 23
click at [93, 109] on div "Poppins" at bounding box center [95, 108] width 33 height 6
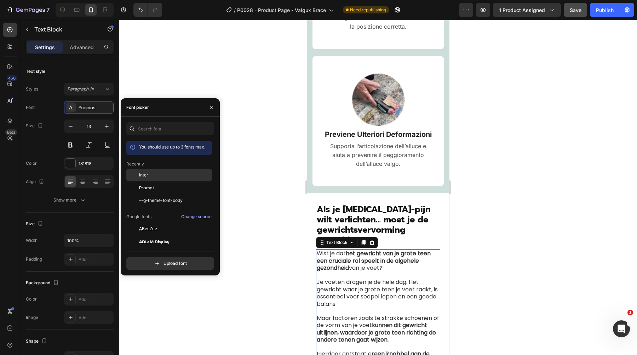
click at [150, 173] on div "Inter" at bounding box center [174, 175] width 71 height 6
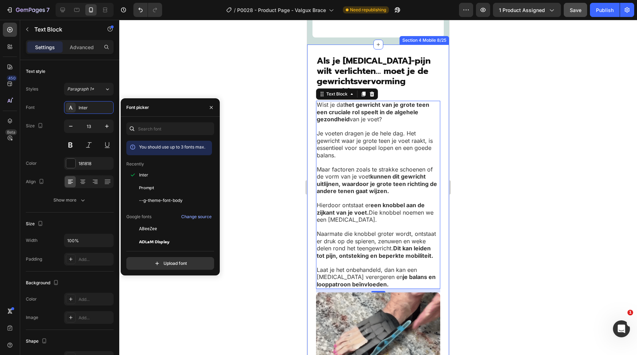
scroll to position [1345, 0]
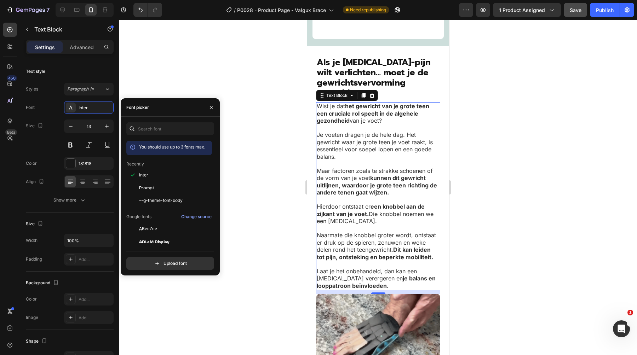
click at [359, 76] on span "Als je [MEDICAL_DATA]-pijn wilt verlichten… moet je de gewrichtsvervorming aanp…" at bounding box center [374, 77] width 114 height 43
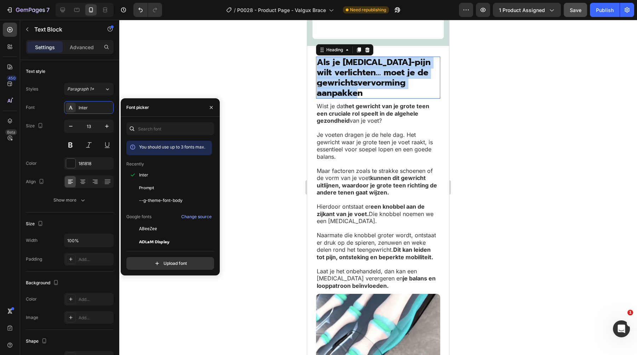
click at [359, 76] on span "Als je [MEDICAL_DATA]-pijn wilt verlichten… moet je de gewrichtsvervorming aanp…" at bounding box center [374, 77] width 114 height 43
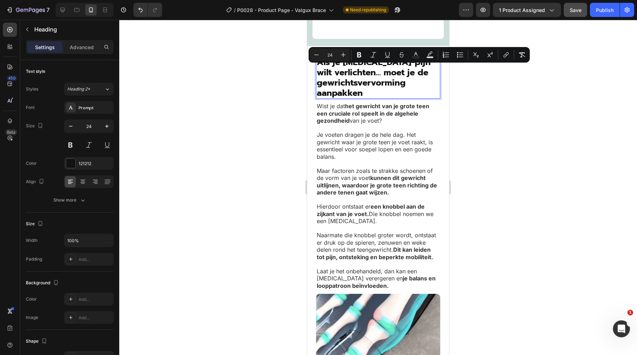
scroll to position [0, 0]
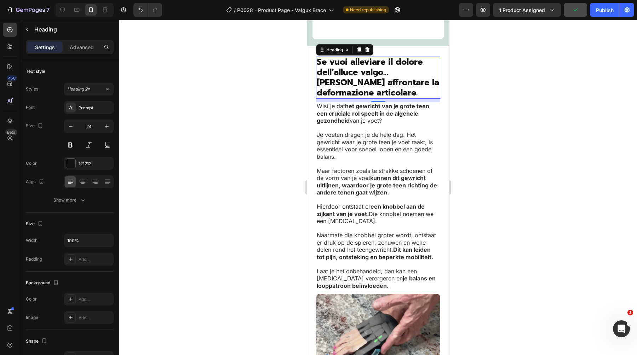
click at [402, 189] on strong "kunnen dit gewricht uitlijnen, waardoor je grote teen richting de andere tenen …" at bounding box center [377, 185] width 120 height 22
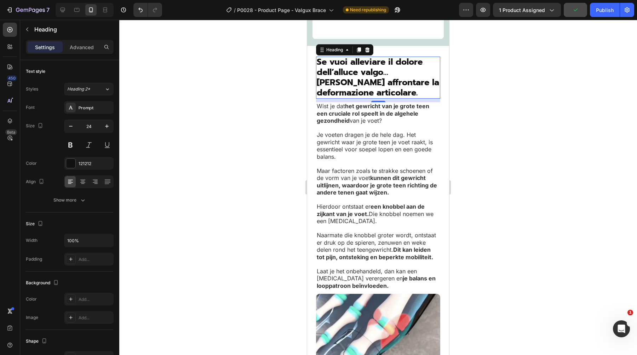
click at [402, 189] on strong "kunnen dit gewricht uitlijnen, waardoor je grote teen richting de andere tenen …" at bounding box center [377, 185] width 120 height 22
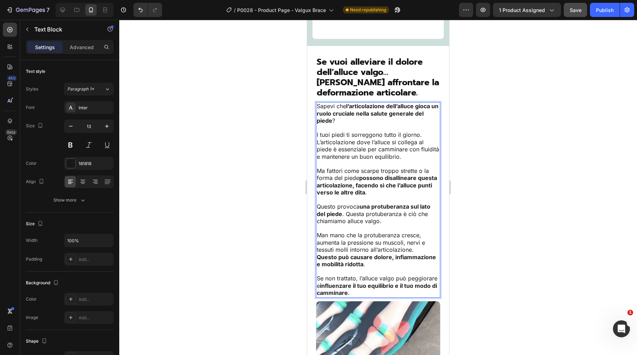
click at [374, 183] on span "Ma fattori come scarpe troppo strette o la forma del piede possono disallineare…" at bounding box center [377, 181] width 120 height 29
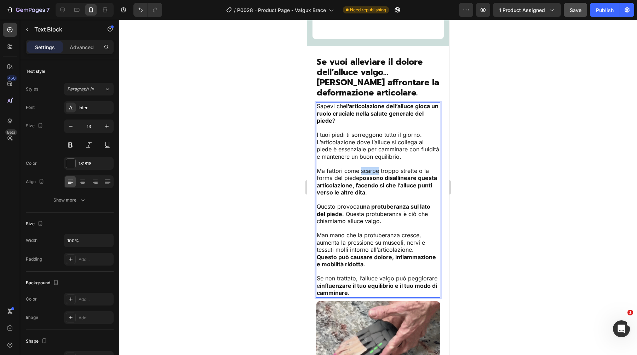
click at [374, 183] on span "Ma fattori come scarpe troppo strette o la forma del piede possono disallineare…" at bounding box center [377, 181] width 120 height 29
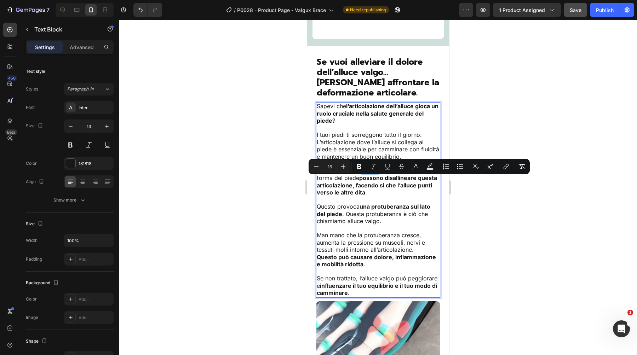
click at [272, 194] on div at bounding box center [377, 187] width 517 height 335
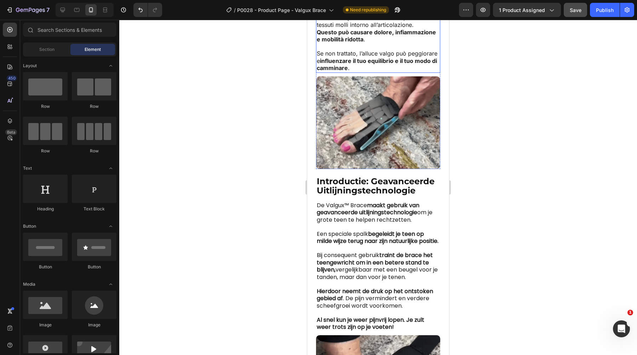
scroll to position [1589, 0]
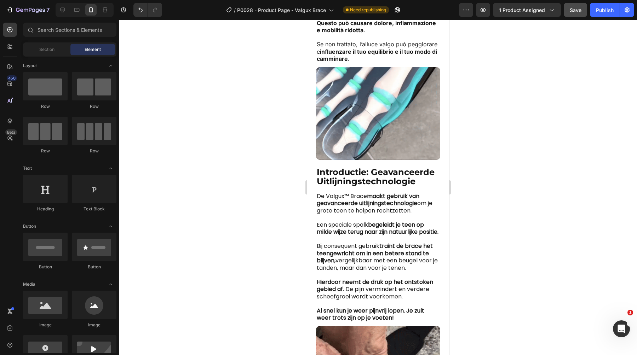
click at [343, 173] on span "Introductie: Geavanceerde Uitlijningstechnologie" at bounding box center [376, 176] width 118 height 19
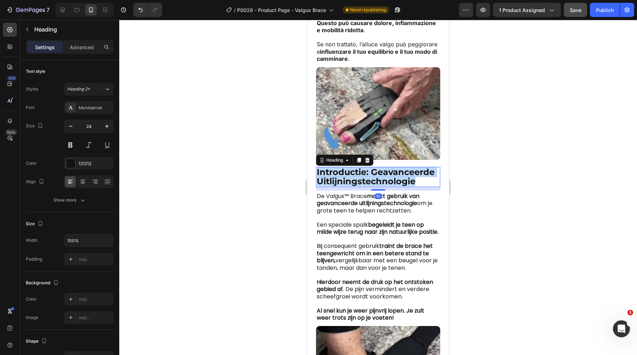
click at [343, 173] on span "Introductie: Geavanceerde Uitlijningstechnologie" at bounding box center [376, 176] width 118 height 19
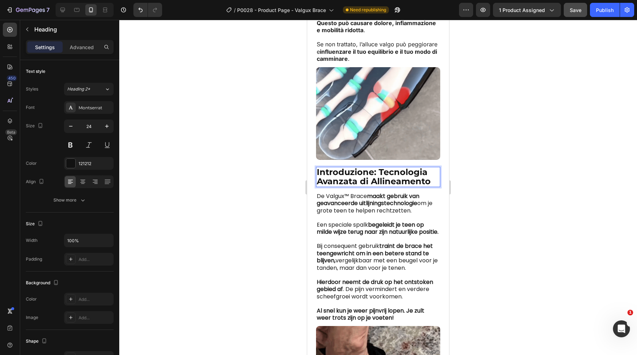
click at [376, 243] on p at bounding box center [378, 239] width 123 height 7
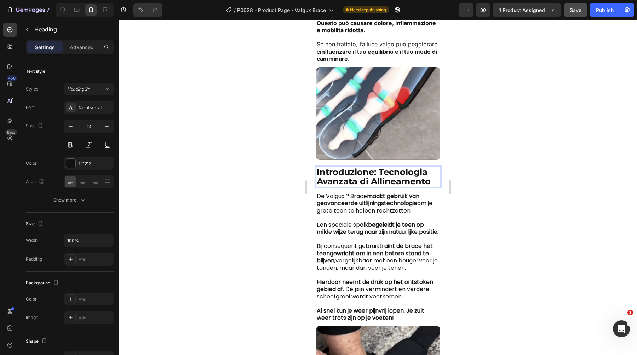
click at [376, 243] on p at bounding box center [378, 239] width 123 height 7
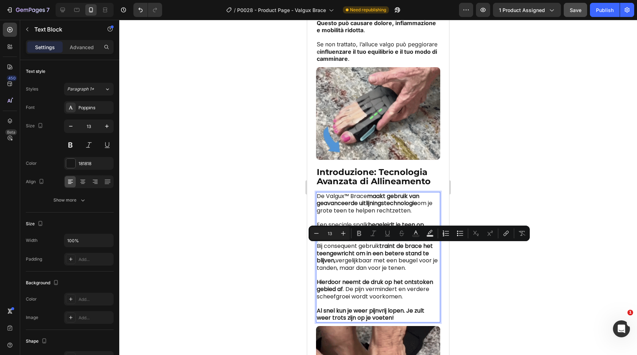
type input "16"
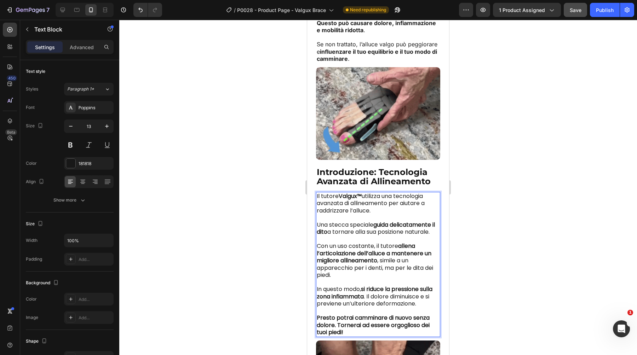
click at [350, 230] on span "Una stecca speciale guida delicatamente il dito a tornare alla sua posizione na…" at bounding box center [376, 229] width 118 height 16
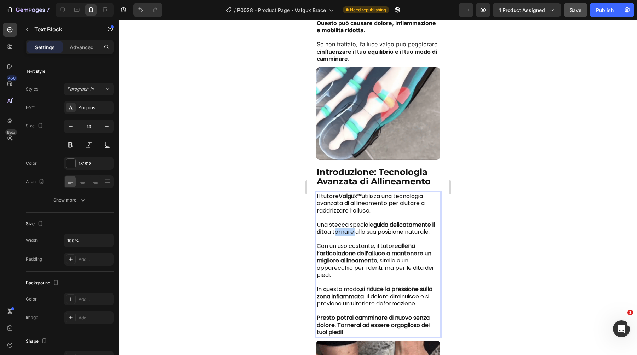
click at [350, 230] on span "Una stecca speciale guida delicatamente il dito a tornare alla sua posizione na…" at bounding box center [376, 229] width 118 height 16
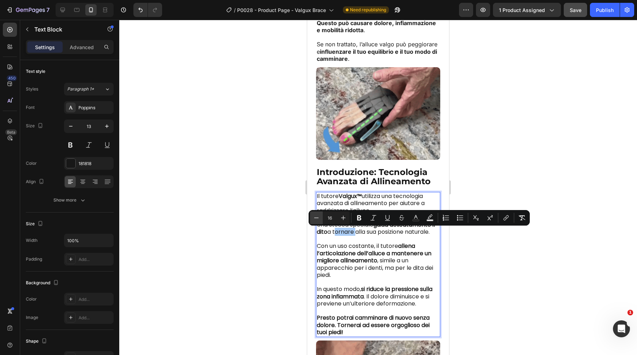
click at [313, 219] on icon "Editor contextual toolbar" at bounding box center [316, 217] width 7 height 7
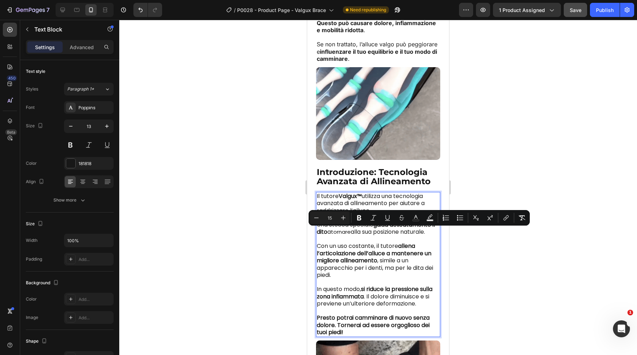
type input "16"
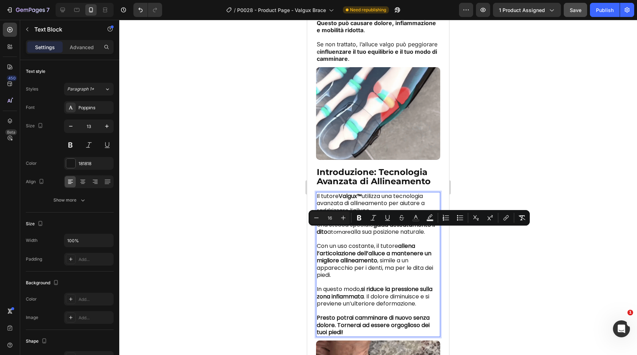
click at [327, 246] on span "Con un uso costante, il tutore allena l’articolazione dell’alluce a mantenere u…" at bounding box center [375, 260] width 116 height 37
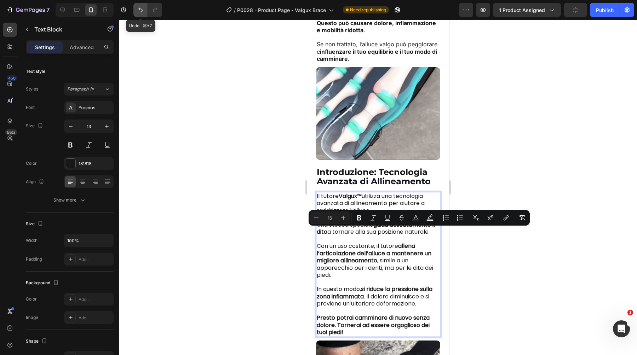
click at [143, 13] on icon "Undo/Redo" at bounding box center [140, 9] width 7 height 7
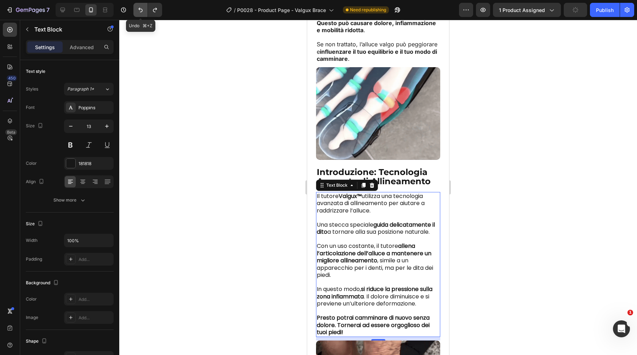
click at [143, 13] on icon "Undo/Redo" at bounding box center [140, 9] width 7 height 7
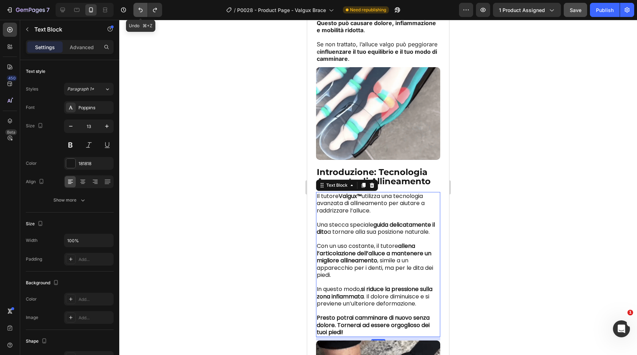
click at [143, 13] on icon "Undo/Redo" at bounding box center [140, 9] width 7 height 7
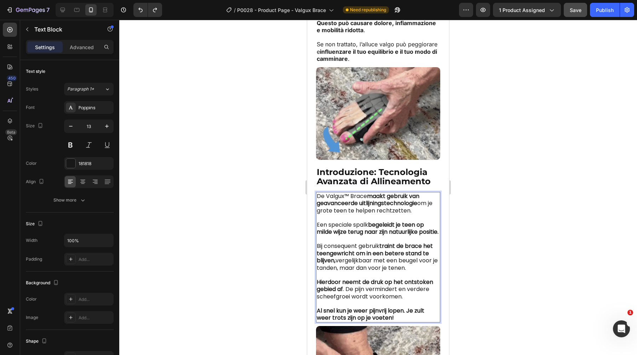
click at [346, 226] on span "Een speciale spalk begeleidt je teen op milde wijze terug naar zijn natuurlijke…" at bounding box center [378, 229] width 122 height 16
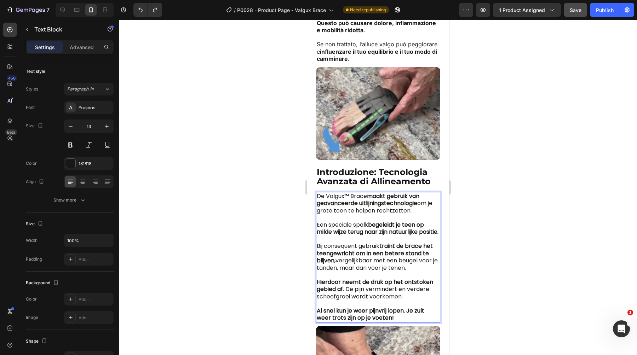
click at [343, 226] on span "Een speciale spalk begeleidt je teen op milde wijze terug naar zijn natuurlijke…" at bounding box center [378, 229] width 122 height 16
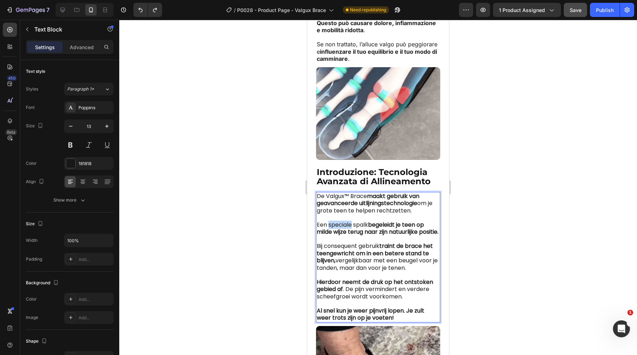
click at [343, 226] on span "Een speciale spalk begeleidt je teen op milde wijze terug naar zijn natuurlijke…" at bounding box center [378, 229] width 122 height 16
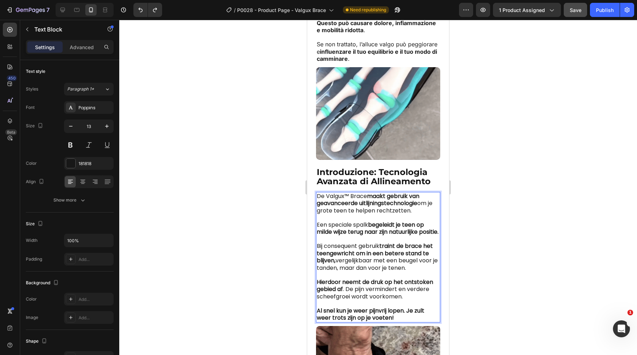
click at [365, 272] on span "Bij consequent gebruik traint de brace het teengewricht om in een betere stand …" at bounding box center [377, 257] width 121 height 30
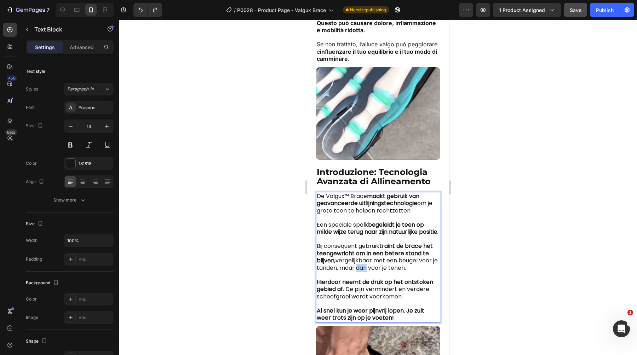
click at [365, 272] on span "Bij consequent gebruik traint de brace het teengewricht om in een betere stand …" at bounding box center [377, 257] width 121 height 30
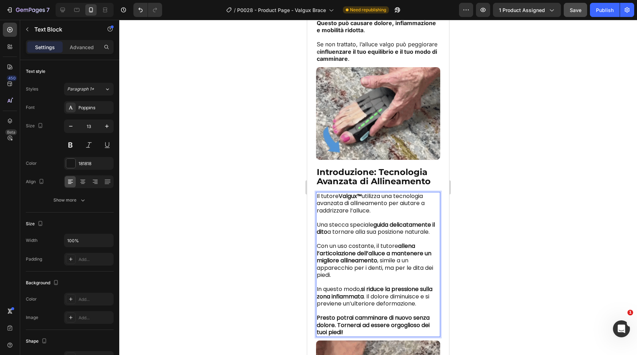
click at [336, 229] on span "Una stecca speciale guida delicatamente il dito a tornare alla sua posizione na…" at bounding box center [376, 229] width 118 height 16
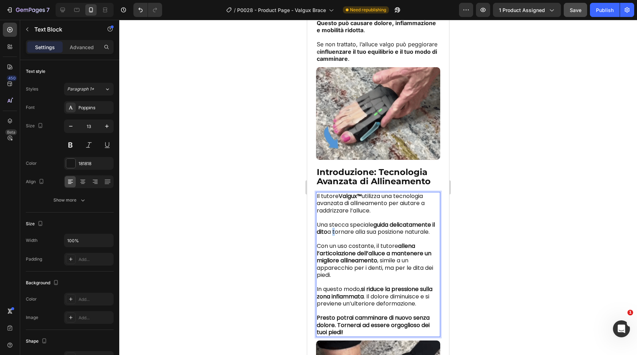
click at [336, 229] on span "Una stecca speciale guida delicatamente il dito a tornare alla sua posizione na…" at bounding box center [376, 229] width 118 height 16
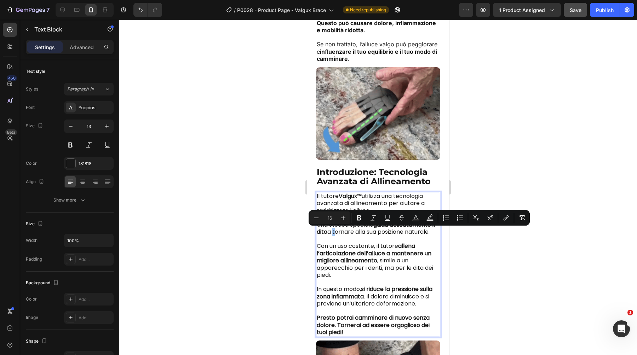
click at [265, 231] on div at bounding box center [377, 187] width 517 height 335
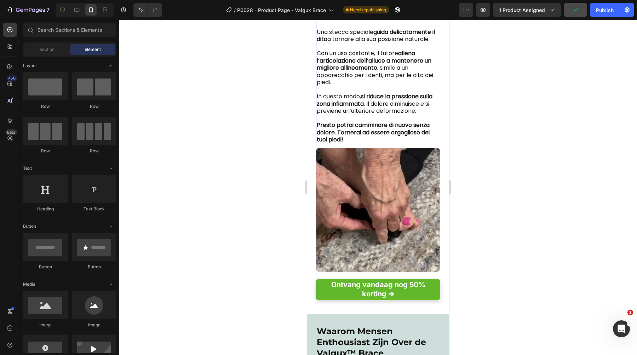
scroll to position [1868, 0]
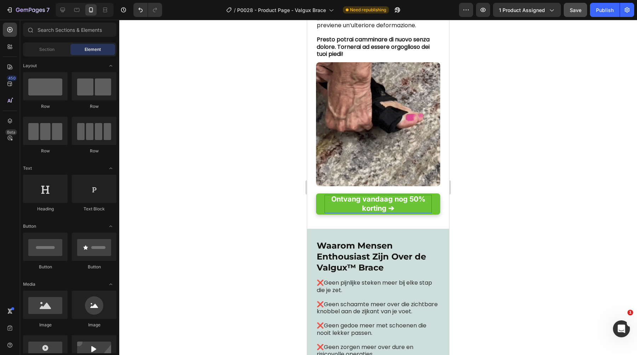
click at [374, 208] on strong "Ontvang vandaag nog 50% korting ➔" at bounding box center [378, 204] width 94 height 18
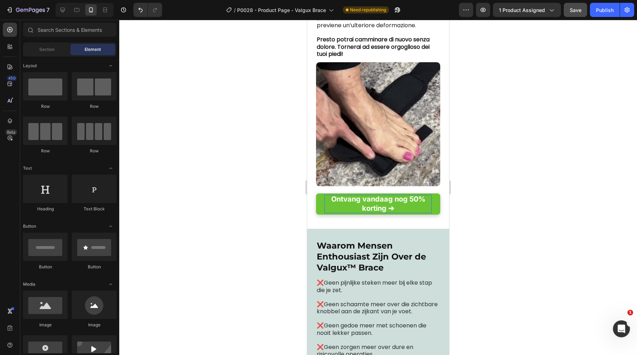
click at [374, 208] on strong "Ontvang vandaag nog 50% korting ➔" at bounding box center [378, 204] width 94 height 18
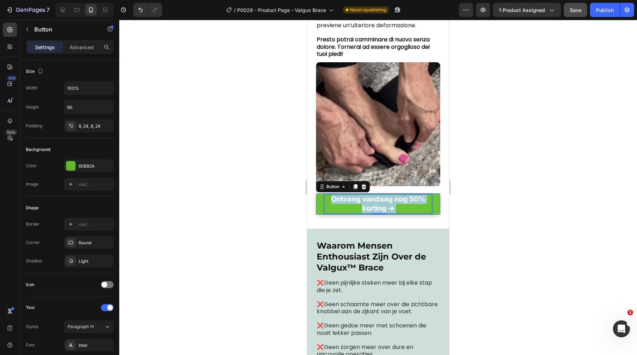
click at [374, 208] on strong "Ontvang vandaag nog 50% korting ➔" at bounding box center [378, 204] width 94 height 18
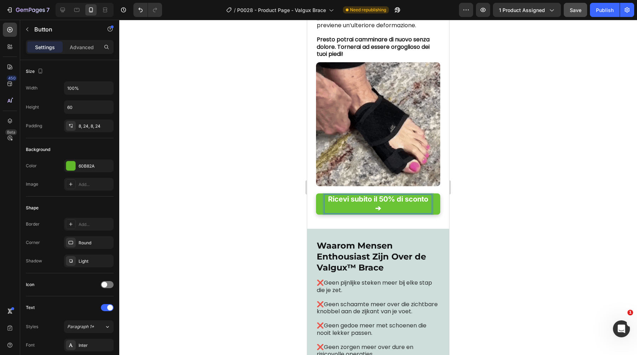
click at [506, 201] on div at bounding box center [377, 187] width 517 height 335
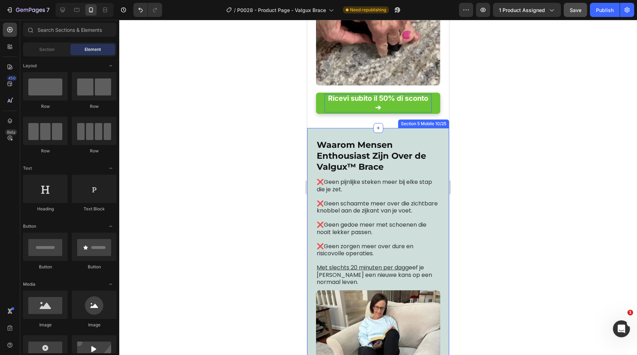
scroll to position [1978, 0]
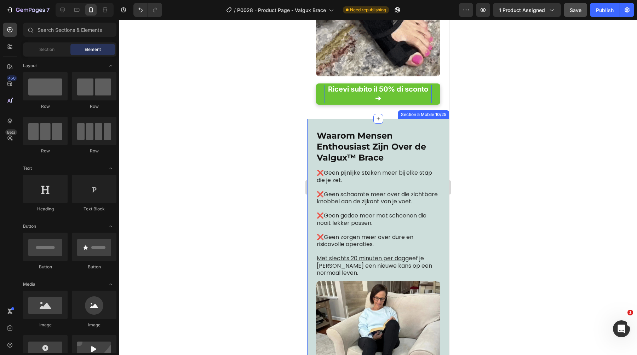
click at [362, 141] on span "Waarom Mensen Enthousiast Zijn Over de Valgux™ Brace" at bounding box center [371, 146] width 109 height 32
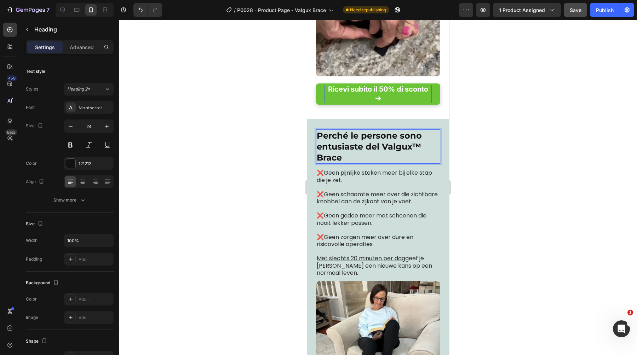
click at [559, 157] on div at bounding box center [377, 187] width 517 height 335
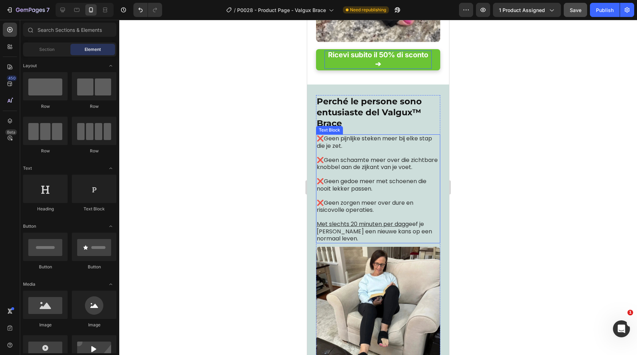
scroll to position [2051, 0]
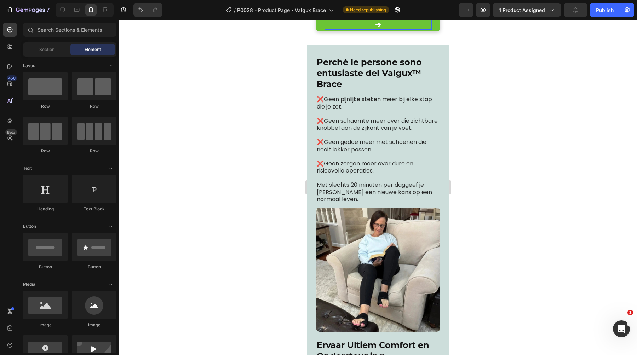
click at [347, 131] on span "❌Geen schaamte meer over die zichtbare knobbel aan de zijkant van je voet." at bounding box center [377, 125] width 121 height 16
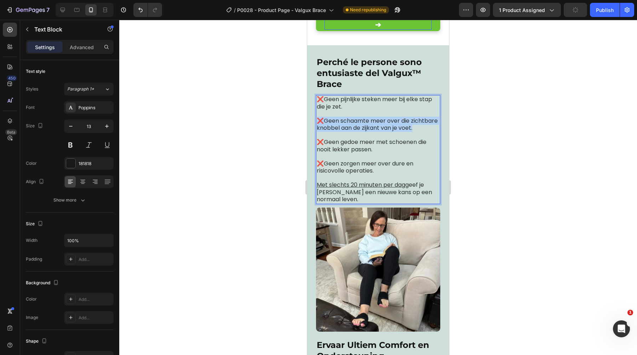
click at [347, 131] on span "❌Geen schaamte meer over die zichtbare knobbel aan de zijkant van je voet." at bounding box center [377, 125] width 121 height 16
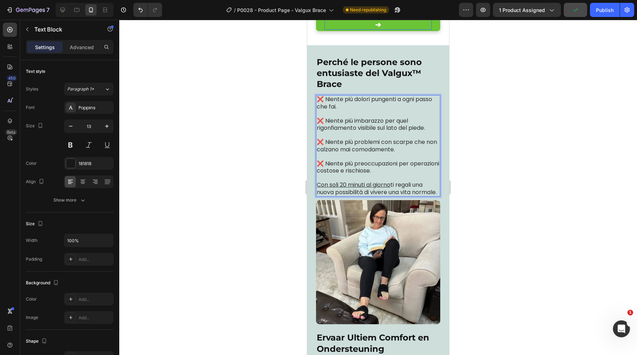
click at [357, 117] on p "Rich Text Editor. Editing area: main" at bounding box center [378, 113] width 123 height 7
click at [356, 124] on span "❌ Niente più imbarazzo per quel rigonfiamento visibile sul lato del piede." at bounding box center [371, 125] width 108 height 16
click at [329, 129] on span "❌ Niente più imbarazzo per quel rigonfiamento visibile sul lato del piede." at bounding box center [371, 125] width 108 height 16
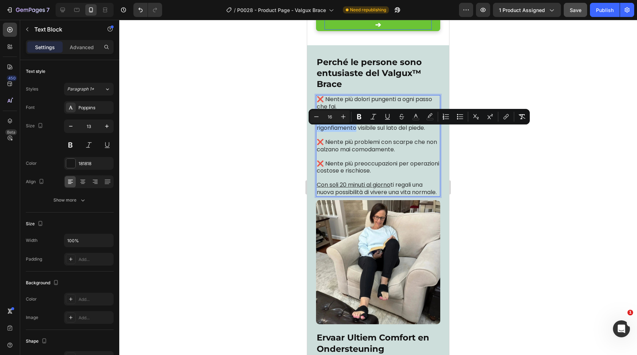
click at [248, 161] on div at bounding box center [377, 187] width 517 height 335
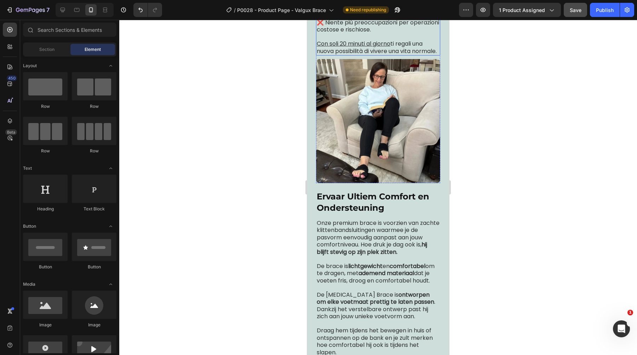
scroll to position [2254, 0]
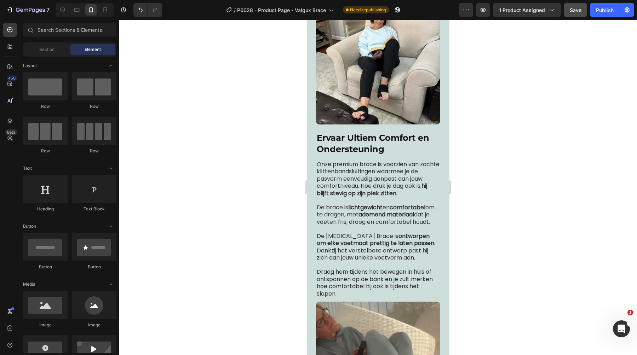
click at [344, 144] on span "Ervaar Ultiem Comfort en Ondersteuning" at bounding box center [373, 143] width 112 height 21
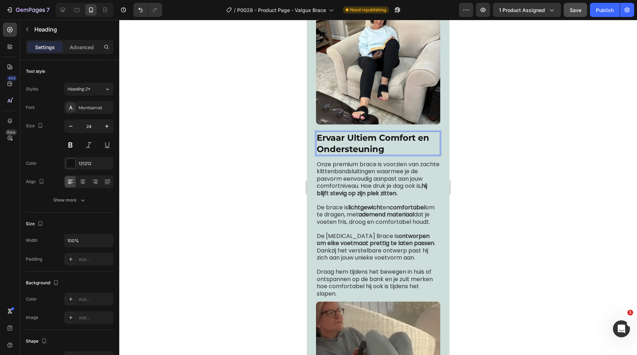
click at [344, 144] on span "Ervaar Ultiem Comfort en Ondersteuning" at bounding box center [373, 143] width 112 height 21
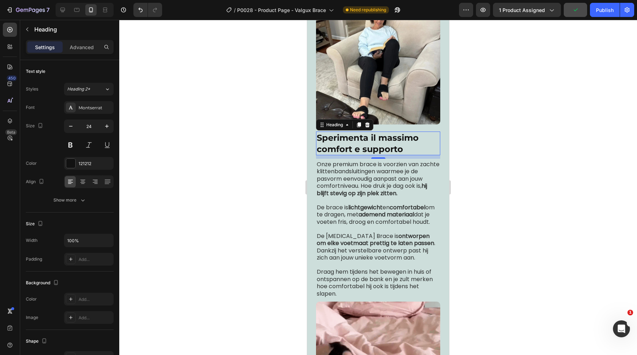
click at [350, 225] on span "De brace is lichtgewicht en comfortabel om te dragen, met ademend materiaal dat…" at bounding box center [376, 214] width 118 height 23
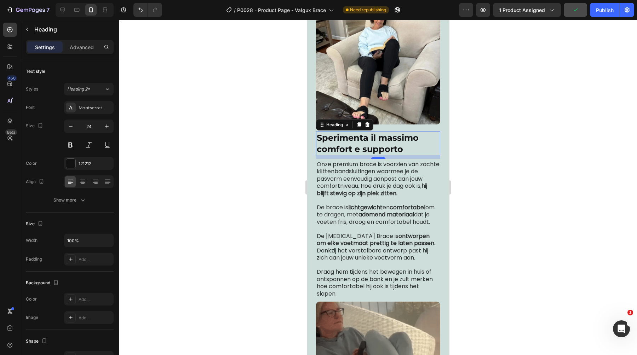
click at [350, 225] on span "De brace is lichtgewicht en comfortabel om te dragen, met ademend materiaal dat…" at bounding box center [376, 214] width 118 height 23
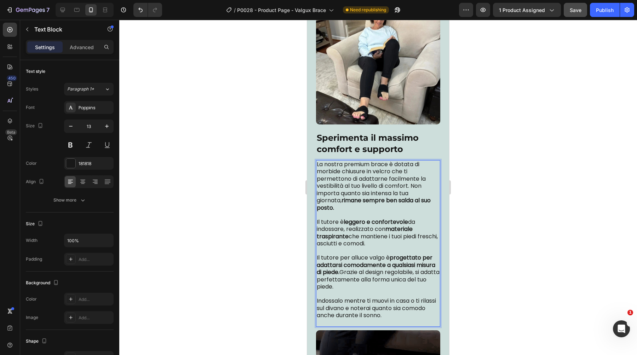
click at [348, 226] on strong "leggero e confortevole" at bounding box center [375, 222] width 64 height 8
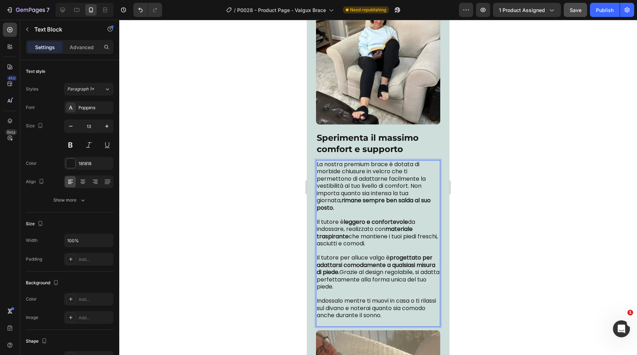
click at [348, 226] on strong "leggero e confortevole" at bounding box center [375, 222] width 64 height 8
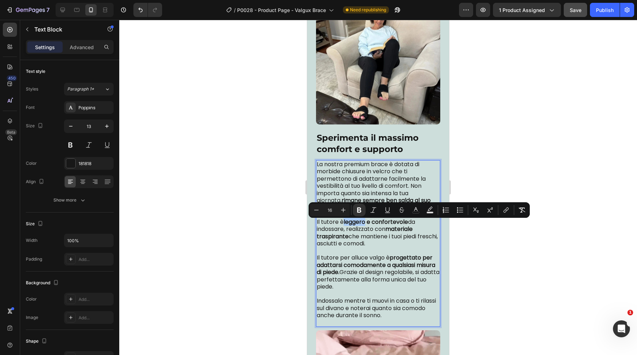
click at [515, 243] on div at bounding box center [377, 187] width 517 height 335
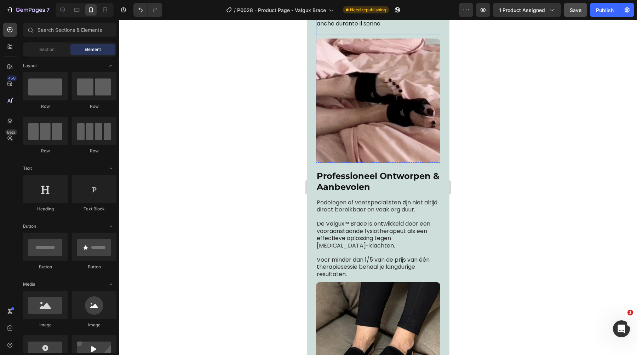
scroll to position [2547, 0]
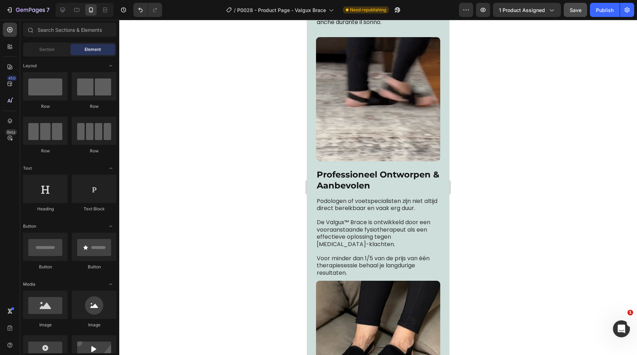
click at [347, 188] on span "Professioneel Ontworpen & Aanbevolen" at bounding box center [378, 179] width 122 height 21
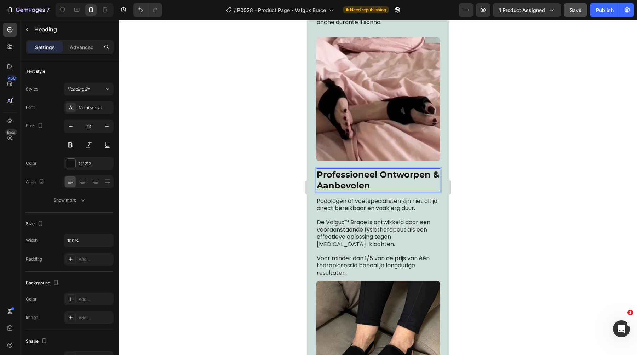
click at [347, 188] on span "Professioneel Ontworpen & Aanbevolen" at bounding box center [378, 179] width 122 height 21
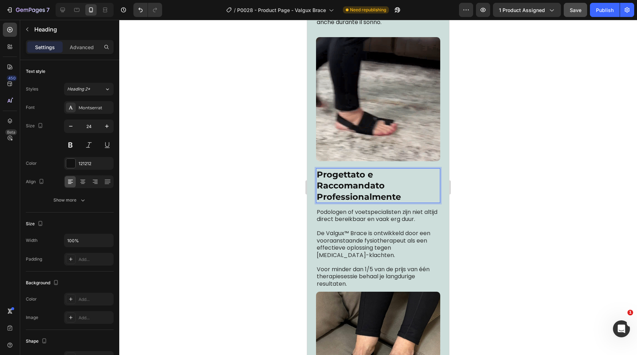
click at [398, 243] on span "De Valgux™ Brace is ontwikkeld door een vooraanstaande fysiotherapeut als een e…" at bounding box center [374, 244] width 114 height 30
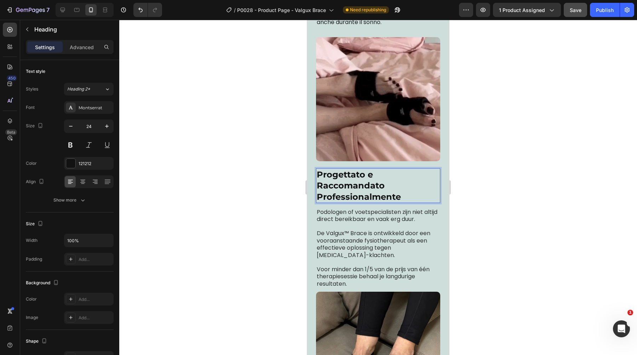
click at [398, 243] on span "De Valgux™ Brace is ontwikkeld door een vooraanstaande fysiotherapeut als een e…" at bounding box center [374, 244] width 114 height 30
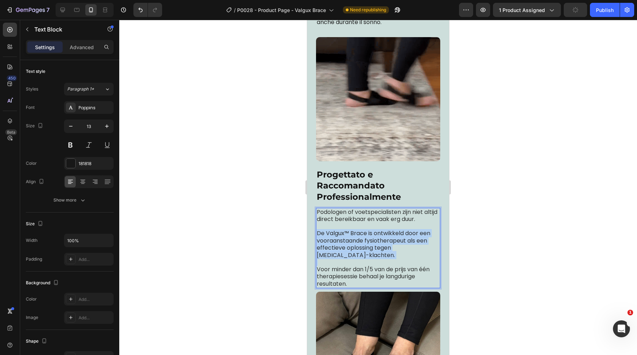
click at [398, 243] on span "De Valgux™ Brace is ontwikkeld door een vooraanstaande fysiotherapeut als een e…" at bounding box center [374, 244] width 114 height 30
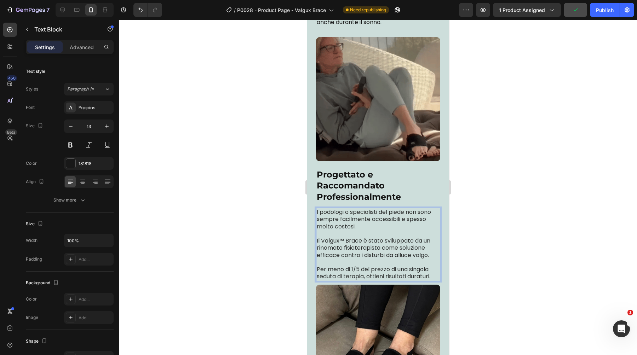
click at [362, 243] on span "Il Valgux™ Brace è stato sviluppato da un rinomato fisioterapista come soluzion…" at bounding box center [374, 248] width 114 height 23
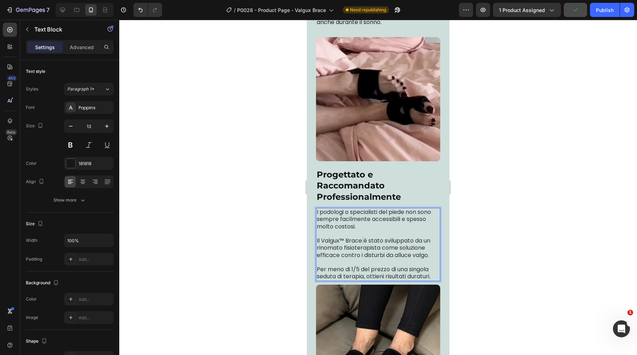
click at [362, 243] on span "Il Valgux™ Brace è stato sviluppato da un rinomato fisioterapista come soluzion…" at bounding box center [374, 248] width 114 height 23
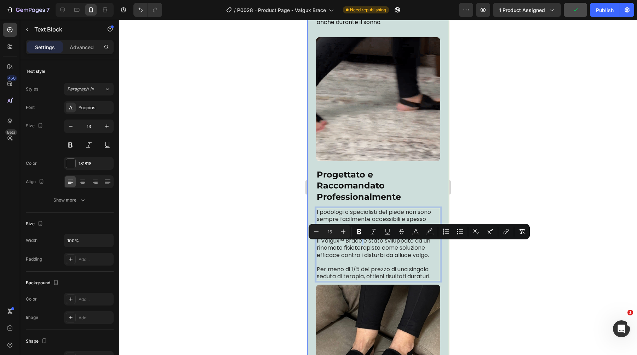
click at [279, 248] on div at bounding box center [377, 187] width 517 height 335
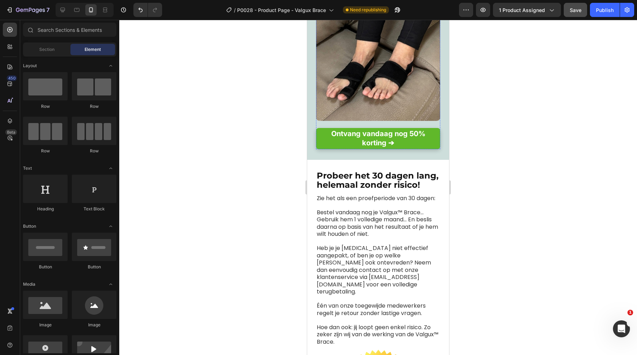
scroll to position [2835, 0]
click at [356, 142] on strong "Ontvang vandaag nog 50% korting ➔" at bounding box center [378, 138] width 94 height 18
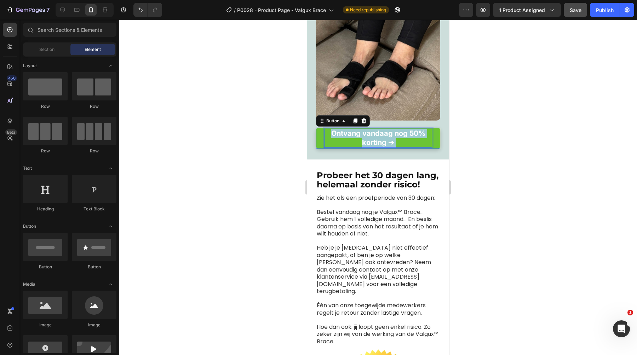
click at [356, 142] on strong "Ontvang vandaag nog 50% korting ➔" at bounding box center [378, 138] width 94 height 18
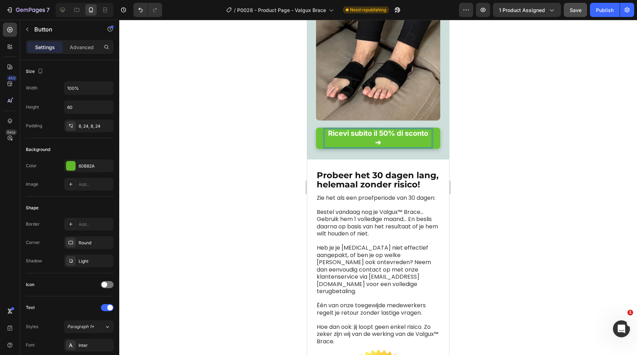
click at [552, 138] on div at bounding box center [377, 187] width 517 height 335
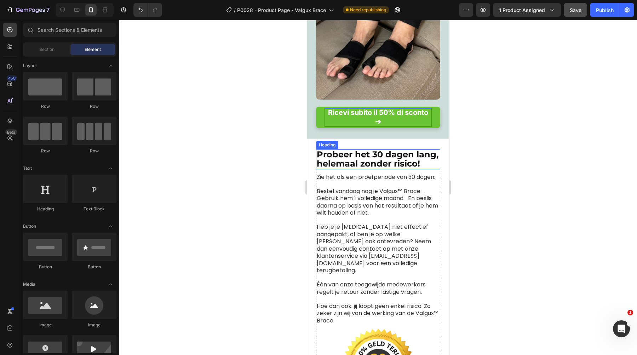
scroll to position [2862, 0]
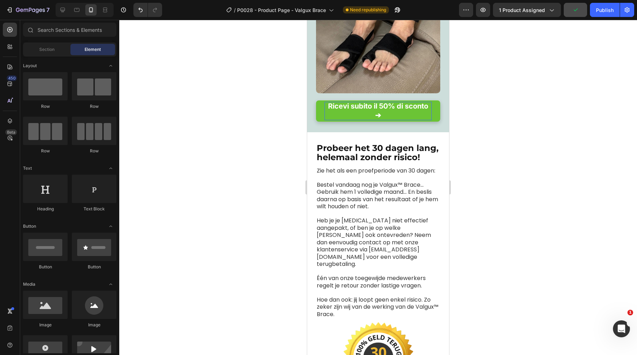
click at [390, 154] on span "Probeer het 30 dagen lang, helemaal zonder risico!" at bounding box center [378, 152] width 122 height 19
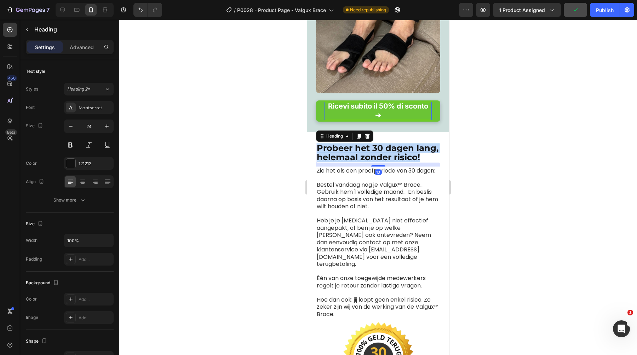
click at [390, 154] on span "Probeer het 30 dagen lang, helemaal zonder risico!" at bounding box center [378, 152] width 122 height 19
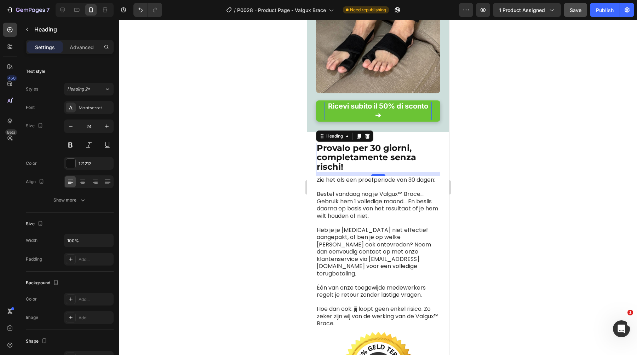
click at [350, 251] on span "Heb je je [MEDICAL_DATA] niet effectief aangepakt, of ben je op welke manier da…" at bounding box center [374, 252] width 114 height 52
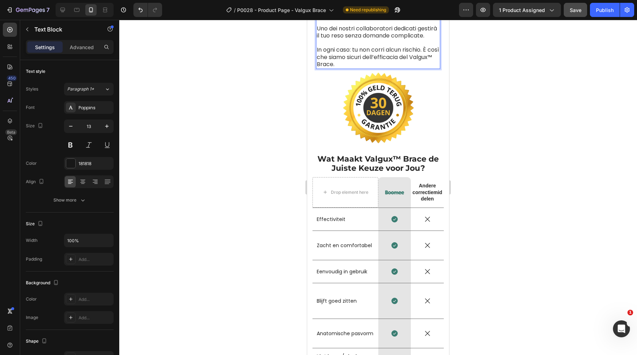
scroll to position [3135, 0]
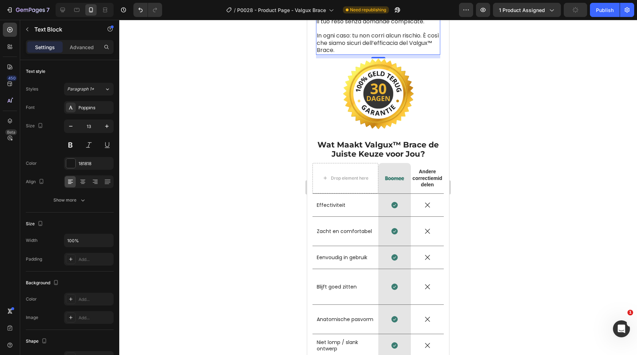
click at [358, 145] on span "Wat Maakt Valgux™ Brace de Juiste Keuze voor Jou?" at bounding box center [377, 149] width 121 height 19
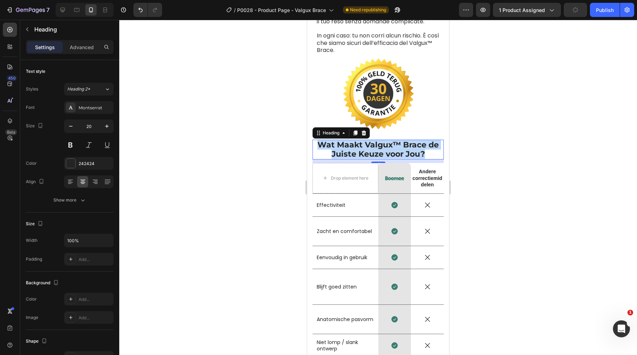
click at [358, 145] on span "Wat Maakt Valgux™ Brace de Juiste Keuze voor Jou?" at bounding box center [377, 149] width 121 height 19
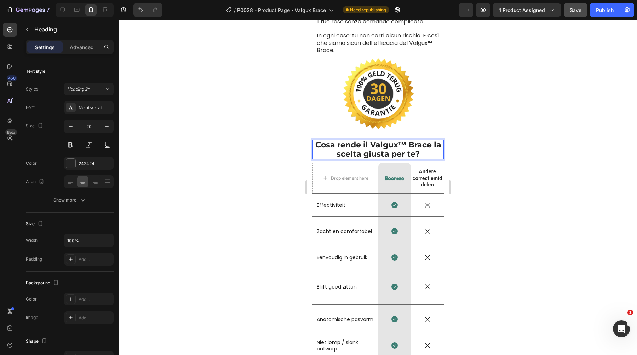
click at [395, 185] on div "Image Row" at bounding box center [394, 178] width 33 height 30
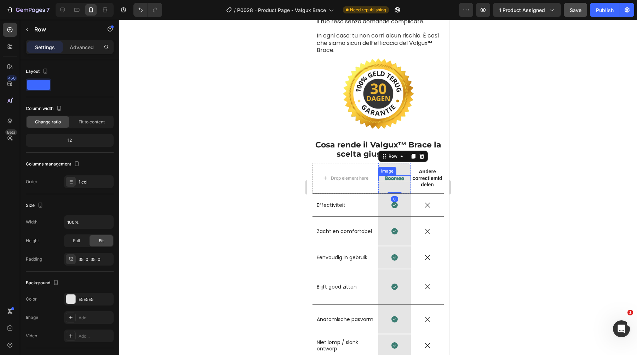
click at [398, 181] on img at bounding box center [394, 178] width 19 height 6
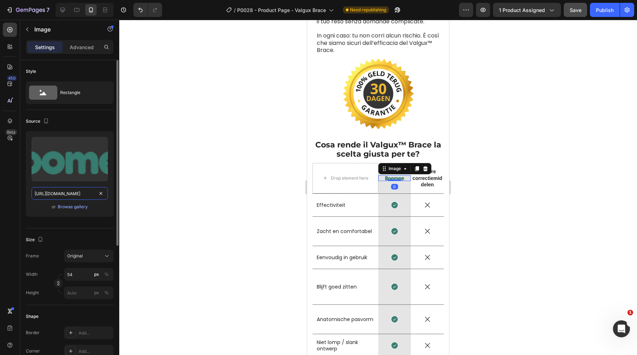
click at [66, 192] on input "https://cdn.shopify.com/s/files/1/0895/8843/3239/files/gempages_581627102344774…" at bounding box center [69, 193] width 76 height 13
paste input "43fd2a6f-37c1-4855-b219-0fb7e5bf700f"
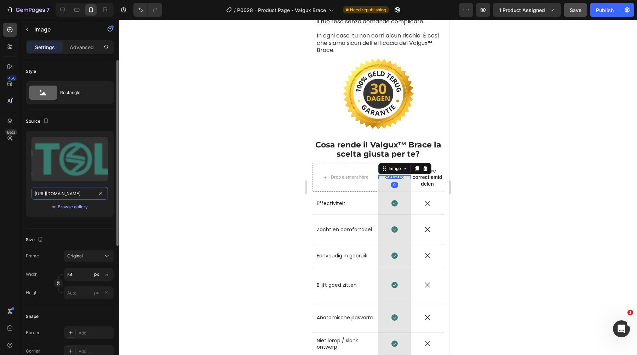
scroll to position [0, 214]
type input "https://cdn.shopify.com/s/files/1/0895/8843/3239/files/gempages_581627102344774…"
click at [236, 151] on div at bounding box center [377, 187] width 517 height 335
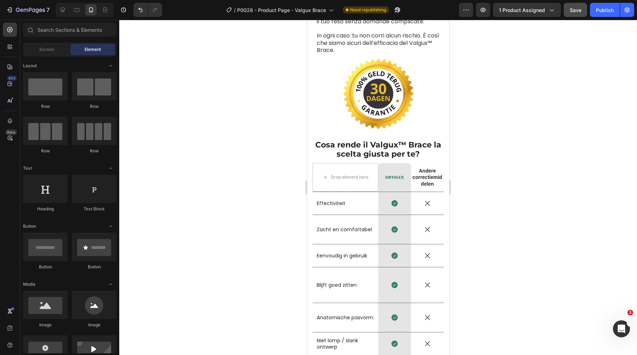
click at [425, 180] on strong "Andere correctiemiddelen" at bounding box center [427, 177] width 30 height 18
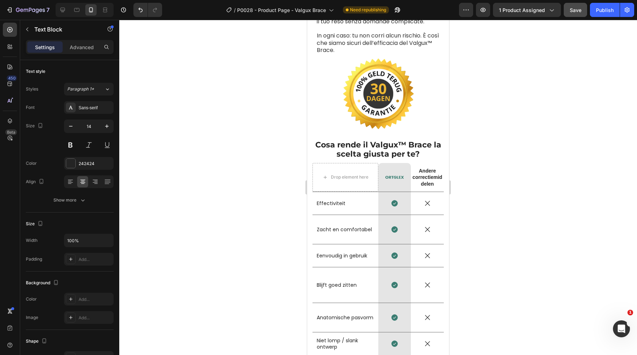
click at [425, 180] on strong "Andere correctiemiddelen" at bounding box center [427, 177] width 30 height 18
click at [187, 162] on div at bounding box center [377, 187] width 517 height 335
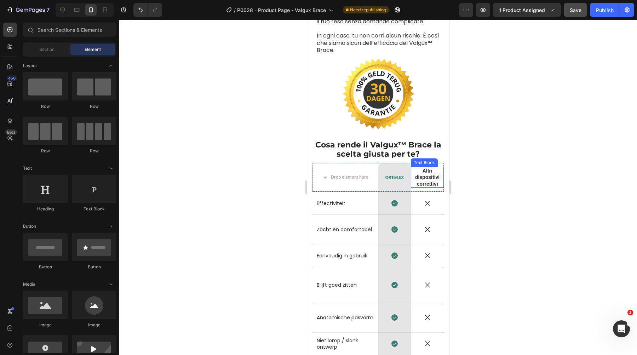
click at [428, 176] on strong "Altri dispositivi correttivi" at bounding box center [427, 177] width 24 height 18
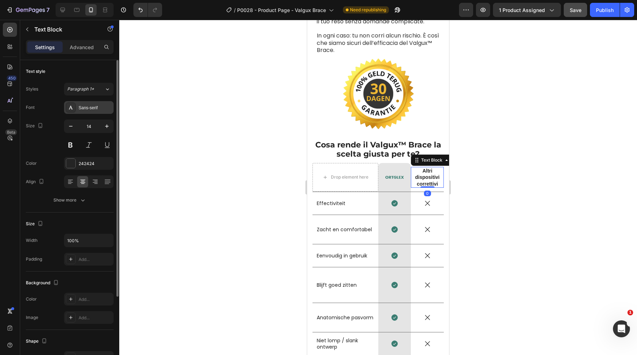
click at [85, 105] on div "Sans-serif" at bounding box center [95, 108] width 33 height 6
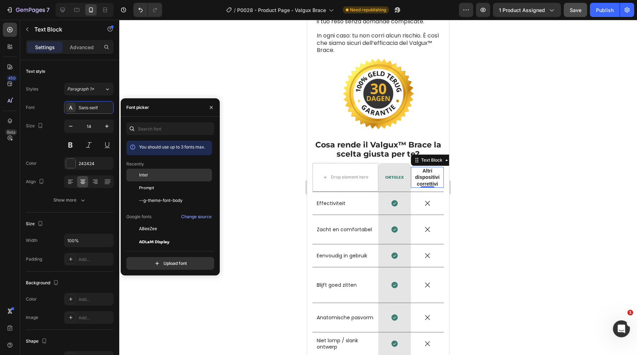
click at [164, 176] on div "Inter" at bounding box center [174, 175] width 71 height 6
click at [334, 206] on p "Effectiviteit" at bounding box center [345, 203] width 57 height 6
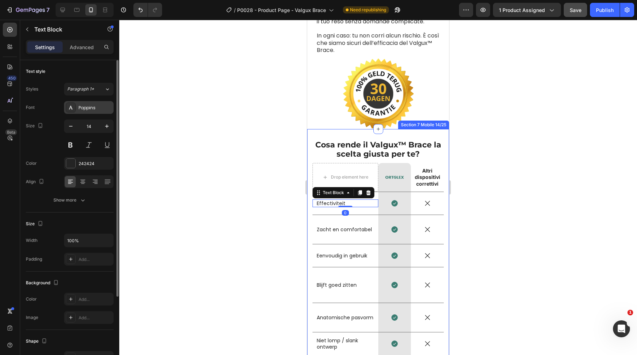
click at [96, 108] on div "Poppins" at bounding box center [95, 108] width 33 height 6
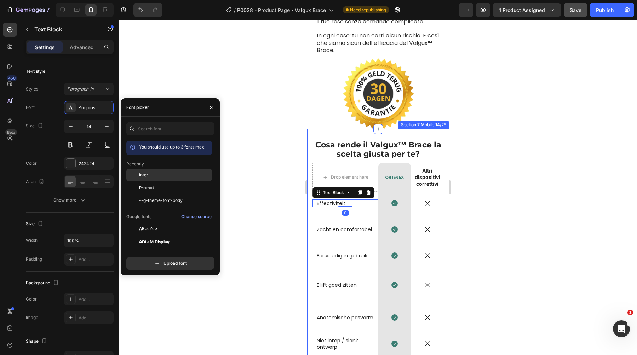
click at [144, 174] on span "Inter" at bounding box center [143, 175] width 9 height 6
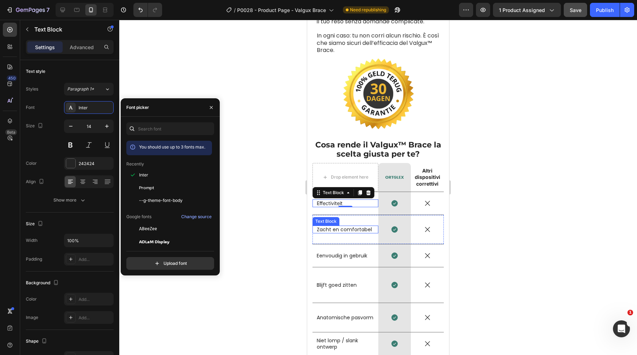
click at [354, 230] on p "Zacht en comfortabel" at bounding box center [345, 229] width 57 height 6
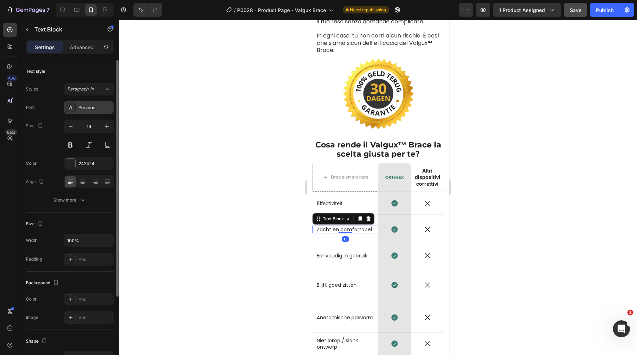
click at [97, 109] on div "Poppins" at bounding box center [95, 108] width 33 height 6
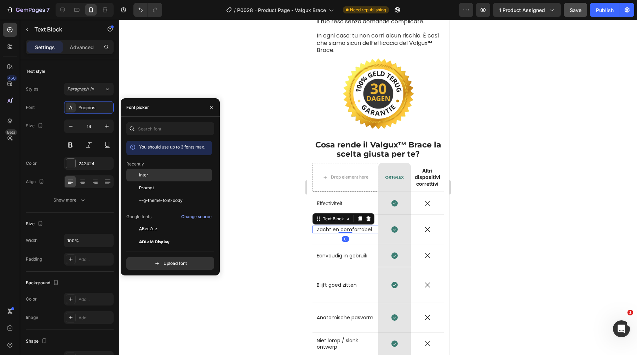
click at [145, 174] on span "Inter" at bounding box center [143, 175] width 9 height 6
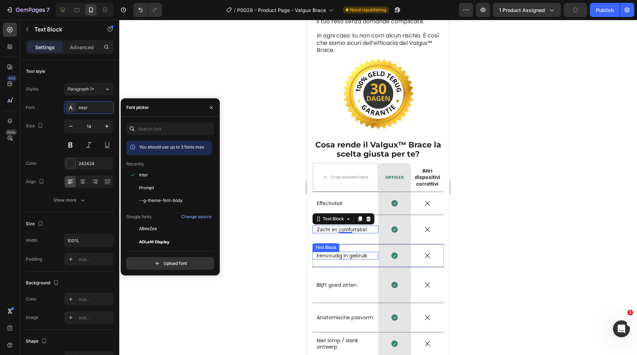
click at [327, 257] on p "Eenvoudig in gebruik" at bounding box center [345, 256] width 57 height 6
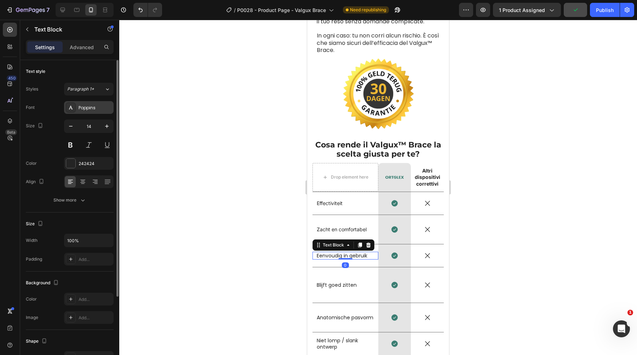
click at [97, 108] on div "Poppins" at bounding box center [95, 108] width 33 height 6
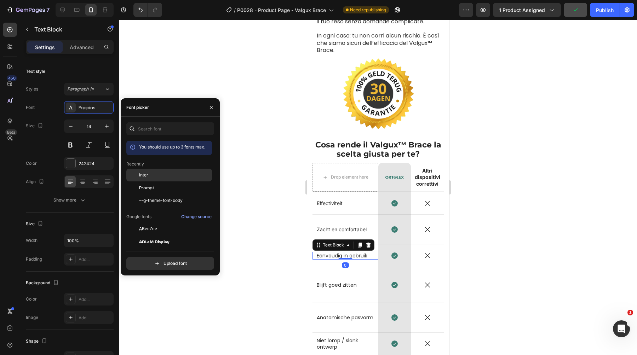
click at [154, 175] on div "Inter" at bounding box center [174, 175] width 71 height 6
click at [323, 288] on p "Blijft goed zitten" at bounding box center [345, 285] width 57 height 6
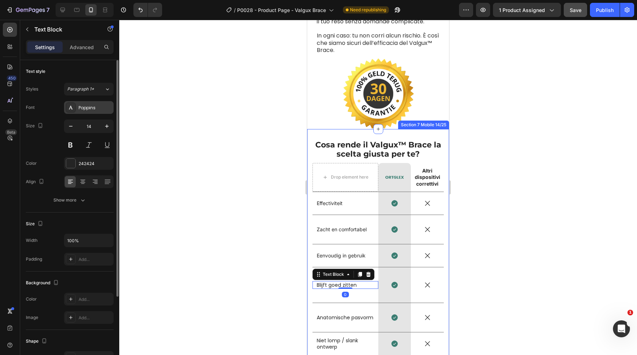
click at [92, 110] on div "Poppins" at bounding box center [95, 108] width 33 height 6
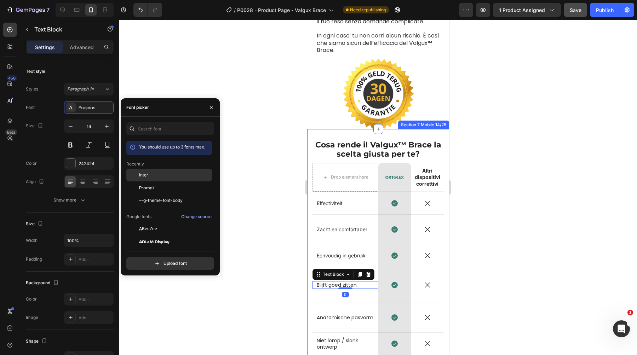
click at [144, 175] on span "Inter" at bounding box center [143, 175] width 9 height 6
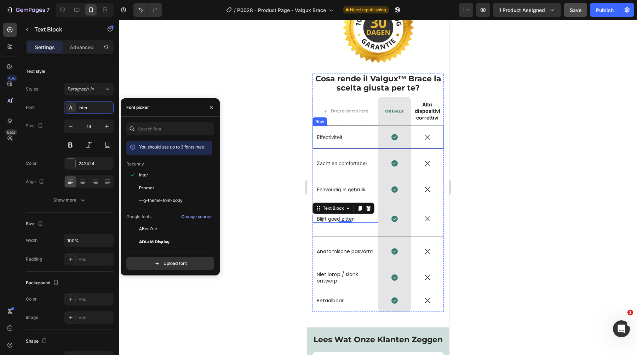
scroll to position [3222, 0]
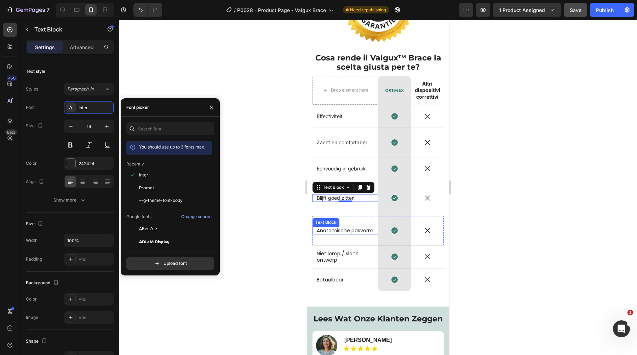
click at [343, 234] on p "Anatomische pasvorm" at bounding box center [345, 230] width 57 height 6
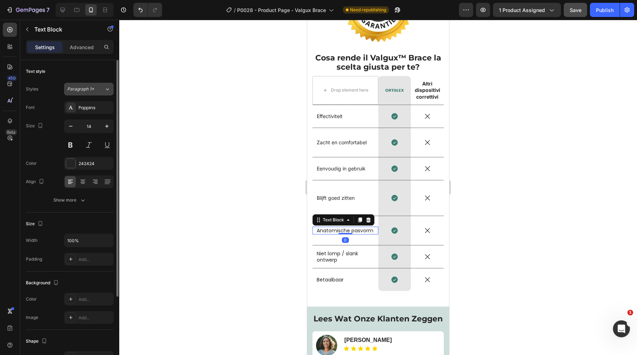
click at [96, 90] on div "Paragraph 1*" at bounding box center [85, 89] width 37 height 6
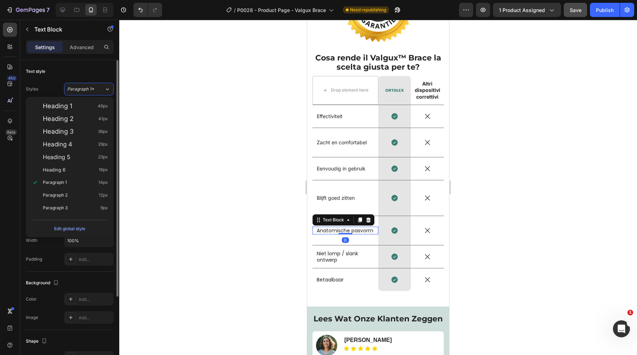
click at [98, 75] on div "Text style" at bounding box center [70, 71] width 88 height 11
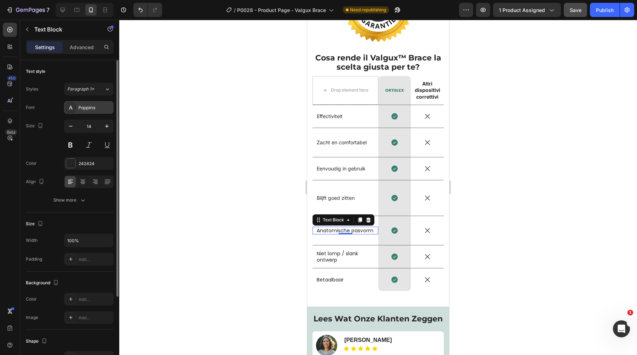
click at [96, 110] on div "Poppins" at bounding box center [95, 108] width 33 height 6
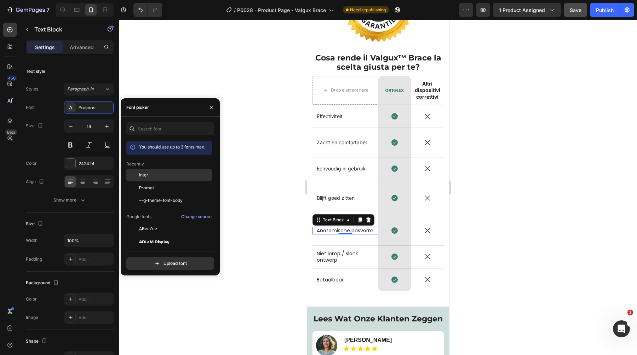
click at [156, 174] on div "Inter" at bounding box center [174, 175] width 71 height 6
click at [322, 259] on p "Niet lomp / slank ontwerp" at bounding box center [345, 256] width 57 height 13
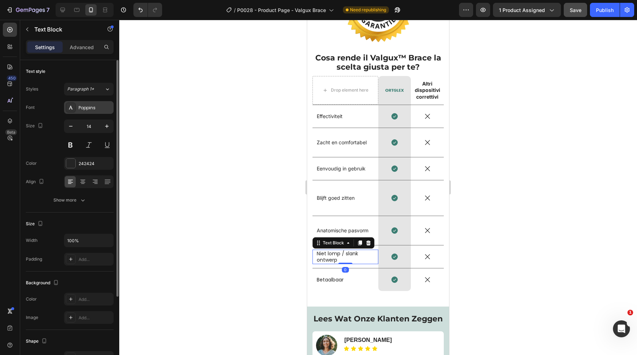
click at [94, 109] on div "Poppins" at bounding box center [95, 108] width 33 height 6
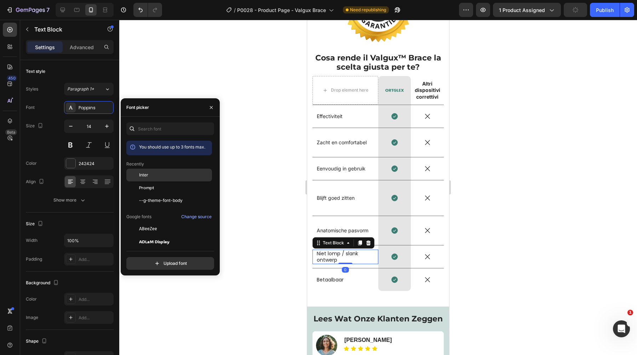
click at [145, 173] on span "Inter" at bounding box center [143, 175] width 9 height 6
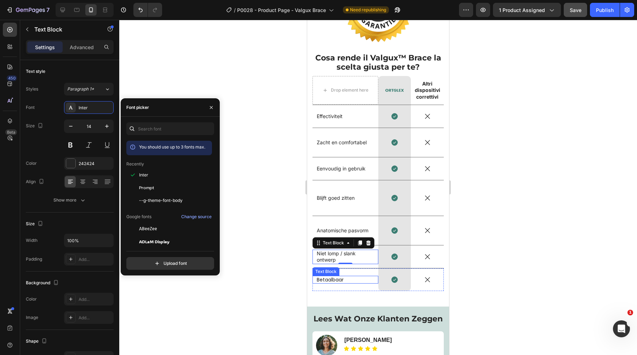
click at [325, 280] on p "Betaalbaar" at bounding box center [345, 280] width 57 height 6
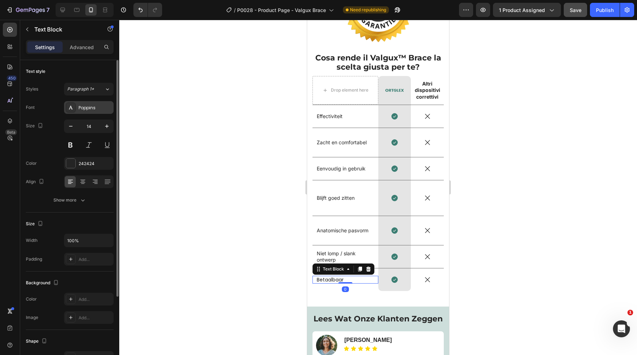
click at [105, 109] on div "Poppins" at bounding box center [95, 108] width 33 height 6
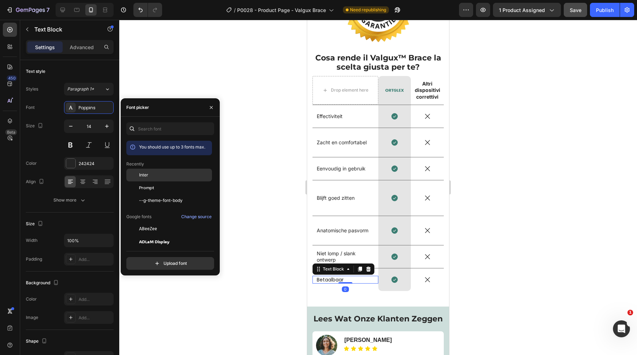
click at [151, 173] on div "Inter" at bounding box center [174, 175] width 71 height 6
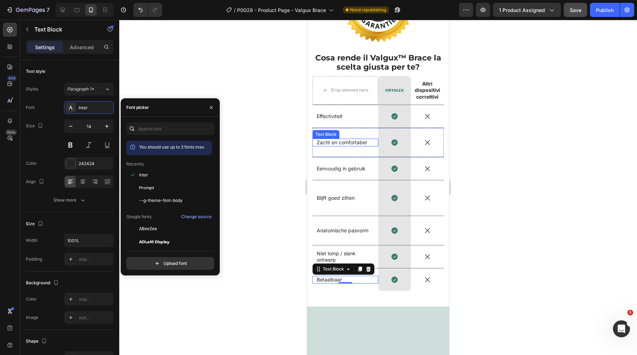
scroll to position [3118, 0]
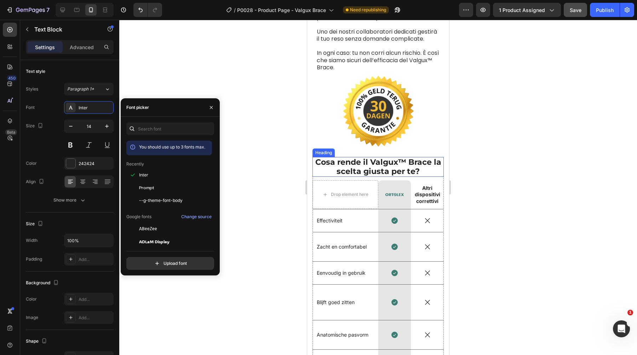
click at [373, 171] on span "Cosa rende il Valgux™ Brace la scelta giusta per te?" at bounding box center [378, 166] width 126 height 19
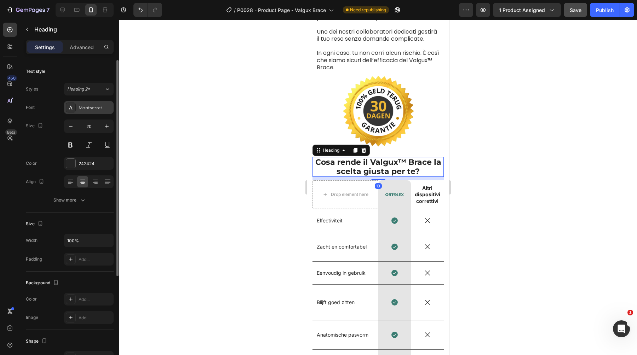
click at [98, 102] on div "Montserrat" at bounding box center [89, 107] width 50 height 13
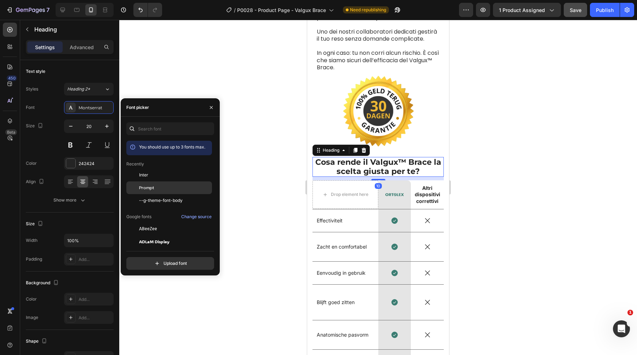
click at [161, 188] on div "Prompt" at bounding box center [174, 188] width 71 height 6
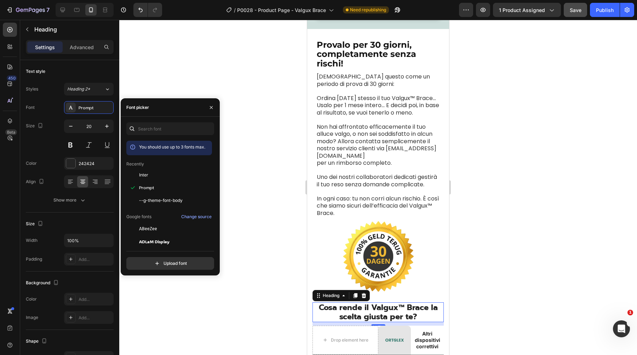
scroll to position [2952, 0]
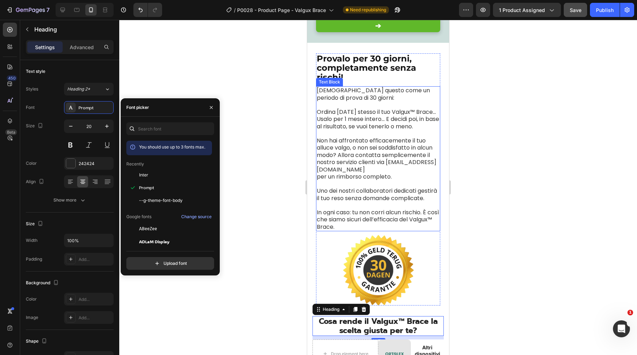
click at [364, 181] on span "per un rimborso completo." at bounding box center [354, 177] width 75 height 8
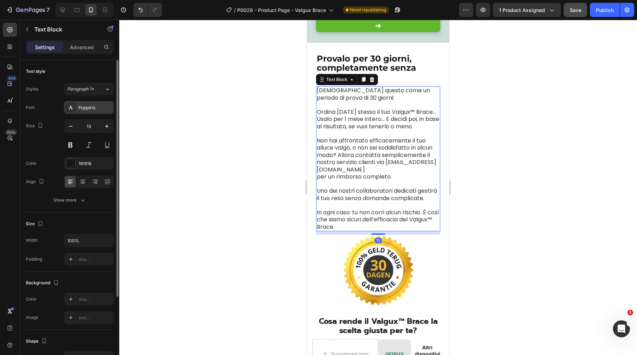
click at [92, 111] on div "Poppins" at bounding box center [89, 107] width 50 height 13
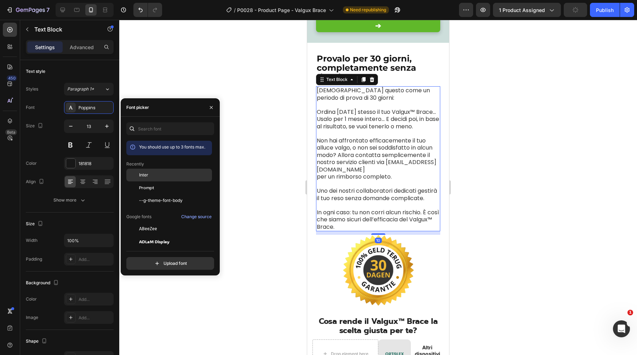
click at [166, 176] on div "Inter" at bounding box center [174, 175] width 71 height 6
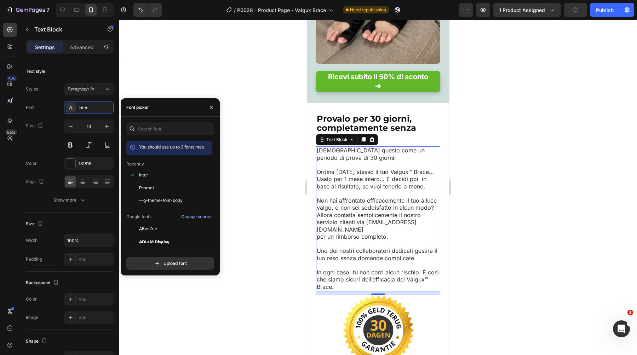
scroll to position [2852, 0]
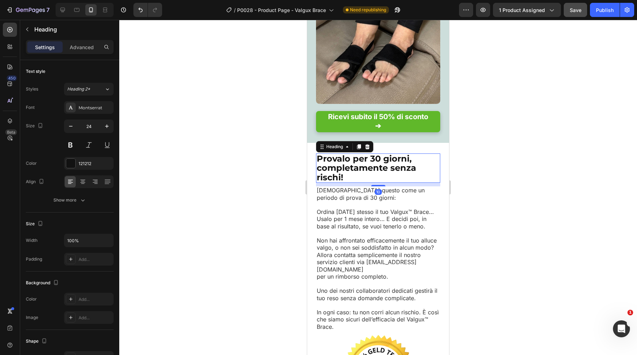
click at [370, 161] on span "Provalo per 30 giorni, completamente senza rischi!" at bounding box center [366, 167] width 99 height 29
click at [85, 108] on div "Montserrat" at bounding box center [95, 108] width 33 height 6
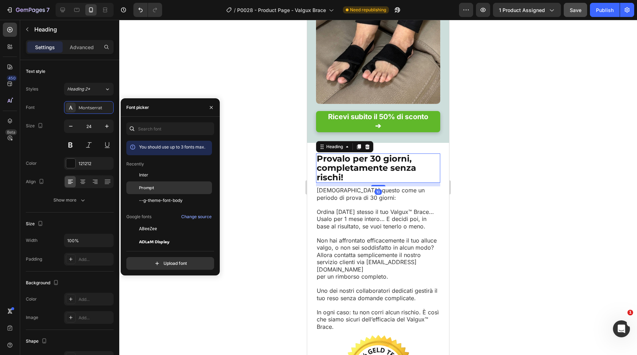
click at [160, 261] on div "Prompt" at bounding box center [169, 267] width 86 height 13
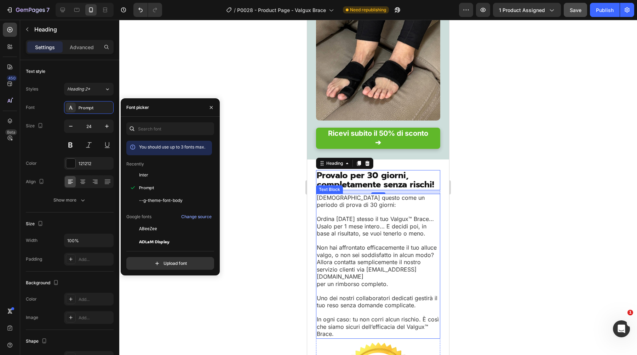
scroll to position [2825, 0]
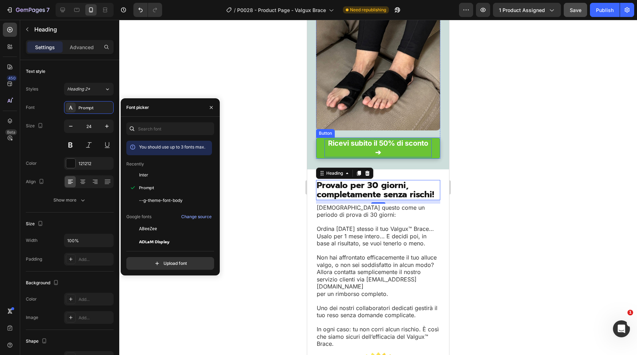
click at [387, 151] on strong "Ricevi subito il 50% di sconto ➔" at bounding box center [378, 148] width 100 height 18
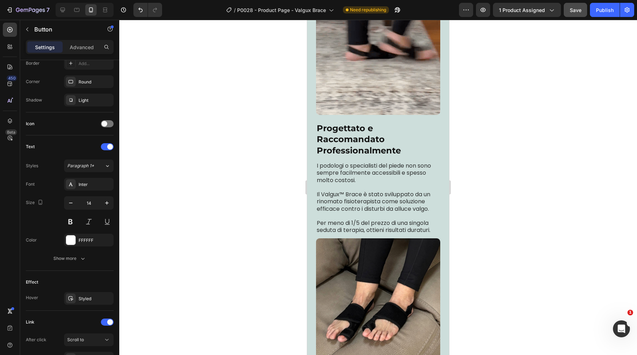
scroll to position [2586, 0]
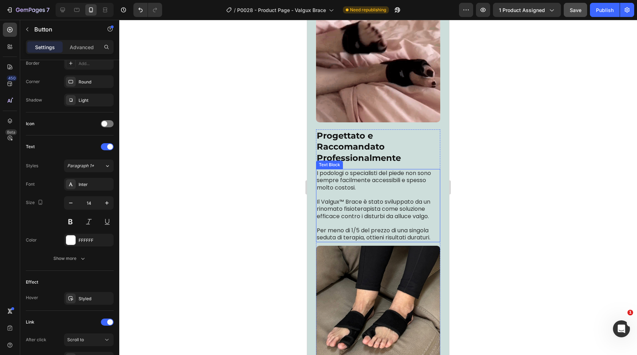
click at [377, 209] on span "Il Valgux™ Brace è stato sviluppato da un rinomato fisioterapista come soluzion…" at bounding box center [374, 209] width 114 height 23
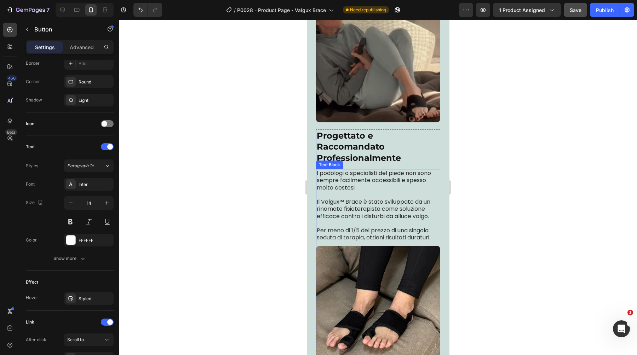
scroll to position [0, 0]
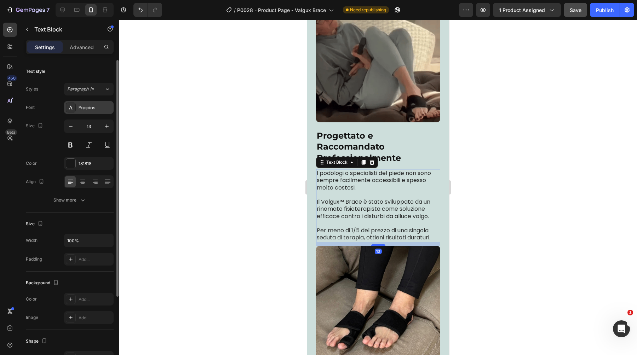
click at [108, 107] on div "Poppins" at bounding box center [95, 108] width 33 height 6
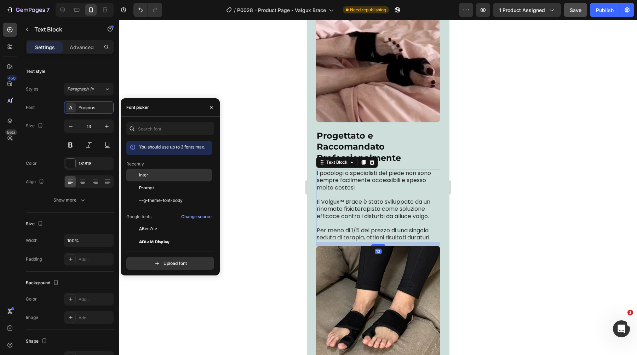
click at [154, 172] on div "Inter" at bounding box center [174, 175] width 71 height 6
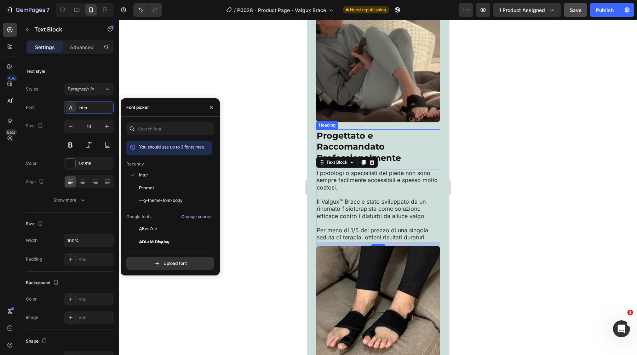
click at [337, 144] on span "Progettato e Raccomandato Professionalmente" at bounding box center [359, 146] width 84 height 32
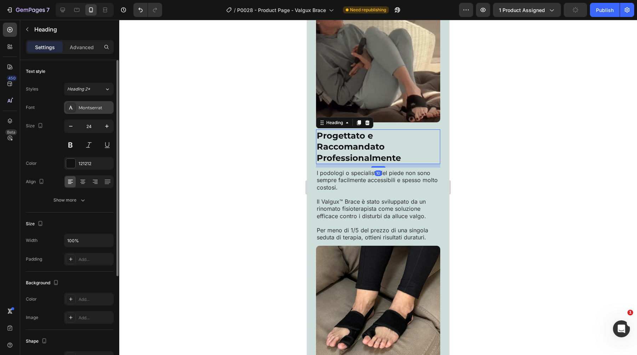
click at [86, 106] on div "Montserrat" at bounding box center [95, 108] width 33 height 6
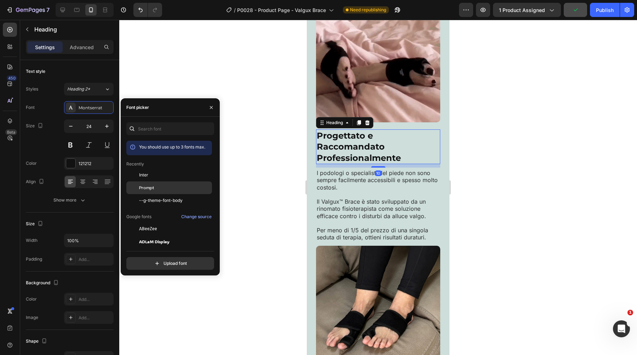
click at [149, 261] on div "Prompt" at bounding box center [169, 267] width 86 height 13
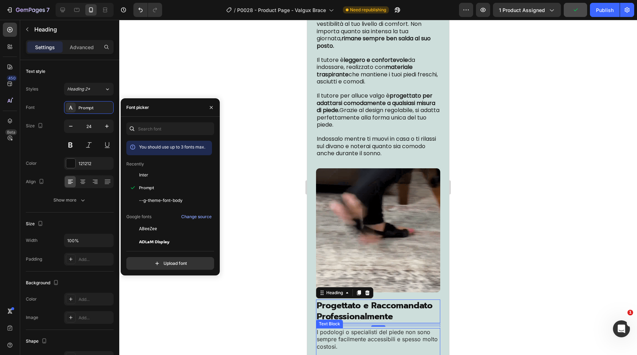
scroll to position [2396, 0]
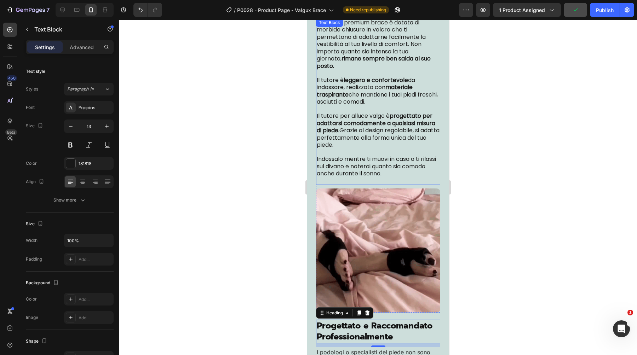
click at [379, 140] on span "Il tutore per alluce valgo è progettato per adattarsi comodamente a qualsiasi m…" at bounding box center [378, 130] width 123 height 37
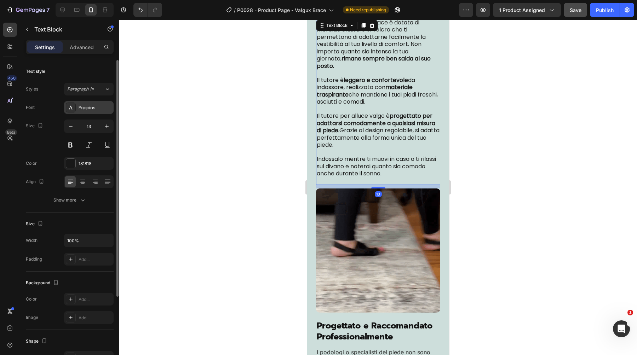
click at [98, 108] on div "Poppins" at bounding box center [95, 108] width 33 height 6
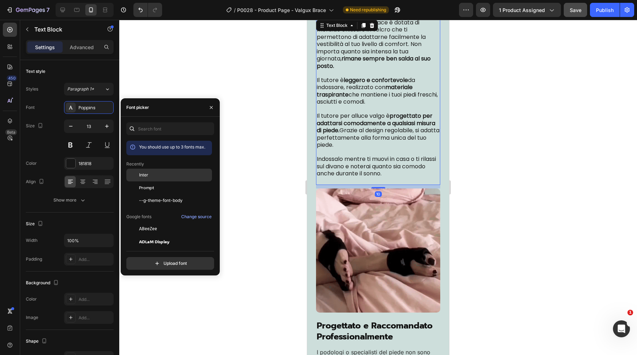
click at [140, 173] on span "Inter" at bounding box center [143, 175] width 9 height 6
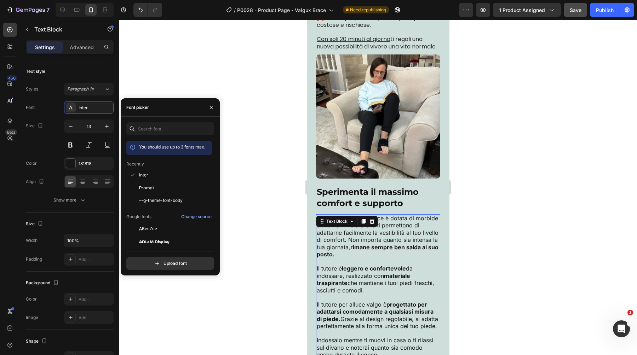
scroll to position [2197, 0]
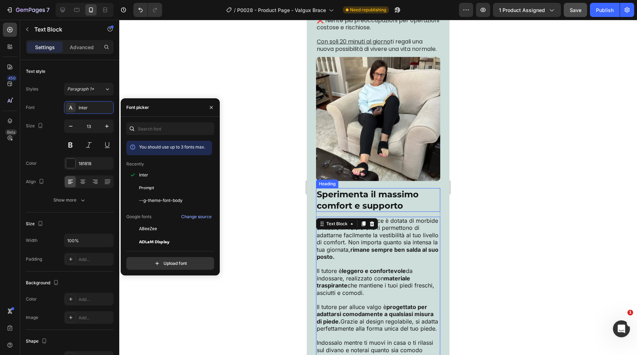
click at [352, 210] on span "Sperimenta il massimo comfort e supporto" at bounding box center [368, 199] width 102 height 21
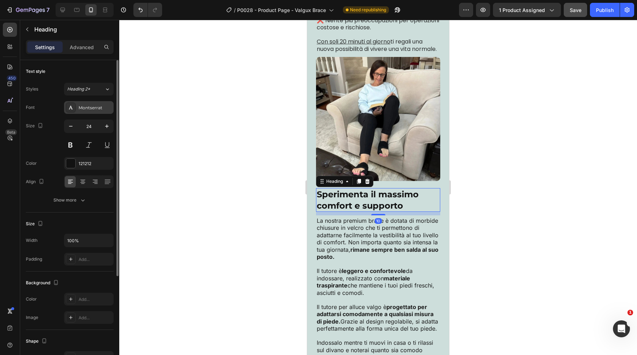
click at [97, 101] on div "Montserrat" at bounding box center [89, 107] width 50 height 13
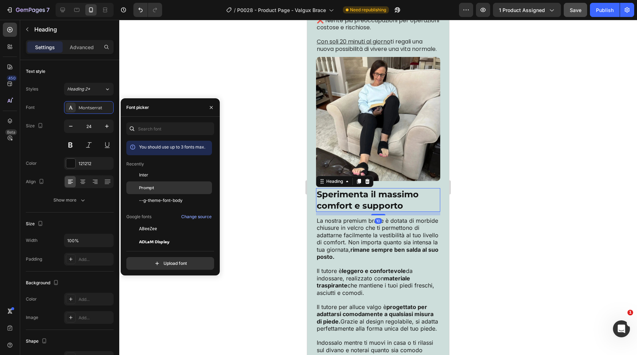
click at [157, 186] on div "Prompt" at bounding box center [174, 188] width 71 height 6
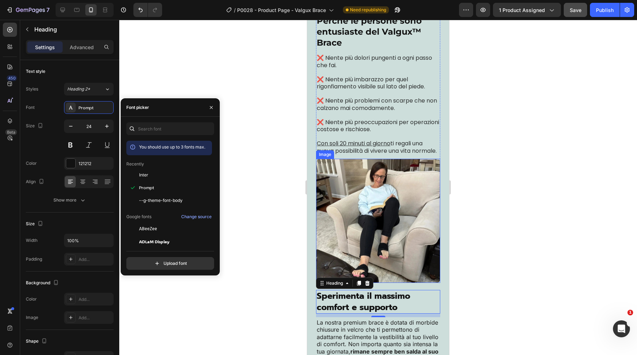
scroll to position [2058, 0]
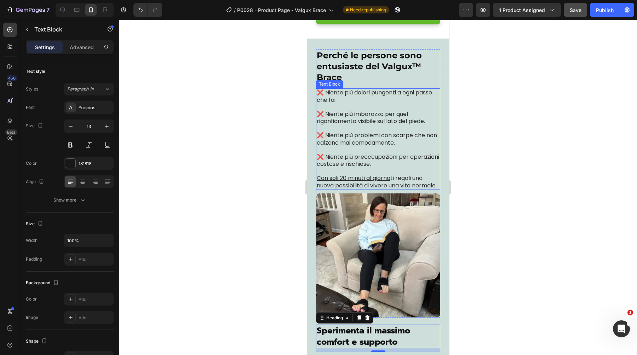
click at [366, 152] on p at bounding box center [378, 149] width 123 height 7
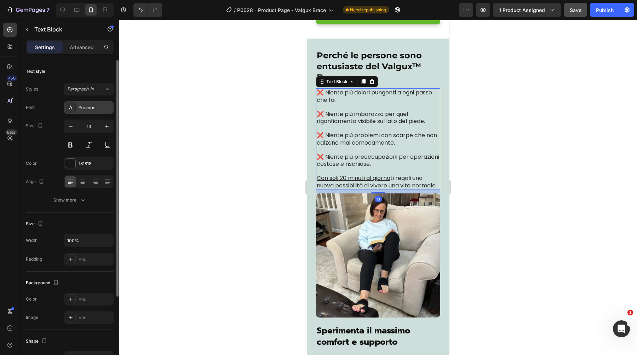
click at [94, 108] on div "Poppins" at bounding box center [95, 108] width 33 height 6
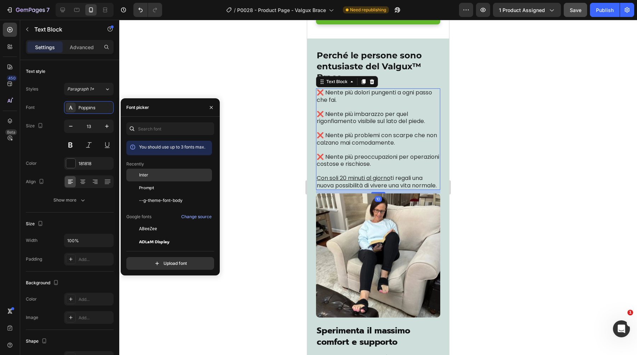
click at [150, 222] on div "Inter" at bounding box center [169, 228] width 86 height 13
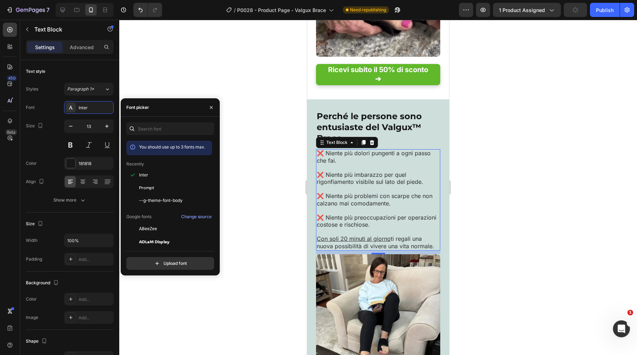
scroll to position [1987, 0]
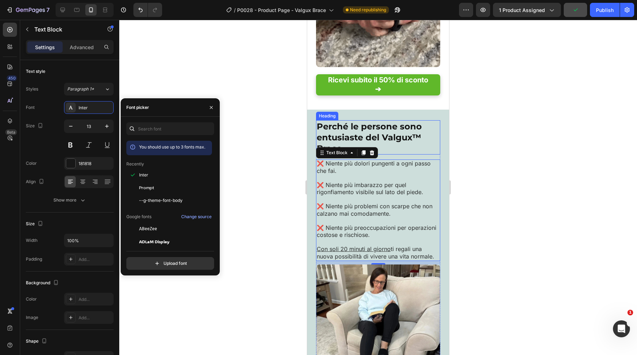
click at [376, 130] on span "Perché le persone sono entusiaste del Valgux™ Brace" at bounding box center [369, 137] width 105 height 32
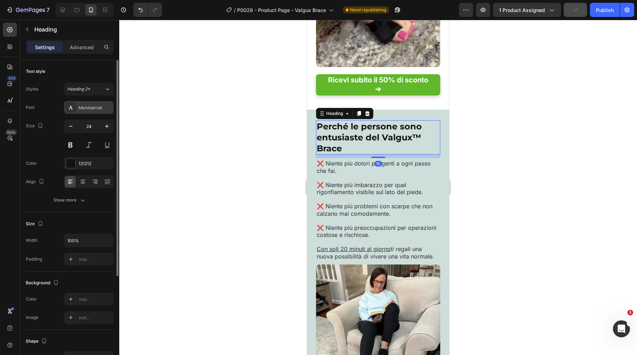
click at [80, 110] on div "Montserrat" at bounding box center [95, 108] width 33 height 6
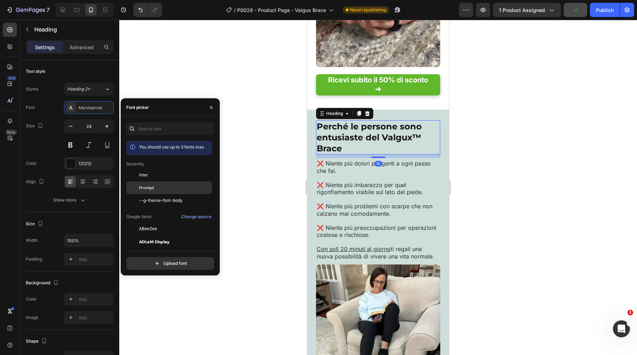
click at [159, 190] on div "Prompt" at bounding box center [174, 188] width 71 height 6
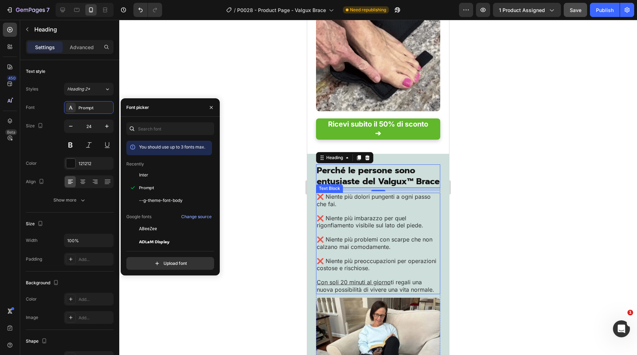
scroll to position [1926, 0]
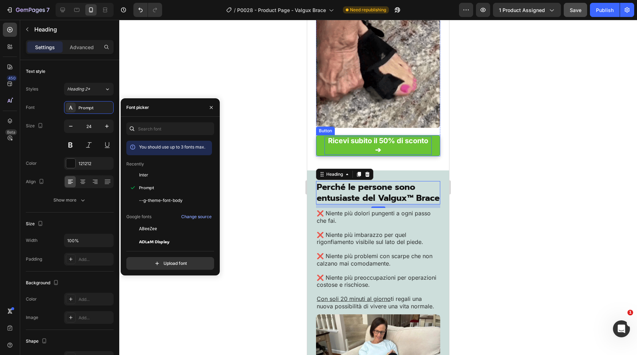
click at [392, 140] on strong "Ricevi subito il 50% di sconto ➔" at bounding box center [378, 146] width 100 height 18
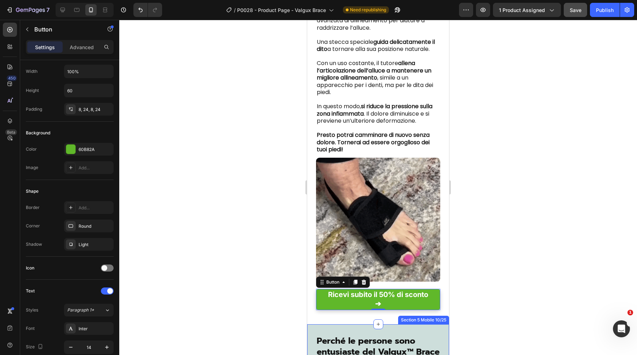
scroll to position [1748, 0]
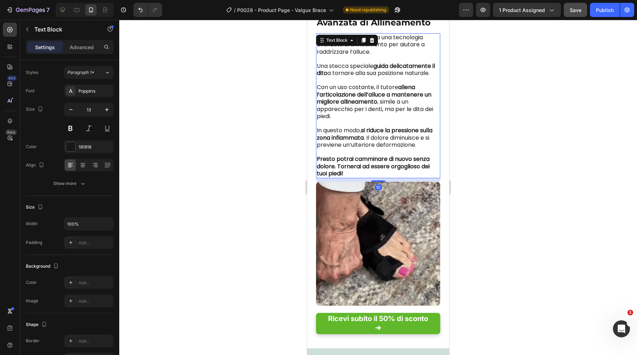
click at [352, 143] on span "In questo modo, si riduce la pressione sulla zona infiammata . Il dolore diminu…" at bounding box center [375, 137] width 116 height 23
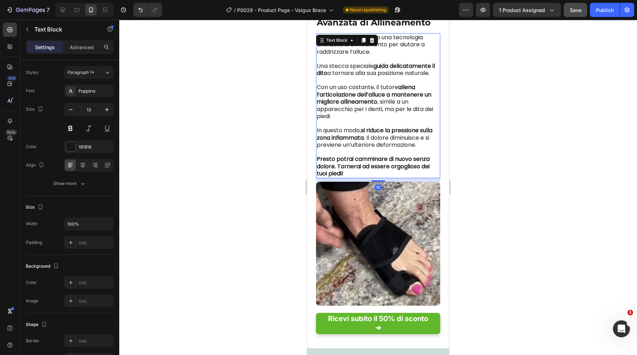
scroll to position [0, 0]
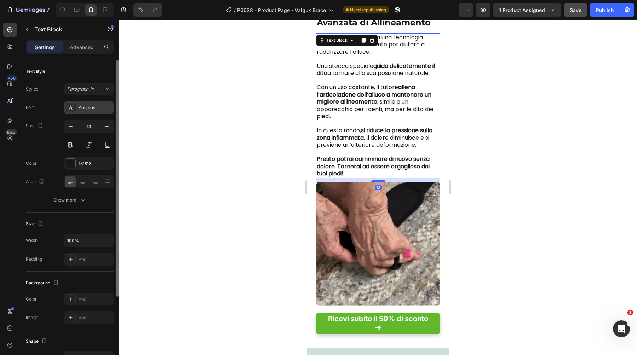
click at [79, 109] on div "Poppins" at bounding box center [95, 108] width 33 height 6
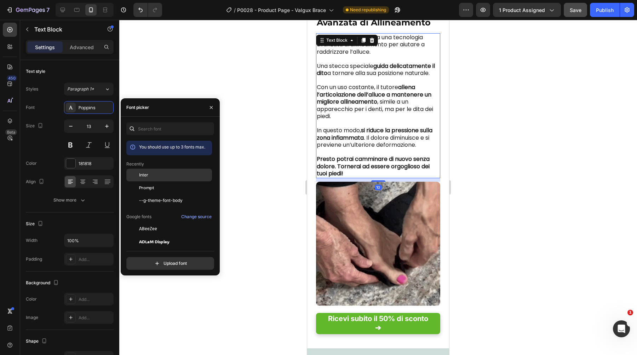
click at [146, 176] on span "Inter" at bounding box center [143, 175] width 9 height 6
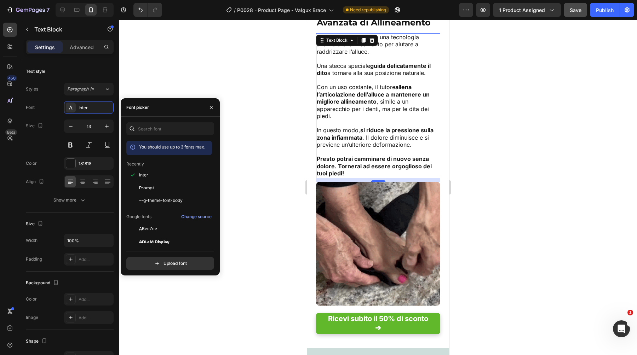
scroll to position [1581, 0]
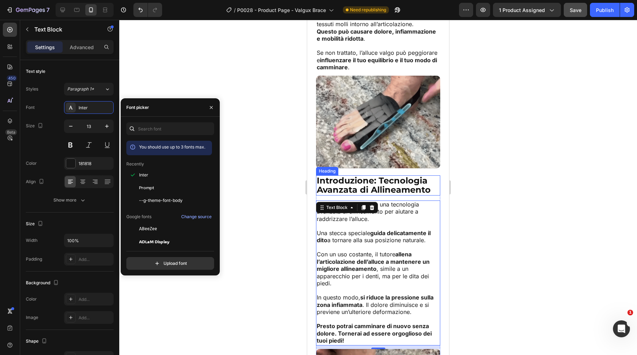
click at [353, 188] on span "Introduzione: Tecnologia Avanzata di Allineamento" at bounding box center [374, 184] width 114 height 19
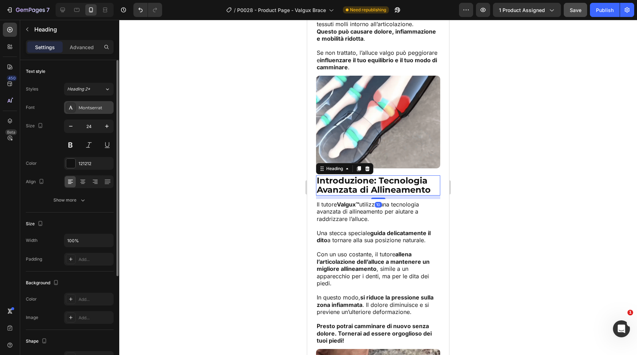
click at [77, 104] on div "Montserrat" at bounding box center [89, 107] width 50 height 13
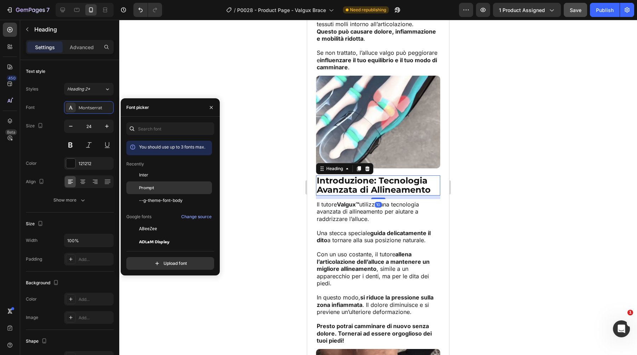
click at [143, 190] on span "Prompt" at bounding box center [146, 188] width 15 height 6
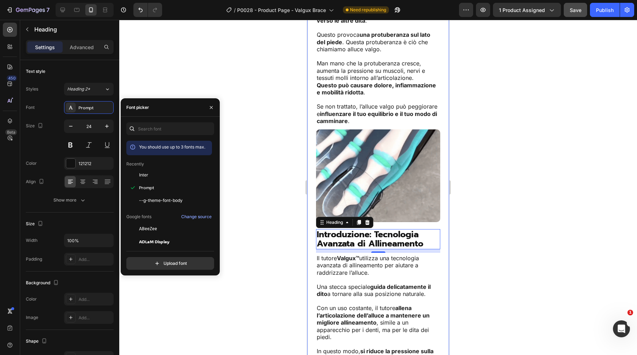
scroll to position [1474, 0]
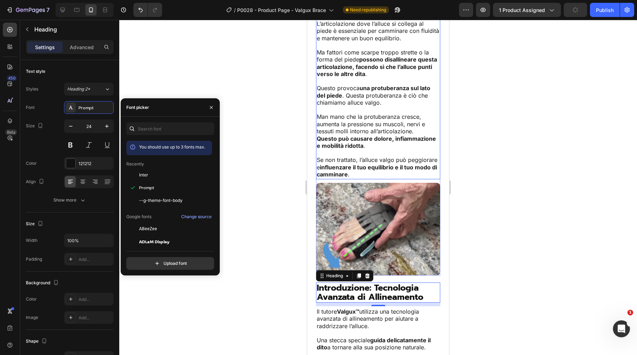
click at [367, 121] on span "Man mano che la protuberanza cresce, aumenta la pressione su muscoli, nervi e t…" at bounding box center [371, 124] width 108 height 22
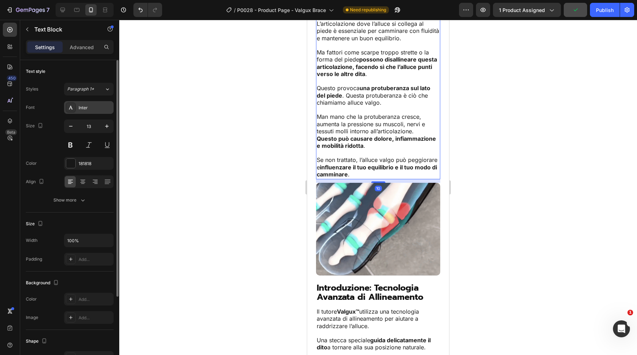
click at [94, 107] on div "Inter" at bounding box center [95, 108] width 33 height 6
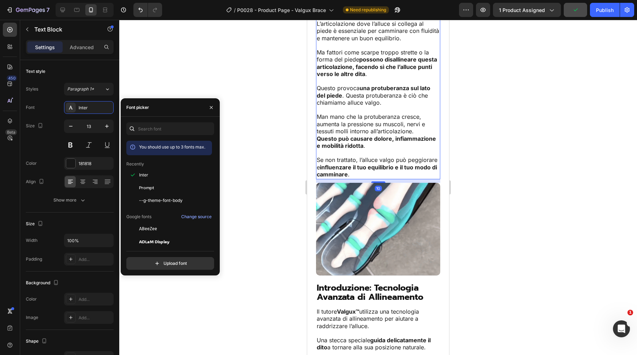
click at [340, 127] on span "Man mano che la protuberanza cresce, aumenta la pressione su muscoli, nervi e t…" at bounding box center [371, 124] width 108 height 22
click at [278, 109] on div at bounding box center [377, 187] width 517 height 335
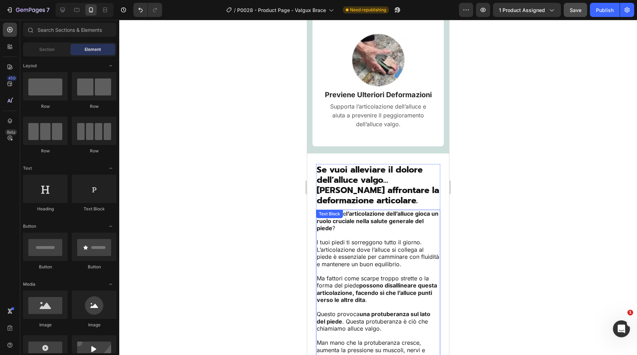
scroll to position [1206, 0]
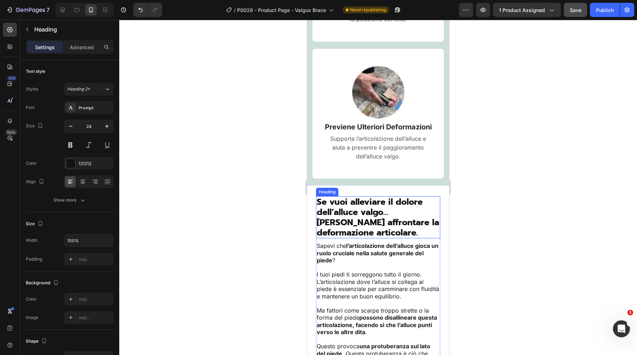
click at [343, 227] on span "Se vuoi alleviare il dolore dell’alluce valgo… devi affrontare la deformazione …" at bounding box center [378, 217] width 122 height 43
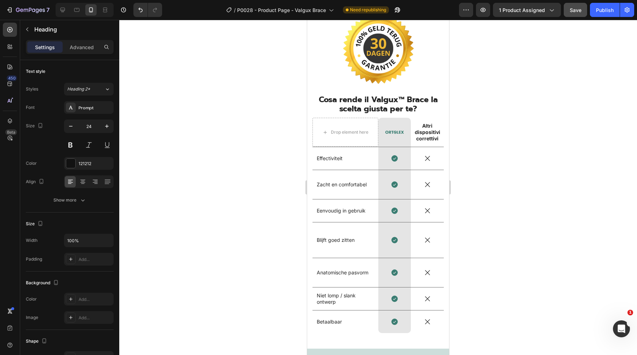
scroll to position [3136, 0]
click at [334, 155] on p "Effectiviteit" at bounding box center [345, 158] width 57 height 6
click at [332, 181] on div "Zacht en comfortabel" at bounding box center [345, 184] width 59 height 8
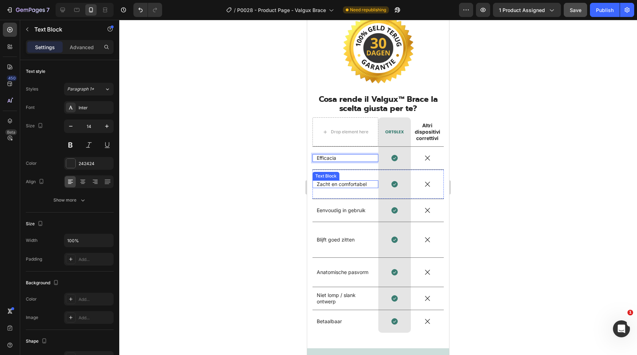
click at [332, 181] on div "Zacht en comfortabel" at bounding box center [345, 184] width 59 height 8
click at [338, 181] on p "Zacht en comfortabel" at bounding box center [345, 184] width 57 height 6
click at [319, 207] on p "Eenvoudig in gebruik" at bounding box center [345, 210] width 57 height 6
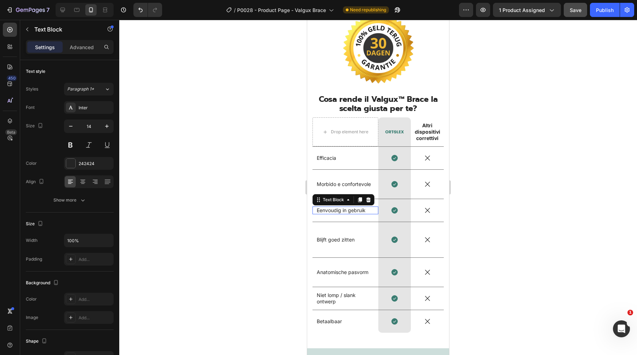
click at [319, 207] on p "Eenvoudig in gebruik" at bounding box center [345, 210] width 57 height 6
click at [343, 237] on p "Blijft goed zitten" at bounding box center [345, 240] width 57 height 6
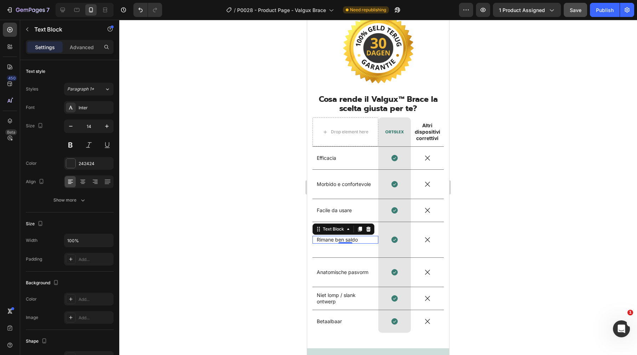
click at [333, 269] on p "Anatomische pasvorm" at bounding box center [345, 272] width 57 height 6
click at [329, 292] on p "Niet lomp / slank ontwerp" at bounding box center [345, 298] width 57 height 13
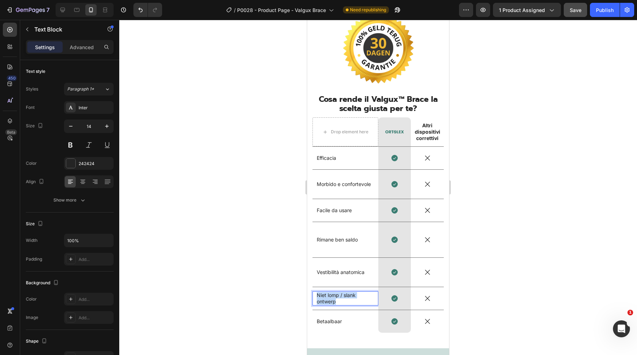
click at [329, 292] on p "Niet lomp / slank ontwerp" at bounding box center [345, 298] width 57 height 13
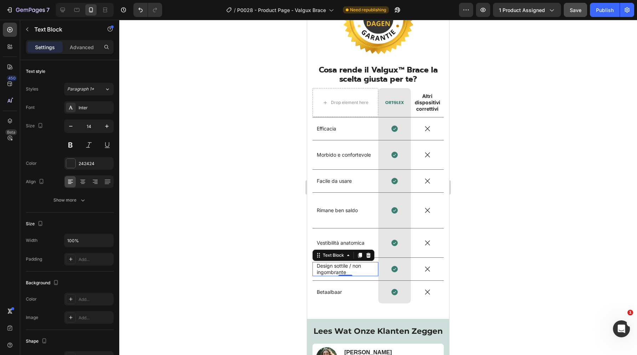
scroll to position [3205, 0]
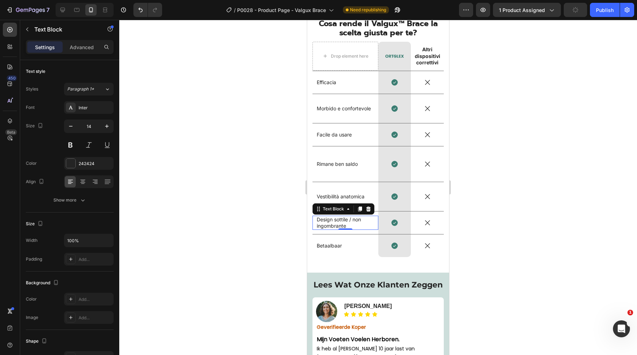
click at [330, 244] on p "Betaalbaar" at bounding box center [345, 246] width 57 height 6
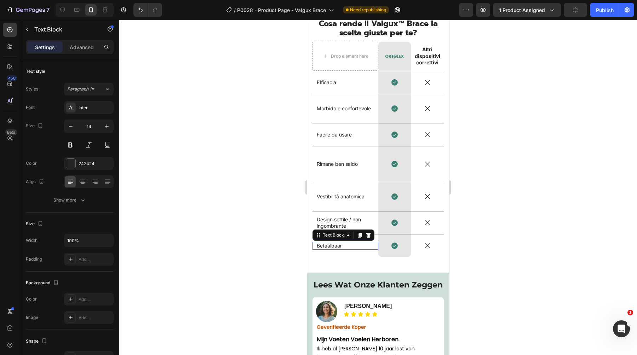
click at [330, 244] on p "Betaalbaar" at bounding box center [345, 246] width 57 height 6
click at [507, 239] on div at bounding box center [377, 187] width 517 height 335
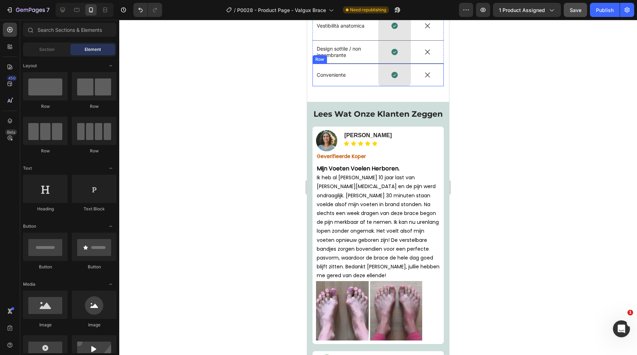
scroll to position [3378, 0]
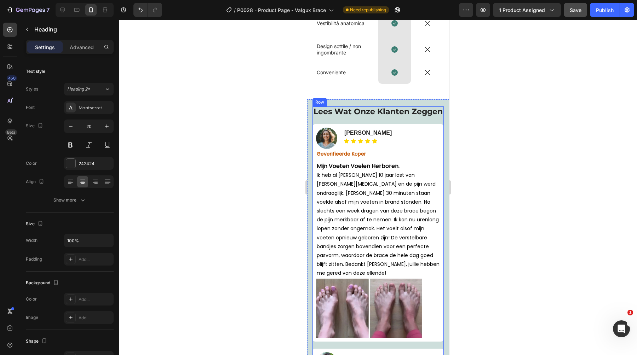
click at [379, 112] on span "Lees Wat Onze Klanten Zeggen" at bounding box center [377, 112] width 129 height 10
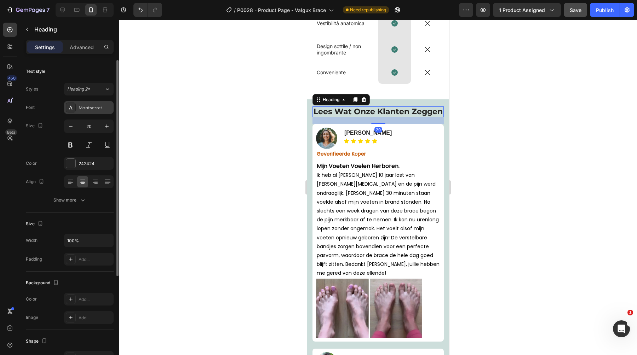
click at [104, 108] on div "Montserrat" at bounding box center [95, 108] width 33 height 6
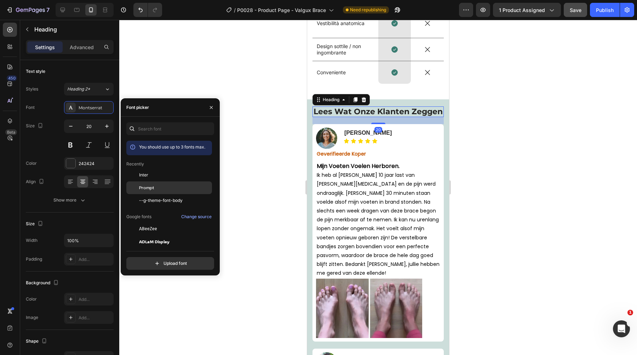
click at [173, 187] on div "Prompt" at bounding box center [174, 188] width 71 height 6
click at [358, 132] on strong "[PERSON_NAME]" at bounding box center [367, 133] width 47 height 6
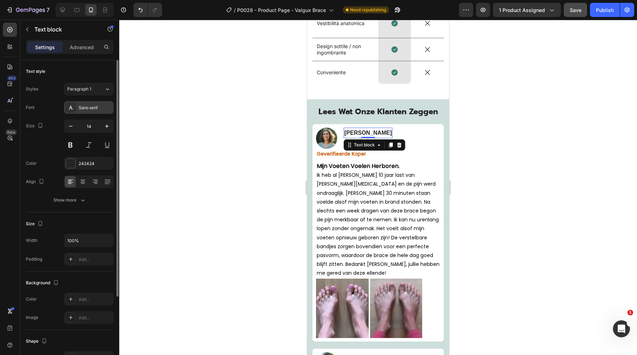
click at [83, 104] on div "Sans-serif" at bounding box center [89, 107] width 50 height 13
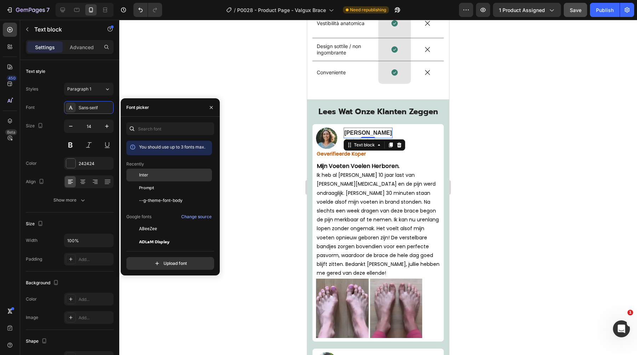
click at [149, 222] on div "Inter" at bounding box center [169, 228] width 86 height 13
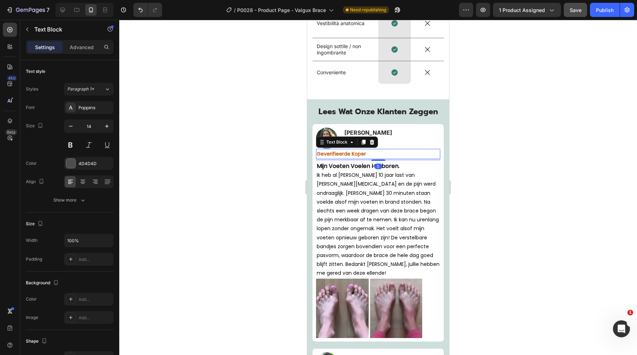
click at [336, 155] on strong "Geverifieerde Koper" at bounding box center [341, 153] width 49 height 7
click at [99, 105] on div "Poppins" at bounding box center [95, 108] width 33 height 6
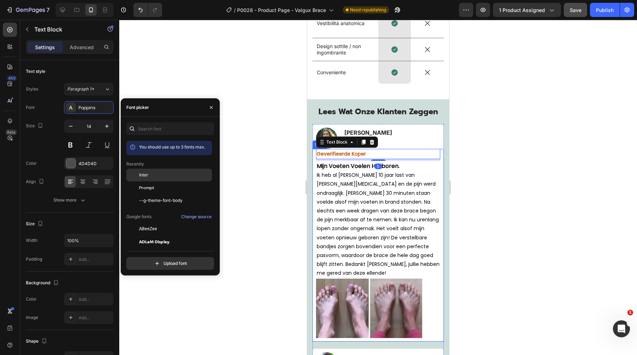
click at [157, 173] on div "Inter" at bounding box center [174, 175] width 71 height 6
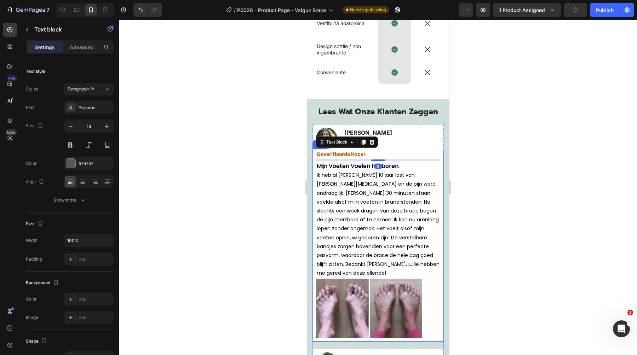
click at [325, 209] on span "Ik heb al meer dan 10 jaar last van [PERSON_NAME][MEDICAL_DATA] en de pijn werd…" at bounding box center [378, 224] width 123 height 105
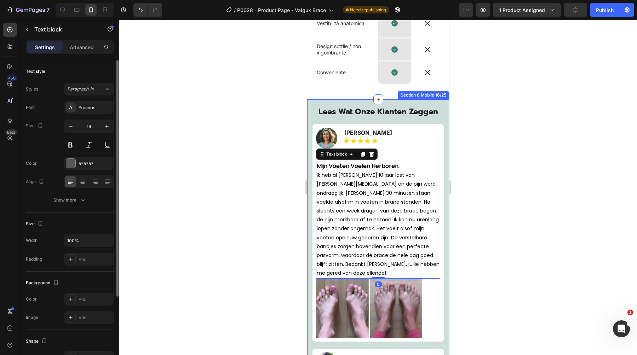
click at [91, 114] on div "Font Poppins Size 14 Color 575757 Align Show more" at bounding box center [70, 153] width 88 height 105
click at [92, 109] on div "Poppins" at bounding box center [95, 108] width 33 height 6
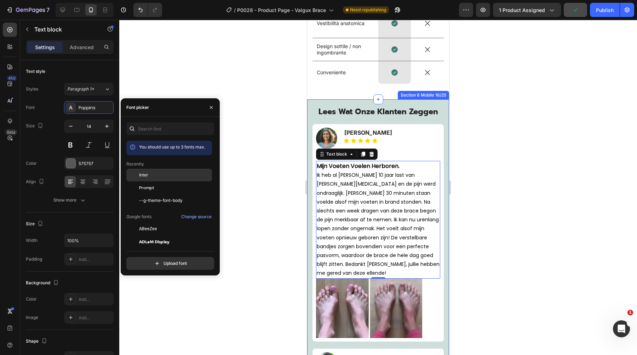
click at [156, 173] on div "Inter" at bounding box center [174, 175] width 71 height 6
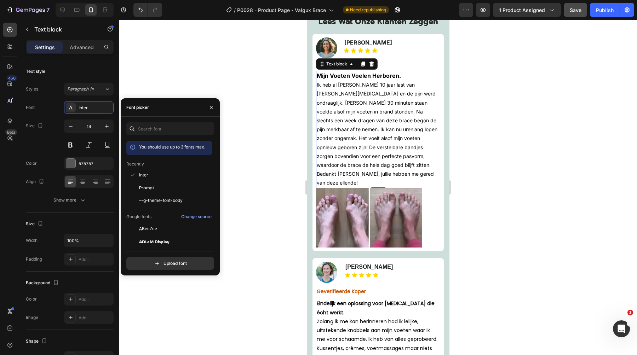
scroll to position [3470, 0]
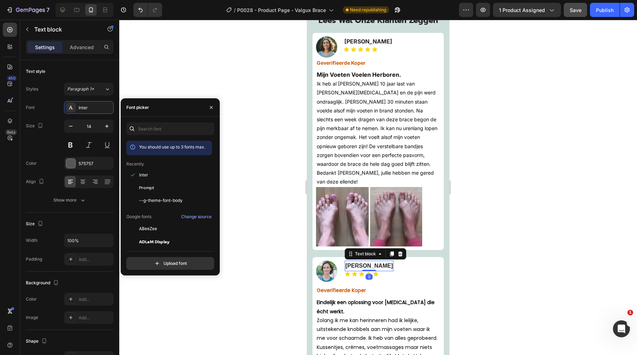
click at [348, 263] on strong "[PERSON_NAME]" at bounding box center [368, 266] width 47 height 6
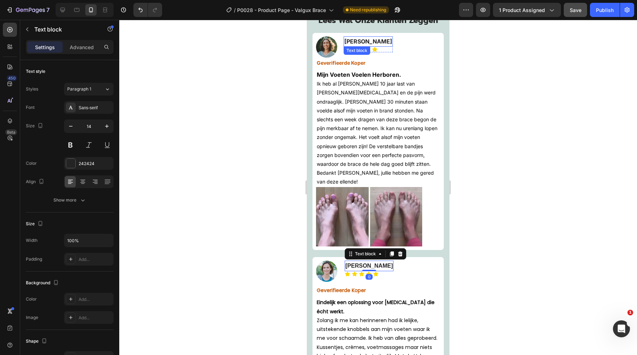
click at [352, 43] on strong "[PERSON_NAME]" at bounding box center [368, 41] width 48 height 7
click at [354, 263] on strong "[PERSON_NAME]" at bounding box center [368, 266] width 47 height 6
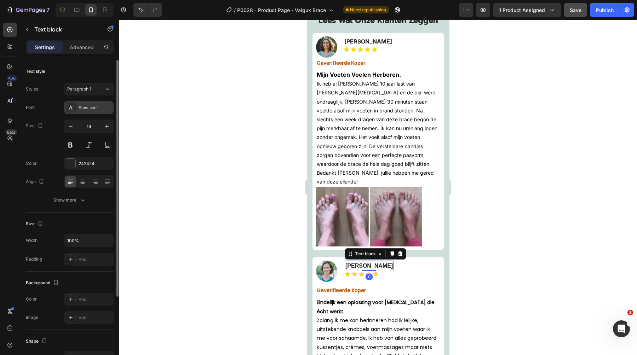
click at [94, 103] on div "Sans-serif" at bounding box center [89, 107] width 50 height 13
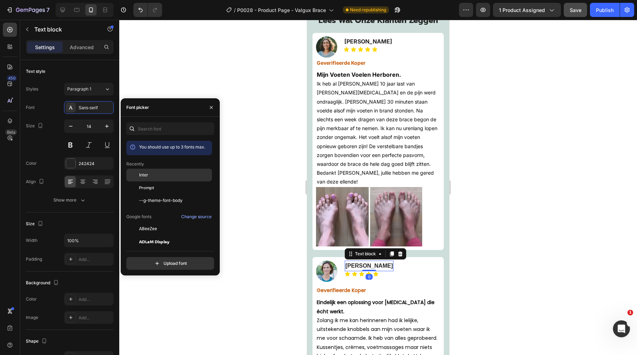
click at [149, 175] on div "Inter" at bounding box center [174, 175] width 71 height 6
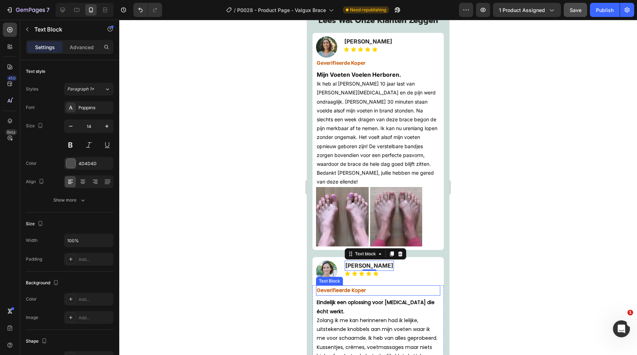
click at [332, 287] on strong "Geverifieerde Koper" at bounding box center [341, 290] width 49 height 7
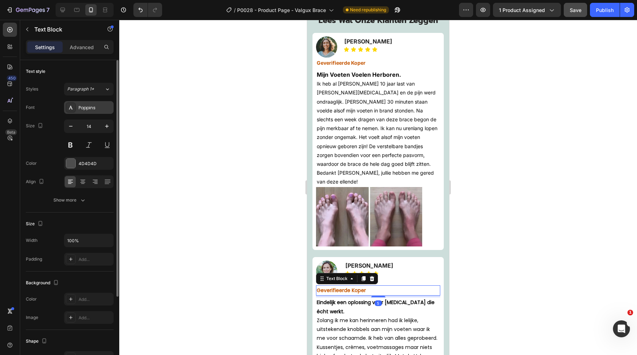
click at [96, 106] on div "Poppins" at bounding box center [95, 108] width 33 height 6
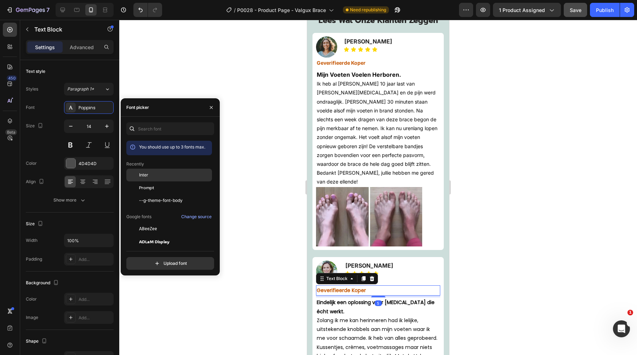
click at [159, 222] on div "Inter" at bounding box center [169, 228] width 86 height 13
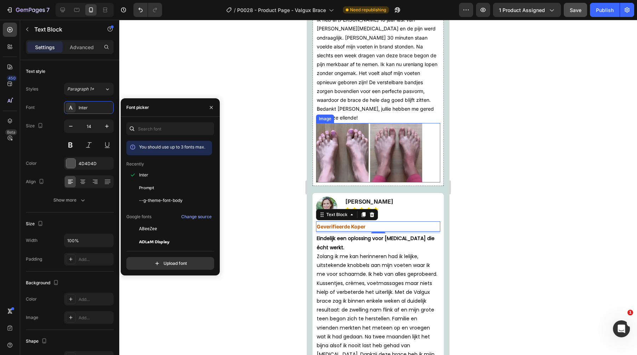
scroll to position [3536, 0]
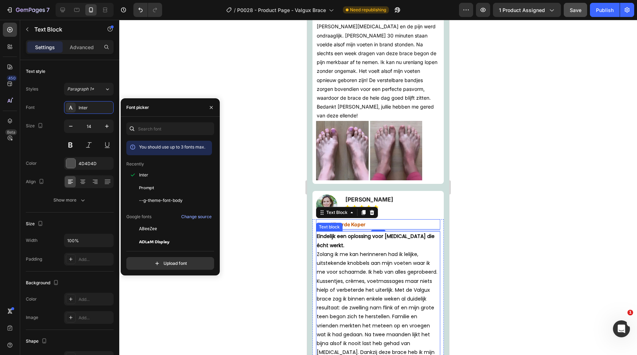
click at [346, 251] on span "Zolang ik me kan herinneren had ik lelijke, uitstekende knobbels aan mijn voete…" at bounding box center [377, 308] width 121 height 114
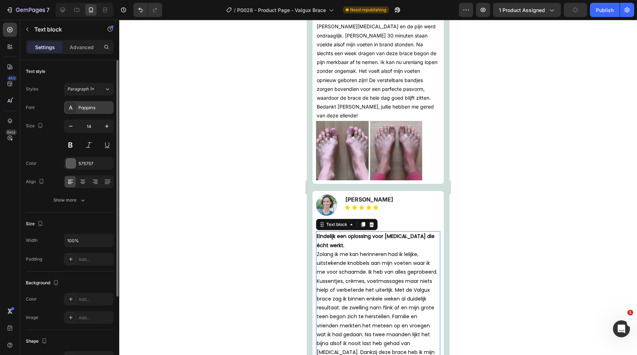
click at [92, 109] on div "Poppins" at bounding box center [95, 108] width 33 height 6
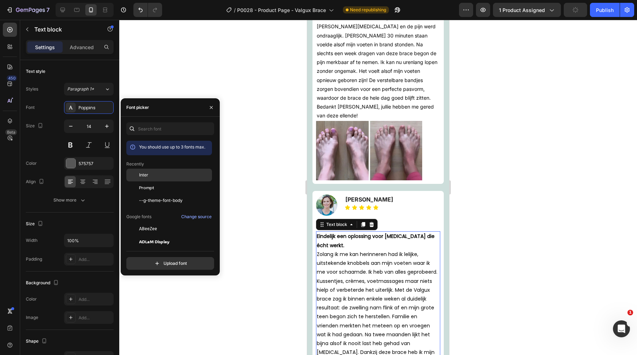
click at [165, 222] on div "Inter" at bounding box center [169, 228] width 86 height 13
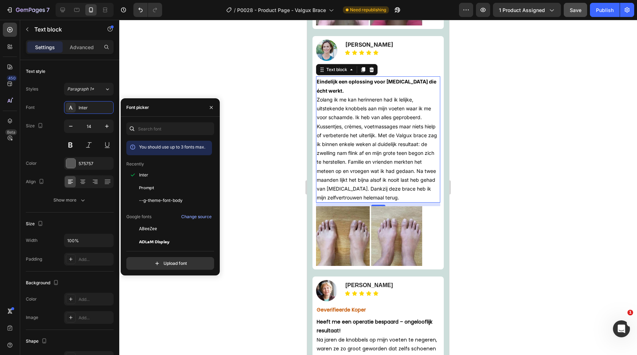
scroll to position [3702, 0]
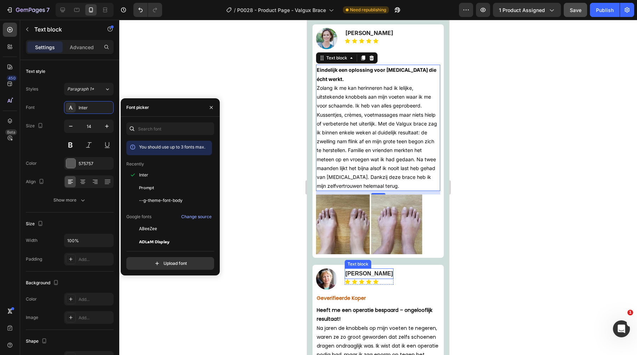
click at [354, 271] on strong "[PERSON_NAME]" at bounding box center [368, 274] width 47 height 6
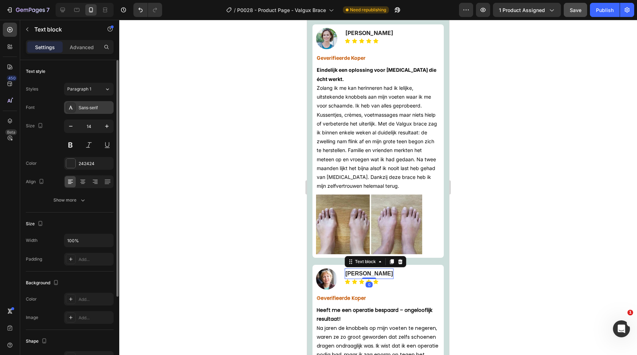
click at [100, 109] on div "Sans-serif" at bounding box center [95, 108] width 33 height 6
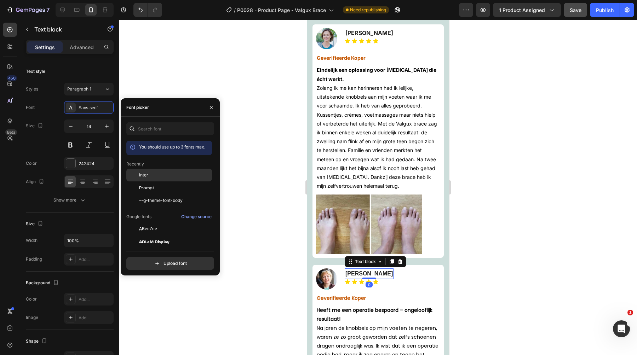
click at [163, 174] on div "Inter" at bounding box center [174, 175] width 71 height 6
click at [334, 295] on strong "Geverifieerde Koper" at bounding box center [341, 298] width 49 height 7
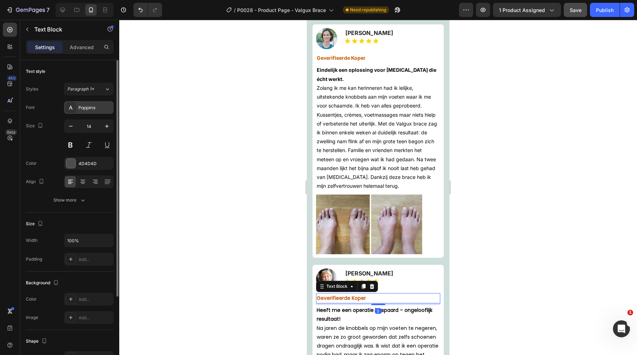
click at [99, 105] on div "Poppins" at bounding box center [95, 108] width 33 height 6
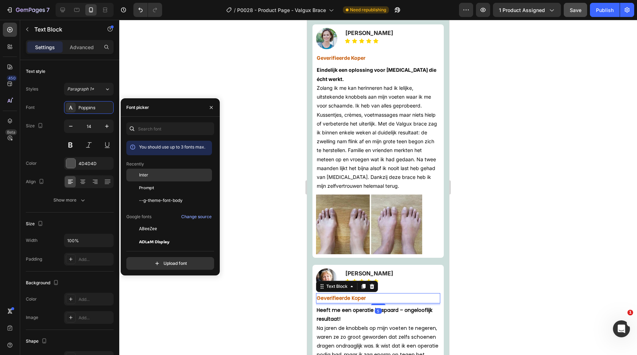
click at [155, 222] on div "Inter" at bounding box center [169, 228] width 86 height 13
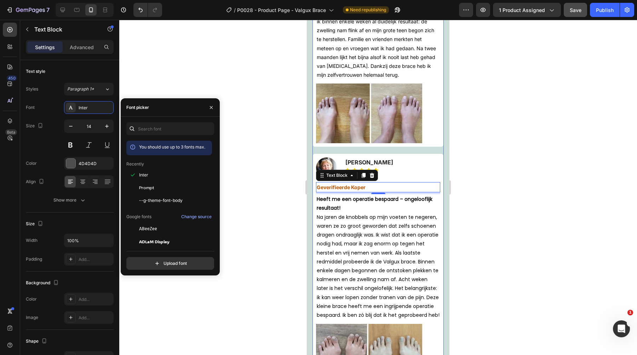
scroll to position [3824, 0]
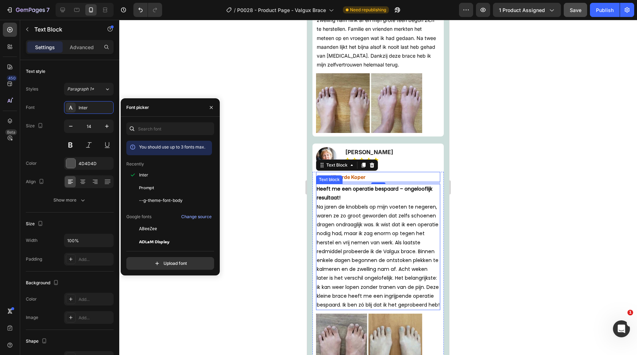
click at [347, 203] on span "Na jaren de knobbels op mijn voeten te negeren, waren ze zo groot geworden dat …" at bounding box center [378, 255] width 123 height 105
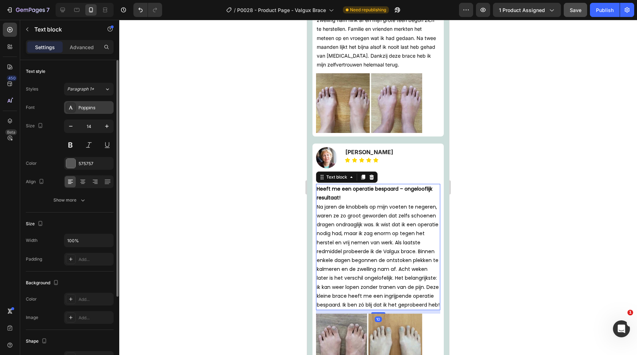
click at [91, 109] on div "Poppins" at bounding box center [95, 108] width 33 height 6
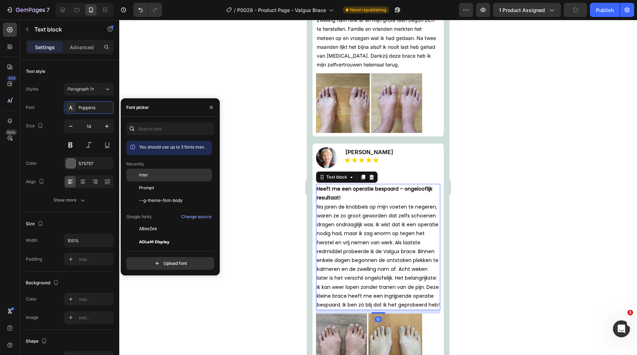
click at [159, 222] on div "Inter" at bounding box center [169, 228] width 86 height 13
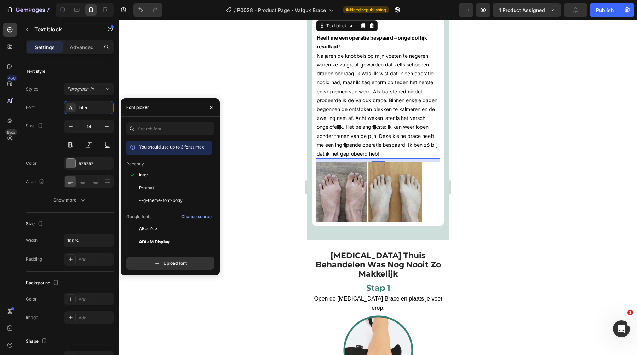
scroll to position [4057, 0]
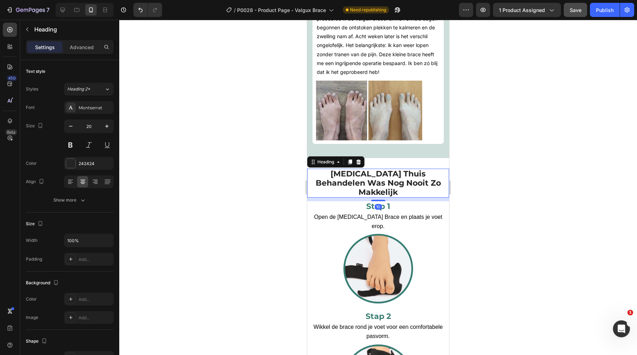
click at [375, 179] on span "[MEDICAL_DATA] Thuis Behandelen Was Nog Nooit Zo Makkelijk" at bounding box center [377, 183] width 125 height 28
click at [92, 104] on div "Montserrat" at bounding box center [89, 107] width 50 height 13
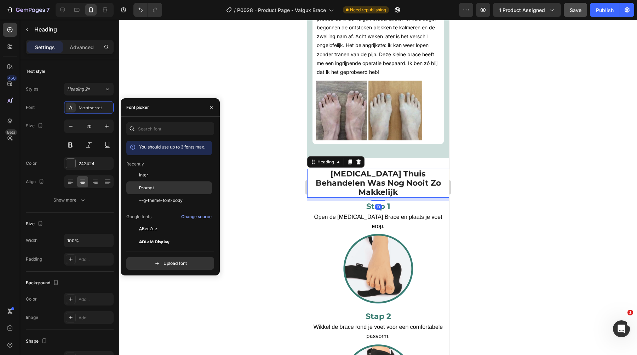
click at [167, 185] on div "Prompt" at bounding box center [174, 188] width 71 height 6
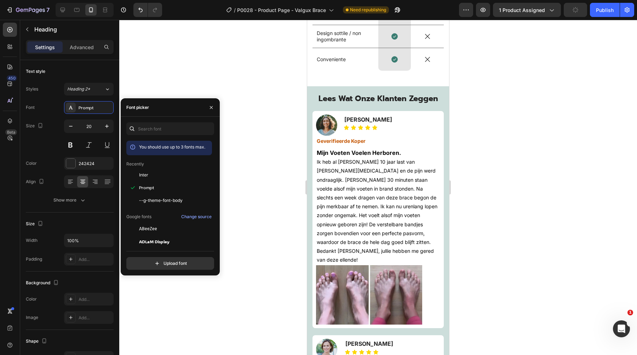
scroll to position [3338, 0]
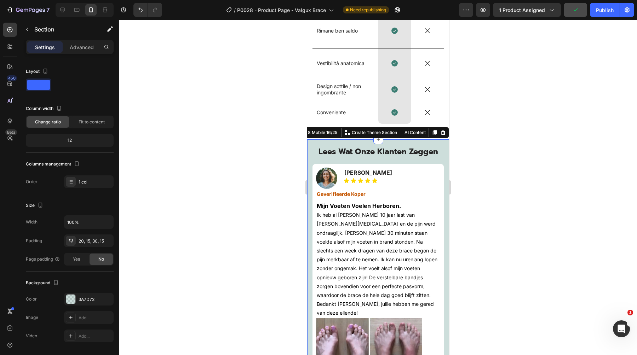
click at [366, 147] on span "Lees Wat Onze Klanten Zeggen" at bounding box center [378, 152] width 120 height 12
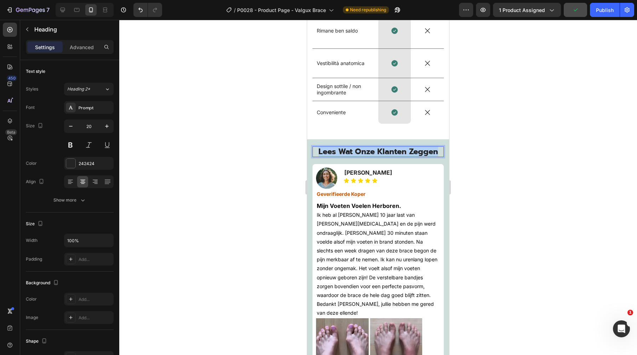
click at [366, 147] on span "Lees Wat Onze Klanten Zeggen" at bounding box center [378, 152] width 120 height 12
click at [446, 135] on div "Section 8 Mobile 16/25" at bounding box center [423, 135] width 48 height 6
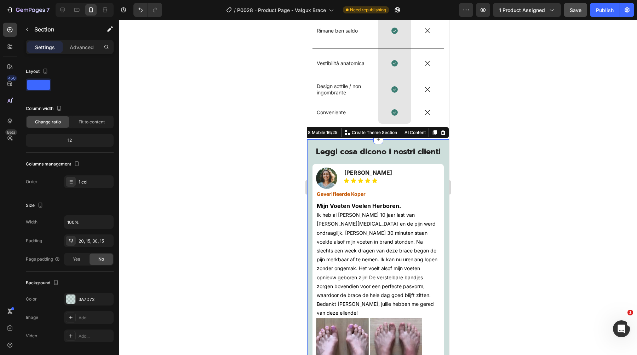
click at [488, 141] on div at bounding box center [377, 187] width 517 height 335
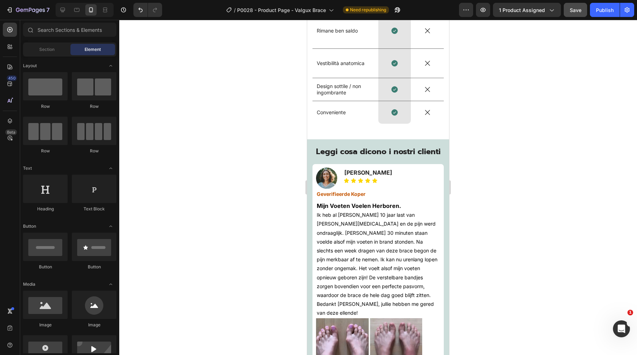
click at [366, 173] on strong "[PERSON_NAME]" at bounding box center [368, 172] width 48 height 7
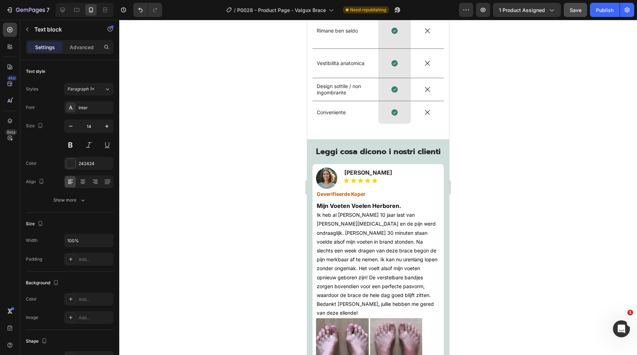
click at [366, 173] on strong "[PERSON_NAME]" at bounding box center [368, 172] width 48 height 7
click at [486, 195] on div at bounding box center [377, 187] width 517 height 335
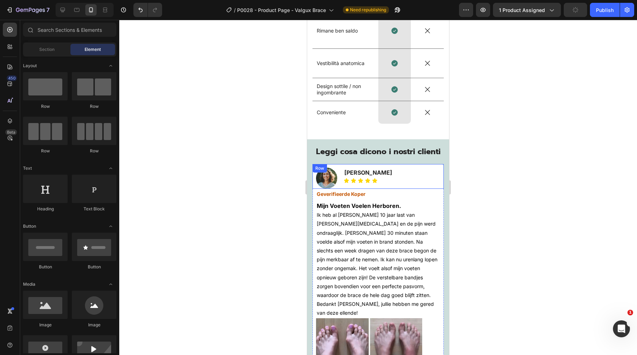
click at [359, 192] on strong "Geverifieerde Koper" at bounding box center [341, 194] width 49 height 6
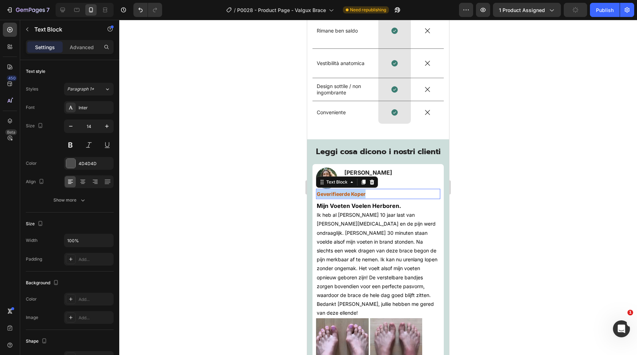
click at [359, 192] on strong "Geverifieerde Koper" at bounding box center [341, 194] width 49 height 6
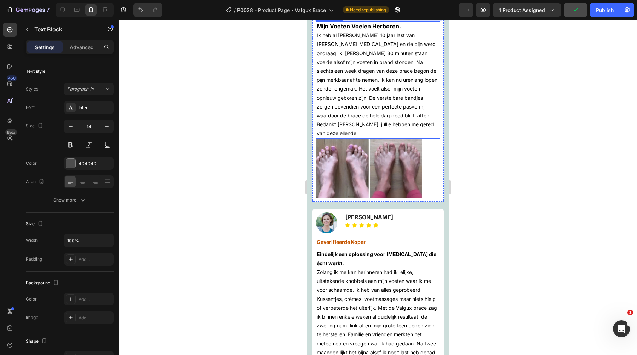
scroll to position [3535, 0]
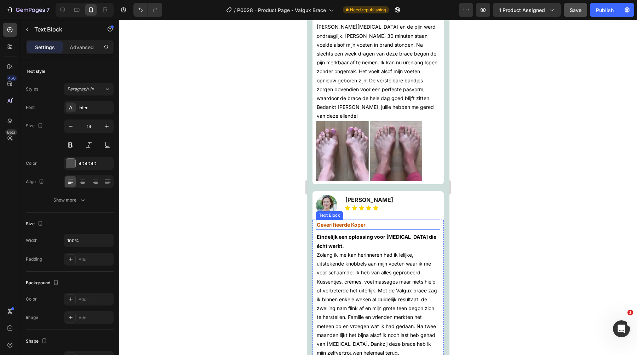
click at [348, 222] on strong "Geverifieerde Koper" at bounding box center [341, 225] width 49 height 6
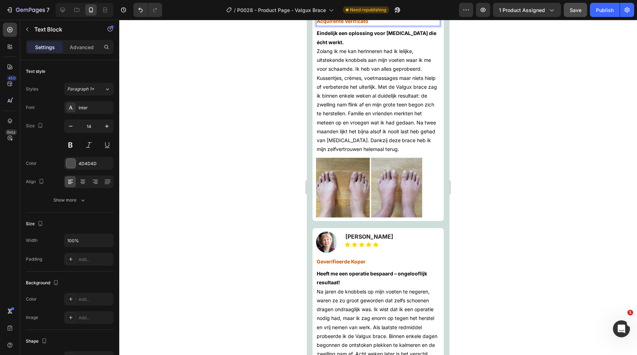
scroll to position [3745, 0]
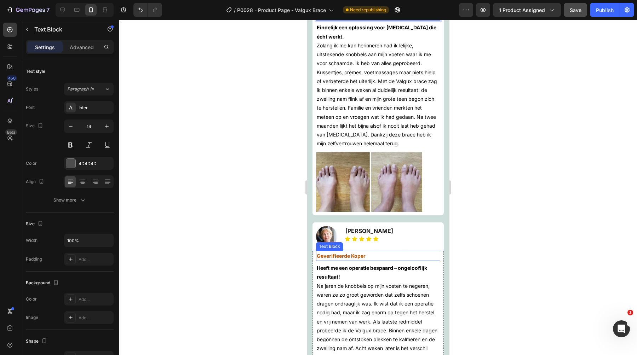
click at [338, 253] on strong "Geverifieerde Koper" at bounding box center [341, 256] width 49 height 6
click at [483, 150] on div at bounding box center [377, 187] width 517 height 335
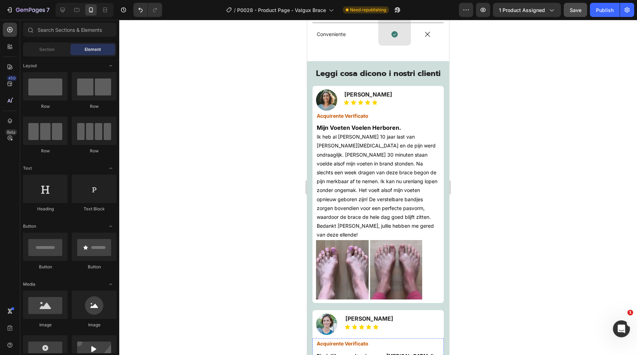
scroll to position [3411, 0]
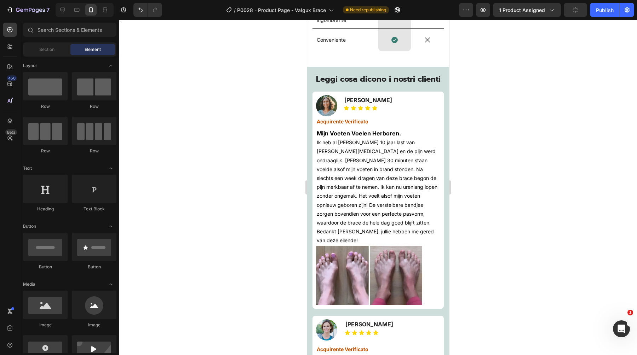
click at [363, 190] on span "Ik heb al meer dan 10 jaar last van [PERSON_NAME][MEDICAL_DATA] en de pijn werd…" at bounding box center [377, 191] width 121 height 104
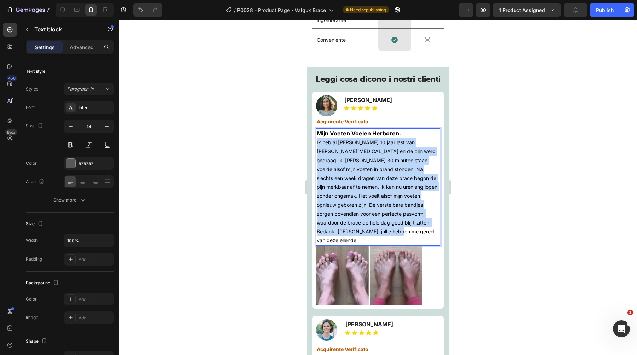
click at [363, 190] on span "Ik heb al meer dan 10 jaar last van [PERSON_NAME][MEDICAL_DATA] en de pijn werd…" at bounding box center [377, 191] width 121 height 104
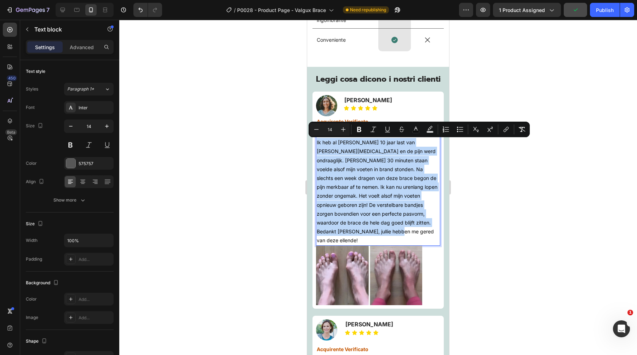
type input "16"
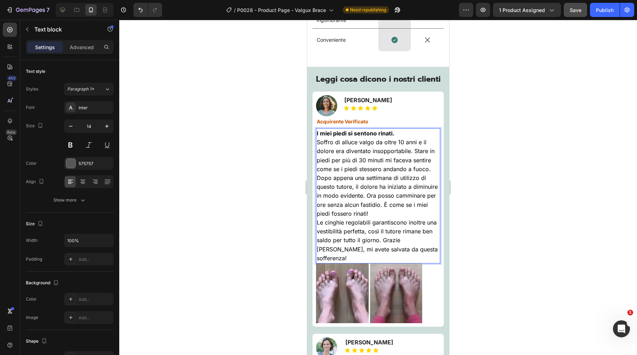
click at [363, 190] on span "Soffro di alluce valgo da oltre 10 anni e il dolore era diventato insopportabil…" at bounding box center [377, 178] width 121 height 79
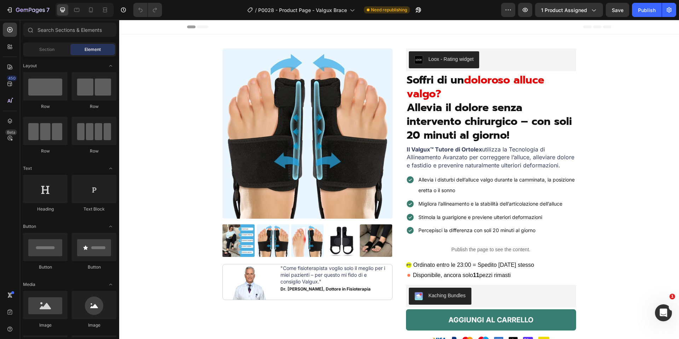
click at [454, 160] on span "Il Valgux™ Tutore di Ortolex utilizza la Tecnologia di Allineamento Avanzato pe…" at bounding box center [491, 157] width 168 height 23
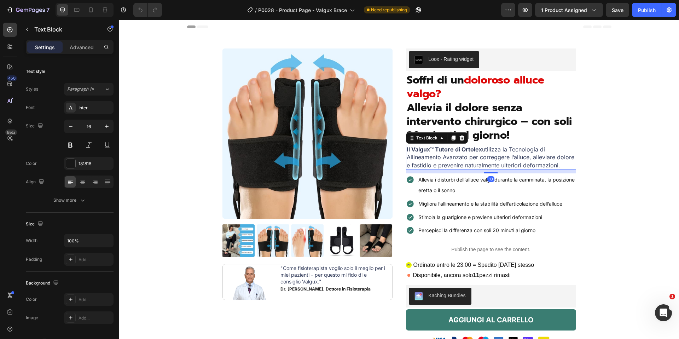
click at [454, 160] on span "Il Valgux™ Tutore di Ortolex utilizza la Tecnologia di Allineamento Avanzato pe…" at bounding box center [491, 157] width 168 height 23
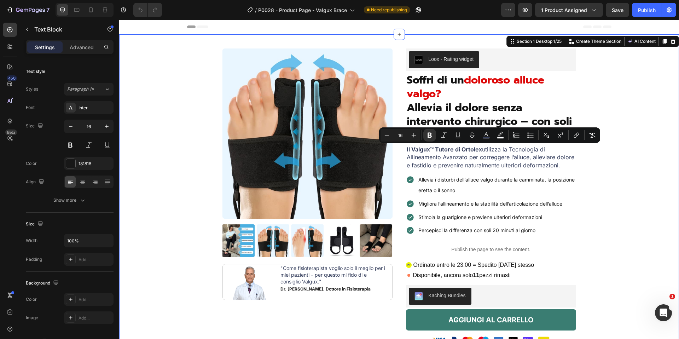
click at [619, 153] on div "Product Images Image "Come fisioterapista voglio solo il meglio per i miei pazi…" at bounding box center [398, 200] width 549 height 304
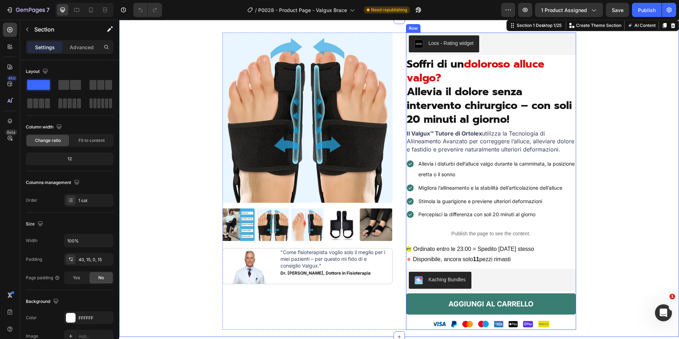
scroll to position [21, 0]
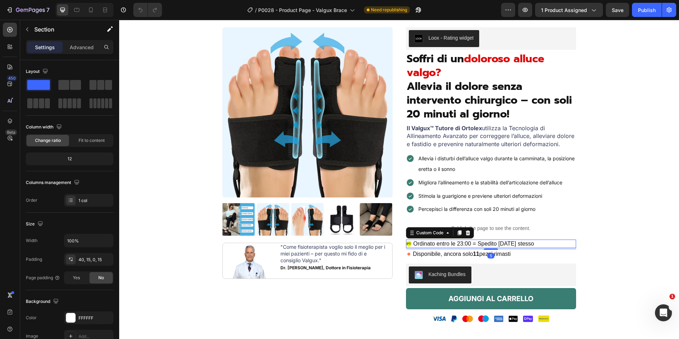
click at [445, 242] on span "Ordinato entro le 23:00 = Spedito oggi stesso" at bounding box center [473, 243] width 121 height 8
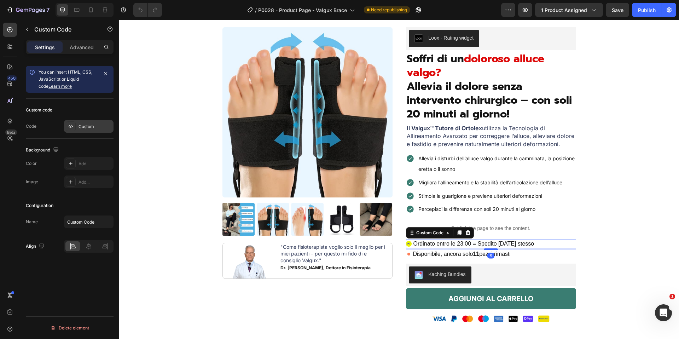
click at [79, 129] on div "Custom" at bounding box center [95, 126] width 33 height 6
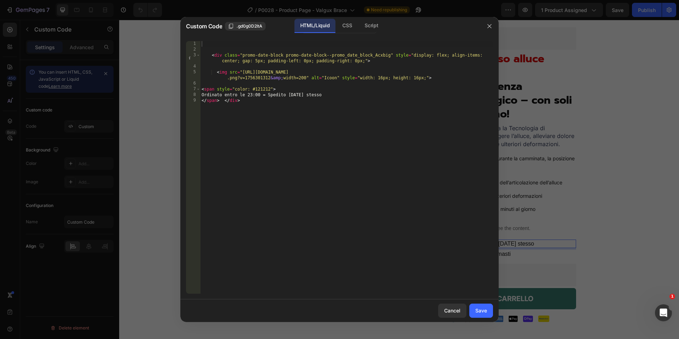
click at [256, 106] on div "< div class = "promo-date-block promo-date-block--promo_date_block_Acxbig" styl…" at bounding box center [346, 173] width 293 height 264
type textarea "Ordinato entro le 23:00 = Spedito oggi stesso </span> </div>"
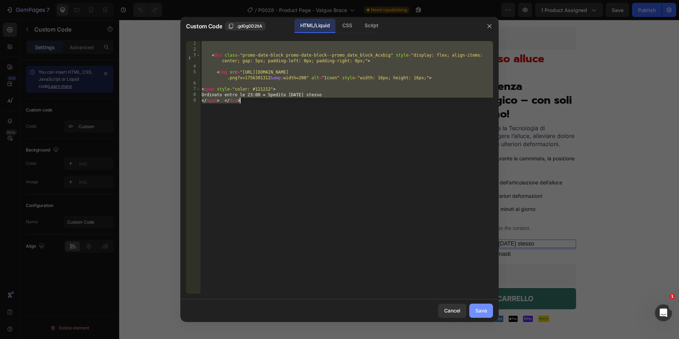
click at [477, 311] on div "Save" at bounding box center [481, 310] width 12 height 7
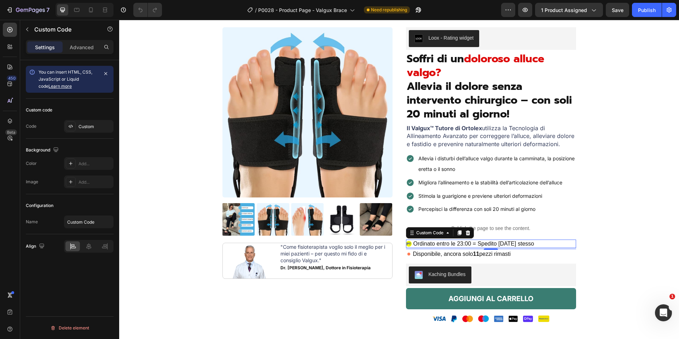
click at [491, 253] on div "5" at bounding box center [490, 256] width 7 height 6
click at [469, 256] on span "Disponibile, ancora solo 11 pezzi rimasti" at bounding box center [462, 254] width 98 height 8
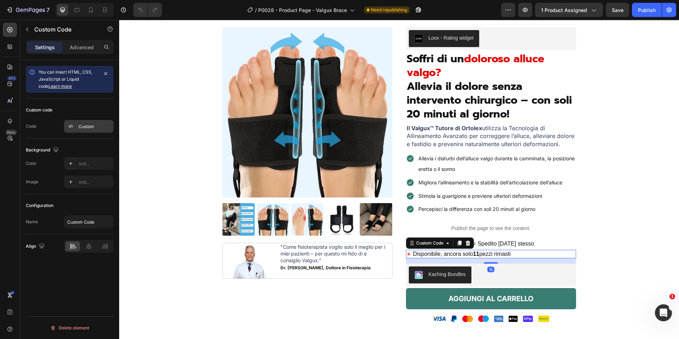
click at [87, 124] on div "Custom" at bounding box center [95, 126] width 33 height 6
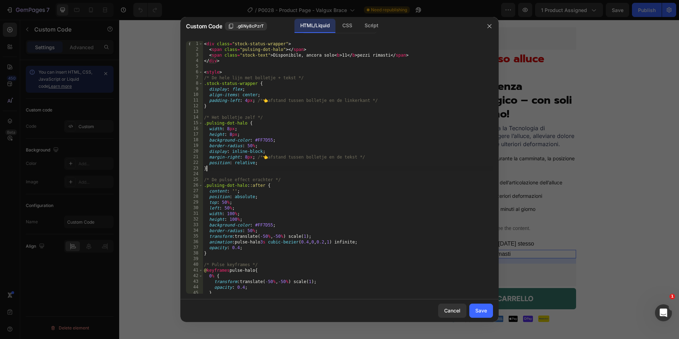
click at [281, 168] on div "< div class = "stock-status-wrapper" > < span class = "pulsing-dot-halo" > </ s…" at bounding box center [348, 173] width 290 height 264
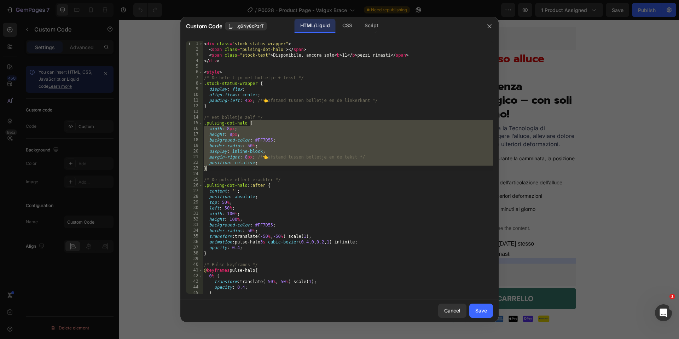
click at [276, 60] on div "< div class = "stock-status-wrapper" > < span class = "pulsing-dot-halo" > </ s…" at bounding box center [348, 173] width 290 height 264
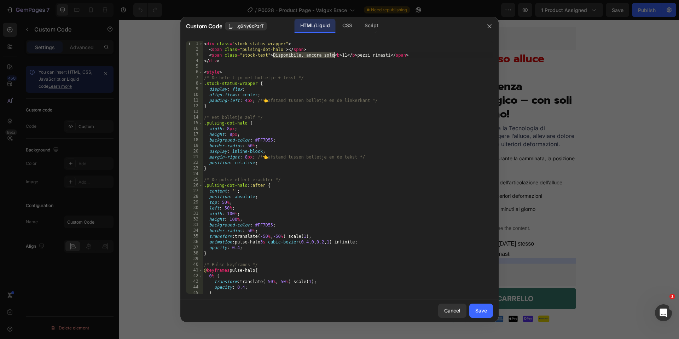
drag, startPoint x: 272, startPoint y: 56, endPoint x: 335, endPoint y: 53, distance: 62.3
click at [335, 53] on div "< div class = "stock-status-wrapper" > < span class = "pulsing-dot-halo" > </ s…" at bounding box center [348, 173] width 290 height 264
type textarea "<span class="stock-text">Disponibile, ancora solo <b>11</b> pezzi rimasti</span>"
drag, startPoint x: 362, startPoint y: 58, endPoint x: 395, endPoint y: 58, distance: 32.9
click at [395, 58] on div "< div class = "stock-status-wrapper" > < span class = "pulsing-dot-halo" > </ s…" at bounding box center [348, 173] width 290 height 264
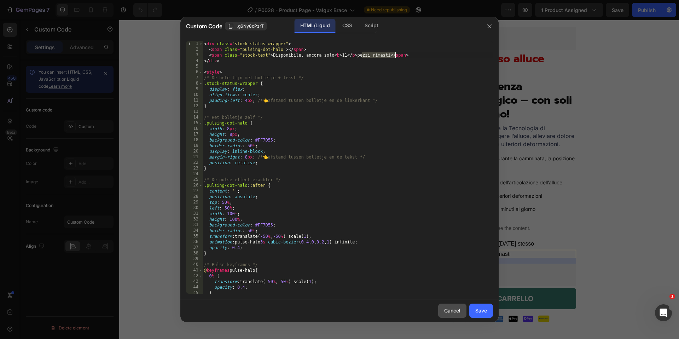
click at [453, 311] on div "Cancel" at bounding box center [452, 310] width 16 height 7
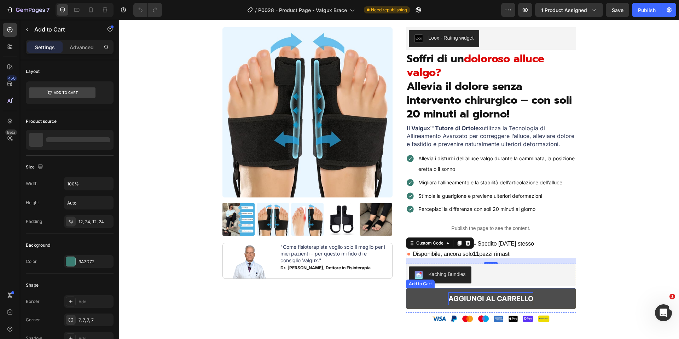
click at [490, 294] on strong "AGGIUNGI AL CARRELLO" at bounding box center [490, 298] width 85 height 13
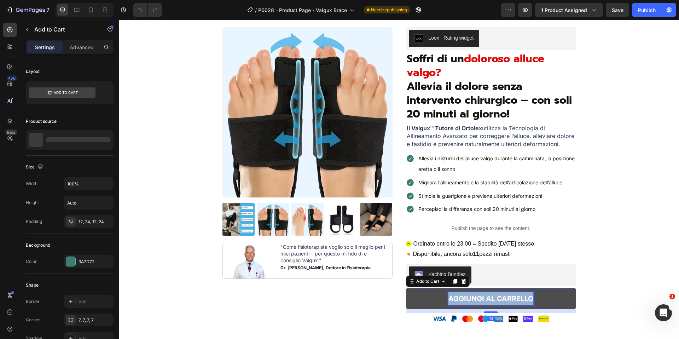
click at [490, 294] on p "AGGIUNGI AL CARRELLO" at bounding box center [490, 298] width 85 height 13
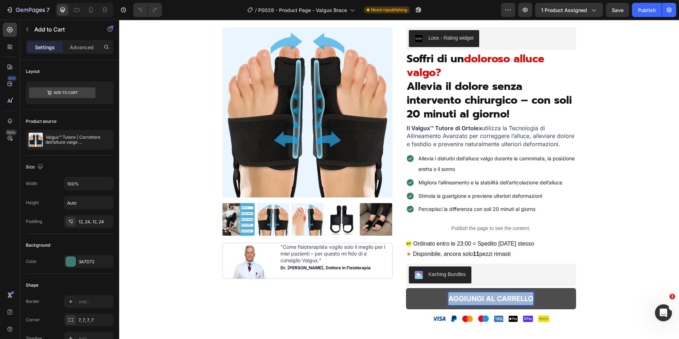
copy strong "AGGIUNGI AL CARRELLO"
click at [509, 321] on img at bounding box center [491, 319] width 124 height 12
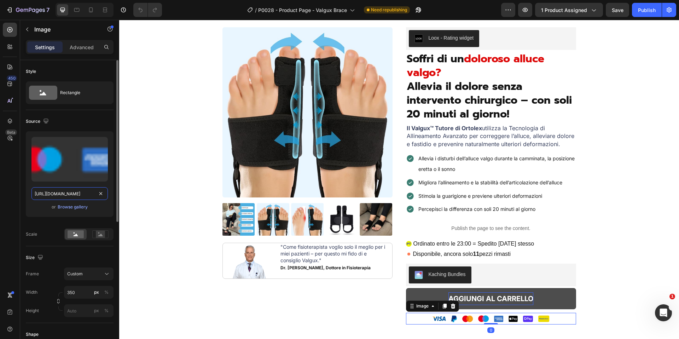
click at [78, 196] on input "[URL][DOMAIN_NAME]" at bounding box center [69, 193] width 76 height 13
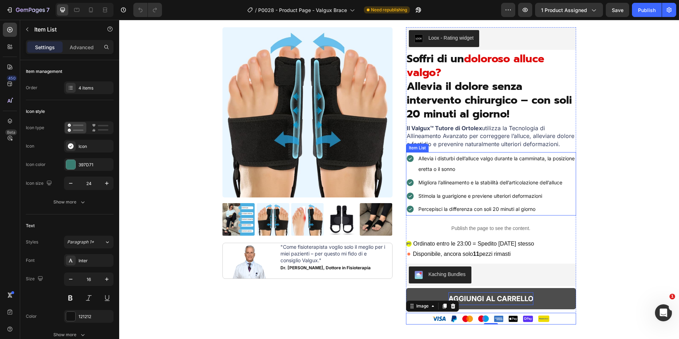
click at [445, 159] on span "Allevia i disturbi dell’alluce valgo durante la camminata, la posizione eretta …" at bounding box center [496, 163] width 156 height 17
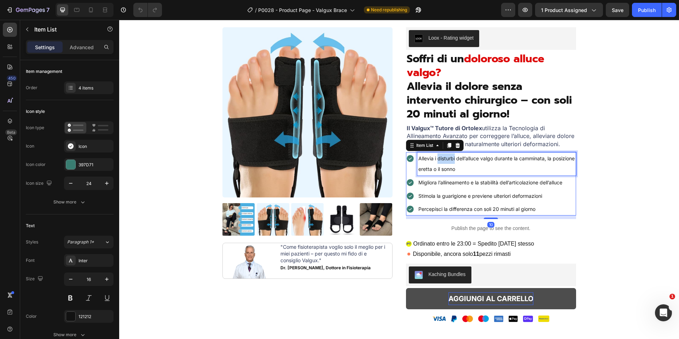
click at [445, 159] on span "Allevia i disturbi dell’alluce valgo durante la camminata, la posizione eretta …" at bounding box center [496, 163] width 156 height 17
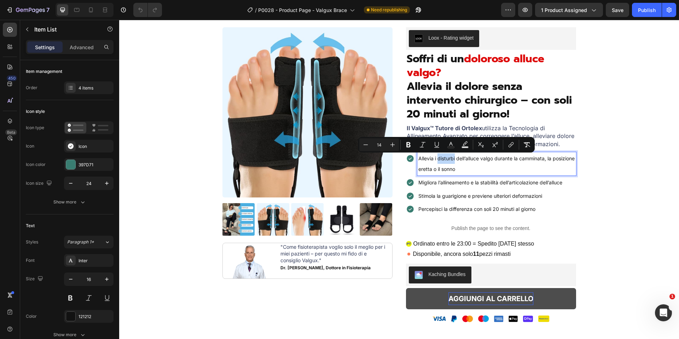
click at [445, 159] on span "Allevia i disturbi dell’alluce valgo durante la camminata, la posizione eretta …" at bounding box center [496, 163] width 156 height 17
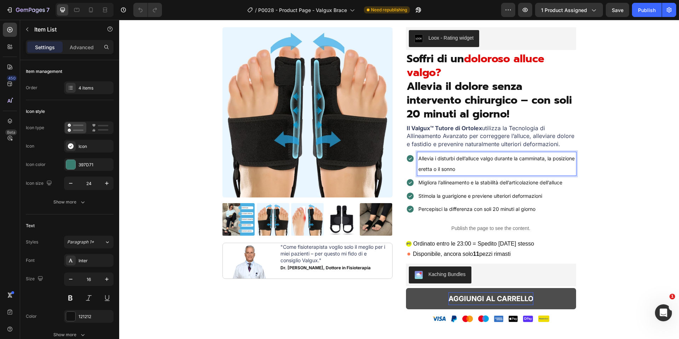
click at [445, 159] on span "Allevia i disturbi dell’alluce valgo durante la camminata, la posizione eretta …" at bounding box center [496, 163] width 156 height 17
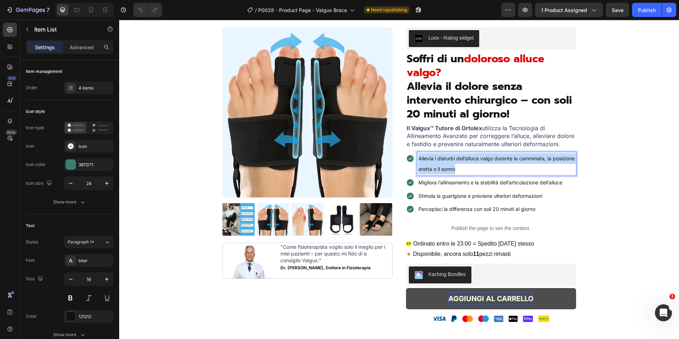
click at [445, 159] on span "Allevia i disturbi dell’alluce valgo durante la camminata, la posizione eretta …" at bounding box center [496, 163] width 156 height 17
copy span "Allevia i disturbi dell’alluce valgo durante la camminata, la posizione eretta …"
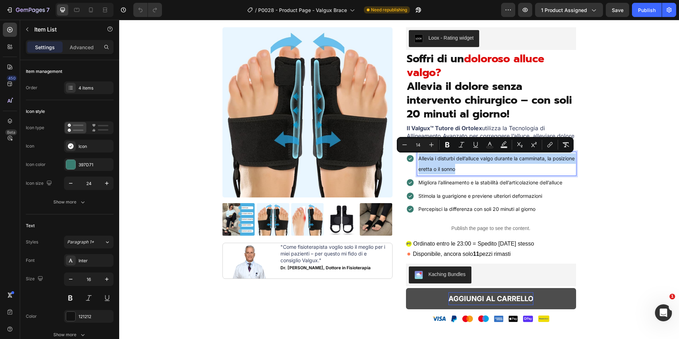
click at [440, 180] on span "Migliora l’allineamento e la stabilità dell’articolazione dell’alluce" at bounding box center [490, 182] width 144 height 6
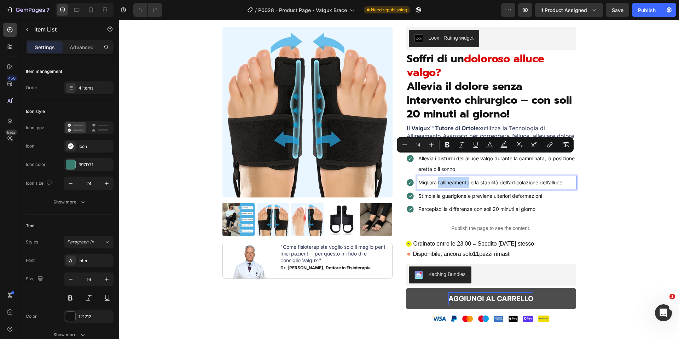
click at [440, 180] on span "Migliora l’allineamento e la stabilità dell’articolazione dell’alluce" at bounding box center [490, 182] width 144 height 6
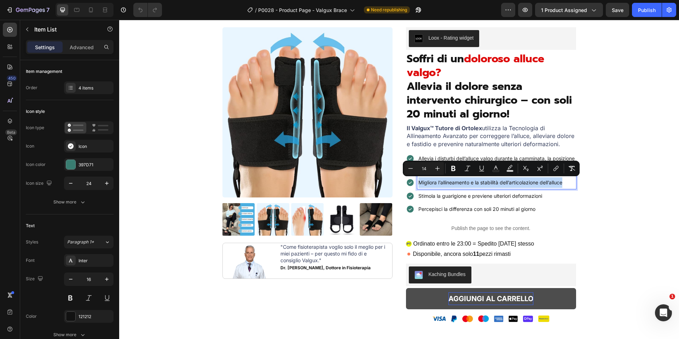
copy span "Migliora l’allineamento e la stabilità dell’articolazione dell’alluce"
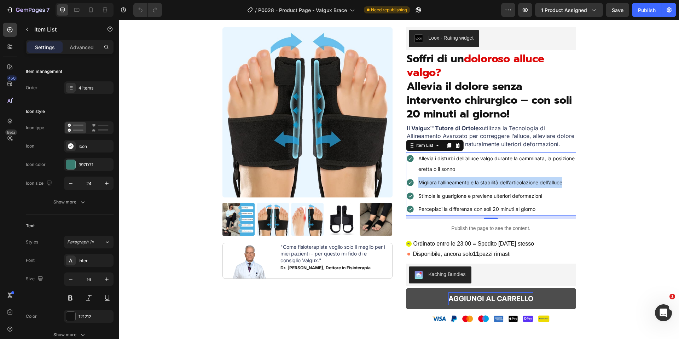
click at [475, 195] on span "Stimola la guarigione e previene ulteriori deformazioni" at bounding box center [480, 196] width 124 height 6
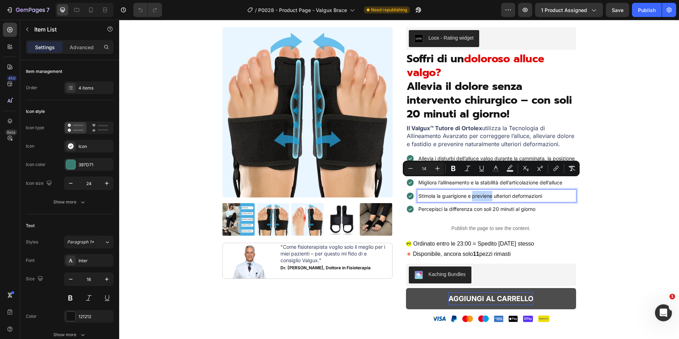
click at [475, 195] on span "Stimola la guarigione e previene ulteriori deformazioni" at bounding box center [480, 196] width 124 height 6
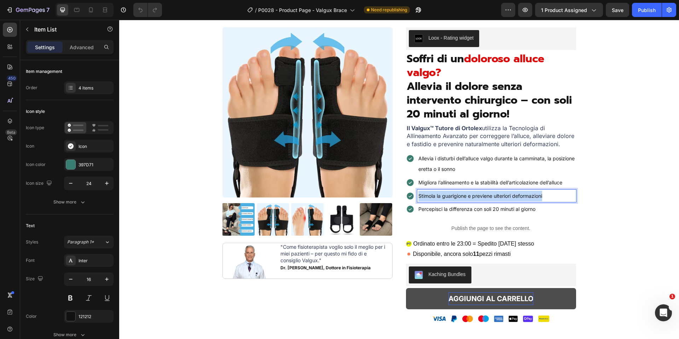
copy span "Stimola la guarigione e previene ulteriori deformazioni"
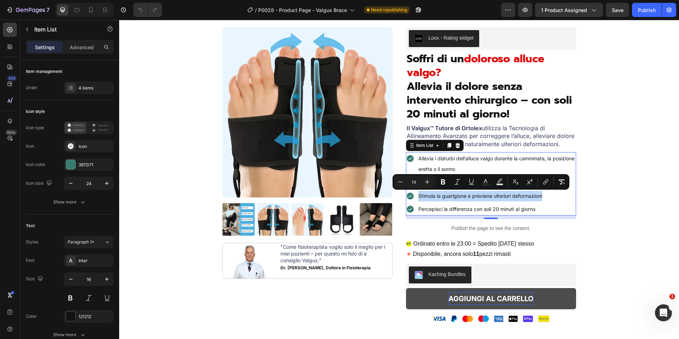
click at [442, 210] on span "Percepisci la differenza con soli 20 minuti al giorno" at bounding box center [476, 209] width 117 height 6
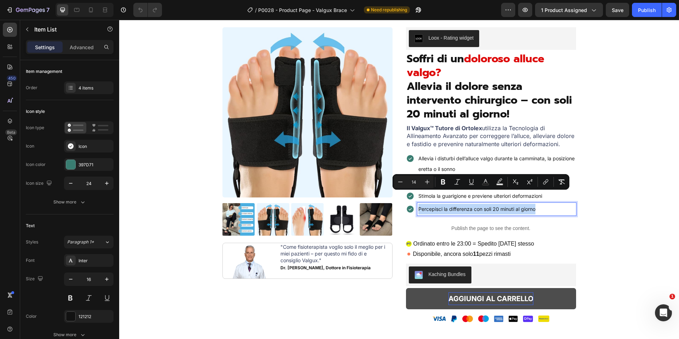
click at [442, 210] on span "Percepisci la differenza con soli 20 minuti al giorno" at bounding box center [476, 209] width 117 height 6
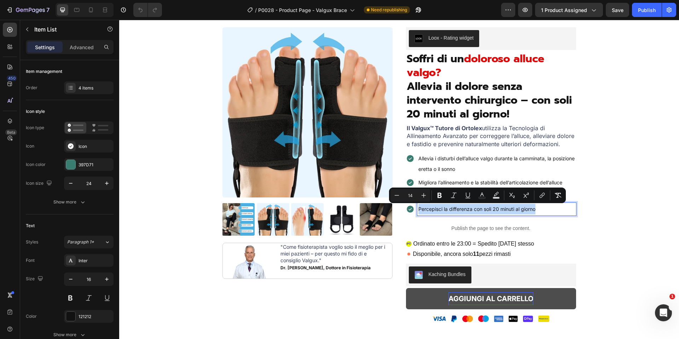
copy span "Percepisci la differenza con soli 20 minuti al giorno"
click at [291, 255] on span ""Come fisioterapista voglio solo il meglio per i miei pazienti – per questo mi …" at bounding box center [332, 253] width 105 height 19
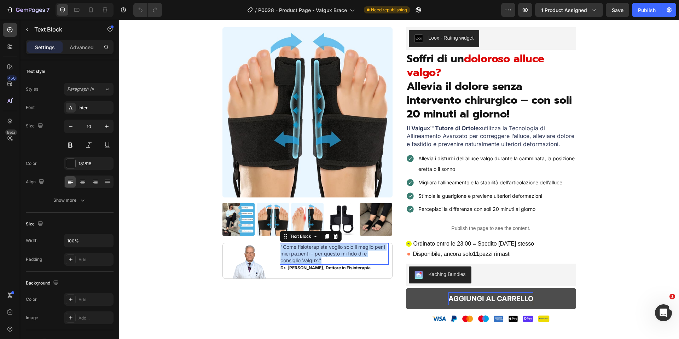
click at [291, 255] on span ""Come fisioterapista voglio solo il meglio per i miei pazienti – per questo mi …" at bounding box center [332, 253] width 105 height 19
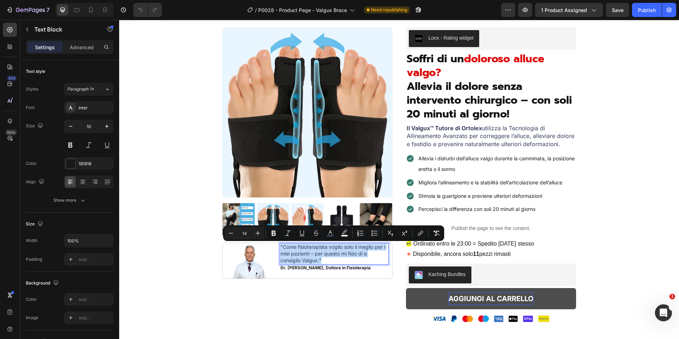
copy span ""Come fisioterapista voglio solo il meglio per i miei pazienti – per questo mi …"
click at [319, 268] on strong "Dr. [PERSON_NAME], Dottore in Fisioterapia" at bounding box center [325, 267] width 90 height 5
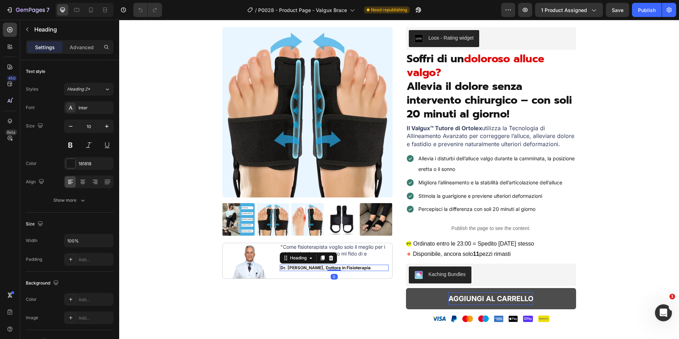
click at [319, 268] on strong "Dr. [PERSON_NAME], Dottore in Fisioterapia" at bounding box center [325, 267] width 90 height 5
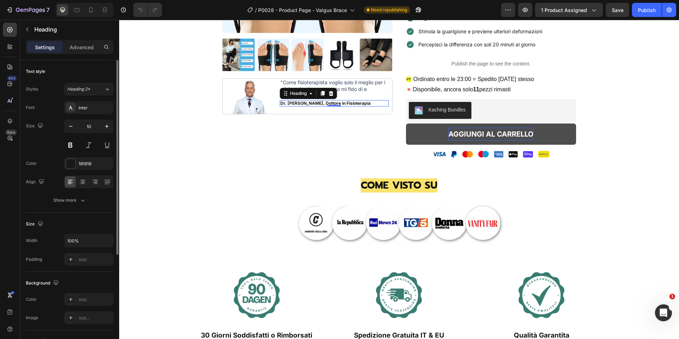
scroll to position [188, 0]
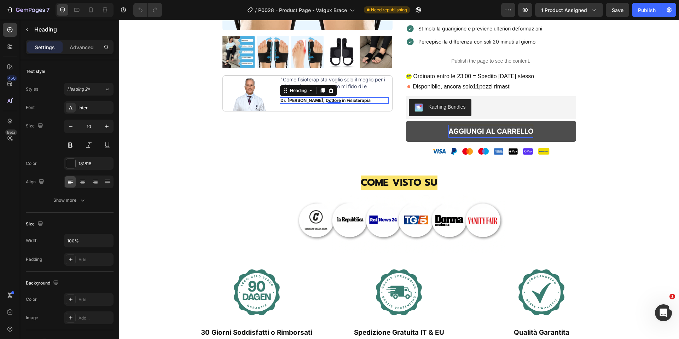
click at [398, 181] on span "COME VISTO SU" at bounding box center [399, 182] width 77 height 15
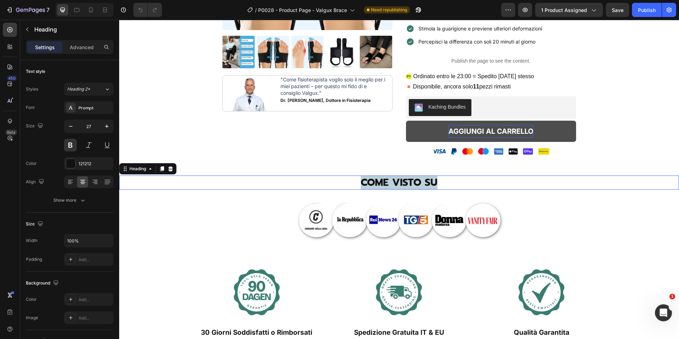
click at [398, 181] on span "COME VISTO SU" at bounding box center [399, 182] width 77 height 15
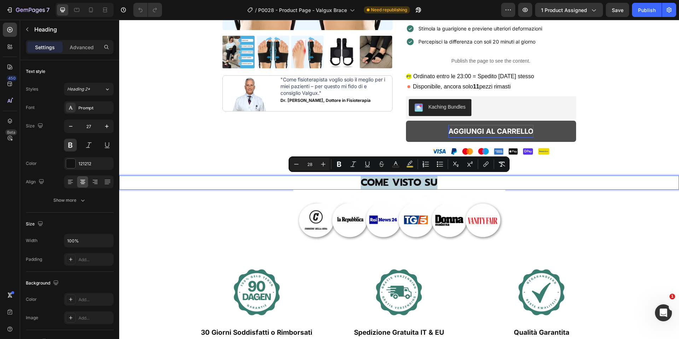
copy span "COME VISTO SU"
click at [325, 212] on img at bounding box center [399, 221] width 212 height 63
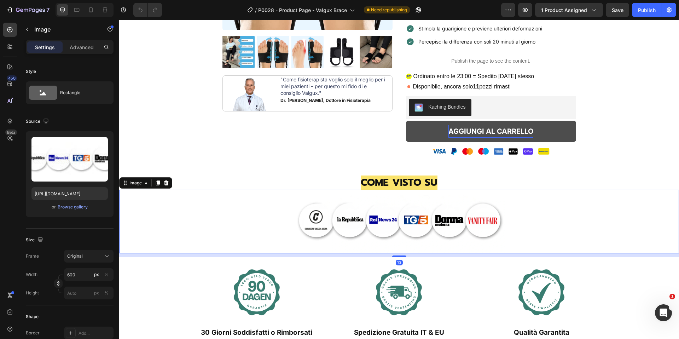
click at [325, 212] on img at bounding box center [399, 221] width 212 height 63
click at [73, 193] on input "[URL][DOMAIN_NAME]" at bounding box center [69, 193] width 76 height 13
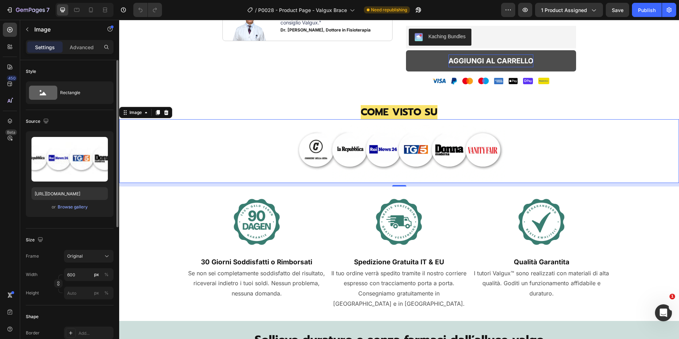
scroll to position [265, 0]
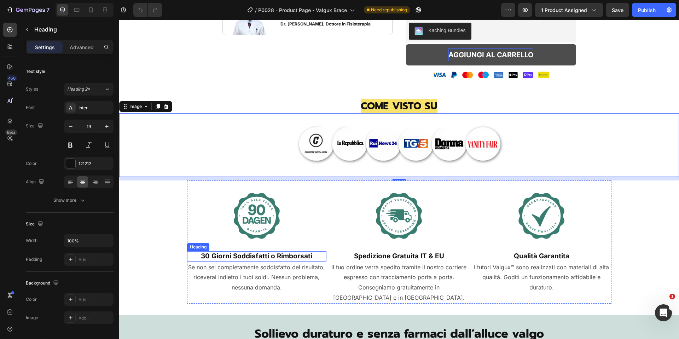
click at [251, 253] on strong "30 Giorni Soddisfatti o Rimborsati" at bounding box center [256, 256] width 111 height 8
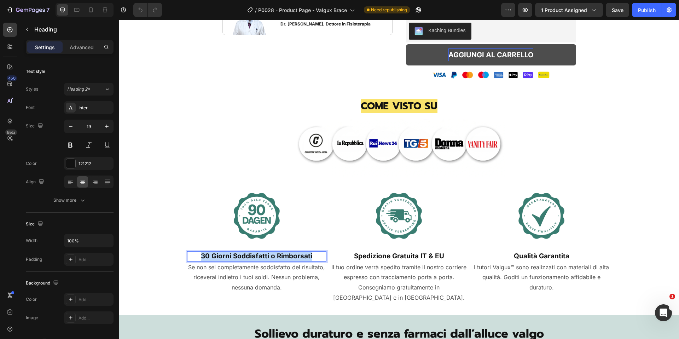
click at [251, 253] on strong "30 Giorni Soddisfatti o Rimborsati" at bounding box center [256, 256] width 111 height 8
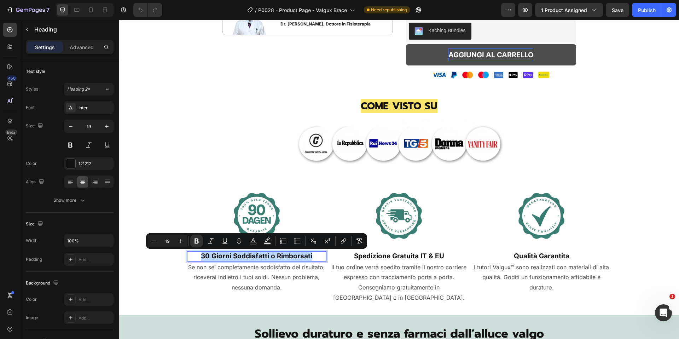
copy strong "30 Giorni Soddisfatti o Rimborsati"
click at [387, 254] on strong "Spedizione Gratuita IT & EU" at bounding box center [399, 256] width 90 height 8
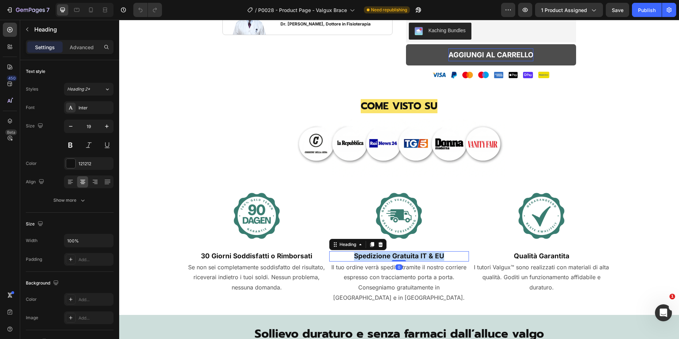
click at [387, 254] on strong "Spedizione Gratuita IT & EU" at bounding box center [399, 256] width 90 height 8
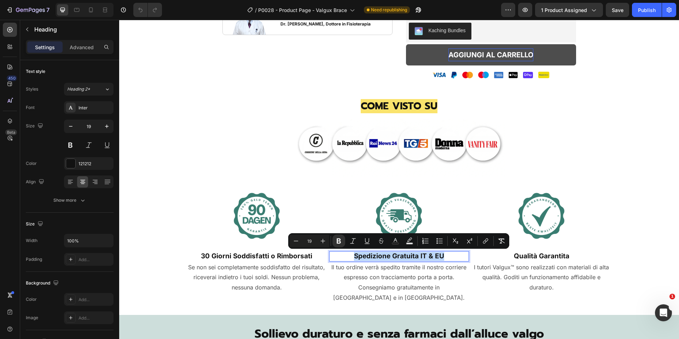
copy strong "Spedizione Gratuita IT & EU"
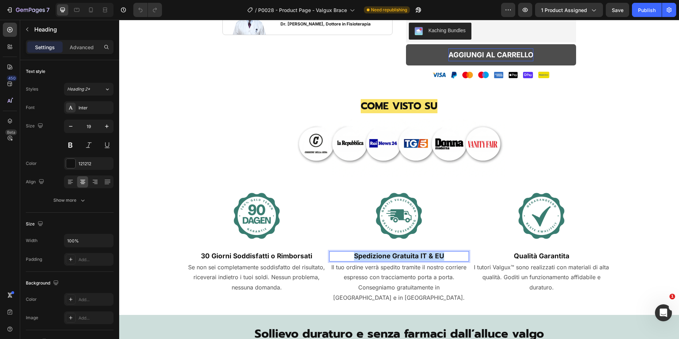
click at [554, 253] on strong "Qualità Garantita" at bounding box center [542, 256] width 56 height 8
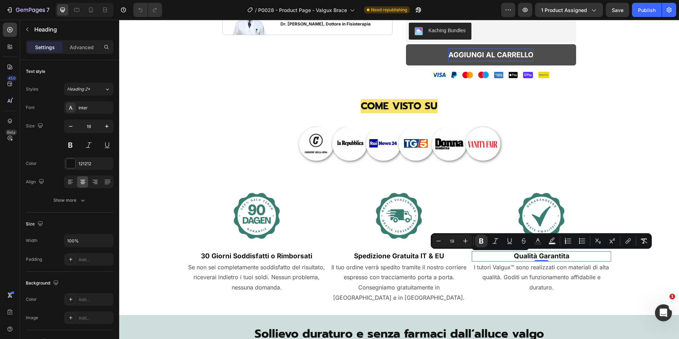
click at [236, 283] on p "Se non sei completamente soddisfatto del risultato, riceverai indietro i tuoi s…" at bounding box center [257, 277] width 138 height 30
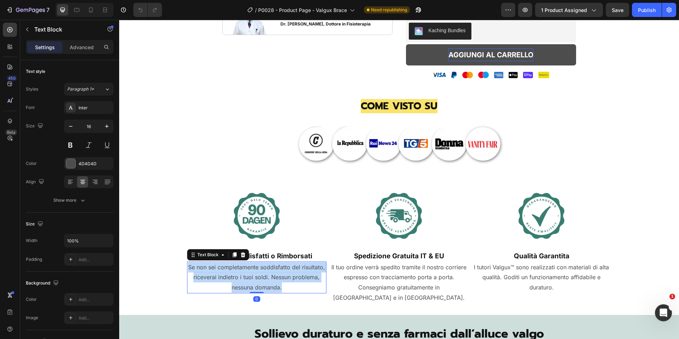
click at [236, 283] on p "Se non sei completamente soddisfatto del risultato, riceverai indietro i tuoi s…" at bounding box center [257, 277] width 138 height 30
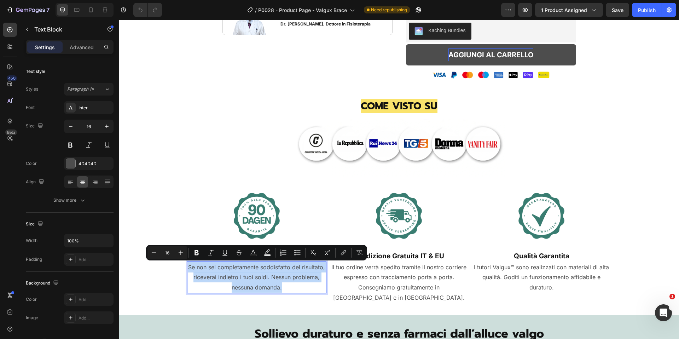
click at [384, 278] on p "Il tuo ordine verrà spedito tramite il nostro corriere espresso con tracciament…" at bounding box center [399, 282] width 138 height 41
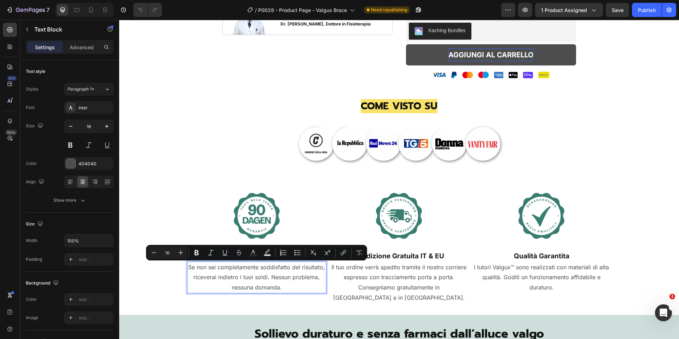
click at [384, 278] on p "Il tuo ordine verrà spedito tramite il nostro corriere espresso con tracciament…" at bounding box center [399, 282] width 138 height 41
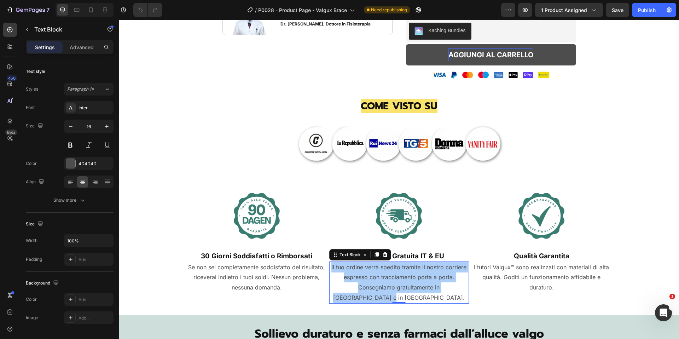
click at [553, 278] on p "I tutori Valgux™ sono realizzati con materiali di alta qualità. Goditi un funzi…" at bounding box center [541, 277] width 138 height 30
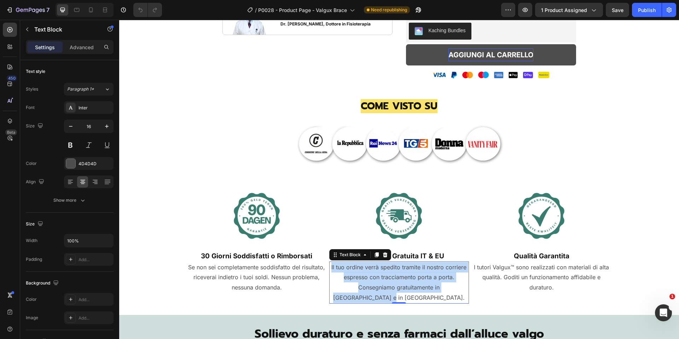
click at [553, 278] on p "I tutori Valgux™ sono realizzati con materiali di alta qualità. Goditi un funzi…" at bounding box center [541, 277] width 138 height 30
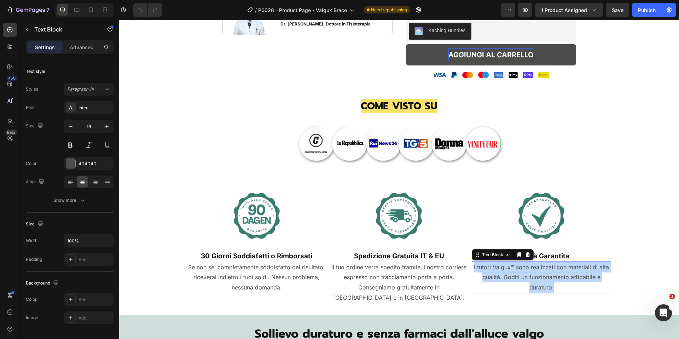
click at [553, 278] on p "I tutori Valgux™ sono realizzati con materiali di alta qualità. Goditi un funzi…" at bounding box center [541, 277] width 138 height 30
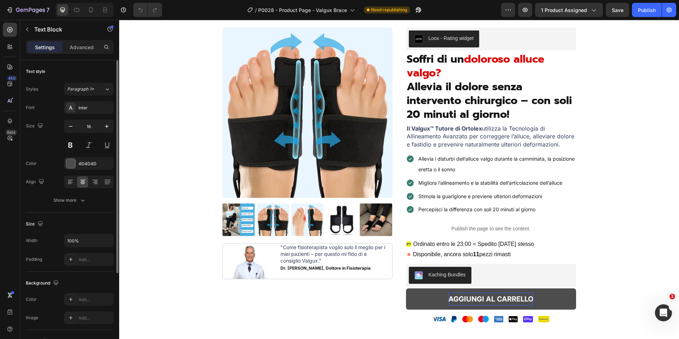
scroll to position [0, 0]
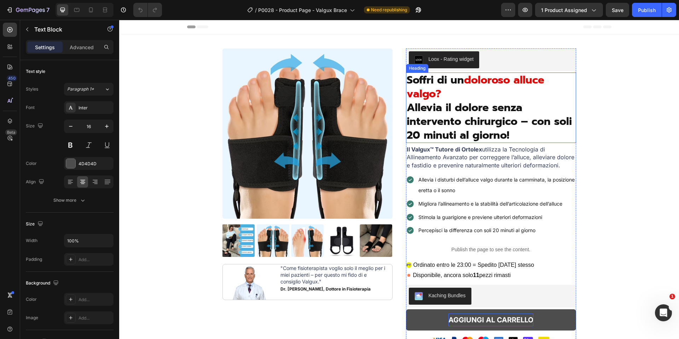
click at [448, 103] on strong "Allevia il dolore senza intervento chirurgico – con soli 20 minuti al giorno!" at bounding box center [489, 121] width 165 height 44
click at [472, 317] on strong "AGGIUNGI AL CARRELLO" at bounding box center [490, 319] width 85 height 8
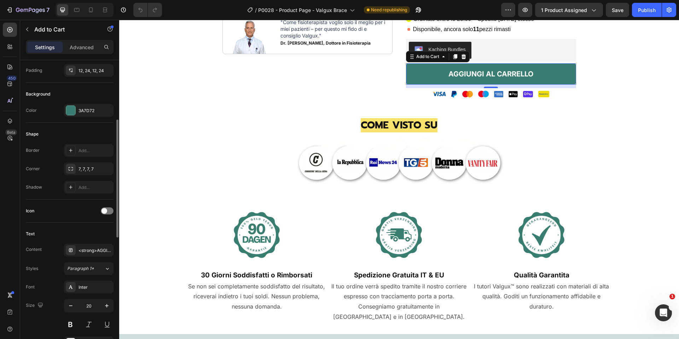
scroll to position [260, 0]
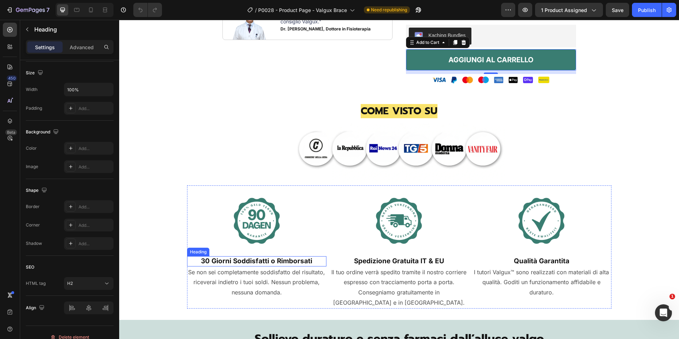
click at [273, 264] on strong "30 Giorni Soddisfatti o Rimborsati" at bounding box center [256, 261] width 111 height 8
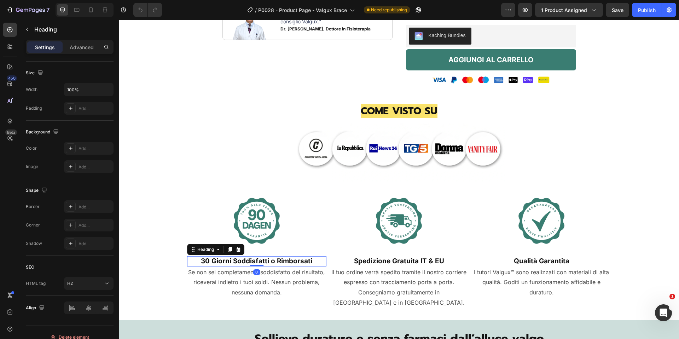
scroll to position [0, 0]
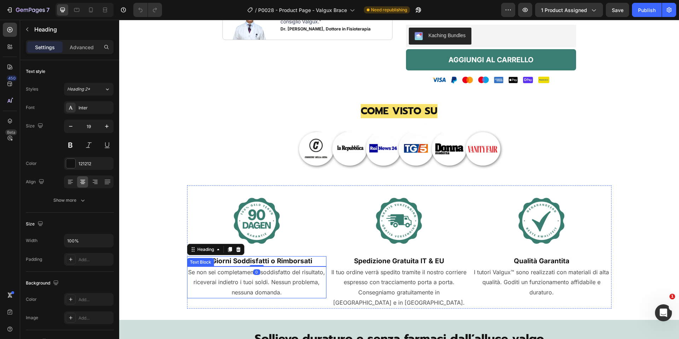
click at [271, 277] on p "Se non sei completamente soddisfatto del risultato, riceverai indietro i tuoi s…" at bounding box center [257, 282] width 138 height 30
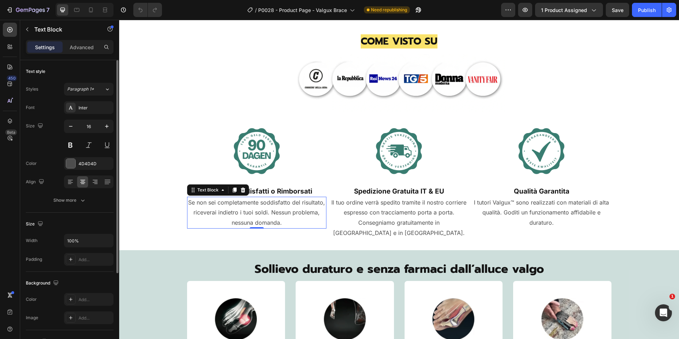
scroll to position [336, 0]
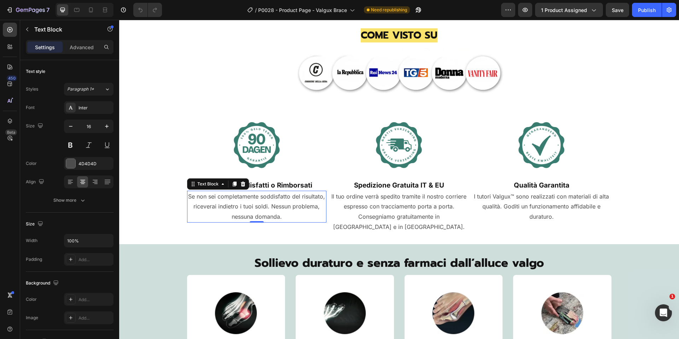
click at [337, 254] on span "Sollievo duraturo e senza farmaci dall’alluce valgo" at bounding box center [399, 263] width 289 height 18
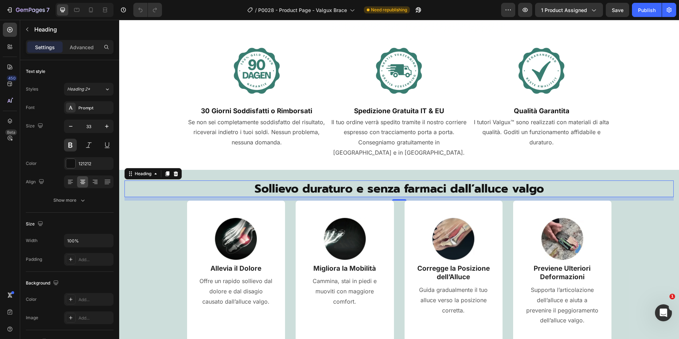
scroll to position [417, 0]
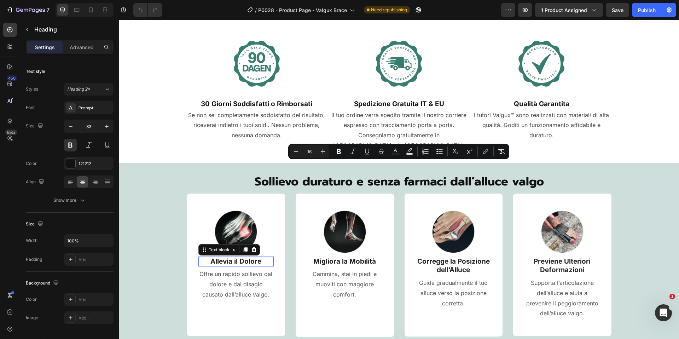
click at [240, 257] on p "Allevia il Dolore" at bounding box center [236, 261] width 74 height 9
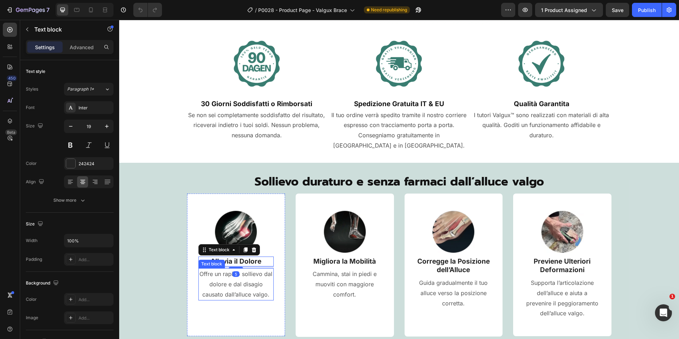
click at [231, 279] on p "Offre un rapido sollievo dal dolore e dal disagio causato dall’alluce valgo." at bounding box center [236, 284] width 74 height 30
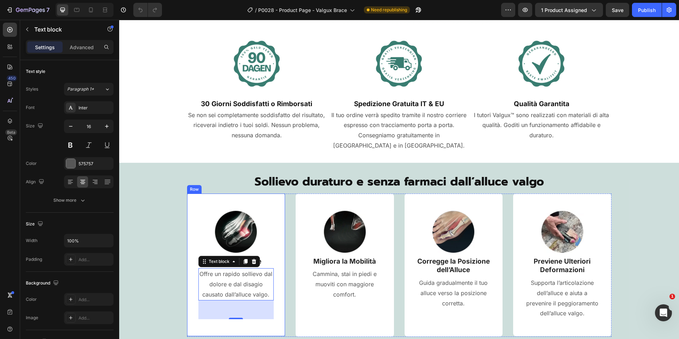
click at [144, 255] on div "⁠⁠⁠⁠⁠⁠⁠ Sollievo duraturo e senza farmaci dall’alluce valgo Heading Image Allev…" at bounding box center [398, 254] width 549 height 163
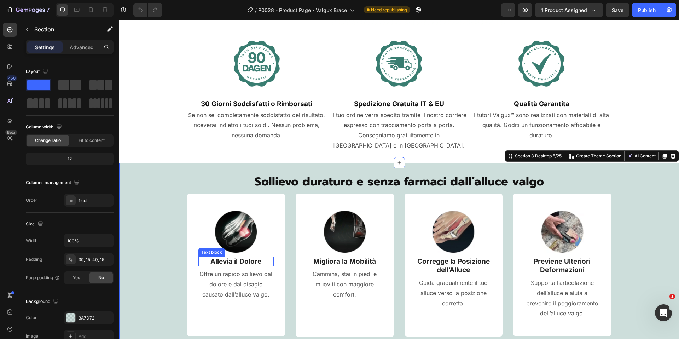
click at [218, 257] on p "Allevia il Dolore" at bounding box center [236, 261] width 74 height 9
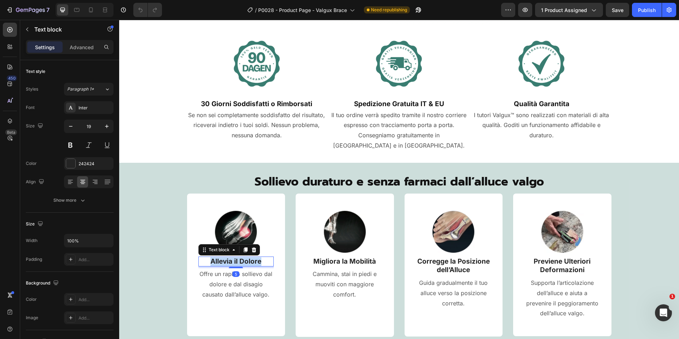
click at [218, 257] on p "Allevia il Dolore" at bounding box center [236, 261] width 74 height 9
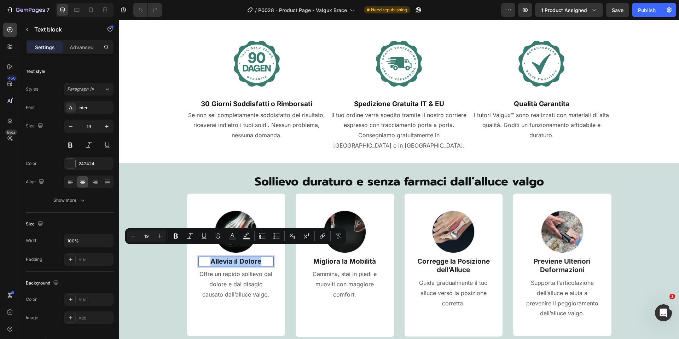
click at [243, 269] on p "Offre un rapido sollievo dal dolore e dal disagio causato dall’alluce valgo." at bounding box center [236, 284] width 74 height 30
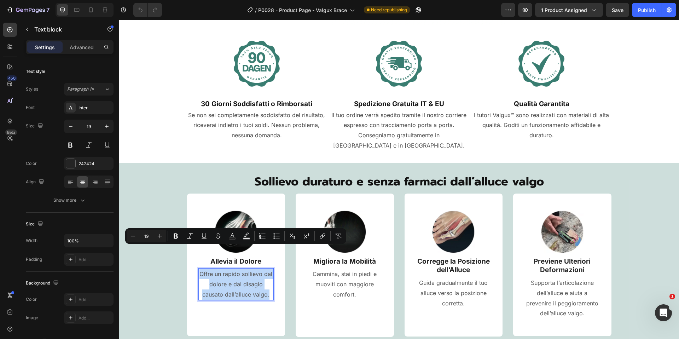
click at [243, 269] on p "Offre un rapido sollievo dal dolore e dal disagio causato dall’alluce valgo." at bounding box center [236, 284] width 74 height 30
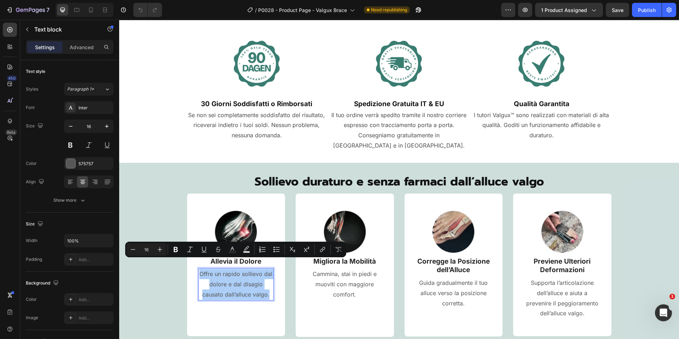
click at [331, 251] on div "Minus 16 Plus Bold Italic Underline Strikethrough Text Color Text Background Co…" at bounding box center [236, 249] width 218 height 13
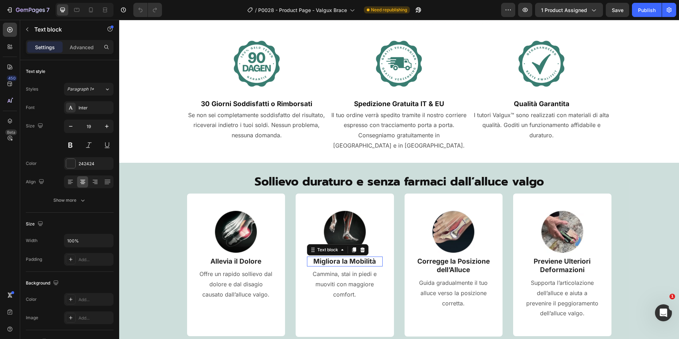
click at [364, 257] on p "Migliora la Mobilità" at bounding box center [345, 261] width 74 height 9
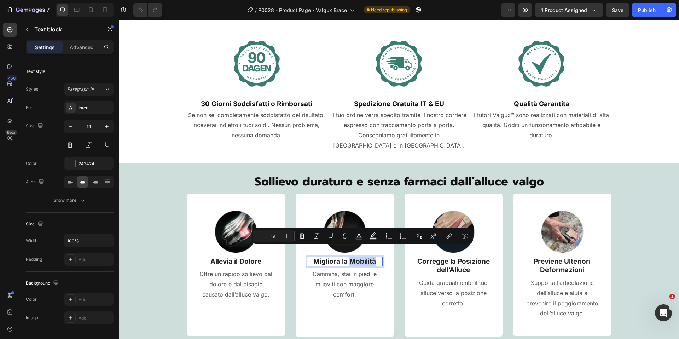
click at [364, 257] on p "Migliora la Mobilità" at bounding box center [345, 261] width 74 height 9
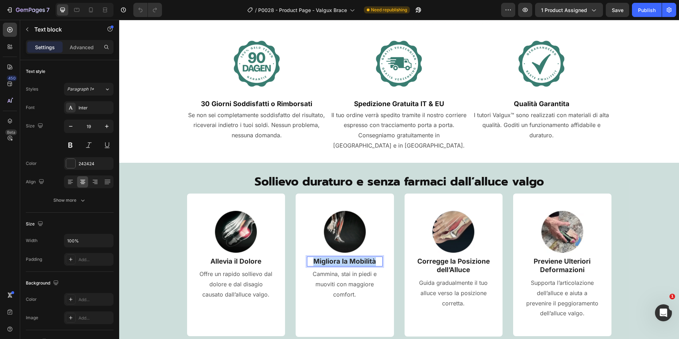
click at [364, 257] on p "Migliora la Mobilità" at bounding box center [345, 261] width 74 height 9
copy p "Migliora la Mobilità"
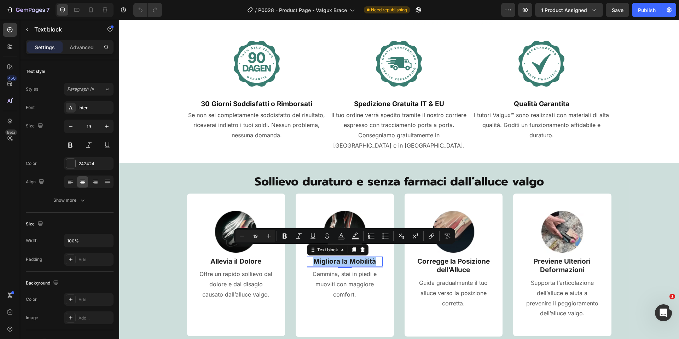
click at [341, 279] on p "Cammina, stai in piedi e muoviti con maggiore comfort." at bounding box center [345, 284] width 74 height 30
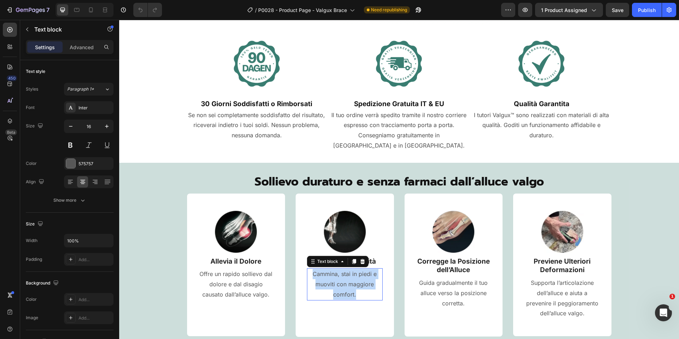
click at [341, 279] on p "Cammina, stai in piedi e muoviti con maggiore comfort." at bounding box center [345, 284] width 74 height 30
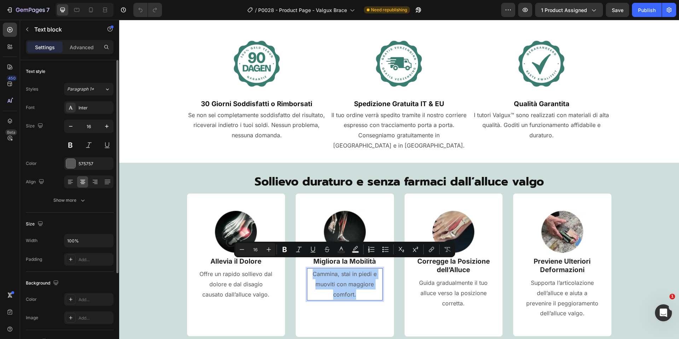
click at [453, 253] on button "Remove Format" at bounding box center [447, 249] width 13 height 13
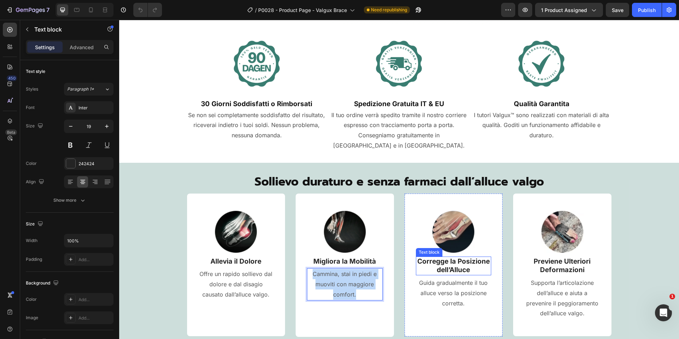
click at [464, 257] on p "Corregge la Posizione dell’Alluce" at bounding box center [454, 265] width 74 height 17
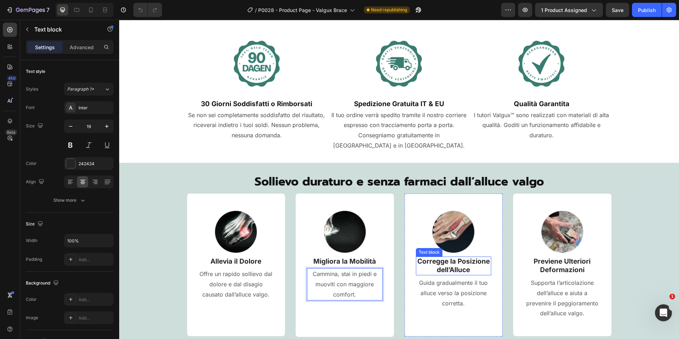
click at [464, 257] on p "Corregge la Posizione dell’Alluce" at bounding box center [454, 265] width 74 height 17
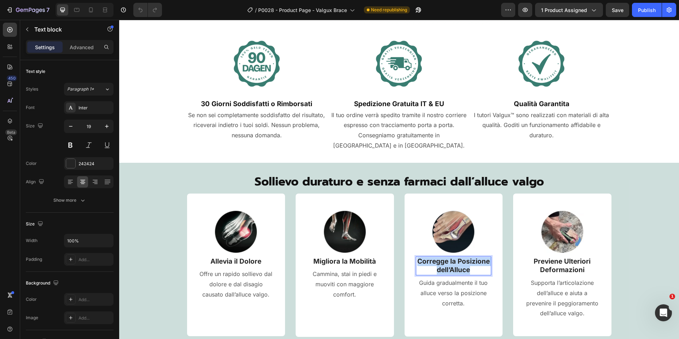
click at [464, 257] on p "Corregge la Posizione dell’Alluce" at bounding box center [454, 265] width 74 height 17
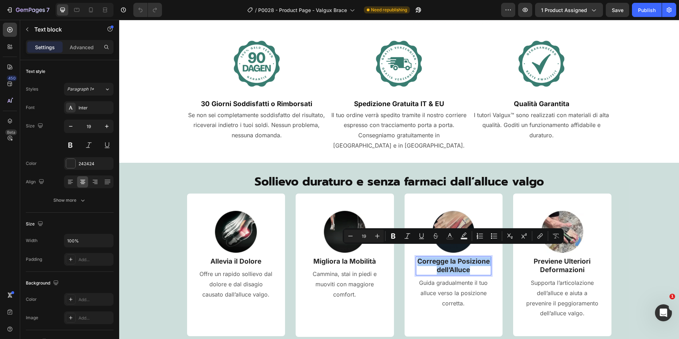
click at [431, 278] on p "Guida gradualmente il tuo alluce verso la posizione corretta." at bounding box center [454, 293] width 74 height 30
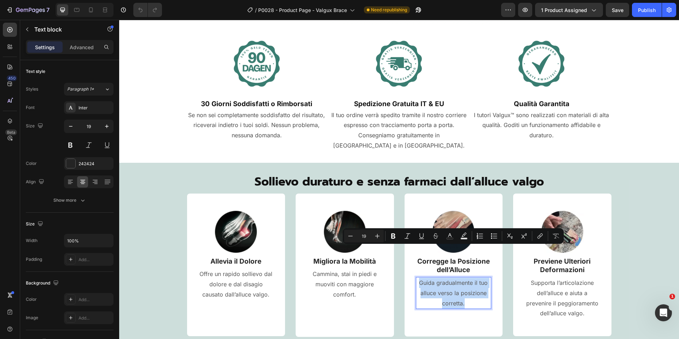
click at [431, 278] on p "Guida gradualmente il tuo alluce verso la posizione corretta." at bounding box center [454, 293] width 74 height 30
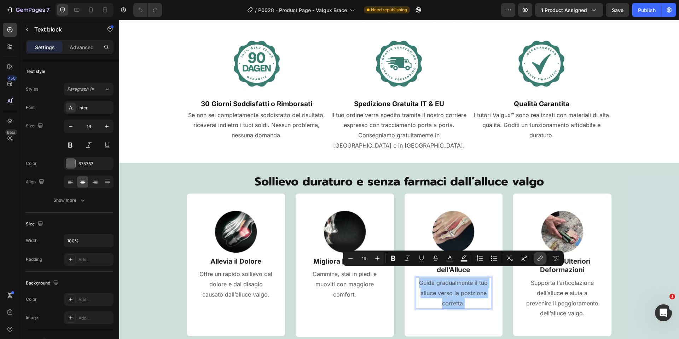
click at [546, 255] on button "link" at bounding box center [540, 258] width 13 height 13
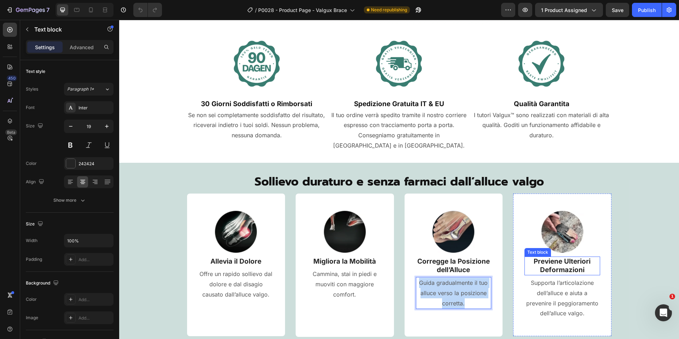
click at [580, 260] on p "Previene Ulteriori Deformazioni" at bounding box center [562, 265] width 74 height 17
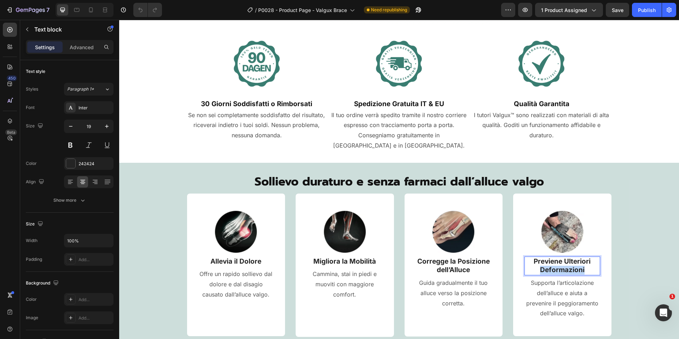
click at [580, 260] on p "Previene Ulteriori Deformazioni" at bounding box center [562, 265] width 74 height 17
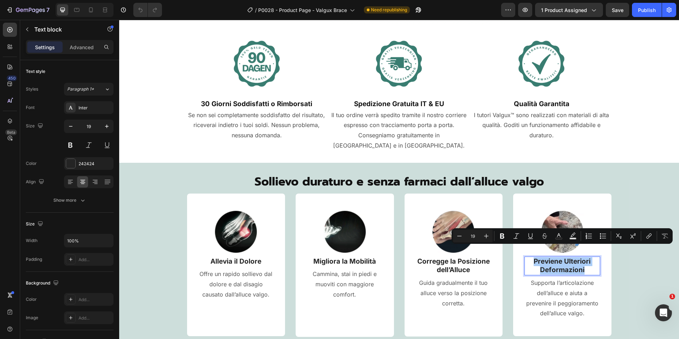
click at [567, 286] on p "Supporta l’articolazione dell’alluce e aiuta a prevenire il peggioramento dell’…" at bounding box center [562, 298] width 74 height 41
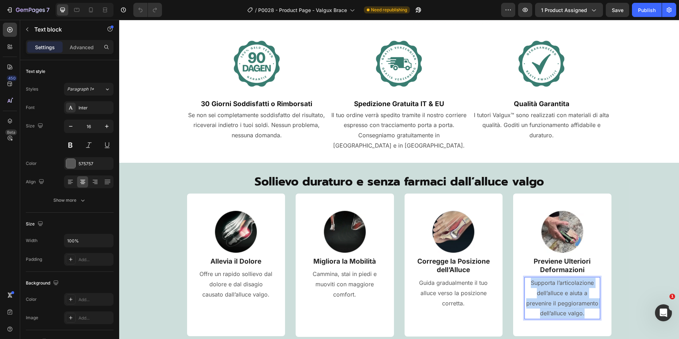
click at [567, 286] on p "Supporta l’articolazione dell’alluce e aiuta a prevenire il peggioramento dell’…" at bounding box center [562, 298] width 74 height 41
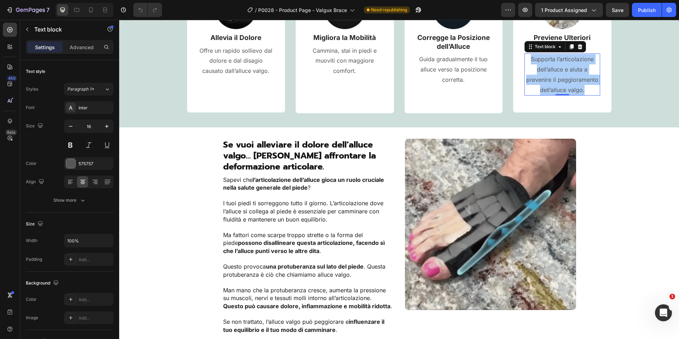
scroll to position [634, 0]
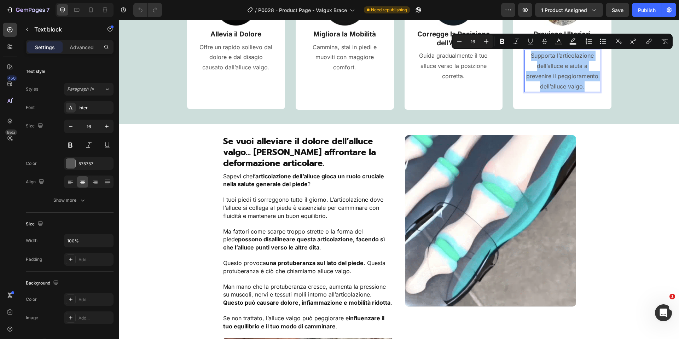
click at [237, 144] on span "Se vuoi alleviare il dolore dell’alluce valgo… [PERSON_NAME] affrontare la defo…" at bounding box center [299, 152] width 153 height 35
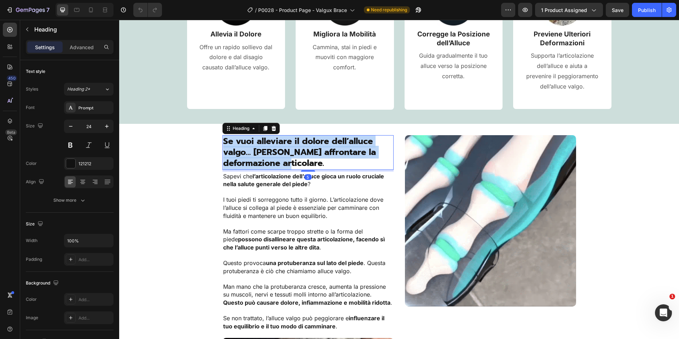
click at [237, 144] on span "Se vuoi alleviare il dolore dell’alluce valgo… [PERSON_NAME] affrontare la defo…" at bounding box center [299, 152] width 153 height 35
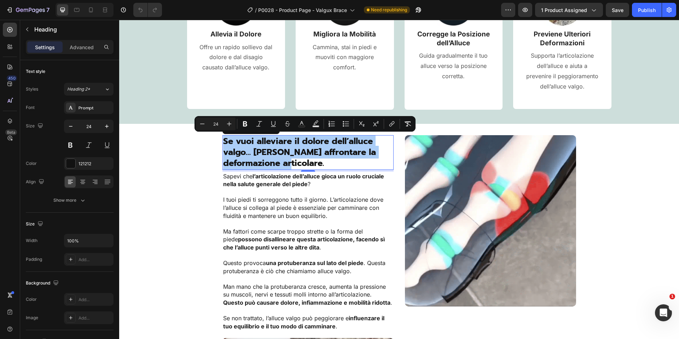
click at [273, 207] on span "I tuoi piedi ti sorreggono tutto il giorno. L’articolazione dove l’alluce si co…" at bounding box center [303, 207] width 160 height 23
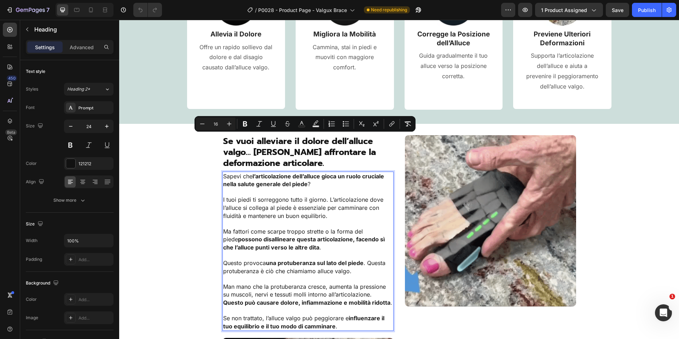
click at [273, 207] on span "I tuoi piedi ti sorreggono tutto il giorno. L’articolazione dove l’alluce si co…" at bounding box center [303, 207] width 160 height 23
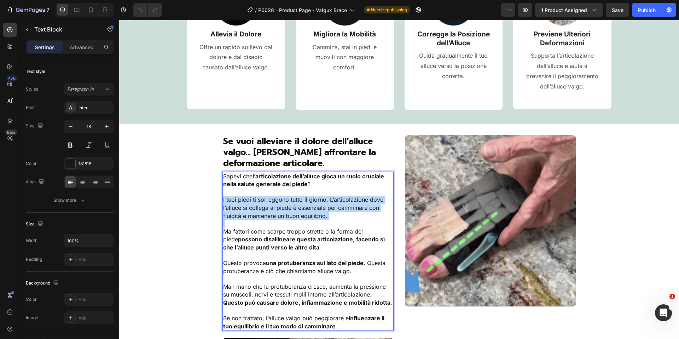
click at [273, 207] on span "I tuoi piedi ti sorreggono tutto il giorno. L’articolazione dove l’alluce si co…" at bounding box center [303, 207] width 160 height 23
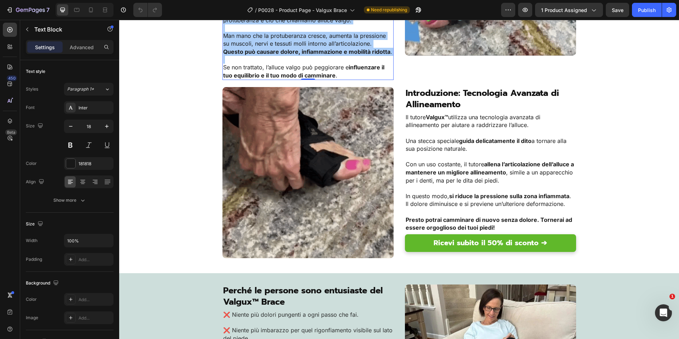
scroll to position [887, 0]
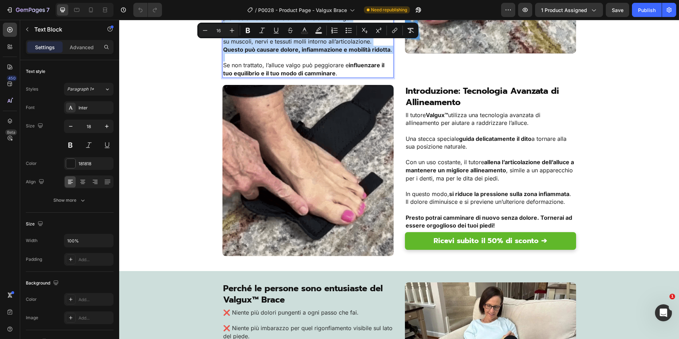
click at [447, 102] on span "Introduzione: Tecnologia Avanzata di Allineamento" at bounding box center [482, 97] width 153 height 24
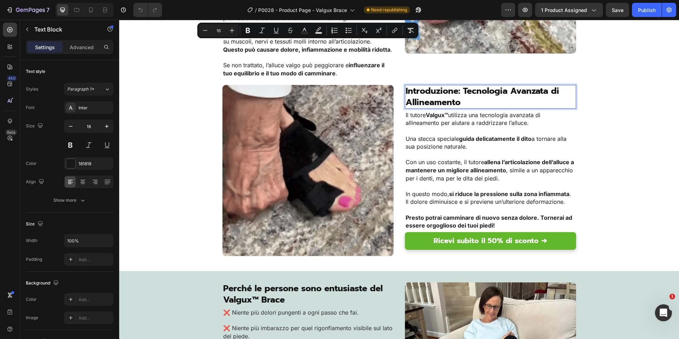
click at [447, 102] on span "Introduzione: Tecnologia Avanzata di Allineamento" at bounding box center [482, 97] width 153 height 24
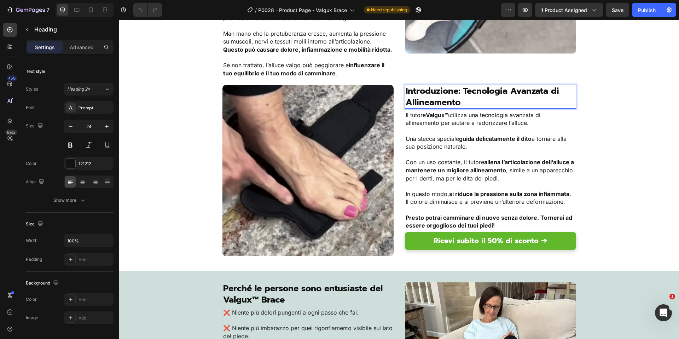
click at [505, 169] on strong "allena l’articolazione dell’alluce a mantenere un migliore allineamento" at bounding box center [490, 165] width 168 height 15
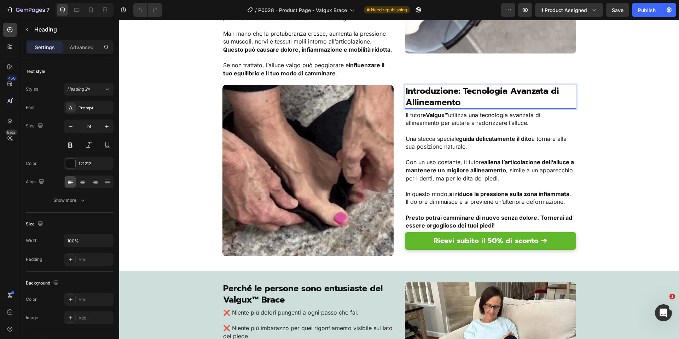
click at [505, 169] on strong "allena l’articolazione dell’alluce a mantenere un migliore allineamento" at bounding box center [490, 165] width 168 height 15
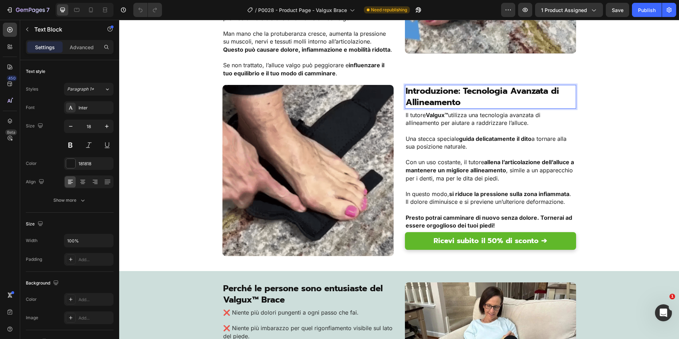
click at [505, 169] on strong "allena l’articolazione dell’alluce a mantenere un migliore allineamento" at bounding box center [490, 165] width 168 height 15
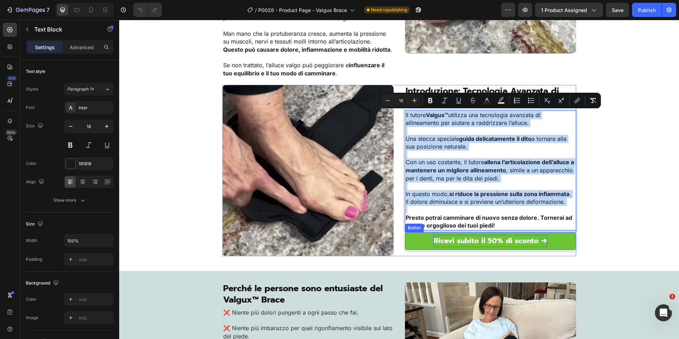
click at [477, 238] on strong "Ricevi subito il 50% di sconto ➔" at bounding box center [491, 240] width 114 height 11
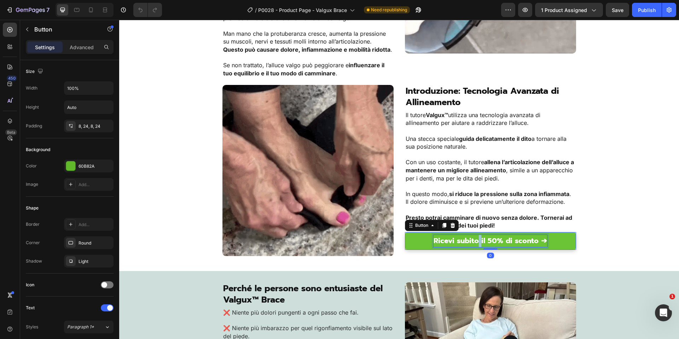
click at [477, 238] on strong "Ricevi subito il 50% di sconto ➔" at bounding box center [491, 240] width 114 height 11
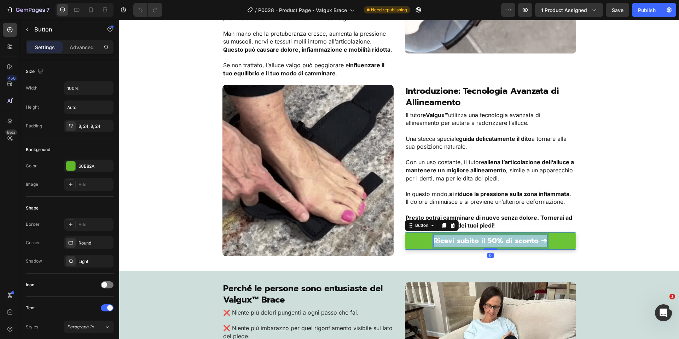
click at [477, 238] on strong "Ricevi subito il 50% di sconto ➔" at bounding box center [491, 240] width 114 height 11
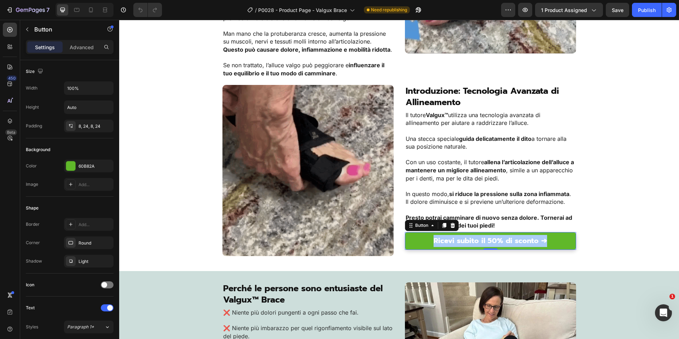
scroll to position [943, 0]
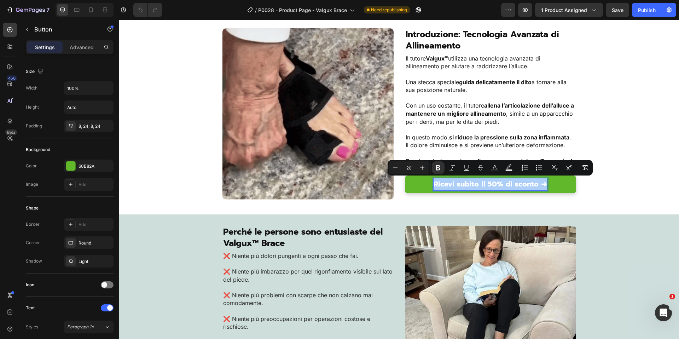
click at [261, 233] on span "Perché le persone sono entusiaste del Valgux™ Brace" at bounding box center [302, 237] width 159 height 24
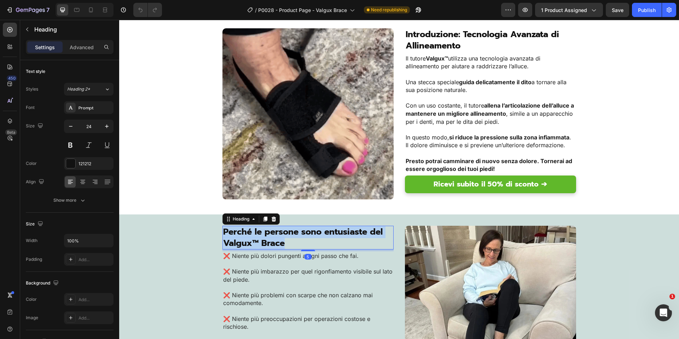
click at [261, 233] on span "Perché le persone sono entusiaste del Valgux™ Brace" at bounding box center [302, 237] width 159 height 24
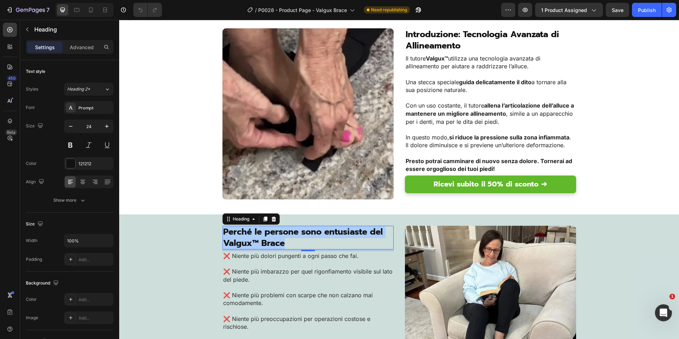
scroll to position [1007, 0]
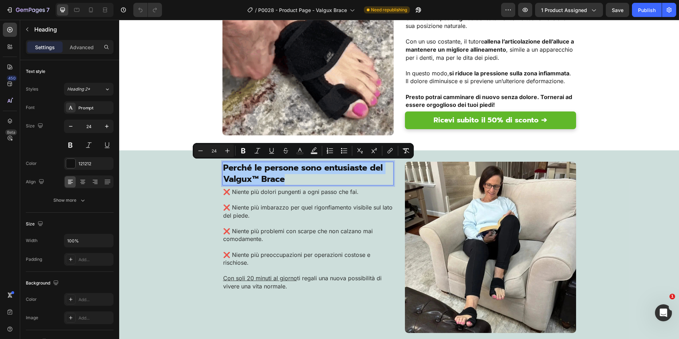
click at [298, 249] on p at bounding box center [308, 247] width 170 height 8
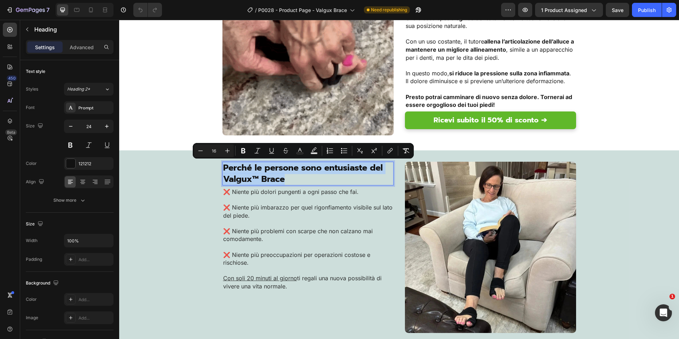
click at [298, 249] on p at bounding box center [308, 247] width 170 height 8
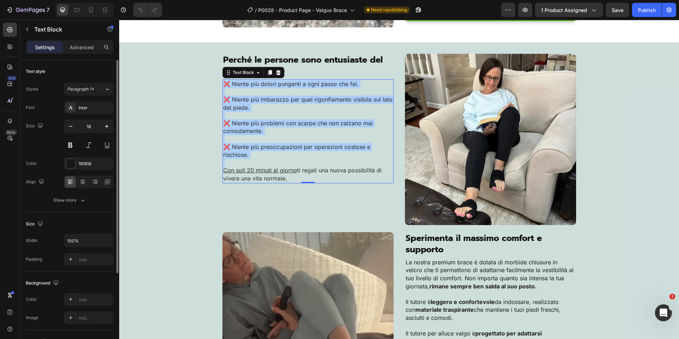
scroll to position [1148, 0]
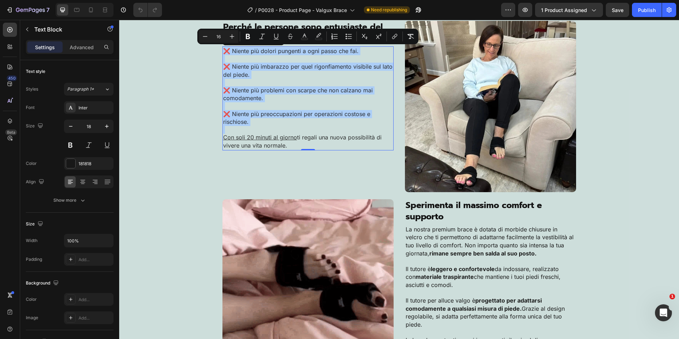
click at [407, 204] on span "Sperimenta il massimo comfort e supporto" at bounding box center [474, 211] width 136 height 24
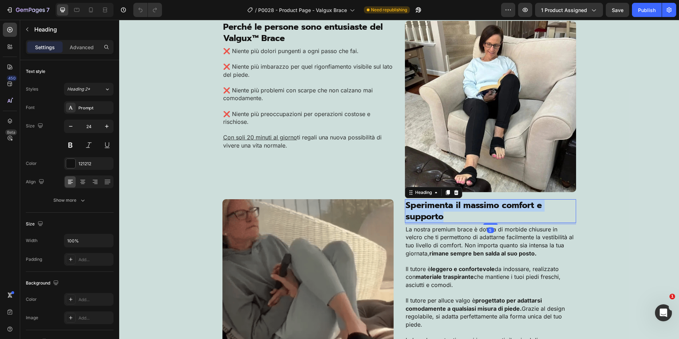
click at [407, 204] on span "Sperimenta il massimo comfort e supporto" at bounding box center [474, 211] width 136 height 24
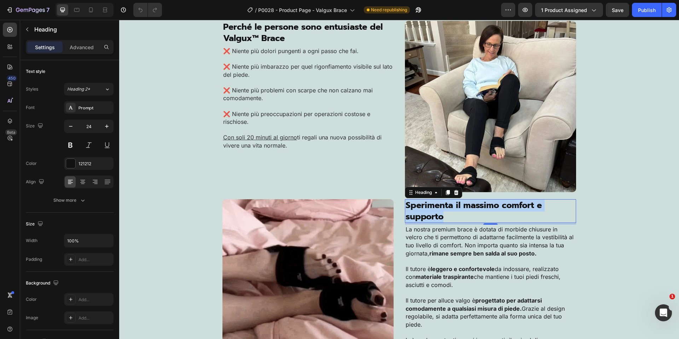
click at [481, 272] on p "Il tutore è leggero e confortevole da indossare, realizzato con materiale trasp…" at bounding box center [491, 277] width 170 height 24
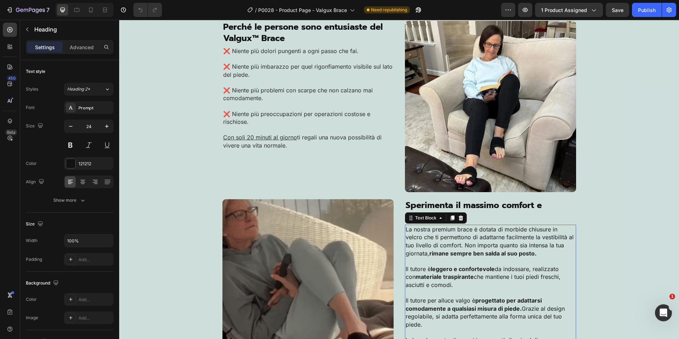
click at [481, 272] on p "Il tutore è leggero e confortevole da indossare, realizzato con materiale trasp…" at bounding box center [491, 277] width 170 height 24
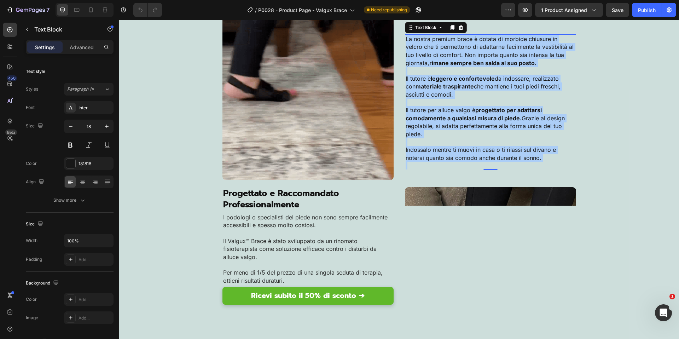
scroll to position [1372, 0]
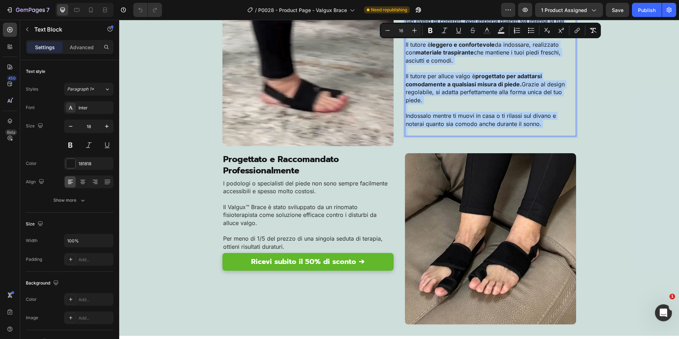
click at [280, 171] on span "Progettato e Raccomandato Professionalmente" at bounding box center [281, 165] width 116 height 24
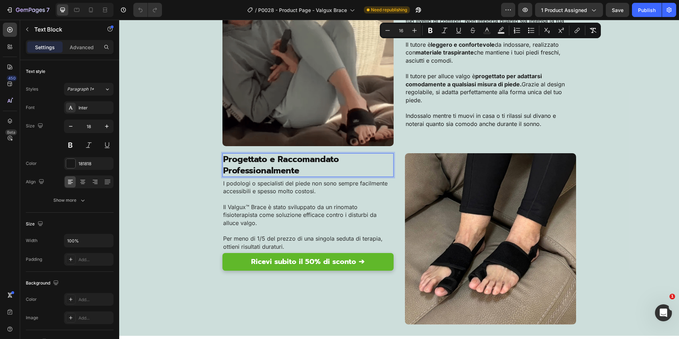
click at [280, 171] on span "Progettato e Raccomandato Professionalmente" at bounding box center [281, 165] width 116 height 24
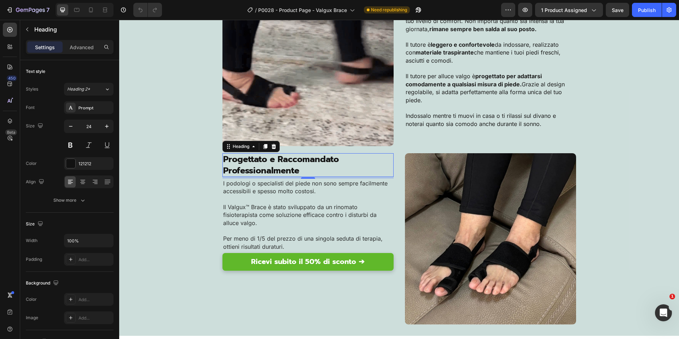
click at [257, 214] on span "Il Valgux™ Brace è stato sviluppato da un rinomato fisioterapista come soluzion…" at bounding box center [299, 214] width 153 height 23
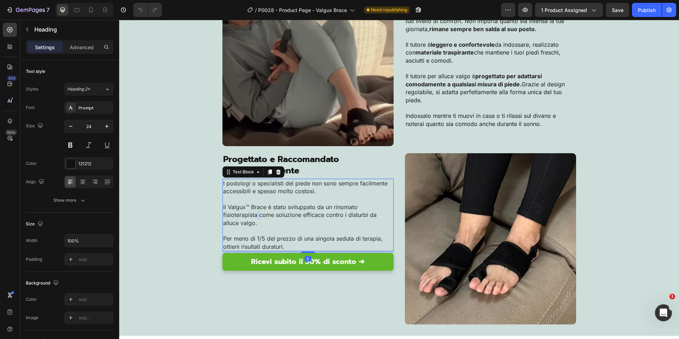
click at [257, 214] on span "Il Valgux™ Brace è stato sviluppato da un rinomato fisioterapista come soluzion…" at bounding box center [299, 214] width 153 height 23
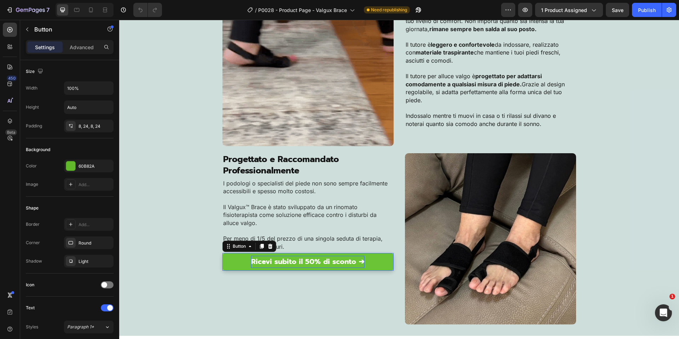
click at [277, 266] on strong "Ricevi subito il 50% di sconto ➔" at bounding box center [308, 261] width 114 height 11
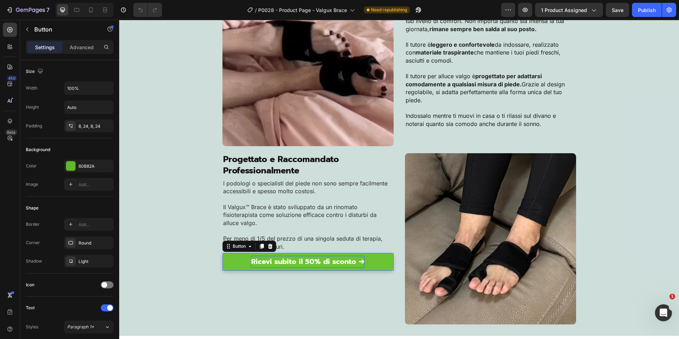
click at [277, 266] on strong "Ricevi subito il 50% di sconto ➔" at bounding box center [308, 261] width 114 height 11
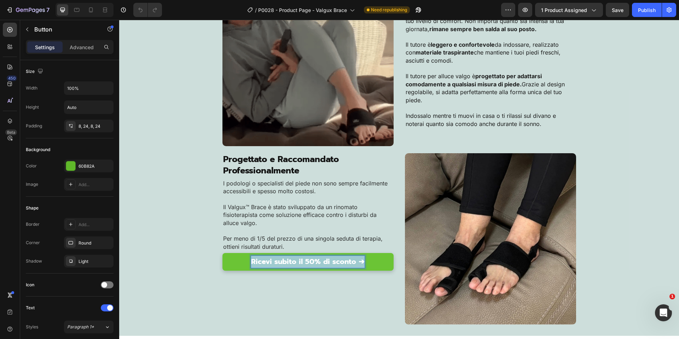
click at [277, 266] on strong "Ricevi subito il 50% di sconto ➔" at bounding box center [308, 261] width 114 height 11
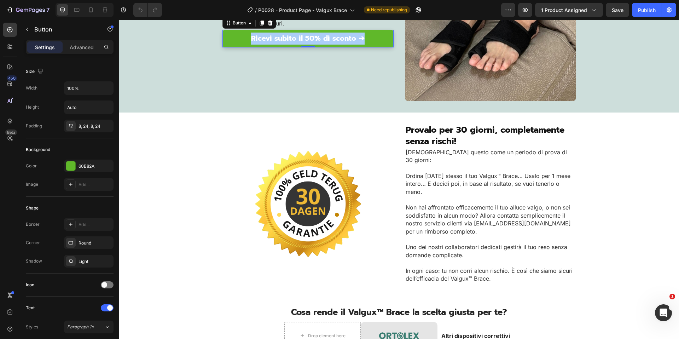
scroll to position [1618, 0]
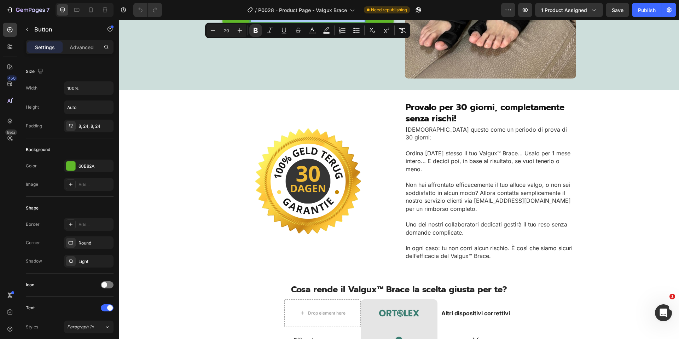
click at [436, 111] on span "Provalo per 30 giorni, completamente senza rischi!" at bounding box center [485, 113] width 159 height 24
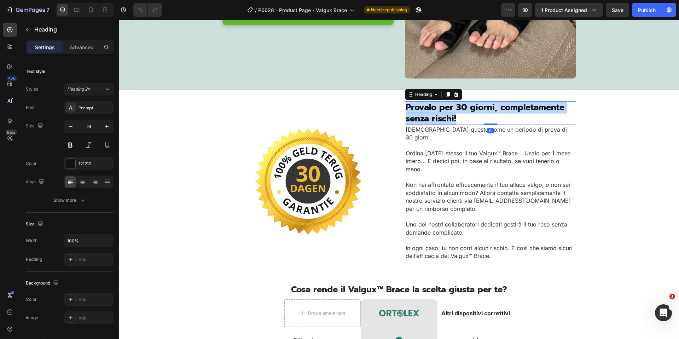
click at [436, 111] on span "Provalo per 30 giorni, completamente senza rischi!" at bounding box center [485, 113] width 159 height 24
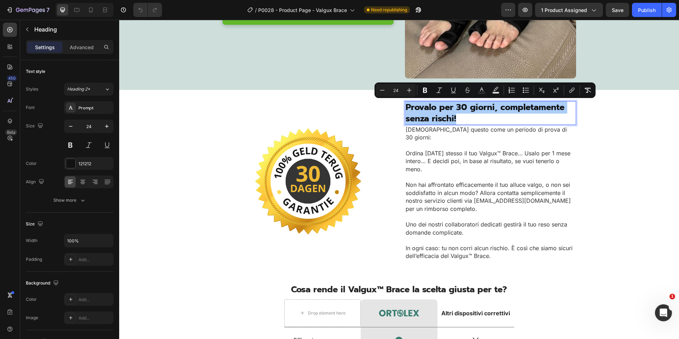
click at [434, 181] on span "Non hai affrontato efficacemente il tuo alluce valgo, o non sei soddisfatto in …" at bounding box center [488, 192] width 165 height 23
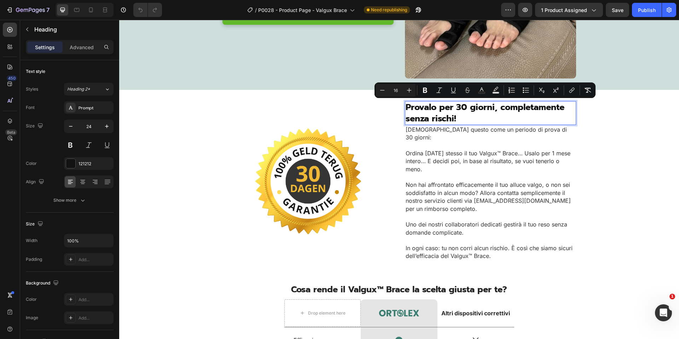
click at [434, 181] on span "Non hai affrontato efficacemente il tuo alluce valgo, o non sei soddisfatto in …" at bounding box center [488, 192] width 165 height 23
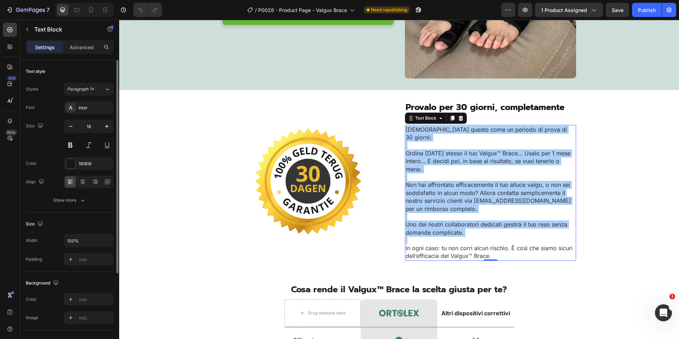
scroll to position [1671, 0]
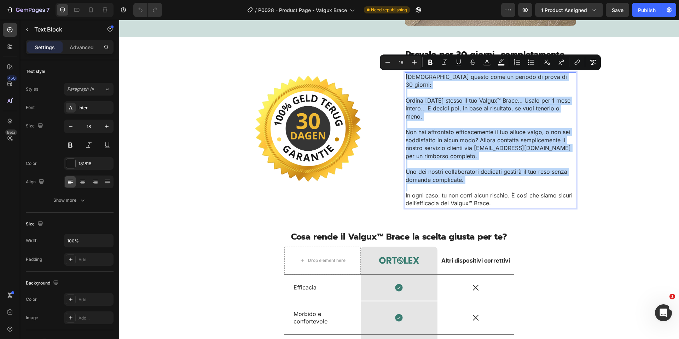
click at [368, 230] on span "Cosa rende il Valgux™ Brace la scelta giusta per te?" at bounding box center [399, 236] width 216 height 13
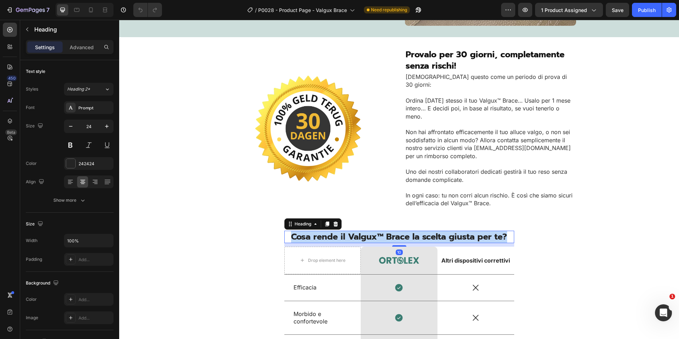
click at [368, 230] on span "Cosa rende il Valgux™ Brace la scelta giusta per te?" at bounding box center [399, 236] width 216 height 13
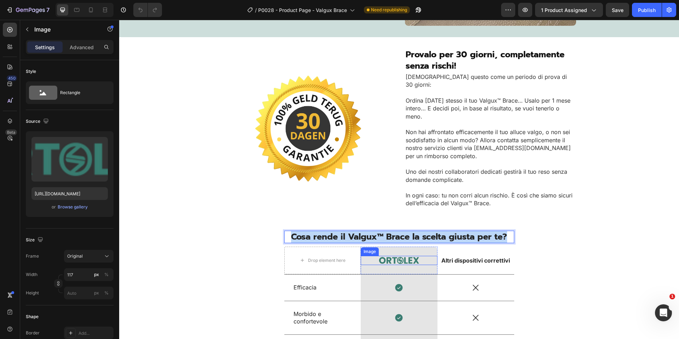
click at [400, 256] on img at bounding box center [398, 260] width 41 height 9
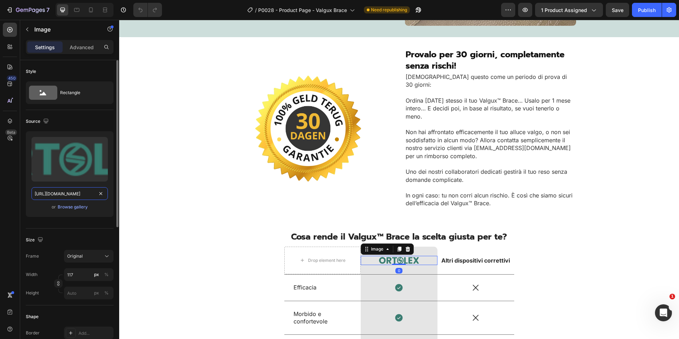
click at [82, 192] on input "[URL][DOMAIN_NAME]" at bounding box center [69, 193] width 76 height 13
click at [461, 257] on strong "Altri dispositivi correttivi" at bounding box center [475, 260] width 69 height 7
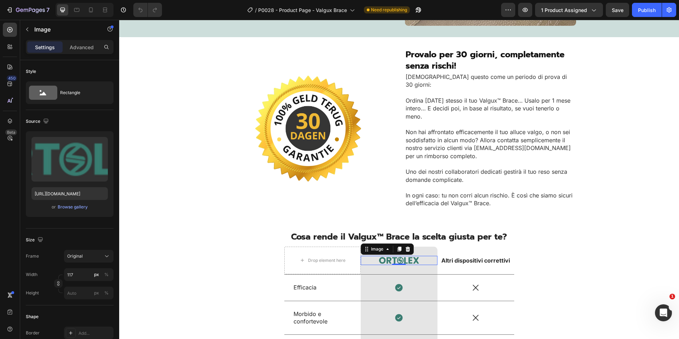
click at [461, 257] on strong "Altri dispositivi correttivi" at bounding box center [475, 260] width 69 height 7
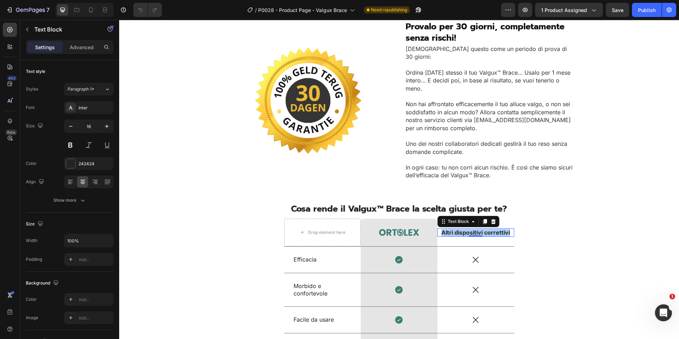
scroll to position [1763, 0]
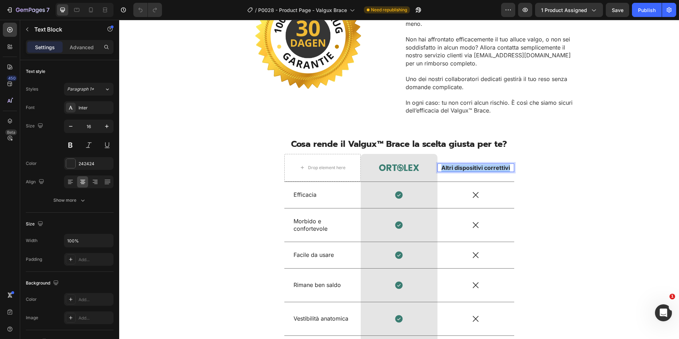
click at [311, 191] on p "Efficacia" at bounding box center [323, 194] width 58 height 7
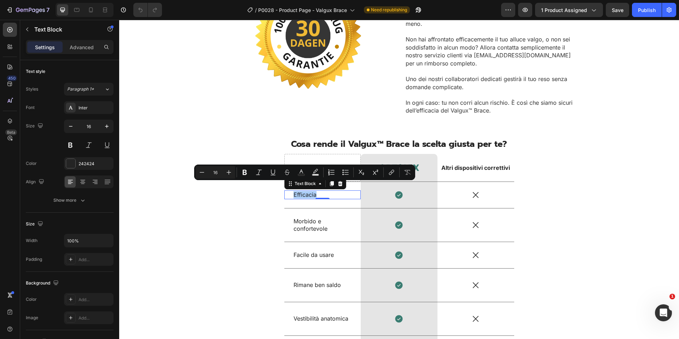
click at [305, 222] on p "Morbido e confortevole" at bounding box center [323, 224] width 58 height 15
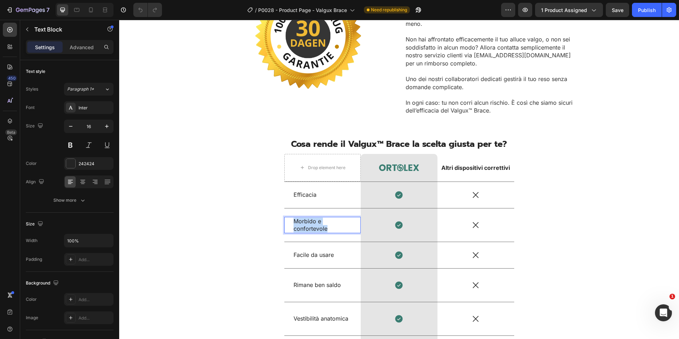
click at [305, 222] on p "Morbido e confortevole" at bounding box center [323, 224] width 58 height 15
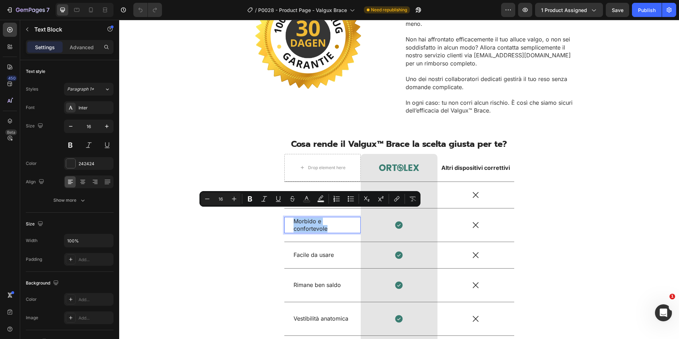
click at [320, 251] on div "Facile da usare" at bounding box center [323, 254] width 60 height 9
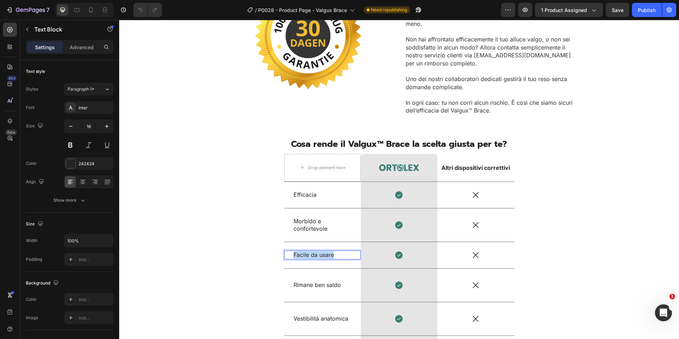
click at [320, 251] on div "Facile da usare" at bounding box center [323, 254] width 60 height 9
click at [309, 281] on p "Rimane ben saldo" at bounding box center [323, 284] width 58 height 7
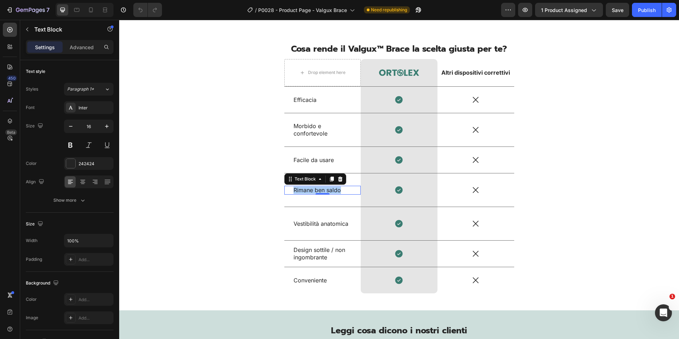
scroll to position [1884, 0]
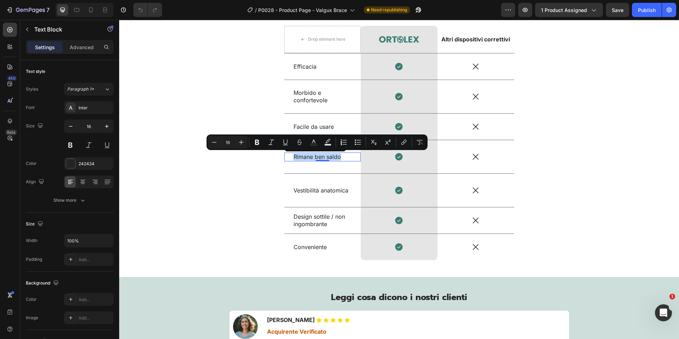
click at [330, 192] on p "Vestibilità anatomica" at bounding box center [323, 190] width 58 height 7
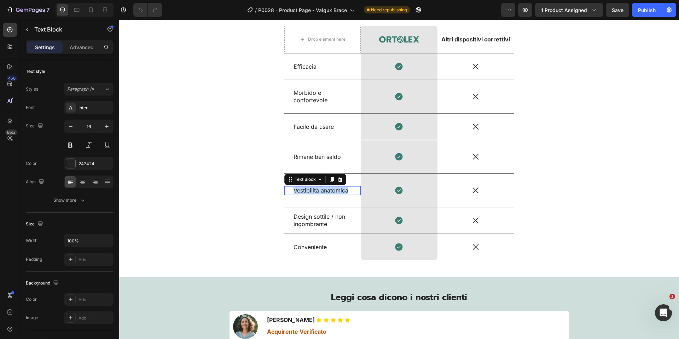
click at [330, 192] on p "Vestibilità anatomica" at bounding box center [323, 190] width 58 height 7
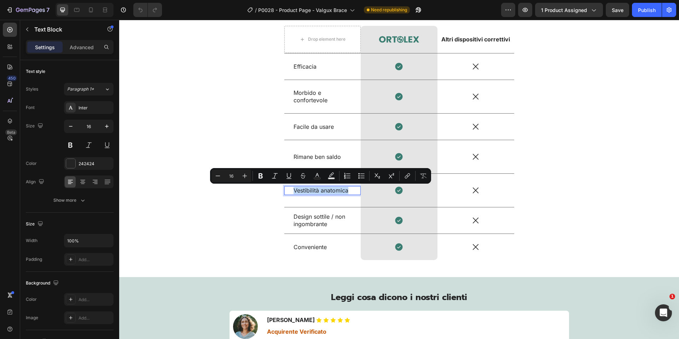
click at [300, 222] on p "Design sottile / non ingombrante" at bounding box center [323, 220] width 58 height 15
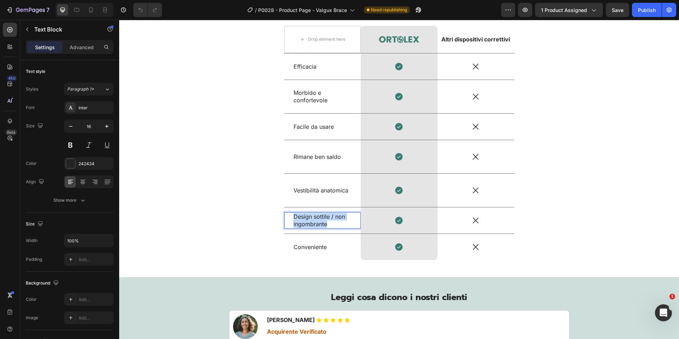
click at [300, 222] on p "Design sottile / non ingombrante" at bounding box center [323, 220] width 58 height 15
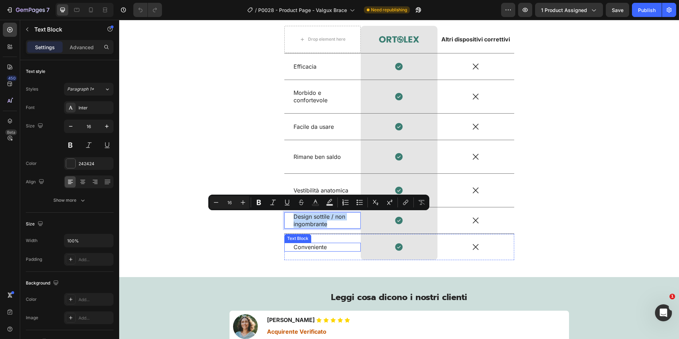
click at [310, 246] on p "Conveniente" at bounding box center [323, 246] width 58 height 7
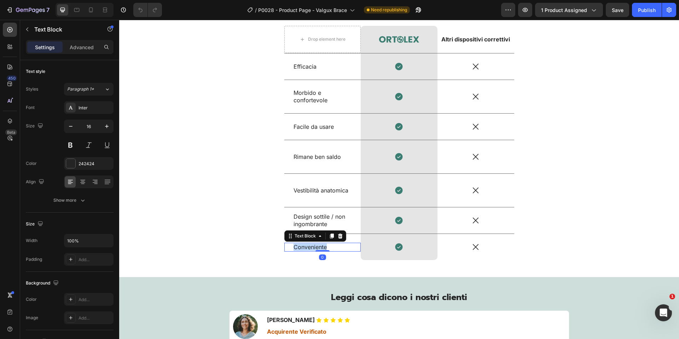
click at [310, 246] on p "Conveniente" at bounding box center [323, 246] width 58 height 7
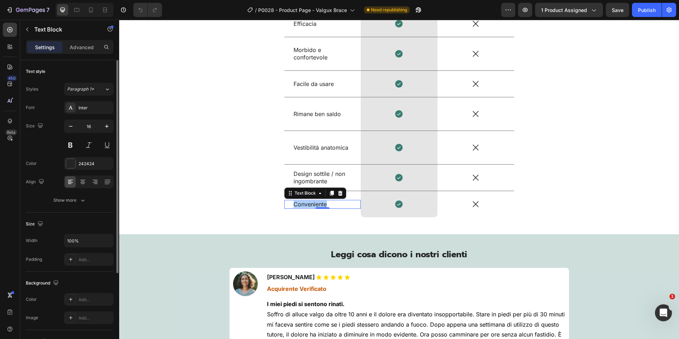
scroll to position [1949, 0]
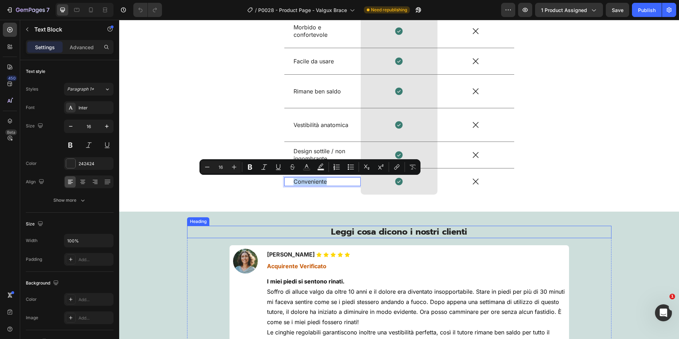
click at [379, 234] on span "Leggi cosa dicono i nostri clienti" at bounding box center [399, 231] width 136 height 13
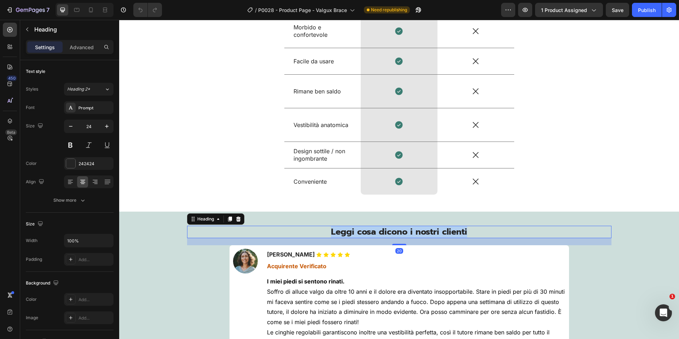
click at [379, 234] on span "Leggi cosa dicono i nostri clienti" at bounding box center [399, 231] width 136 height 13
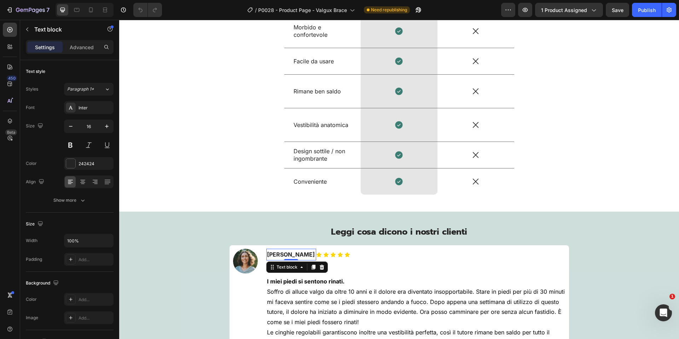
click at [289, 253] on strong "[PERSON_NAME]" at bounding box center [291, 254] width 48 height 7
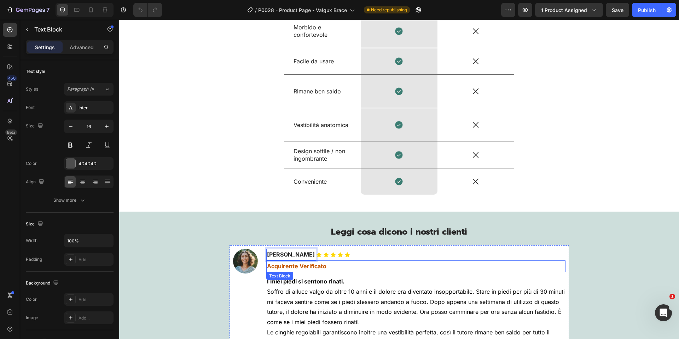
click at [302, 266] on strong "Acquirente Verificato" at bounding box center [296, 265] width 59 height 7
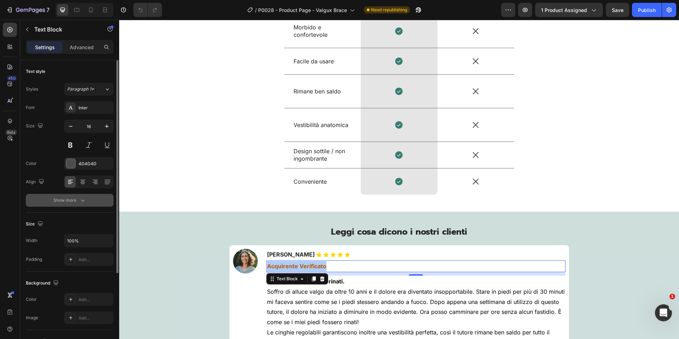
scroll to position [2016, 0]
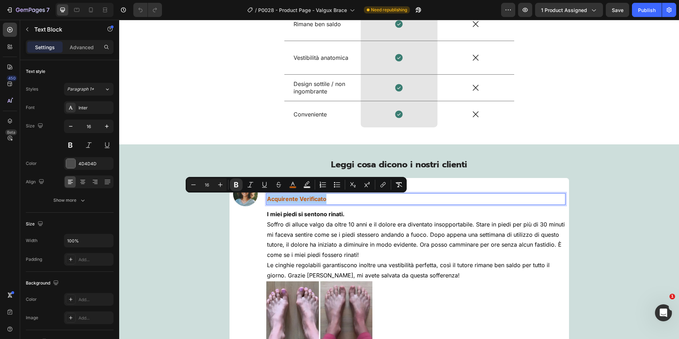
click at [369, 253] on p "Soffro di alluce valgo da oltre 10 anni e il dolore era diventato insopportabil…" at bounding box center [416, 239] width 298 height 41
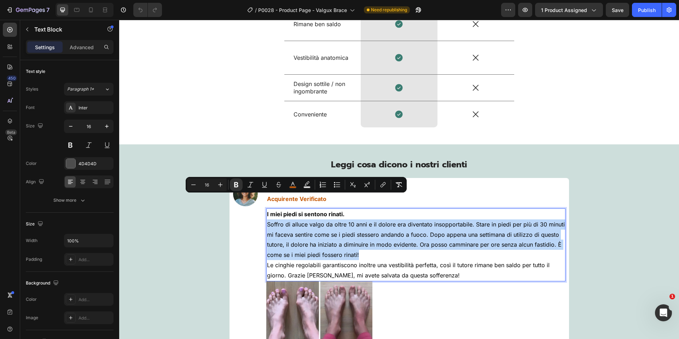
click at [369, 253] on p "Soffro di alluce valgo da oltre 10 anni e il dolore era diventato insopportabil…" at bounding box center [416, 239] width 298 height 41
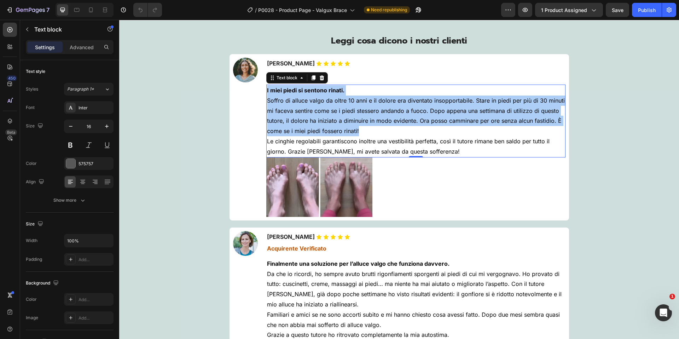
scroll to position [2179, 0]
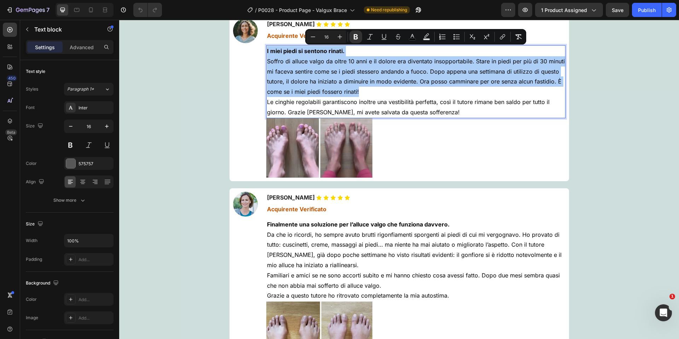
click at [334, 244] on span "Da che io ricordi, ho sempre avuto brutti rigonfiamenti sporgenti ai piedi di c…" at bounding box center [414, 249] width 295 height 37
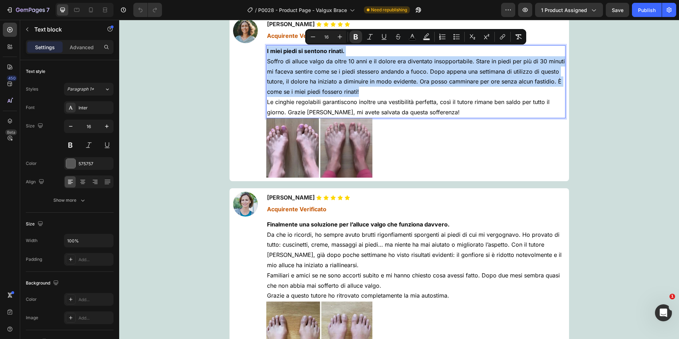
click at [334, 244] on span "Da che io ricordi, ho sempre avuto brutti rigonfiamenti sporgenti ai piedi di c…" at bounding box center [414, 249] width 295 height 37
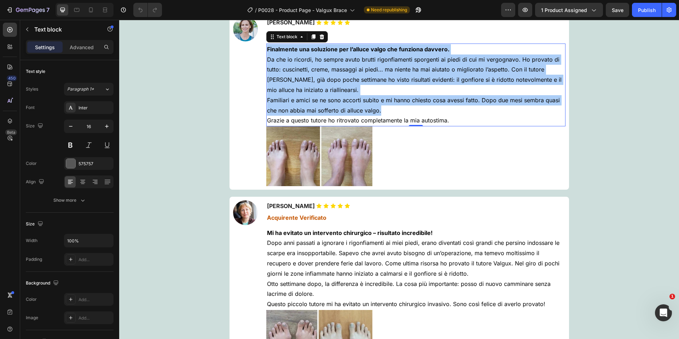
scroll to position [2365, 0]
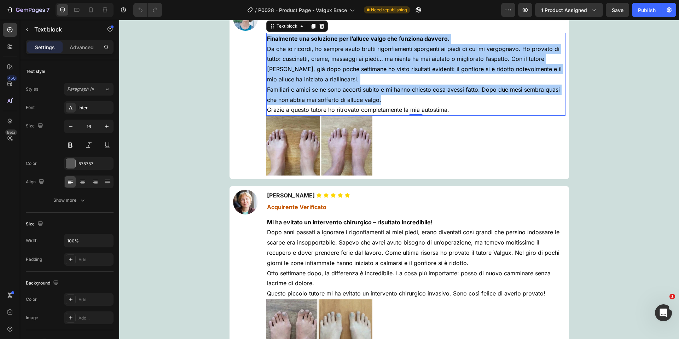
click at [343, 232] on span "Dopo anni passati a ignorare i rigonfiamenti ai miei piedi, erano diventati cos…" at bounding box center [413, 246] width 292 height 37
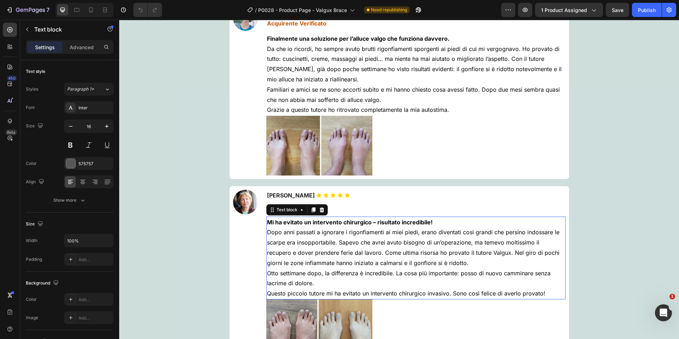
click at [343, 232] on span "Dopo anni passati a ignorare i rigonfiamenti ai miei piedi, erano diventati cos…" at bounding box center [413, 246] width 292 height 37
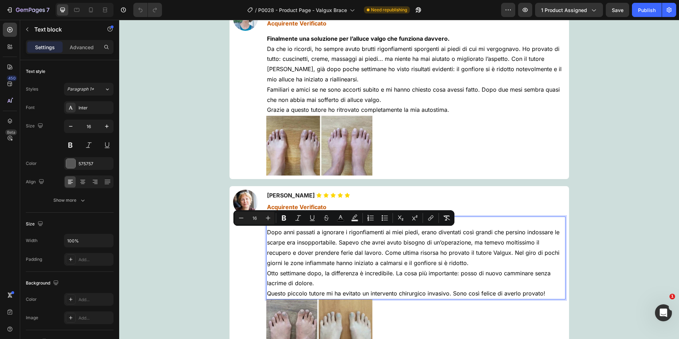
click at [318, 251] on span "Dopo anni passati a ignorare i rigonfiamenti ai miei piedi, erano diventati cos…" at bounding box center [413, 246] width 292 height 37
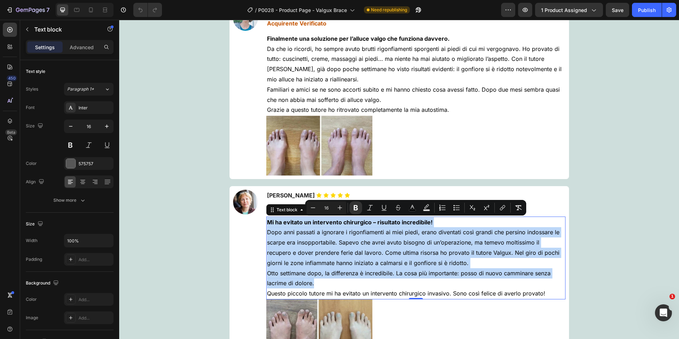
click at [284, 196] on strong "[PERSON_NAME]" at bounding box center [291, 195] width 48 height 7
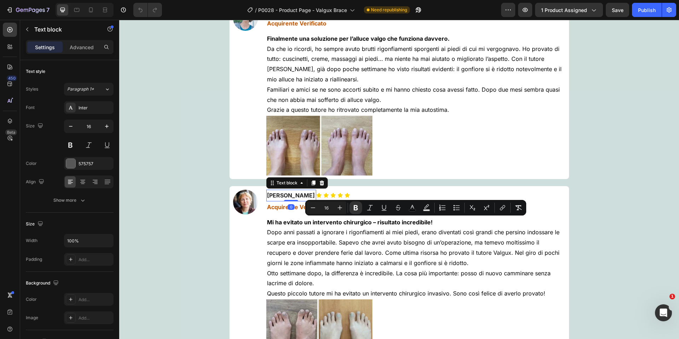
click at [284, 196] on strong "[PERSON_NAME]" at bounding box center [291, 195] width 48 height 7
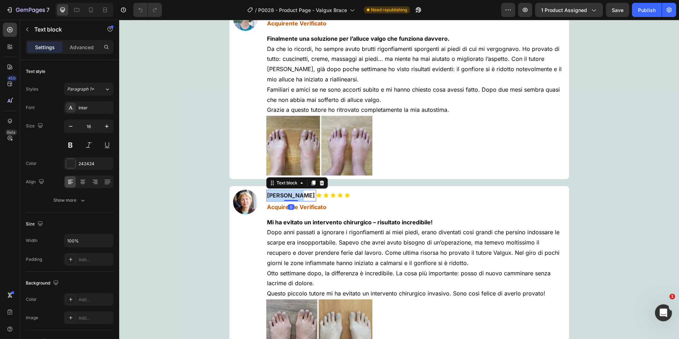
click at [284, 196] on strong "[PERSON_NAME]" at bounding box center [291, 195] width 48 height 7
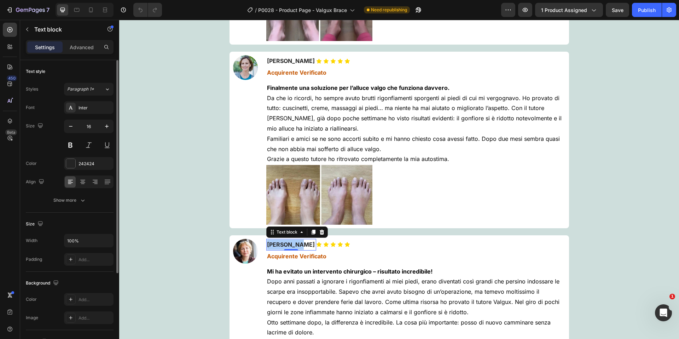
scroll to position [2247, 0]
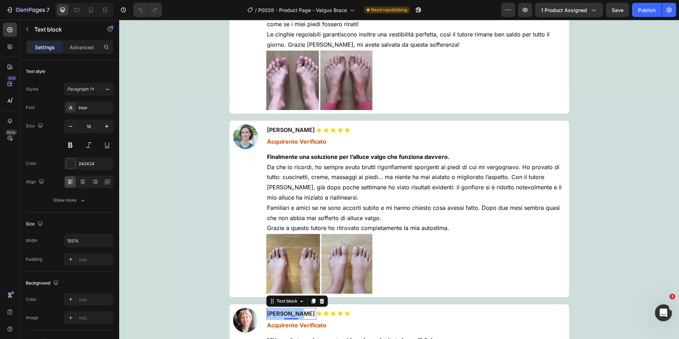
click at [277, 128] on strong "[PERSON_NAME]" at bounding box center [291, 129] width 48 height 7
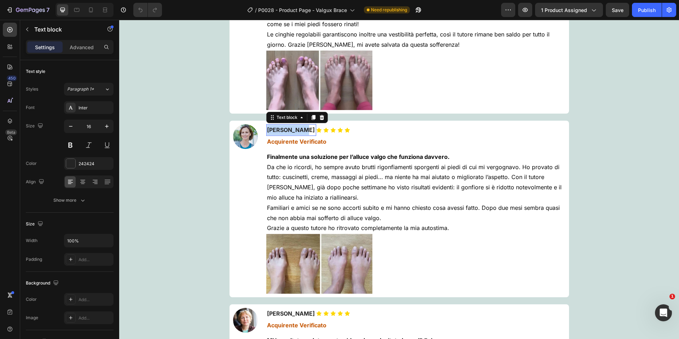
click at [277, 128] on strong "[PERSON_NAME]" at bounding box center [291, 129] width 48 height 7
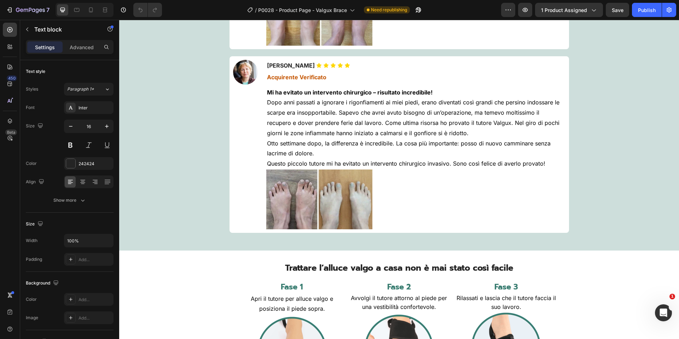
scroll to position [2503, 0]
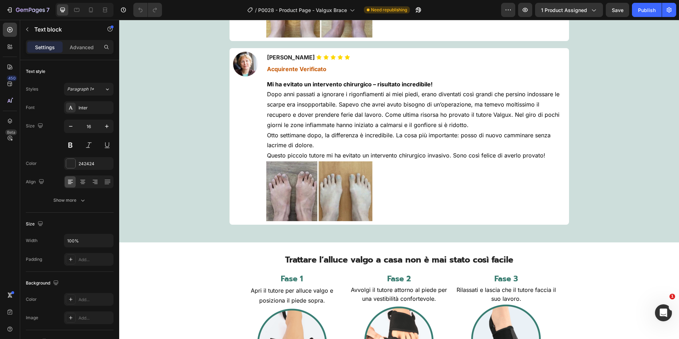
click at [338, 261] on span "Trattare l’alluce valgo a casa non è mai stato così facile" at bounding box center [399, 259] width 228 height 13
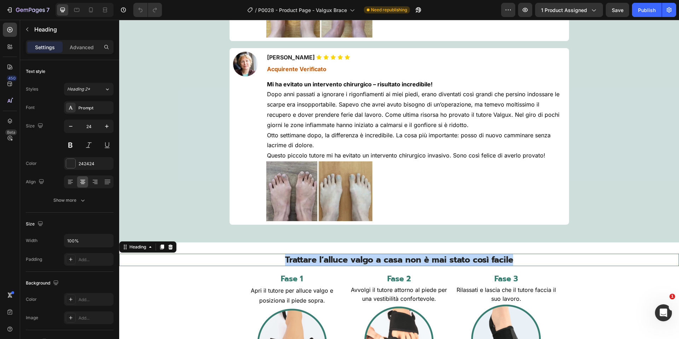
click at [338, 261] on span "Trattare l’alluce valgo a casa non è mai stato così facile" at bounding box center [399, 259] width 228 height 13
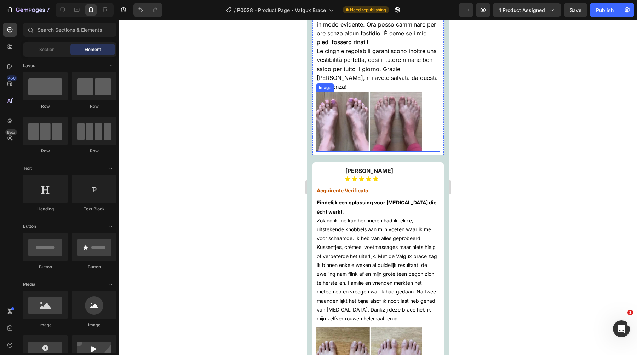
scroll to position [3632, 0]
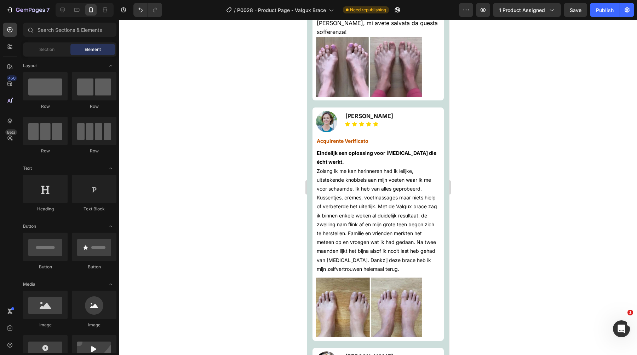
click at [355, 224] on span "Zolang ik me kan herinneren had ik lelijke, uitstekende knobbels aan mijn voete…" at bounding box center [377, 220] width 120 height 104
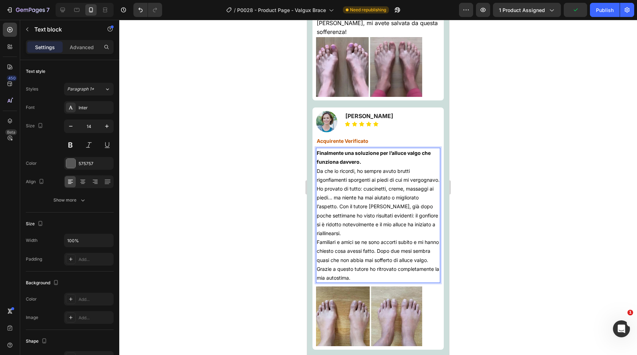
click at [359, 209] on p "Da che io ricordi, ho sempre avuto brutti rigonfiamenti sporgenti ai piedi di c…" at bounding box center [378, 202] width 123 height 71
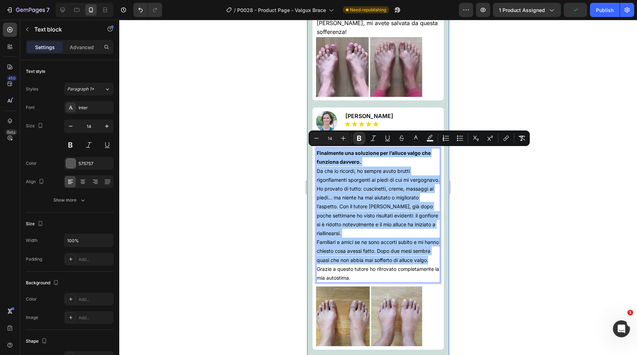
click at [282, 172] on div at bounding box center [377, 187] width 517 height 335
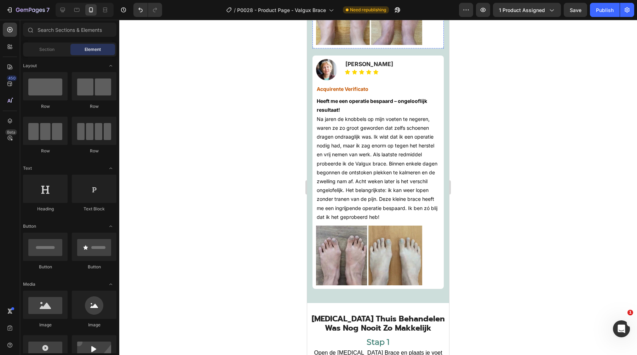
scroll to position [3946, 0]
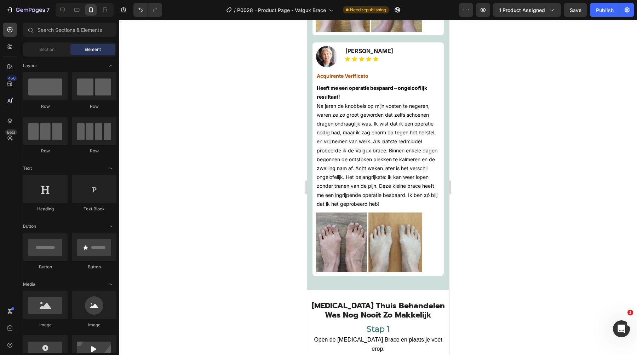
click at [351, 125] on span "Na jaren de knobbels op mijn voeten te negeren, waren ze zo groot geworden dat …" at bounding box center [377, 155] width 121 height 104
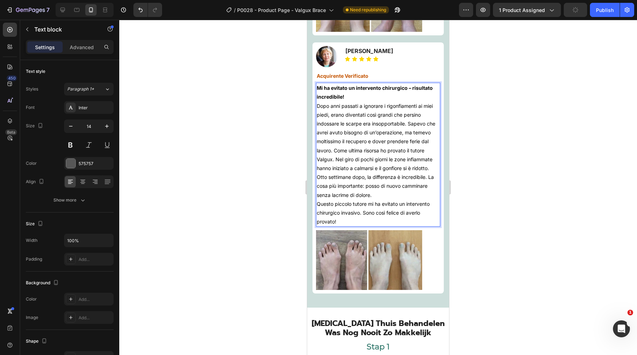
click at [329, 118] on p "Dopo anni passati a ignorare i rigonfiamenti ai miei piedi, erano diventati cos…" at bounding box center [378, 136] width 123 height 71
click at [342, 126] on p "Dopo anni passati a ignorare i rigonfiamenti ai miei piedi, erano diventati cos…" at bounding box center [378, 136] width 123 height 71
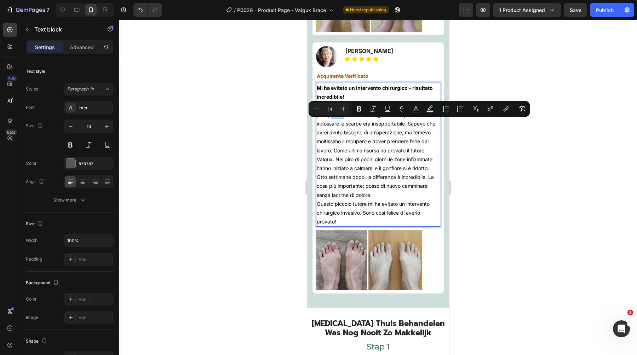
click at [263, 144] on div at bounding box center [377, 187] width 517 height 335
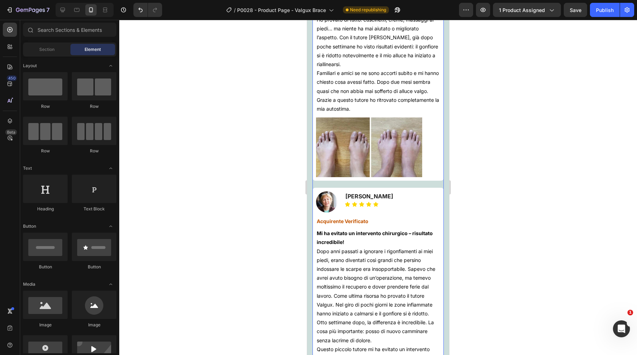
scroll to position [3811, 0]
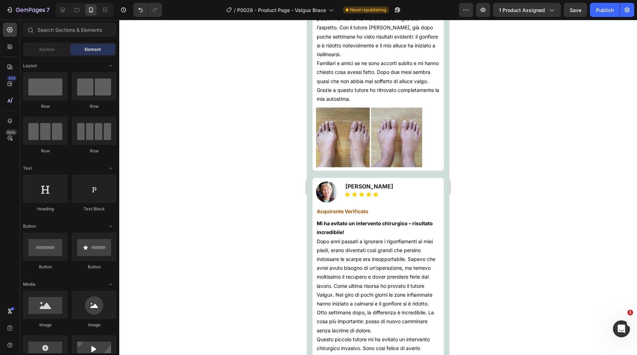
click at [369, 190] on strong "[PERSON_NAME]" at bounding box center [369, 186] width 48 height 7
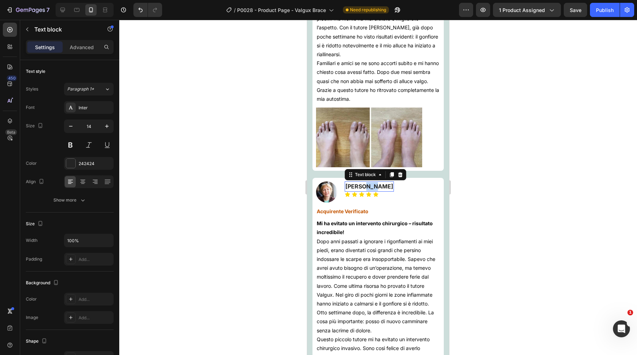
click at [369, 190] on strong "[PERSON_NAME]" at bounding box center [369, 186] width 48 height 7
click at [527, 182] on div at bounding box center [377, 187] width 517 height 335
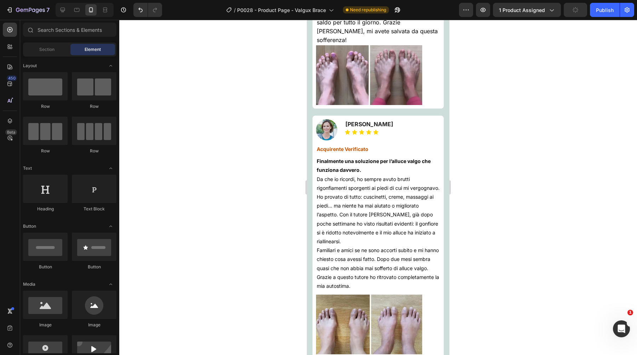
scroll to position [3622, 0]
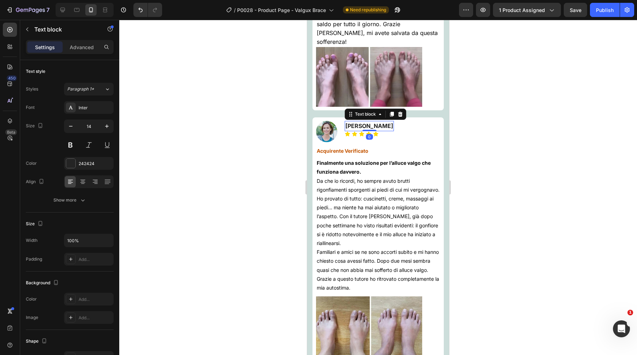
click at [366, 121] on div "[PERSON_NAME] Text block 0" at bounding box center [368, 126] width 49 height 10
click at [366, 121] on div "[PERSON_NAME]" at bounding box center [368, 126] width 49 height 10
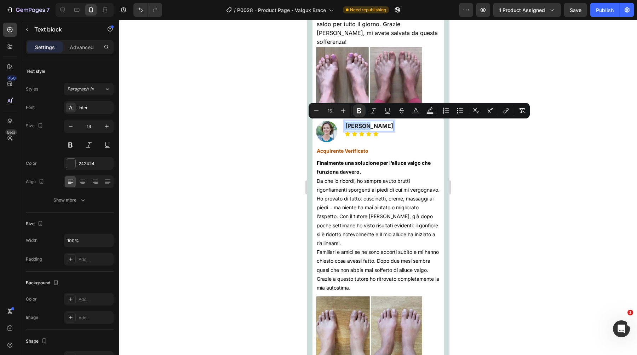
click at [366, 123] on strong "[PERSON_NAME]" at bounding box center [369, 125] width 48 height 7
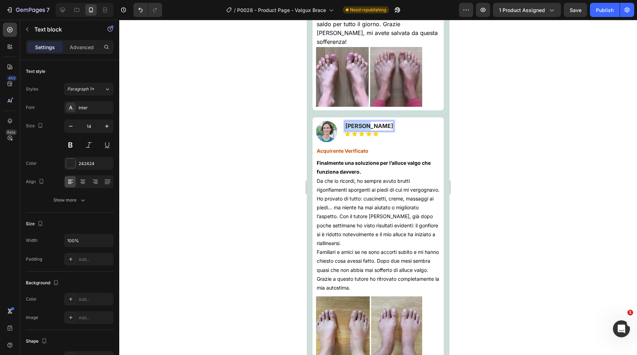
click at [366, 123] on strong "[PERSON_NAME]" at bounding box center [369, 125] width 48 height 7
click at [186, 164] on div at bounding box center [377, 187] width 517 height 335
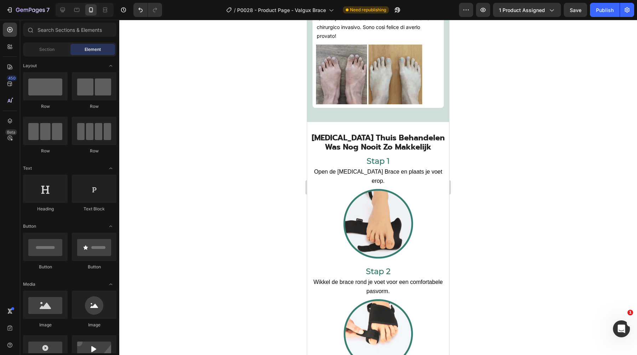
scroll to position [4138, 0]
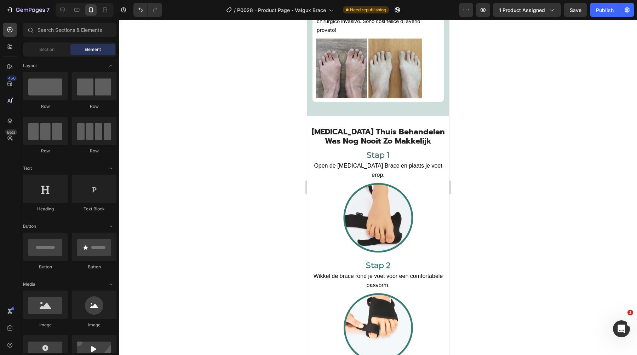
click at [374, 135] on span "[MEDICAL_DATA] Thuis Behandelen Was Nog Nooit Zo Makkelijk" at bounding box center [378, 136] width 133 height 21
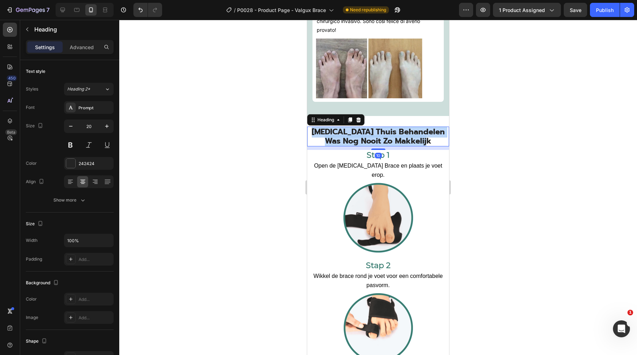
click at [374, 135] on span "[MEDICAL_DATA] Thuis Behandelen Was Nog Nooit Zo Makkelijk" at bounding box center [378, 136] width 133 height 21
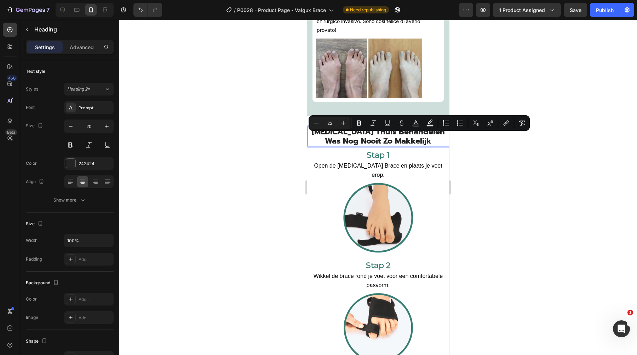
scroll to position [0, 0]
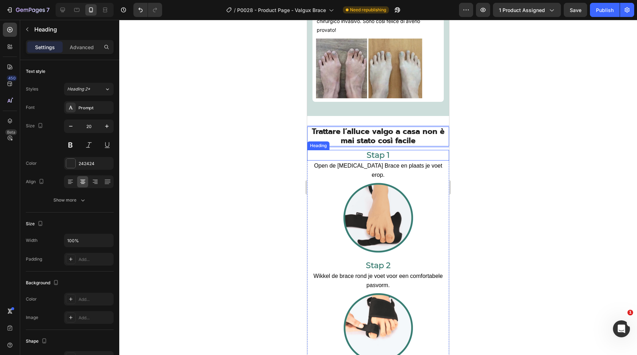
click at [373, 160] on strong "Stap 1" at bounding box center [377, 155] width 23 height 10
click at [168, 144] on div at bounding box center [377, 187] width 517 height 335
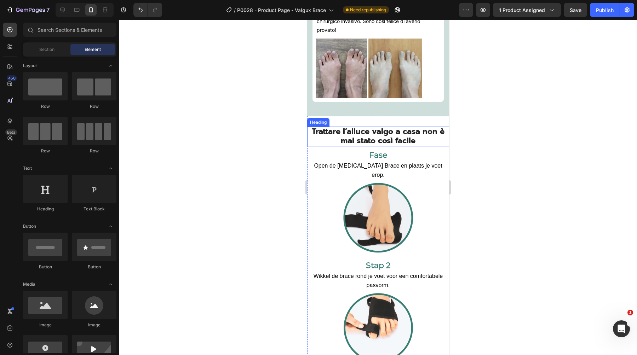
click at [345, 143] on span "Trattare l’alluce valgo a casa non è mai stato così facile" at bounding box center [378, 136] width 133 height 21
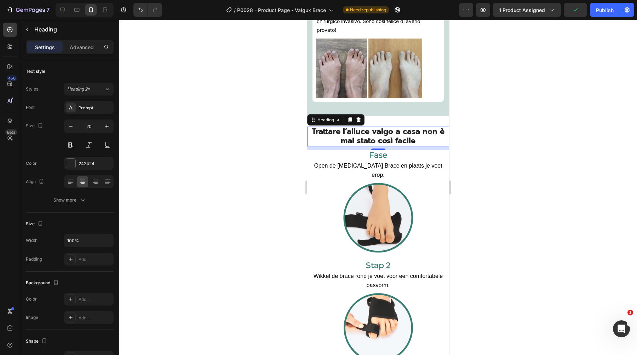
click at [362, 160] on p "⁠⁠⁠⁠⁠⁠⁠ Fase" at bounding box center [378, 155] width 140 height 9
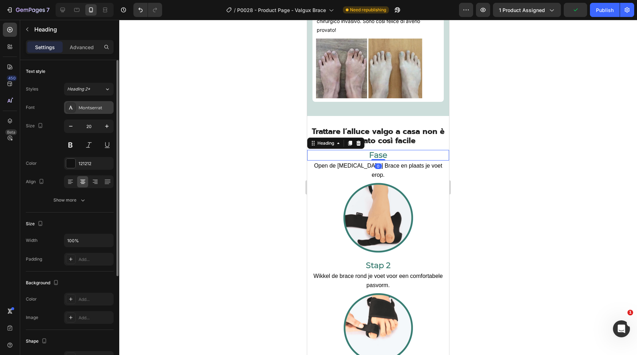
click at [87, 109] on div "Montserrat" at bounding box center [95, 108] width 33 height 6
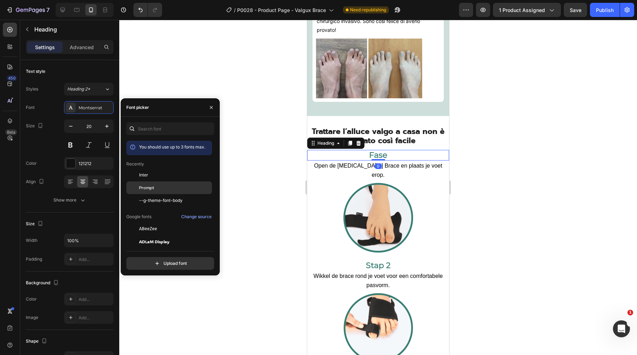
click at [157, 188] on div "Prompt" at bounding box center [174, 188] width 71 height 6
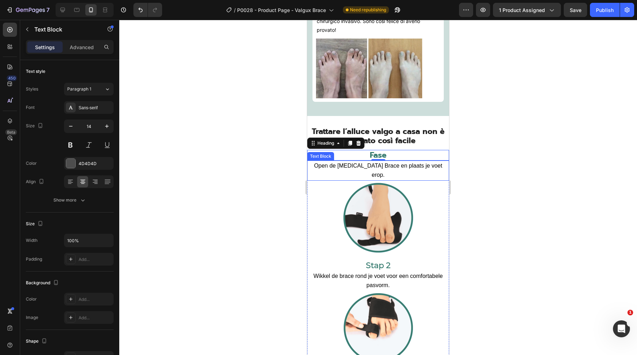
click at [344, 173] on span "Open de [MEDICAL_DATA] Brace en plaats je voet erop." at bounding box center [378, 170] width 128 height 15
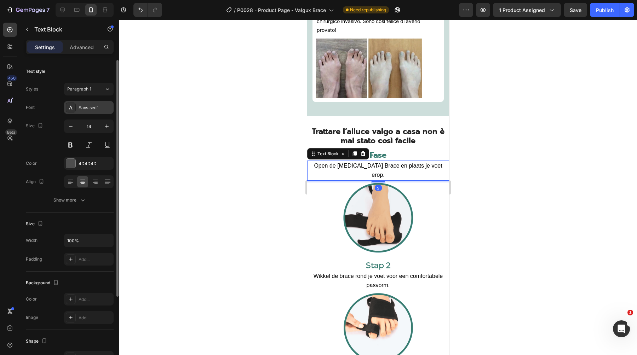
click at [84, 104] on div "Sans-serif" at bounding box center [89, 107] width 50 height 13
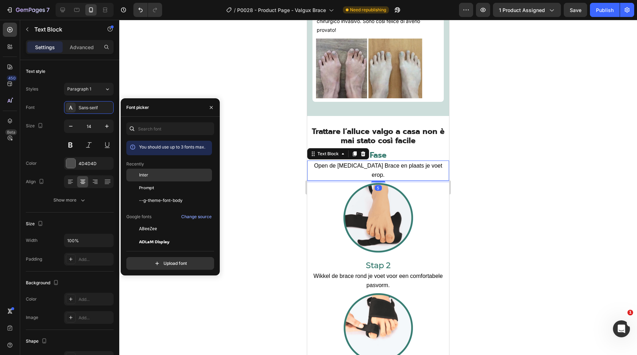
click at [158, 177] on div "Inter" at bounding box center [174, 175] width 71 height 6
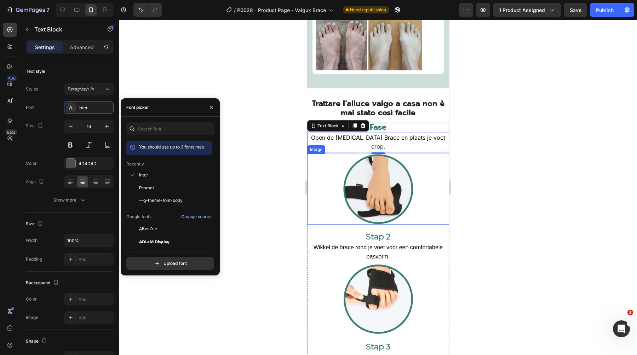
scroll to position [4171, 0]
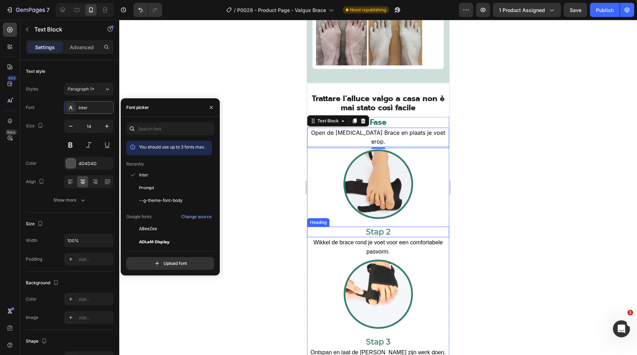
click at [369, 228] on strong "Stap 2" at bounding box center [378, 232] width 25 height 10
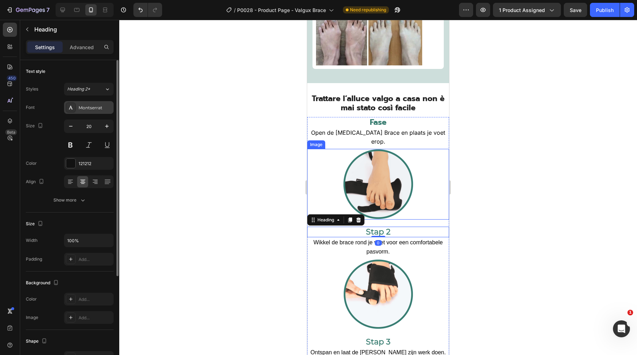
click at [97, 103] on div "Montserrat" at bounding box center [89, 107] width 50 height 13
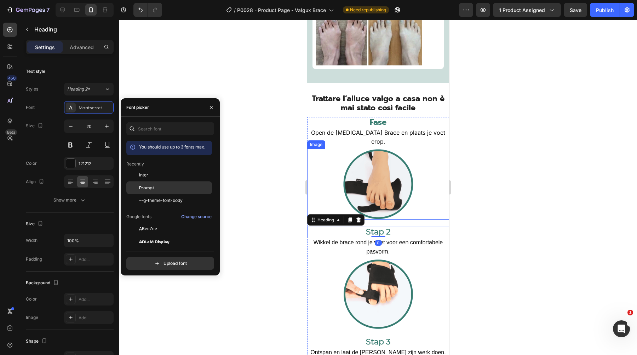
click at [153, 189] on span "Prompt" at bounding box center [146, 188] width 15 height 6
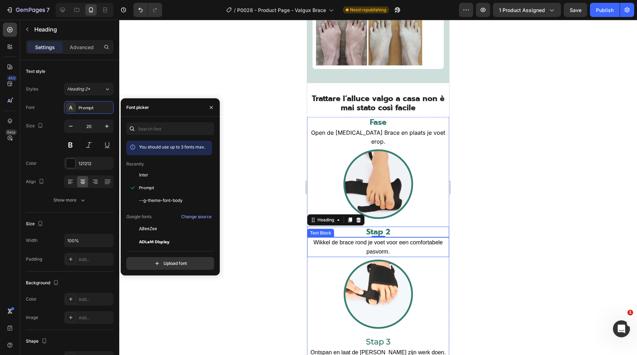
click at [356, 243] on span "Wikkel de brace rond je voet voor een comfortabele pasvorm." at bounding box center [377, 246] width 129 height 15
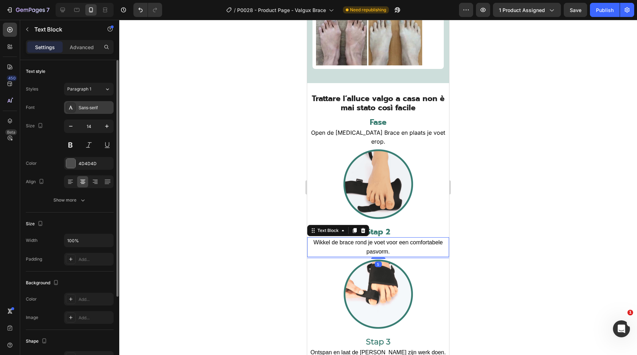
click at [96, 109] on div "Sans-serif" at bounding box center [95, 108] width 33 height 6
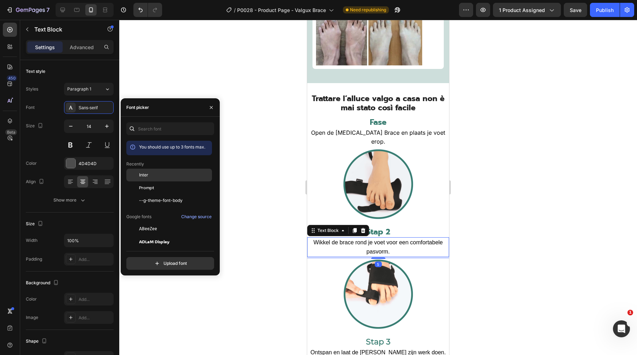
click at [146, 173] on span "Inter" at bounding box center [143, 175] width 9 height 6
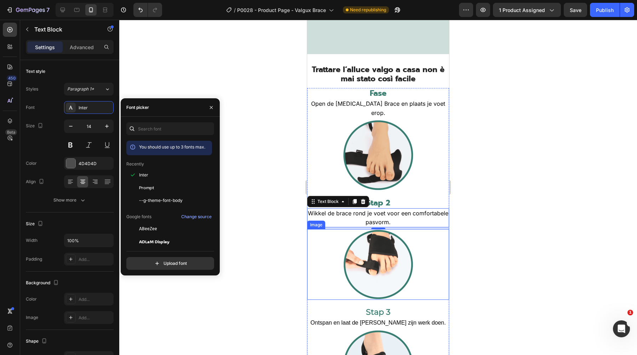
scroll to position [4253, 0]
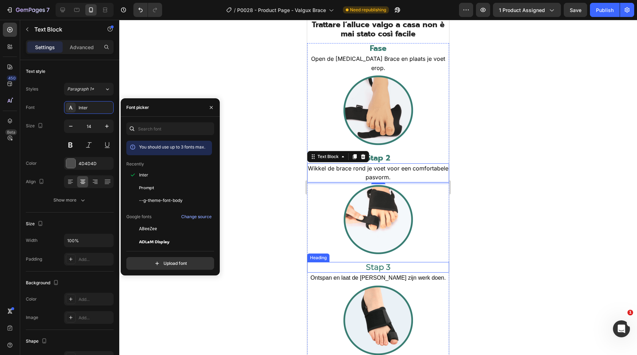
click at [370, 262] on strong "Stap 3" at bounding box center [378, 267] width 24 height 10
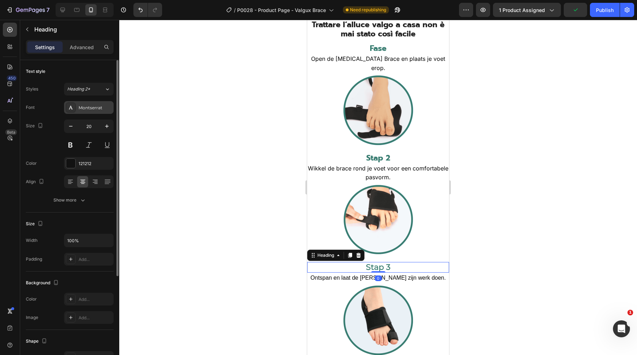
click at [92, 112] on div "Montserrat" at bounding box center [89, 107] width 50 height 13
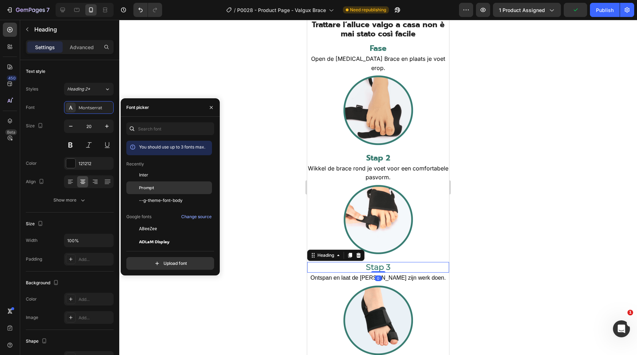
click at [149, 186] on span "Prompt" at bounding box center [146, 188] width 15 height 6
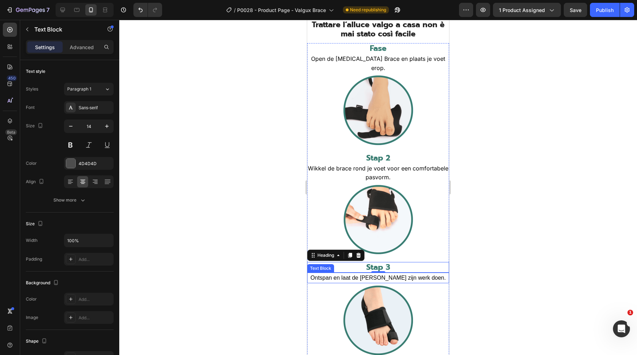
click at [331, 275] on span "Ontspan en laat de [PERSON_NAME] zijn werk doen." at bounding box center [377, 278] width 135 height 6
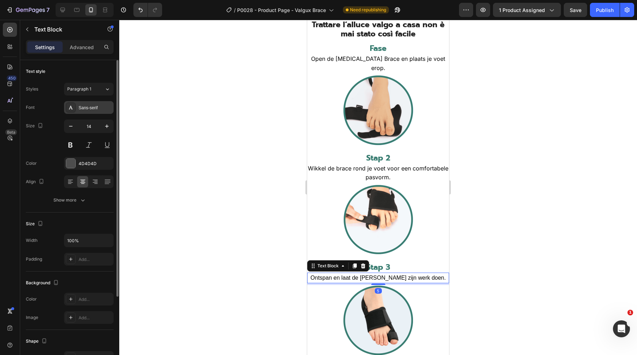
click at [99, 109] on div "Sans-serif" at bounding box center [95, 108] width 33 height 6
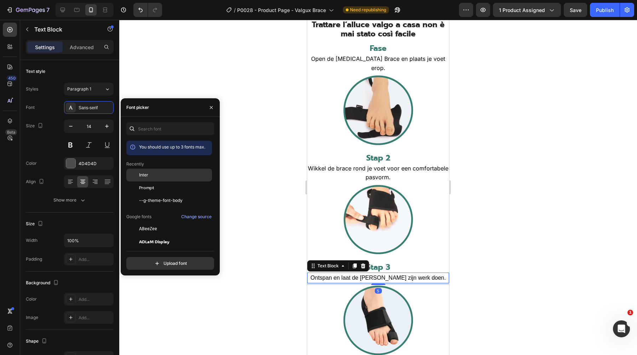
click at [158, 172] on div "Inter" at bounding box center [174, 175] width 71 height 6
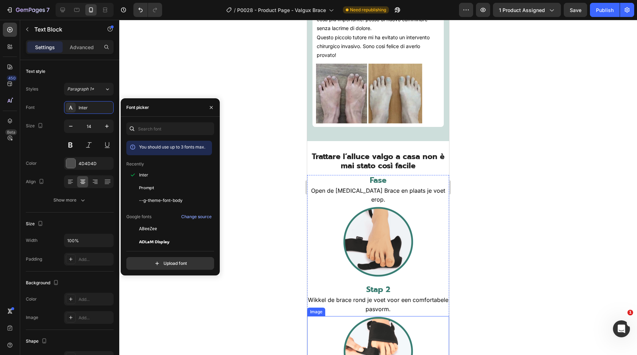
scroll to position [4105, 0]
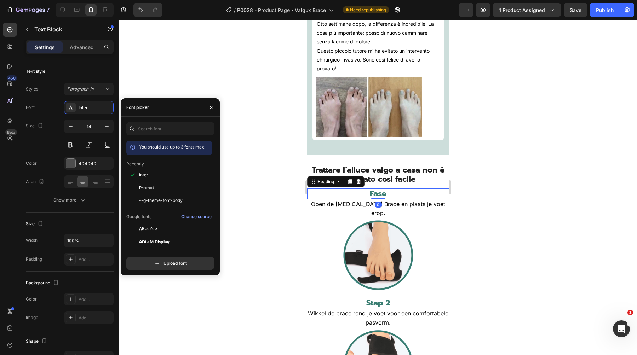
click at [387, 196] on p "⁠⁠⁠⁠⁠⁠⁠ Fase" at bounding box center [378, 193] width 140 height 9
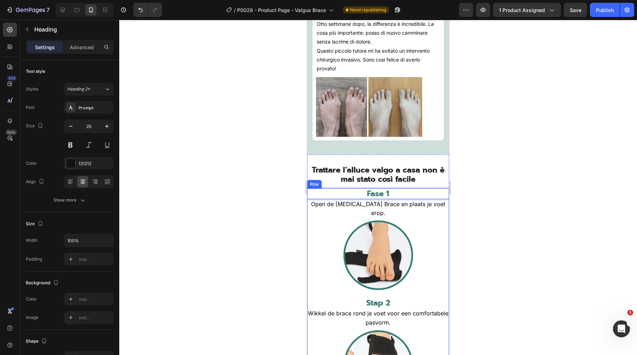
click at [373, 297] on strong "Stap 2" at bounding box center [378, 303] width 24 height 12
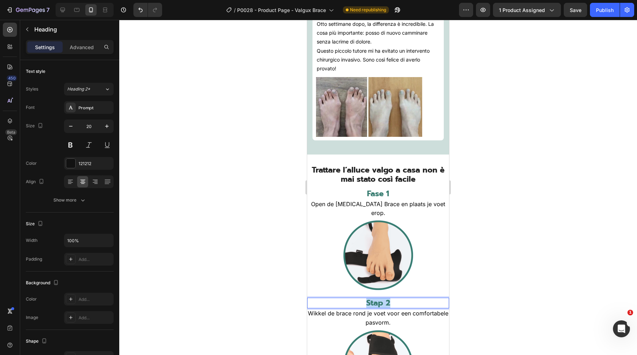
click at [373, 297] on strong "Stap 2" at bounding box center [378, 303] width 24 height 12
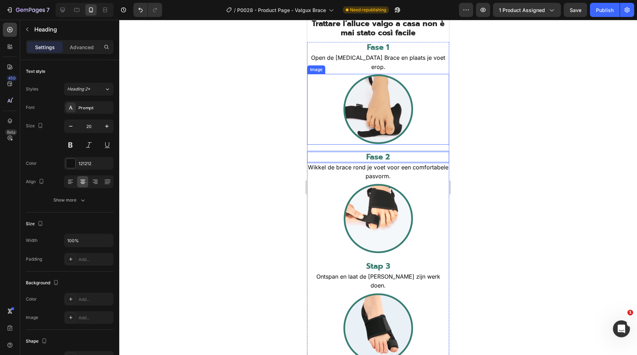
click at [520, 221] on div at bounding box center [377, 187] width 517 height 335
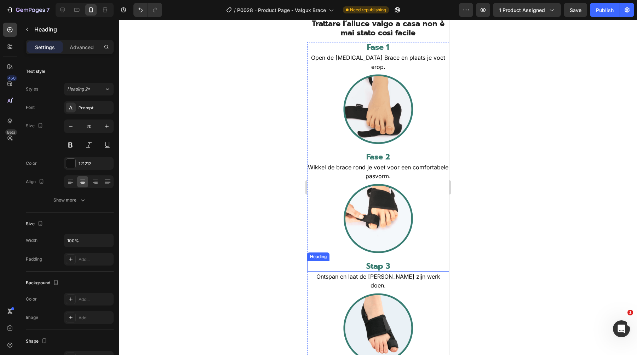
click at [381, 261] on strong "Stap 3" at bounding box center [378, 266] width 24 height 12
click at [374, 260] on strong "Stap 3" at bounding box center [378, 266] width 24 height 12
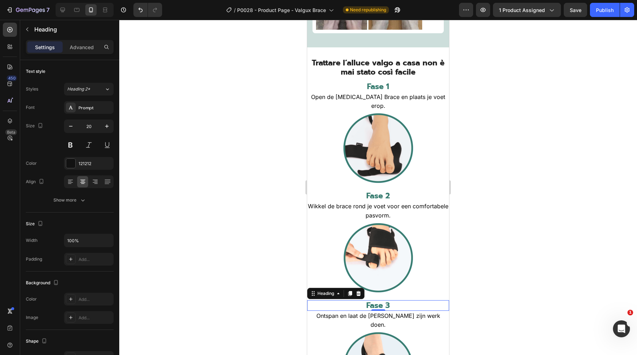
click at [594, 164] on div at bounding box center [377, 187] width 517 height 335
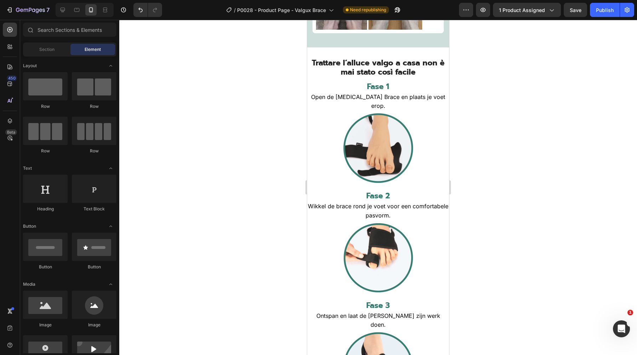
click at [400, 103] on span "Open de [MEDICAL_DATA] Brace en plaats je voet erop." at bounding box center [378, 101] width 134 height 16
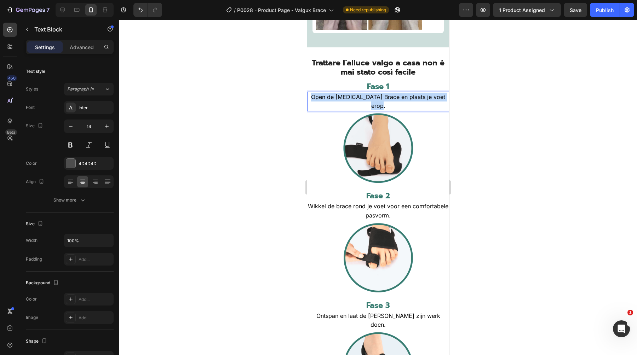
click at [400, 103] on span "Open de [MEDICAL_DATA] Brace en plaats je voet erop." at bounding box center [378, 101] width 134 height 16
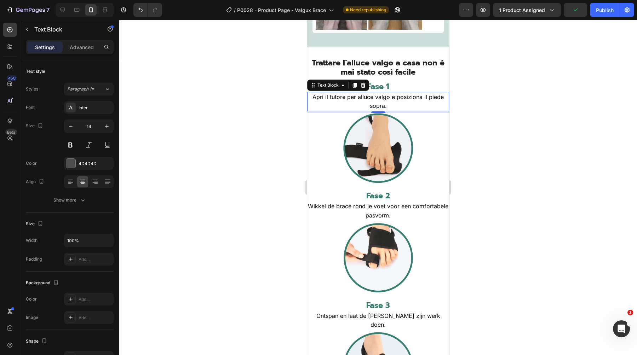
click at [371, 215] on span "Wikkel de brace rond je voet voor een comfortabele pasvorm." at bounding box center [378, 211] width 140 height 16
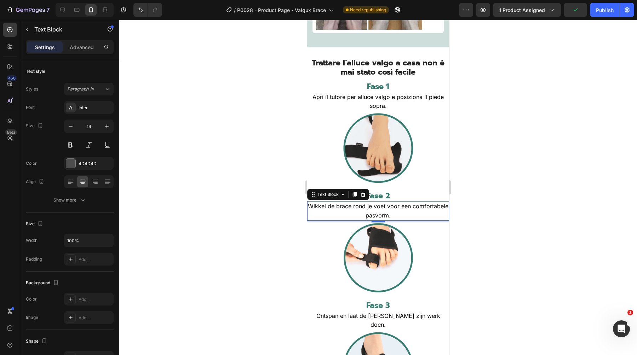
click at [371, 215] on span "Wikkel de brace rond je voet voor een comfortabele pasvorm." at bounding box center [378, 211] width 140 height 16
click at [398, 319] on span "Ontspan en laat de [PERSON_NAME] zijn werk doen." at bounding box center [378, 320] width 124 height 16
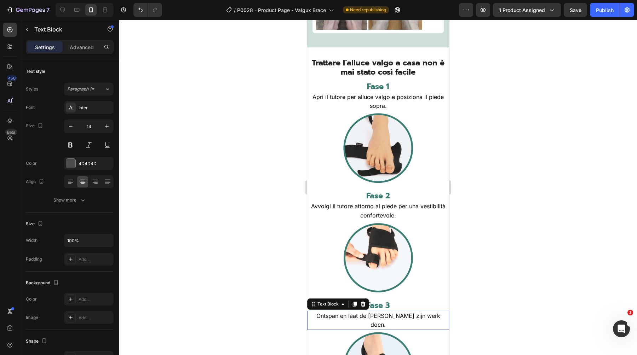
click at [398, 319] on span "Ontspan en laat de [PERSON_NAME] zijn werk doen." at bounding box center [378, 320] width 124 height 16
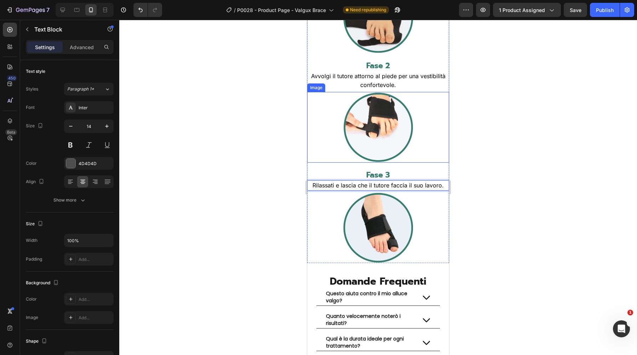
scroll to position [4412, 0]
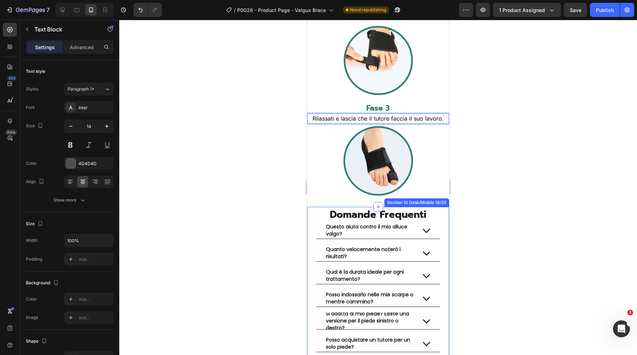
click at [236, 274] on div at bounding box center [377, 187] width 517 height 335
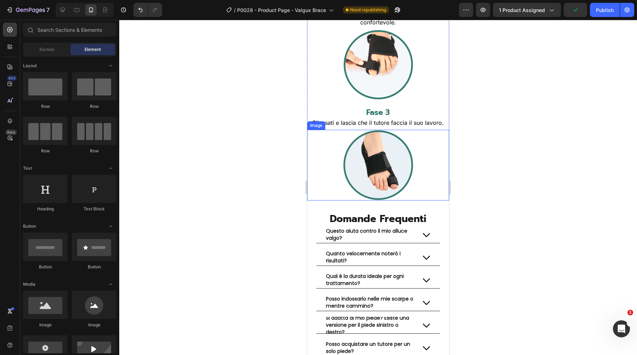
scroll to position [4418, 0]
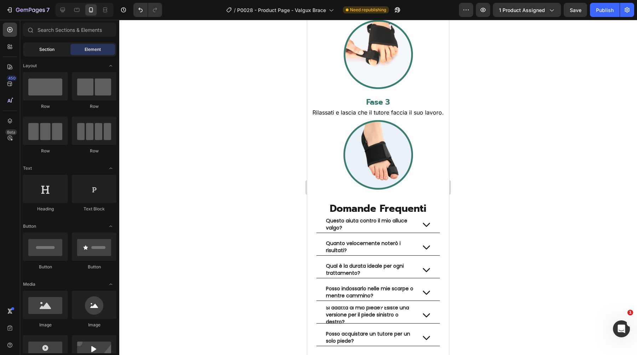
click at [54, 50] on span "Section" at bounding box center [46, 49] width 15 height 6
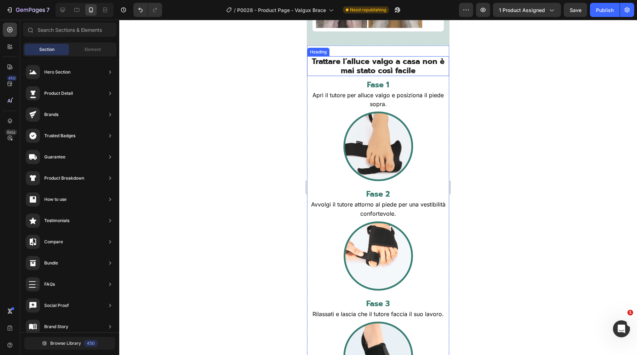
scroll to position [4127, 0]
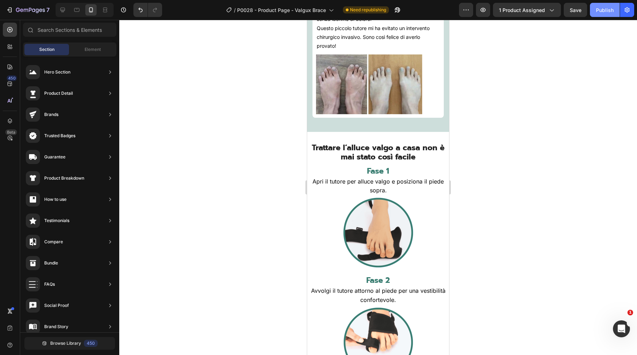
click at [600, 10] on div "Publish" at bounding box center [605, 9] width 18 height 7
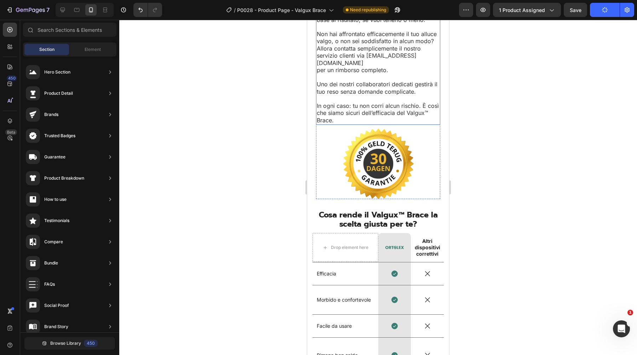
scroll to position [3018, 0]
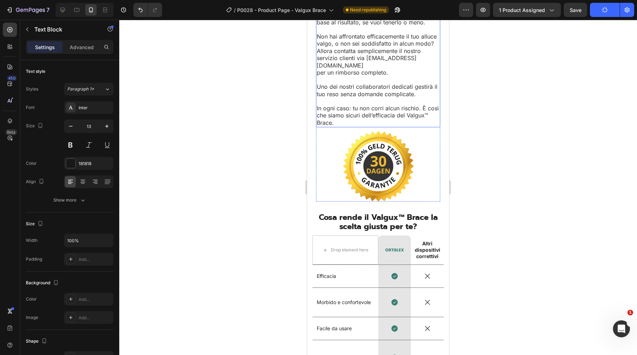
click at [377, 107] on span "In ogni caso: tu non corri alcun rischio. È così che siamo sicuri dell’efficaci…" at bounding box center [378, 116] width 122 height 22
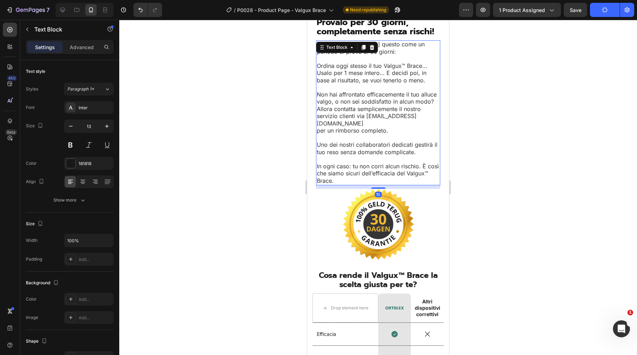
scroll to position [2932, 0]
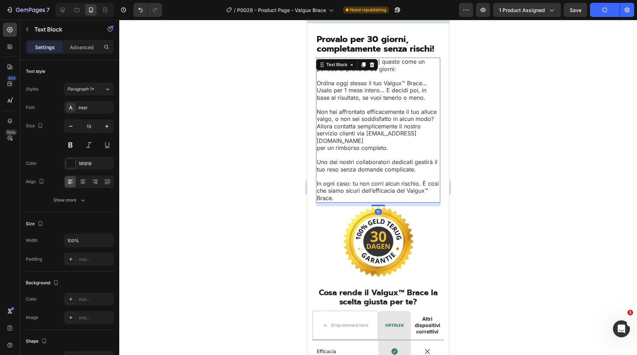
click at [359, 122] on span "Non hai affrontato efficacemente il tuo alluce valgo, o non sei soddisfatto in …" at bounding box center [377, 126] width 120 height 36
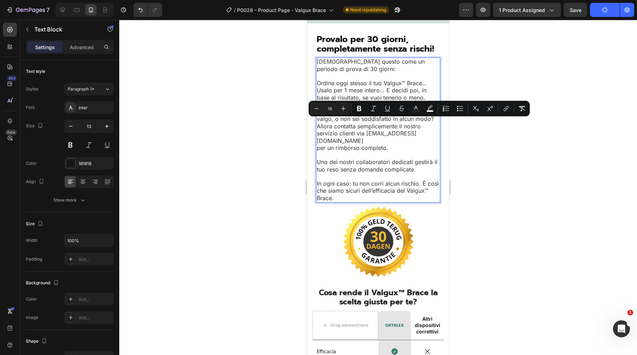
click at [290, 150] on div at bounding box center [377, 187] width 517 height 335
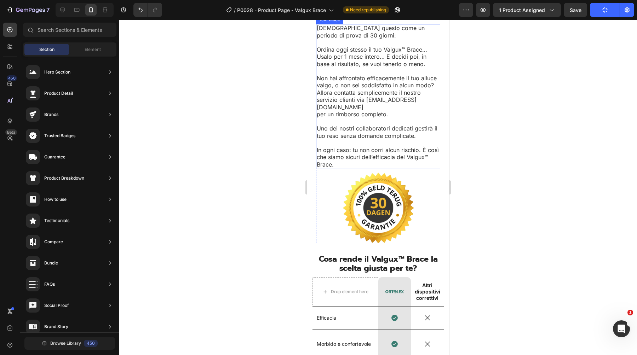
scroll to position [3023, 0]
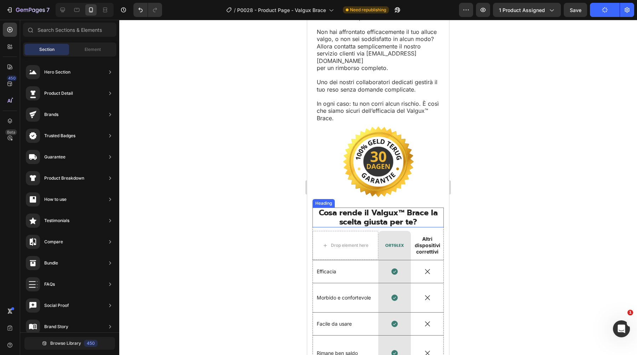
click at [355, 207] on span "Cosa rende il Valgux™ Brace la scelta giusta per te?" at bounding box center [378, 217] width 119 height 21
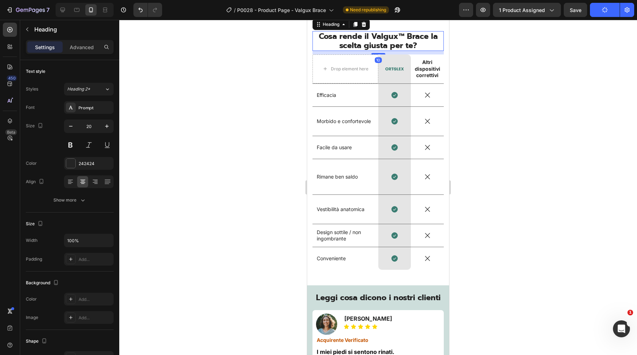
scroll to position [3244, 0]
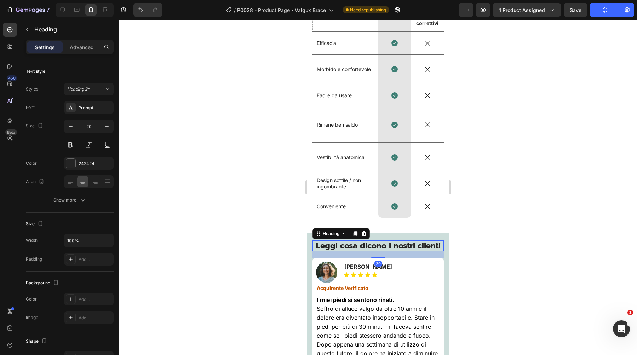
click at [356, 246] on span "Leggi cosa dicono i nostri clienti" at bounding box center [378, 246] width 124 height 12
click at [278, 198] on div at bounding box center [377, 187] width 517 height 335
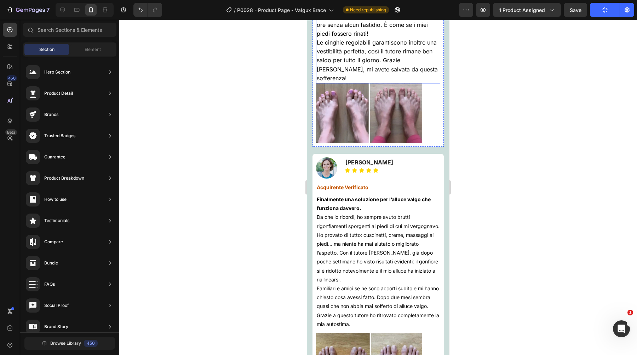
scroll to position [3595, 0]
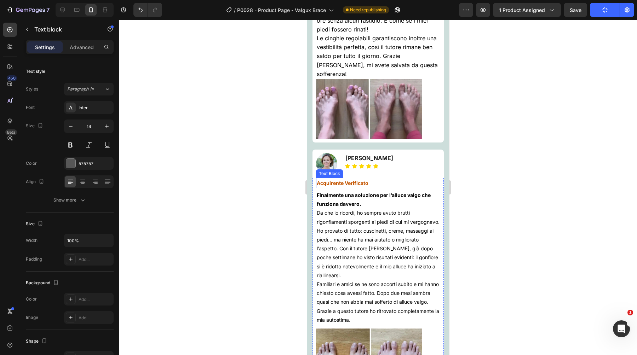
click at [360, 193] on p "Finalmente una soluzione per l’alluce valgo che funziona davvero." at bounding box center [378, 200] width 123 height 18
click at [249, 196] on div at bounding box center [377, 187] width 517 height 335
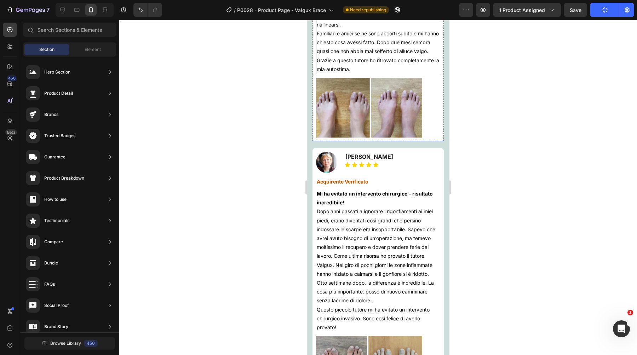
scroll to position [3854, 0]
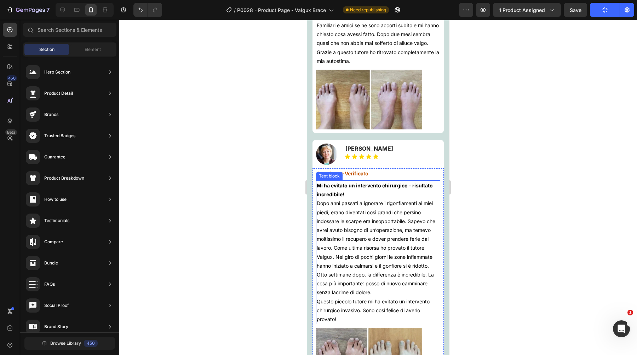
click at [346, 190] on strong "Mi ha evitato un intervento chirurgico – risultato incredibile!" at bounding box center [375, 189] width 116 height 15
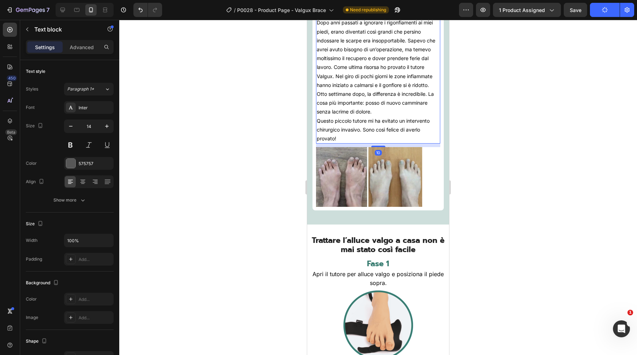
scroll to position [4049, 0]
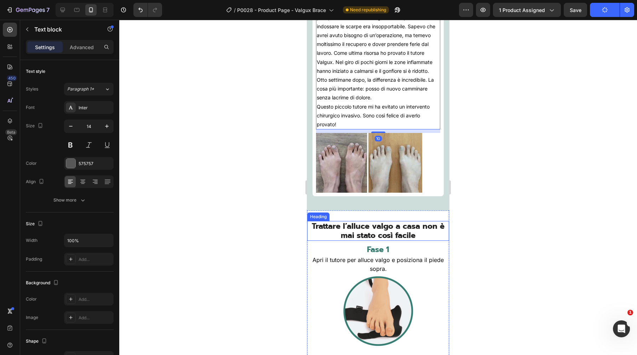
click at [348, 232] on span "Trattare l’alluce valgo a casa non è mai stato così facile" at bounding box center [378, 230] width 133 height 21
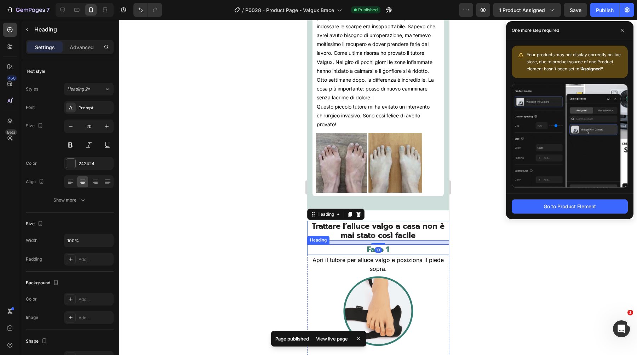
click at [361, 252] on h2 "Fase 1" at bounding box center [378, 249] width 142 height 11
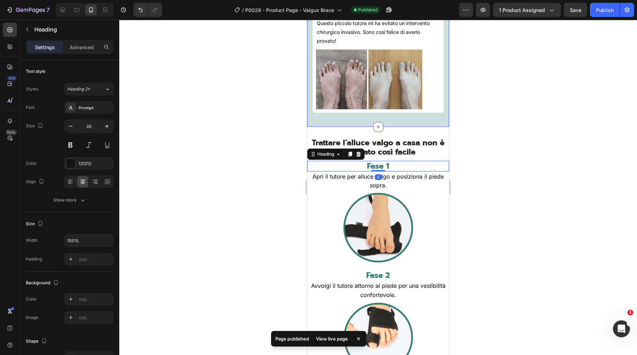
scroll to position [4158, 0]
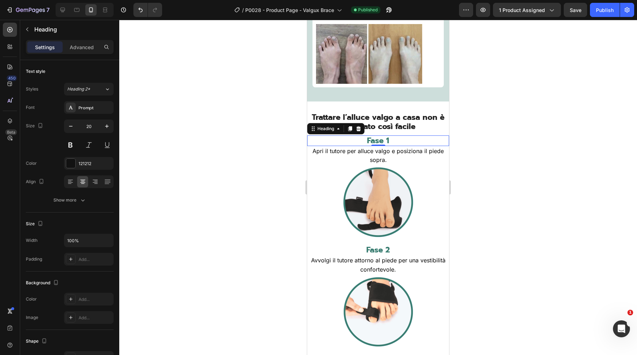
click at [208, 129] on div at bounding box center [377, 187] width 517 height 335
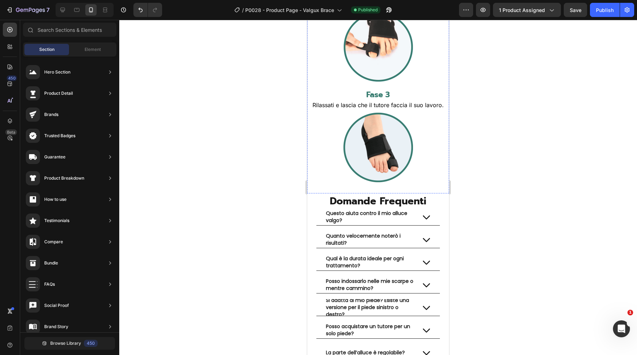
scroll to position [4425, 0]
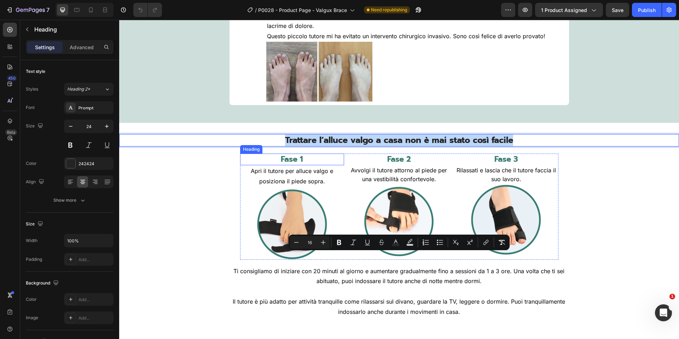
click at [294, 165] on strong "Fase 1" at bounding box center [292, 159] width 22 height 12
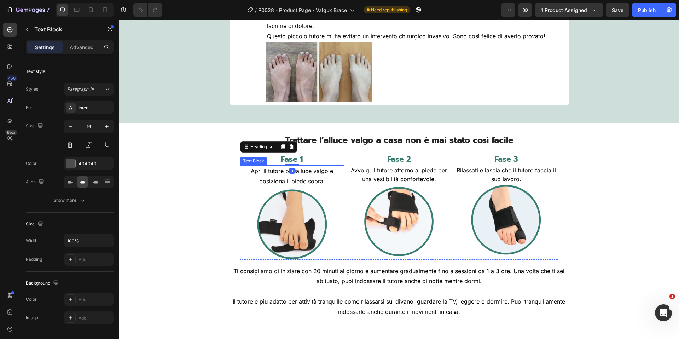
click at [274, 185] on span "Apri il tutore per alluce valgo e posiziona il piede sopra." at bounding box center [292, 175] width 82 height 17
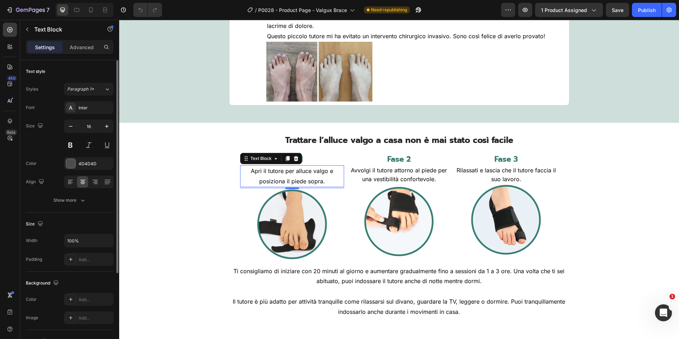
scroll to position [2572, 0]
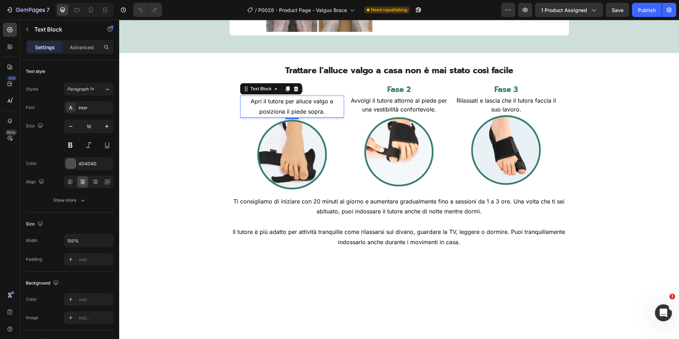
click at [294, 115] on span "Apri il tutore per alluce valgo e posiziona il piede sopra." at bounding box center [292, 106] width 82 height 17
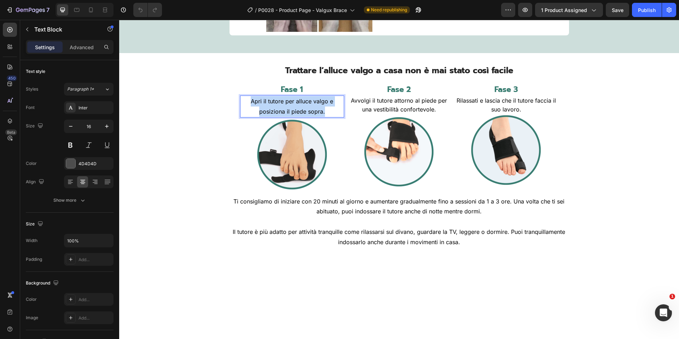
click at [294, 115] on span "Apri il tutore per alluce valgo e posiziona il piede sopra." at bounding box center [292, 106] width 82 height 17
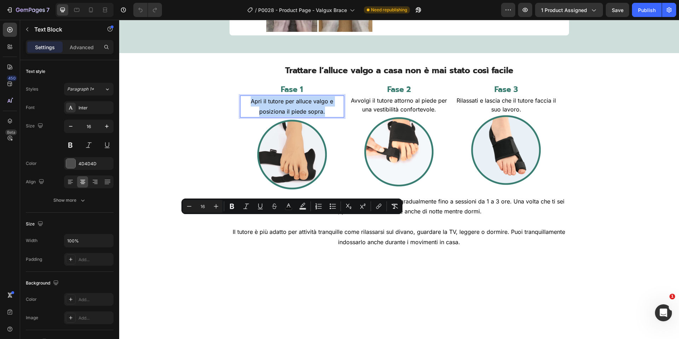
copy span "Apri il tutore per alluce valgo e posiziona il piede sopra."
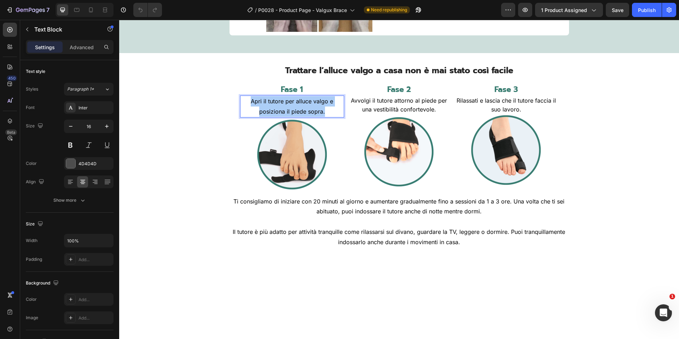
click at [373, 114] on p "Avvolgi il tutore attorno al piede per una vestibilità confortevole." at bounding box center [399, 105] width 103 height 18
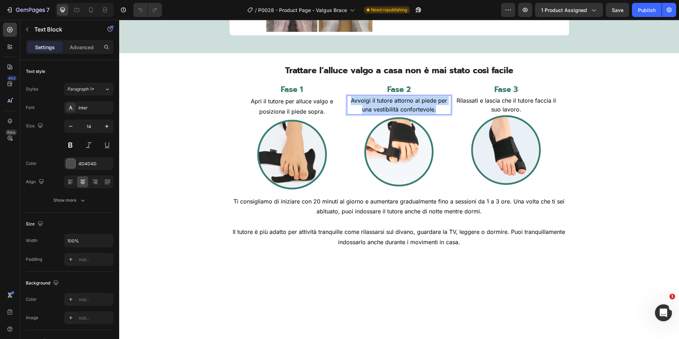
click at [373, 114] on p "Avvolgi il tutore attorno al piede per una vestibilità confortevole." at bounding box center [399, 105] width 103 height 18
copy span "Avvolgi il tutore attorno al piede per una vestibilità confortevole."
click at [494, 113] on span "Rilassati e lascia che il tutore faccia il suo lavoro." at bounding box center [506, 105] width 99 height 16
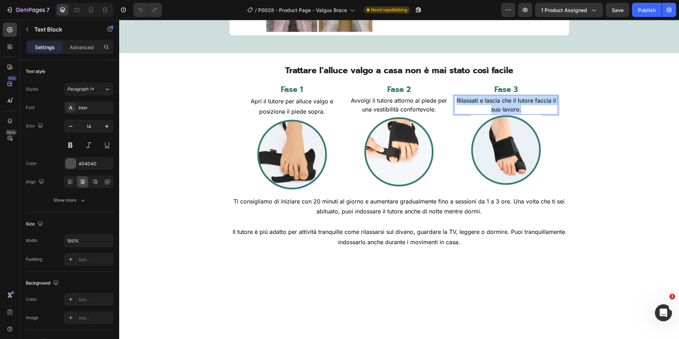
click at [494, 113] on span "Rilassati e lascia che il tutore faccia il suo lavoro." at bounding box center [506, 105] width 99 height 16
copy span "Rilassati e lascia che il tutore faccia il suo lavoro."
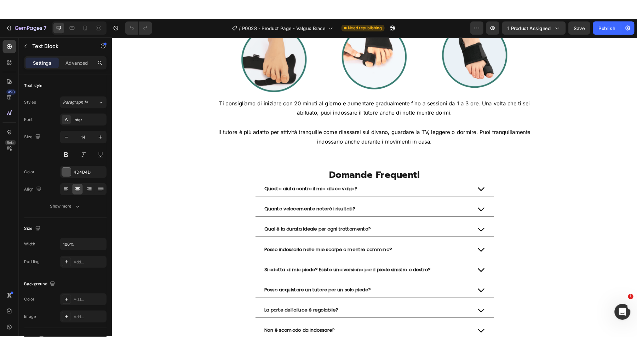
scroll to position [2696, 0]
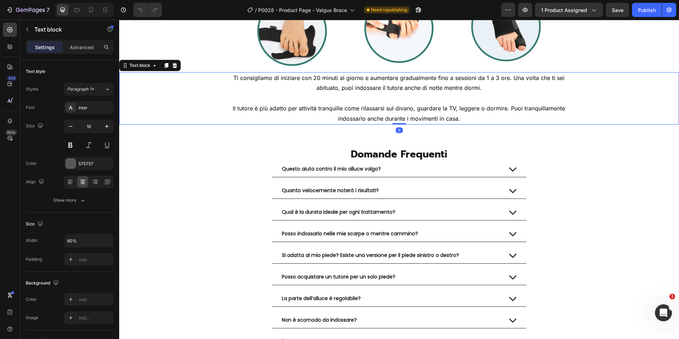
click at [325, 93] on p "Ti consigliamo di iniziare con 20 minuti al giorno e aumentare gradualmente fin…" at bounding box center [399, 83] width 335 height 21
